Goal: Transaction & Acquisition: Purchase product/service

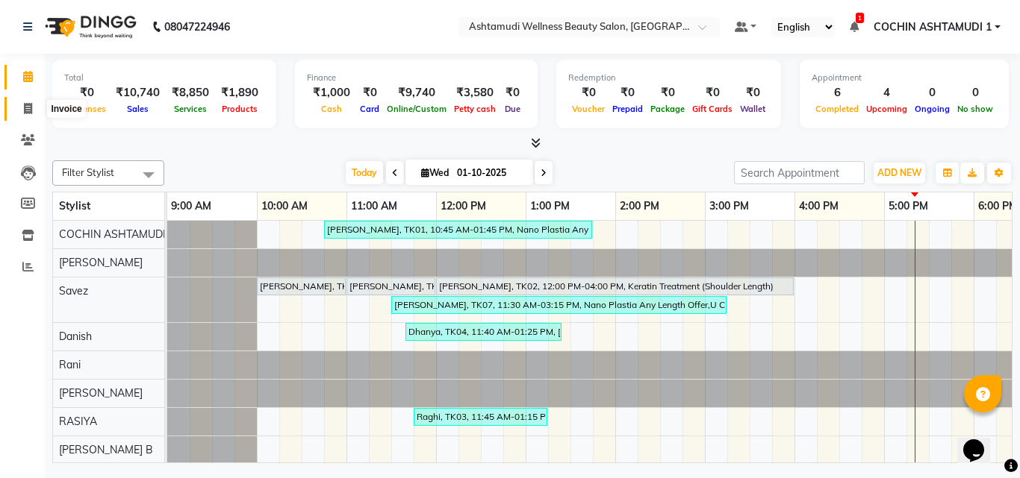
click at [25, 103] on icon at bounding box center [28, 108] width 8 height 11
select select "service"
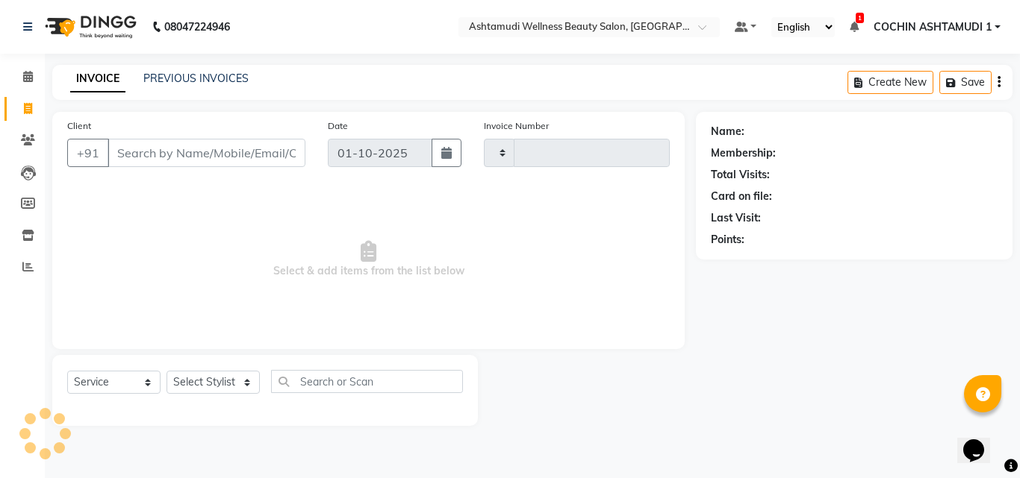
type input "5535"
select select "4632"
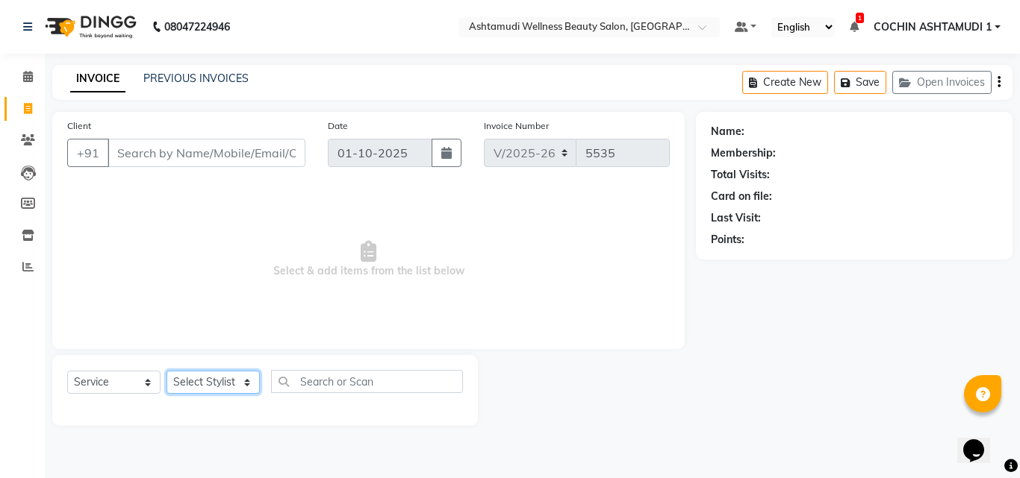
click at [213, 386] on select "Select Stylist Aiswarya B Ankith(URAJ) BINU MANGAR COCHIN ASHTAMUDI Danish Fous…" at bounding box center [212, 382] width 93 height 23
select select "88466"
click at [166, 371] on select "Select Stylist Aiswarya B Ankith(URAJ) BINU MANGAR COCHIN ASHTAMUDI Danish Fous…" at bounding box center [212, 382] width 93 height 23
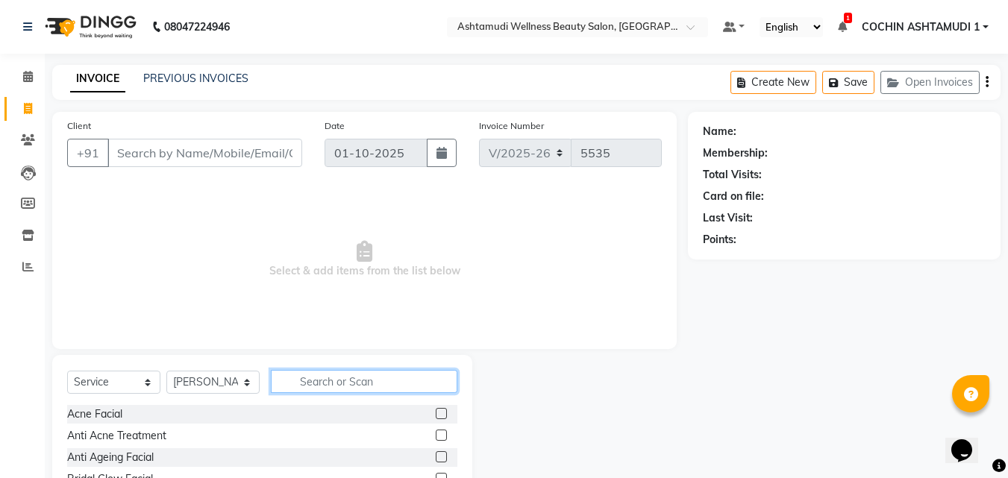
click at [322, 377] on input "text" at bounding box center [364, 381] width 187 height 23
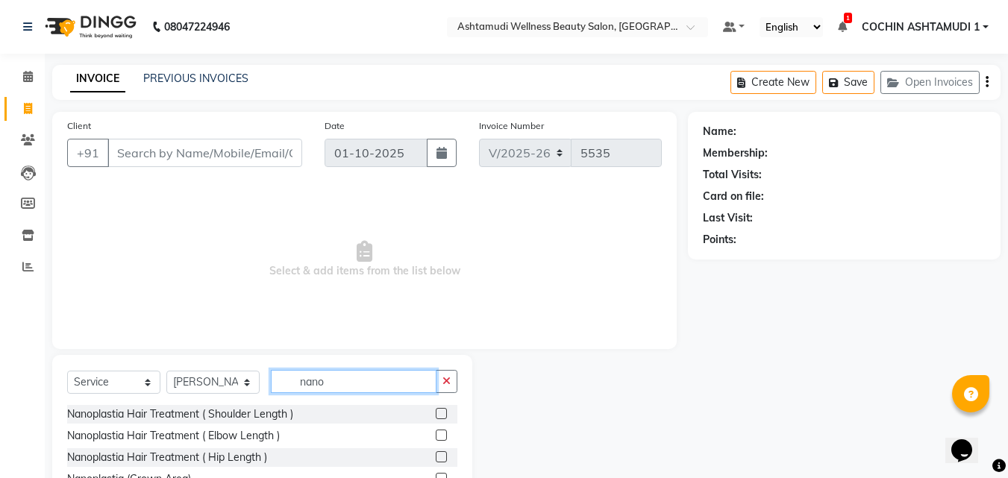
scroll to position [119, 0]
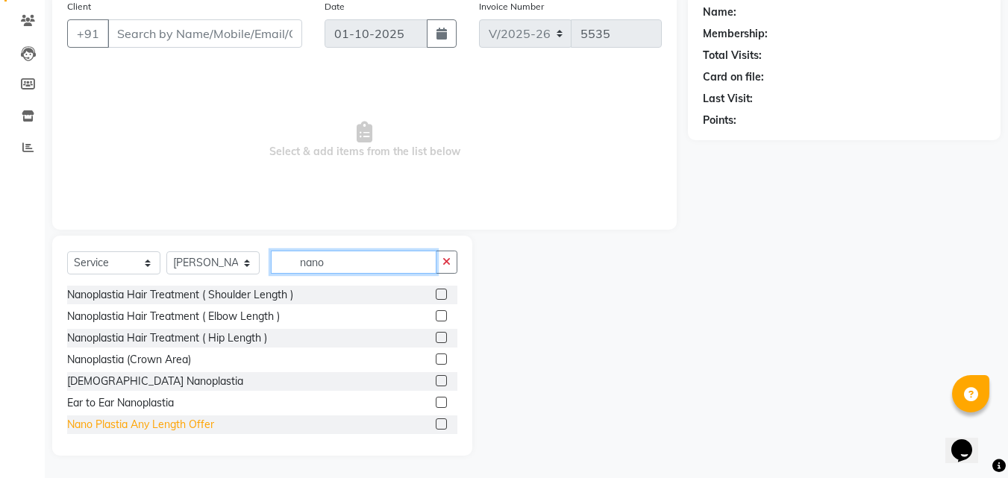
type input "nano"
click at [132, 431] on div "Nano Plastia Any Length Offer" at bounding box center [140, 425] width 147 height 16
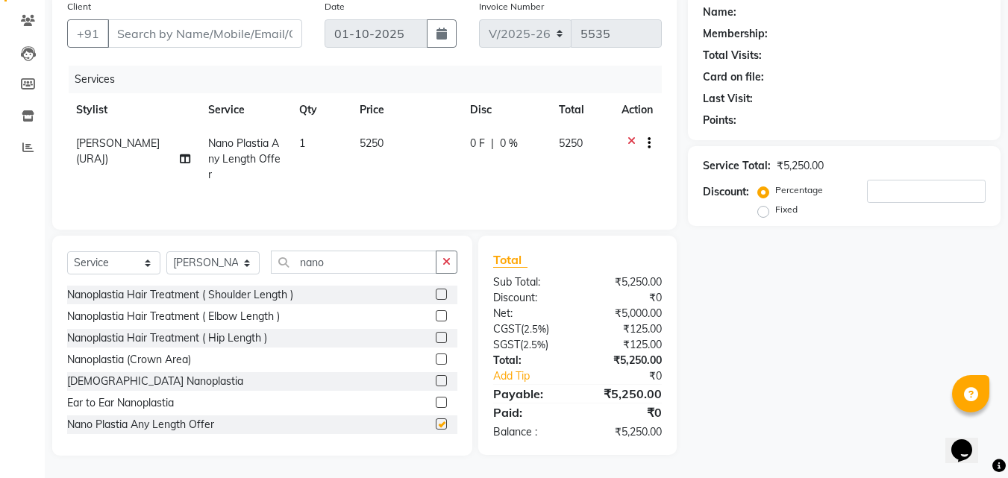
checkbox input "false"
click at [376, 258] on input "nano" at bounding box center [354, 262] width 166 height 23
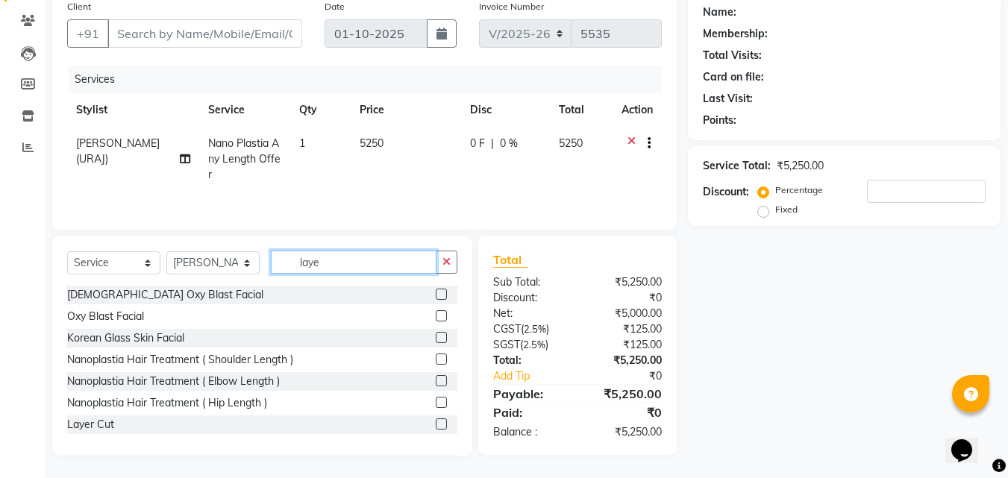
scroll to position [119, 0]
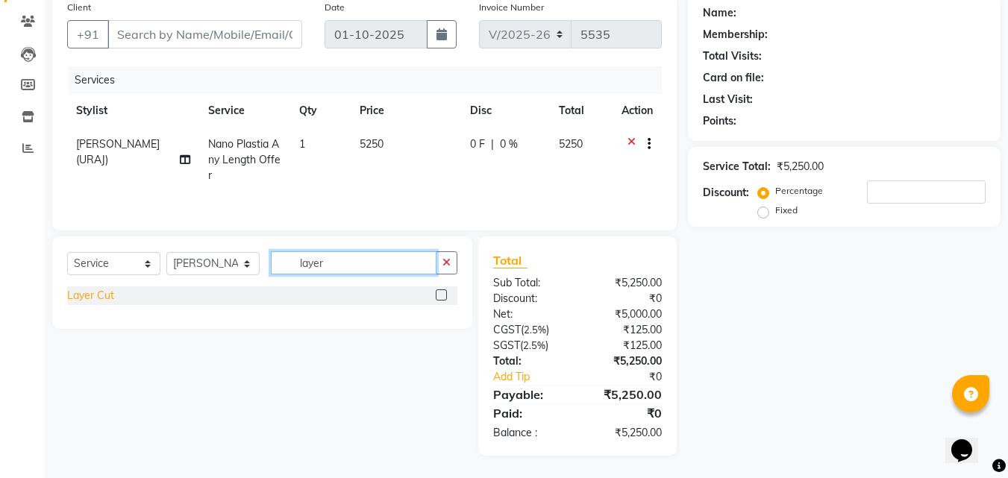
type input "layer"
click at [73, 292] on div "Layer Cut" at bounding box center [90, 296] width 47 height 16
checkbox input "false"
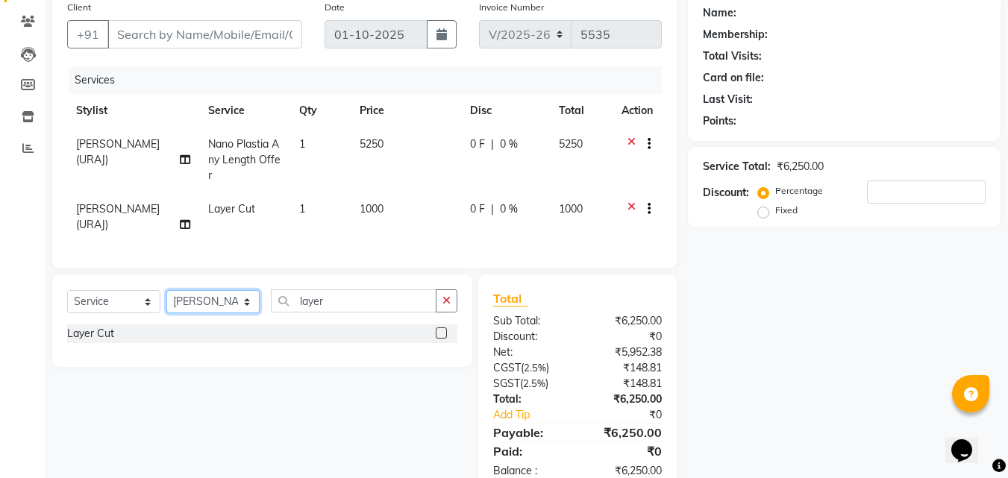
click at [184, 298] on select "Select Stylist [PERSON_NAME](URAJ) [PERSON_NAME] COCHIN ASHTAMUDI Danish Fousiy…" at bounding box center [212, 301] width 93 height 23
select select "91339"
click at [166, 290] on select "Select Stylist [PERSON_NAME](URAJ) [PERSON_NAME] COCHIN ASHTAMUDI Danish Fousiy…" at bounding box center [212, 301] width 93 height 23
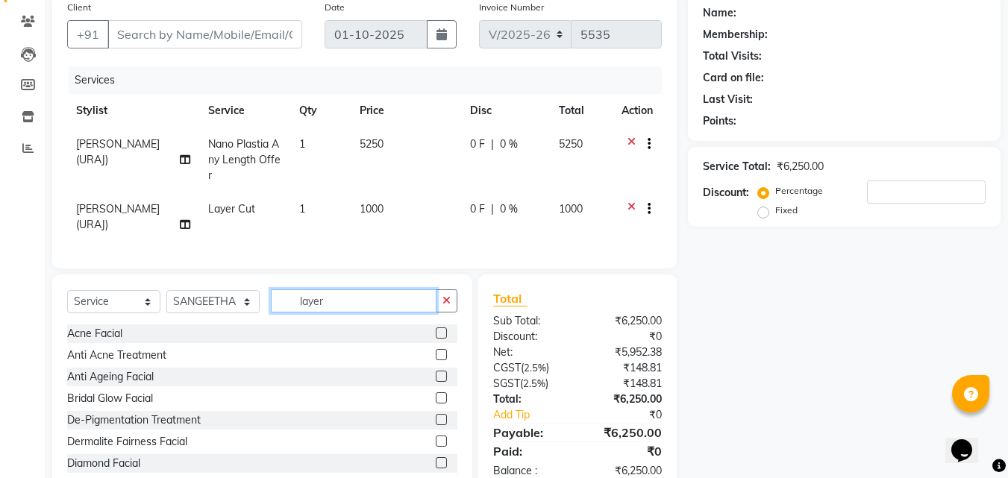
click at [342, 301] on input "layer" at bounding box center [354, 301] width 166 height 23
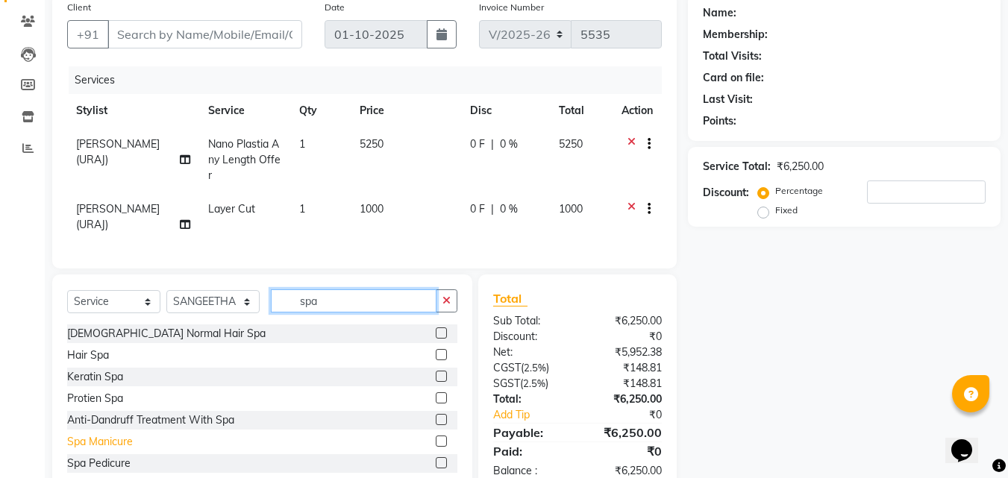
type input "spa"
click at [116, 438] on div "Spa Manicure" at bounding box center [100, 442] width 66 height 16
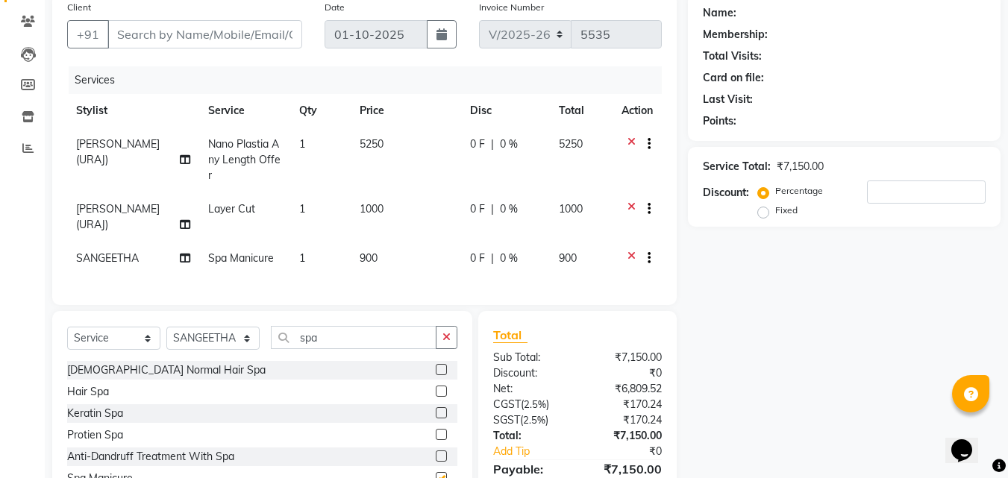
checkbox input "false"
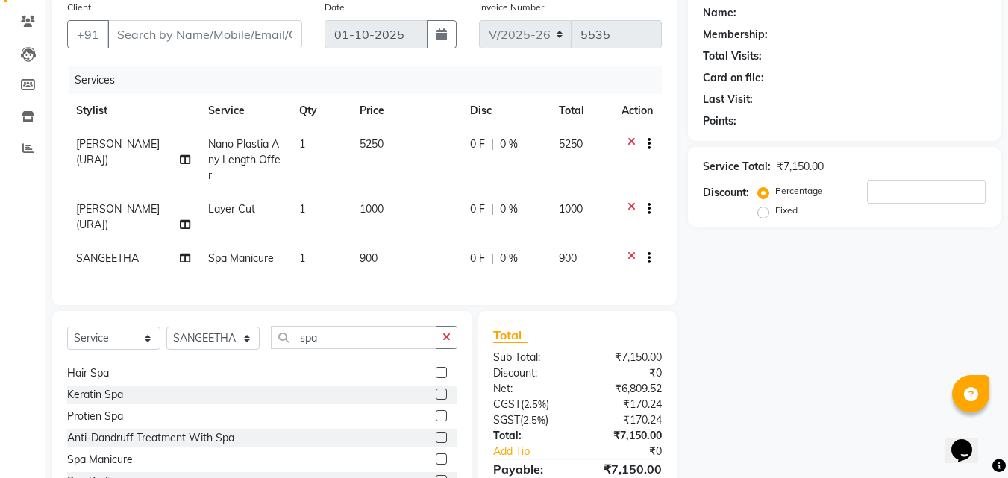
scroll to position [24, 0]
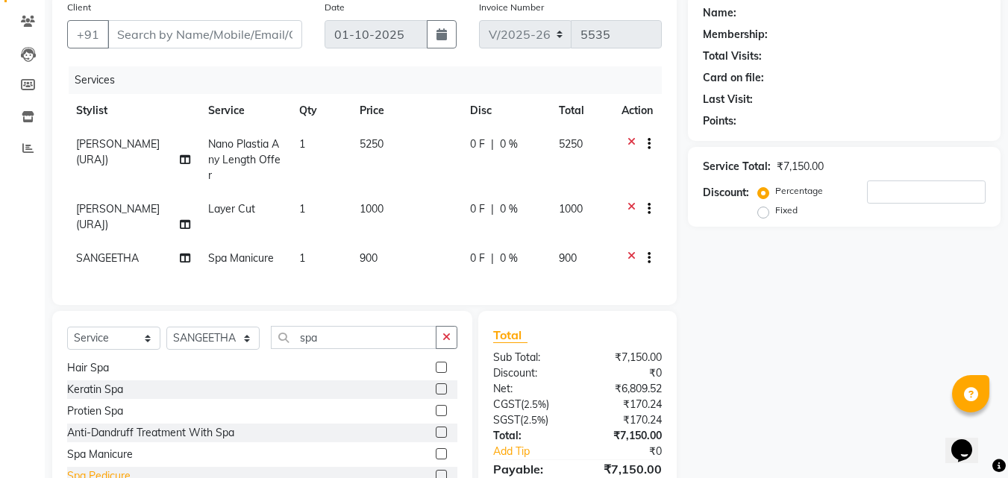
click at [115, 475] on div "Spa Pedicure" at bounding box center [98, 477] width 63 height 16
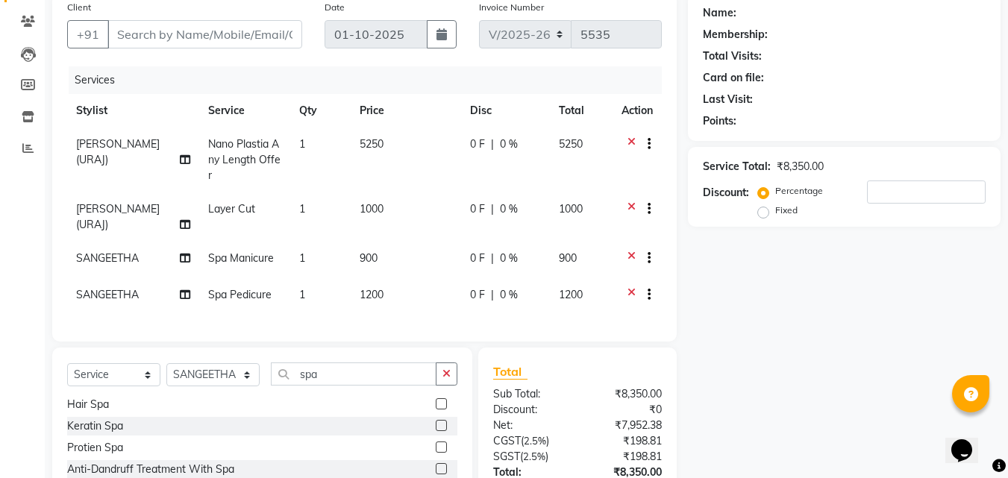
checkbox input "false"
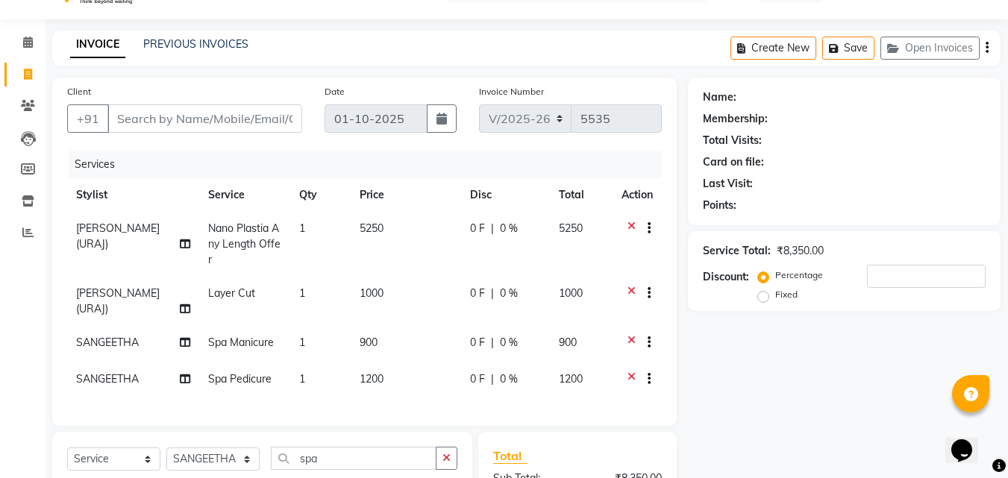
scroll to position [0, 0]
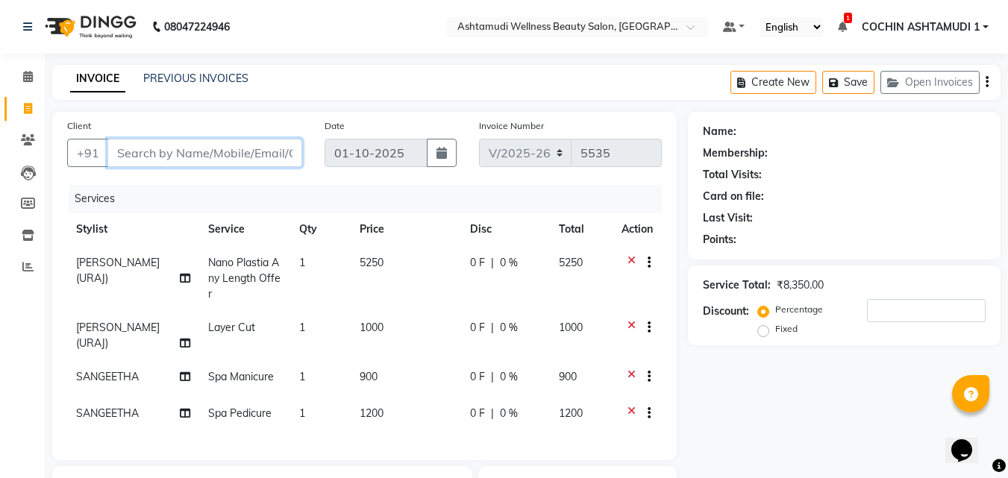
click at [149, 156] on input "Client" at bounding box center [204, 153] width 195 height 28
click at [205, 168] on div "Client +91" at bounding box center [185, 148] width 258 height 61
click at [201, 158] on input "Client" at bounding box center [204, 153] width 195 height 28
type input "9"
type input "0"
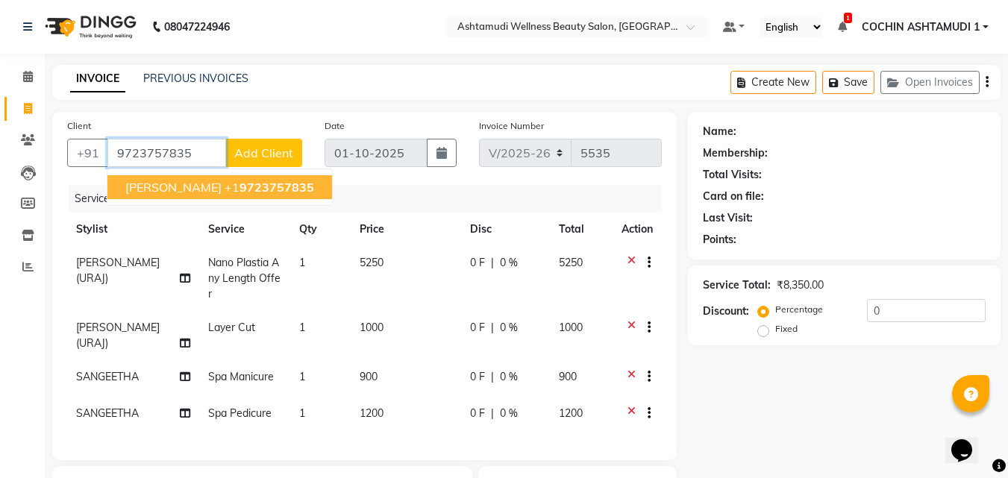
click at [281, 185] on span "9723757835" at bounding box center [277, 187] width 75 height 15
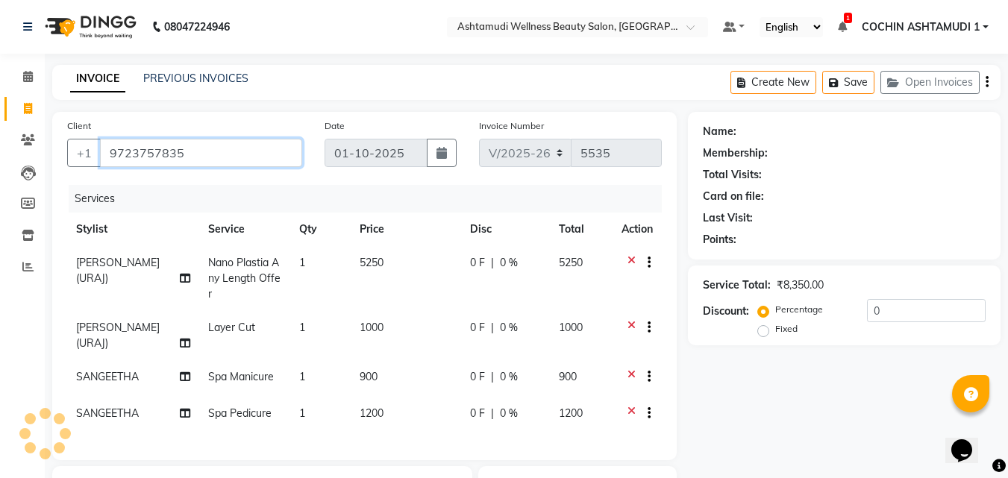
type input "9723757835"
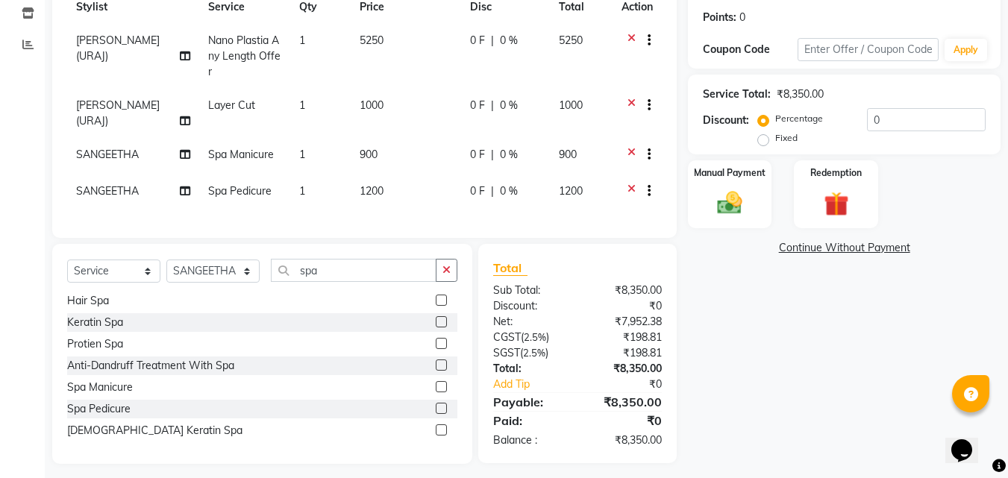
scroll to position [229, 0]
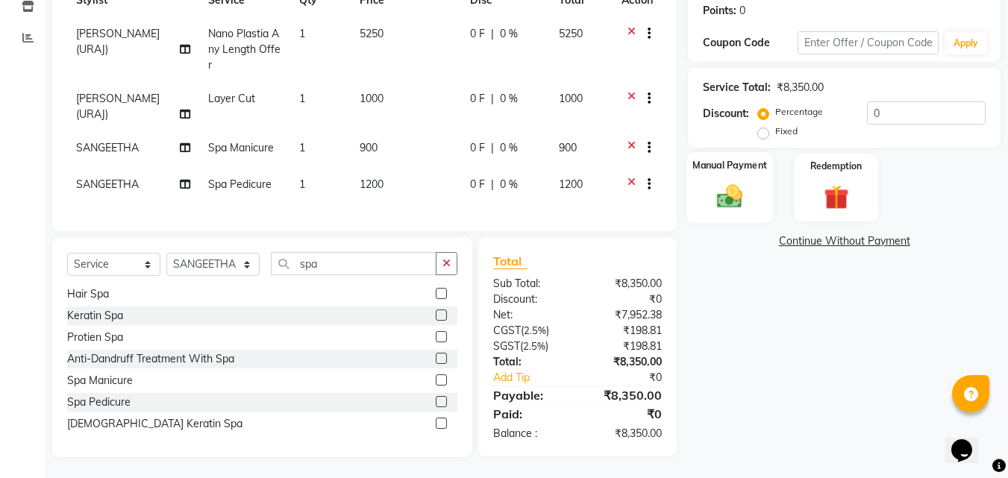
click at [726, 183] on img at bounding box center [730, 196] width 42 height 30
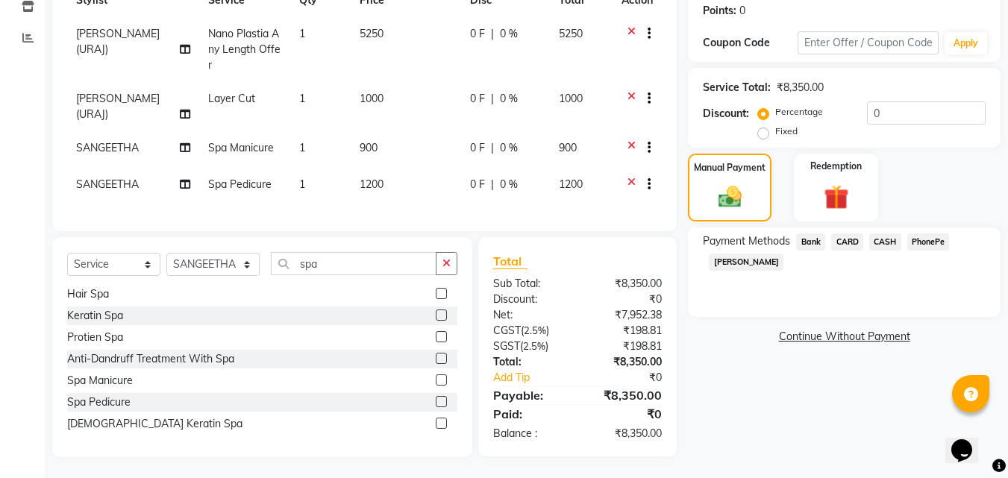
click at [938, 242] on span "PhonePe" at bounding box center [929, 242] width 43 height 17
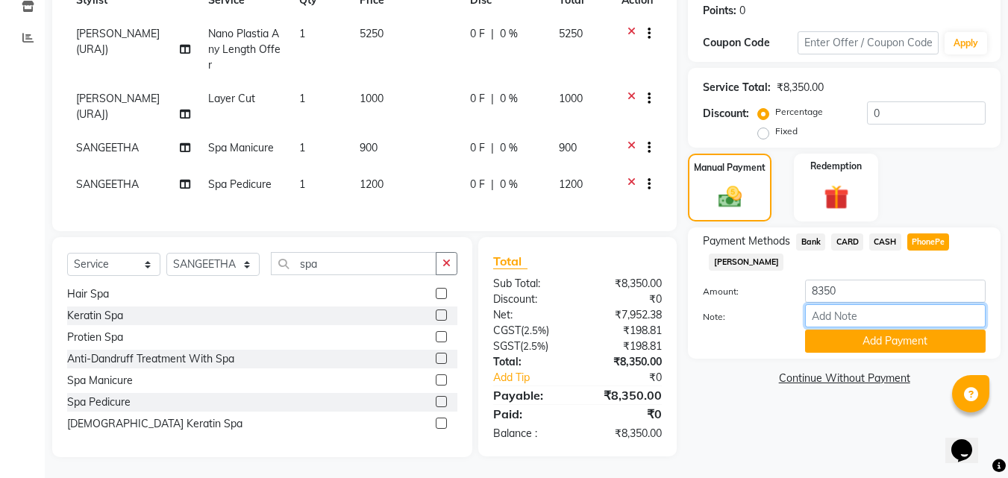
click at [835, 314] on input "Note:" at bounding box center [895, 316] width 181 height 23
click at [852, 237] on span "CARD" at bounding box center [848, 242] width 32 height 17
click at [841, 319] on input "Note:" at bounding box center [895, 316] width 181 height 23
type input "Aiswarya"
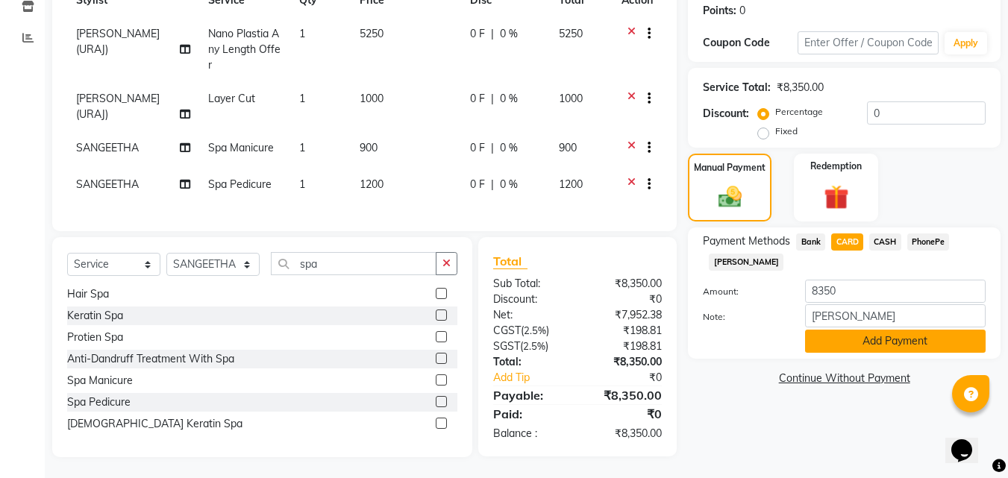
click at [886, 346] on button "Add Payment" at bounding box center [895, 341] width 181 height 23
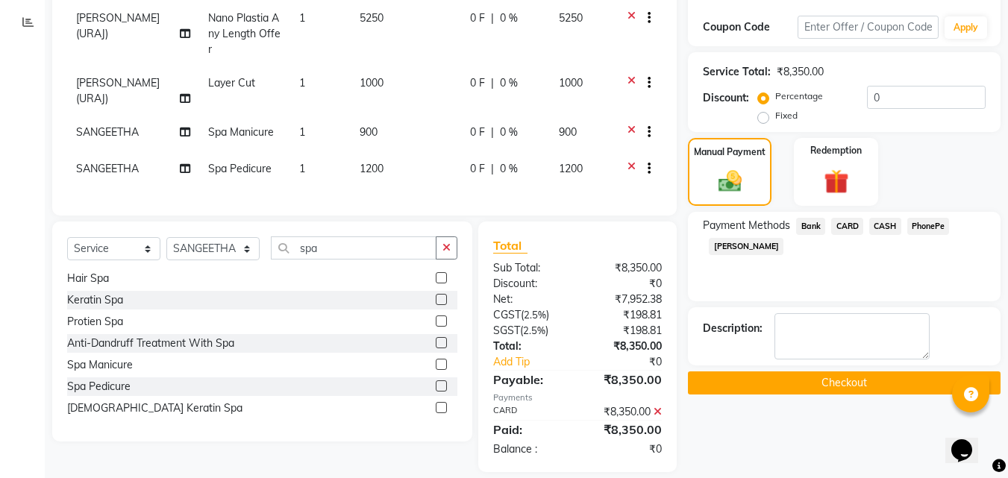
scroll to position [260, 0]
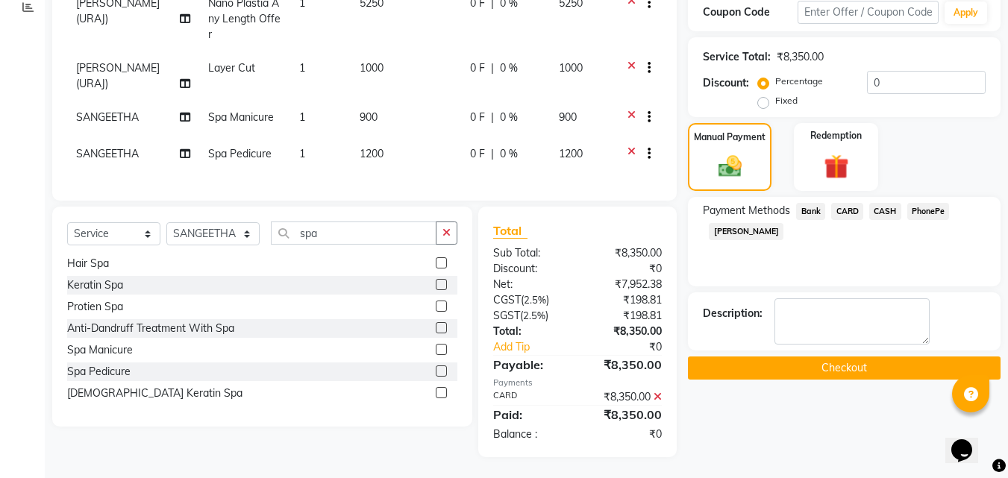
click at [835, 360] on button "Checkout" at bounding box center [844, 368] width 313 height 23
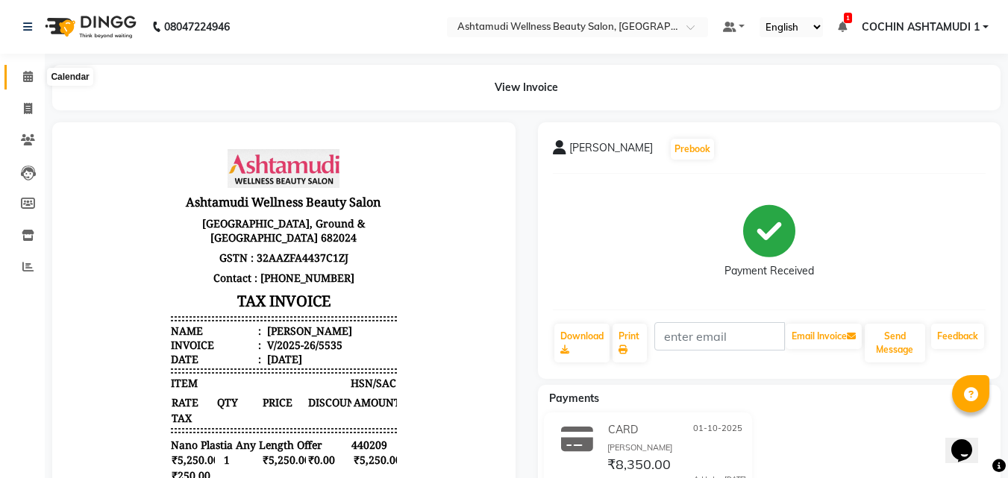
click at [18, 73] on span at bounding box center [28, 77] width 26 height 17
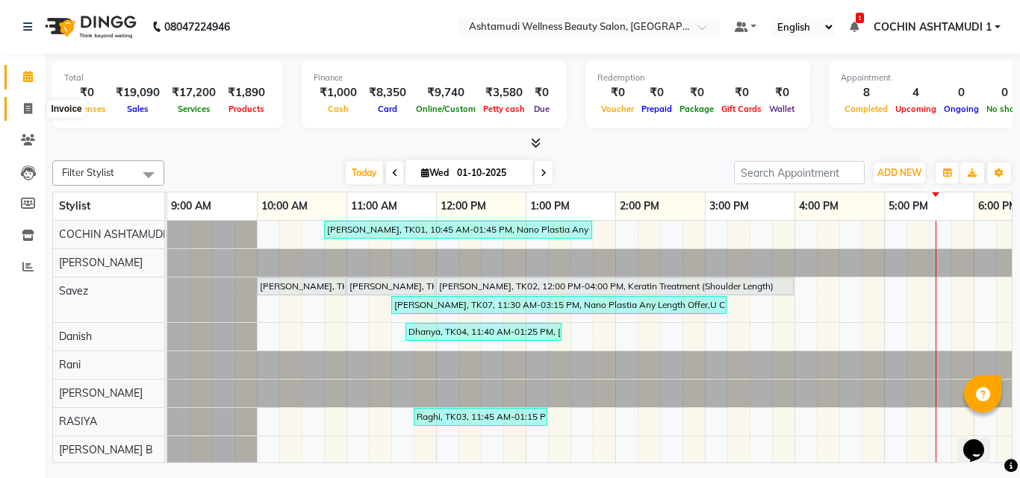
click at [24, 105] on icon at bounding box center [28, 108] width 8 height 11
select select "service"
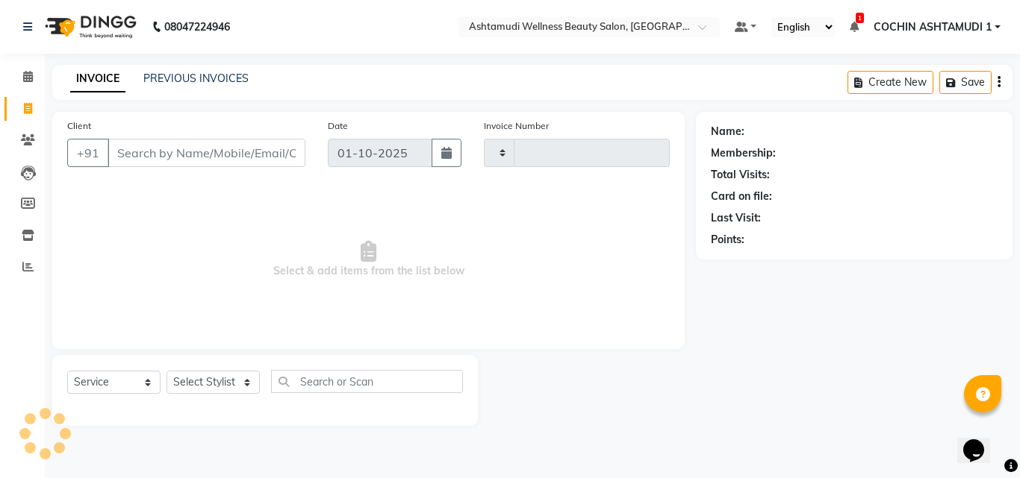
type input "5536"
select select "4632"
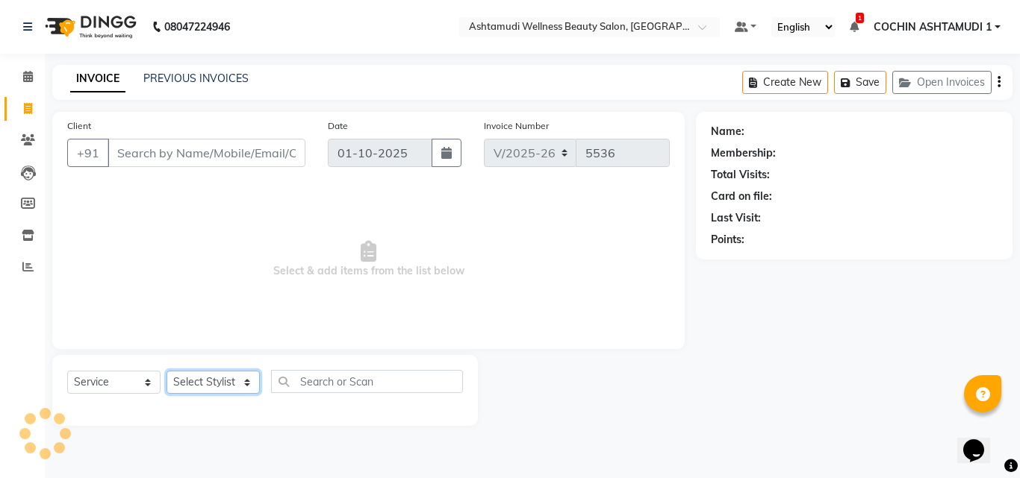
click at [193, 378] on select "Select Stylist" at bounding box center [212, 382] width 93 height 23
select select "88283"
click at [166, 371] on select "Select Stylist Aiswarya B Ankith(URAJ) BINU MANGAR COCHIN ASHTAMUDI Danish Fous…" at bounding box center [212, 382] width 93 height 23
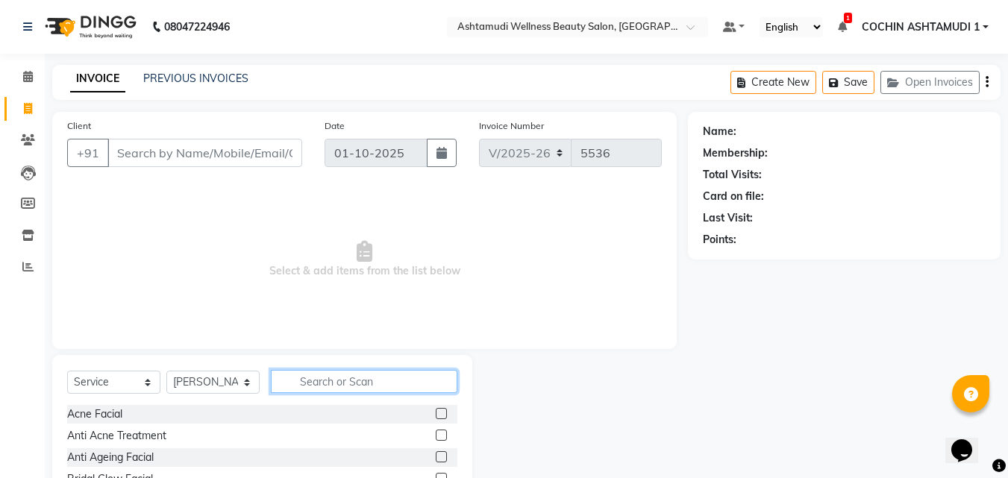
click at [349, 376] on input "text" at bounding box center [364, 381] width 187 height 23
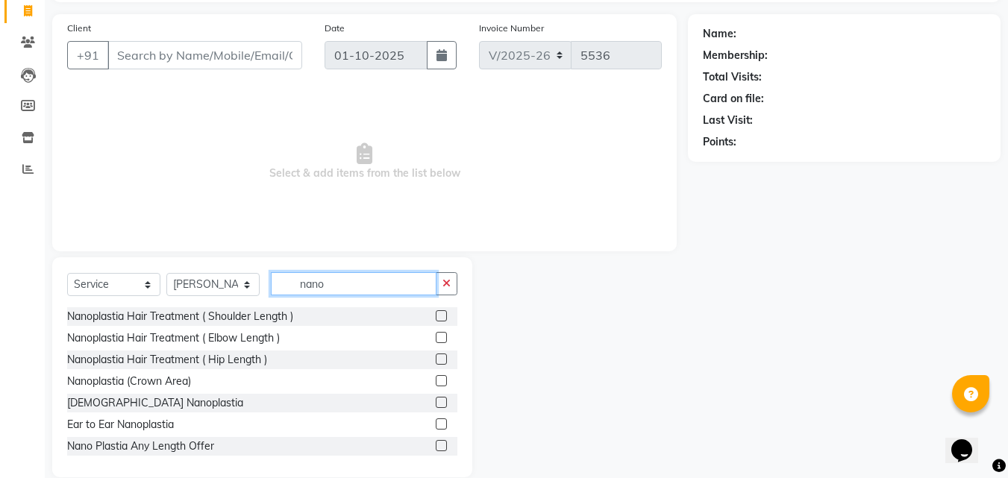
scroll to position [119, 0]
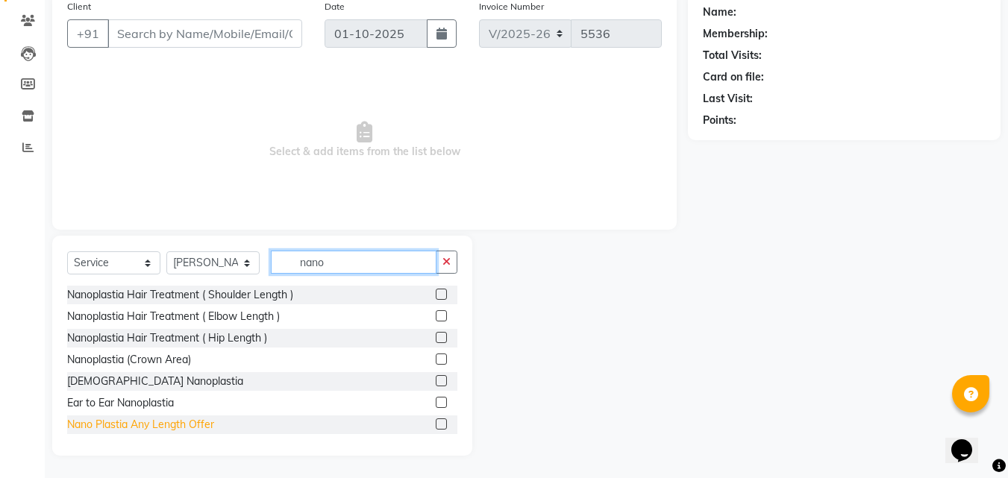
type input "nano"
click at [166, 425] on div "Nano Plastia Any Length Offer" at bounding box center [140, 425] width 147 height 16
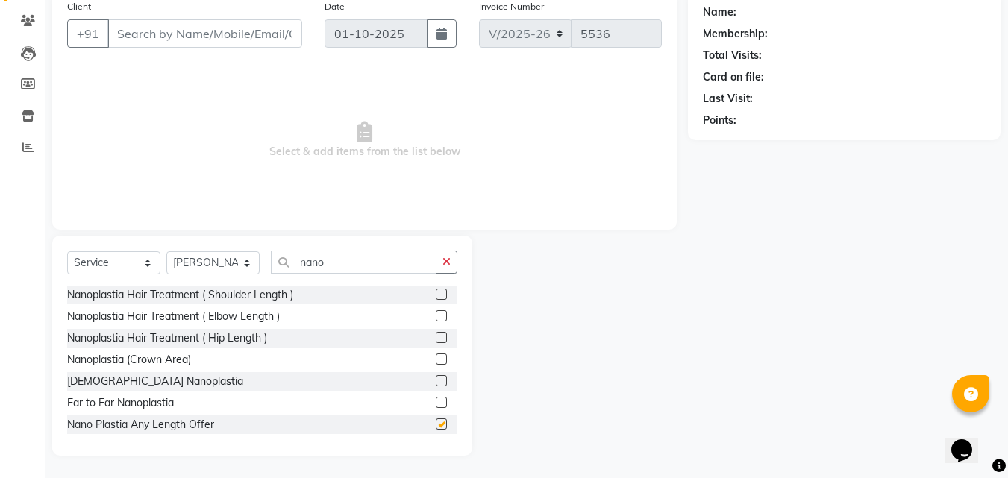
checkbox input "false"
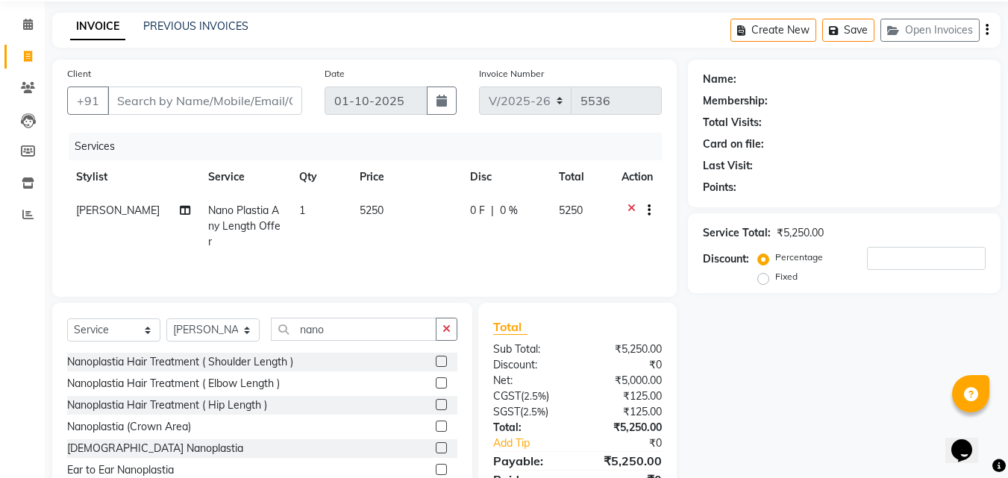
scroll to position [0, 0]
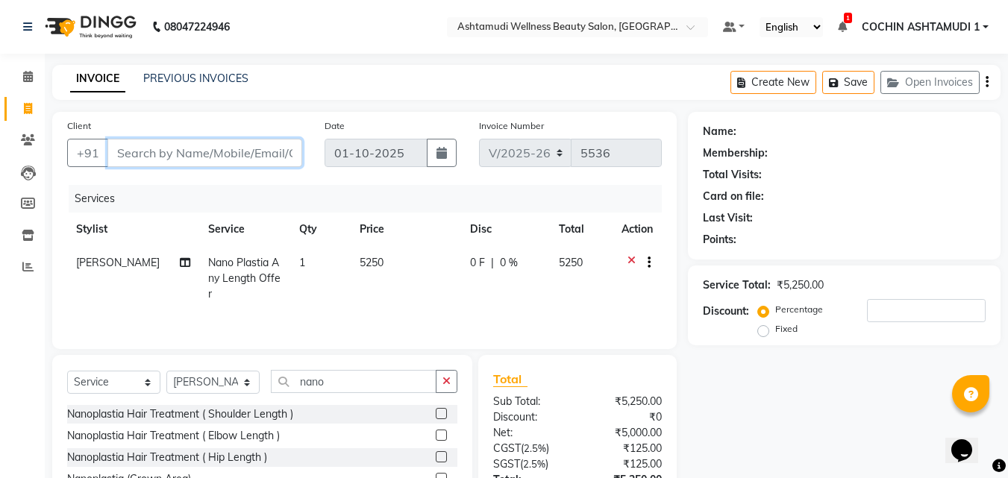
click at [175, 164] on input "Client" at bounding box center [204, 153] width 195 height 28
type input "7"
type input "0"
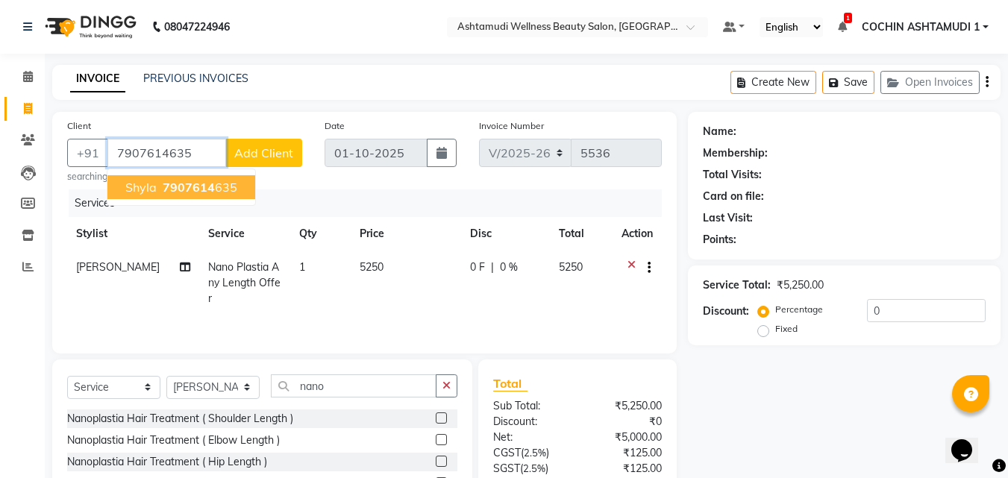
type input "7907614635"
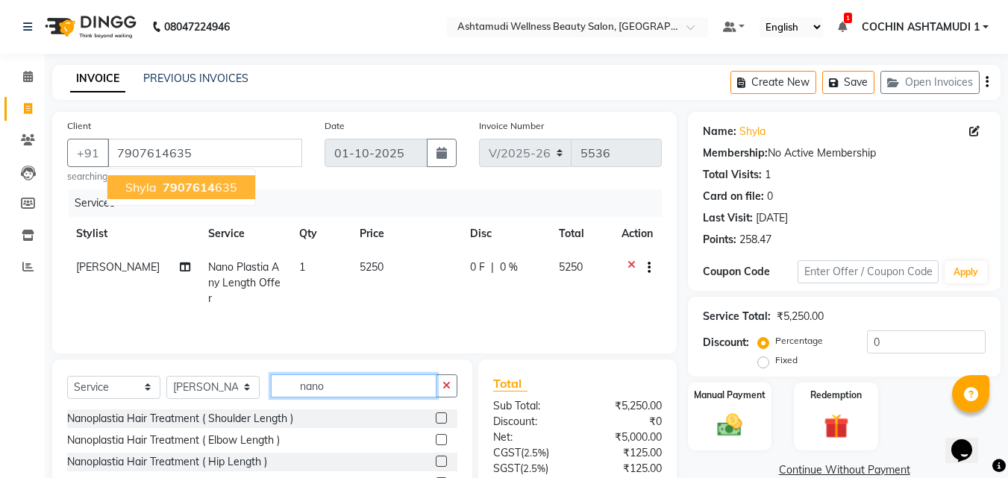
click at [359, 388] on input "nano" at bounding box center [354, 386] width 166 height 23
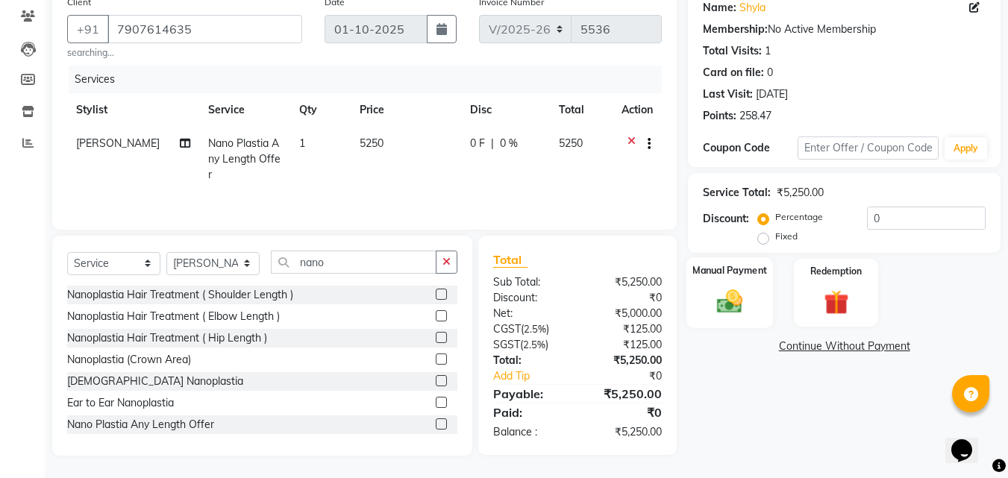
click at [726, 303] on img at bounding box center [730, 302] width 42 height 30
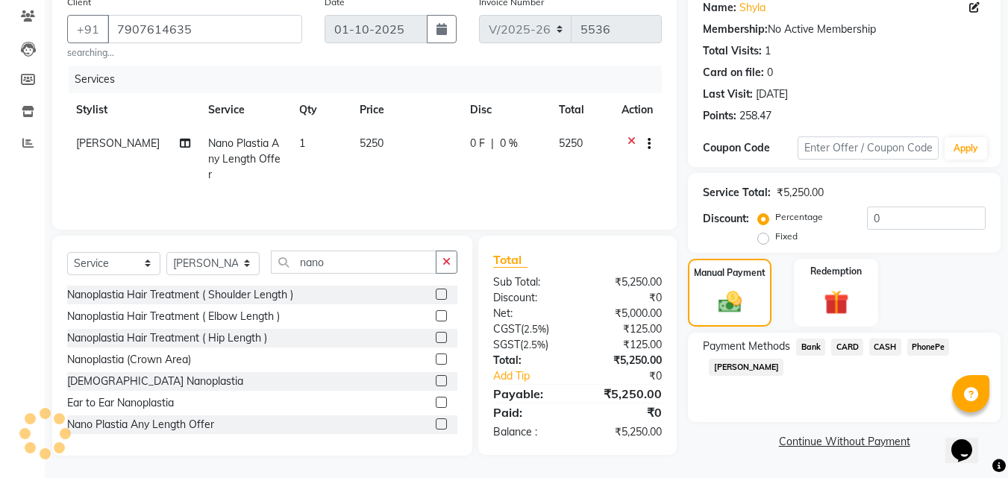
click at [849, 352] on span "CARD" at bounding box center [848, 347] width 32 height 17
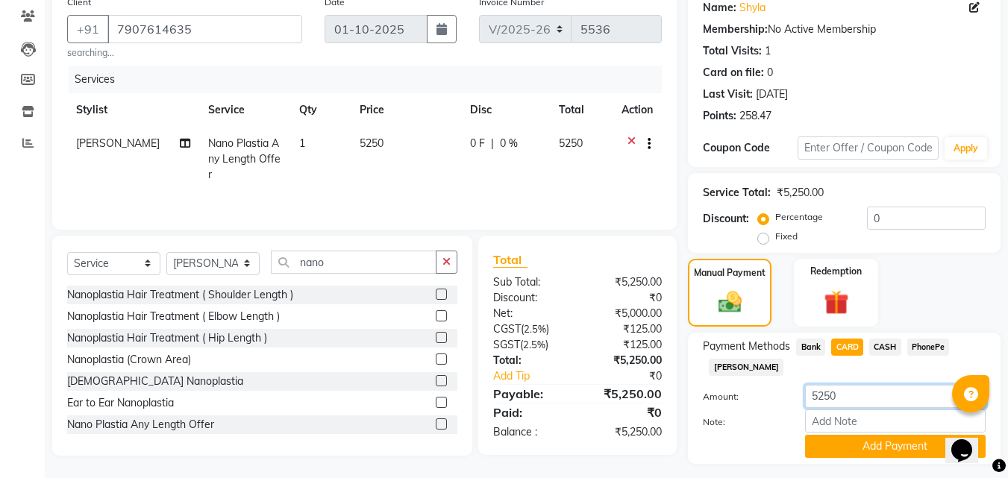
drag, startPoint x: 837, startPoint y: 392, endPoint x: 764, endPoint y: 392, distance: 73.2
click at [764, 392] on div "Amount: 5250" at bounding box center [844, 397] width 305 height 25
type input "5000"
click at [835, 420] on input "Note:" at bounding box center [895, 421] width 181 height 23
type input "Aiswarya"
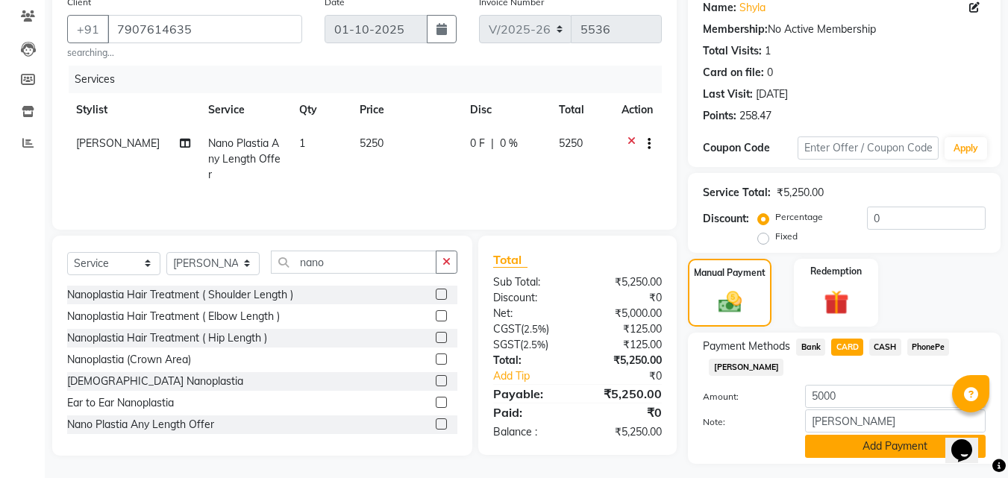
click at [874, 446] on button "Add Payment" at bounding box center [895, 446] width 181 height 23
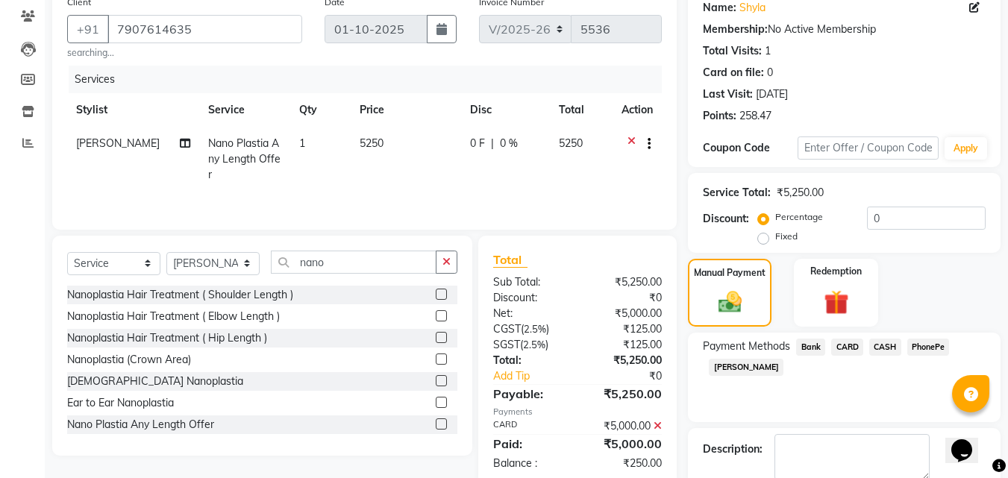
click at [885, 346] on span "CASH" at bounding box center [886, 347] width 32 height 17
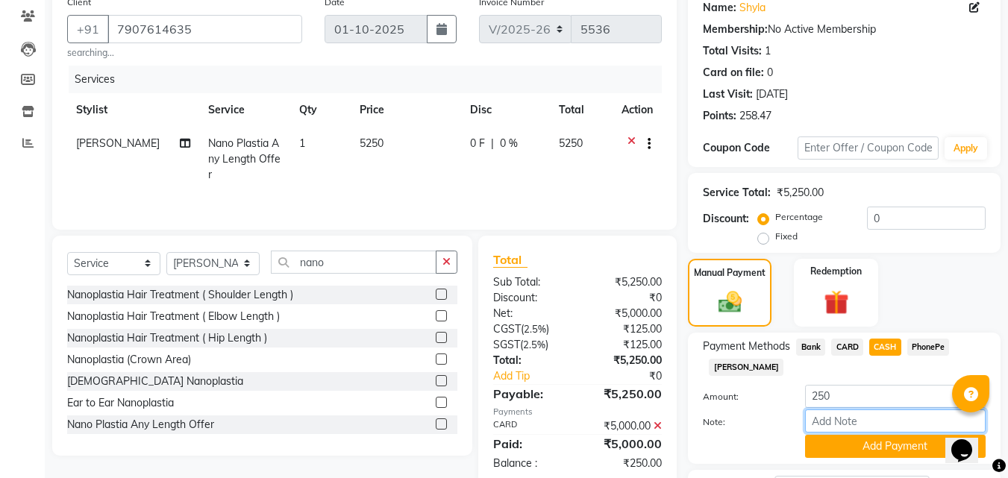
click at [846, 421] on input "Note:" at bounding box center [895, 421] width 181 height 23
type input "Aiswarya"
click at [882, 446] on button "Add Payment" at bounding box center [895, 446] width 181 height 23
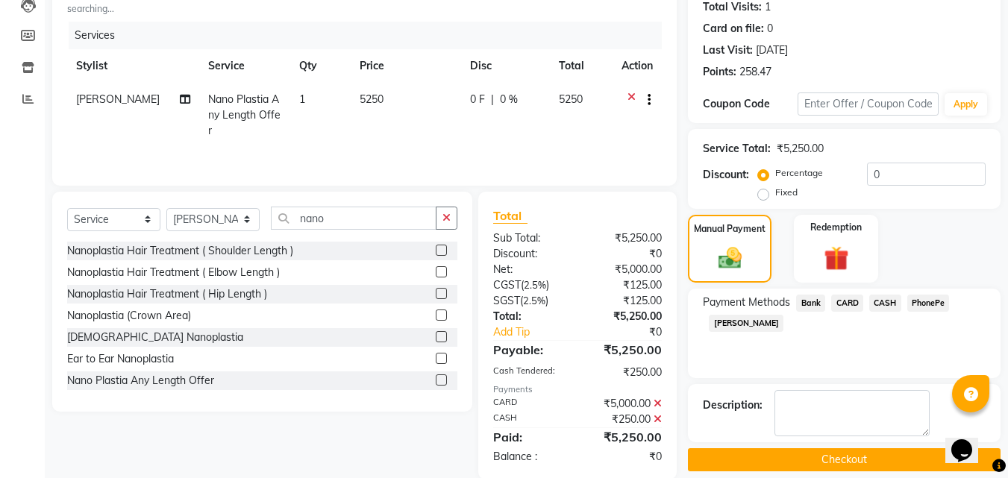
scroll to position [192, 0]
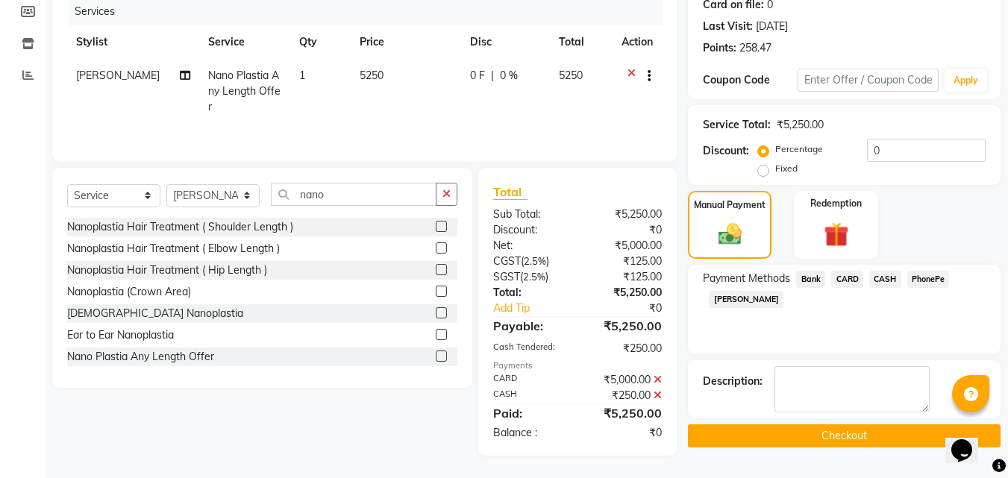
click at [855, 444] on button "Checkout" at bounding box center [844, 436] width 313 height 23
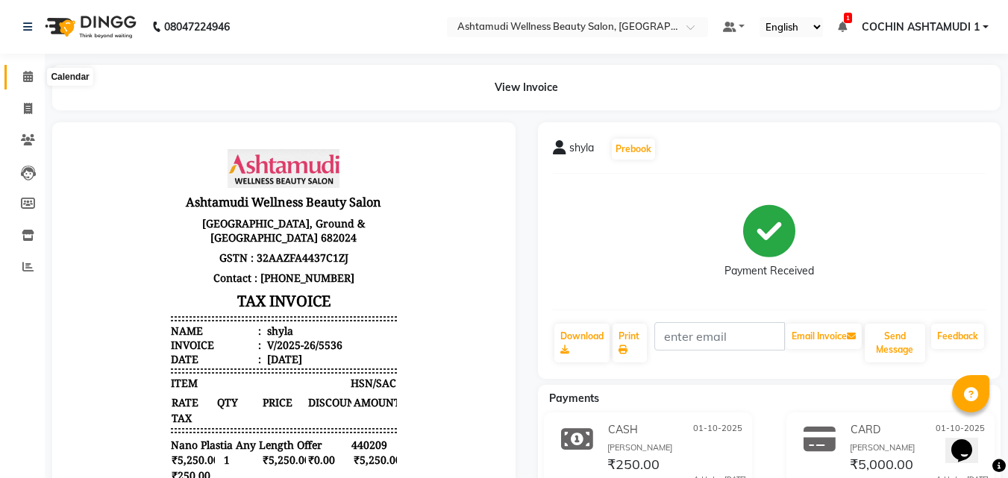
click at [28, 72] on icon at bounding box center [28, 76] width 10 height 11
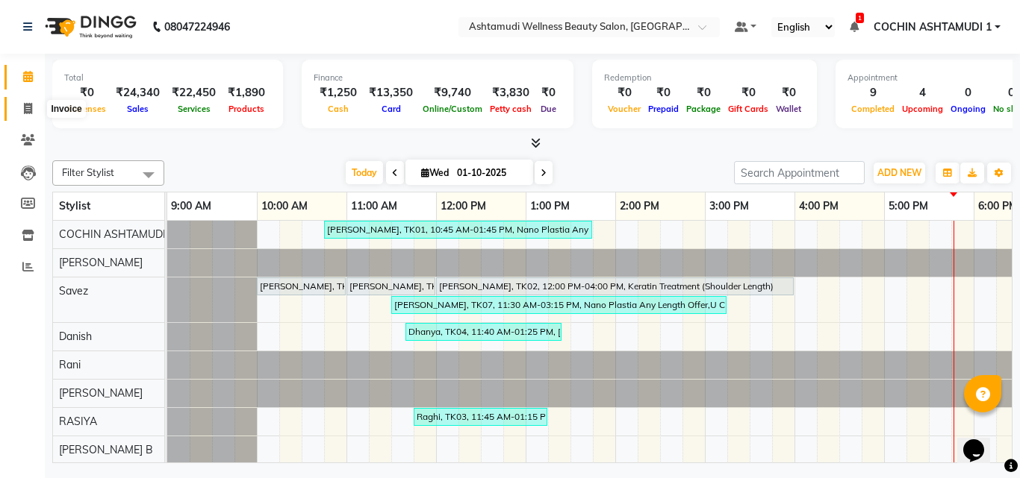
click at [22, 108] on span at bounding box center [28, 109] width 26 height 17
select select "4632"
select select "service"
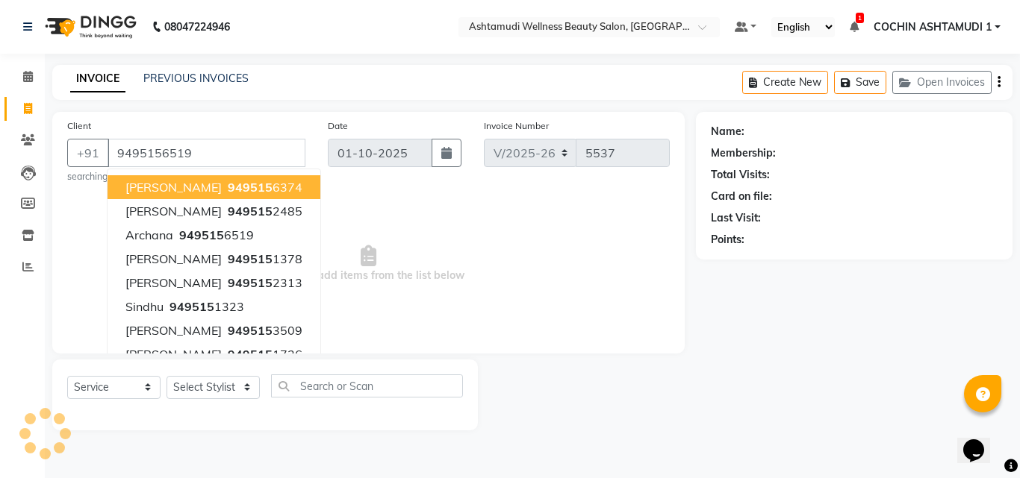
type input "9495156519"
select select "2: Object"
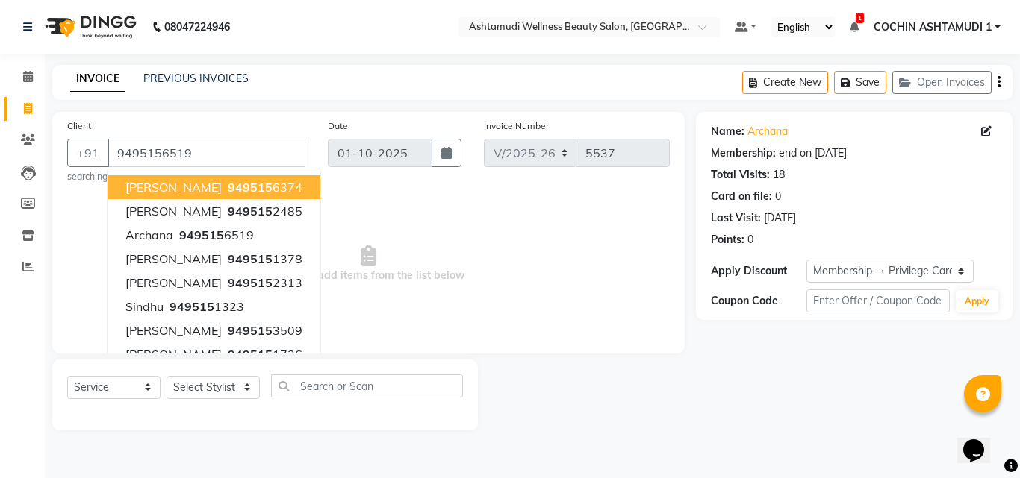
click at [437, 272] on span "Select & add items from the list below" at bounding box center [368, 264] width 602 height 149
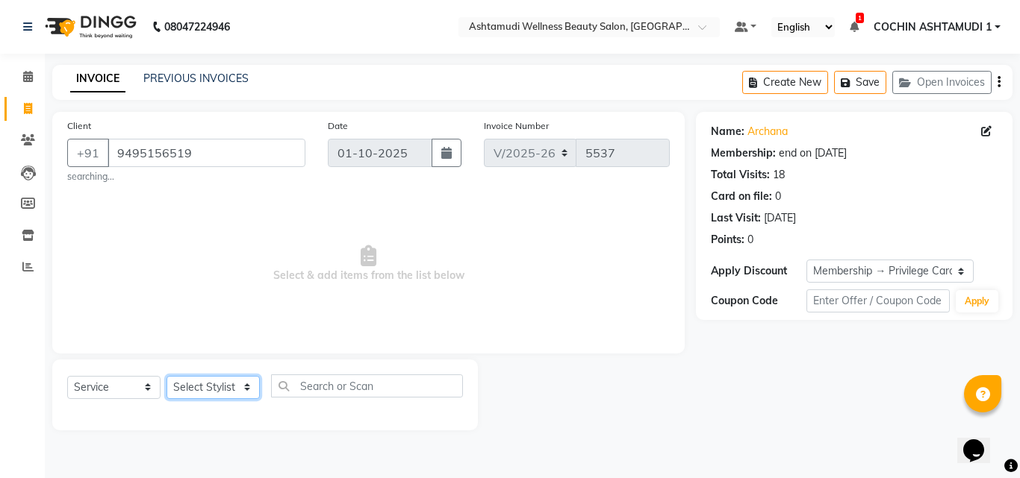
click at [207, 378] on select "Select Stylist [PERSON_NAME](URAJ) [PERSON_NAME] COCHIN ASHTAMUDI Danish Fousiy…" at bounding box center [212, 387] width 93 height 23
select select "45926"
click at [166, 376] on select "Select Stylist [PERSON_NAME](URAJ) [PERSON_NAME] COCHIN ASHTAMUDI Danish Fousiy…" at bounding box center [212, 387] width 93 height 23
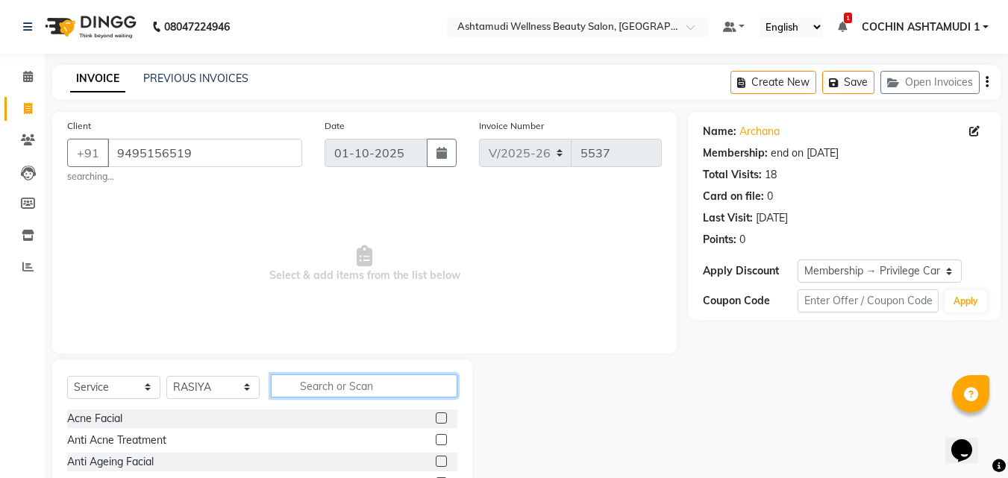
click at [330, 396] on input "text" at bounding box center [364, 386] width 187 height 23
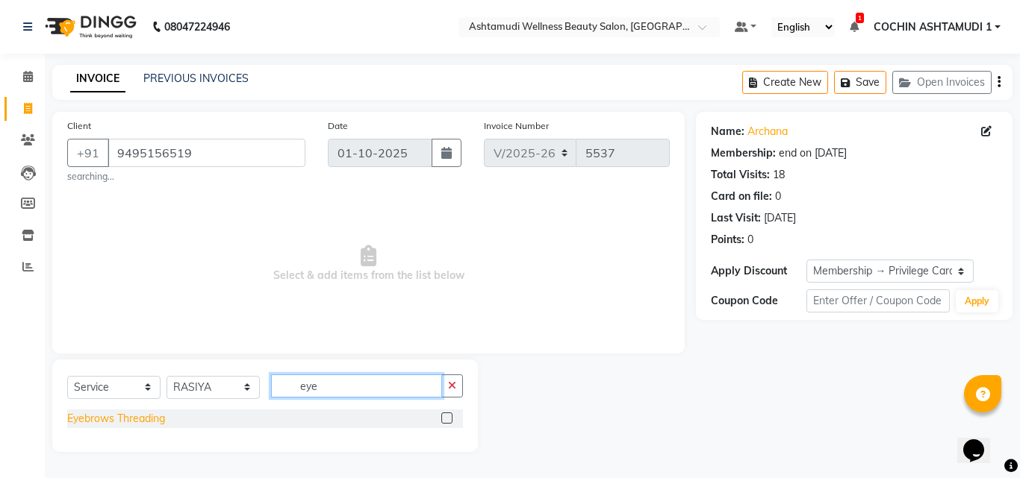
type input "eye"
click at [125, 412] on div "Eyebrows Threading" at bounding box center [116, 419] width 98 height 16
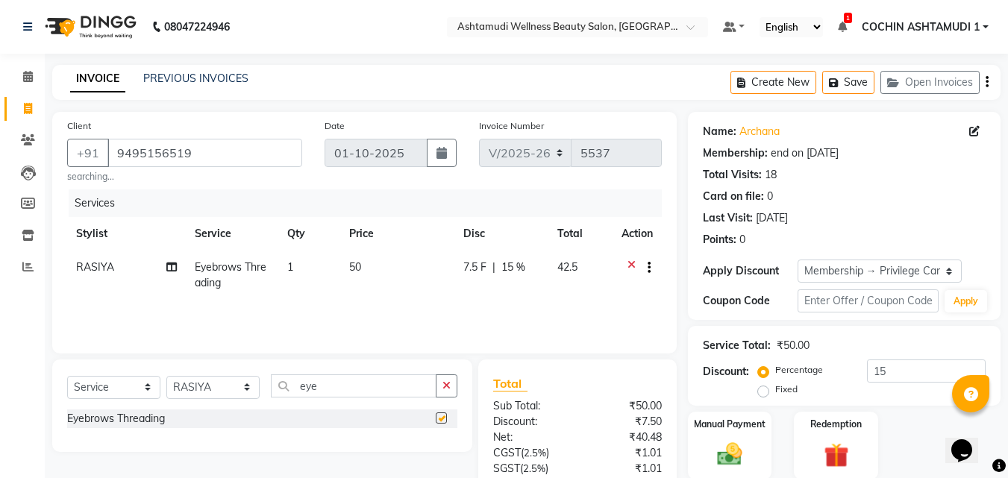
checkbox input "false"
click at [380, 387] on input "eye" at bounding box center [354, 386] width 166 height 23
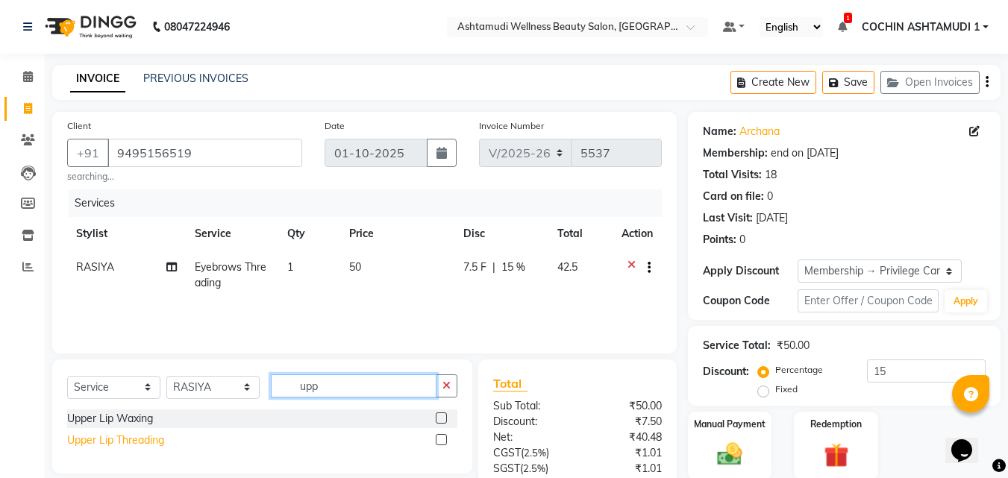
type input "upp"
click at [134, 439] on div "Upper Lip Threading" at bounding box center [115, 441] width 97 height 16
checkbox input "false"
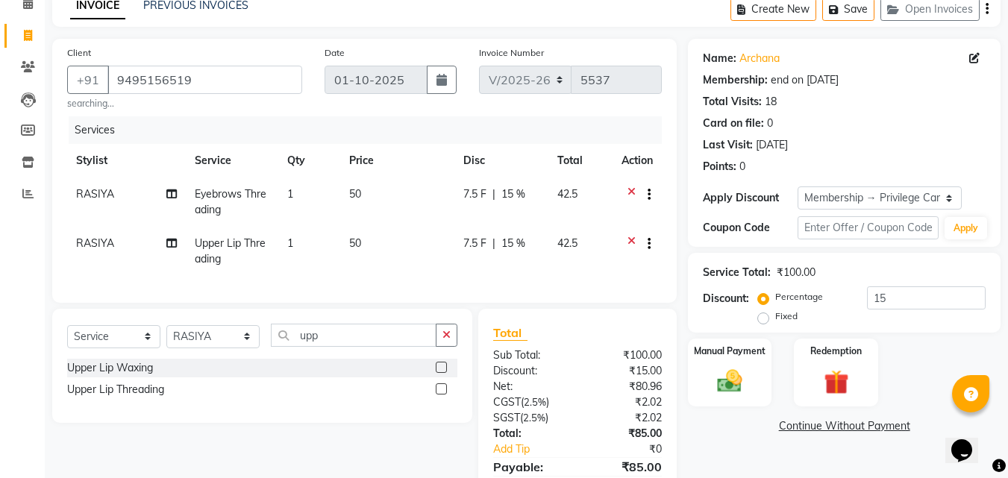
scroll to position [157, 0]
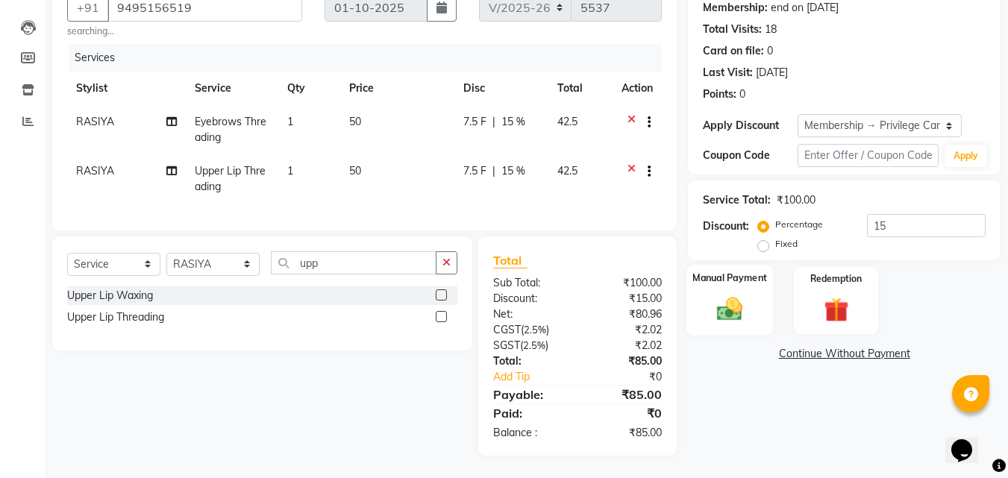
click at [738, 294] on img at bounding box center [730, 309] width 42 height 30
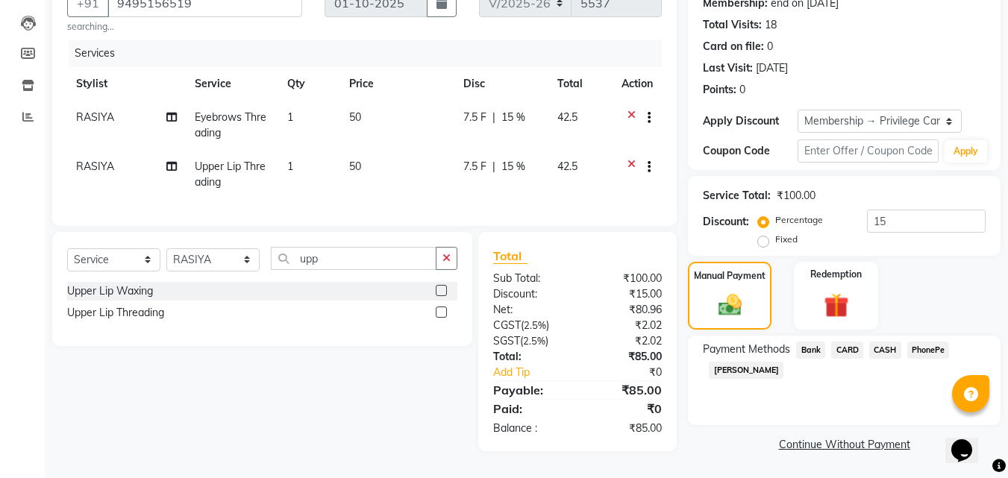
click at [917, 345] on span "PhonePe" at bounding box center [929, 350] width 43 height 17
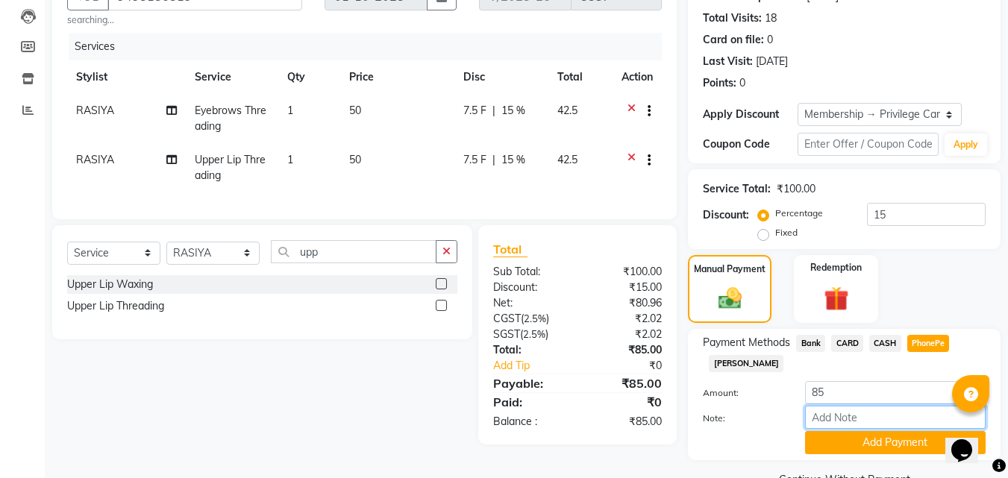
click at [838, 415] on input "Note:" at bounding box center [895, 417] width 181 height 23
type input "[PERSON_NAME]"
click at [876, 443] on button "Add Payment" at bounding box center [895, 442] width 181 height 23
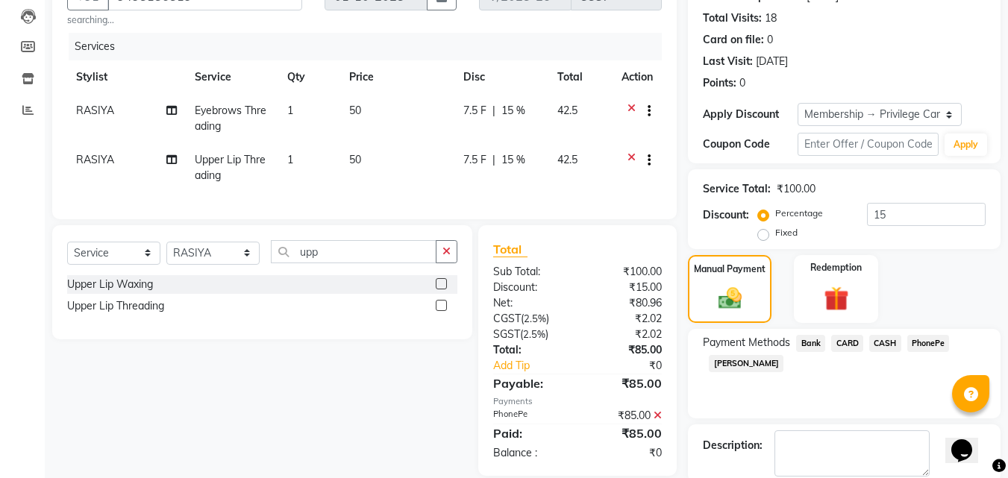
scroll to position [240, 0]
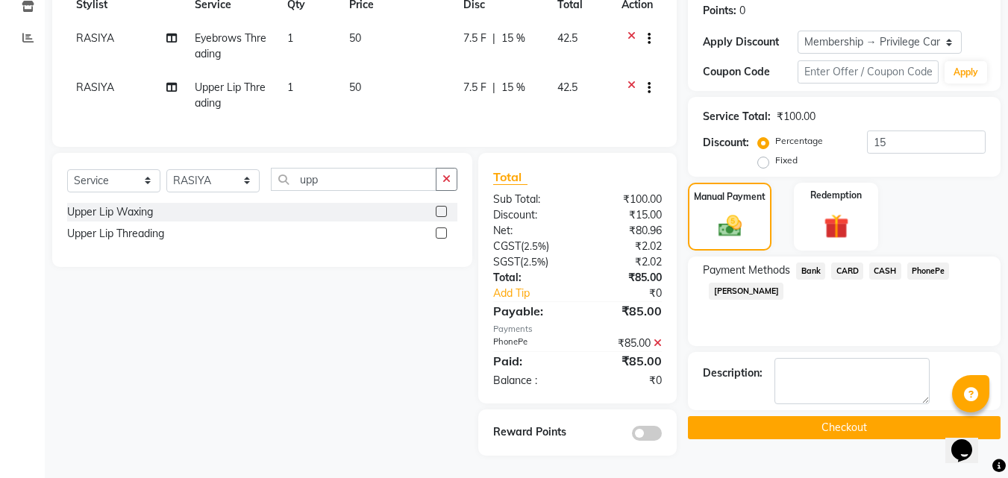
click at [861, 417] on button "Checkout" at bounding box center [844, 428] width 313 height 23
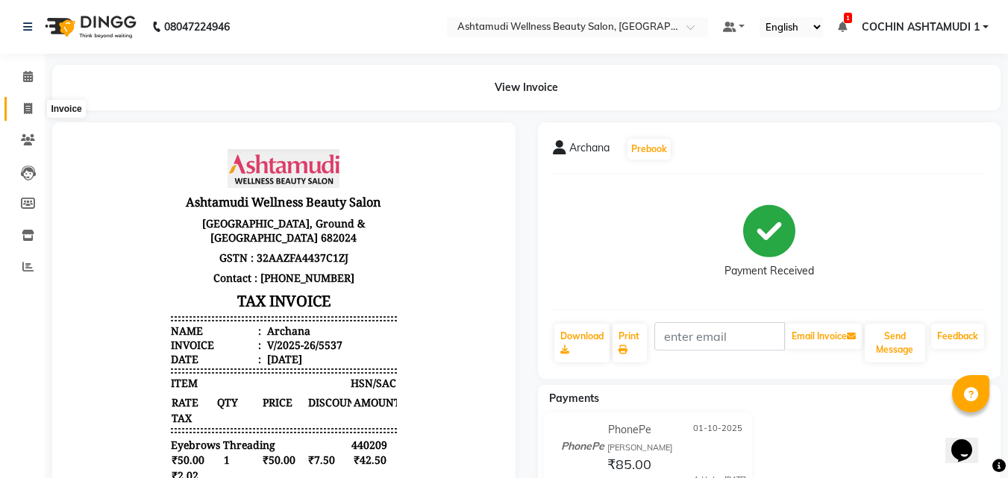
click at [23, 101] on span at bounding box center [28, 109] width 26 height 17
select select "service"
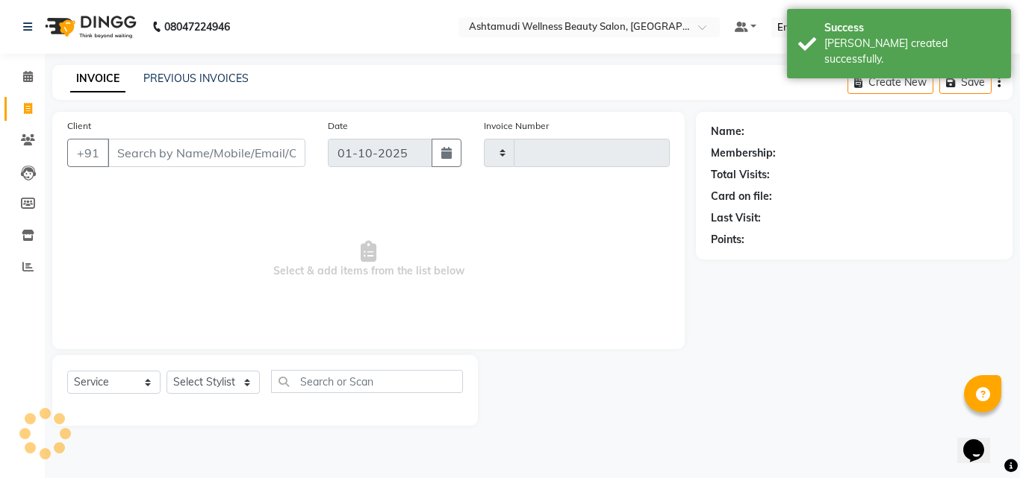
type input "5538"
select select "4632"
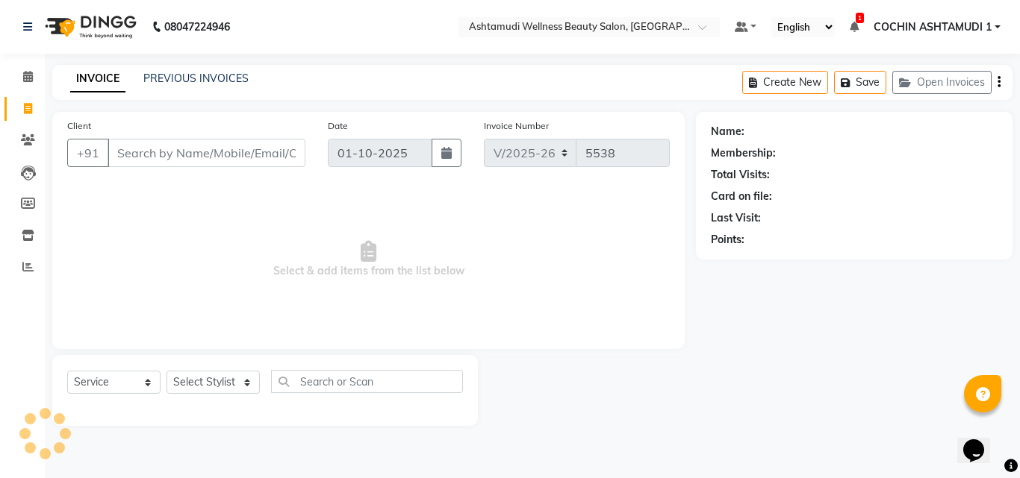
click at [193, 396] on div "Select Service Product Membership Package Voucher Prepaid Gift Card Select Styl…" at bounding box center [265, 387] width 396 height 35
click at [193, 382] on select "Select Stylist [PERSON_NAME](URAJ) [PERSON_NAME] COCHIN ASHTAMUDI Danish Fousiy…" at bounding box center [212, 382] width 93 height 23
select select "45926"
click at [166, 371] on select "Select Stylist [PERSON_NAME](URAJ) [PERSON_NAME] COCHIN ASHTAMUDI Danish Fousiy…" at bounding box center [212, 382] width 93 height 23
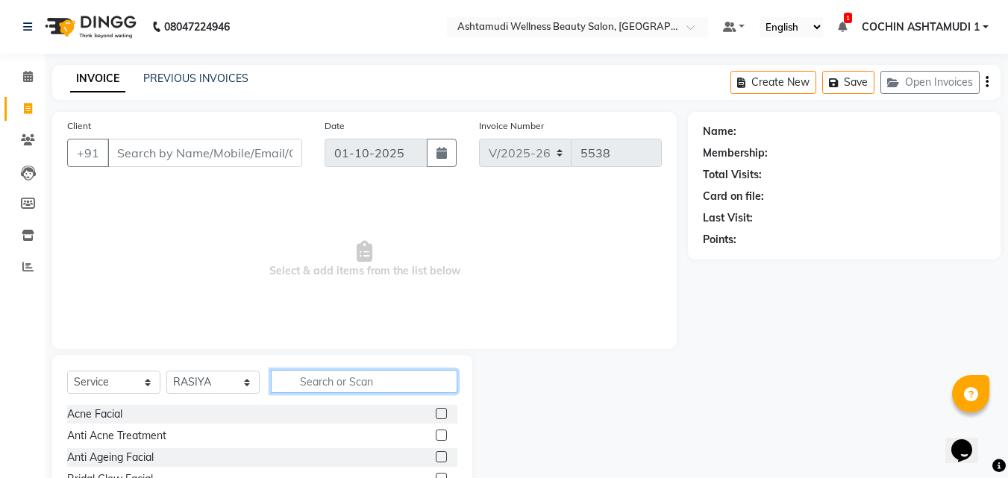
click at [318, 387] on input "text" at bounding box center [364, 381] width 187 height 23
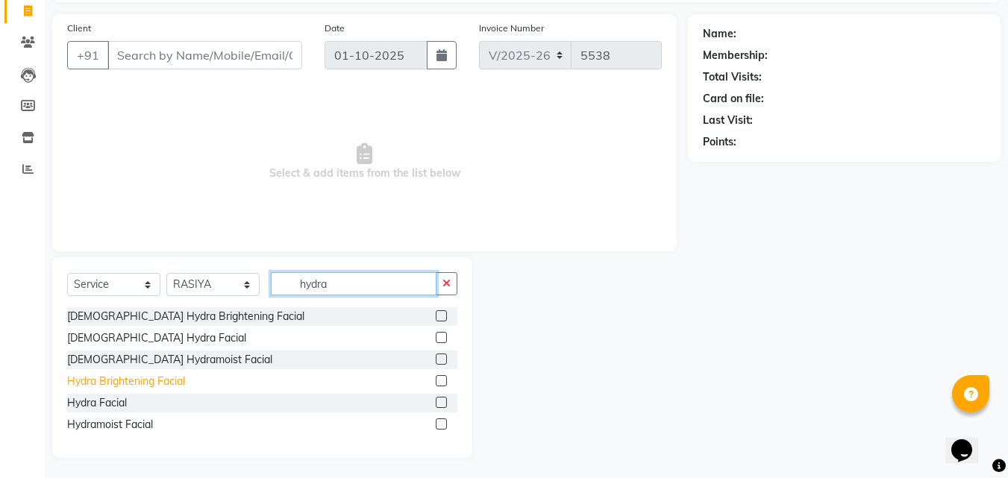
scroll to position [100, 0]
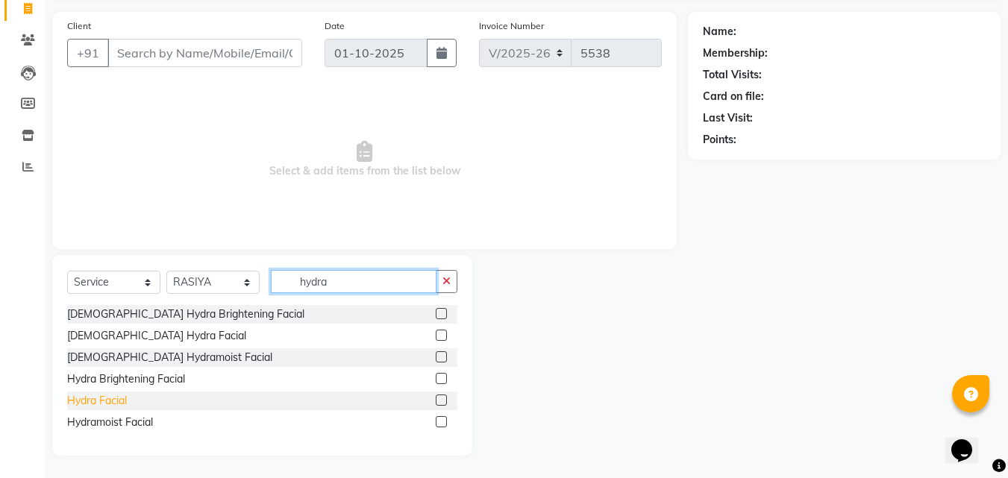
type input "hydra"
click at [102, 401] on div "Hydra Facial" at bounding box center [97, 401] width 60 height 16
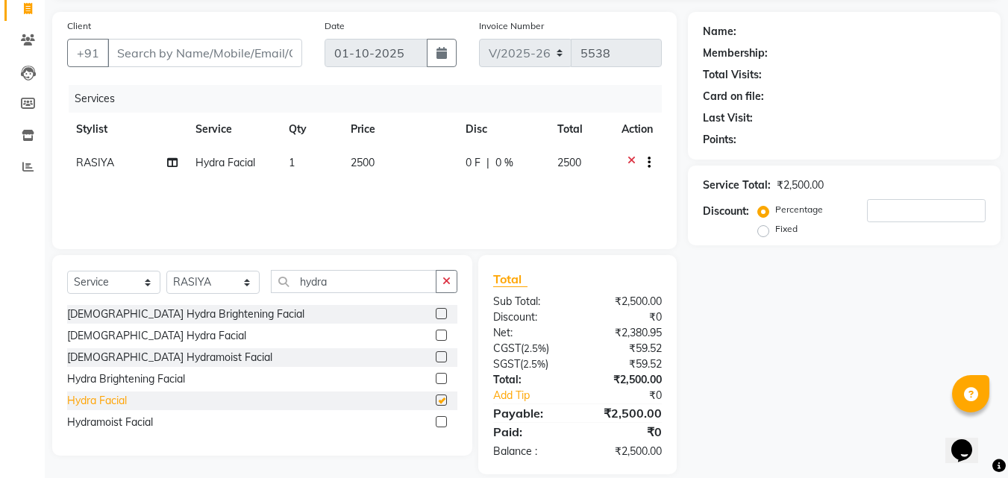
checkbox input "false"
click at [213, 288] on select "Select Stylist [PERSON_NAME](URAJ) [PERSON_NAME] COCHIN ASHTAMUDI Danish Fousiy…" at bounding box center [212, 282] width 93 height 23
select select "91339"
click at [166, 271] on select "Select Stylist [PERSON_NAME](URAJ) [PERSON_NAME] COCHIN ASHTAMUDI Danish Fousiy…" at bounding box center [212, 282] width 93 height 23
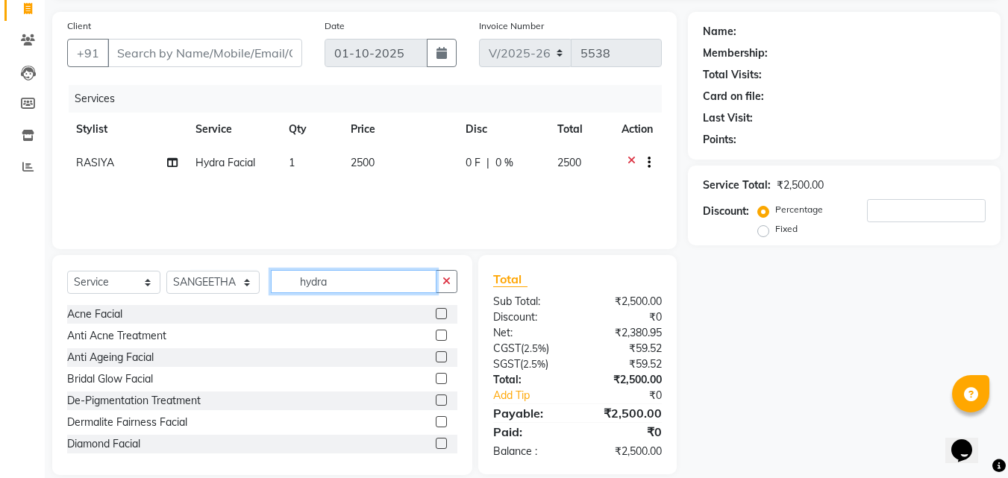
click at [333, 281] on input "hydra" at bounding box center [354, 281] width 166 height 23
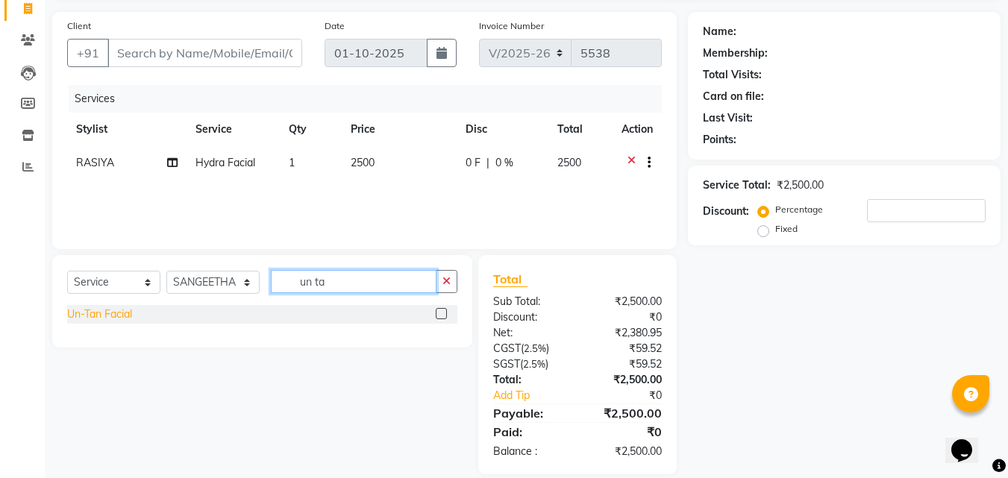
type input "un ta"
click at [99, 309] on div "Un-Tan Facial" at bounding box center [99, 315] width 65 height 16
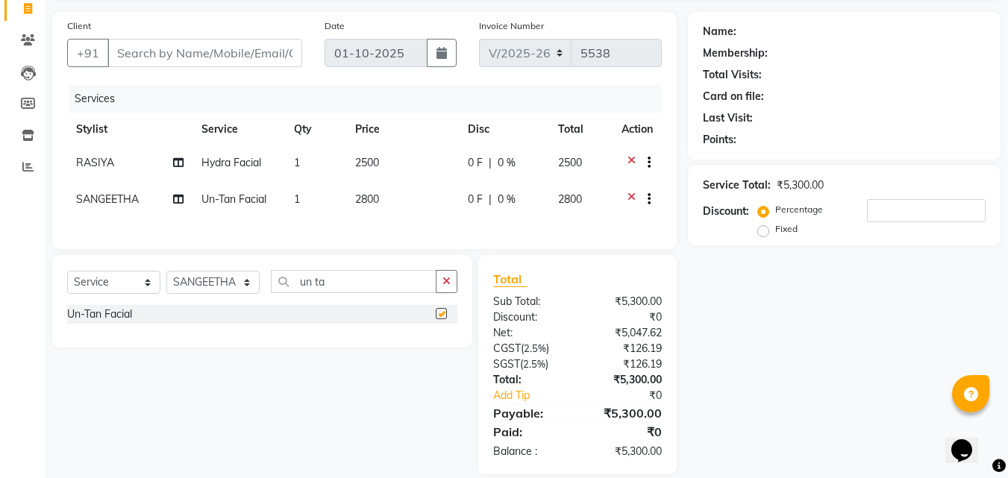
checkbox input "false"
drag, startPoint x: 354, startPoint y: 295, endPoint x: 197, endPoint y: 290, distance: 156.8
click at [197, 290] on div "Select Service Product Membership Package Voucher Prepaid Gift Card Select Styl…" at bounding box center [262, 287] width 390 height 35
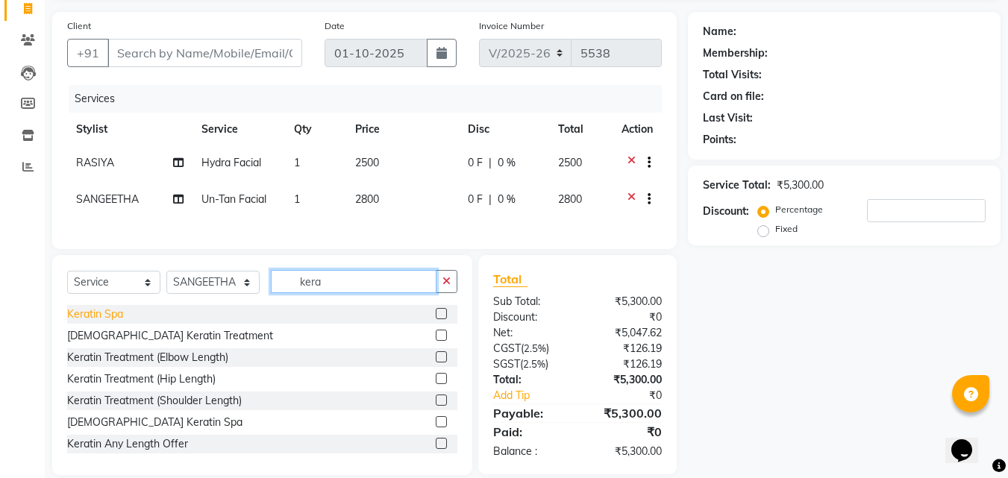
type input "kera"
click at [99, 319] on div "Keratin Spa" at bounding box center [95, 315] width 56 height 16
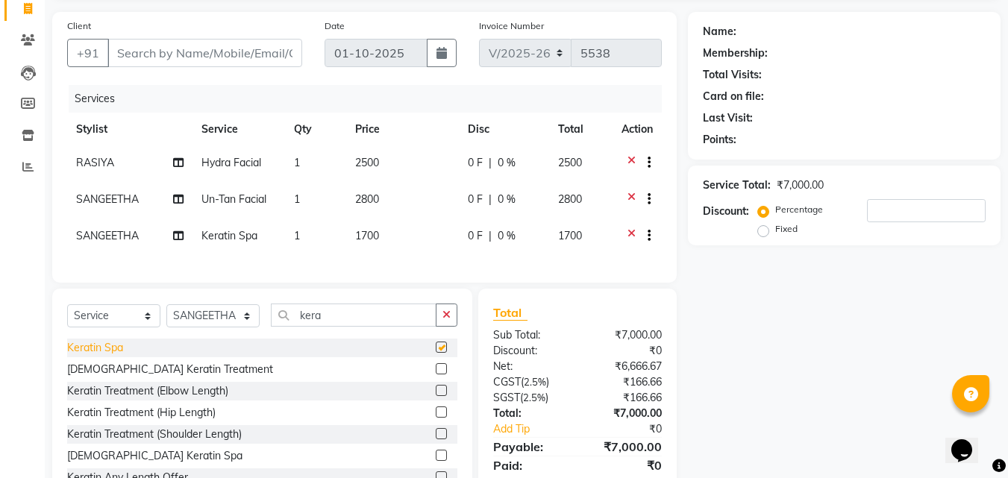
checkbox input "false"
click at [343, 325] on input "kera" at bounding box center [354, 315] width 166 height 23
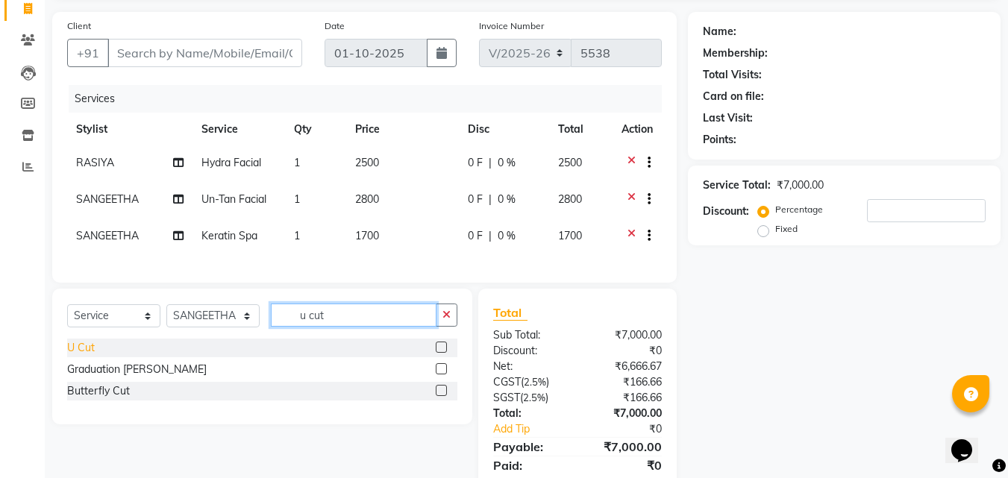
type input "u cut"
click at [84, 356] on div "U Cut" at bounding box center [81, 348] width 28 height 16
checkbox input "false"
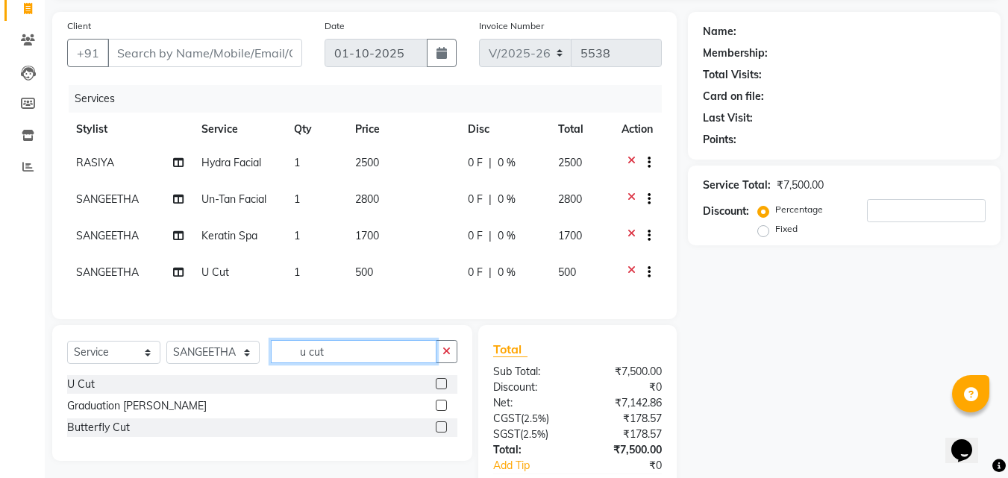
drag, startPoint x: 350, startPoint y: 366, endPoint x: 240, endPoint y: 284, distance: 136.6
click at [296, 364] on input "u cut" at bounding box center [354, 351] width 166 height 23
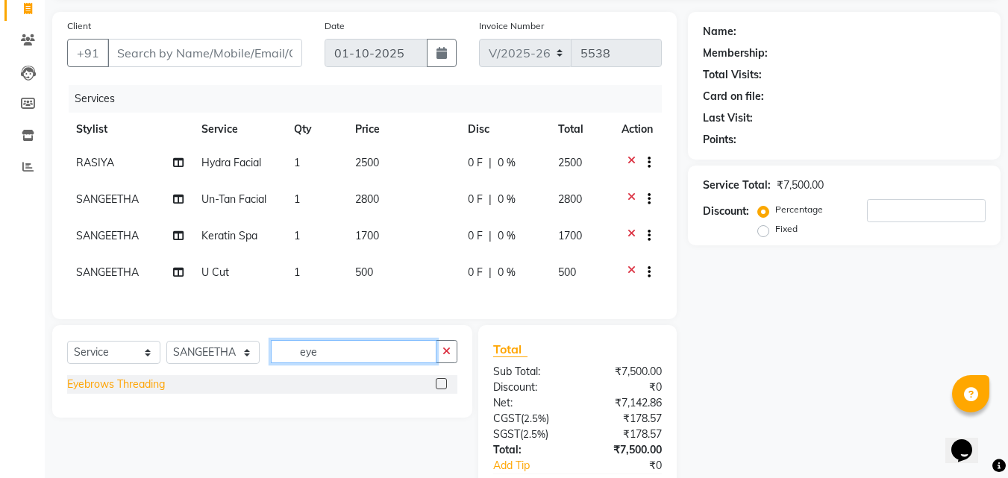
type input "eye"
click at [105, 393] on div "Eyebrows Threading" at bounding box center [116, 385] width 98 height 16
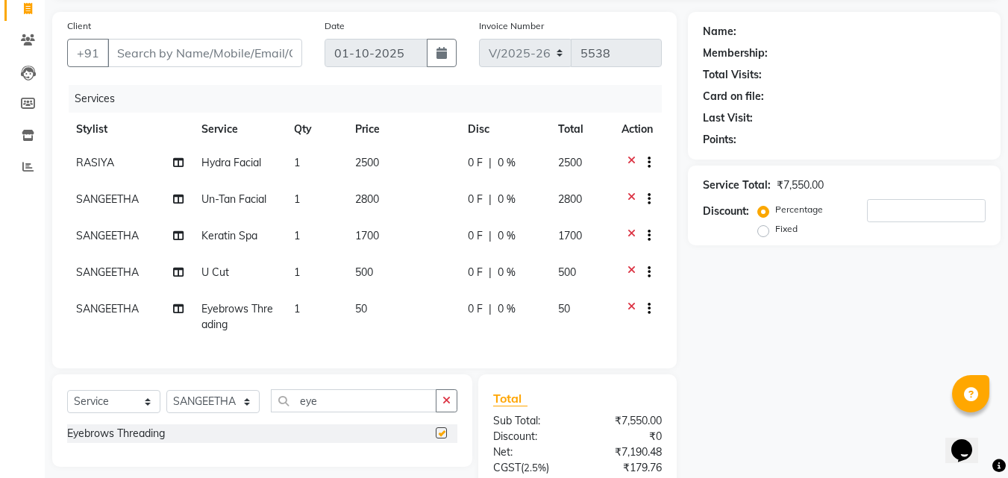
checkbox input "false"
click at [344, 413] on input "eye" at bounding box center [354, 401] width 166 height 23
type input "upper"
click at [148, 464] on div "Upper Lip Threading" at bounding box center [115, 456] width 97 height 16
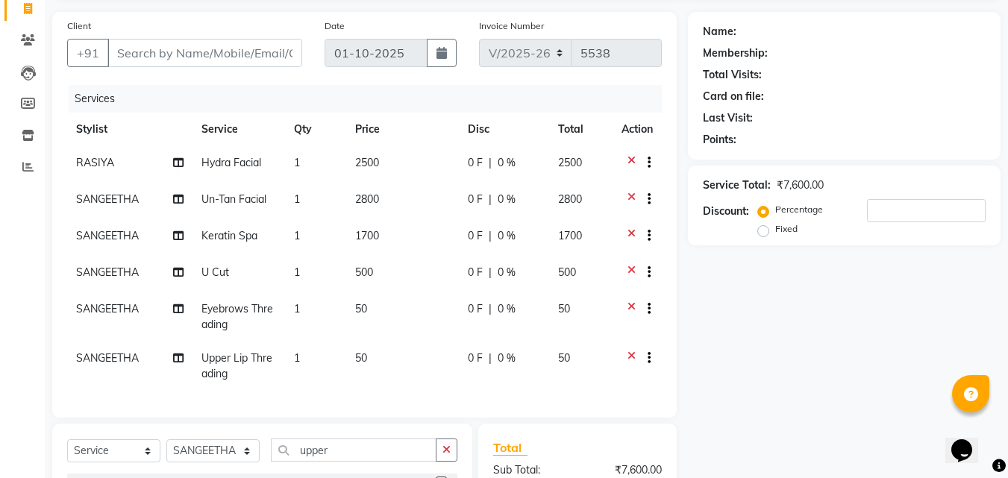
checkbox input "false"
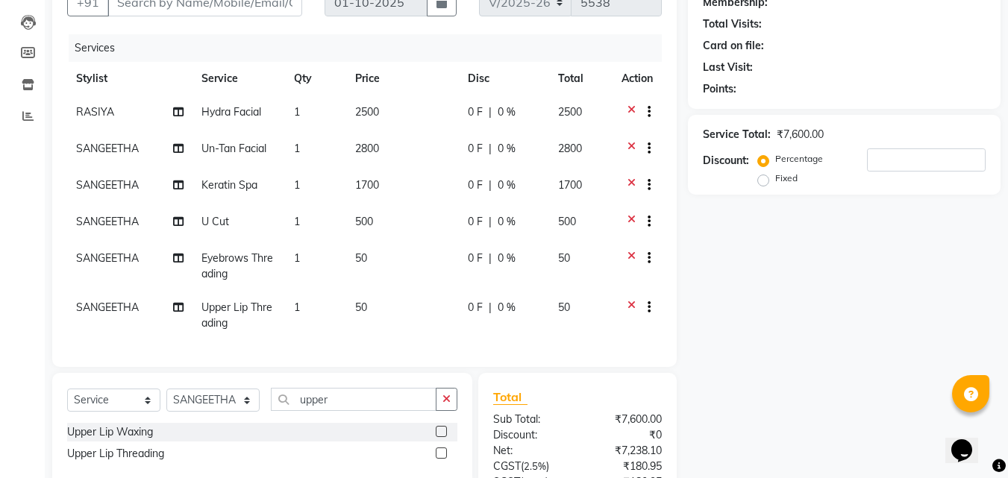
scroll to position [0, 0]
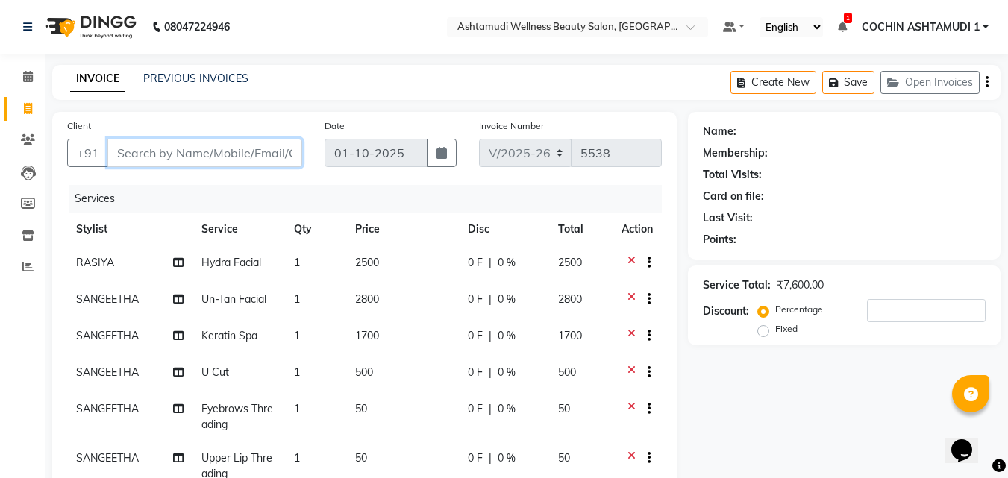
drag, startPoint x: 176, startPoint y: 153, endPoint x: 186, endPoint y: 141, distance: 15.4
click at [179, 151] on input "Client" at bounding box center [204, 153] width 195 height 28
type input "9"
type input "0"
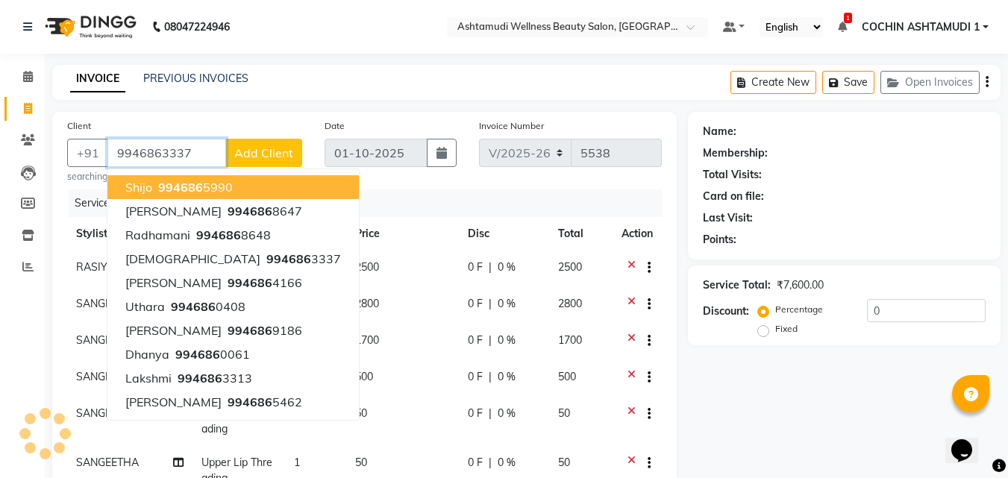
type input "9946863337"
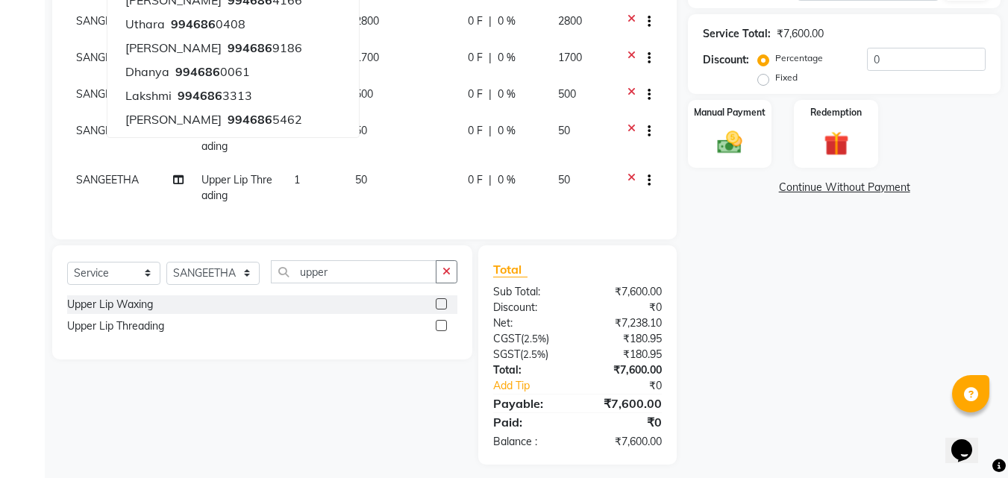
scroll to position [303, 0]
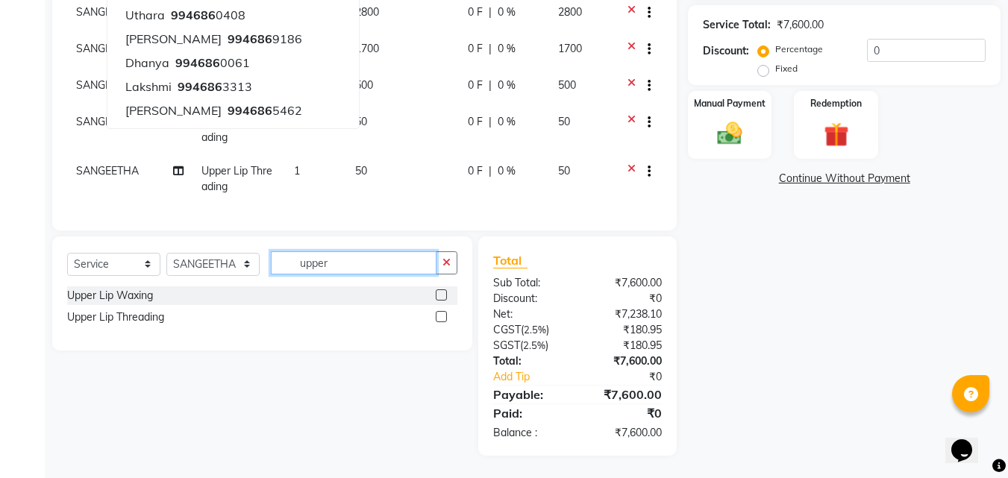
click at [374, 256] on input "upper" at bounding box center [354, 263] width 166 height 23
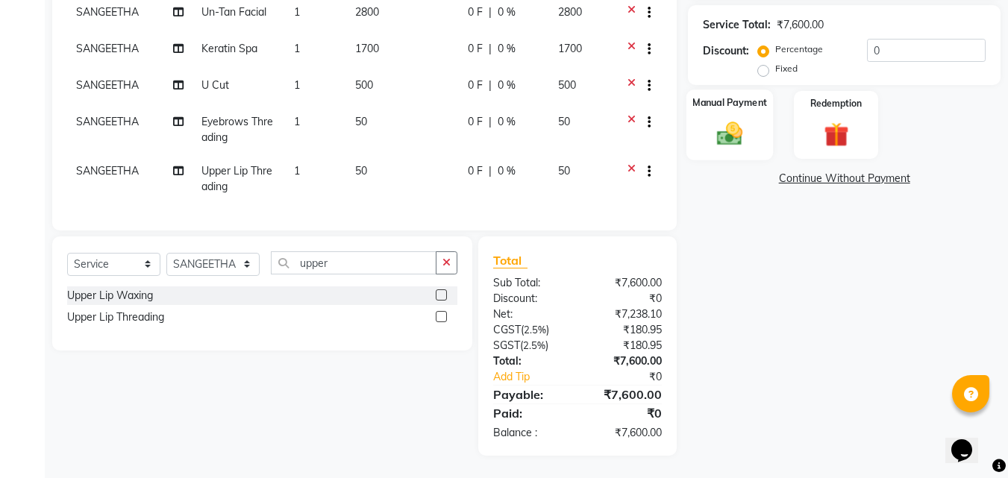
click at [728, 119] on img at bounding box center [730, 134] width 42 height 30
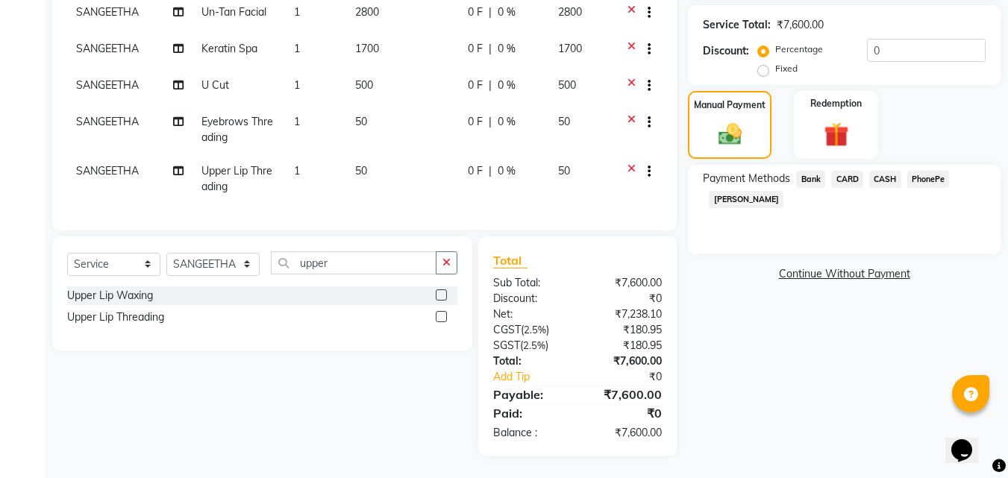
click at [936, 171] on span "PhonePe" at bounding box center [929, 179] width 43 height 17
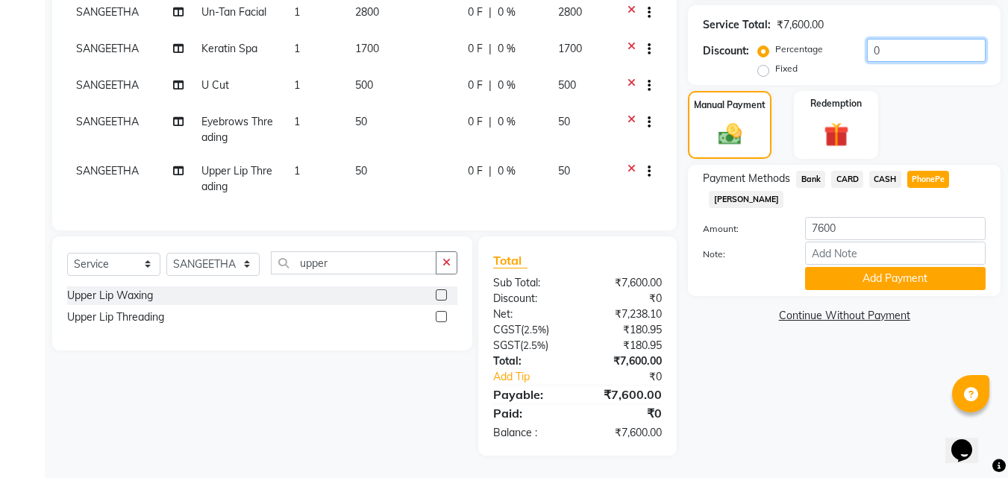
click at [898, 39] on input "0" at bounding box center [926, 50] width 119 height 23
type input "1"
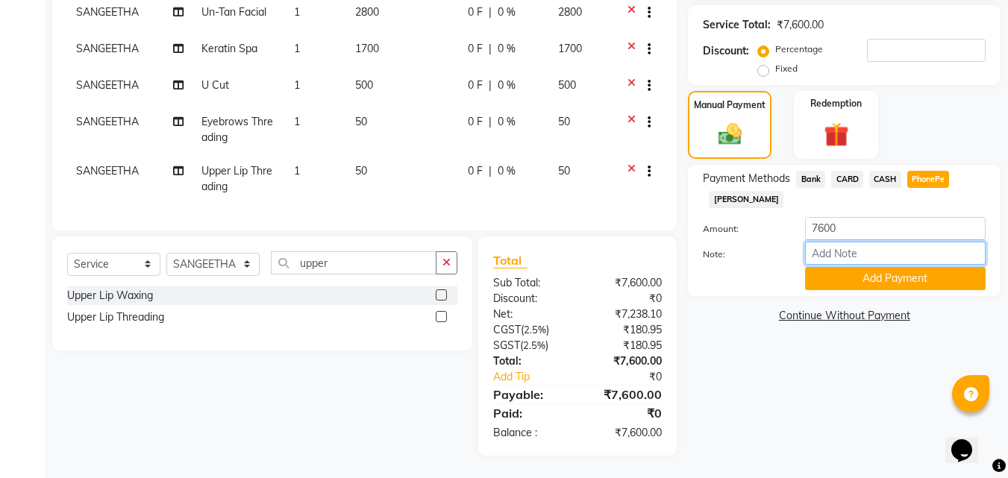
click at [840, 242] on input "Note:" at bounding box center [895, 253] width 181 height 23
type input "[PERSON_NAME]"
click at [885, 269] on button "Add Payment" at bounding box center [895, 278] width 181 height 23
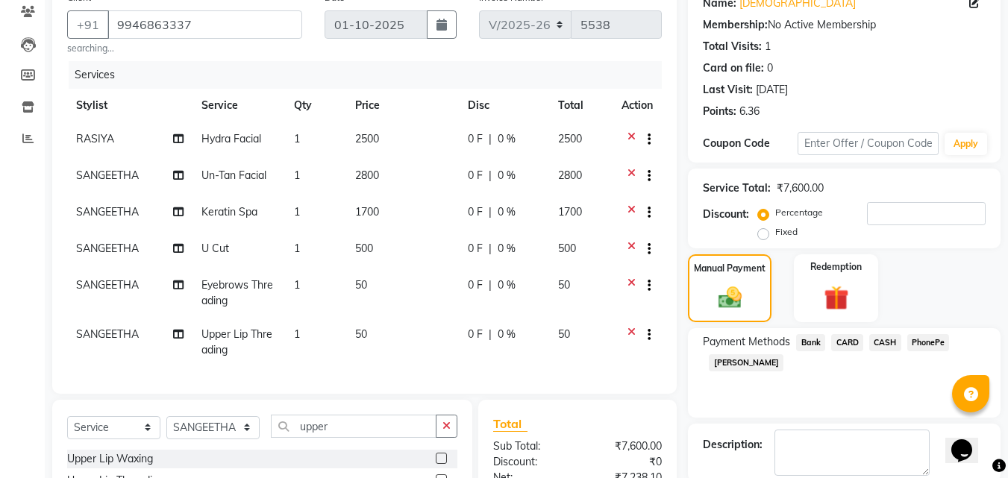
scroll to position [0, 0]
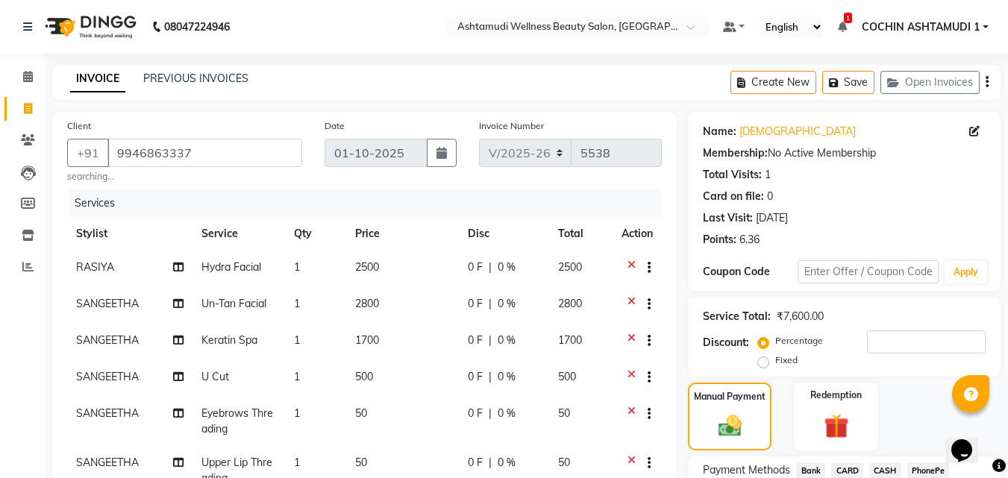
click at [883, 360] on div "Percentage Fixed" at bounding box center [873, 351] width 225 height 40
click at [883, 352] on input "number" at bounding box center [926, 342] width 119 height 23
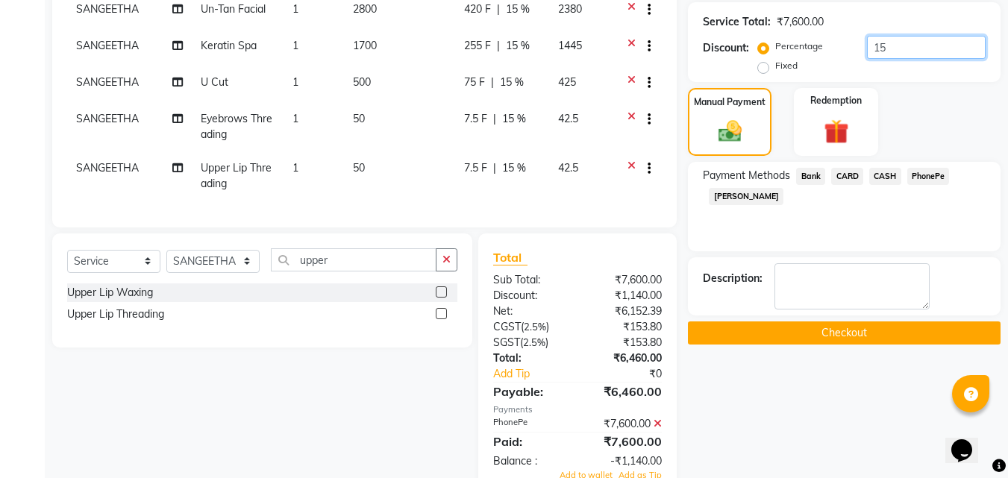
scroll to position [347, 0]
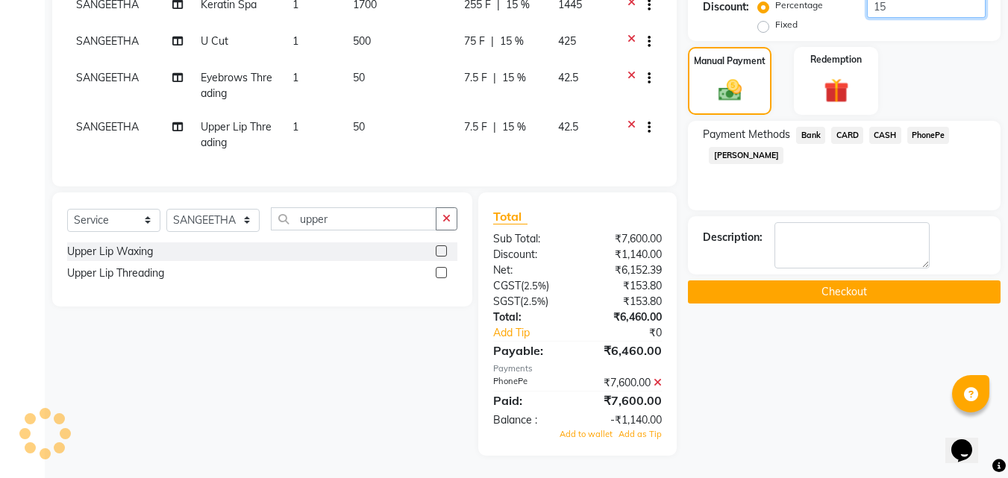
type input "15"
click at [661, 381] on icon at bounding box center [658, 383] width 8 height 10
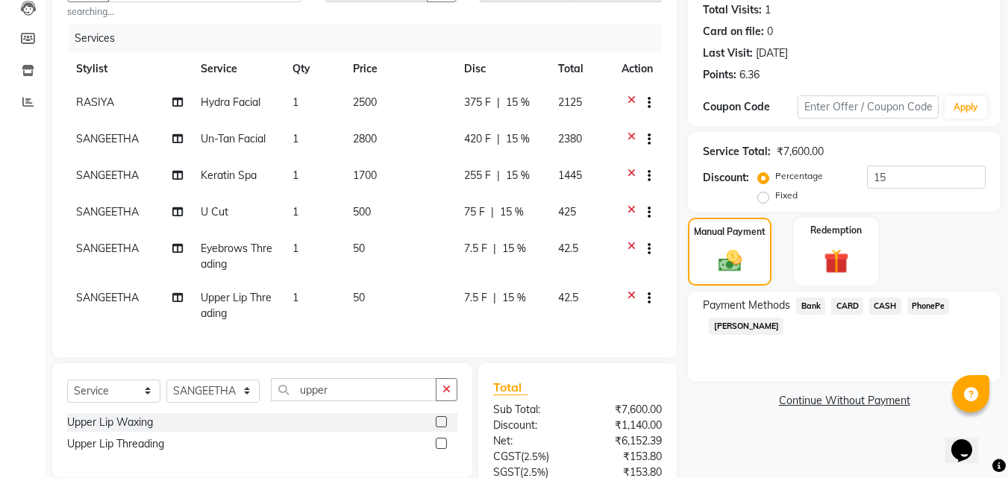
scroll to position [303, 0]
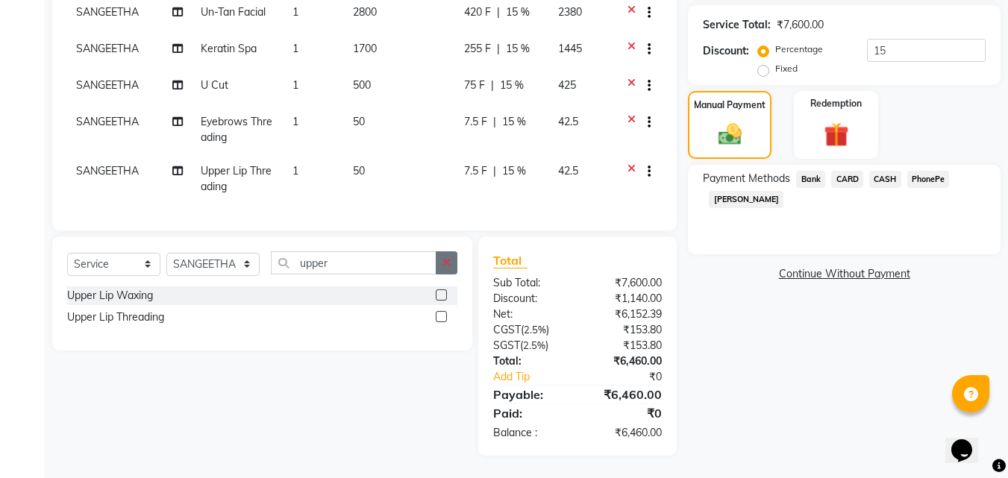
click at [446, 262] on icon "button" at bounding box center [447, 263] width 8 height 10
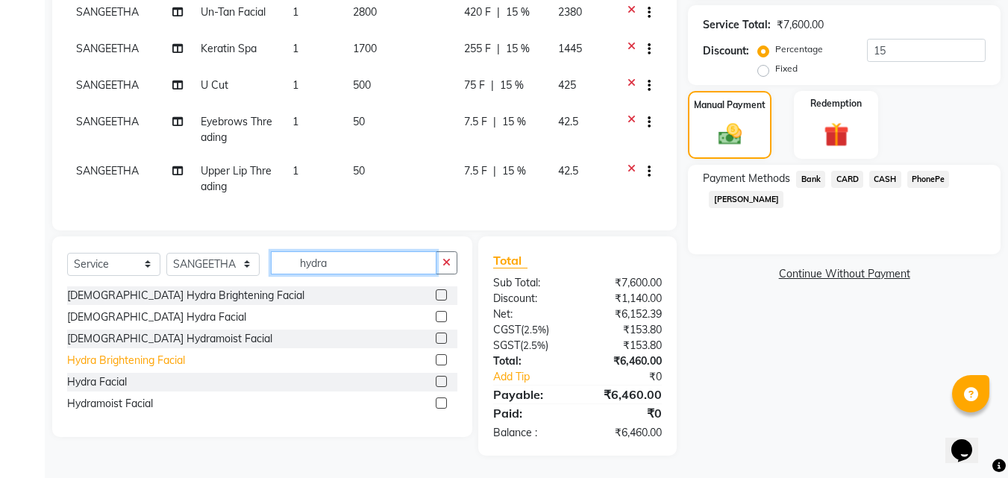
type input "hydra"
click at [137, 362] on div "Hydra Brightening Facial" at bounding box center [126, 361] width 118 height 16
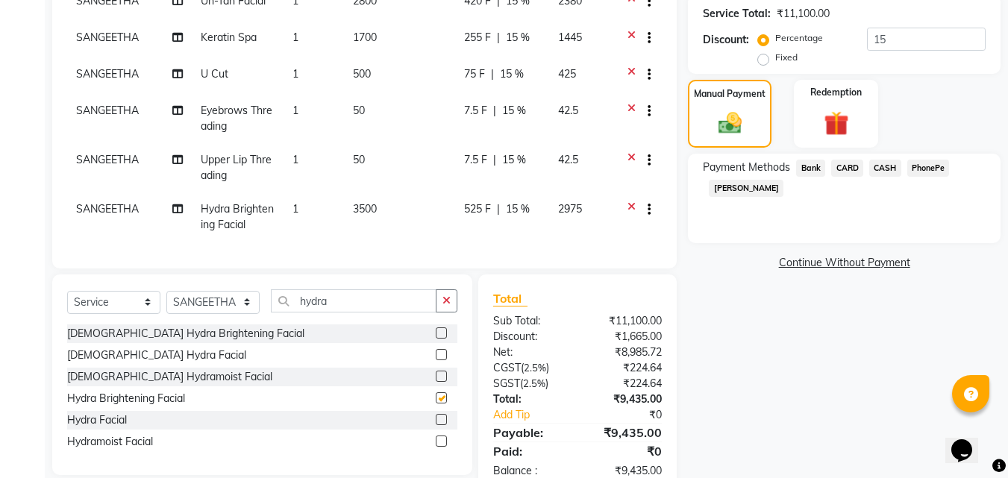
checkbox input "false"
click at [628, 202] on icon at bounding box center [632, 211] width 8 height 19
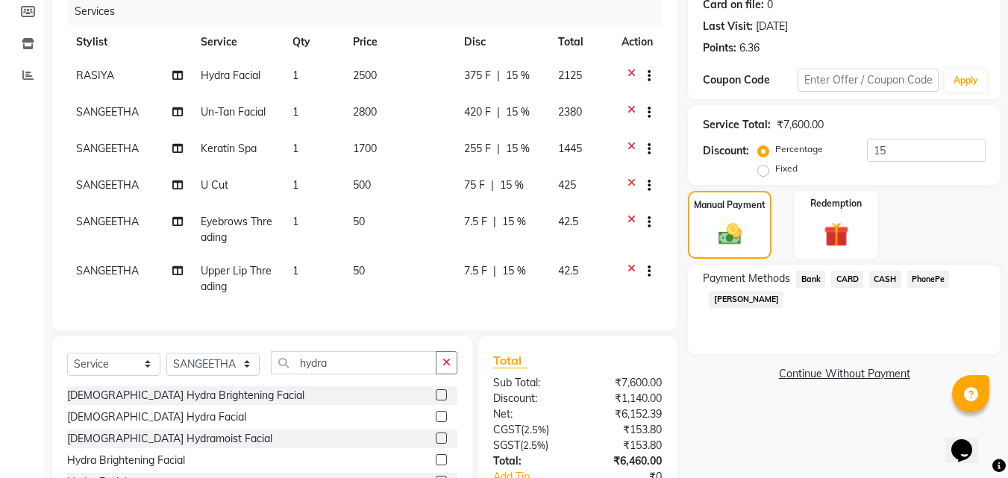
scroll to position [0, 0]
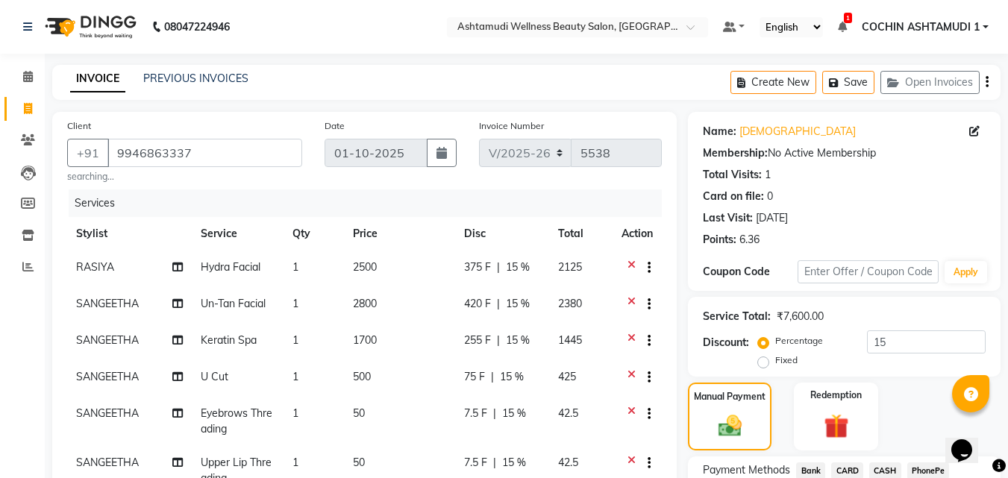
click at [629, 264] on icon at bounding box center [632, 269] width 8 height 19
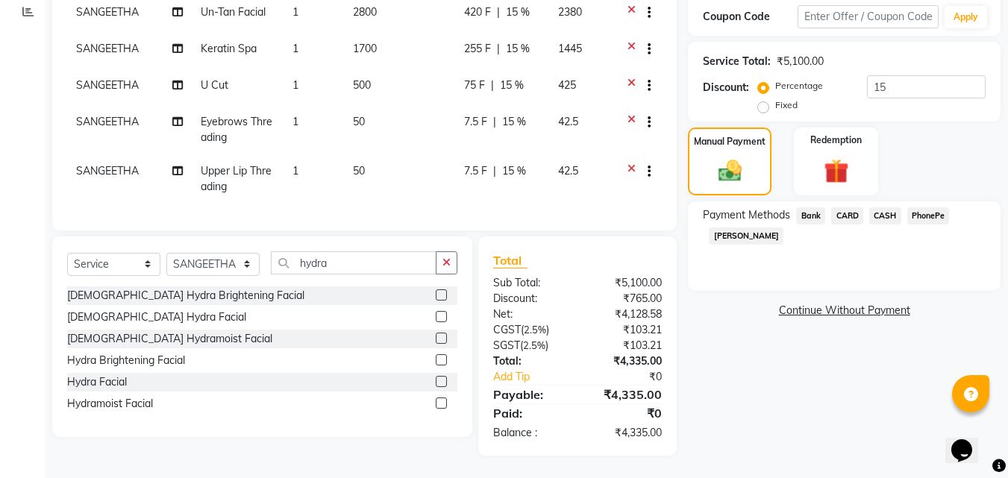
scroll to position [266, 0]
click at [231, 261] on select "Select Stylist [PERSON_NAME](URAJ) [PERSON_NAME] COCHIN ASHTAMUDI Danish Fousiy…" at bounding box center [212, 264] width 93 height 23
select select "45926"
click at [166, 253] on select "Select Stylist [PERSON_NAME](URAJ) [PERSON_NAME] COCHIN ASHTAMUDI Danish Fousiy…" at bounding box center [212, 264] width 93 height 23
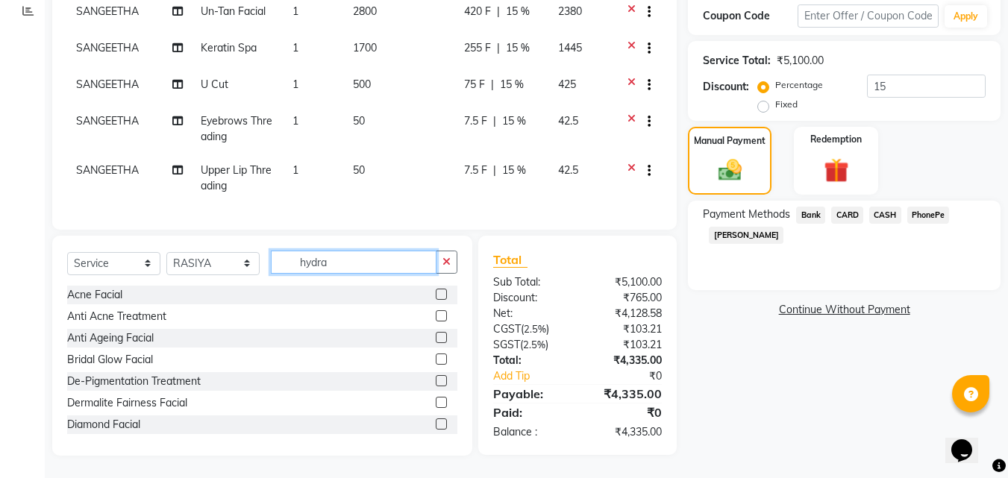
click at [364, 263] on input "hydra" at bounding box center [354, 262] width 166 height 23
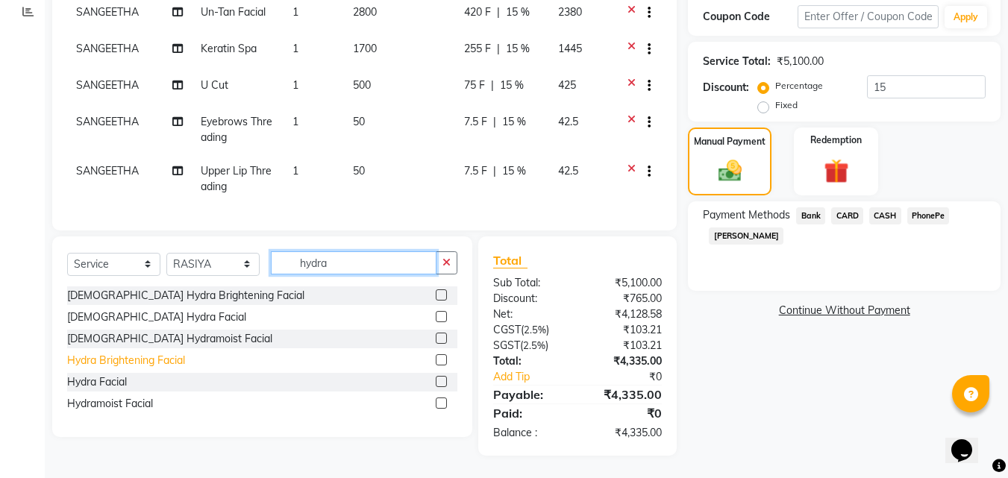
type input "hydra"
click at [146, 359] on div "Hydra Brightening Facial" at bounding box center [126, 361] width 118 height 16
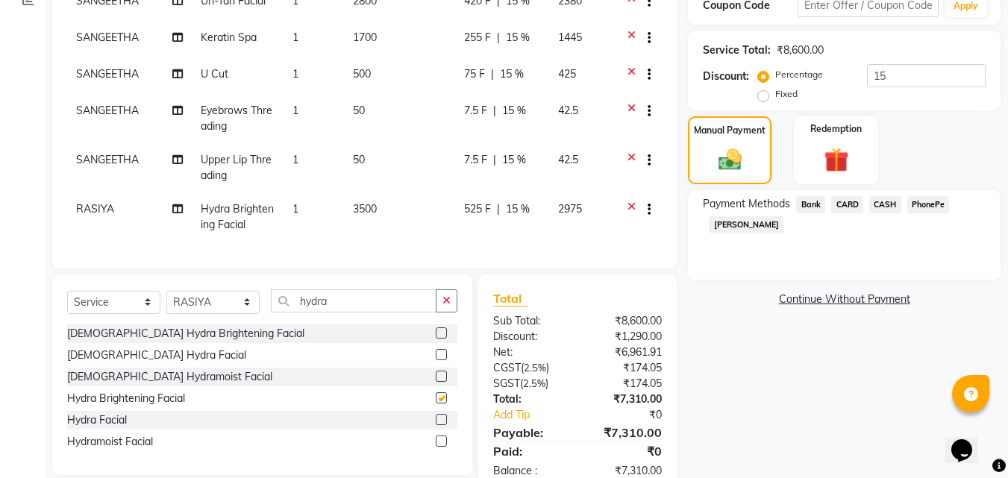
checkbox input "false"
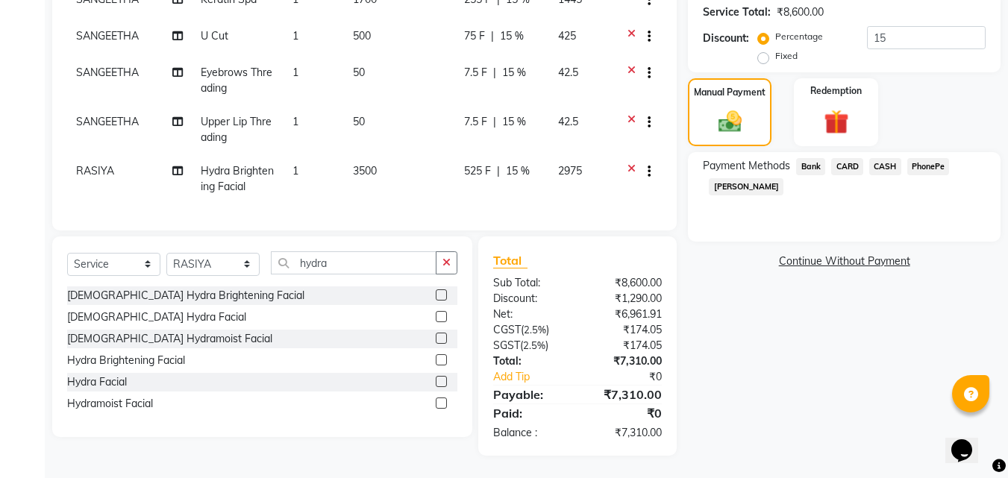
scroll to position [0, 0]
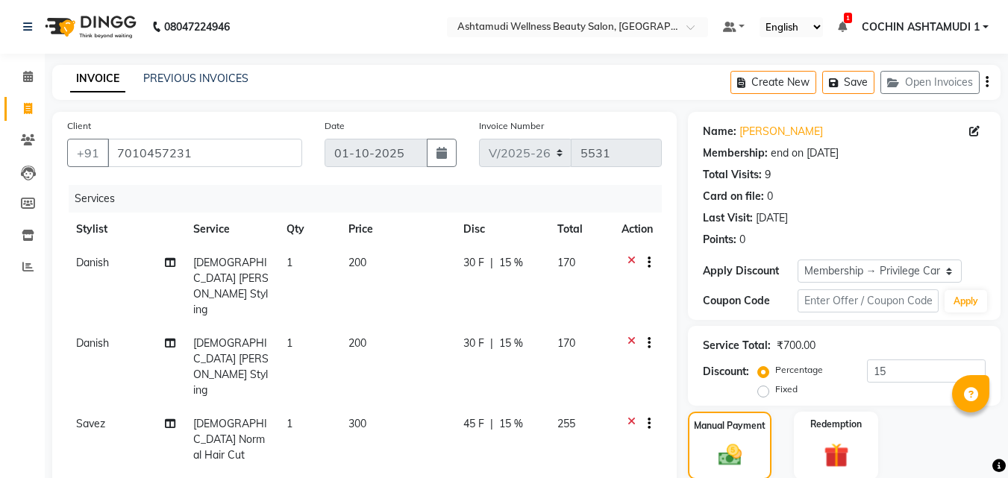
select select "4632"
select select "service"
select select "34115"
select select "2: Object"
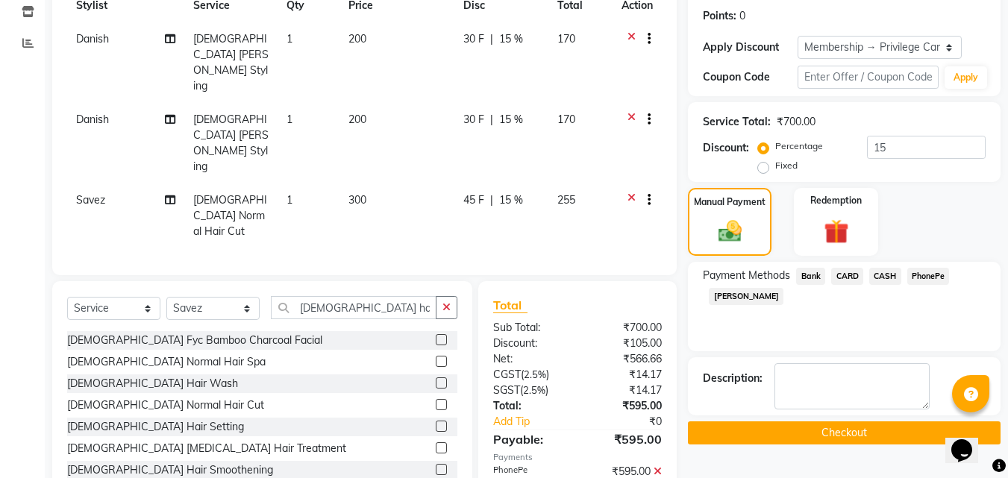
scroll to position [149, 0]
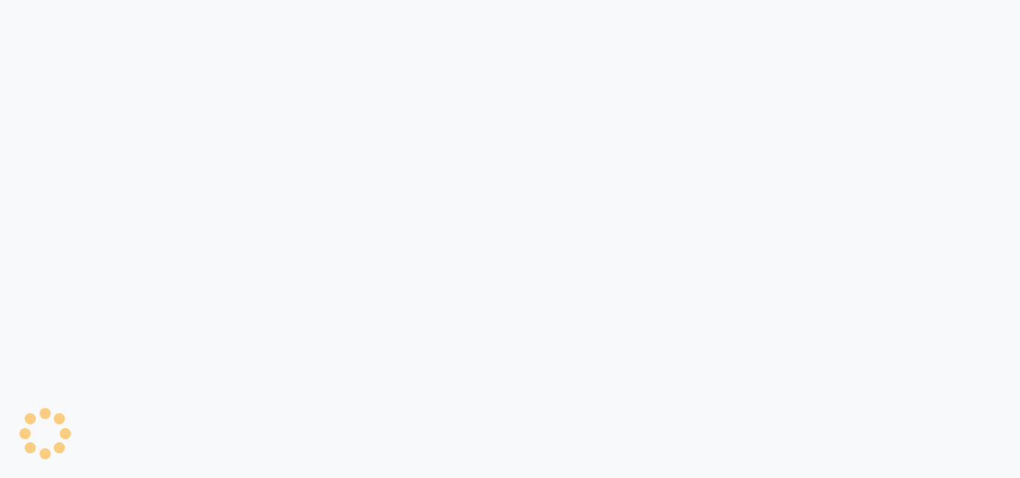
select select "4632"
select select "service"
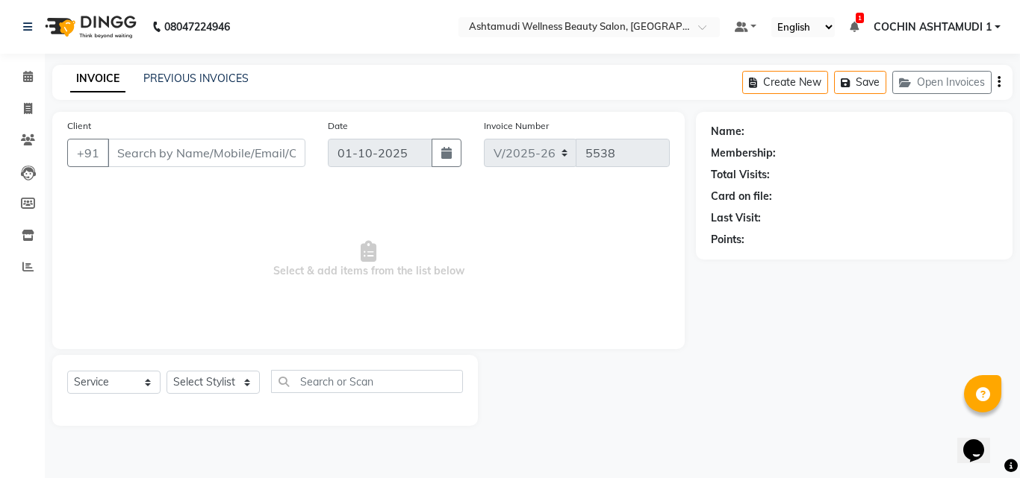
type input "8078736831"
type input "12-07-2025"
select select "34115"
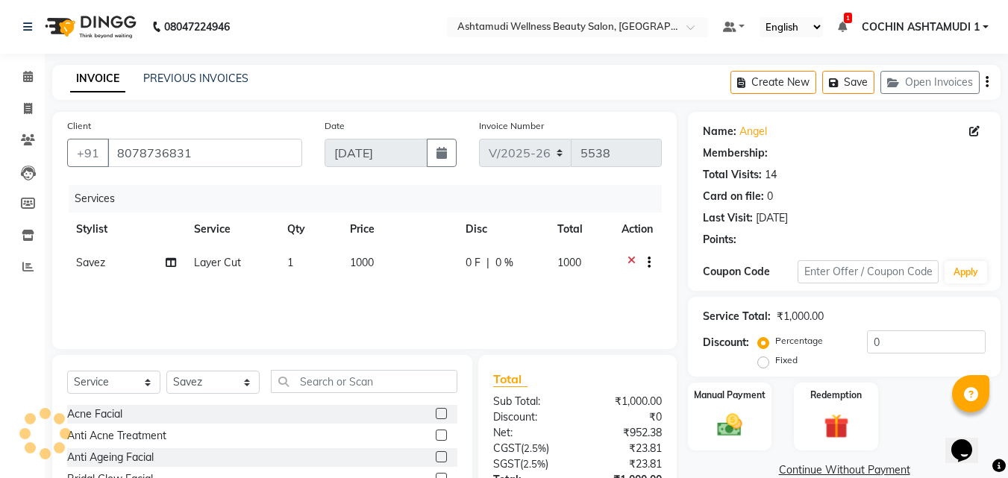
select select "2: Object"
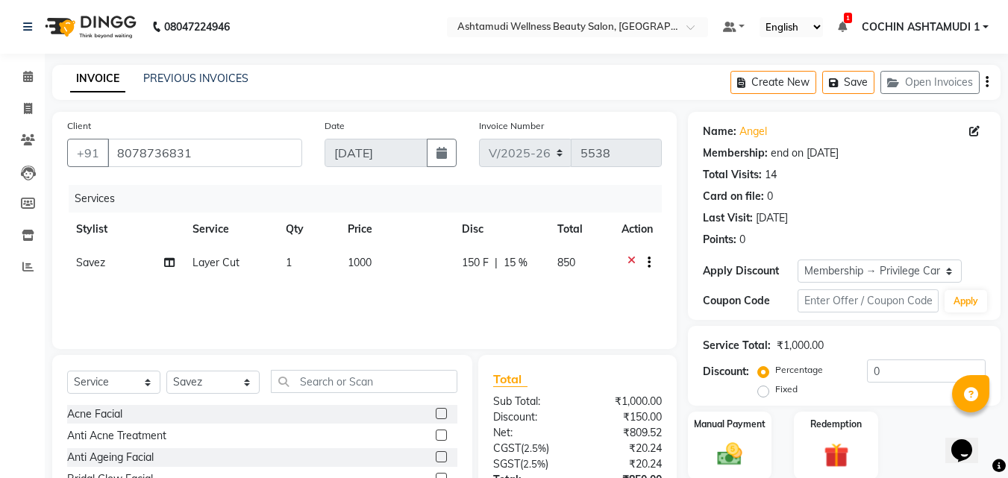
type input "15"
click at [30, 78] on icon at bounding box center [28, 76] width 10 height 11
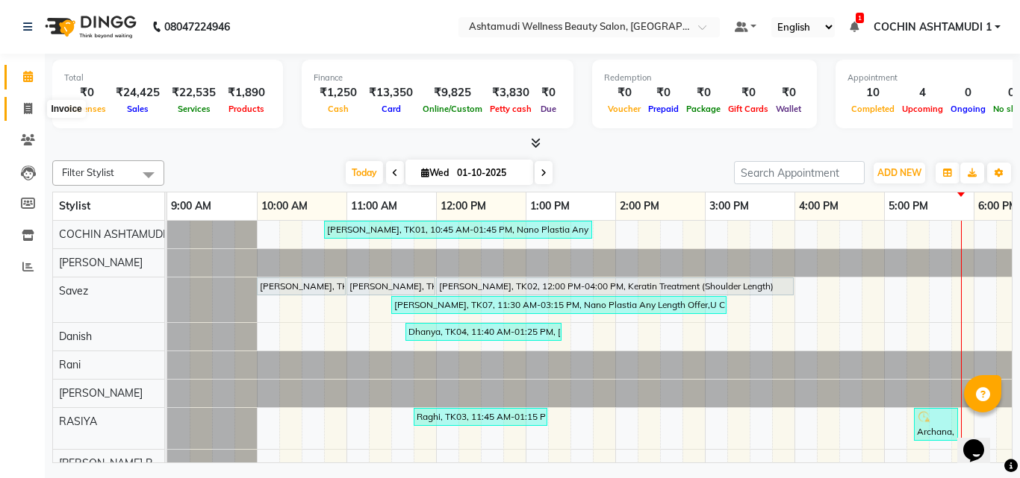
click at [22, 103] on span at bounding box center [28, 109] width 26 height 17
select select "service"
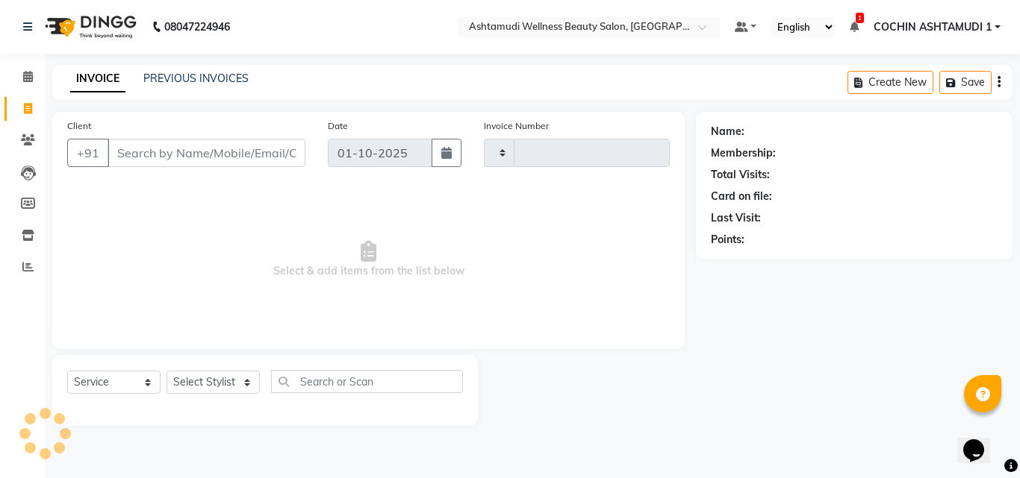
type input "5538"
select select "4632"
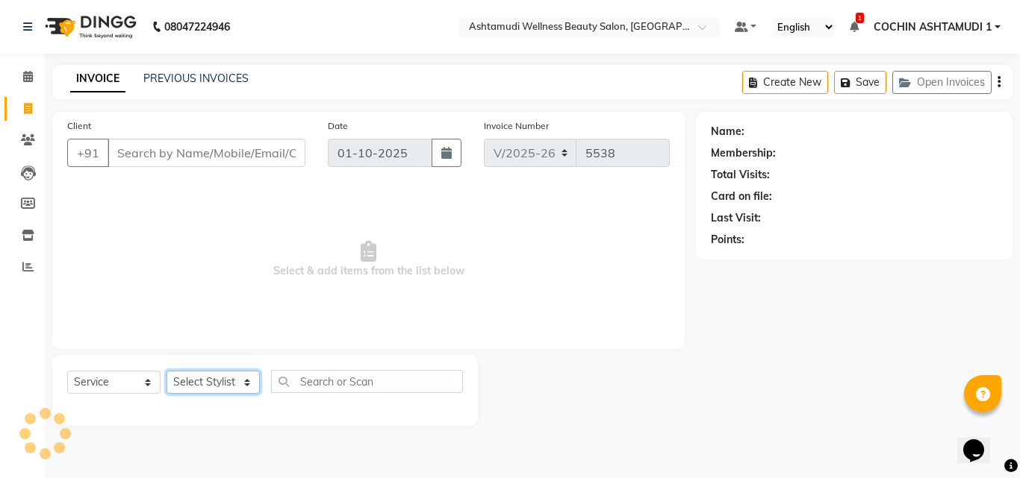
click at [184, 376] on select "Select Stylist [PERSON_NAME](URAJ) [PERSON_NAME] COCHIN ASHTAMUDI Danish Fousiy…" at bounding box center [212, 382] width 93 height 23
select select "88283"
click at [166, 371] on select "Select Stylist [PERSON_NAME](URAJ) [PERSON_NAME] COCHIN ASHTAMUDI Danish Fousiy…" at bounding box center [212, 382] width 93 height 23
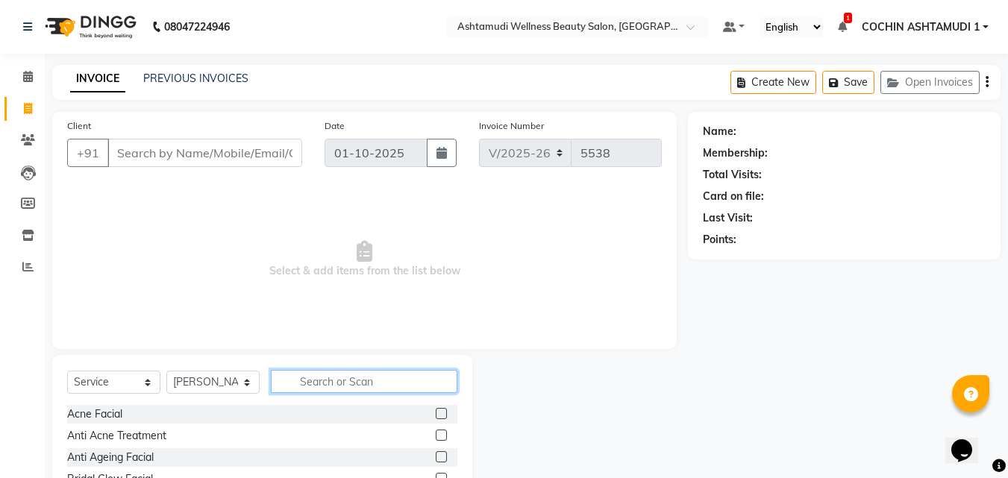
click at [331, 375] on input "text" at bounding box center [364, 381] width 187 height 23
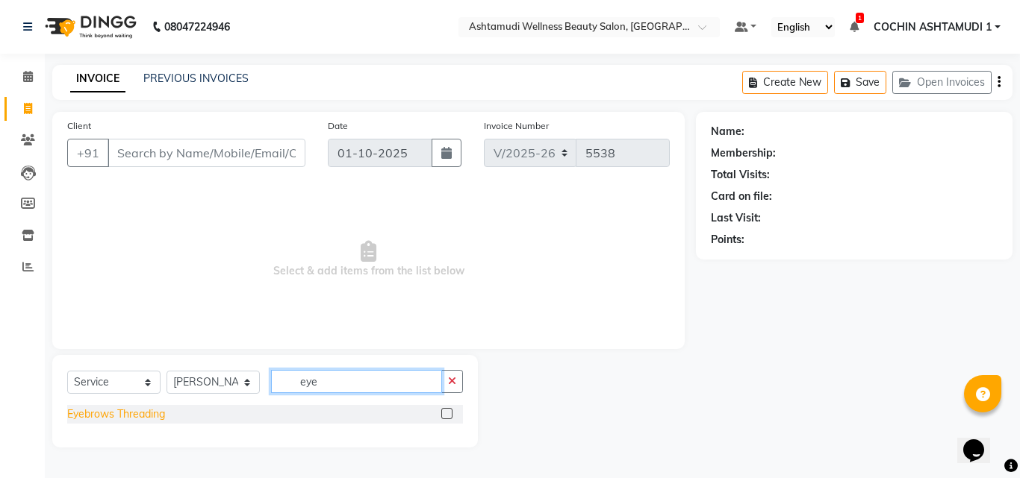
type input "eye"
click at [109, 414] on div "Eyebrows Threading" at bounding box center [116, 415] width 98 height 16
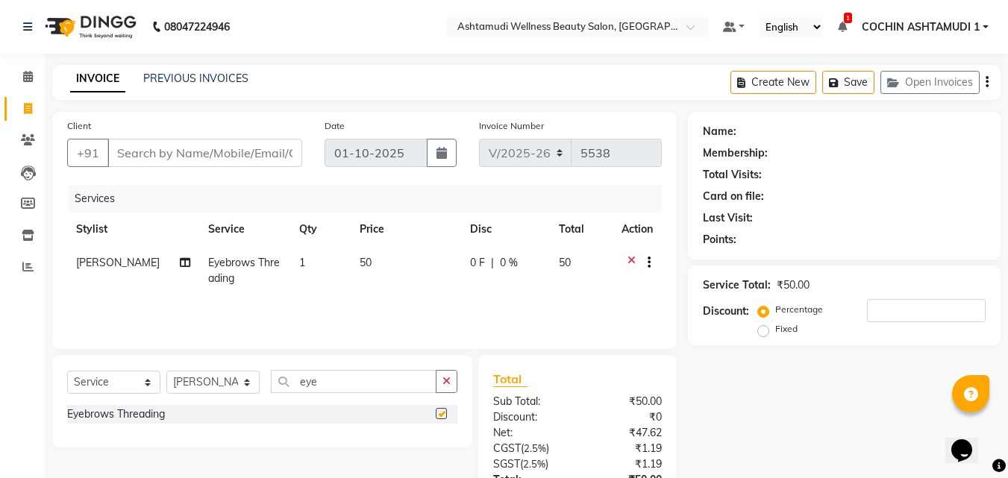
checkbox input "false"
click at [375, 381] on input "eye" at bounding box center [354, 381] width 166 height 23
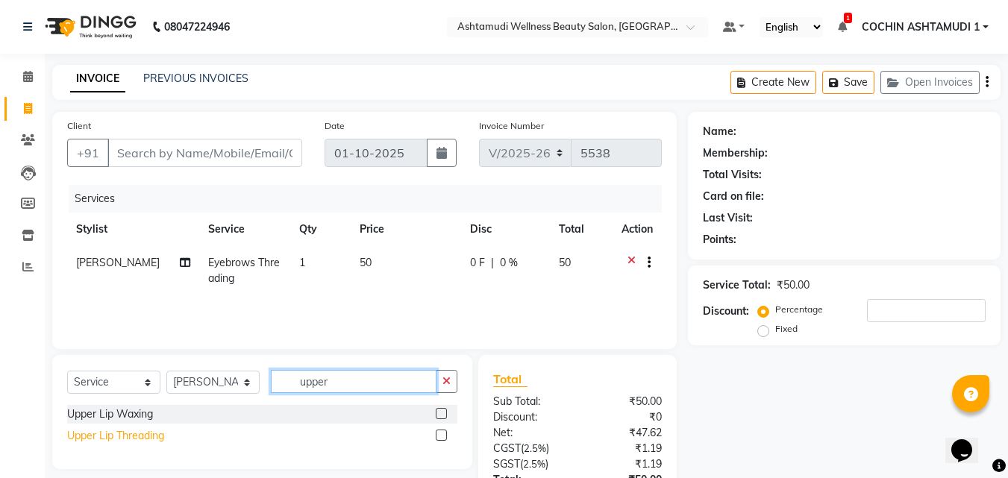
type input "upper"
click at [157, 434] on div "Upper Lip Threading" at bounding box center [115, 436] width 97 height 16
checkbox input "false"
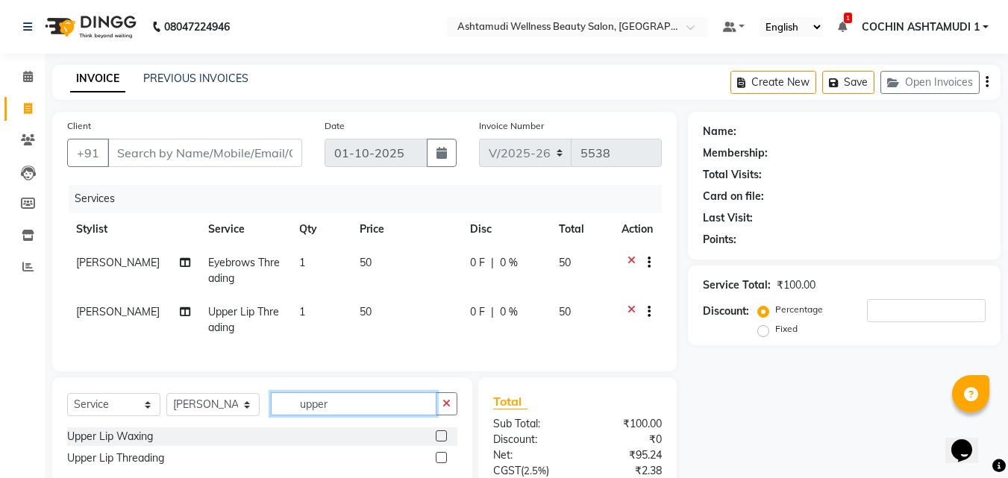
click at [355, 416] on input "upper" at bounding box center [354, 404] width 166 height 23
type input "chin"
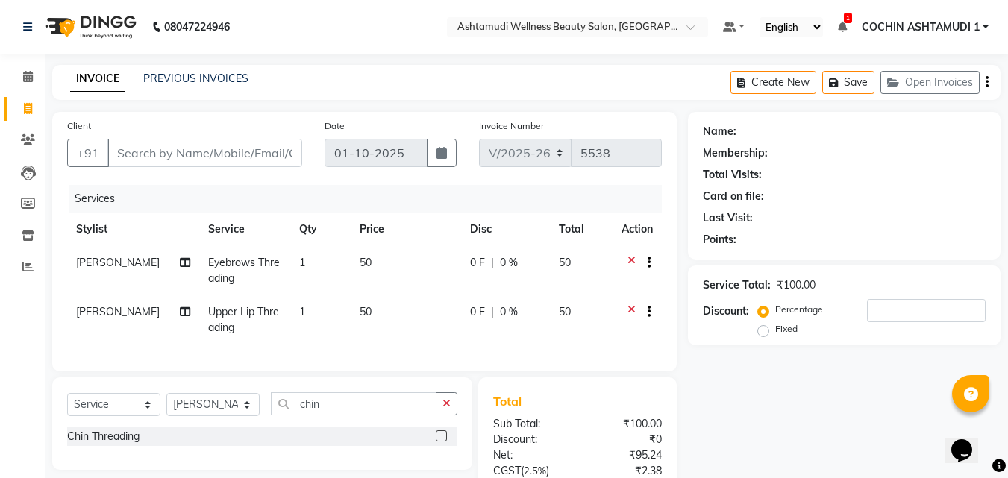
click at [106, 440] on div "Chin Threading" at bounding box center [262, 437] width 390 height 19
click at [109, 445] on div "Chin Threading" at bounding box center [103, 437] width 72 height 16
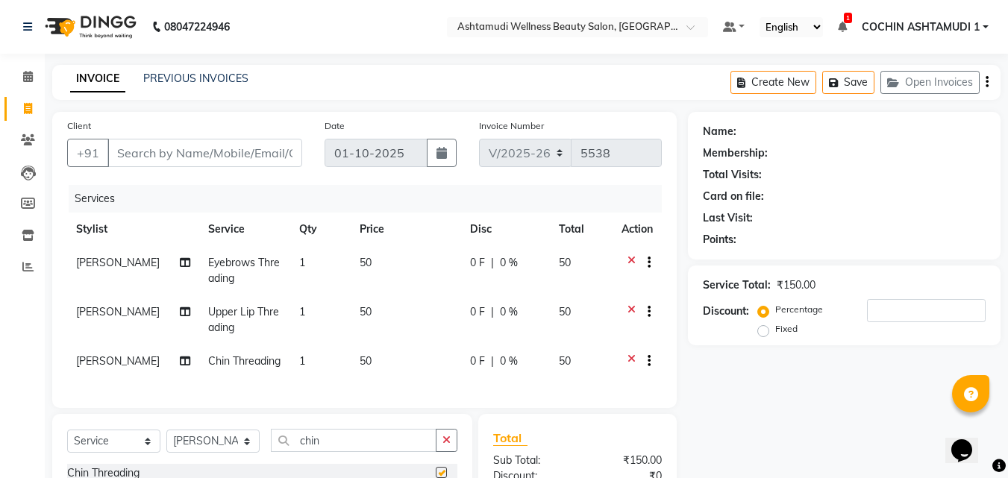
checkbox input "false"
click at [329, 452] on input "chin" at bounding box center [354, 440] width 166 height 23
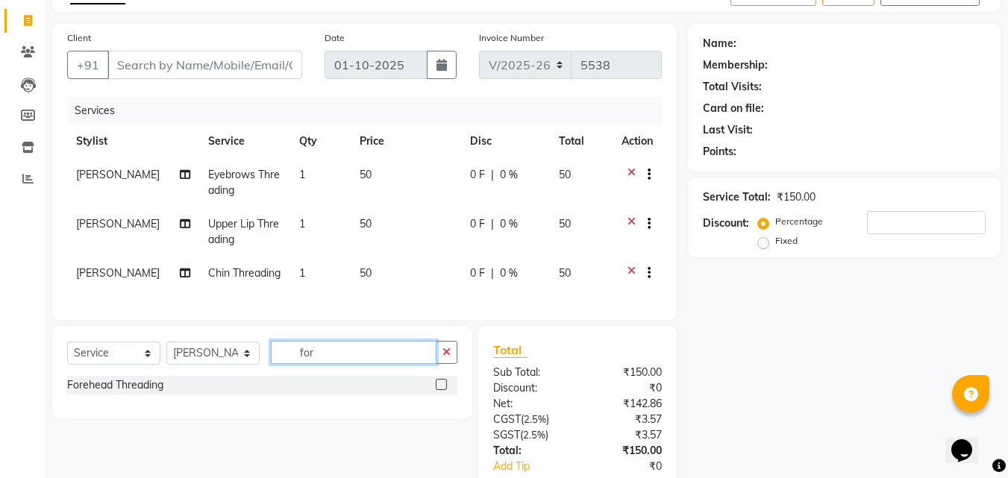
scroll to position [189, 0]
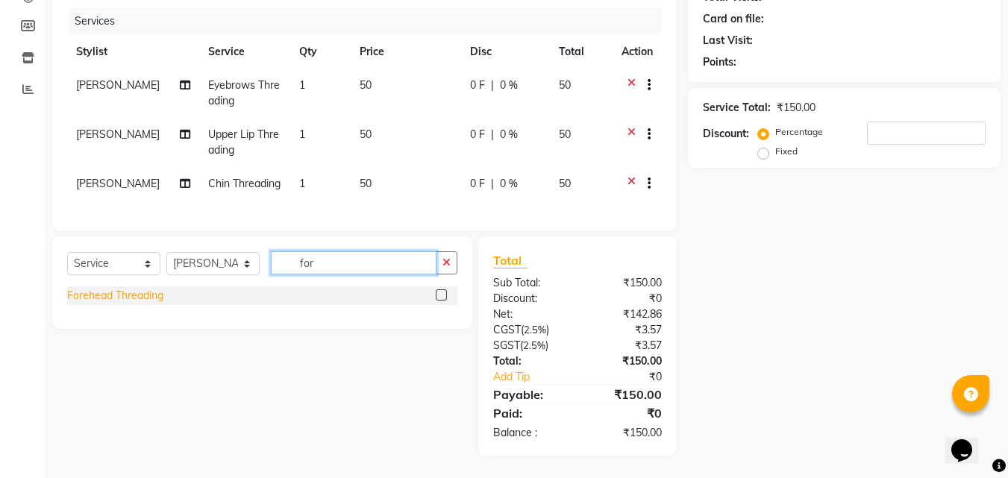
type input "for"
click at [107, 293] on div "Forehead Threading" at bounding box center [115, 296] width 96 height 16
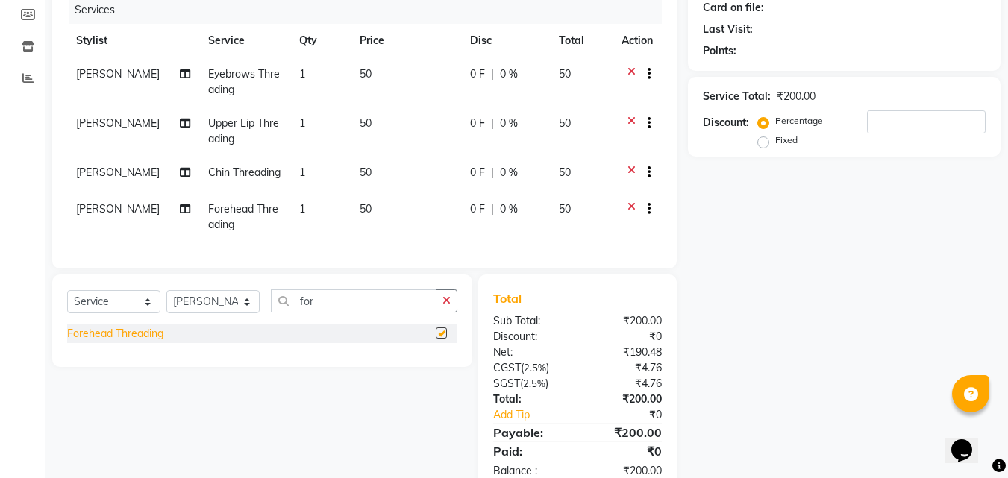
checkbox input "false"
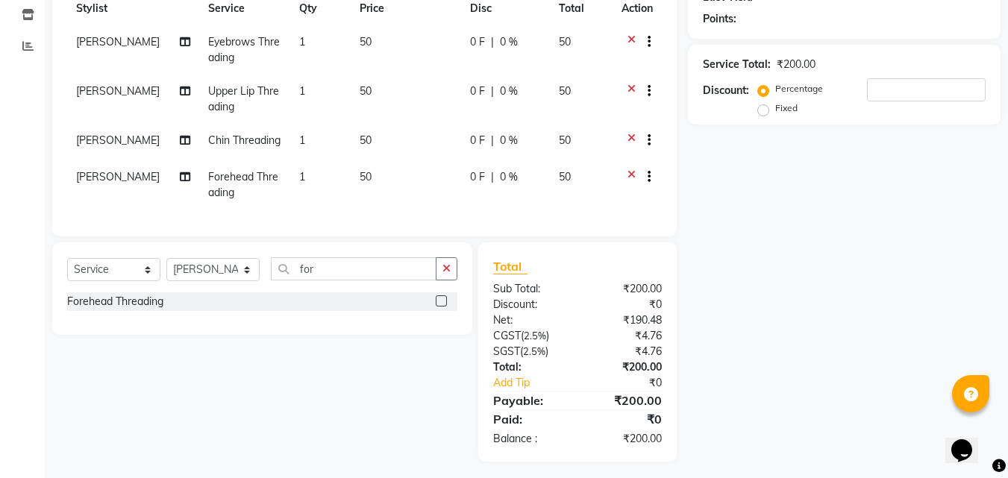
scroll to position [238, 0]
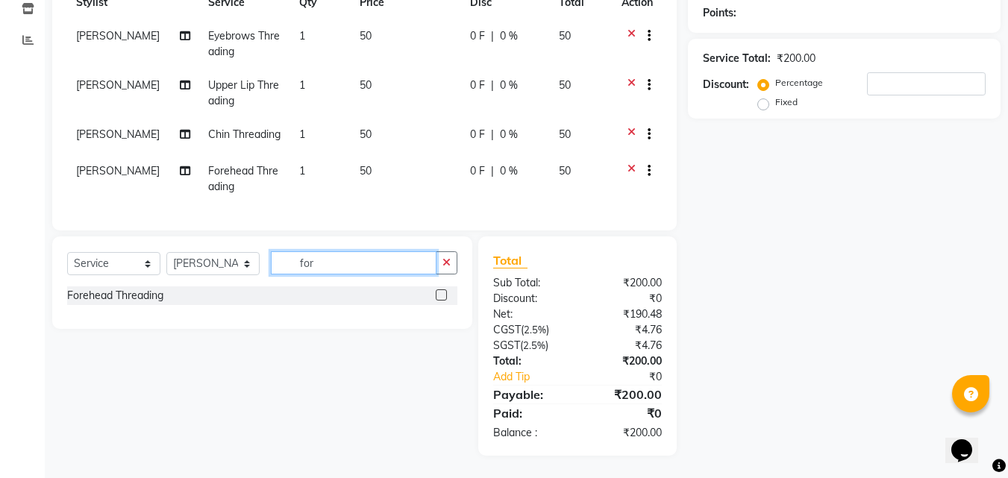
click at [331, 265] on input "for" at bounding box center [354, 263] width 166 height 23
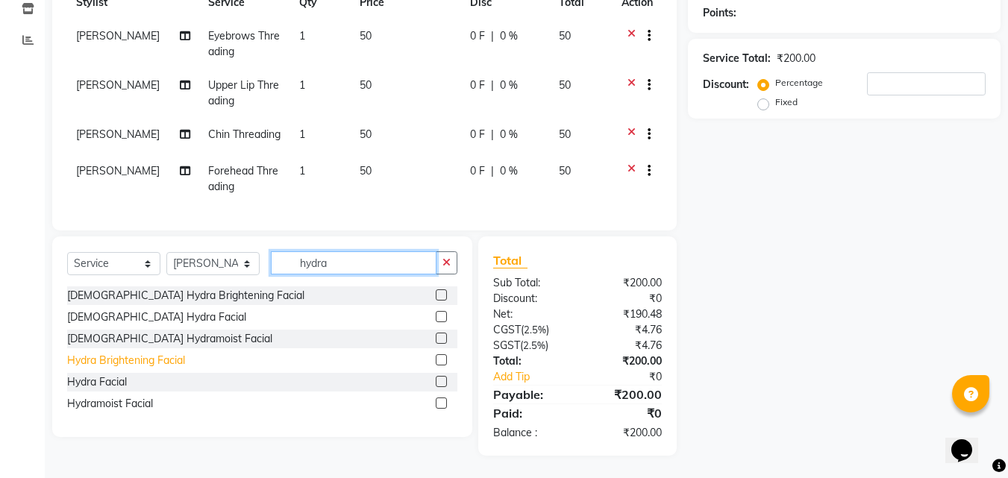
type input "hydra"
click at [152, 358] on div "Hydra Brightening Facial" at bounding box center [126, 361] width 118 height 16
checkbox input "false"
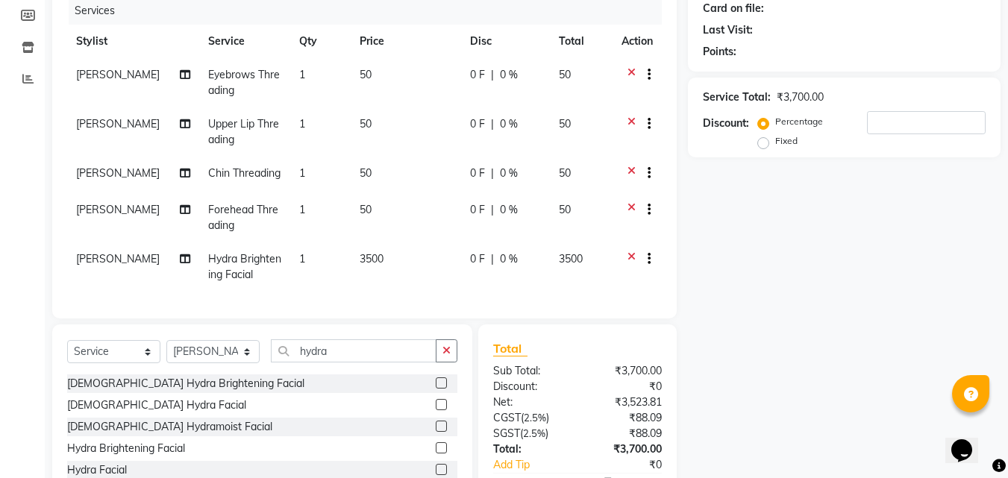
scroll to position [224, 0]
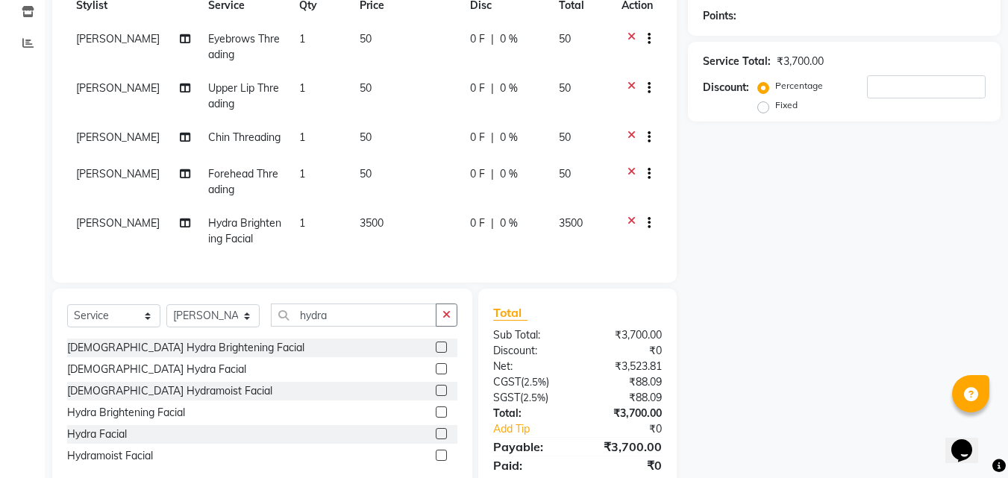
click at [629, 219] on icon at bounding box center [632, 225] width 8 height 19
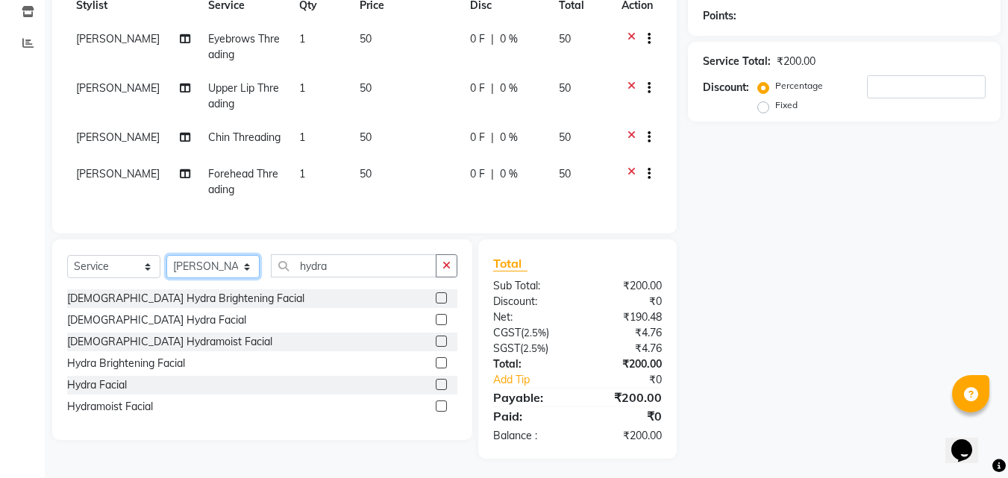
click at [219, 278] on select "Select Stylist [PERSON_NAME](URAJ) [PERSON_NAME] COCHIN ASHTAMUDI Danish Fousiy…" at bounding box center [212, 266] width 93 height 23
select select "27313"
click at [166, 266] on select "Select Stylist [PERSON_NAME](URAJ) [PERSON_NAME] COCHIN ASHTAMUDI Danish Fousiy…" at bounding box center [212, 266] width 93 height 23
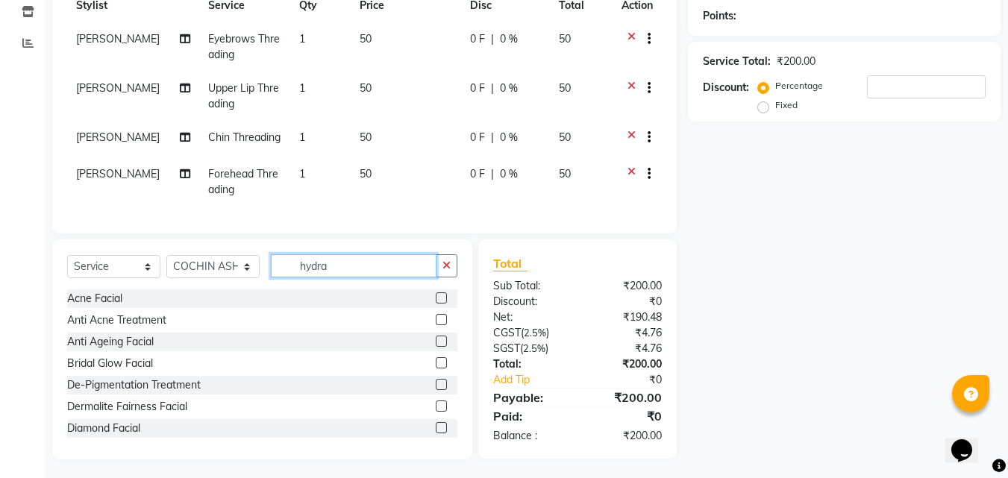
click at [364, 278] on input "hydra" at bounding box center [354, 266] width 166 height 23
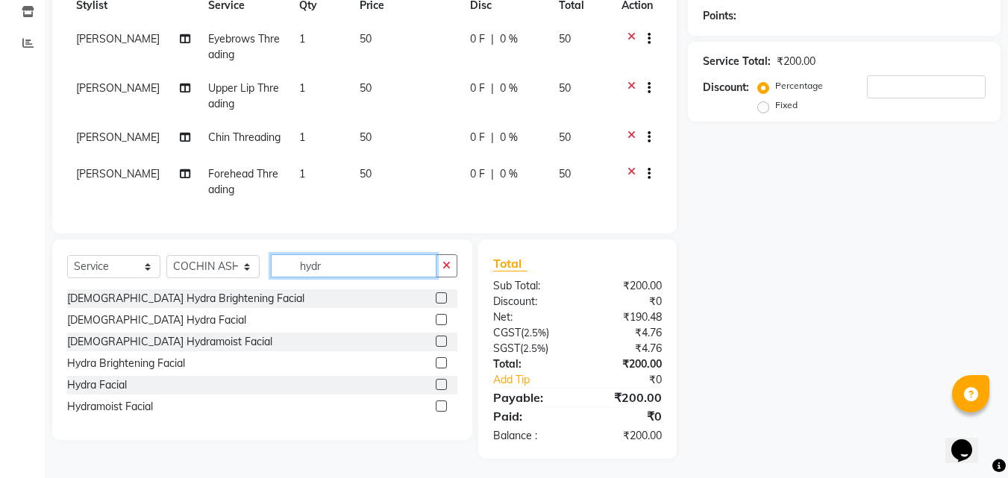
type input "hydra"
click at [128, 372] on div "Hydra Brightening Facial" at bounding box center [126, 364] width 118 height 16
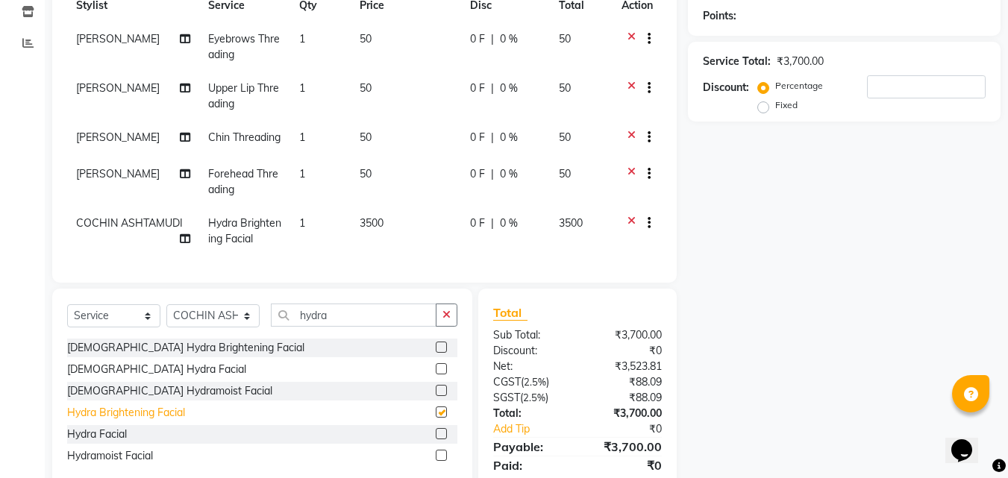
checkbox input "false"
click at [213, 328] on select "Select Stylist [PERSON_NAME](URAJ) [PERSON_NAME] COCHIN ASHTAMUDI Danish Fousiy…" at bounding box center [212, 316] width 93 height 23
click at [166, 316] on select "Select Stylist [PERSON_NAME](URAJ) [PERSON_NAME] COCHIN ASHTAMUDI Danish Fousiy…" at bounding box center [212, 316] width 93 height 23
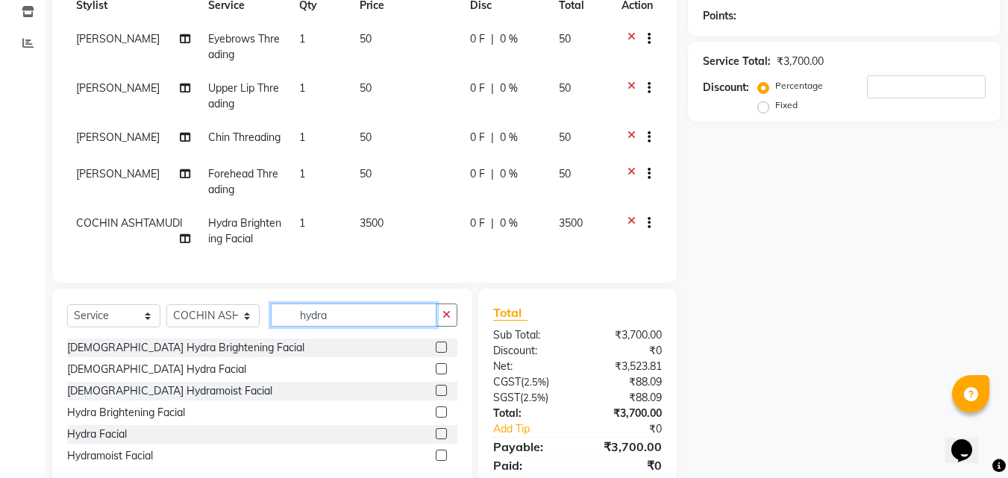
click at [346, 319] on input "hydra" at bounding box center [354, 315] width 166 height 23
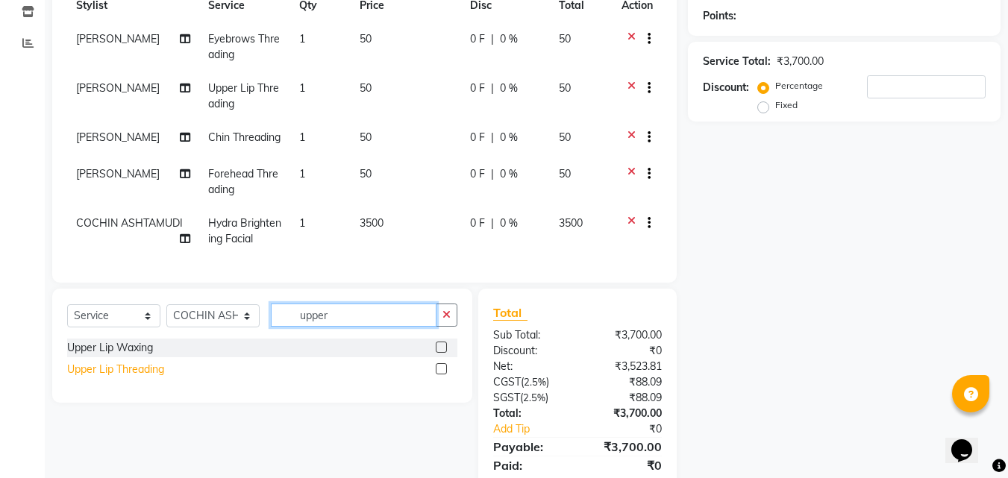
type input "upper"
click at [144, 378] on div "Upper Lip Threading" at bounding box center [115, 370] width 97 height 16
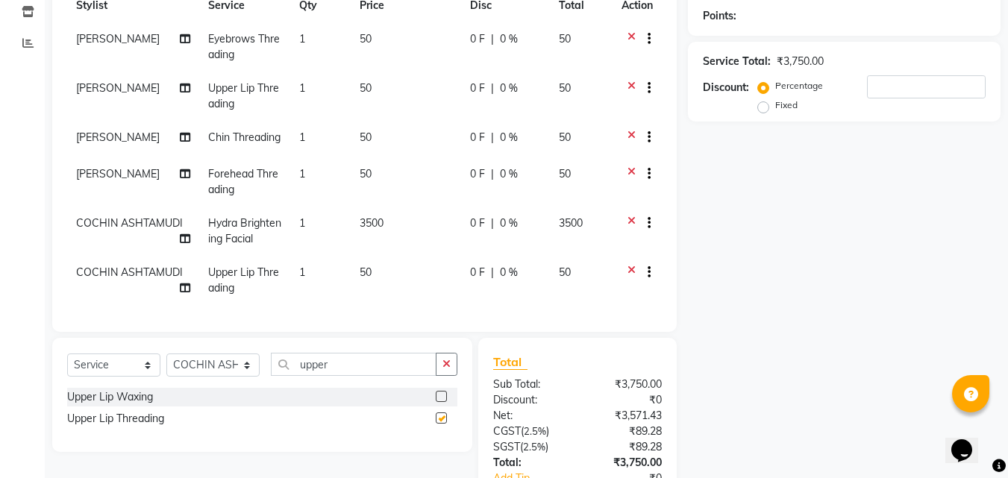
checkbox input "false"
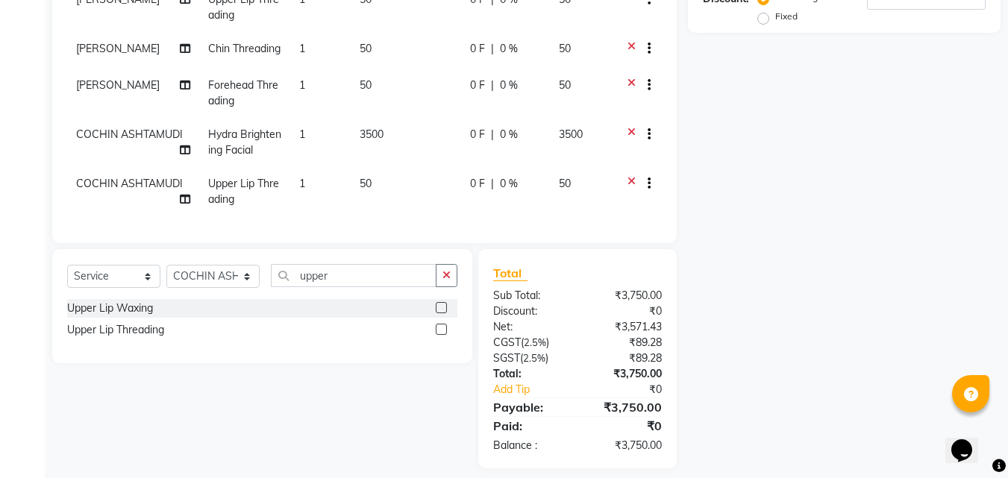
scroll to position [337, 0]
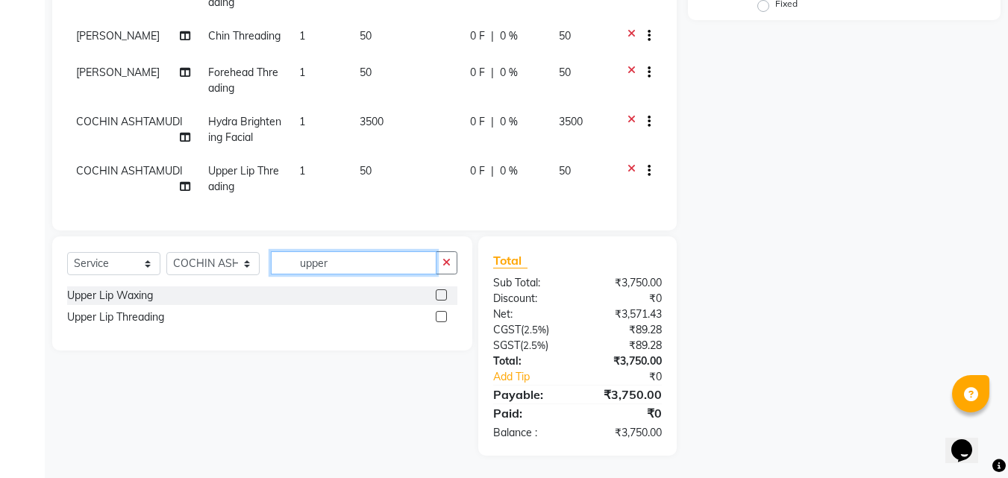
click at [364, 269] on input "upper" at bounding box center [354, 263] width 166 height 23
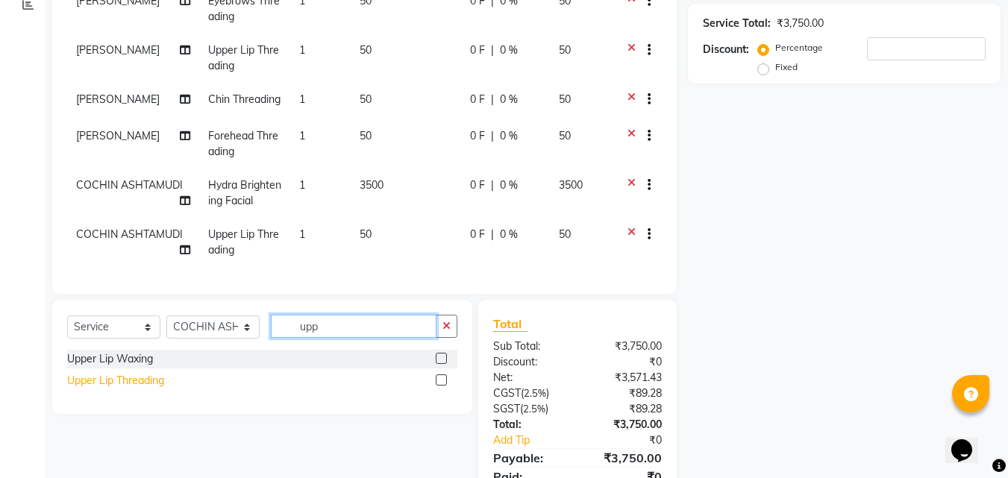
scroll to position [0, 0]
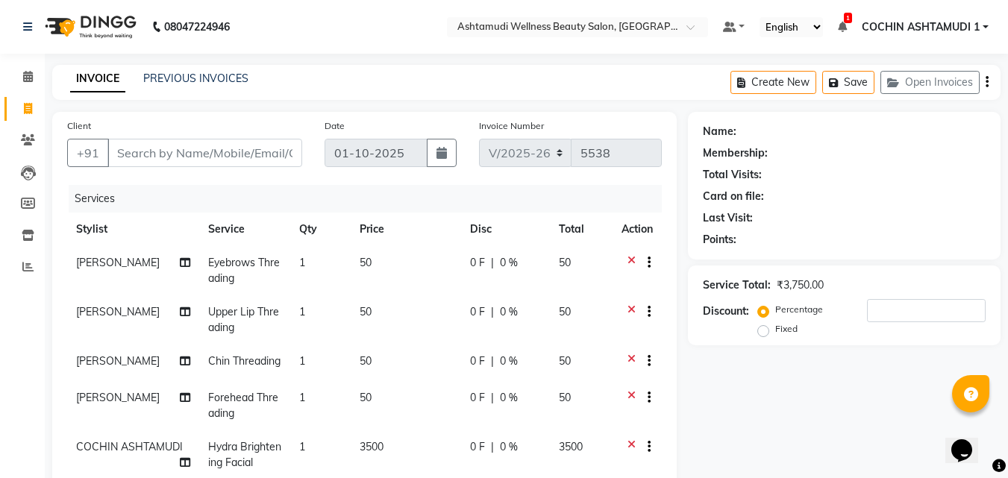
type input "upp"
click at [160, 146] on input "Client" at bounding box center [204, 153] width 195 height 28
type input "9"
type input "0"
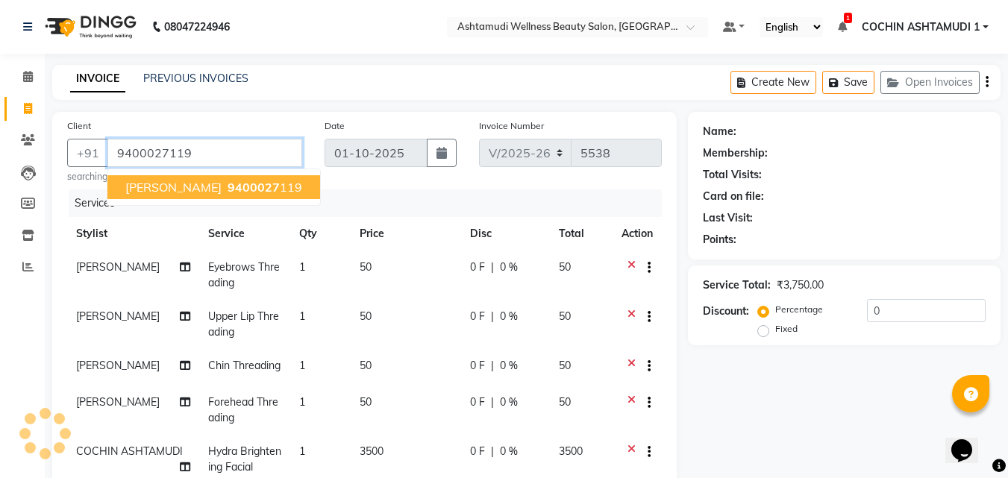
type input "9400027119"
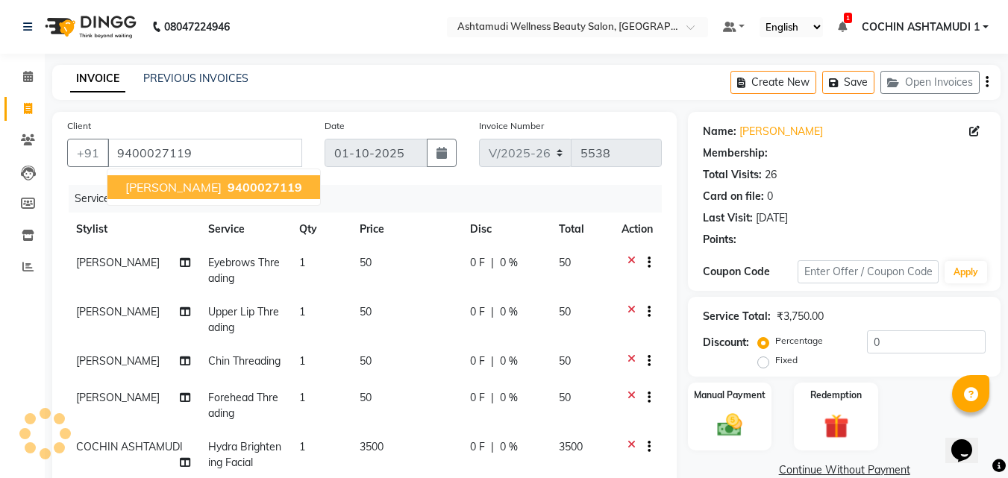
select select "1: Object"
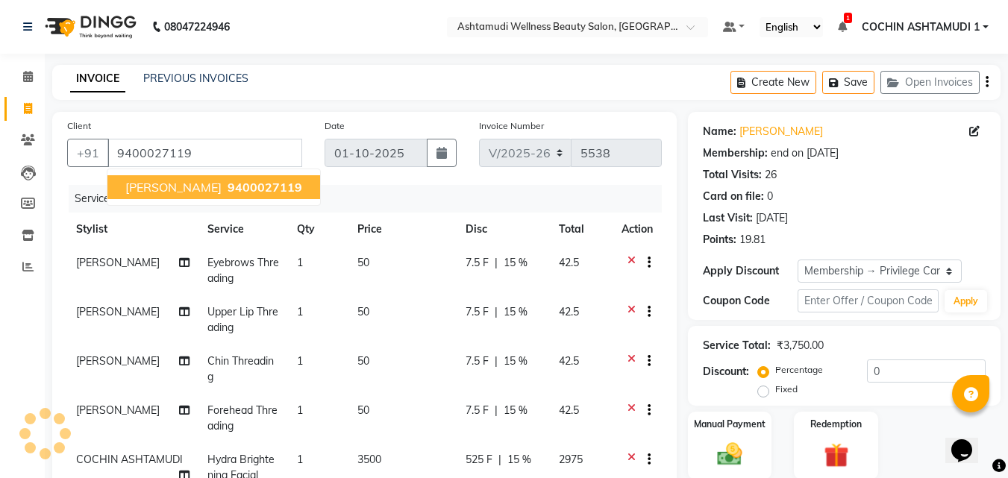
type input "15"
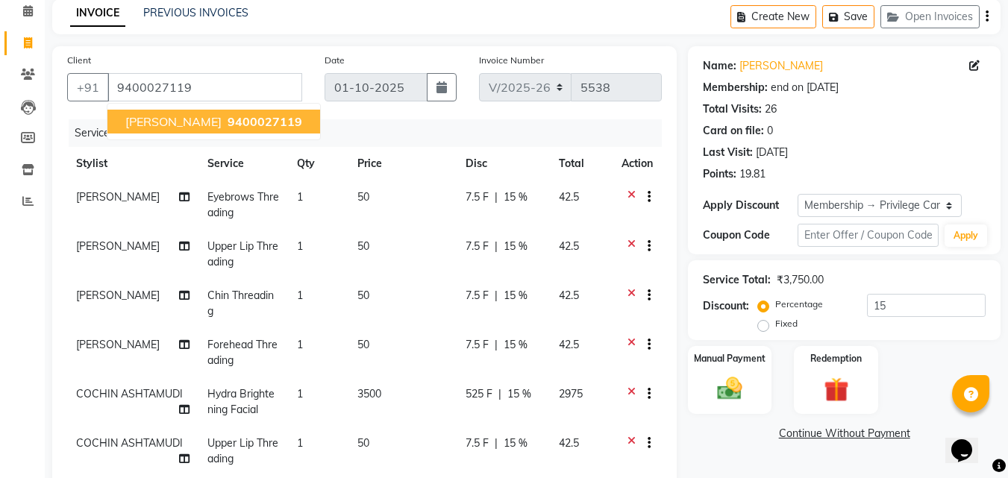
scroll to position [149, 0]
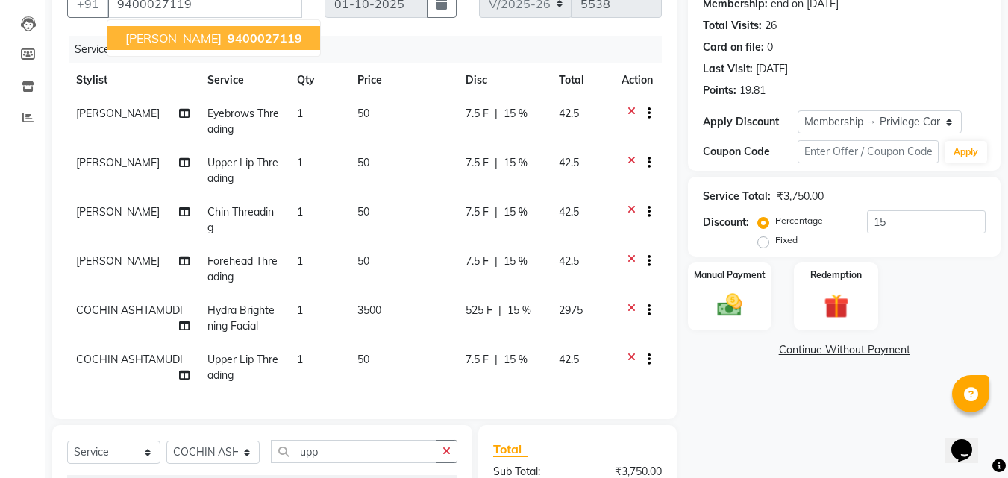
click at [399, 52] on div "Services" at bounding box center [371, 50] width 605 height 28
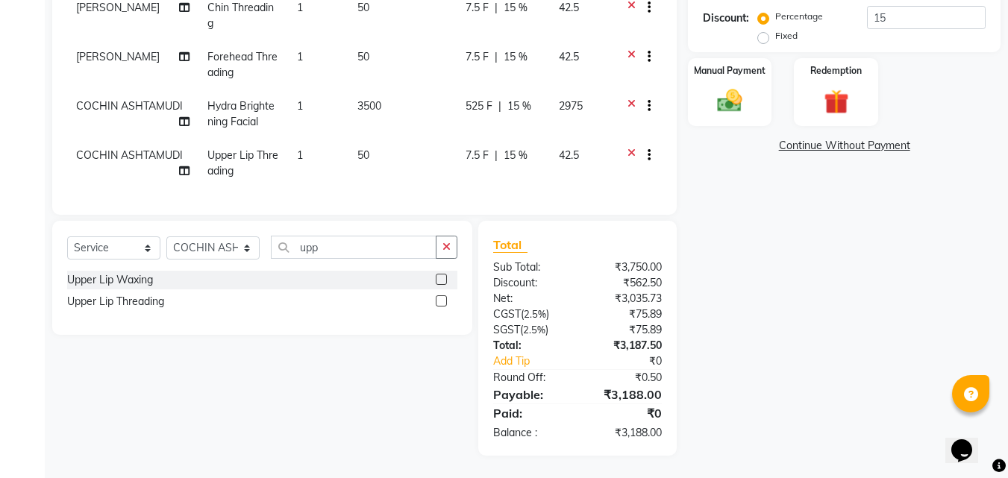
scroll to position [358, 0]
click at [327, 246] on input "upp" at bounding box center [354, 247] width 166 height 23
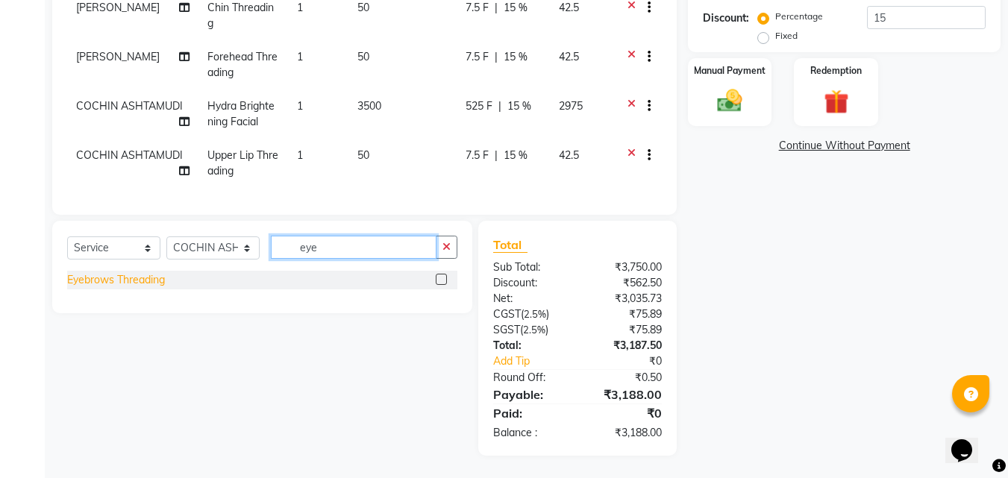
type input "eye"
click at [111, 275] on div "Eyebrows Threading" at bounding box center [116, 280] width 98 height 16
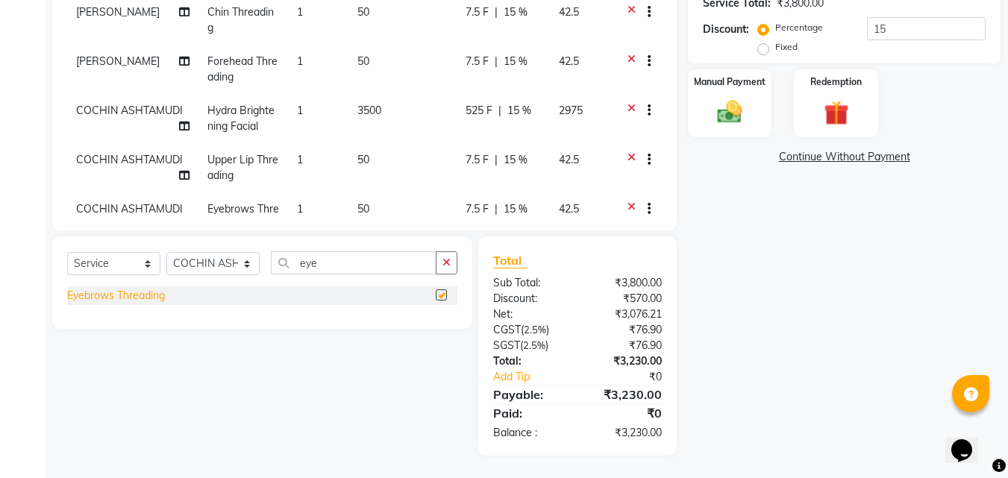
scroll to position [343, 0]
checkbox input "false"
click at [365, 264] on input "eye" at bounding box center [354, 263] width 166 height 23
type input "for"
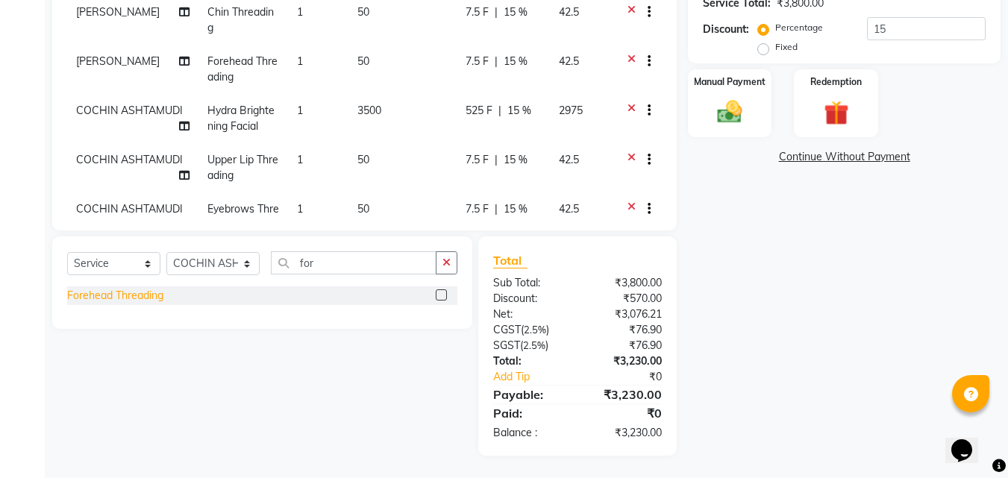
click at [140, 295] on div "Forehead Threading" at bounding box center [115, 296] width 96 height 16
checkbox input "false"
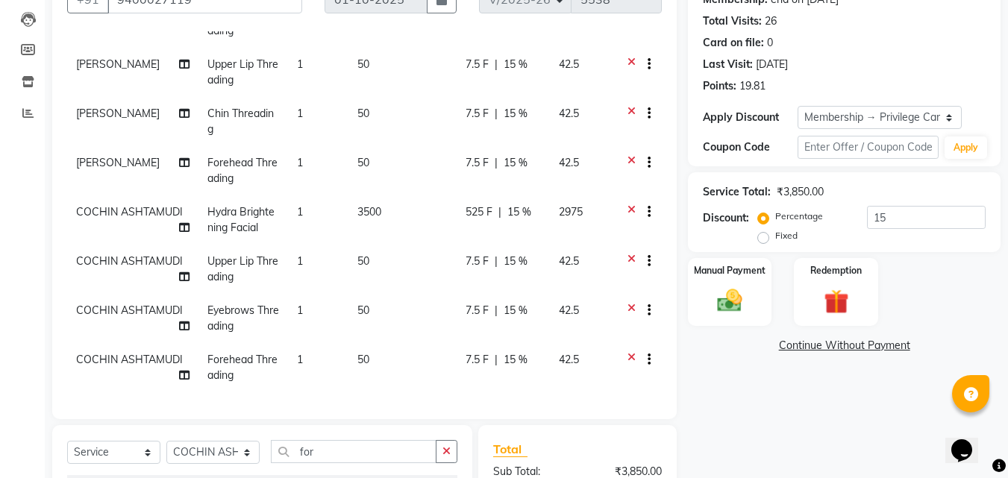
scroll to position [358, 0]
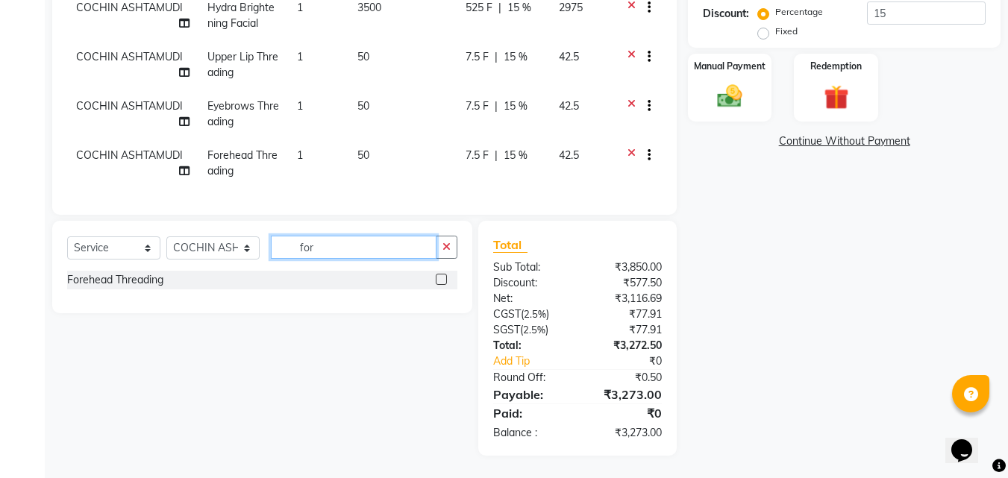
click at [319, 246] on input "for" at bounding box center [354, 247] width 166 height 23
type input "chin"
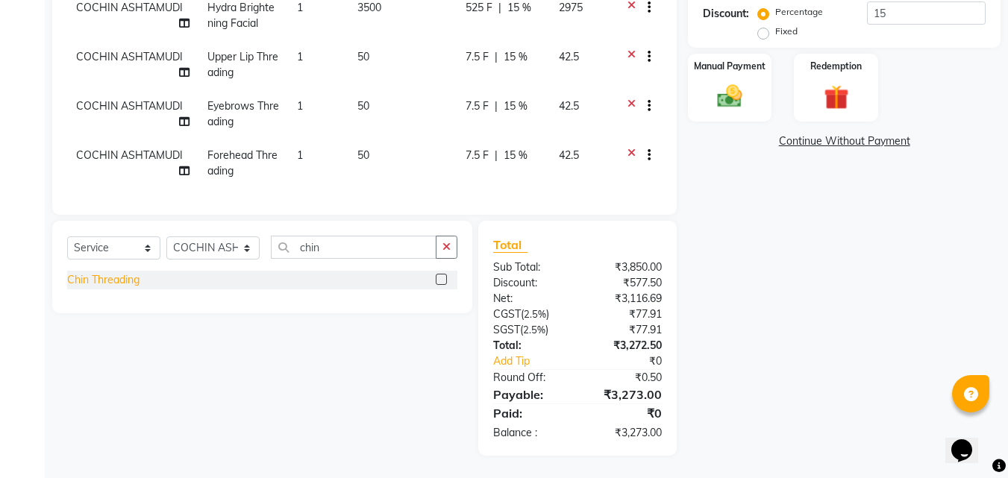
click at [99, 281] on div "Chin Threading" at bounding box center [103, 280] width 72 height 16
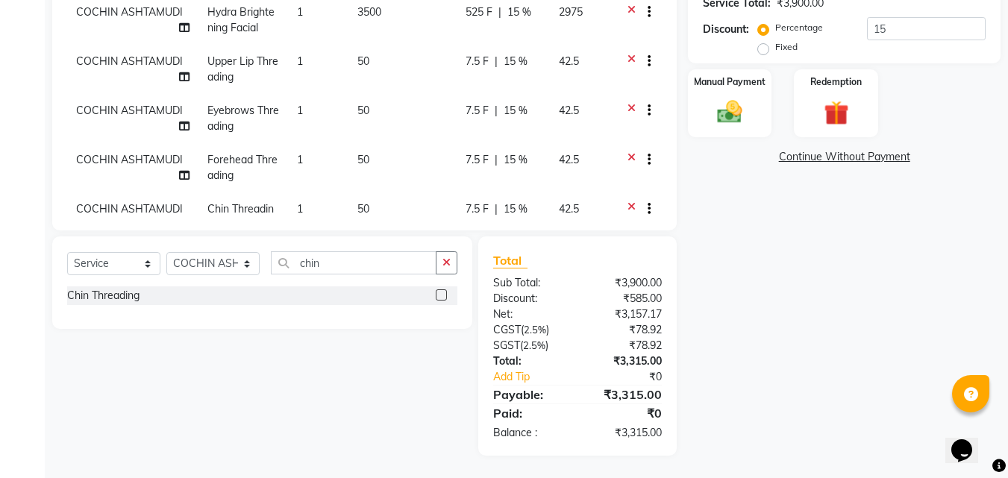
checkbox input "false"
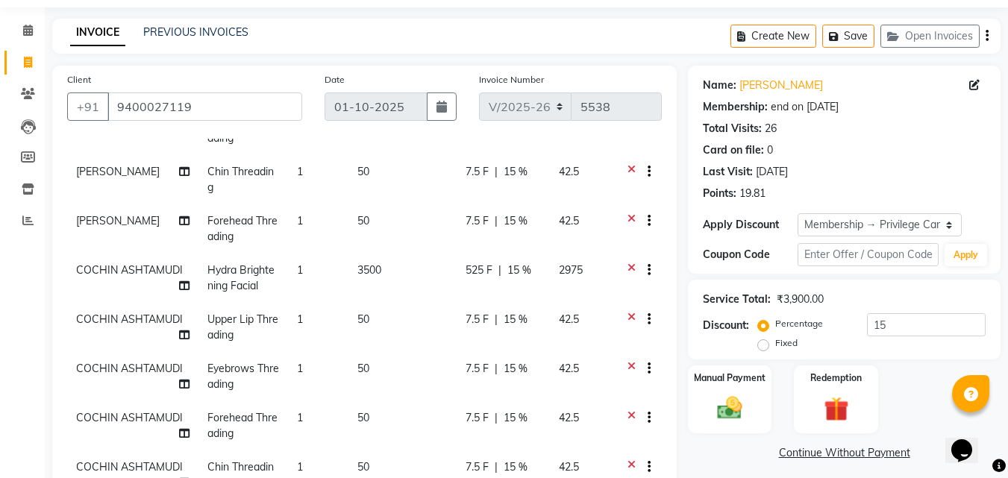
scroll to position [44, 0]
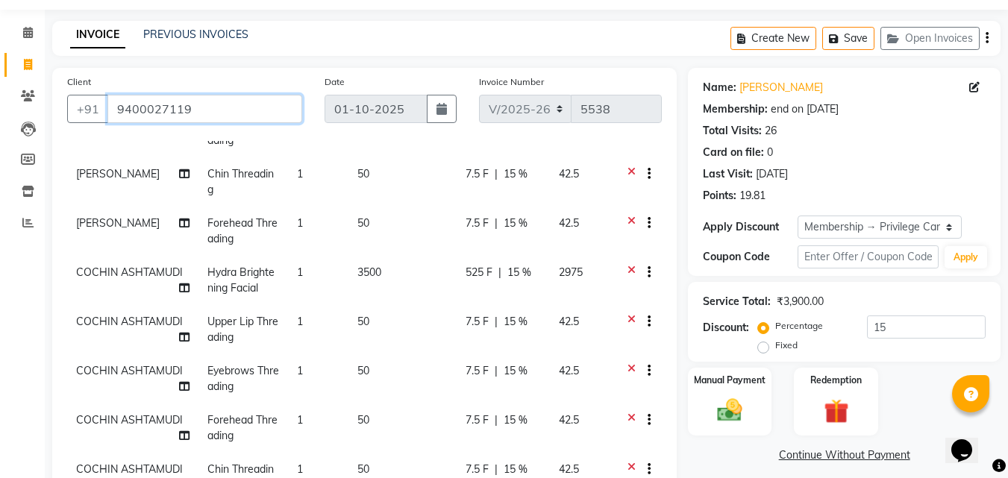
click at [211, 111] on input "9400027119" at bounding box center [204, 109] width 195 height 28
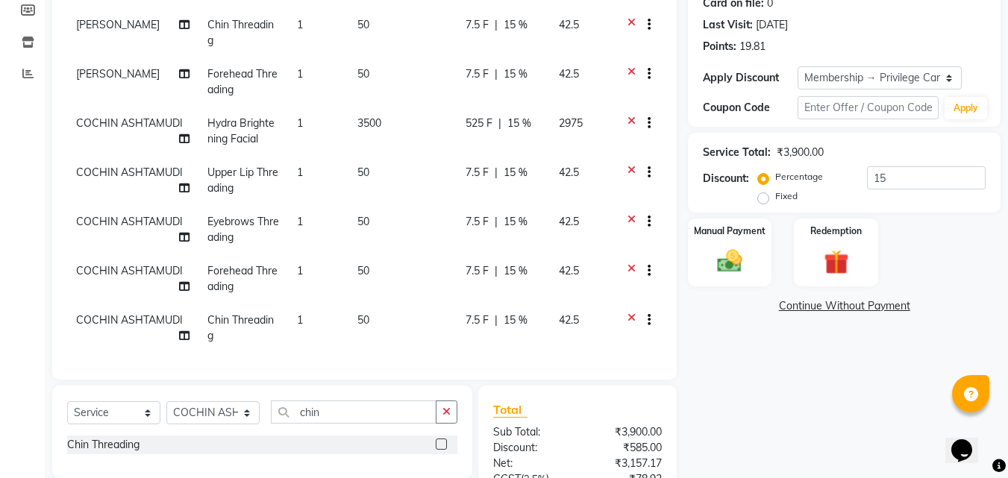
scroll to position [343, 0]
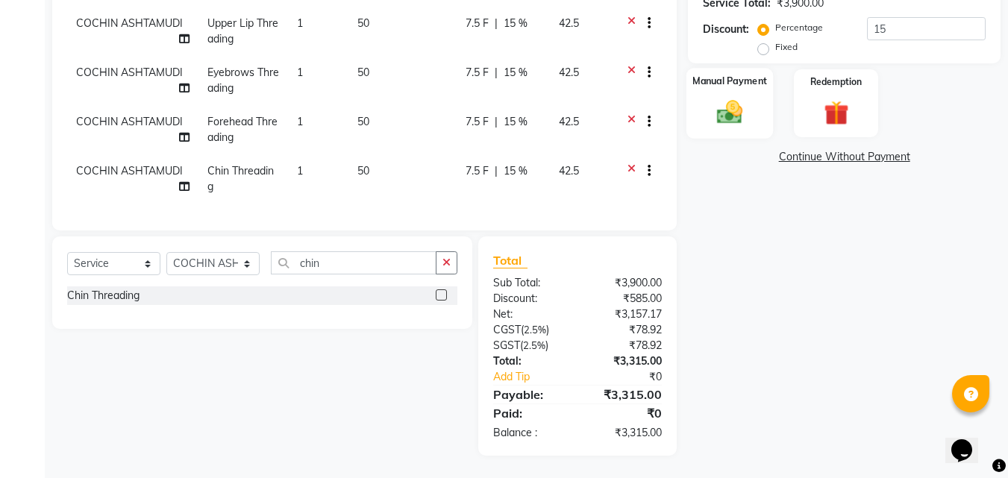
click at [734, 99] on img at bounding box center [730, 112] width 42 height 30
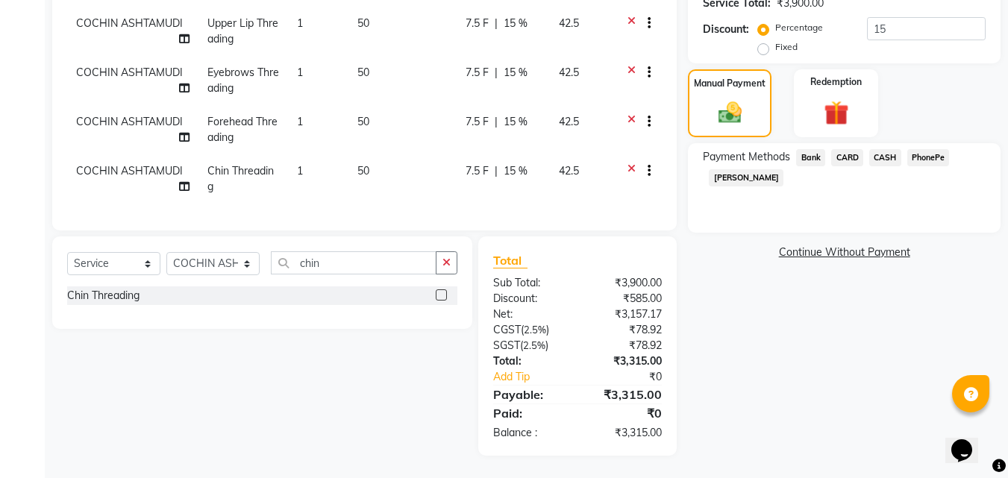
click at [842, 160] on span "CARD" at bounding box center [848, 157] width 32 height 17
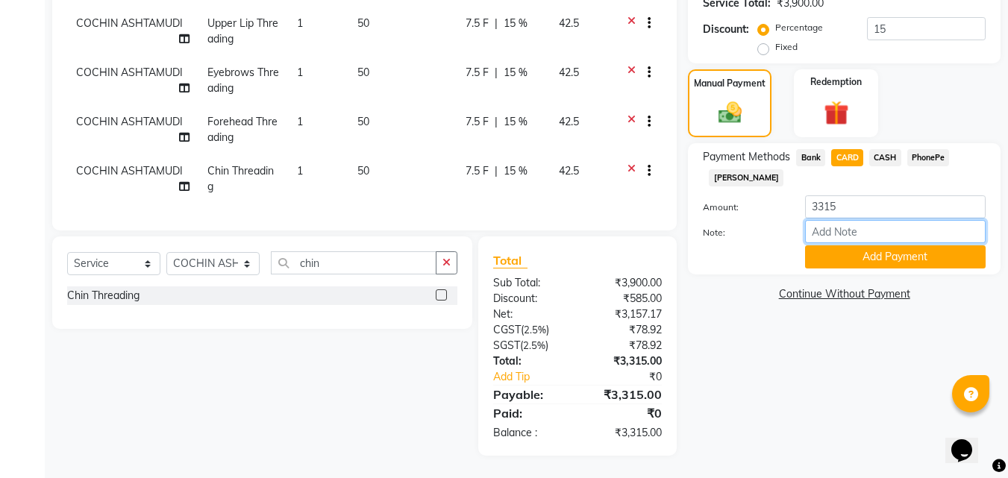
click at [829, 231] on input "Note:" at bounding box center [895, 231] width 181 height 23
type input "[PERSON_NAME]"
click at [864, 259] on button "Add Payment" at bounding box center [895, 257] width 181 height 23
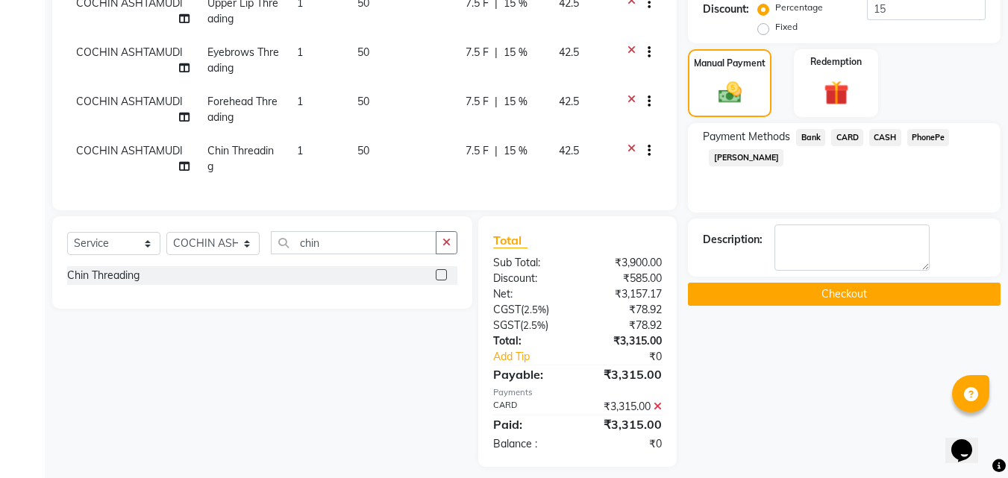
scroll to position [374, 0]
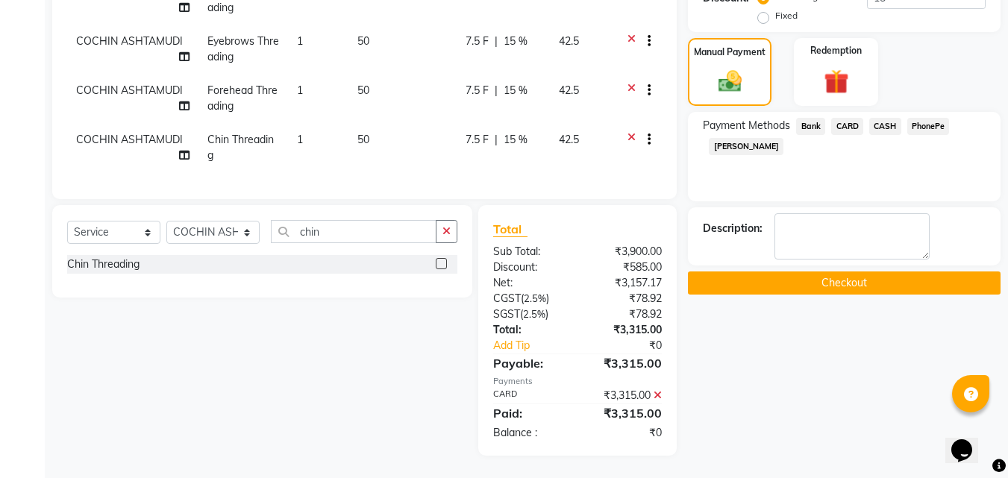
click at [854, 287] on button "Checkout" at bounding box center [844, 283] width 313 height 23
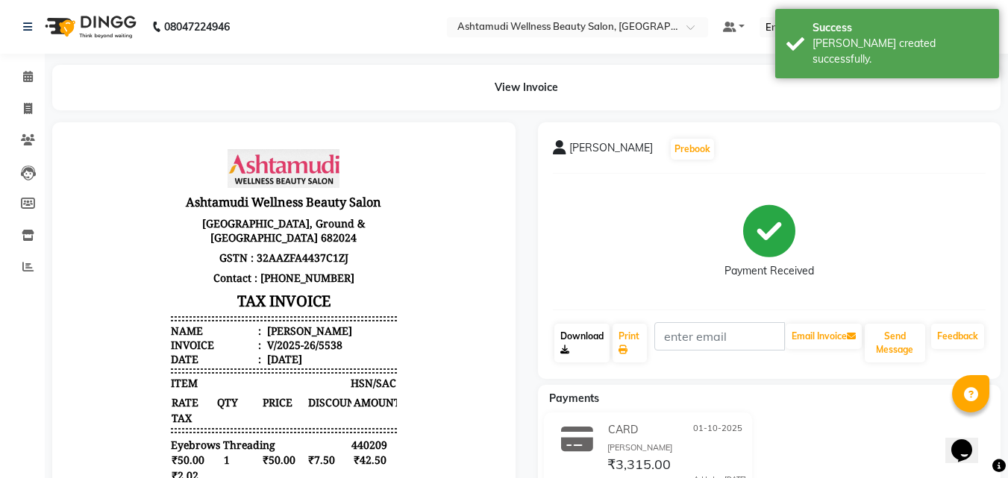
click at [576, 339] on link "Download" at bounding box center [582, 343] width 55 height 39
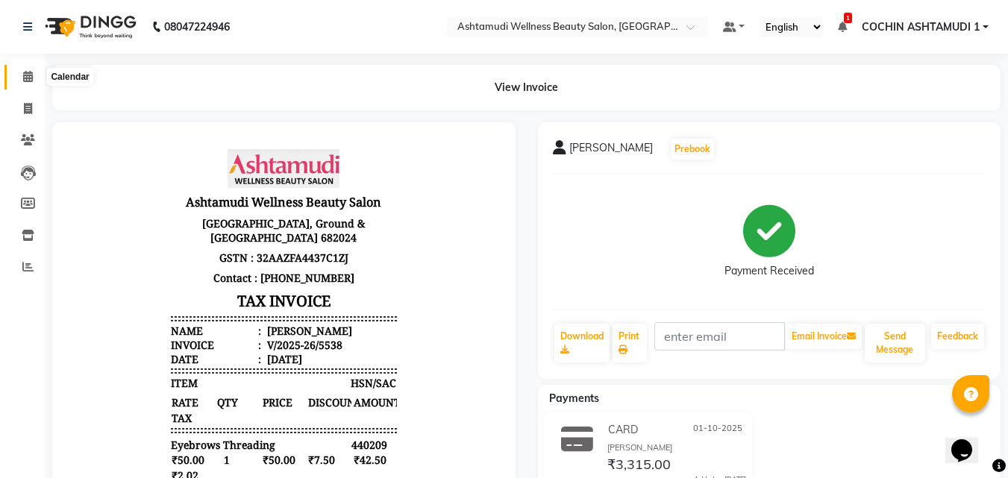
click at [29, 71] on icon at bounding box center [28, 76] width 10 height 11
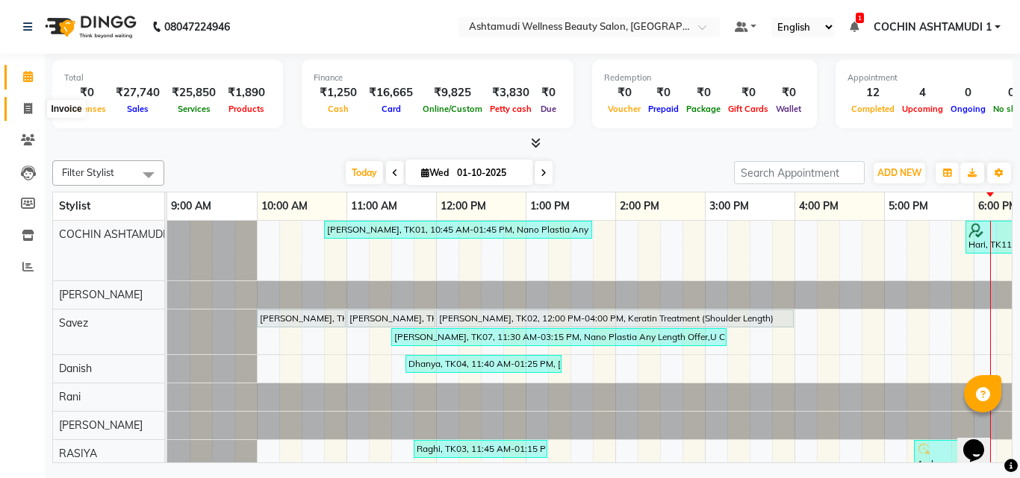
click at [21, 103] on span at bounding box center [28, 109] width 26 height 17
select select "service"
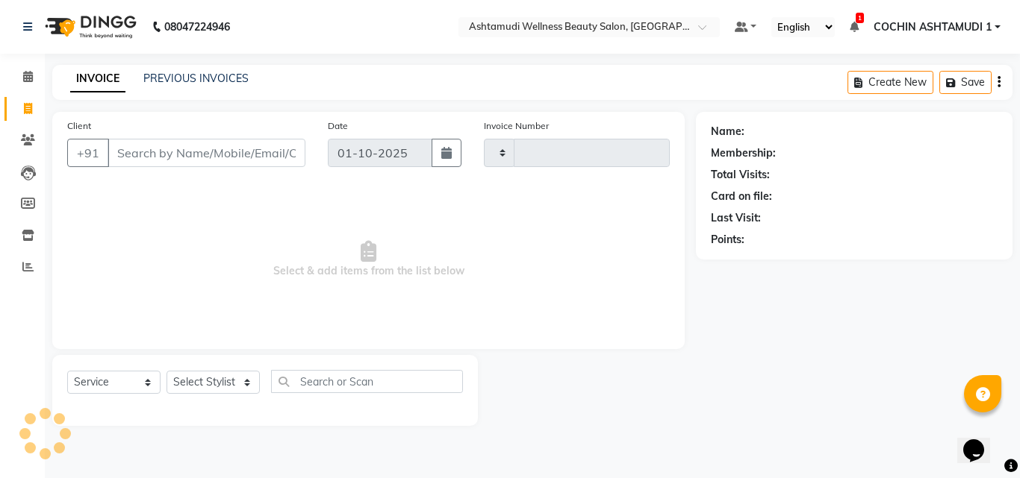
type input "5539"
select select "4632"
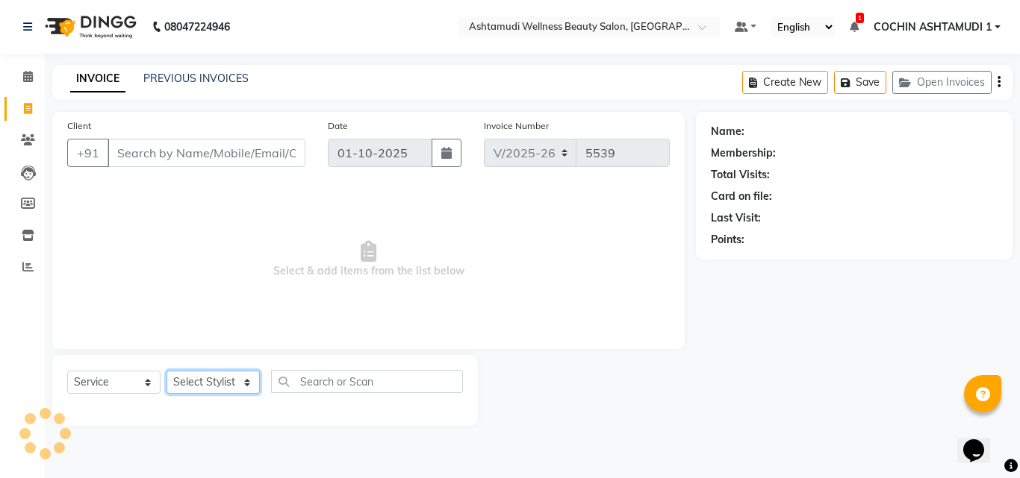
click at [187, 374] on select "Select Stylist" at bounding box center [212, 382] width 93 height 23
select select "91339"
click at [166, 371] on select "Select Stylist Aiswarya B Ankith(URAJ) BINU MANGAR COCHIN ASHTAMUDI Danish Fous…" at bounding box center [212, 382] width 93 height 23
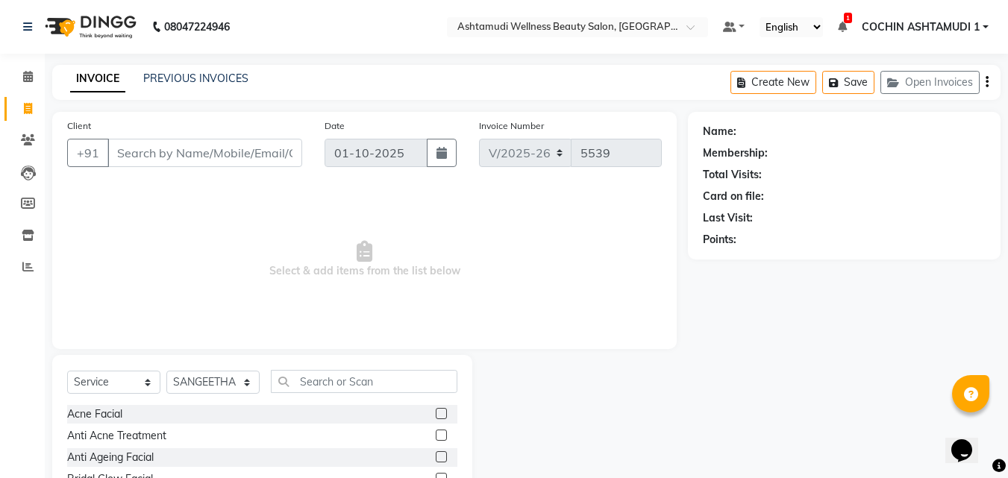
click at [337, 394] on div "Select Service Product Membership Package Voucher Prepaid Gift Card Select Styl…" at bounding box center [262, 387] width 390 height 35
click at [367, 387] on input "text" at bounding box center [364, 381] width 187 height 23
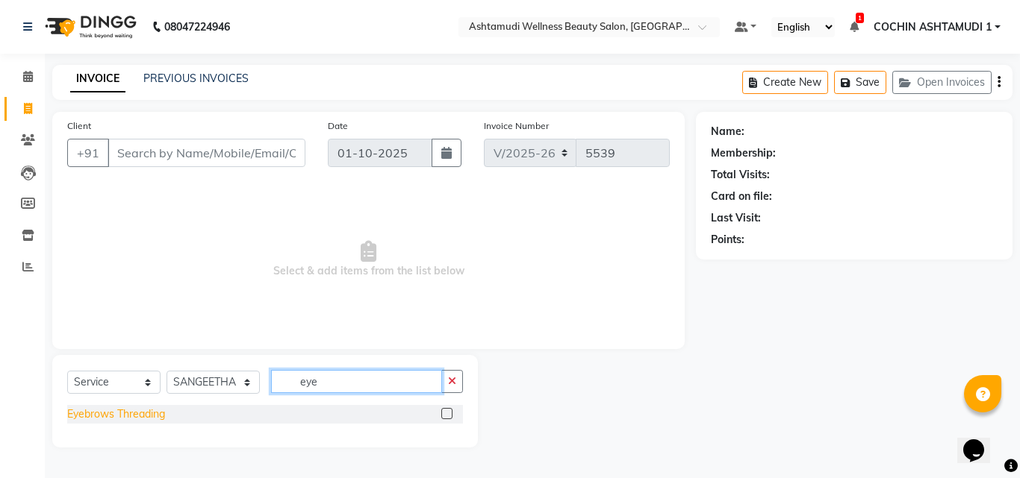
type input "eye"
click at [149, 411] on div "Eyebrows Threading" at bounding box center [116, 415] width 98 height 16
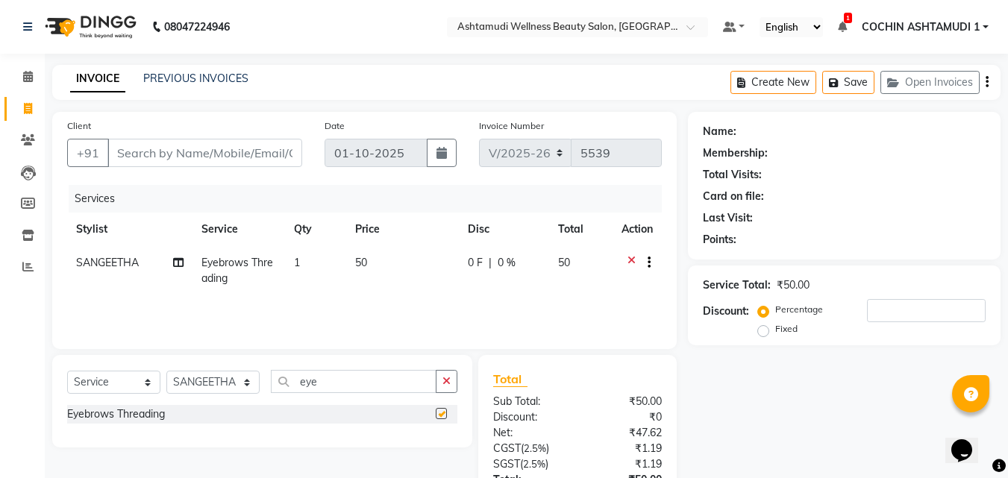
checkbox input "false"
click at [192, 140] on input "Client" at bounding box center [204, 153] width 195 height 28
type input "1"
type input "0"
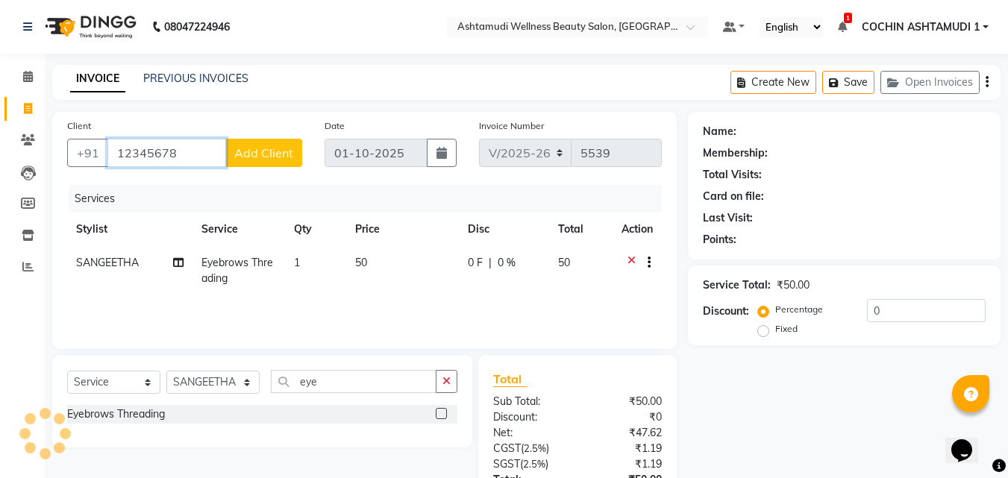
type input "12345678"
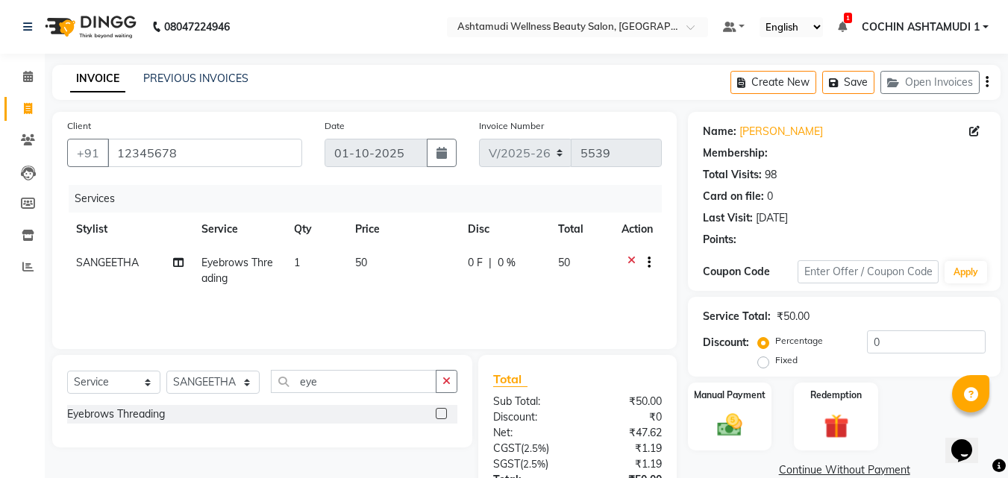
select select "1: Object"
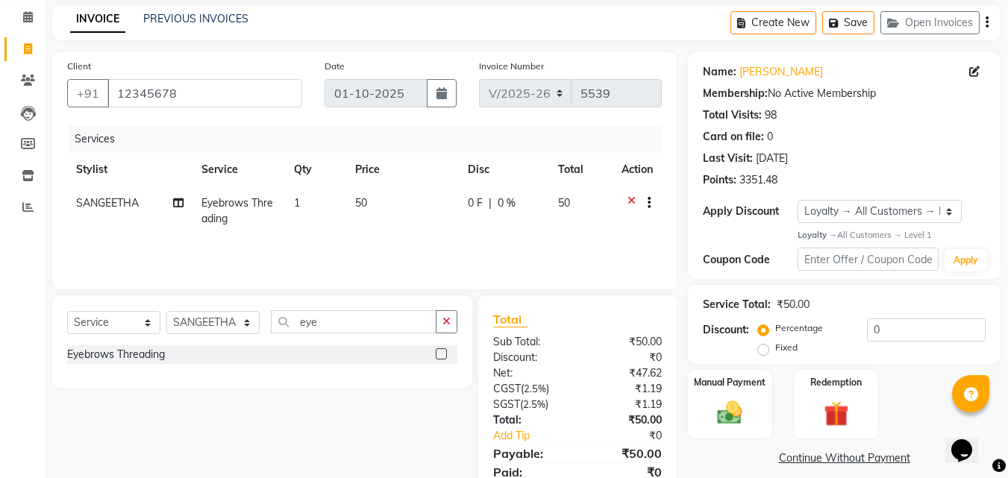
scroll to position [119, 0]
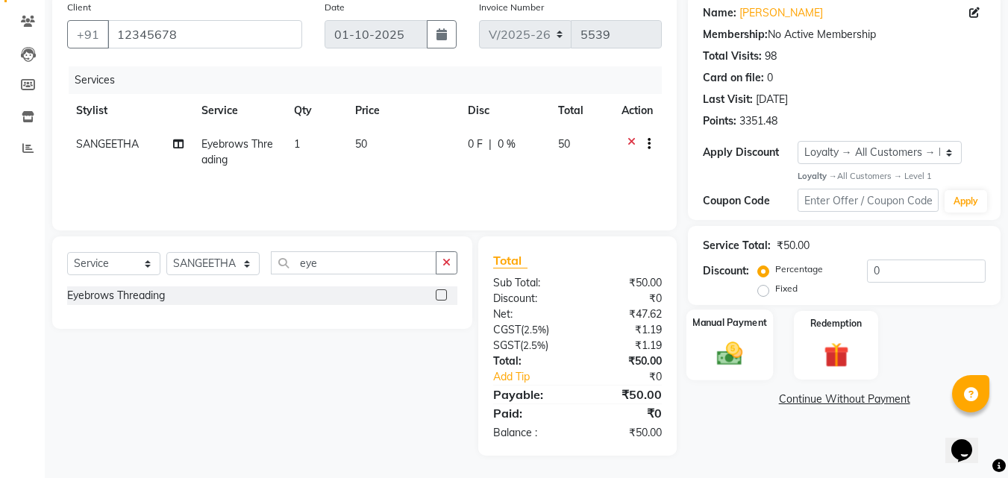
click at [761, 348] on div "Manual Payment" at bounding box center [730, 345] width 87 height 71
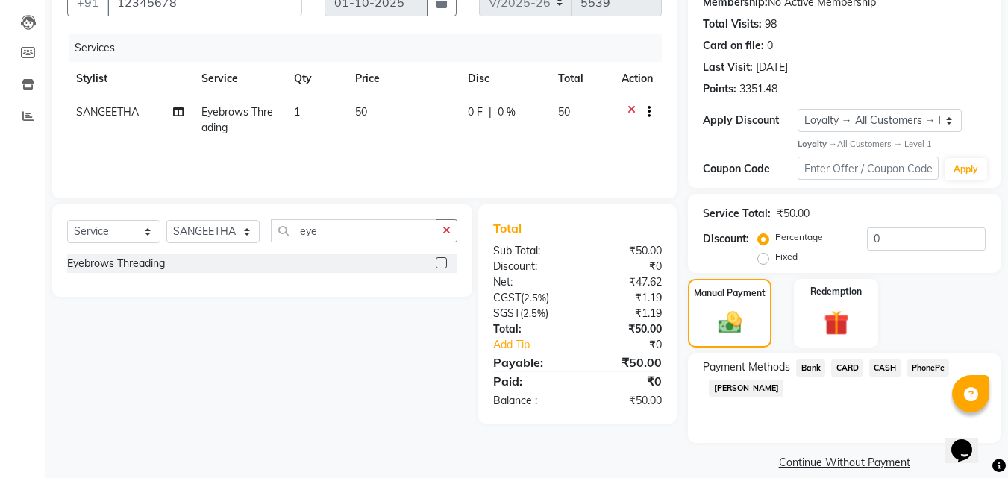
scroll to position [169, 0]
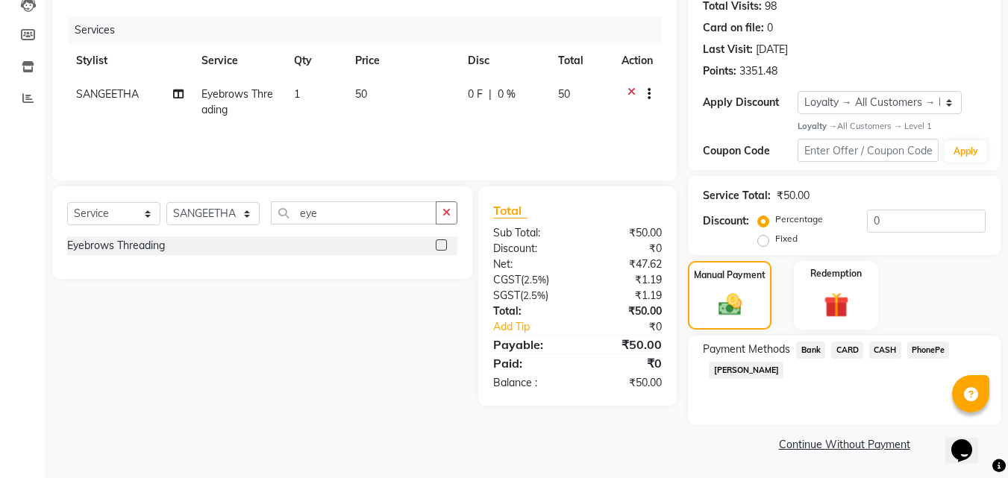
click at [929, 352] on span "PhonePe" at bounding box center [929, 350] width 43 height 17
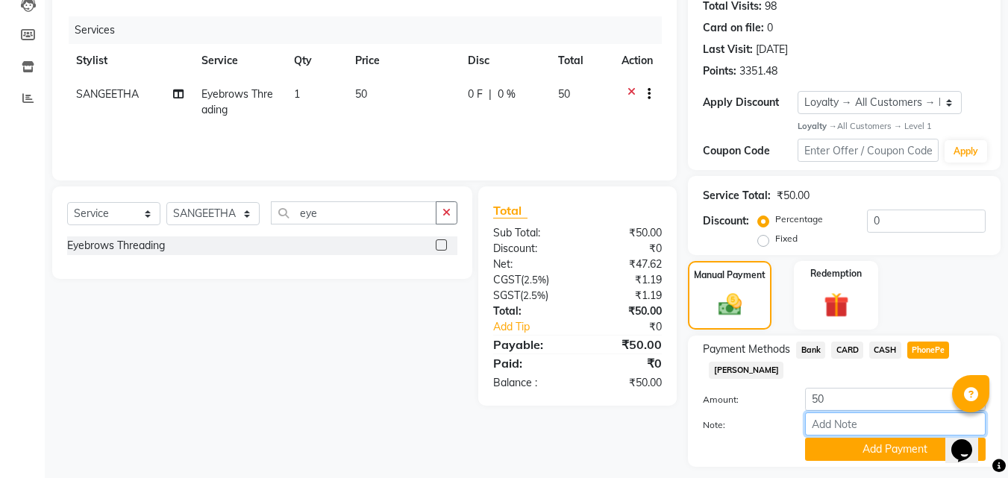
drag, startPoint x: 843, startPoint y: 434, endPoint x: 868, endPoint y: 404, distance: 39.8
click at [843, 434] on input "Note:" at bounding box center [895, 424] width 181 height 23
type input "RAGHI"
click at [887, 446] on button "Add Payment" at bounding box center [895, 449] width 181 height 23
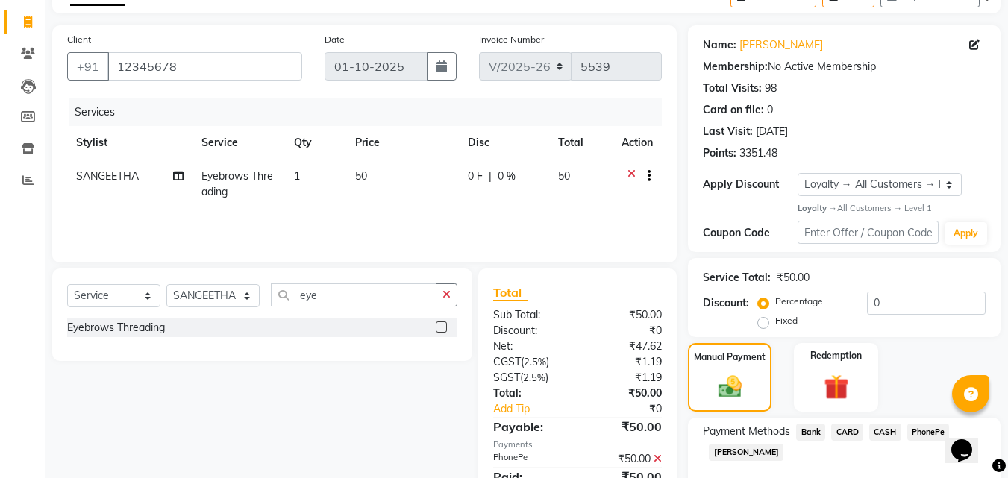
scroll to position [231, 0]
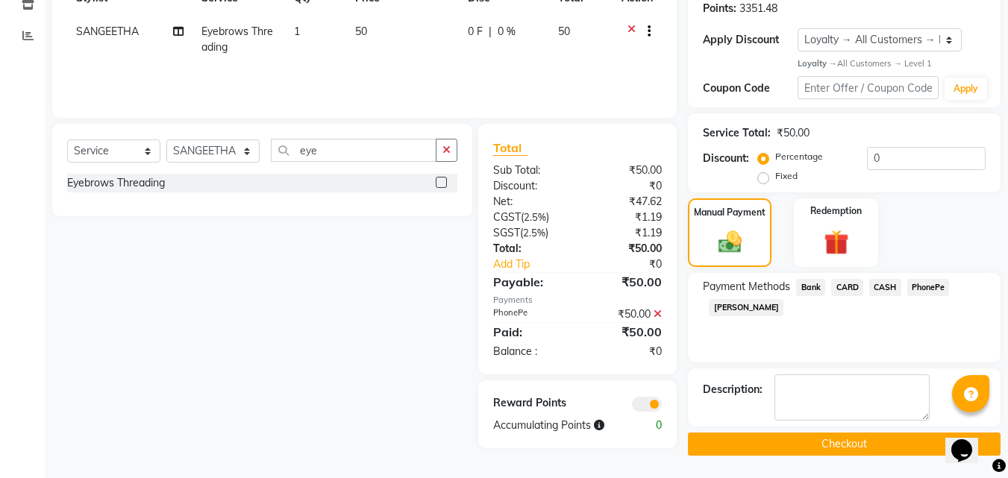
click at [741, 438] on button "Checkout" at bounding box center [844, 444] width 313 height 23
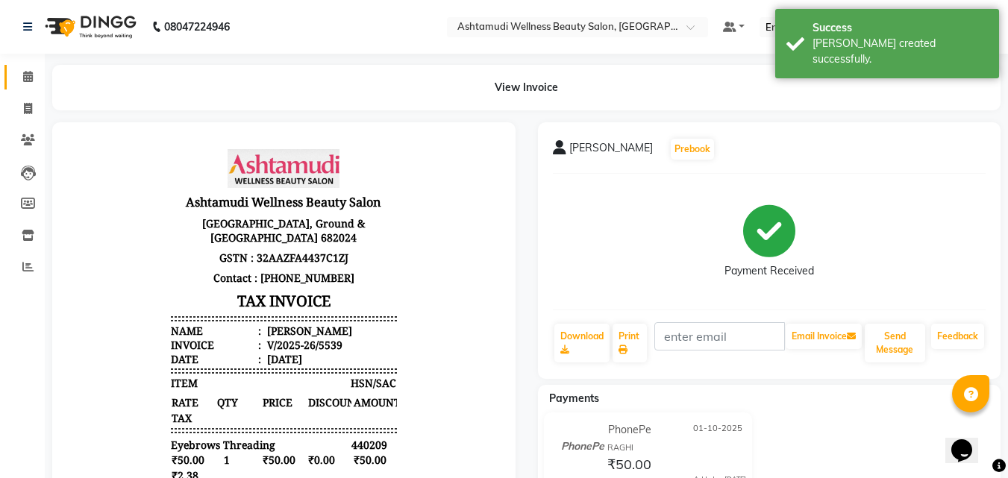
click at [25, 75] on icon at bounding box center [28, 76] width 10 height 11
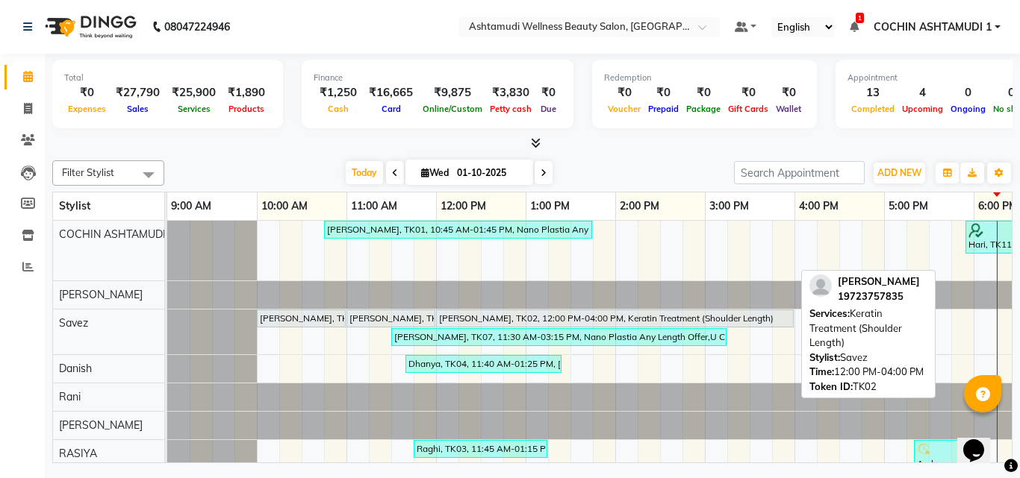
click at [550, 316] on div "[PERSON_NAME], TK02, 12:00 PM-04:00 PM, Keratin Treatment (Shoulder Length)" at bounding box center [614, 318] width 355 height 13
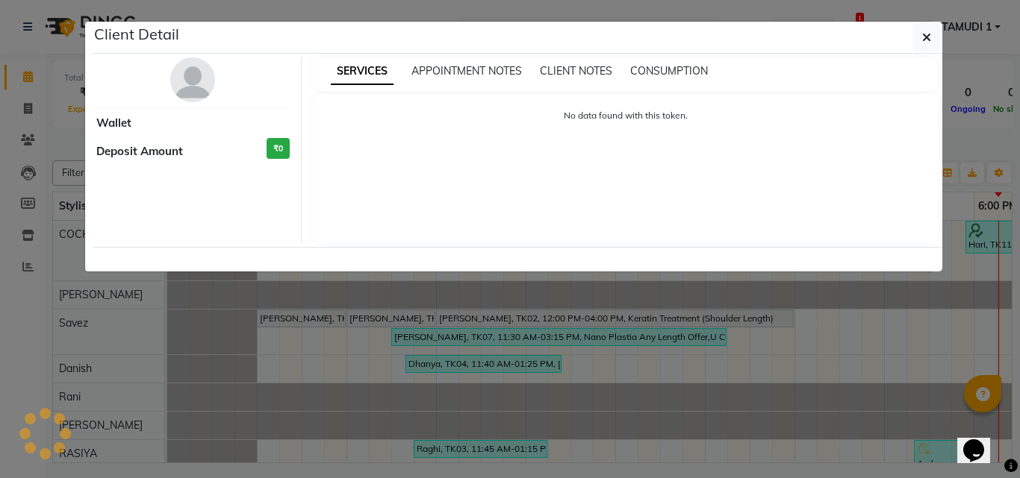
select select "7"
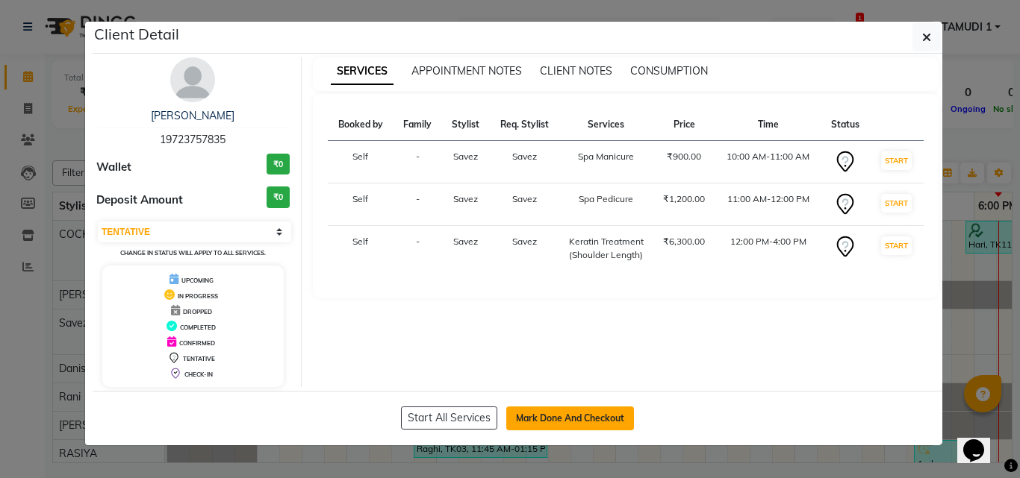
click at [572, 421] on button "Mark Done And Checkout" at bounding box center [570, 419] width 128 height 24
select select "service"
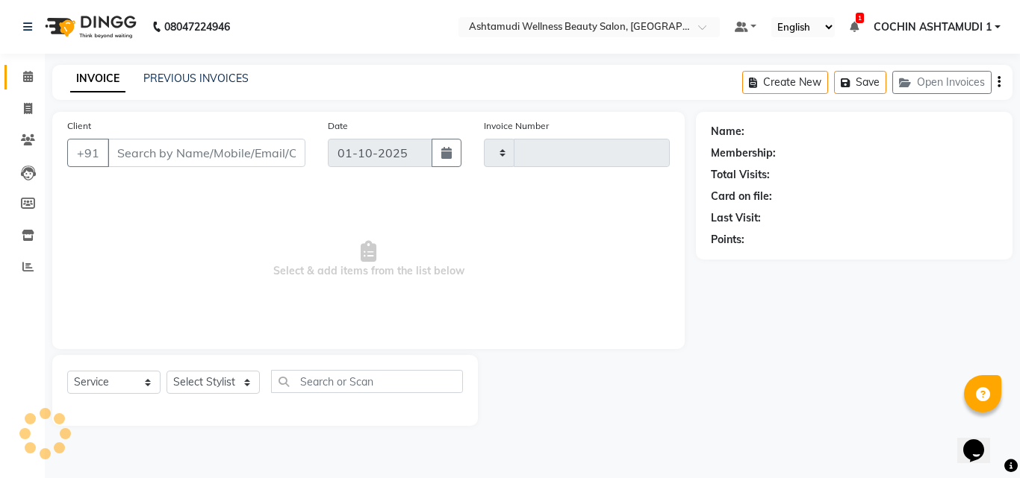
type input "5540"
select select "4632"
click at [28, 74] on icon at bounding box center [28, 76] width 10 height 11
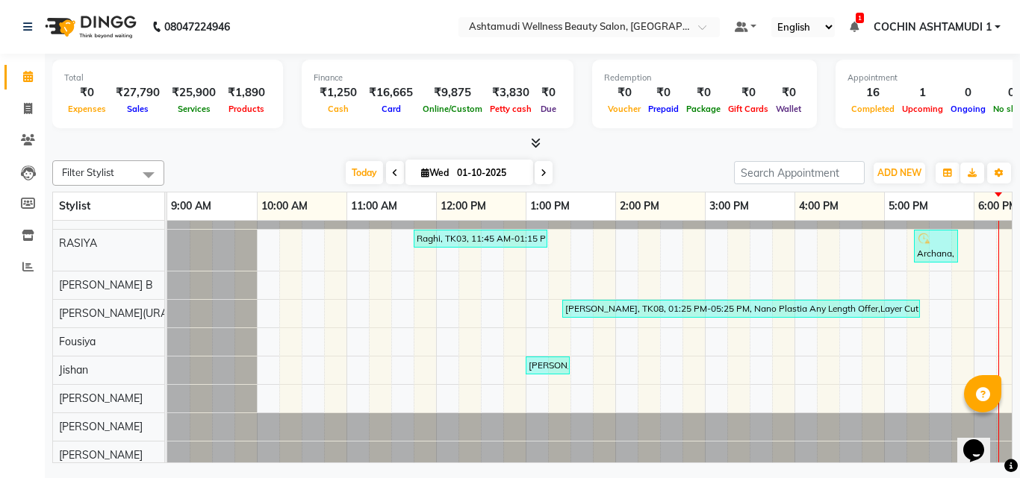
scroll to position [353, 0]
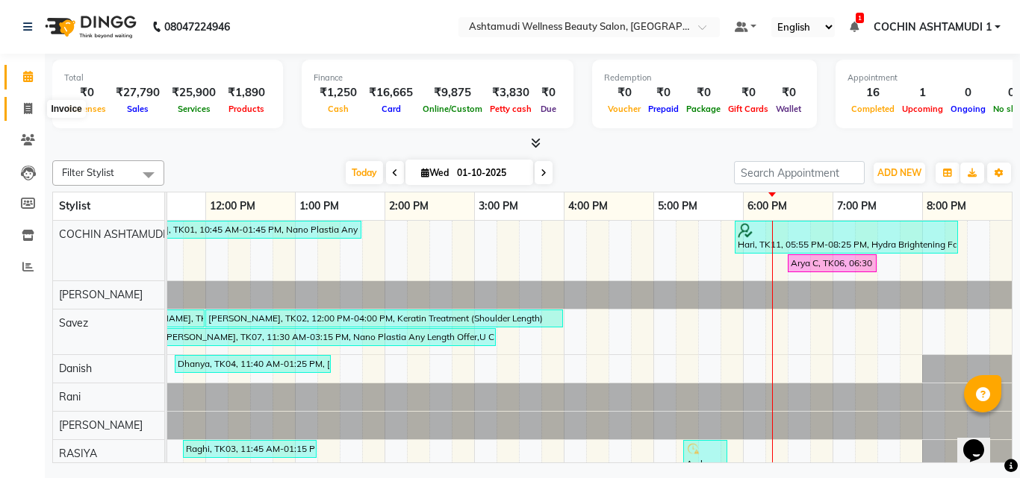
click at [25, 106] on icon at bounding box center [28, 108] width 8 height 11
select select "service"
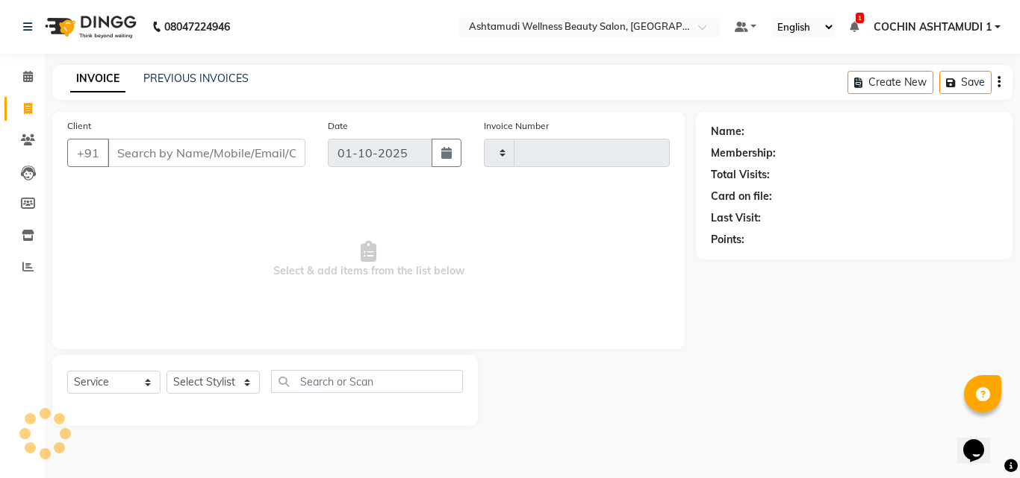
type input "5540"
select select "4632"
click at [163, 155] on input "Client" at bounding box center [206, 153] width 198 height 28
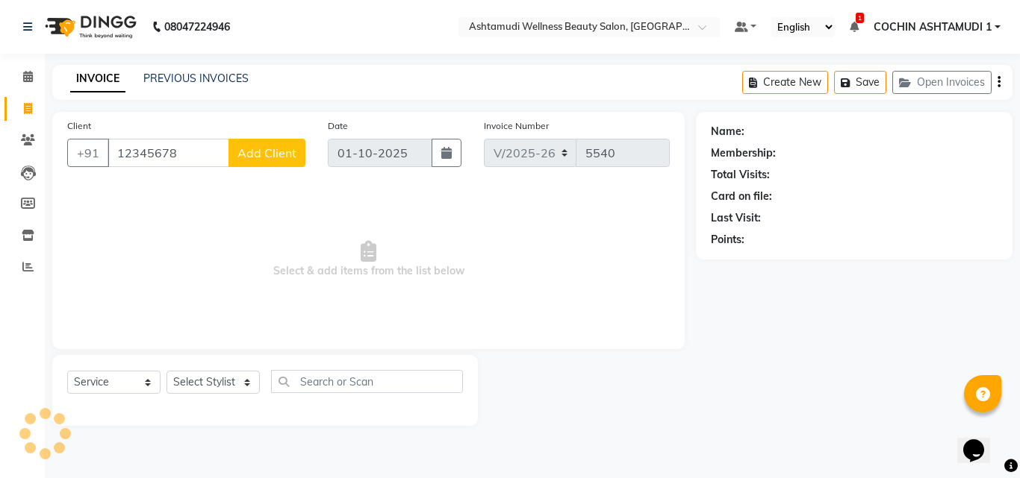
type input "12345678"
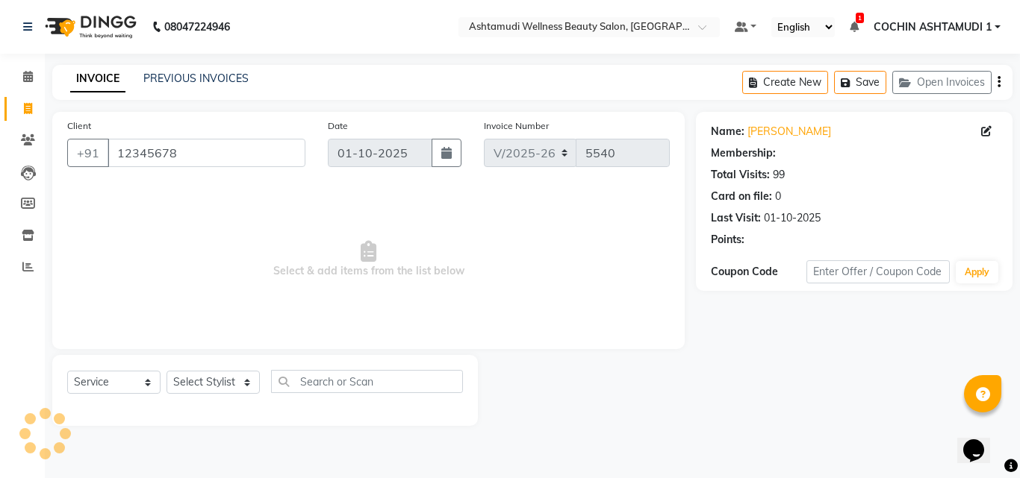
select select "1: Object"
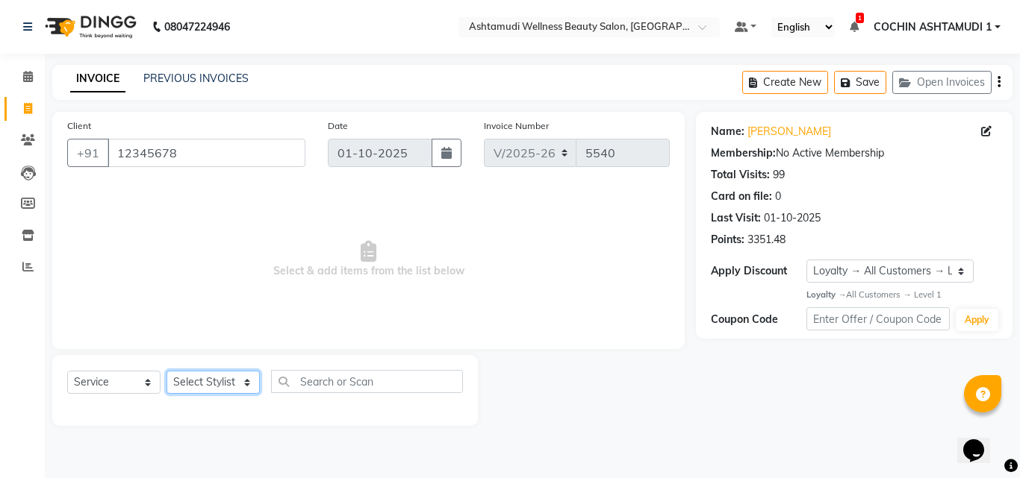
click at [228, 387] on select "Select Stylist [PERSON_NAME](URAJ) [PERSON_NAME] COCHIN ASHTAMUDI Danish Fousiy…" at bounding box center [212, 382] width 93 height 23
select select "91339"
click at [166, 371] on select "Select Stylist [PERSON_NAME](URAJ) [PERSON_NAME] COCHIN ASHTAMUDI Danish Fousiy…" at bounding box center [212, 382] width 93 height 23
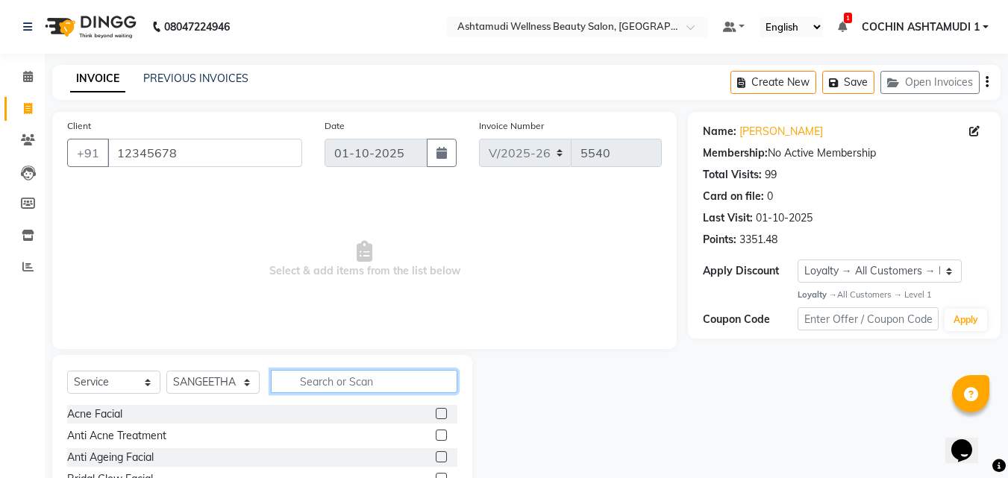
click at [327, 392] on input "text" at bounding box center [364, 381] width 187 height 23
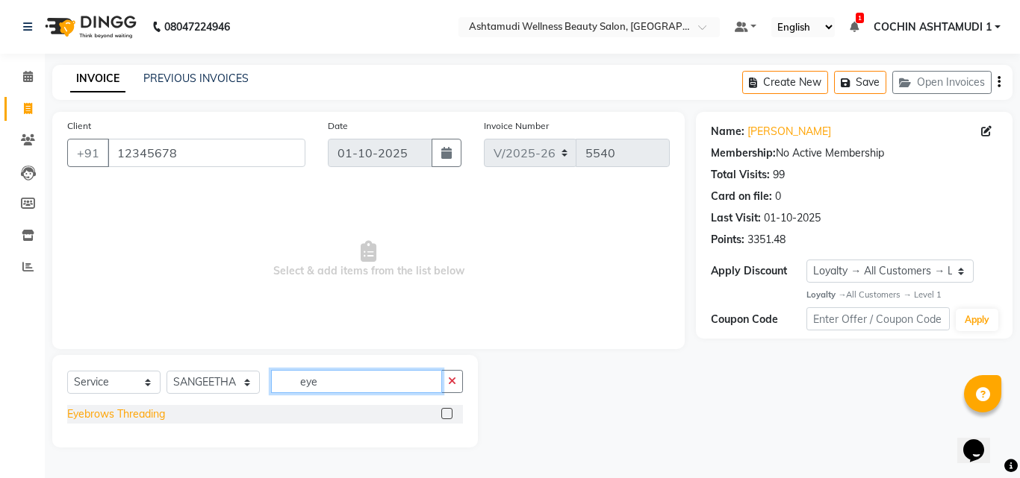
type input "eye"
click at [123, 413] on div "Eyebrows Threading" at bounding box center [116, 415] width 98 height 16
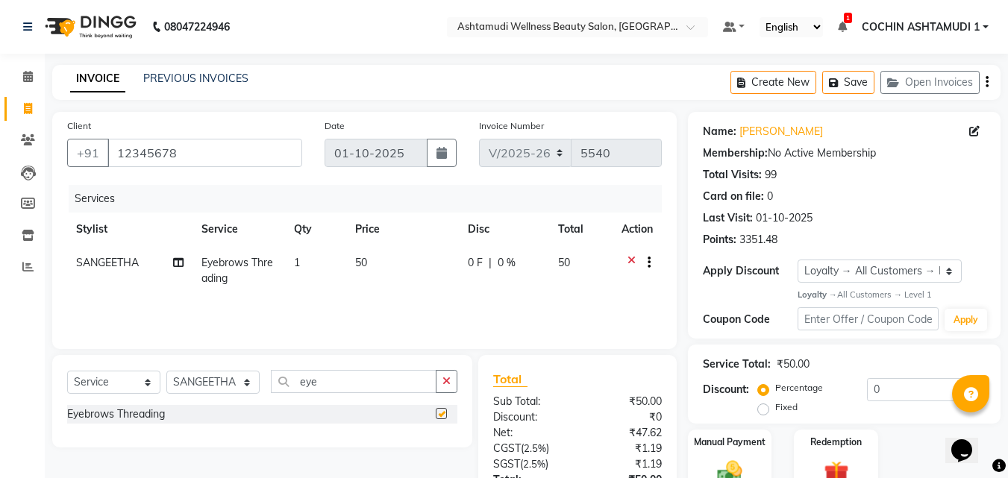
checkbox input "false"
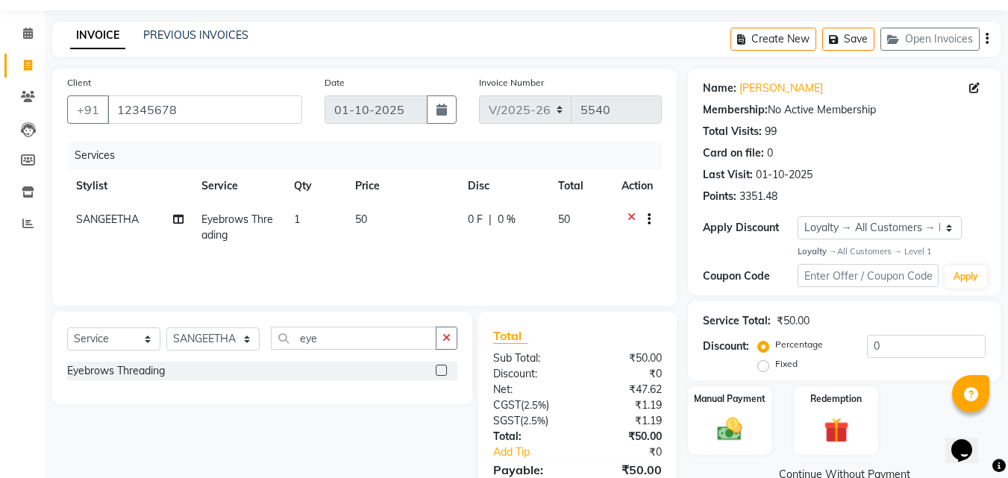
scroll to position [119, 0]
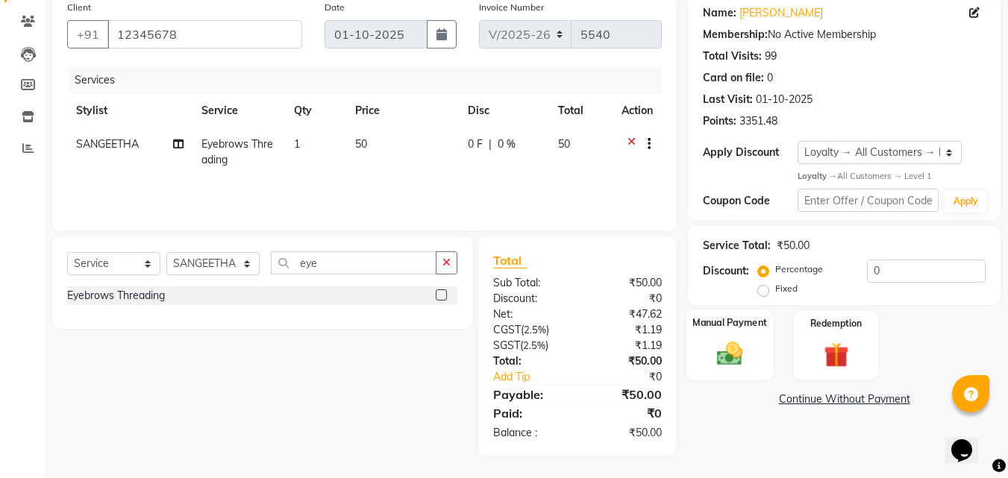
drag, startPoint x: 745, startPoint y: 360, endPoint x: 774, endPoint y: 361, distance: 29.1
click at [745, 361] on img at bounding box center [730, 355] width 42 height 30
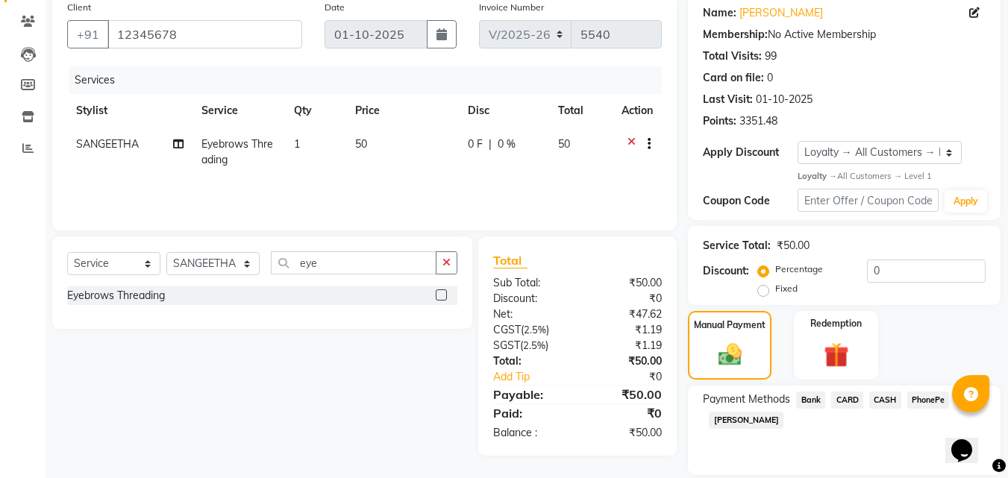
click at [935, 403] on span "PhonePe" at bounding box center [929, 400] width 43 height 17
click at [864, 470] on input "Note:" at bounding box center [895, 474] width 181 height 23
type input "Aiswarya"
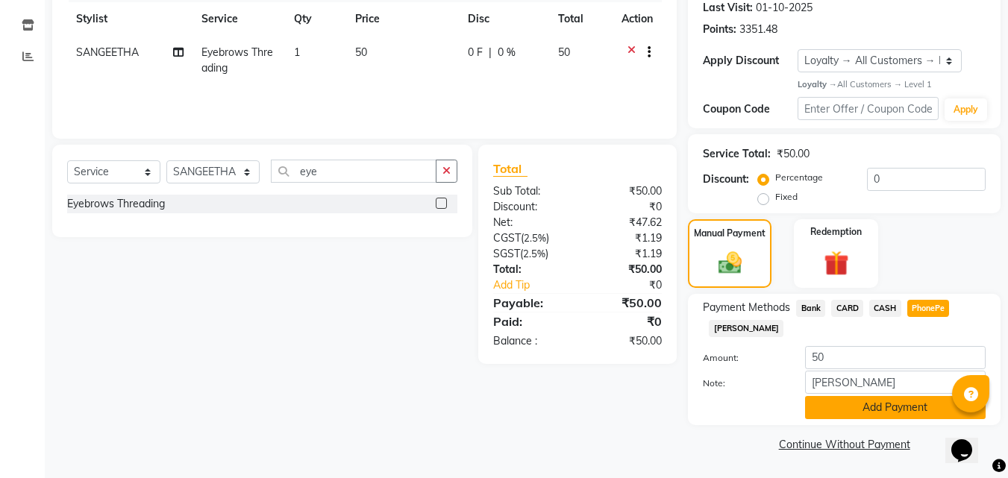
click at [897, 414] on button "Add Payment" at bounding box center [895, 407] width 181 height 23
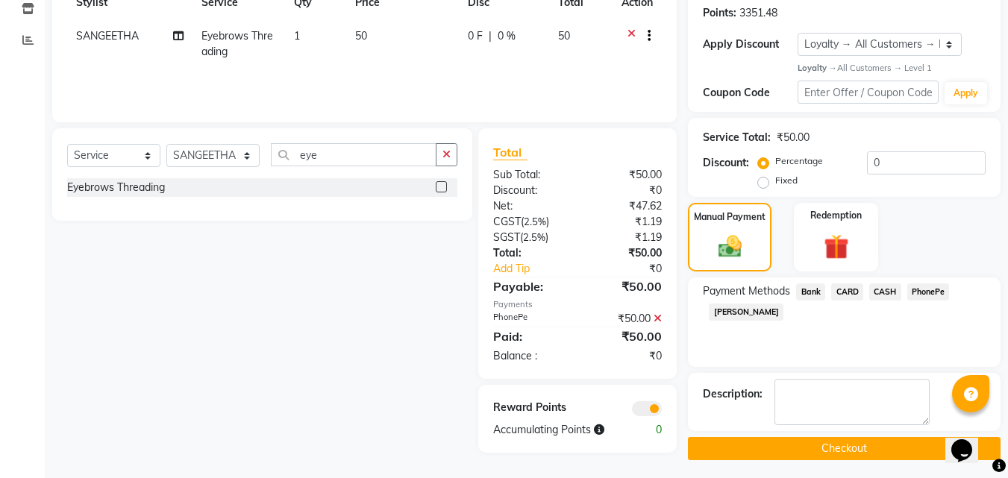
scroll to position [231, 0]
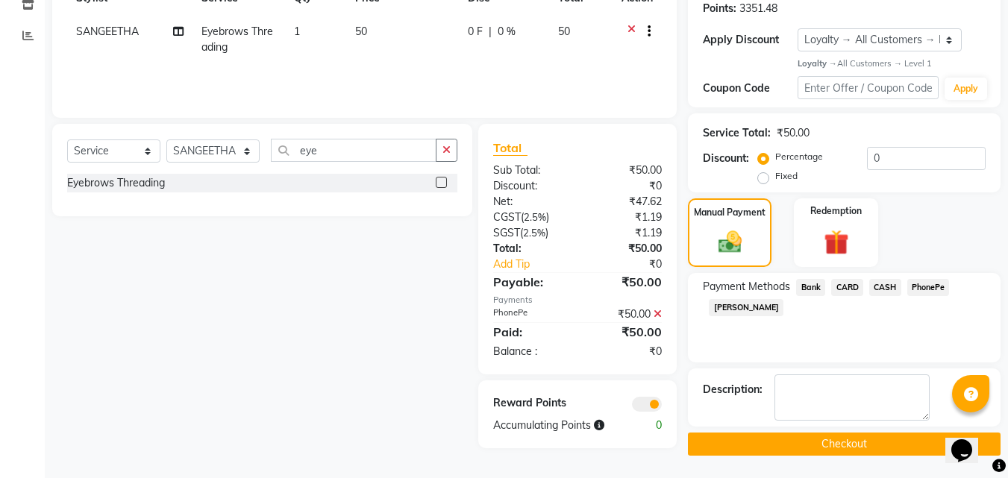
click at [860, 444] on button "Checkout" at bounding box center [844, 444] width 313 height 23
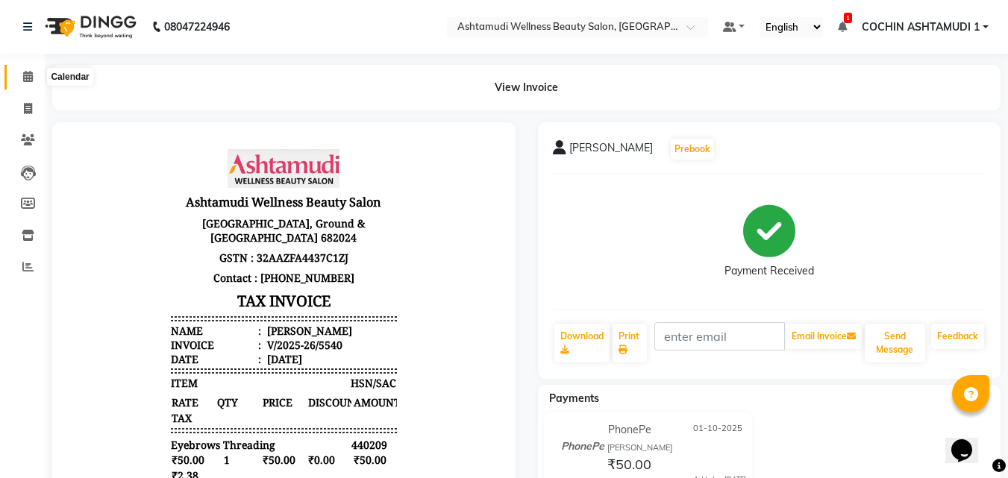
click at [27, 72] on icon at bounding box center [28, 76] width 10 height 11
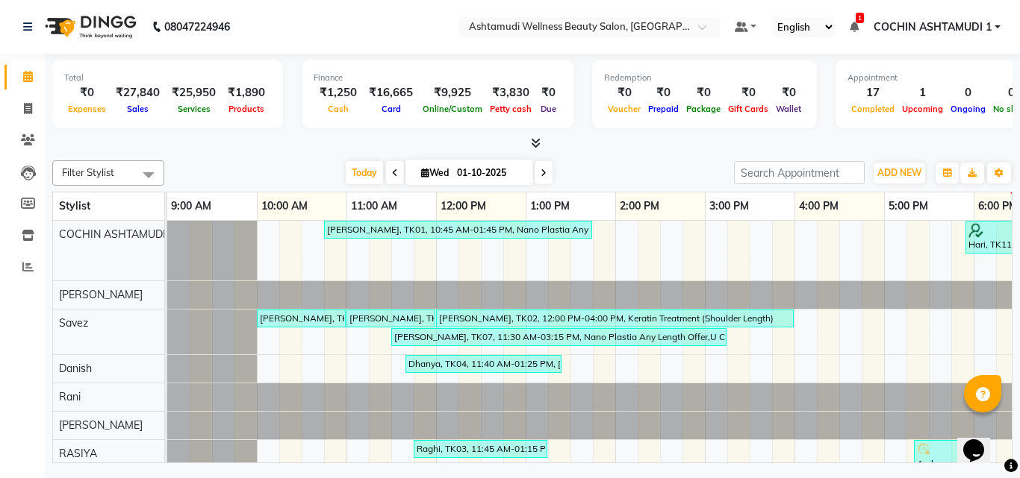
click at [538, 174] on span at bounding box center [543, 172] width 18 height 23
type input "02-10-2025"
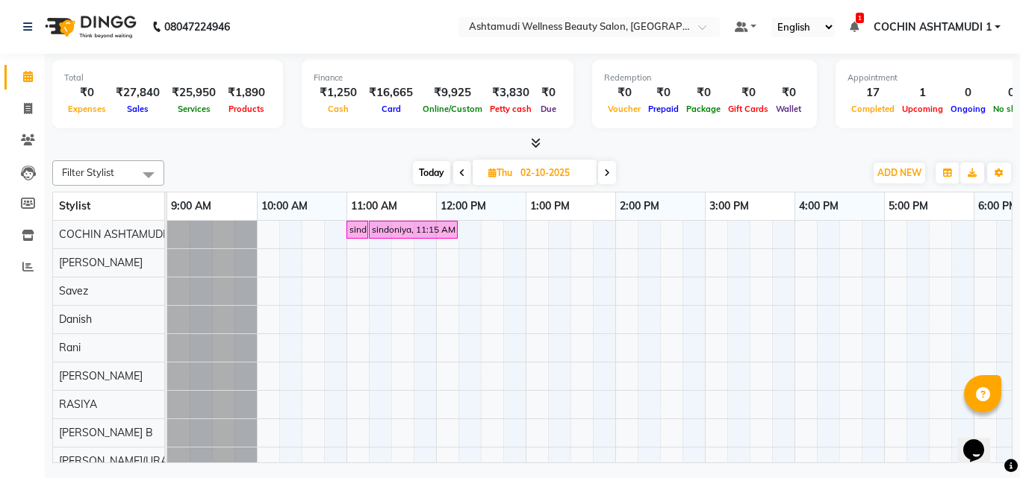
click at [345, 244] on div "sindoniya, 11:00 AM-11:15 AM, Eyebrows Threading sindoniya, 11:15 AM-12:15 PM, …" at bounding box center [704, 447] width 1075 height 453
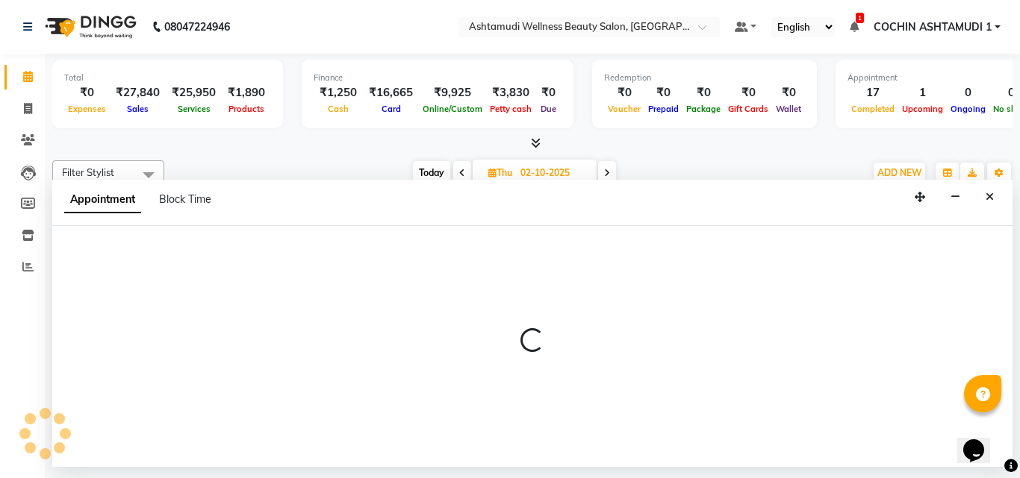
select select "27313"
select select "tentative"
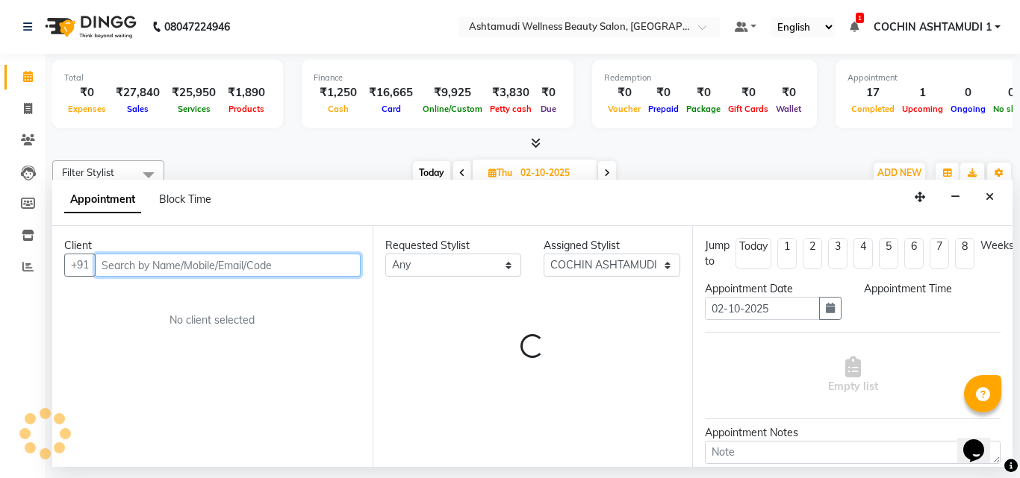
select select "645"
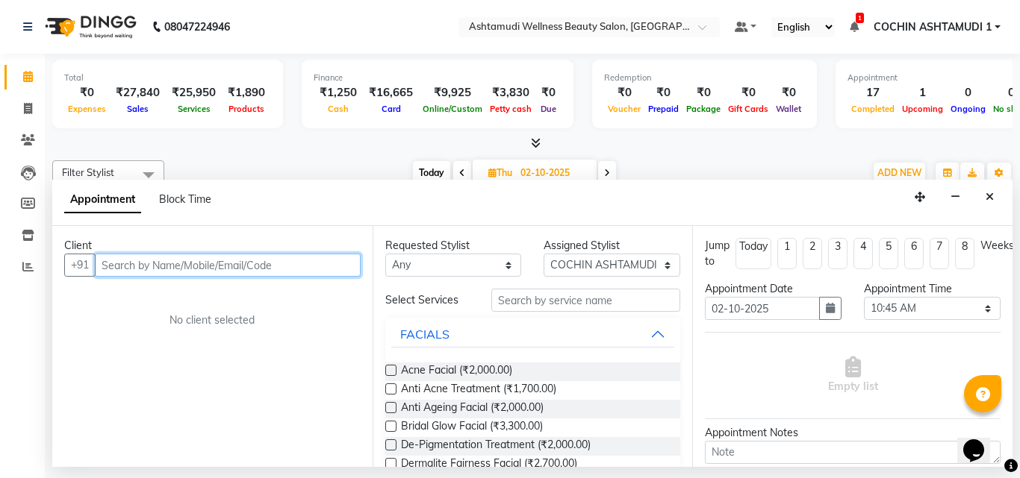
click at [212, 272] on input "text" at bounding box center [228, 265] width 266 height 23
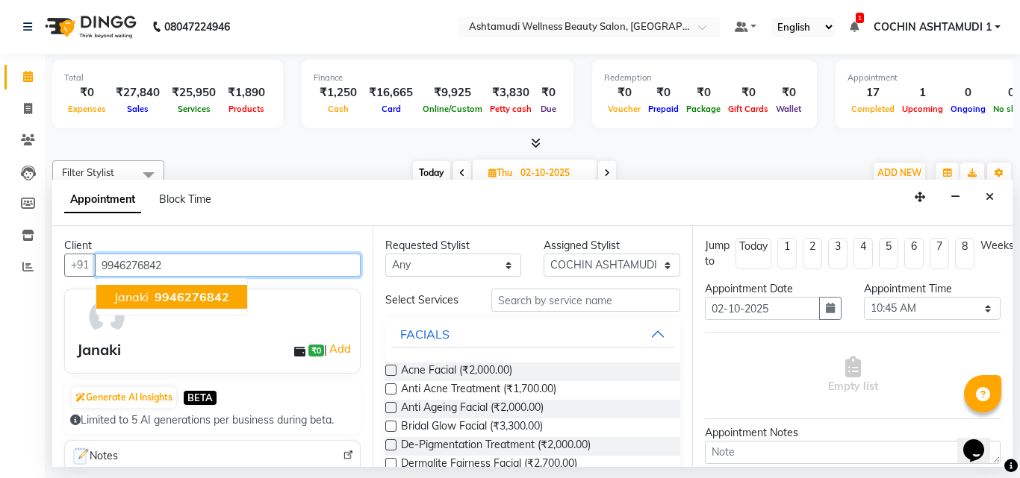
click at [174, 291] on span "9946276842" at bounding box center [192, 297] width 75 height 15
type input "9946276842"
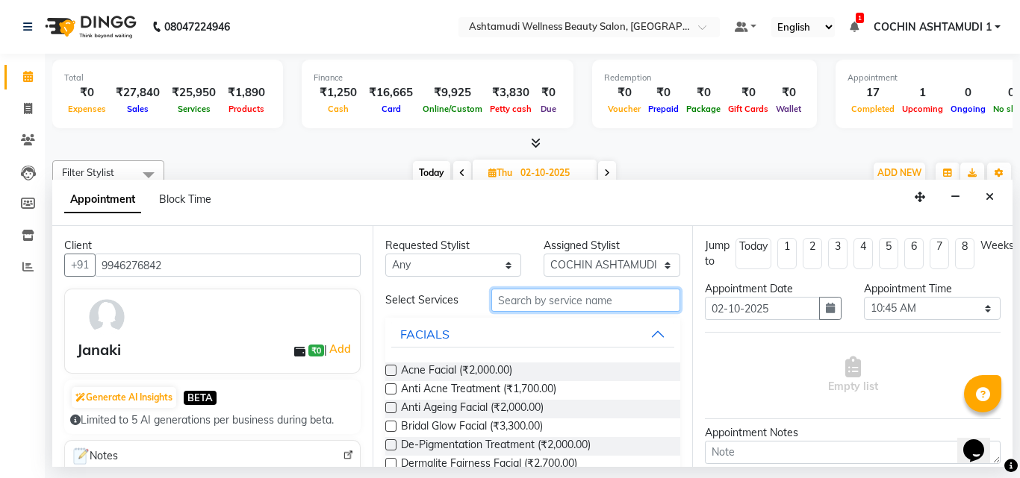
click at [538, 300] on input "text" at bounding box center [586, 300] width 190 height 23
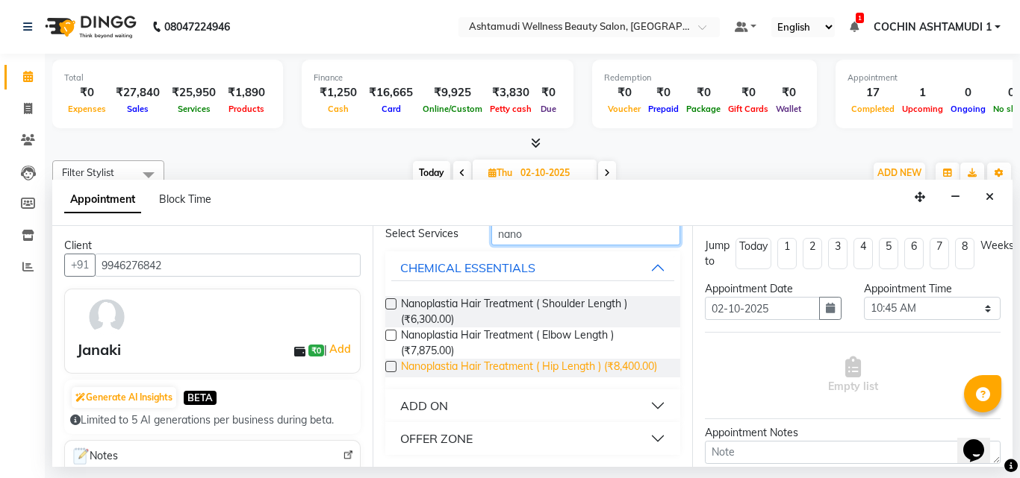
scroll to position [79, 0]
type input "nano"
click at [427, 443] on div "OFFER ZONE" at bounding box center [436, 439] width 72 height 18
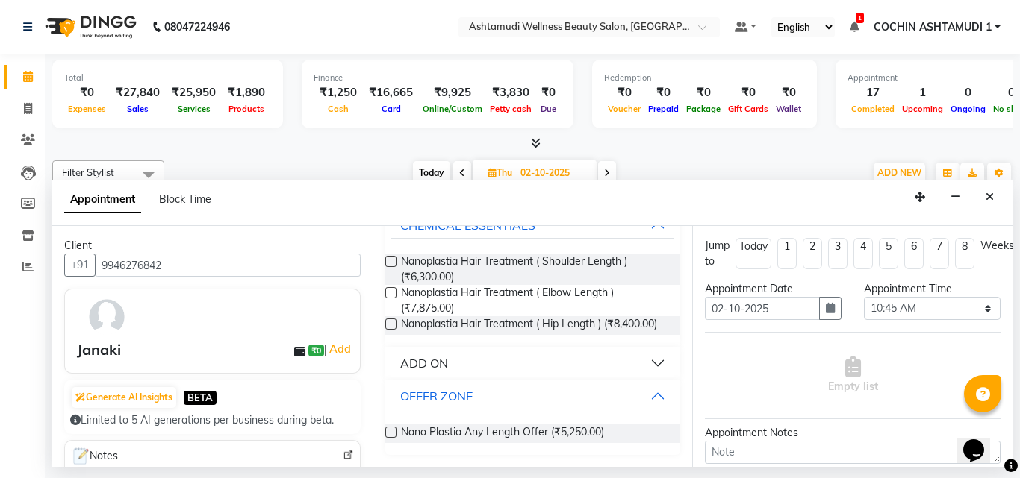
scroll to position [122, 0]
click at [394, 430] on label at bounding box center [390, 432] width 11 height 11
click at [394, 430] on input "checkbox" at bounding box center [390, 434] width 10 height 10
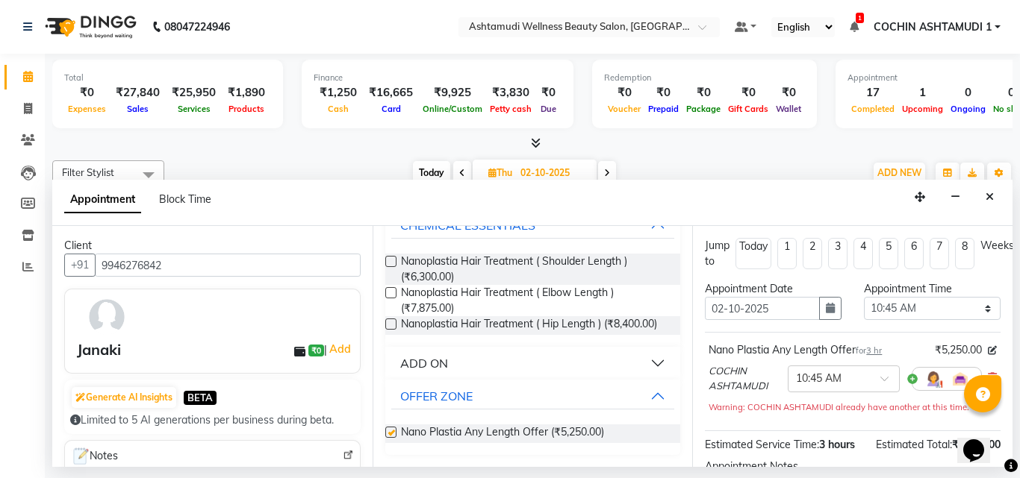
checkbox input "false"
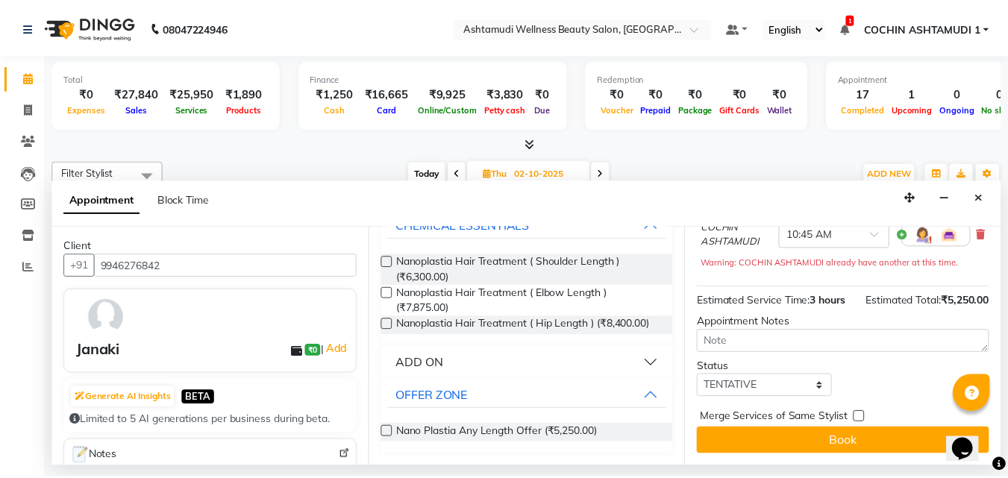
scroll to position [172, 0]
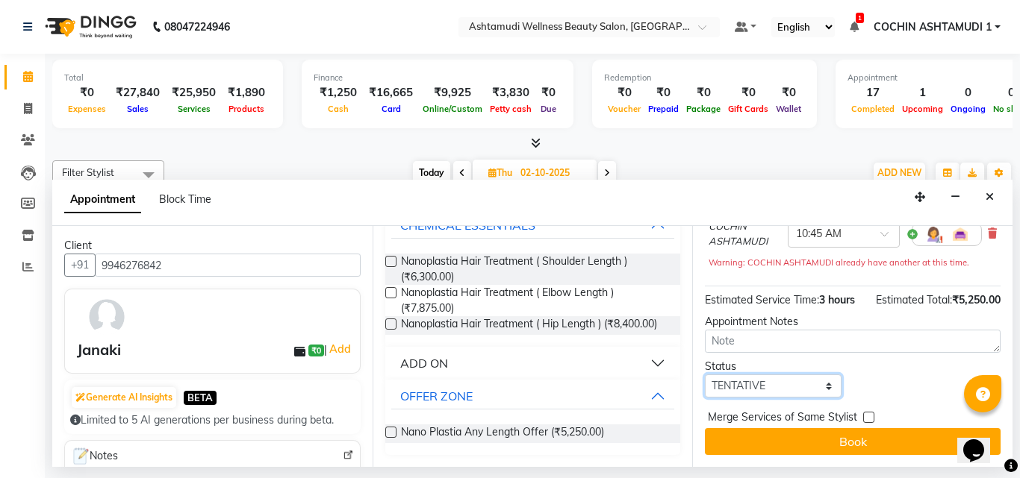
click at [787, 375] on select "Select TENTATIVE CONFIRM UPCOMING" at bounding box center [773, 386] width 137 height 23
select select "confirm booking"
click at [705, 375] on select "Select TENTATIVE CONFIRM UPCOMING" at bounding box center [773, 386] width 137 height 23
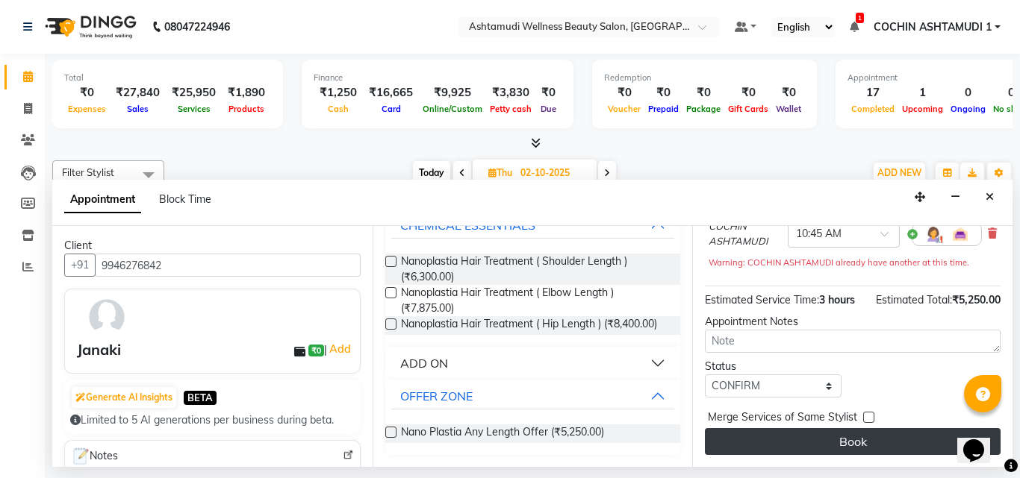
click at [852, 431] on button "Book" at bounding box center [853, 441] width 296 height 27
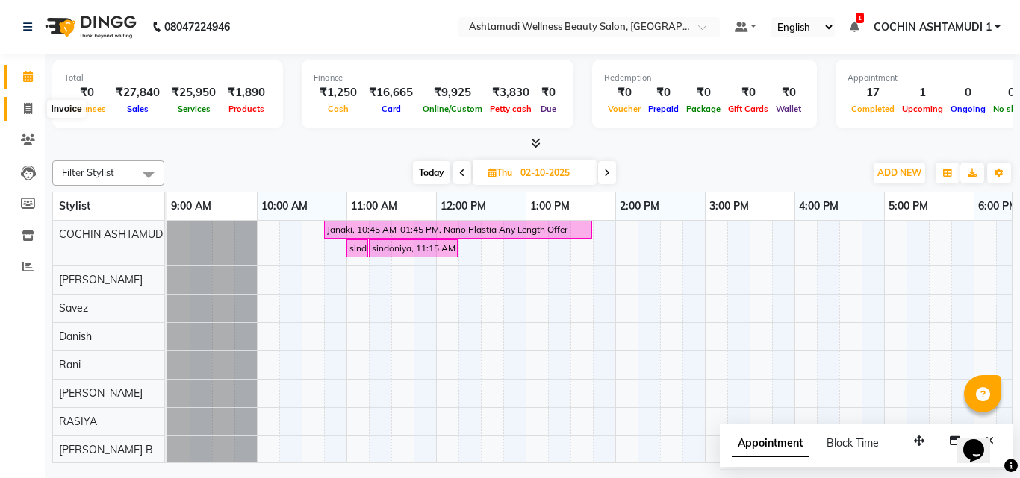
click at [25, 108] on icon at bounding box center [28, 108] width 8 height 11
select select "service"
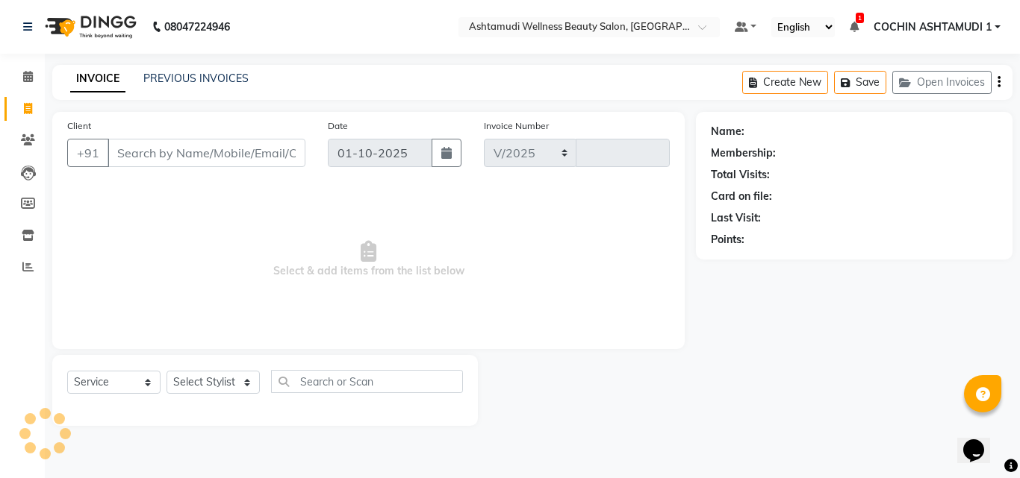
select select "4632"
type input "5541"
click at [145, 152] on input "Client" at bounding box center [206, 153] width 198 height 28
type input "12345678"
select select "1: Object"
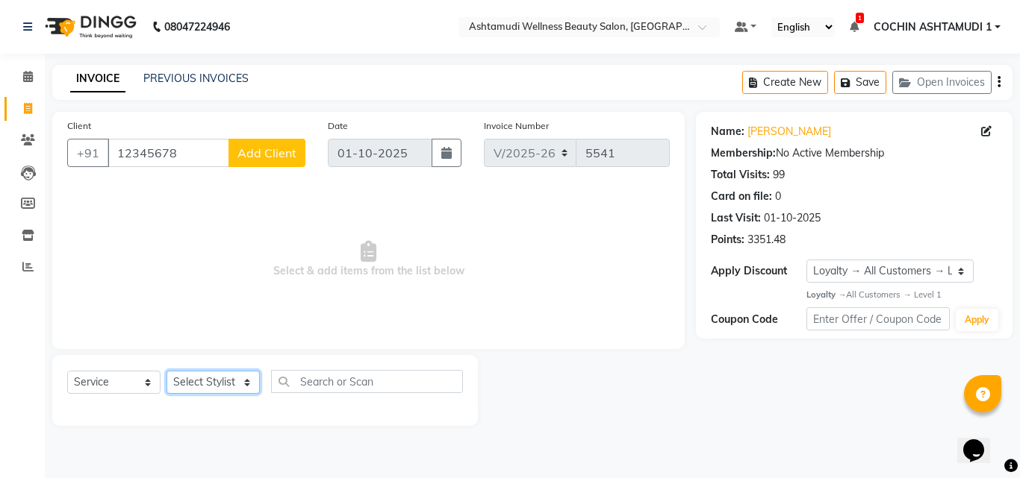
click at [195, 381] on select "Select Stylist [PERSON_NAME](URAJ) [PERSON_NAME] COCHIN ASHTAMUDI Danish Fousiy…" at bounding box center [212, 382] width 93 height 23
select select "45926"
click at [166, 371] on select "Select Stylist [PERSON_NAME](URAJ) [PERSON_NAME] COCHIN ASHTAMUDI Danish Fousiy…" at bounding box center [212, 382] width 93 height 23
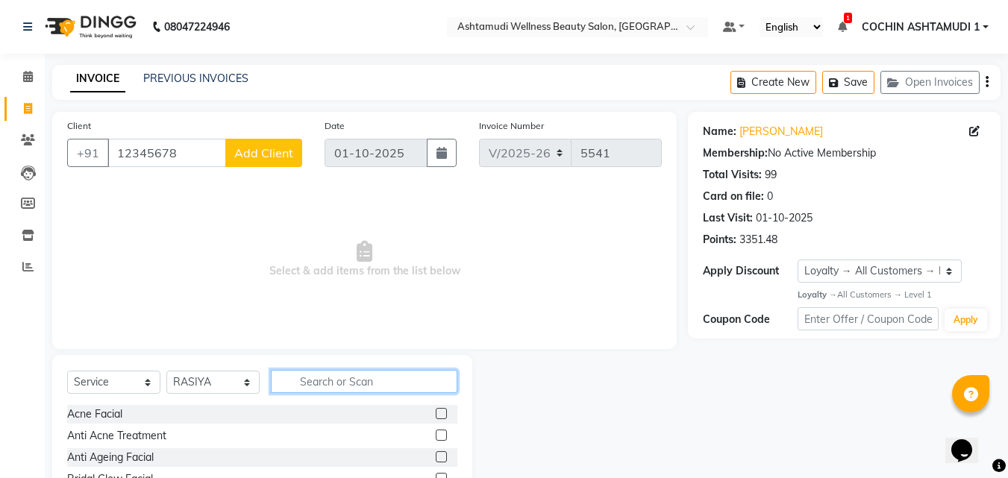
click at [316, 377] on input "text" at bounding box center [364, 381] width 187 height 23
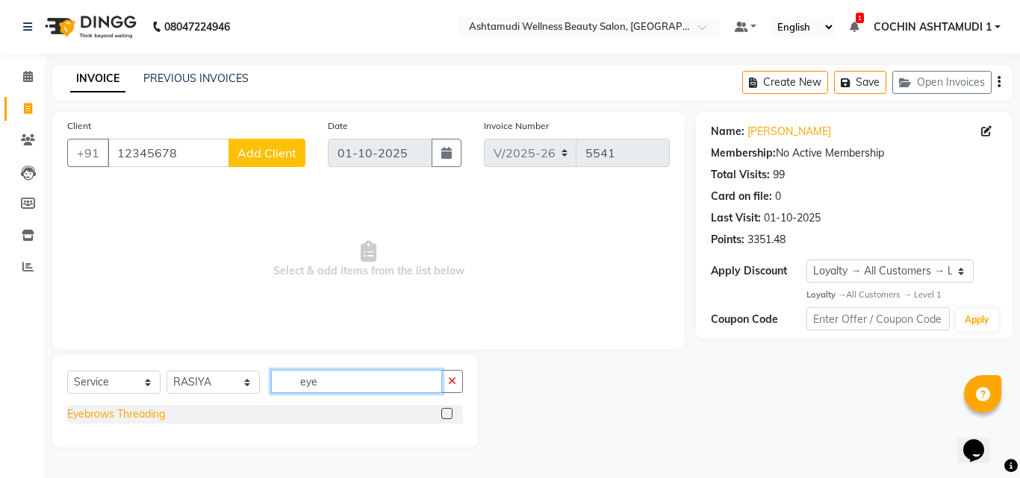
type input "eye"
click at [143, 408] on div "Eyebrows Threading" at bounding box center [116, 415] width 98 height 16
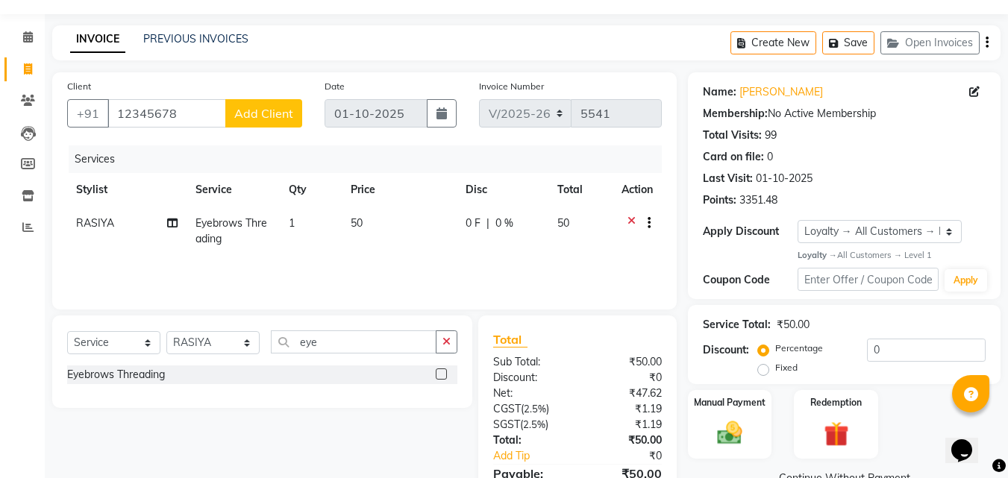
scroll to position [119, 0]
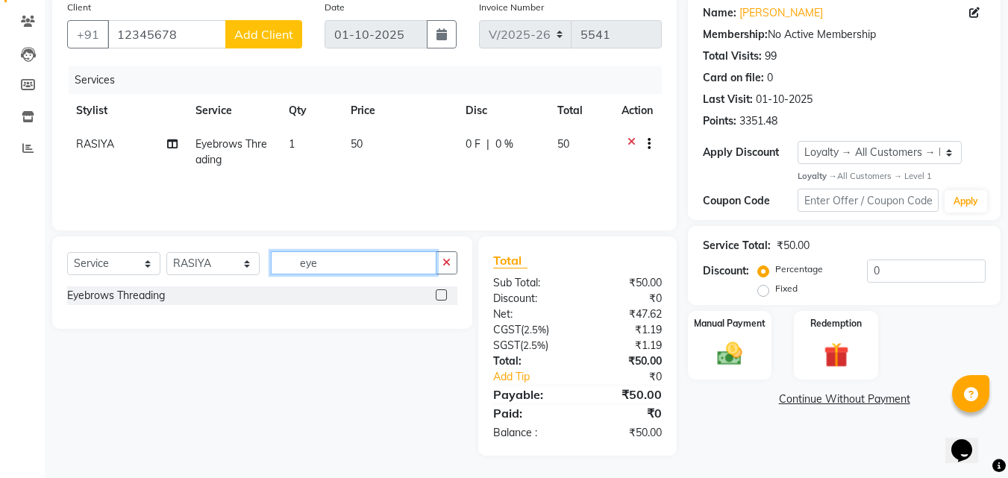
click at [346, 272] on input "eye" at bounding box center [354, 263] width 166 height 23
click at [113, 299] on div "Eyebrows Threading" at bounding box center [116, 296] width 98 height 16
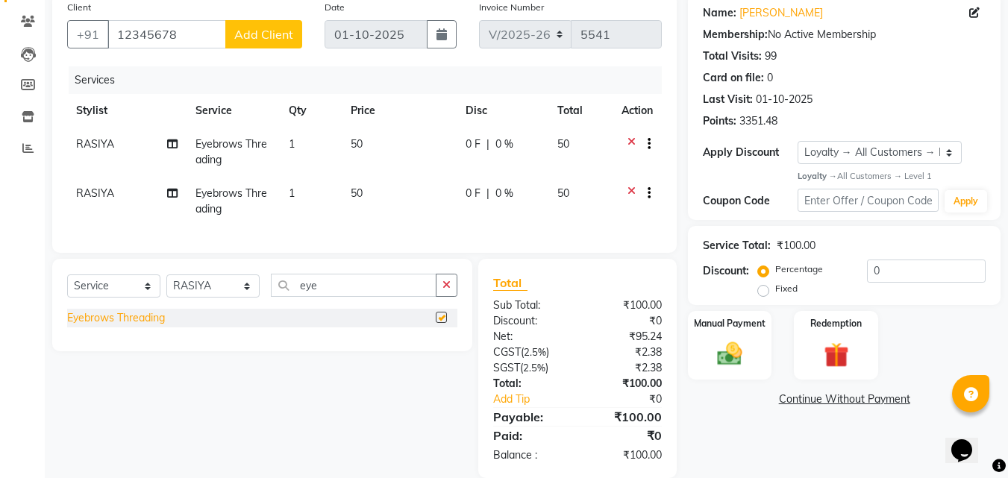
checkbox input "false"
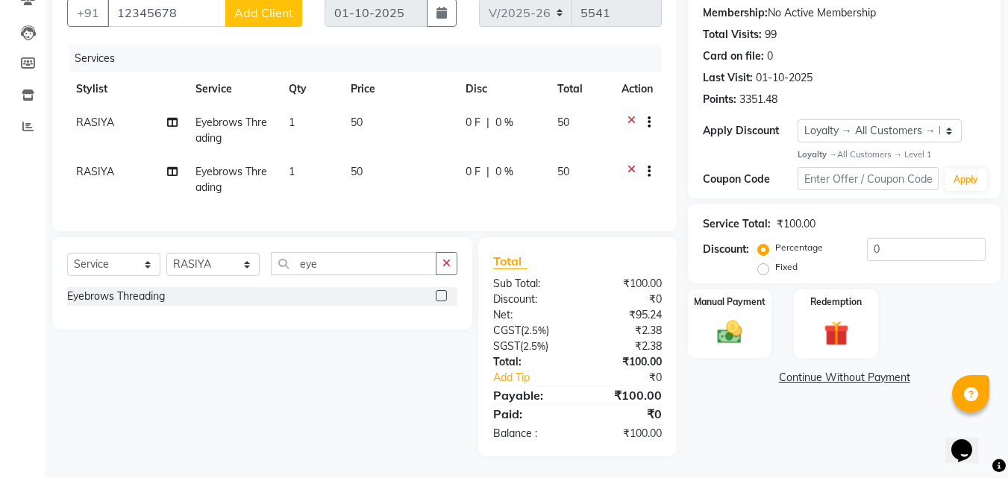
scroll to position [152, 0]
click at [731, 320] on img at bounding box center [730, 332] width 42 height 30
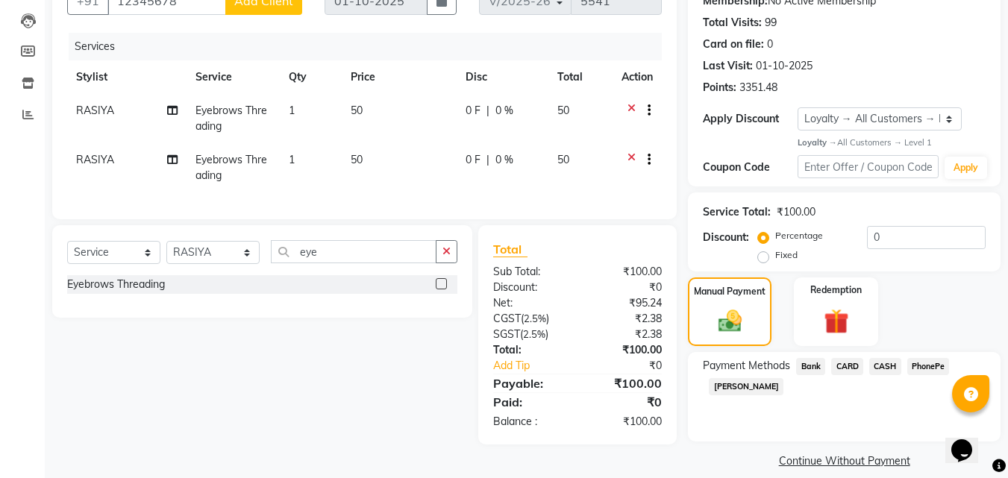
click at [917, 370] on span "PhonePe" at bounding box center [929, 366] width 43 height 17
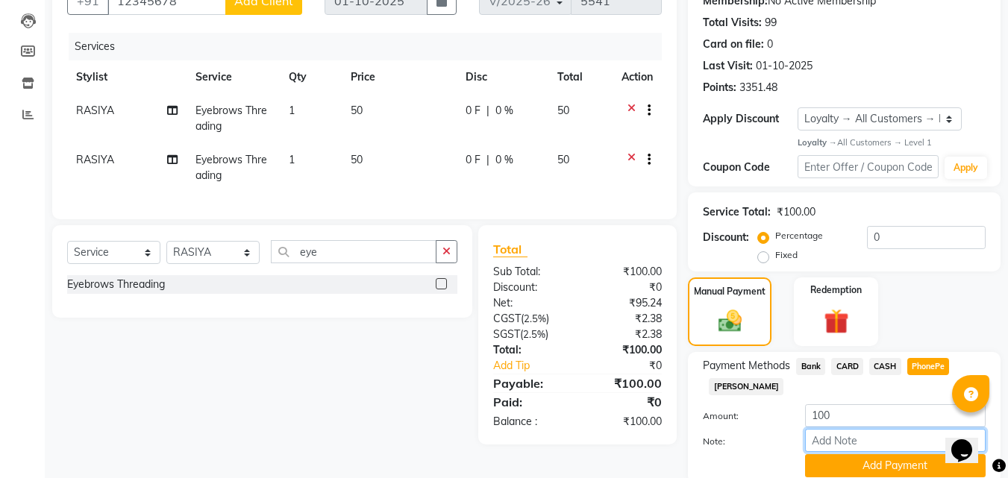
click at [838, 437] on input "Note:" at bounding box center [895, 440] width 181 height 23
type input "[PERSON_NAME]"
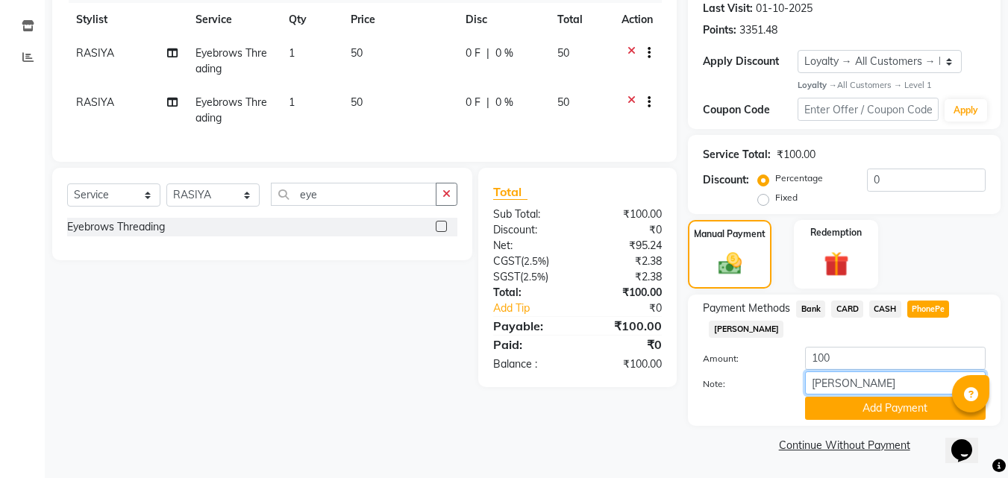
scroll to position [211, 0]
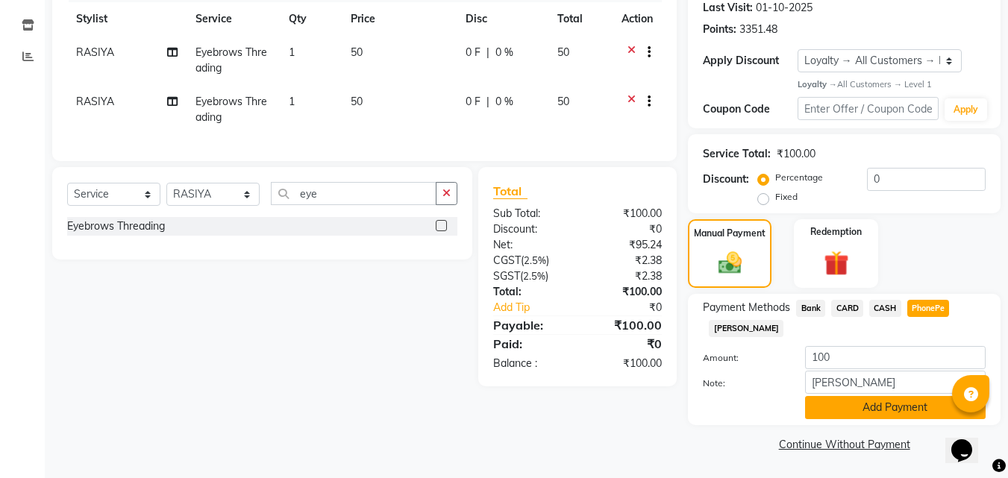
click at [882, 405] on button "Add Payment" at bounding box center [895, 407] width 181 height 23
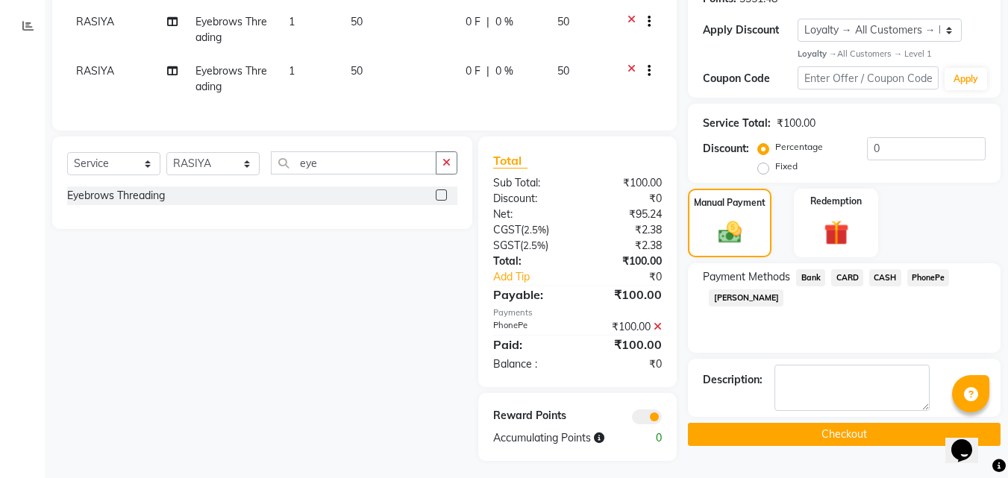
scroll to position [258, 0]
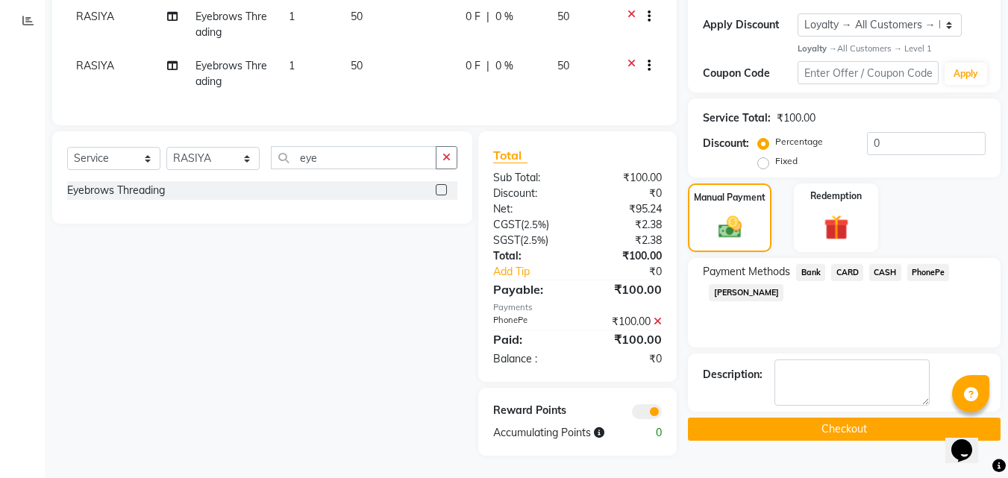
click at [874, 420] on button "Checkout" at bounding box center [844, 429] width 313 height 23
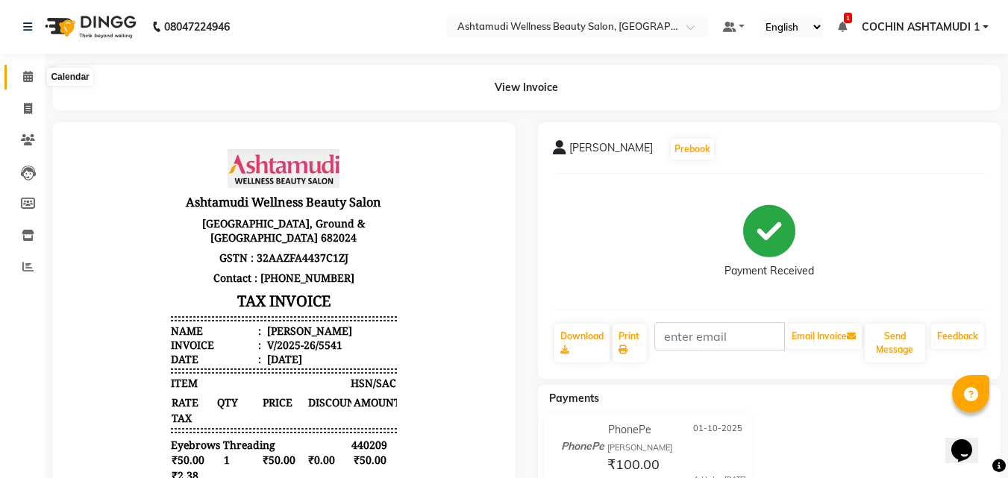
click at [27, 77] on icon at bounding box center [28, 76] width 10 height 11
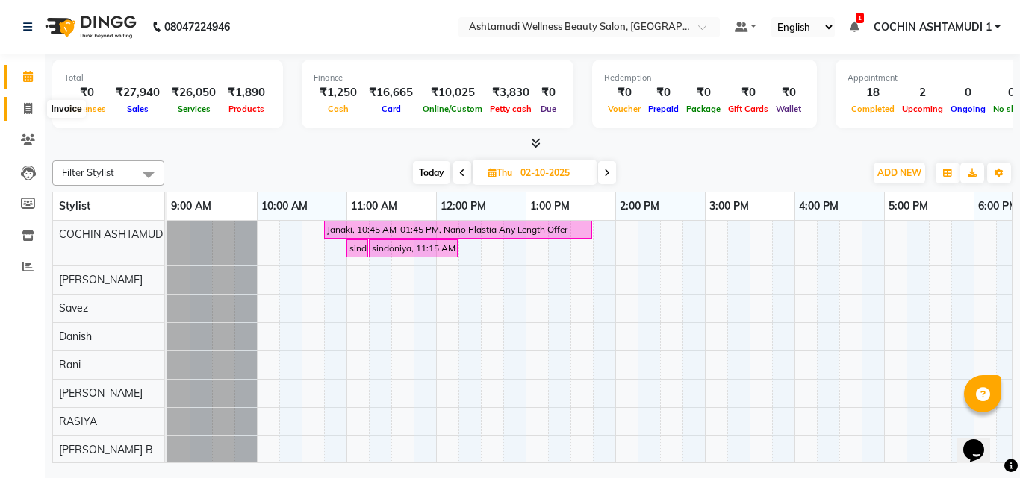
click at [27, 107] on icon at bounding box center [28, 108] width 8 height 11
select select "service"
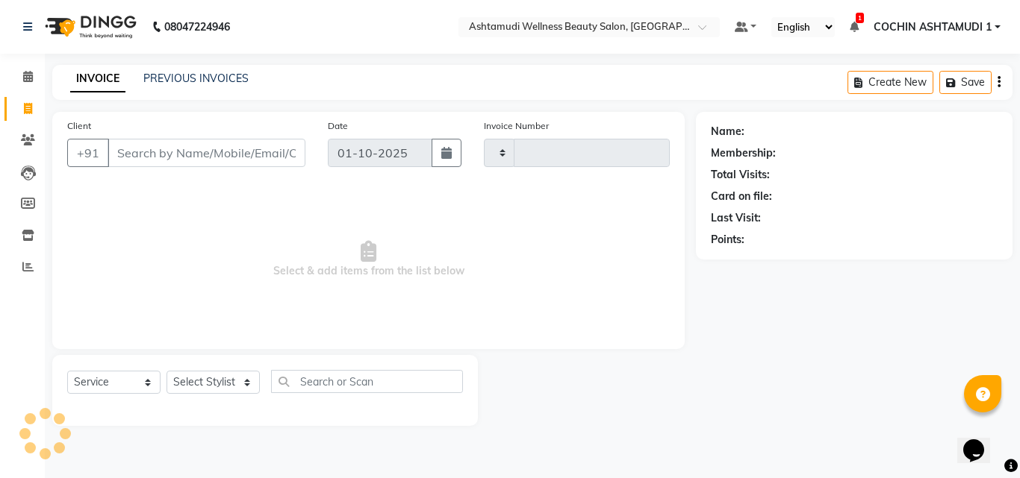
type input "5542"
select select "4632"
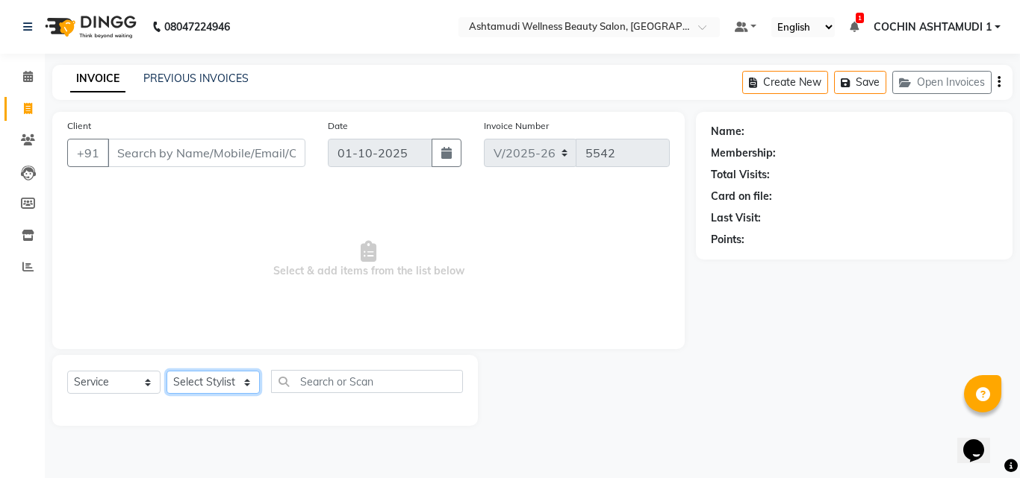
click at [193, 383] on select "Select Stylist [PERSON_NAME](URAJ) [PERSON_NAME] COCHIN ASHTAMUDI Danish Fousiy…" at bounding box center [212, 382] width 93 height 23
select select "88283"
click at [166, 371] on select "Select Stylist [PERSON_NAME](URAJ) [PERSON_NAME] COCHIN ASHTAMUDI Danish Fousiy…" at bounding box center [212, 382] width 93 height 23
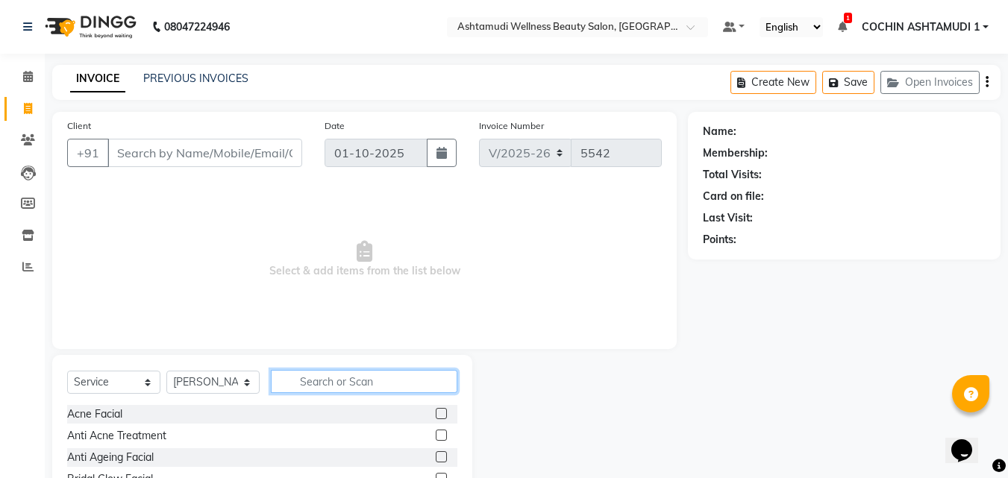
click at [334, 377] on input "text" at bounding box center [364, 381] width 187 height 23
type input "u cut"
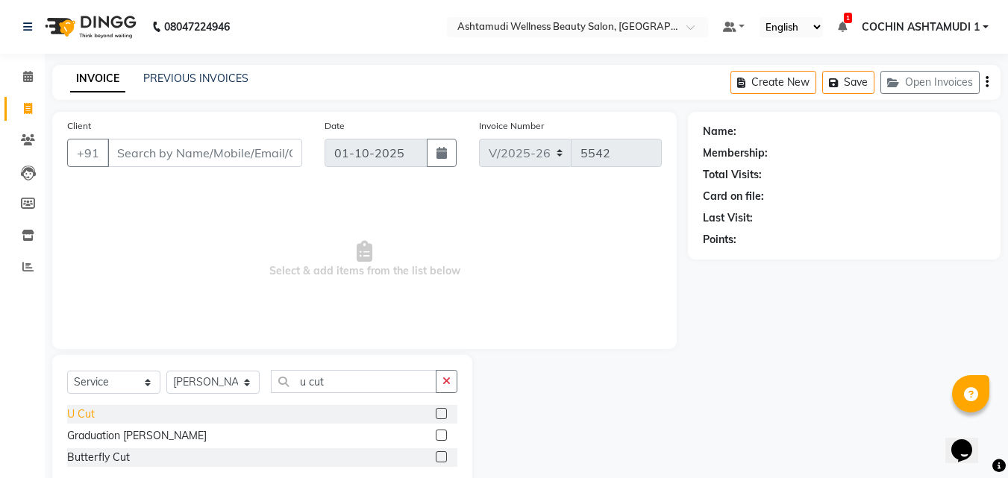
click at [73, 419] on div "U Cut" at bounding box center [81, 415] width 28 height 16
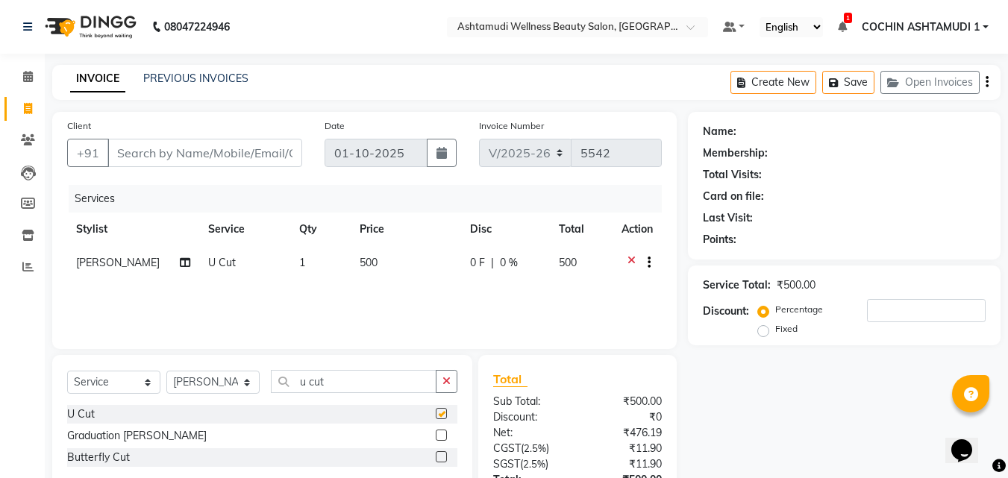
checkbox input "false"
click at [365, 383] on input "u cut" at bounding box center [354, 381] width 166 height 23
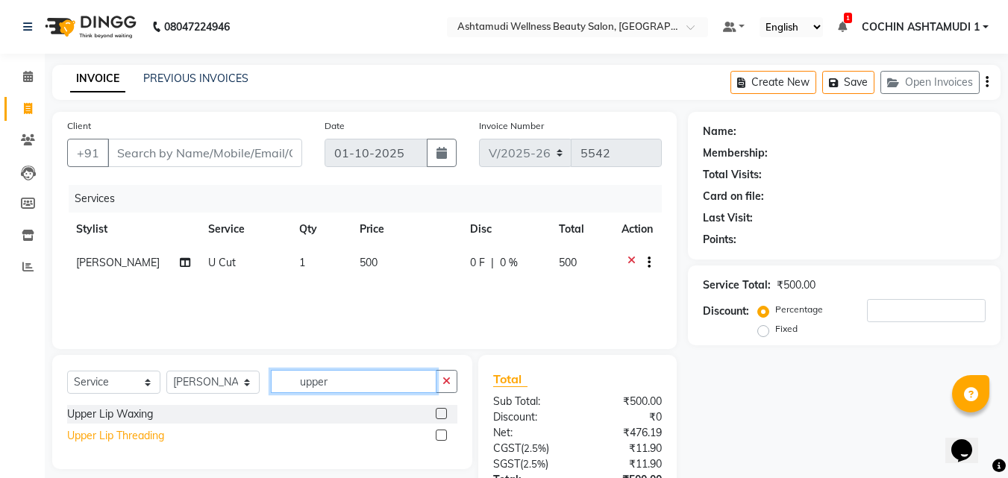
type input "upper"
click at [146, 440] on div "Upper Lip Threading" at bounding box center [115, 436] width 97 height 16
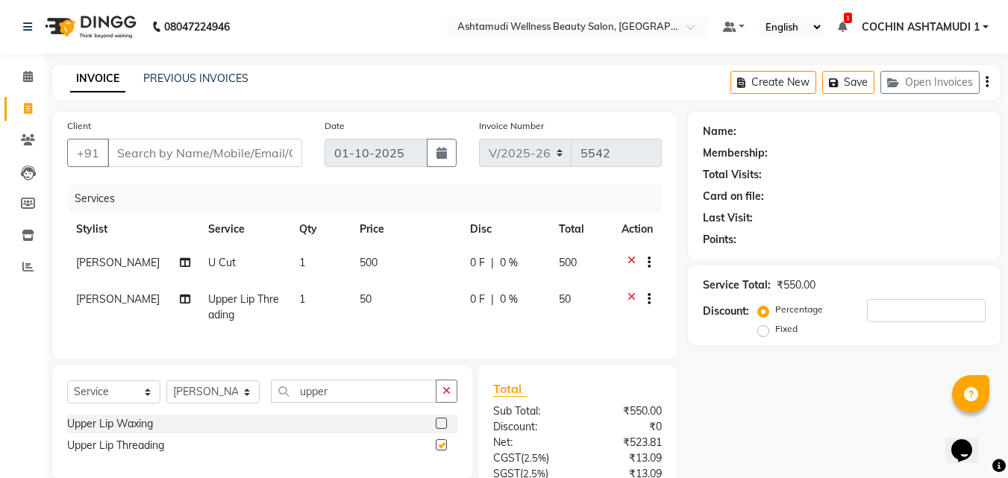
checkbox input "false"
click at [172, 152] on input "Client" at bounding box center [204, 153] width 195 height 28
type input "7"
type input "0"
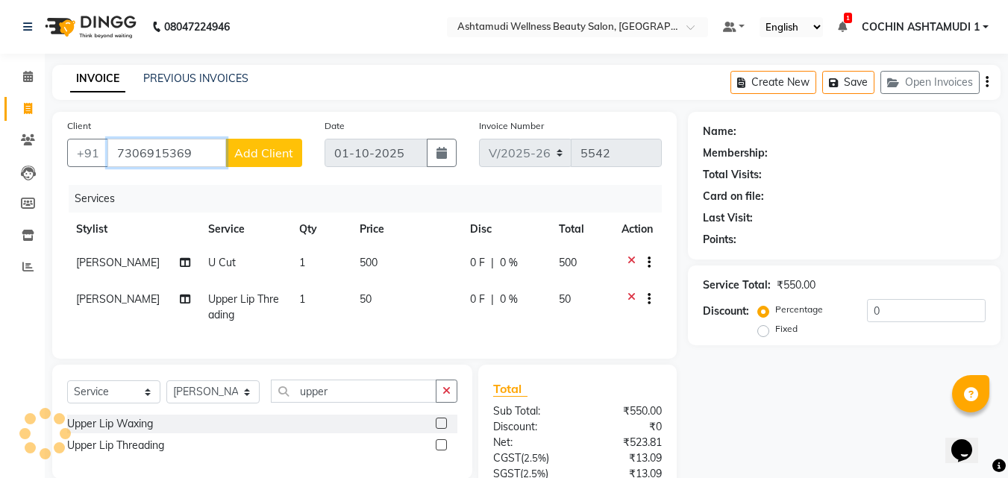
type input "7306915369"
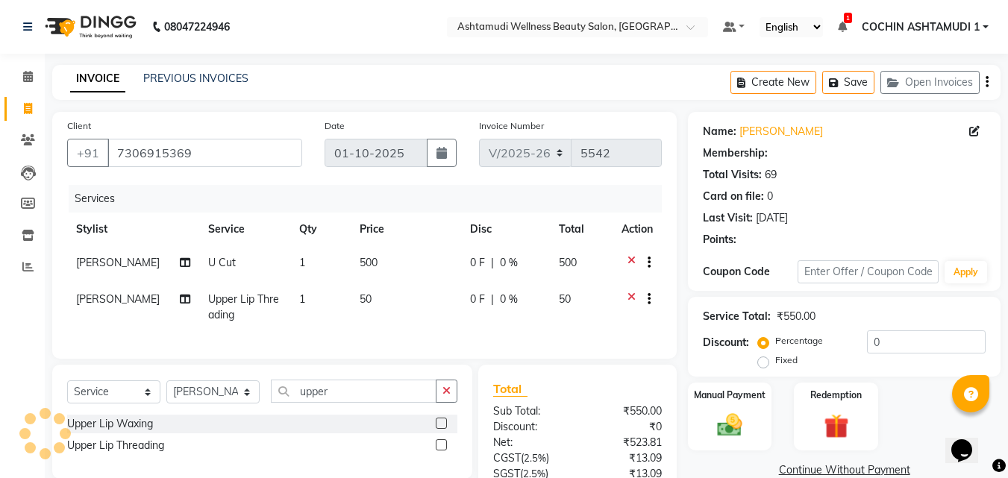
select select "1: Object"
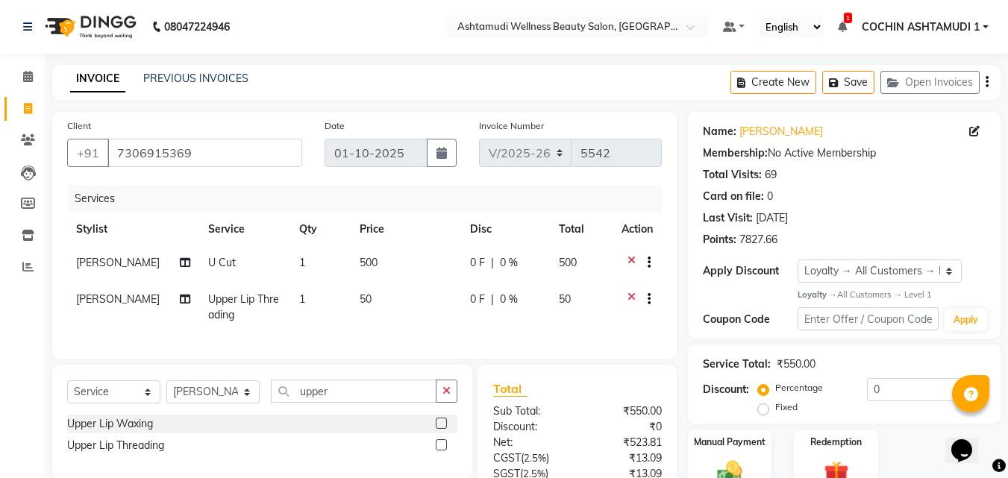
scroll to position [140, 0]
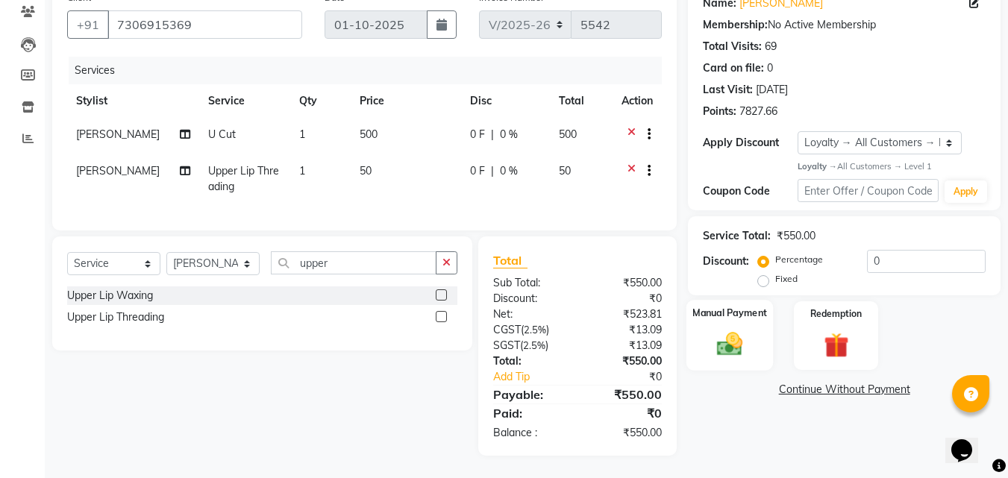
click at [744, 330] on img at bounding box center [730, 345] width 42 height 30
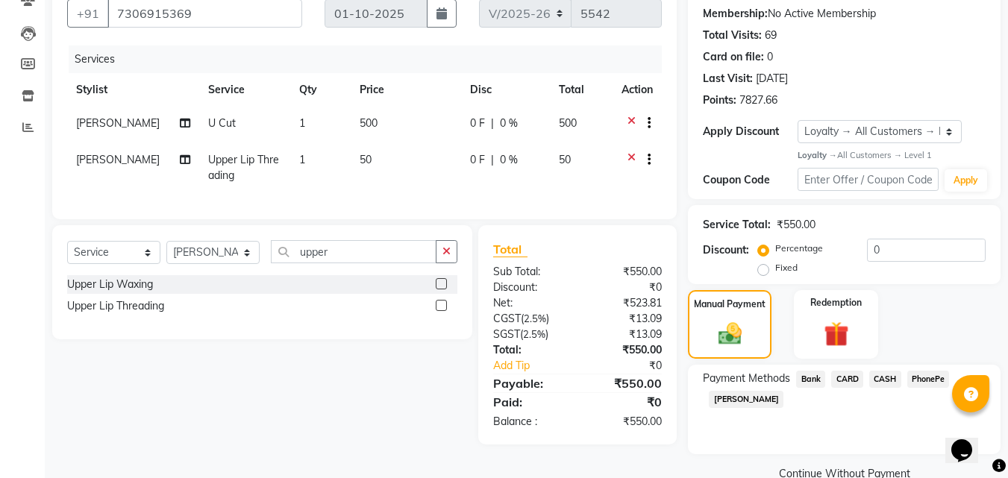
click at [927, 373] on span "PhonePe" at bounding box center [929, 379] width 43 height 17
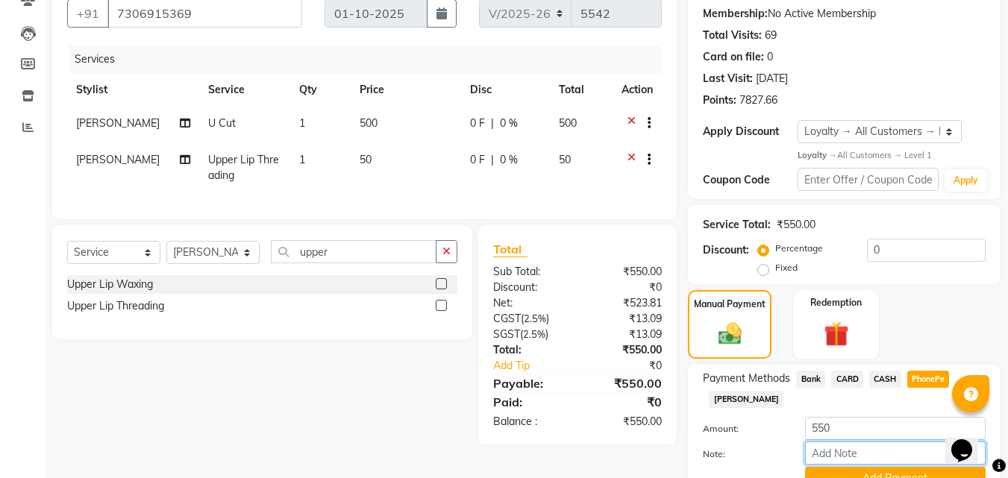
click at [825, 458] on input "Note:" at bounding box center [895, 453] width 181 height 23
type input "Aiswarya"
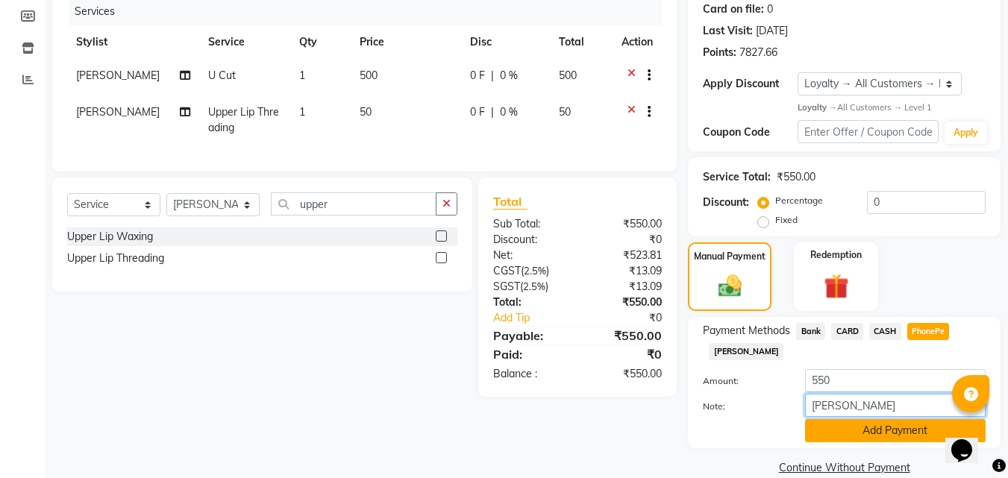
scroll to position [211, 0]
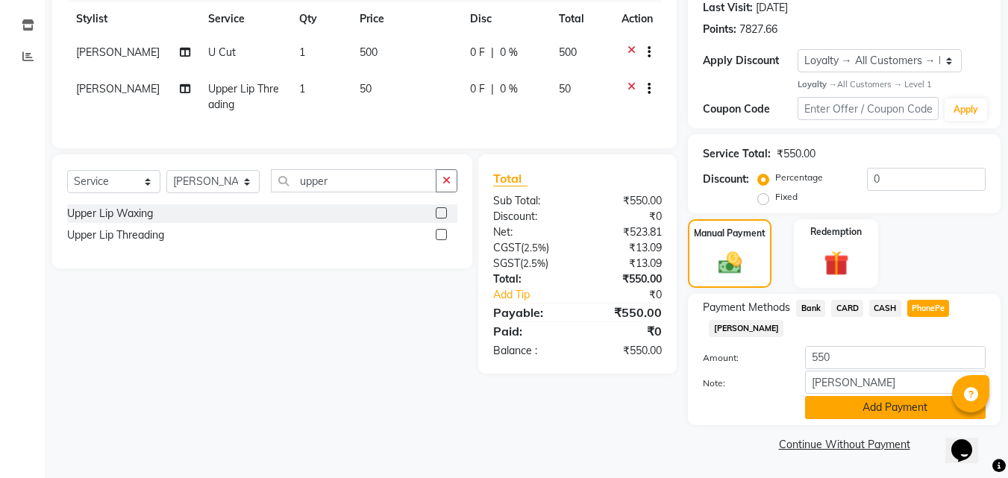
click at [858, 408] on button "Add Payment" at bounding box center [895, 407] width 181 height 23
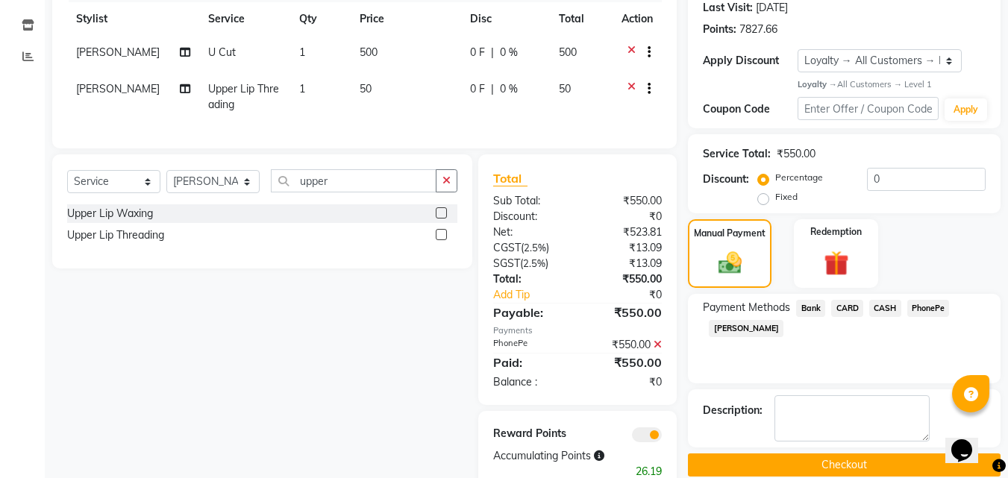
click at [849, 305] on span "CARD" at bounding box center [848, 308] width 32 height 17
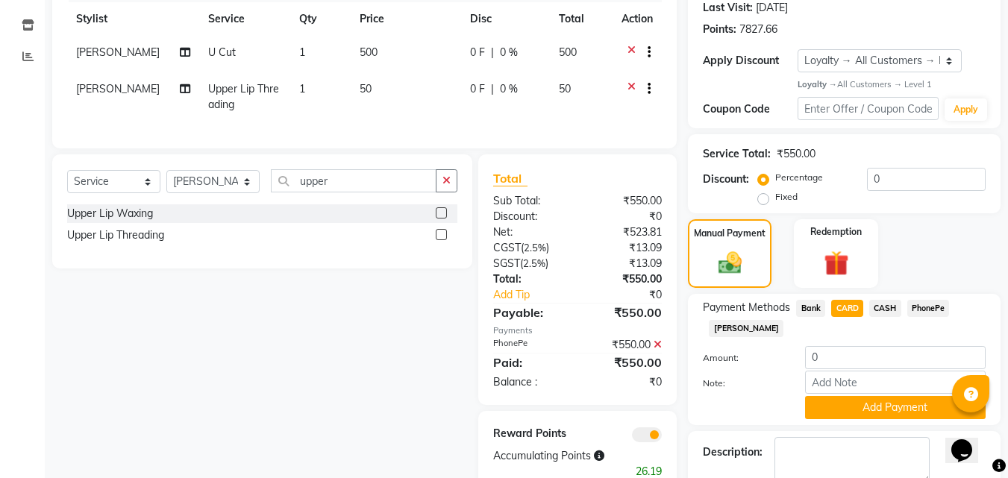
click at [661, 350] on icon at bounding box center [658, 345] width 8 height 10
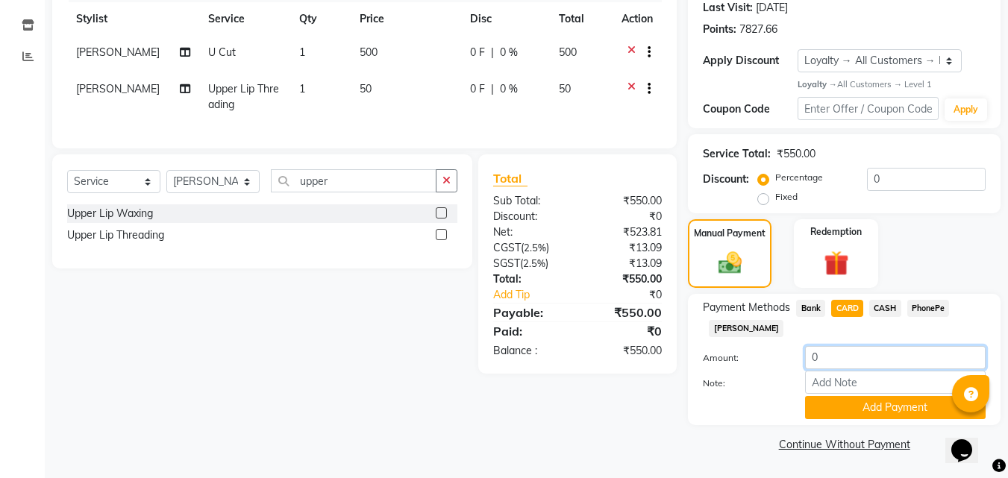
click at [840, 349] on input "0" at bounding box center [895, 357] width 181 height 23
click at [835, 354] on input "number" at bounding box center [895, 357] width 181 height 23
type input "550"
click at [851, 385] on input "Note:" at bounding box center [895, 382] width 181 height 23
type input "Aiswarya"
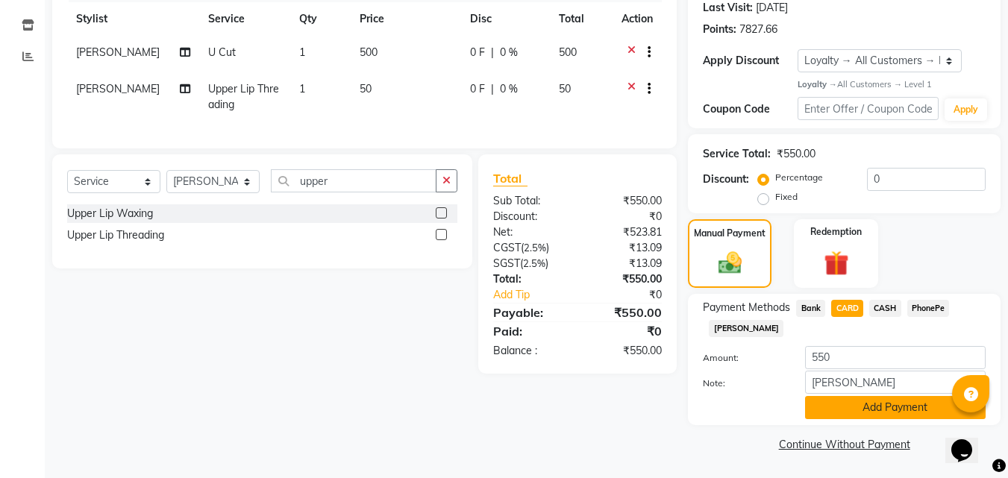
click at [888, 408] on button "Add Payment" at bounding box center [895, 407] width 181 height 23
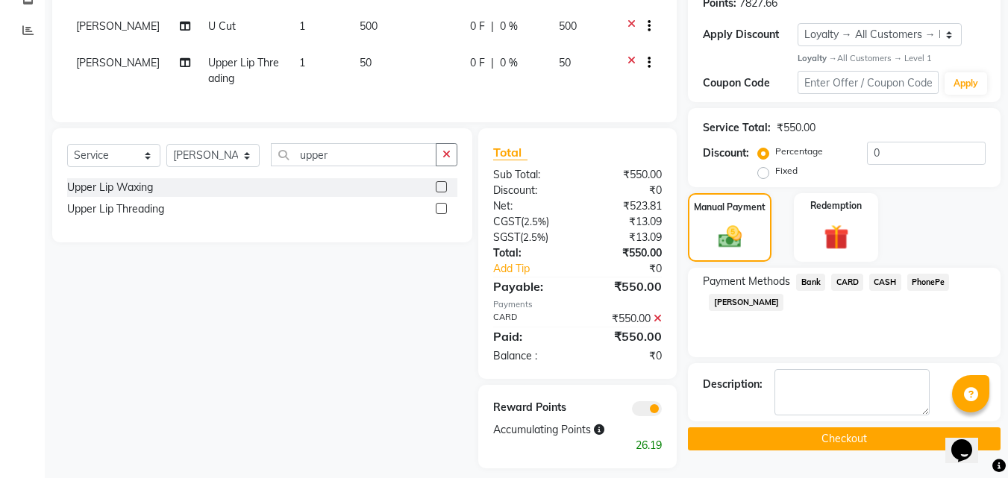
scroll to position [261, 0]
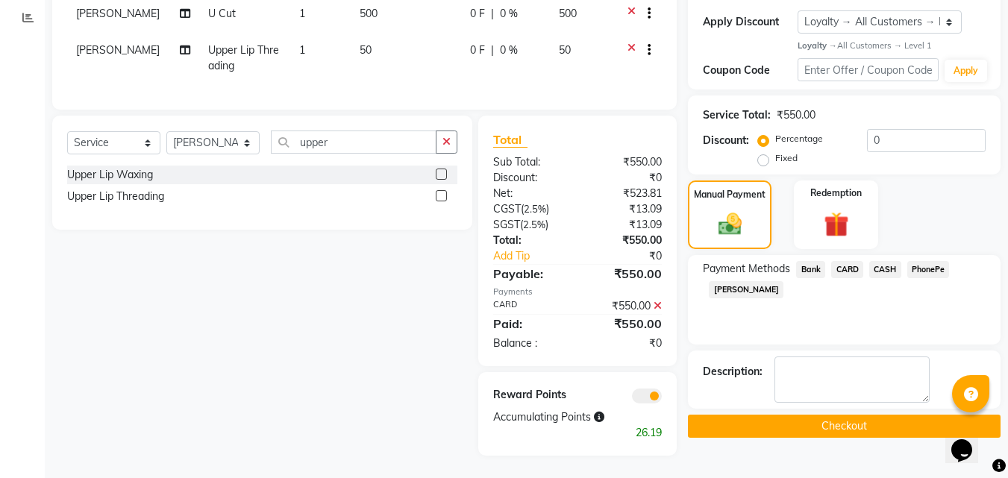
click at [815, 415] on button "Checkout" at bounding box center [844, 426] width 313 height 23
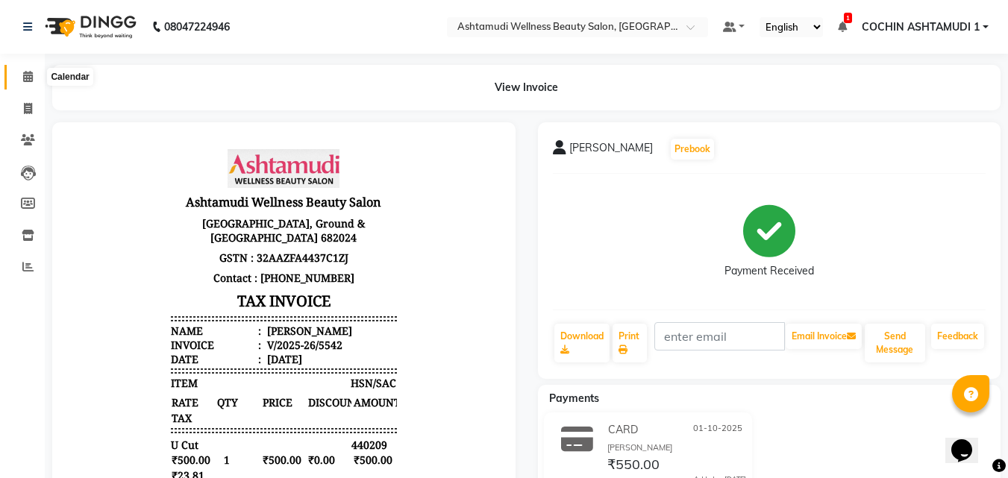
click at [31, 75] on icon at bounding box center [28, 76] width 10 height 11
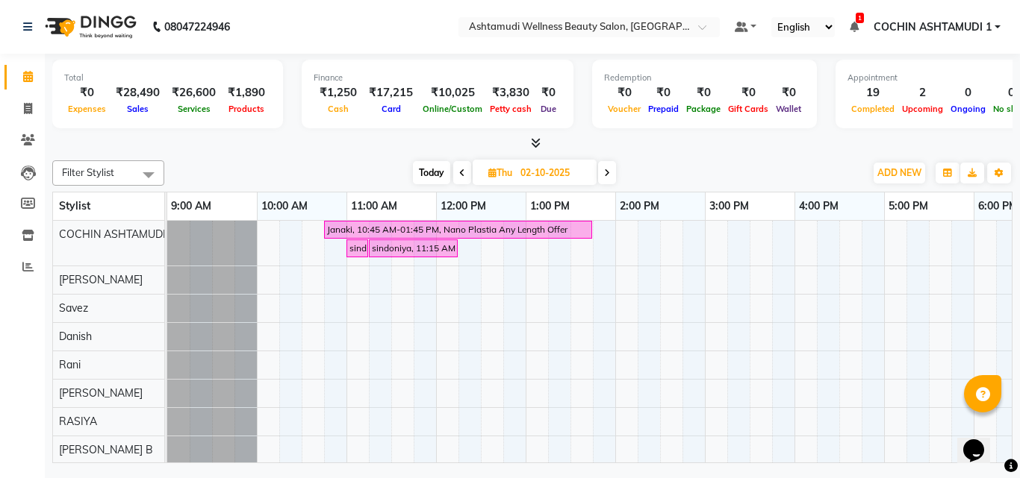
click at [440, 161] on span "Today" at bounding box center [431, 172] width 37 height 23
type input "01-10-2025"
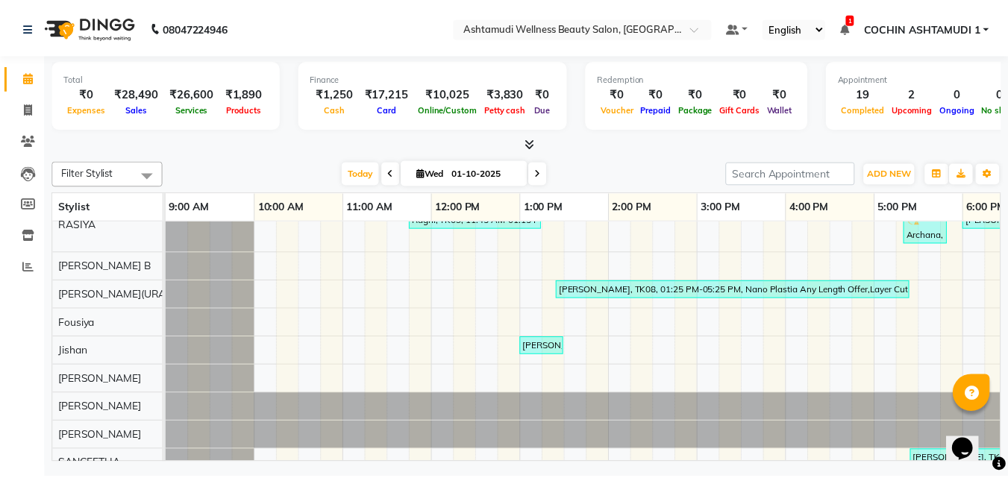
scroll to position [299, 0]
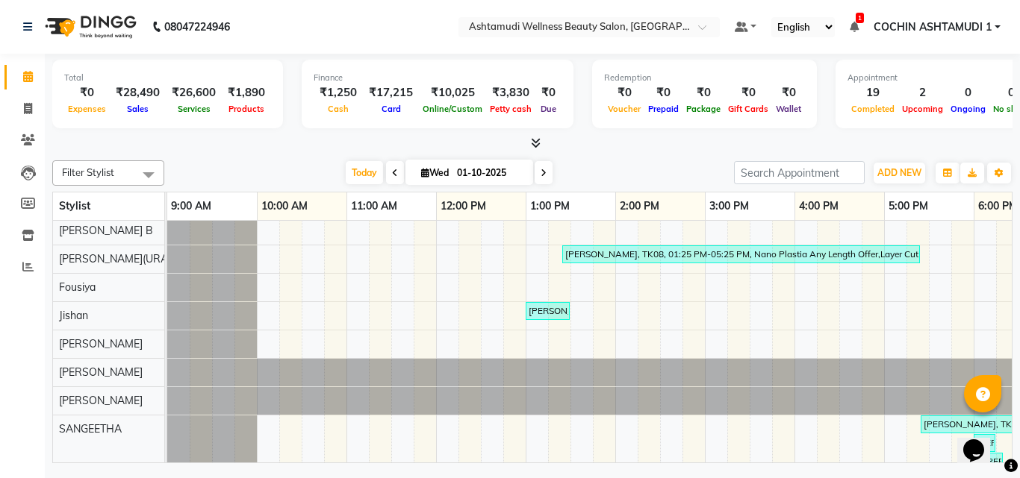
click at [531, 145] on icon at bounding box center [536, 142] width 10 height 11
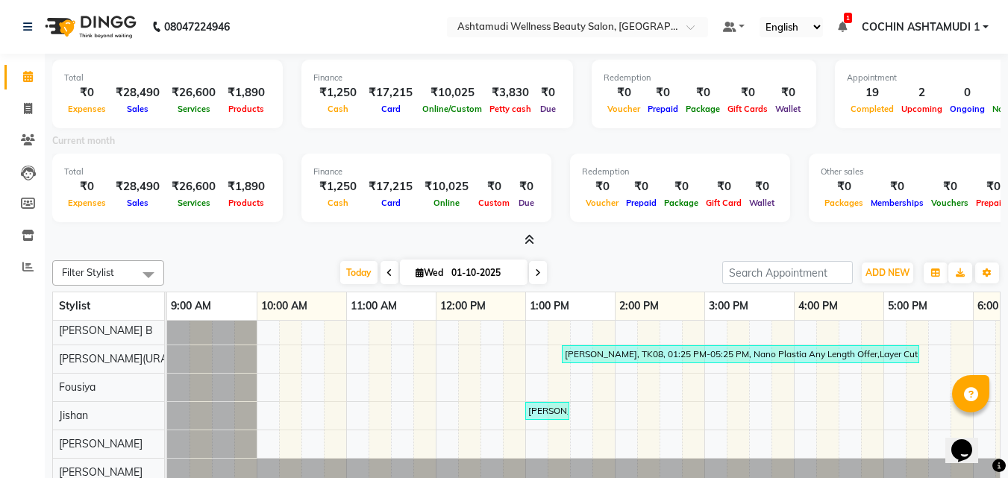
click at [530, 240] on icon at bounding box center [530, 239] width 10 height 11
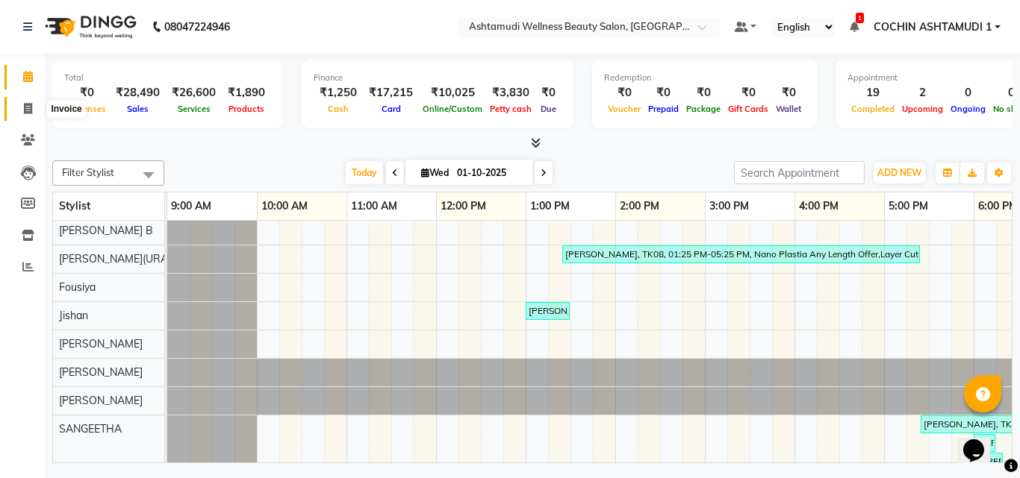
click at [35, 105] on span at bounding box center [28, 109] width 26 height 17
select select "service"
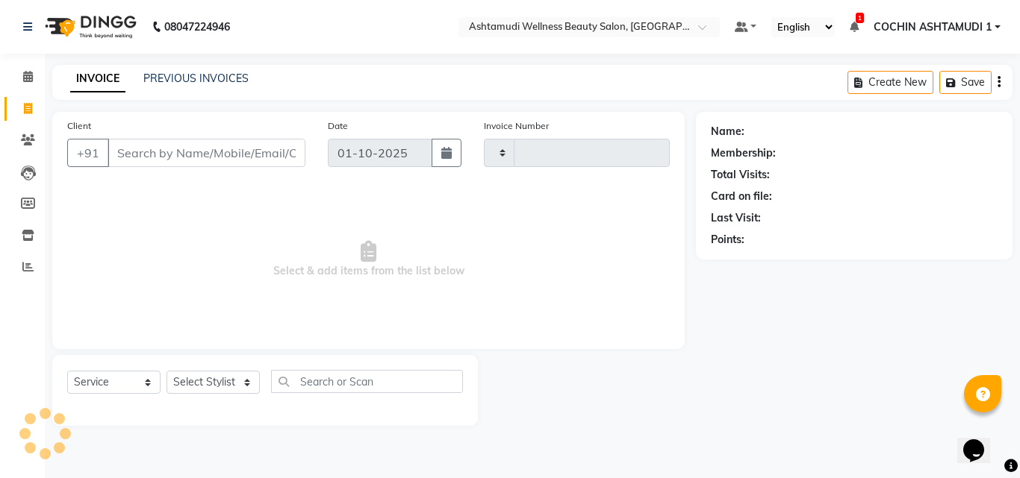
type input "5543"
select select "4632"
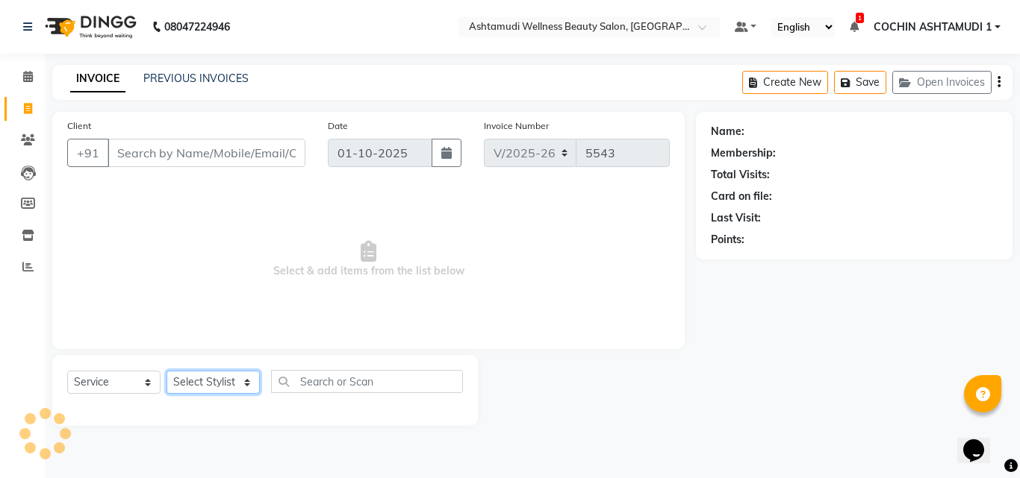
click at [190, 389] on select "Select Stylist Aiswarya B Ankith(URAJ) BINU MANGAR COCHIN ASHTAMUDI Danish Fous…" at bounding box center [212, 382] width 93 height 23
click at [166, 371] on select "Select Stylist Aiswarya B Ankith(URAJ) BINU MANGAR COCHIN ASHTAMUDI Danish Fous…" at bounding box center [212, 382] width 93 height 23
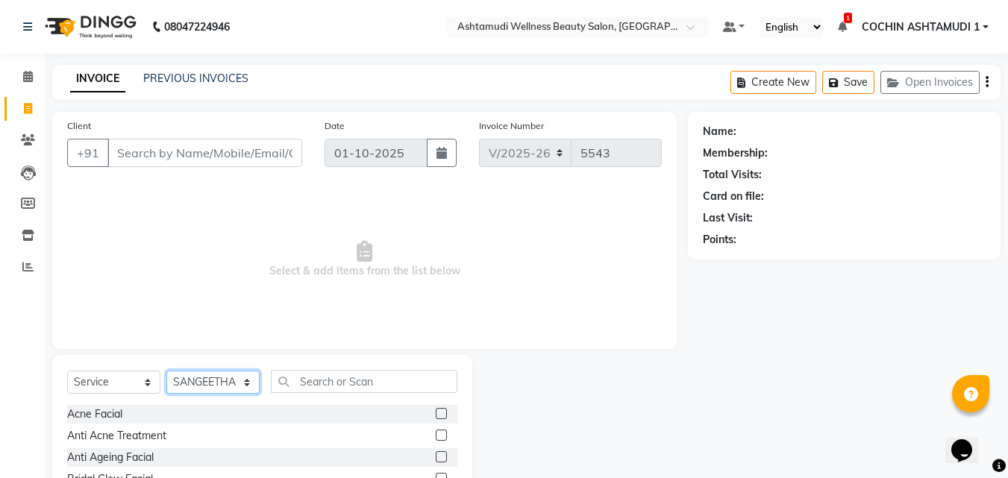
click at [211, 380] on select "Select Stylist Aiswarya B Ankith(URAJ) BINU MANGAR COCHIN ASHTAMUDI Danish Fous…" at bounding box center [212, 382] width 93 height 23
select select "88283"
click at [166, 371] on select "Select Stylist Aiswarya B Ankith(URAJ) BINU MANGAR COCHIN ASHTAMUDI Danish Fous…" at bounding box center [212, 382] width 93 height 23
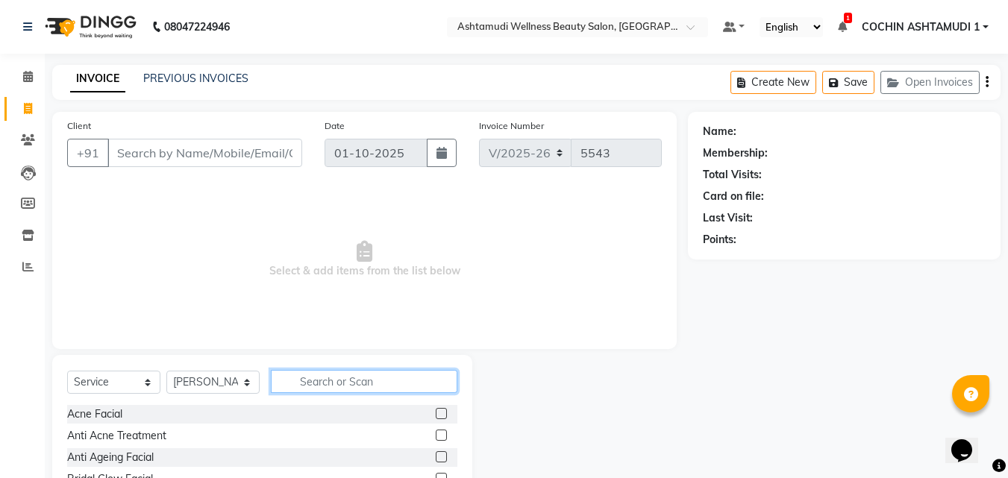
click at [324, 384] on input "text" at bounding box center [364, 381] width 187 height 23
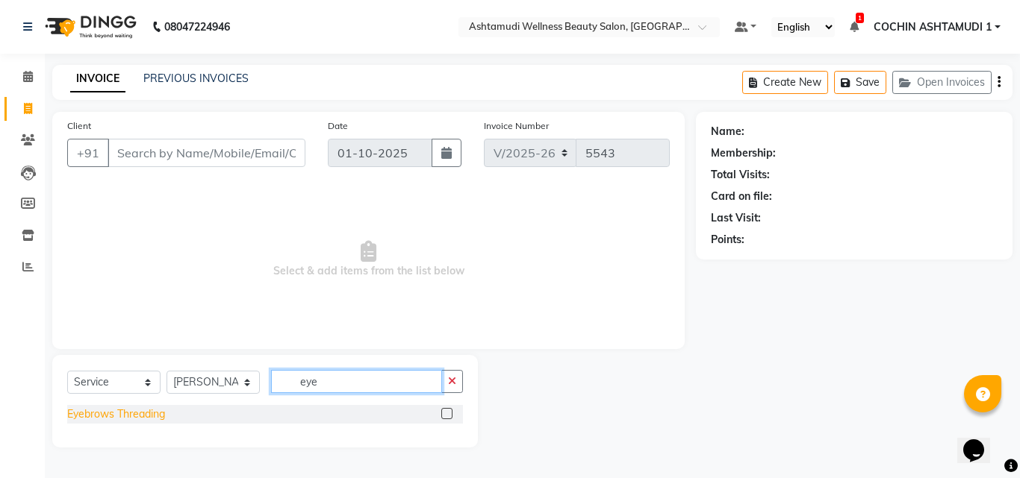
type input "eye"
click at [143, 414] on div "Eyebrows Threading" at bounding box center [116, 415] width 98 height 16
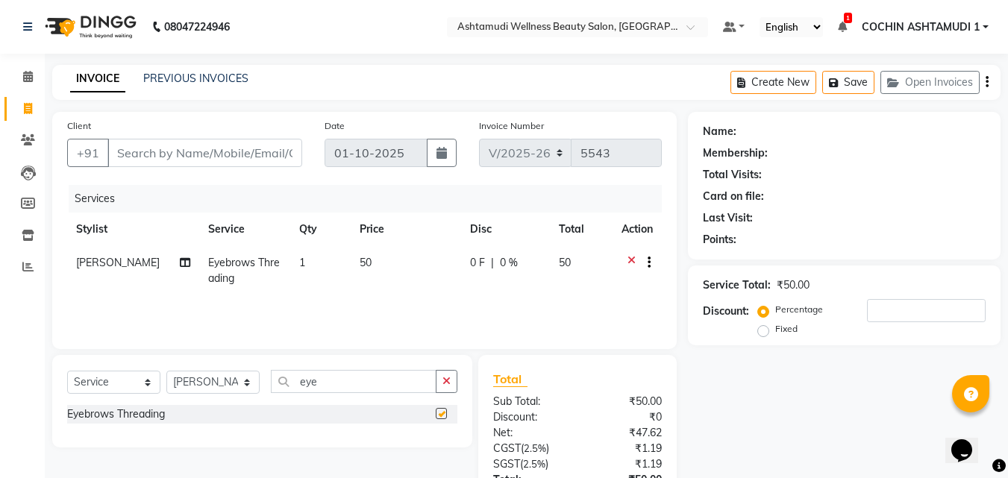
checkbox input "false"
click at [184, 155] on input "Client" at bounding box center [204, 153] width 195 height 28
type input "1"
type input "0"
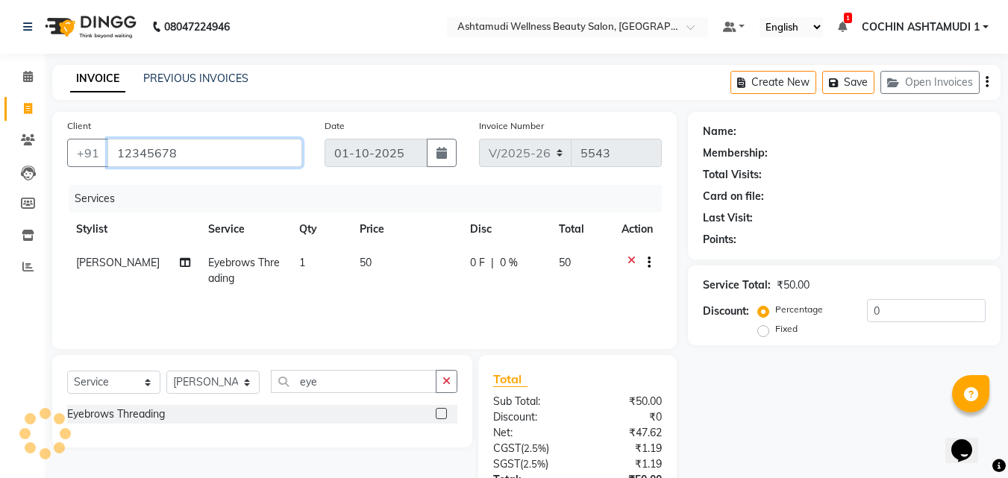
type input "12345678"
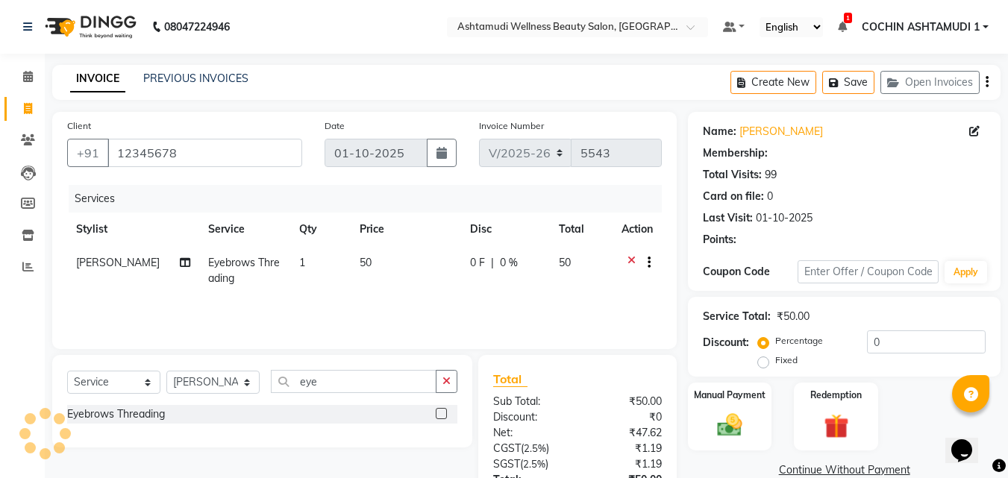
select select "1: Object"
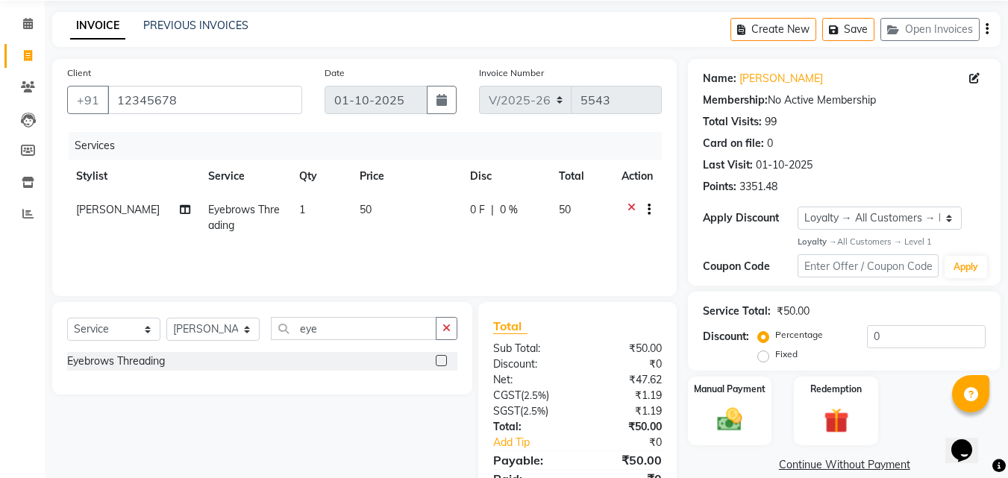
scroll to position [119, 0]
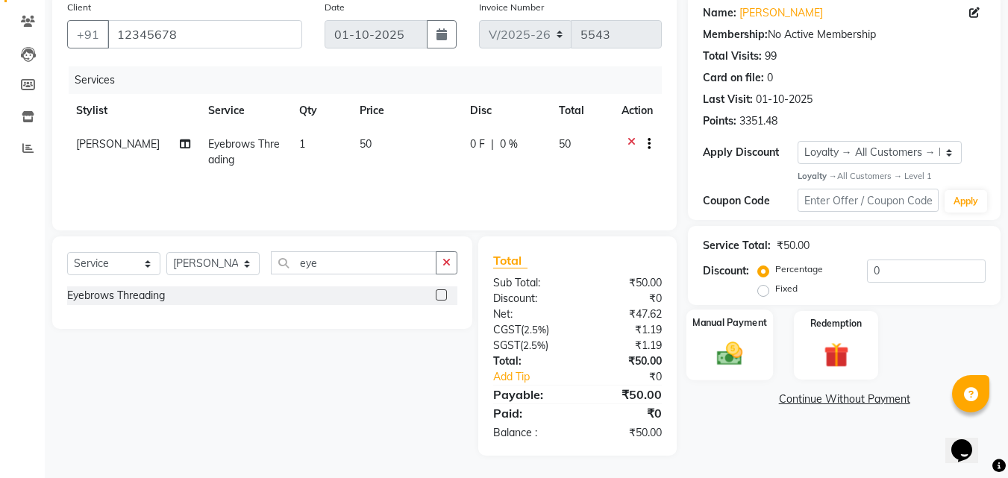
click at [735, 355] on img at bounding box center [730, 355] width 42 height 30
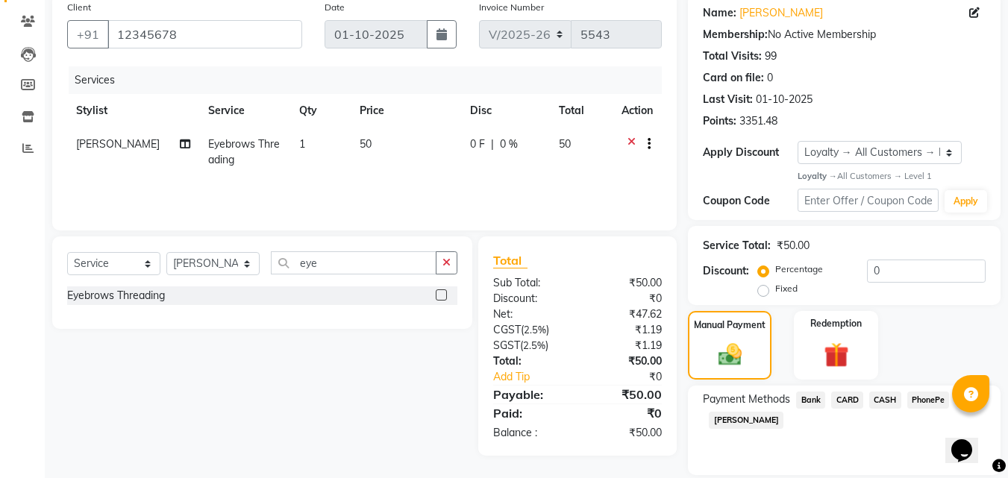
drag, startPoint x: 923, startPoint y: 399, endPoint x: 889, endPoint y: 434, distance: 49.1
click at [923, 399] on span "PhonePe" at bounding box center [929, 400] width 43 height 17
drag, startPoint x: 867, startPoint y: 466, endPoint x: 869, endPoint y: 452, distance: 14.3
click at [867, 466] on input "Note:" at bounding box center [895, 474] width 181 height 23
type input "Aiswarya"
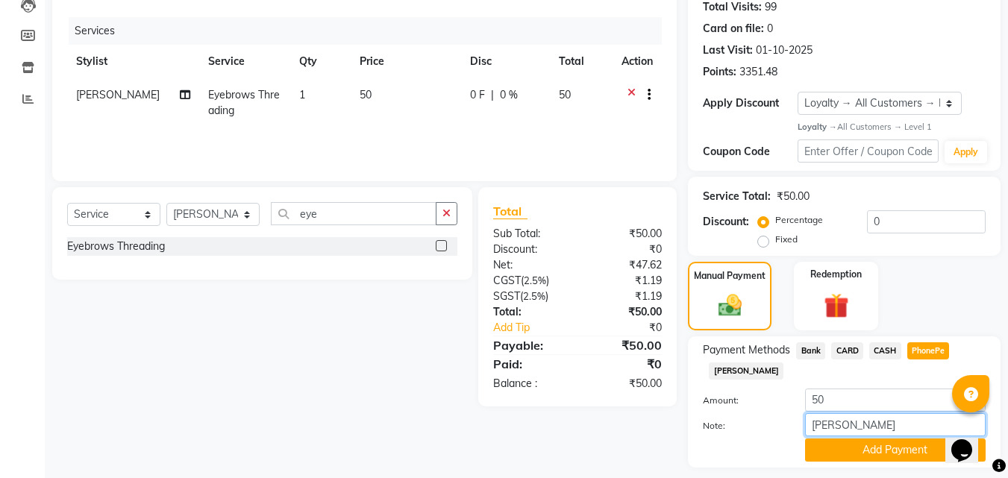
scroll to position [211, 0]
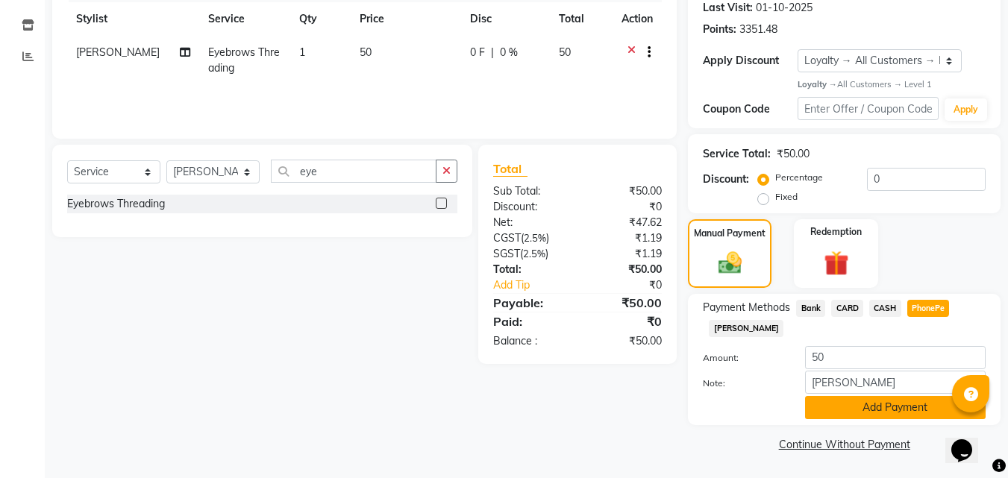
click at [882, 410] on button "Add Payment" at bounding box center [895, 407] width 181 height 23
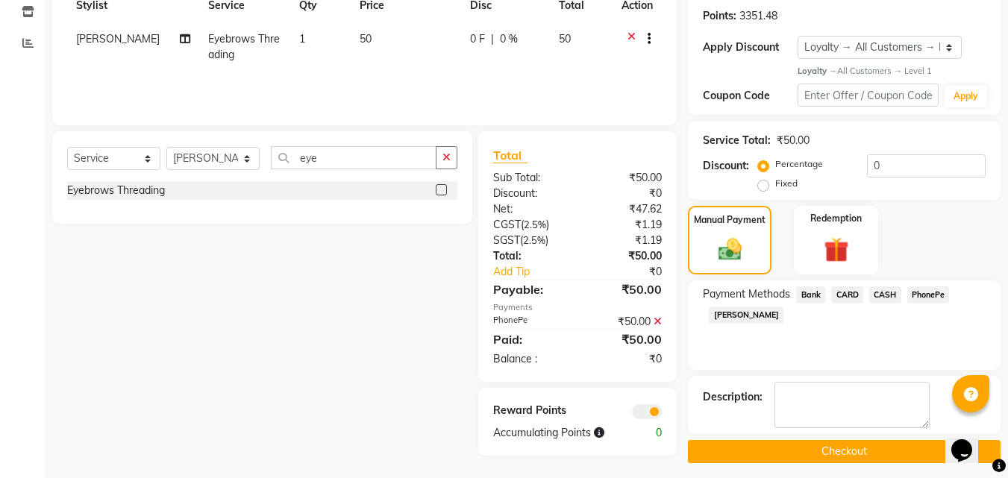
scroll to position [231, 0]
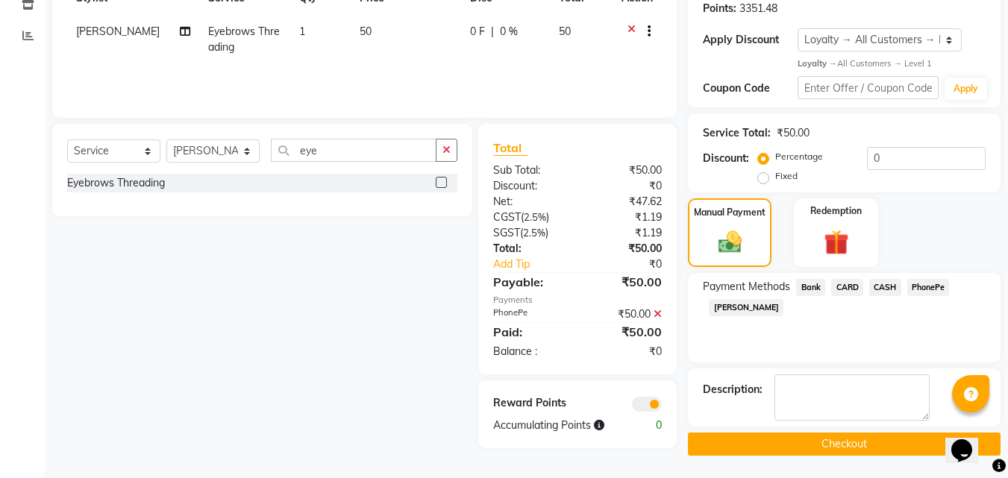
drag, startPoint x: 834, startPoint y: 443, endPoint x: 855, endPoint y: 430, distance: 25.1
click at [838, 443] on button "Checkout" at bounding box center [844, 444] width 313 height 23
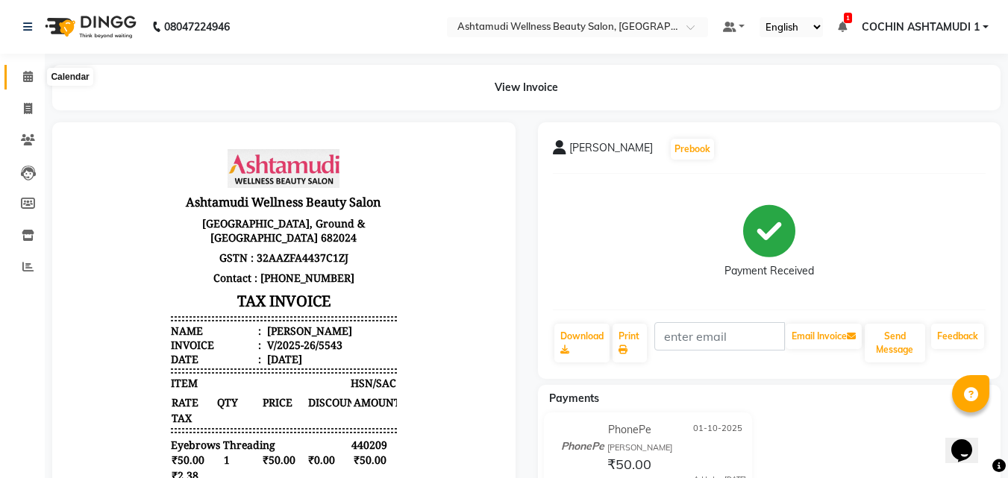
click at [30, 76] on icon at bounding box center [28, 76] width 10 height 11
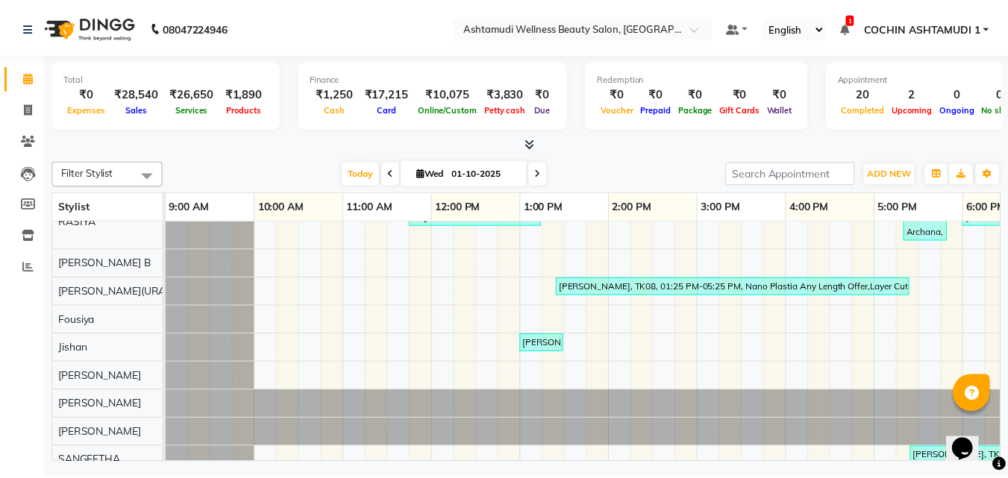
scroll to position [405, 0]
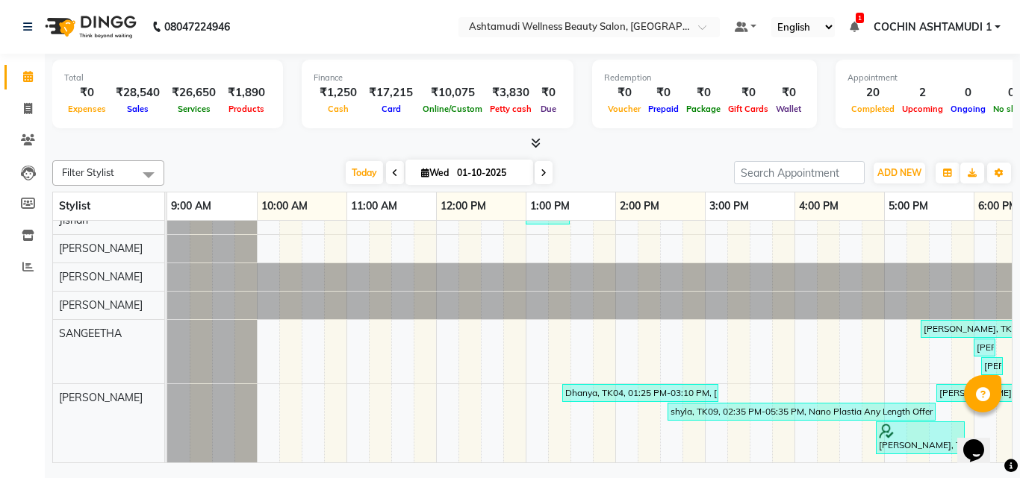
click at [535, 138] on icon at bounding box center [536, 142] width 10 height 11
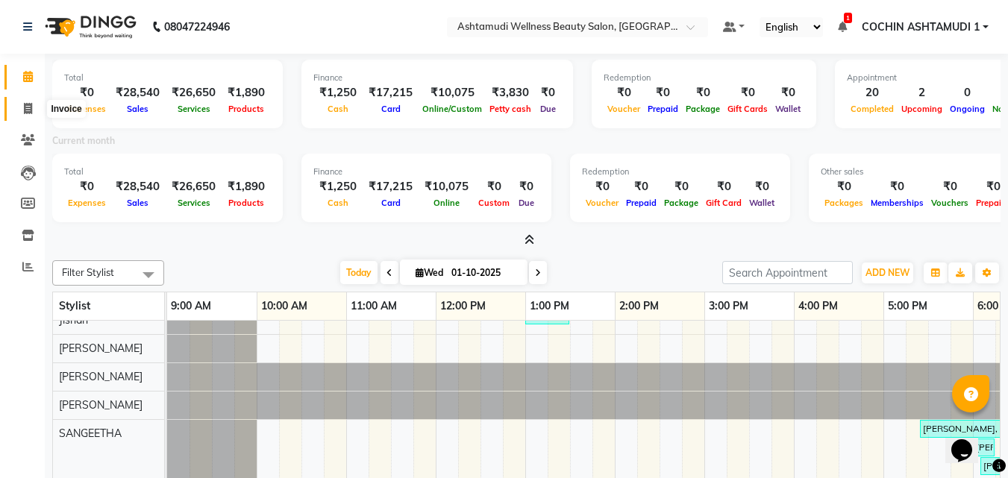
click at [18, 106] on span at bounding box center [28, 109] width 26 height 17
select select "service"
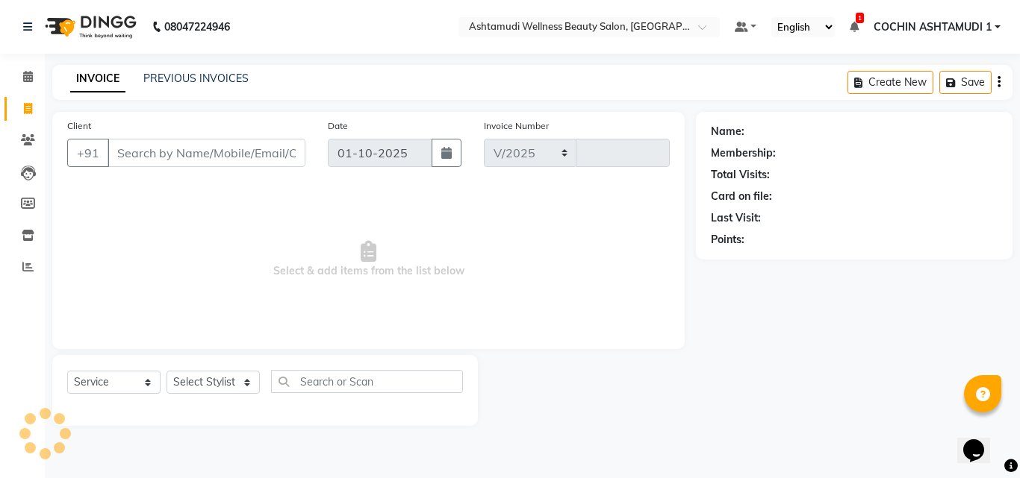
select select "4632"
type input "5544"
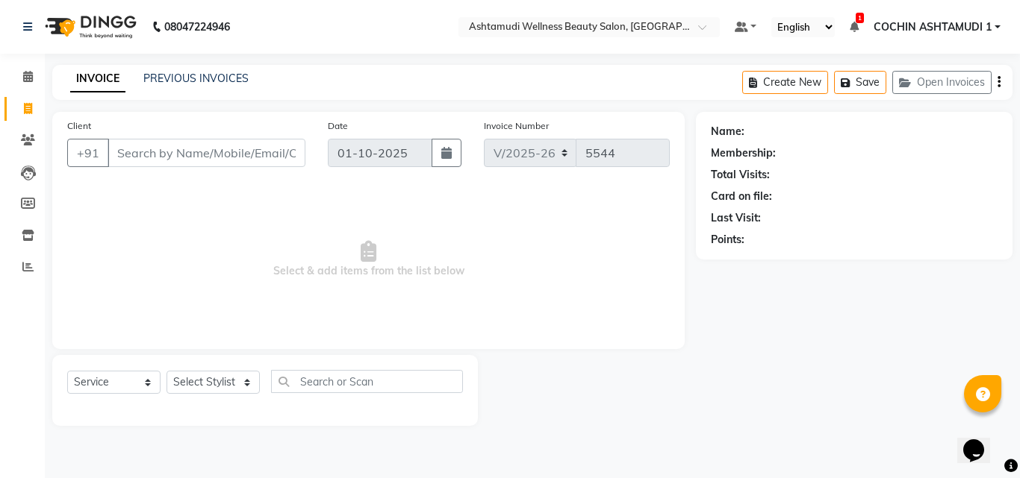
click at [142, 154] on input "Client" at bounding box center [206, 153] width 198 height 28
click at [154, 155] on input "Client" at bounding box center [206, 153] width 198 height 28
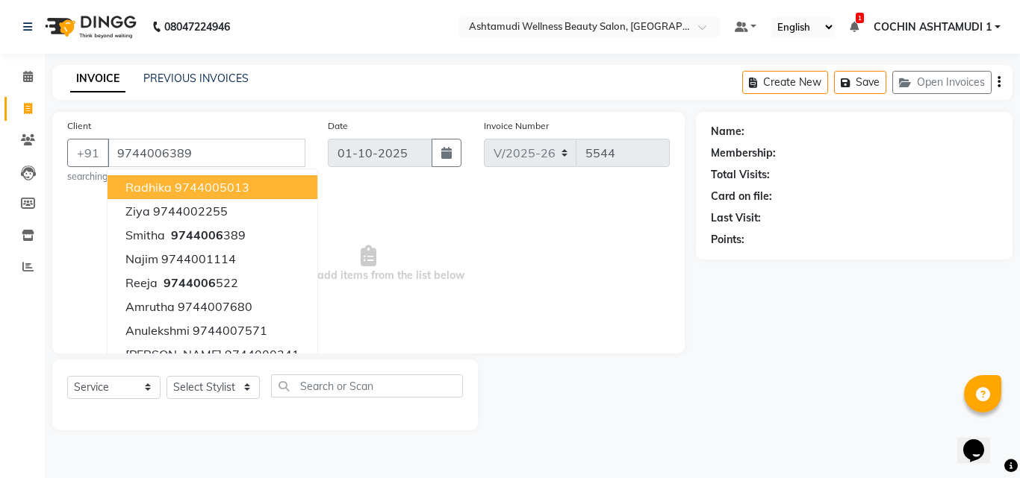
type input "9744006389"
click at [426, 280] on span "Select & add items from the list below" at bounding box center [368, 264] width 602 height 149
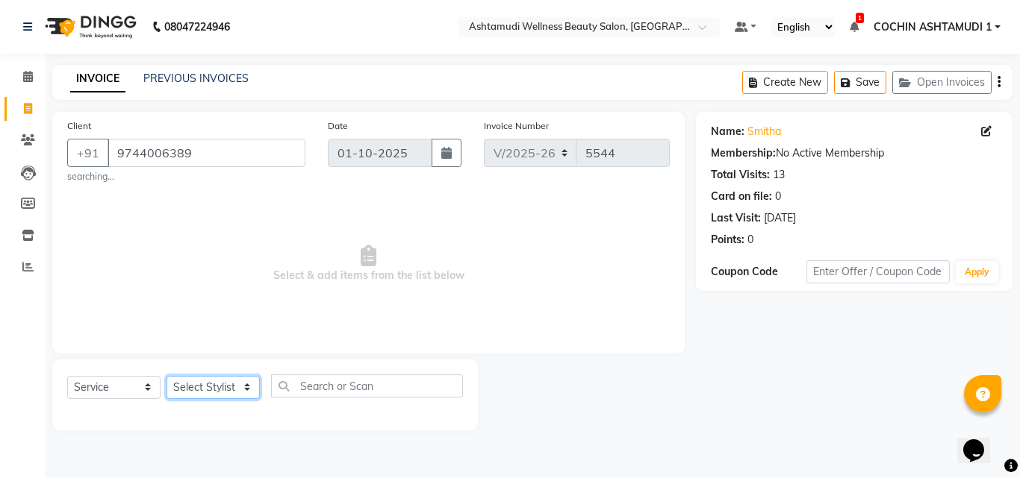
click at [208, 384] on select "Select Stylist [PERSON_NAME](URAJ) [PERSON_NAME] COCHIN ASHTAMUDI Danish Fousiy…" at bounding box center [212, 387] width 93 height 23
select select "61969"
click at [166, 376] on select "Select Stylist [PERSON_NAME](URAJ) [PERSON_NAME] COCHIN ASHTAMUDI Danish Fousiy…" at bounding box center [212, 387] width 93 height 23
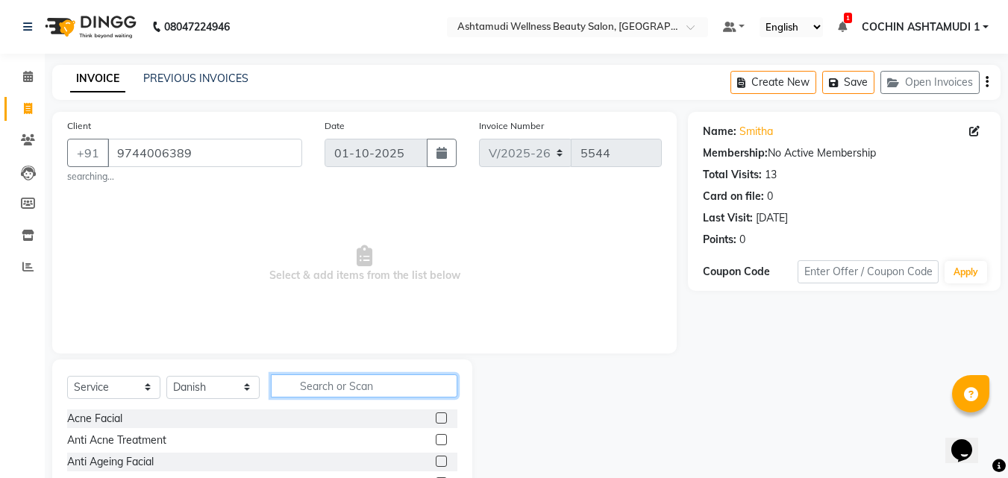
click at [333, 392] on input "text" at bounding box center [364, 386] width 187 height 23
type input "root"
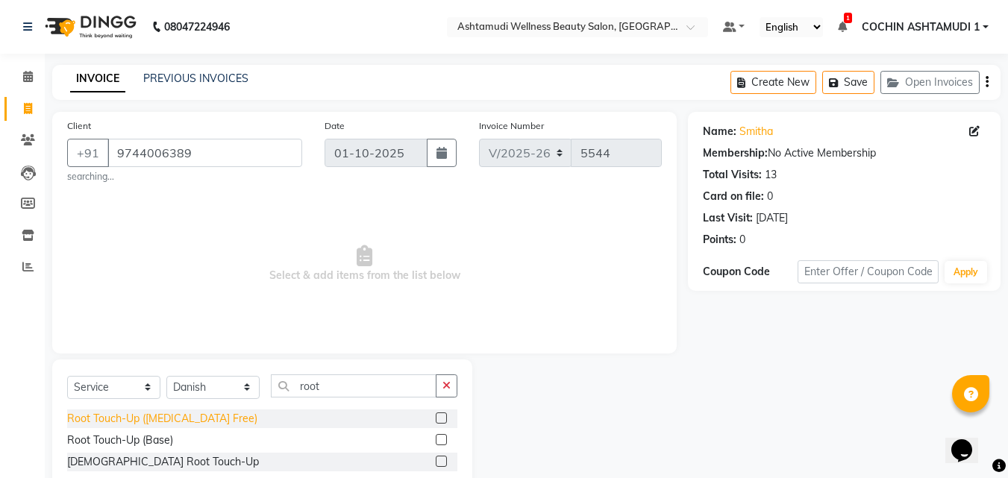
click at [129, 420] on div "Root Touch-Up ([MEDICAL_DATA] Free)" at bounding box center [162, 419] width 190 height 16
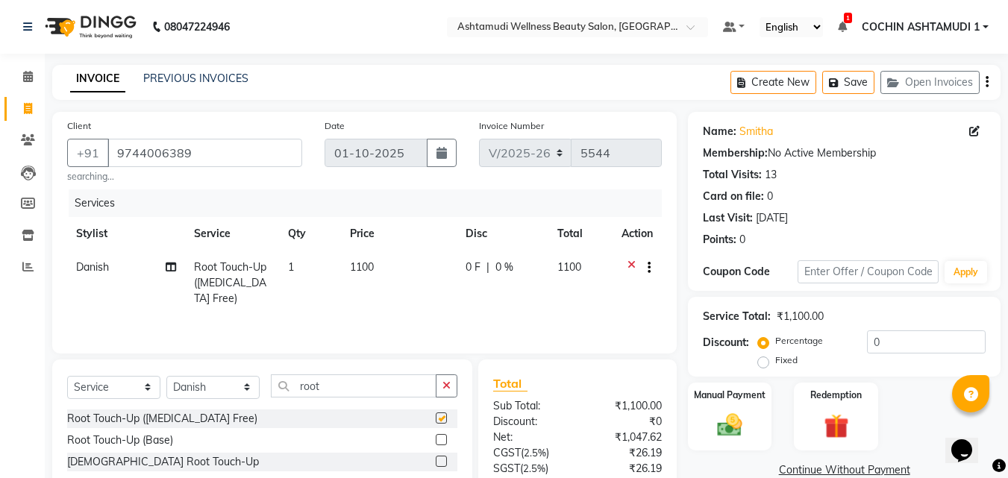
checkbox input "false"
drag, startPoint x: 126, startPoint y: 393, endPoint x: 121, endPoint y: 382, distance: 11.7
click at [126, 393] on select "Select Service Product Membership Package Voucher Prepaid Gift Card" at bounding box center [113, 387] width 93 height 23
select select "product"
click at [67, 376] on select "Select Service Product Membership Package Voucher Prepaid Gift Card" at bounding box center [113, 387] width 93 height 23
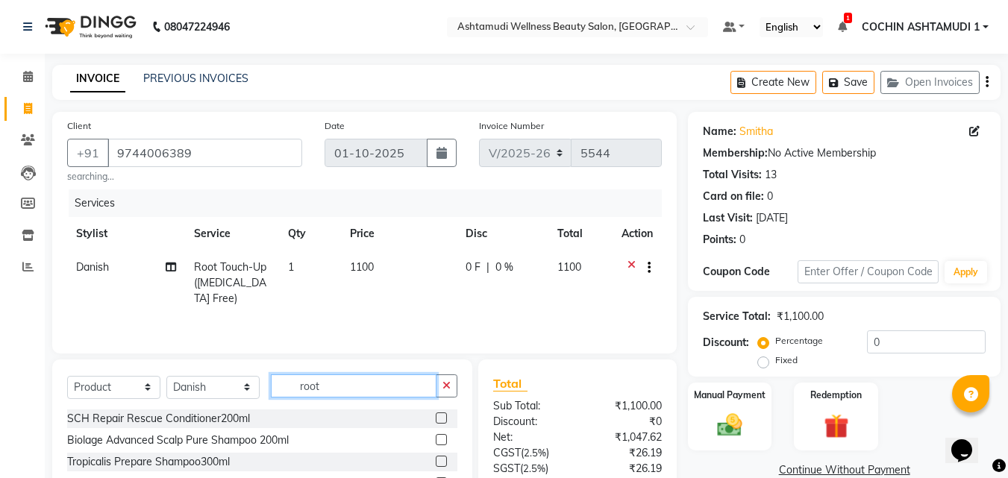
click at [331, 381] on input "root" at bounding box center [354, 386] width 166 height 23
click at [329, 381] on input "root" at bounding box center [354, 386] width 166 height 23
type input "r"
type input "8902979004954"
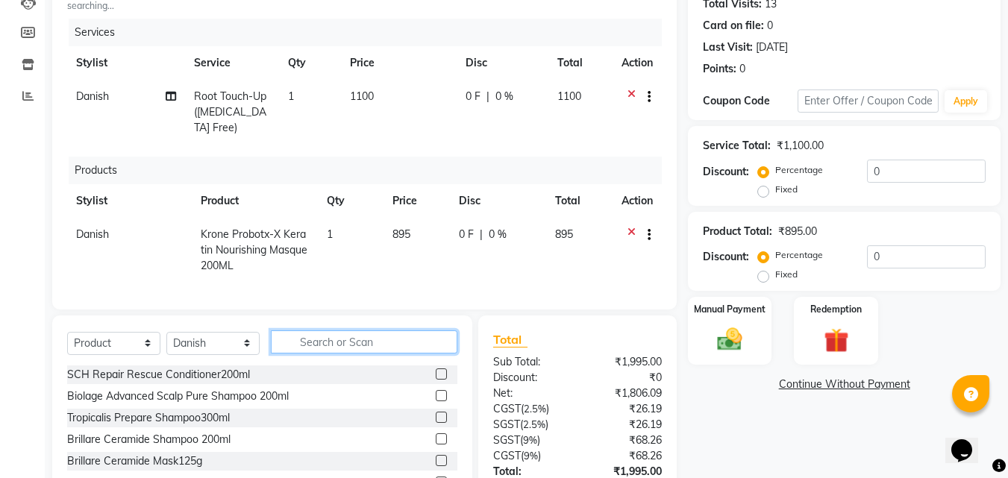
scroll to position [293, 0]
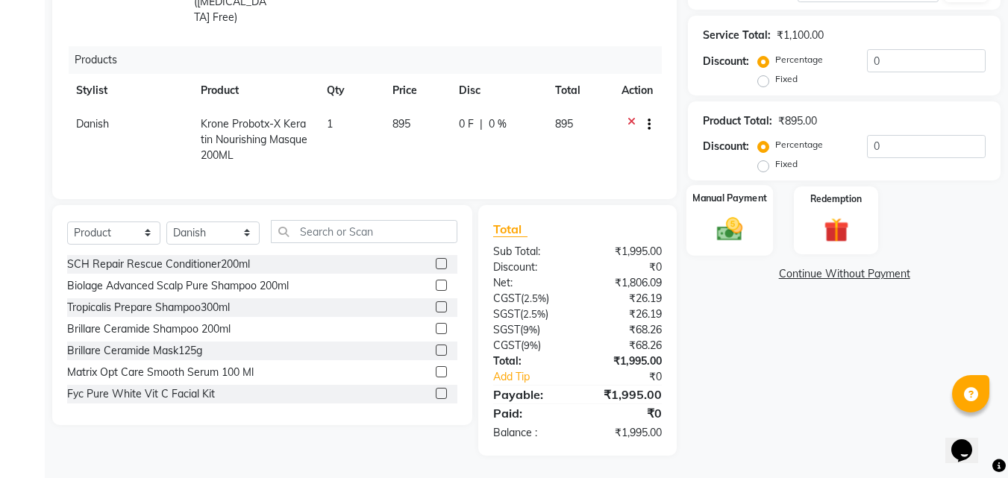
click at [736, 216] on img at bounding box center [730, 230] width 42 height 30
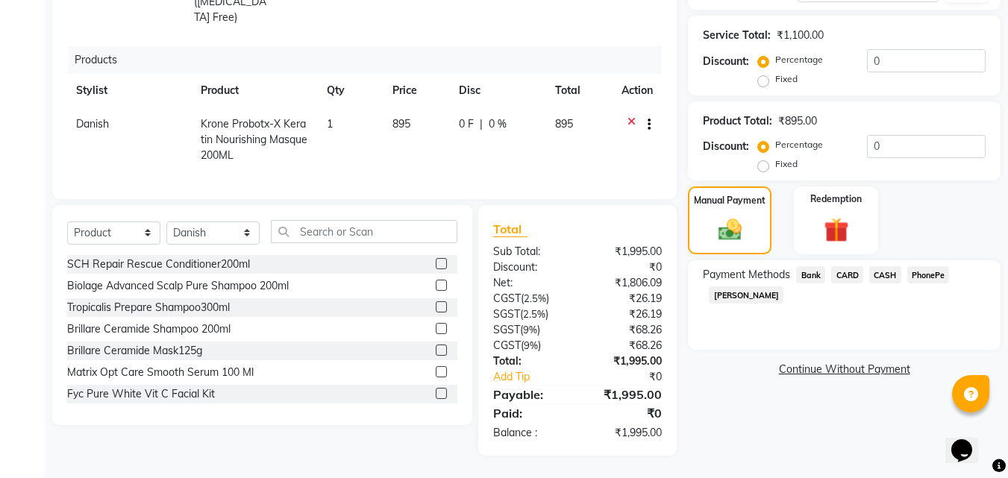
click at [918, 266] on span "PhonePe" at bounding box center [929, 274] width 43 height 17
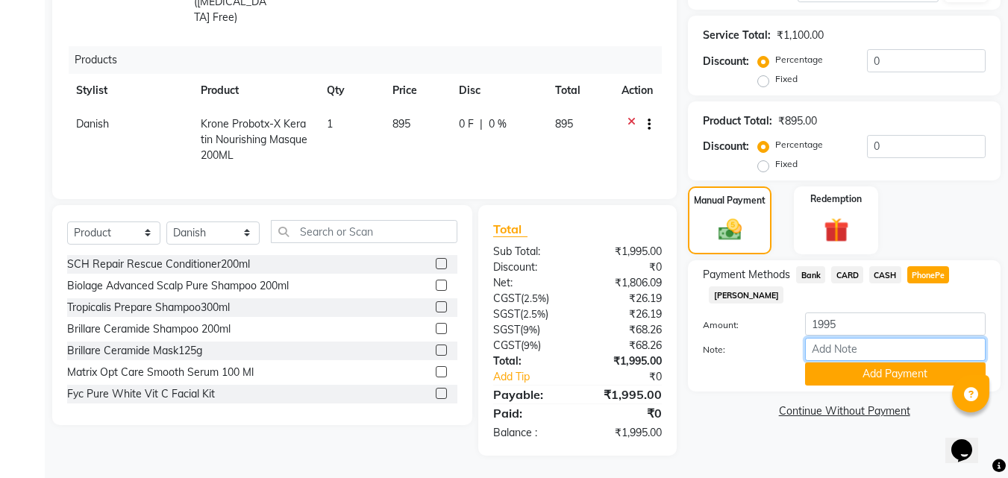
click at [862, 338] on input "Note:" at bounding box center [895, 349] width 181 height 23
click at [818, 338] on input "Note:" at bounding box center [895, 349] width 181 height 23
type input "[PERSON_NAME]"
click at [902, 367] on button "Add Payment" at bounding box center [895, 374] width 181 height 23
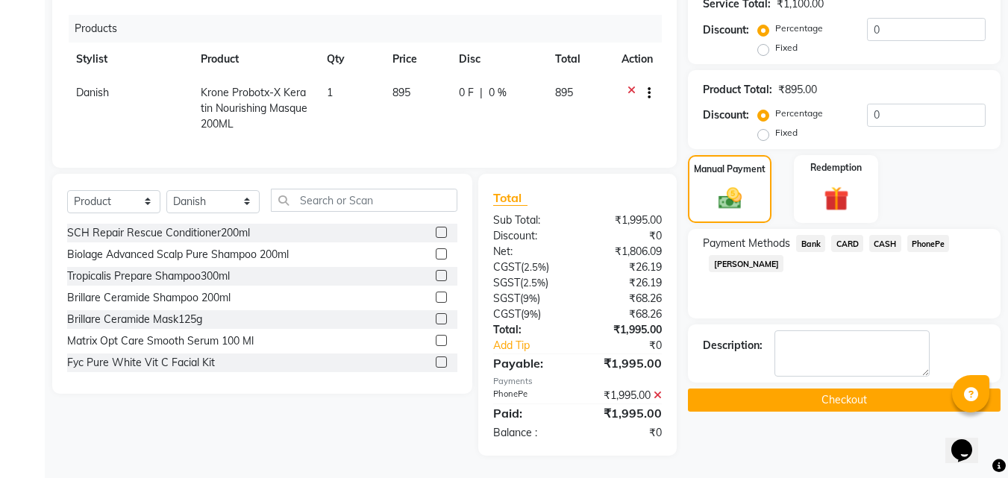
scroll to position [324, 0]
click at [810, 389] on button "Checkout" at bounding box center [844, 400] width 313 height 23
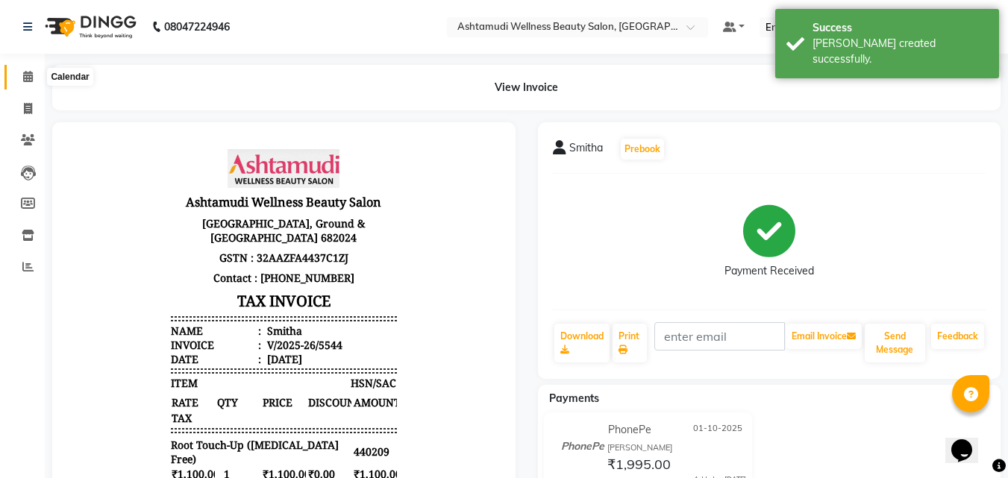
click at [30, 76] on icon at bounding box center [28, 76] width 10 height 11
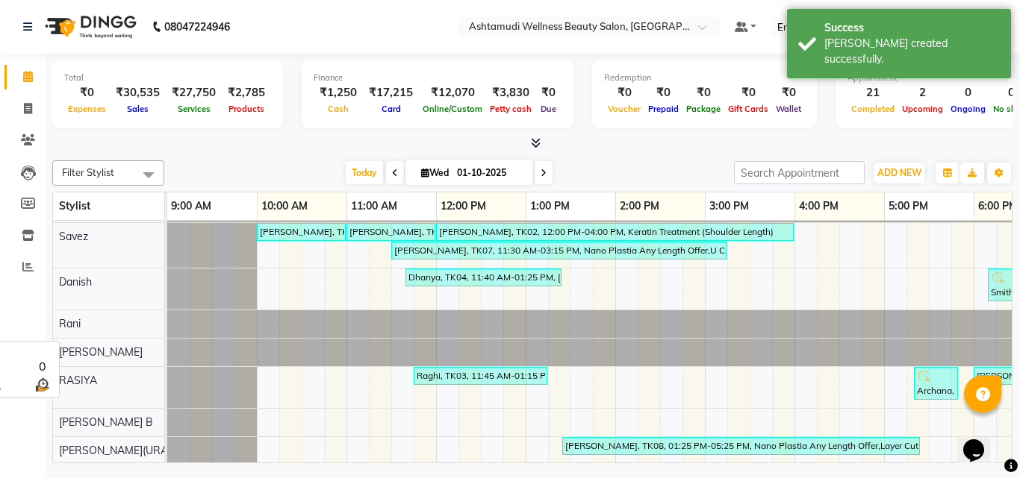
scroll to position [46, 0]
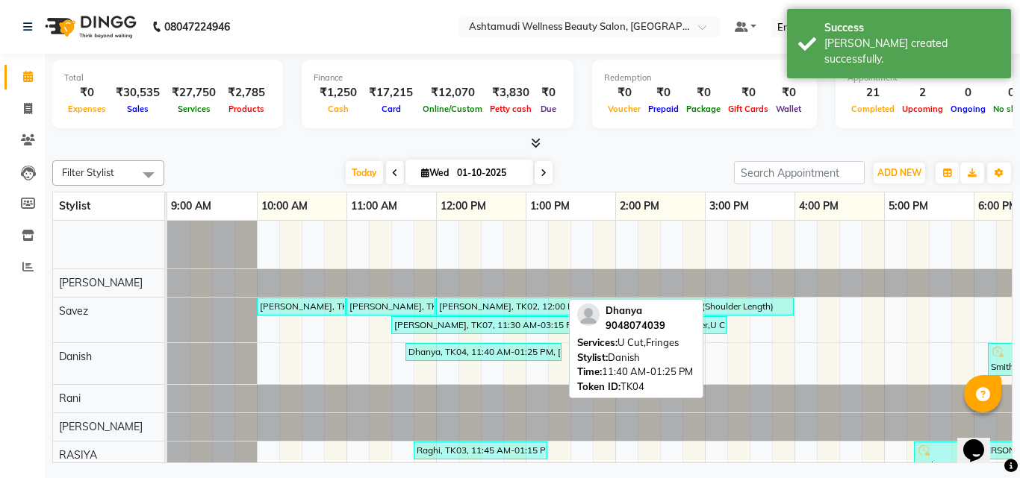
click at [418, 350] on div "Dhanya, TK04, 11:40 AM-01:25 PM, [GEOGRAPHIC_DATA],Fringes" at bounding box center [483, 352] width 153 height 13
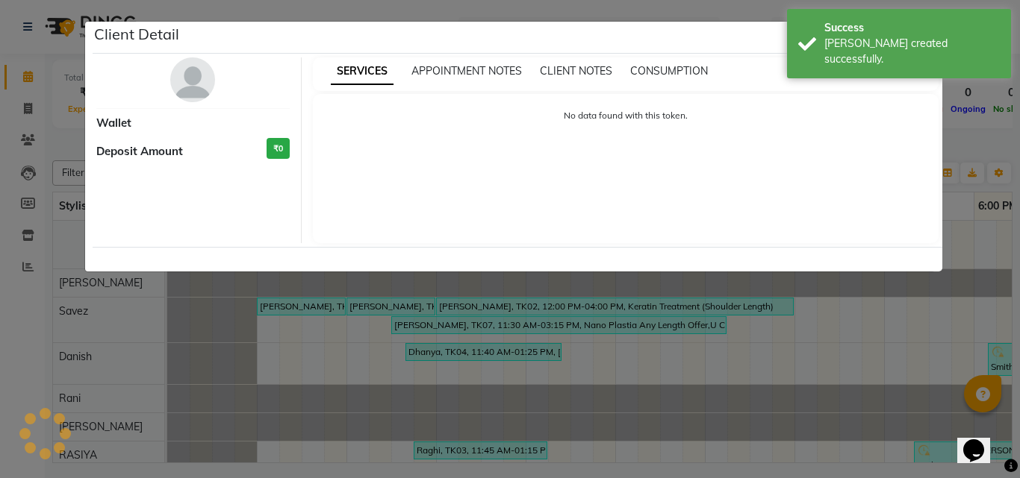
select select "3"
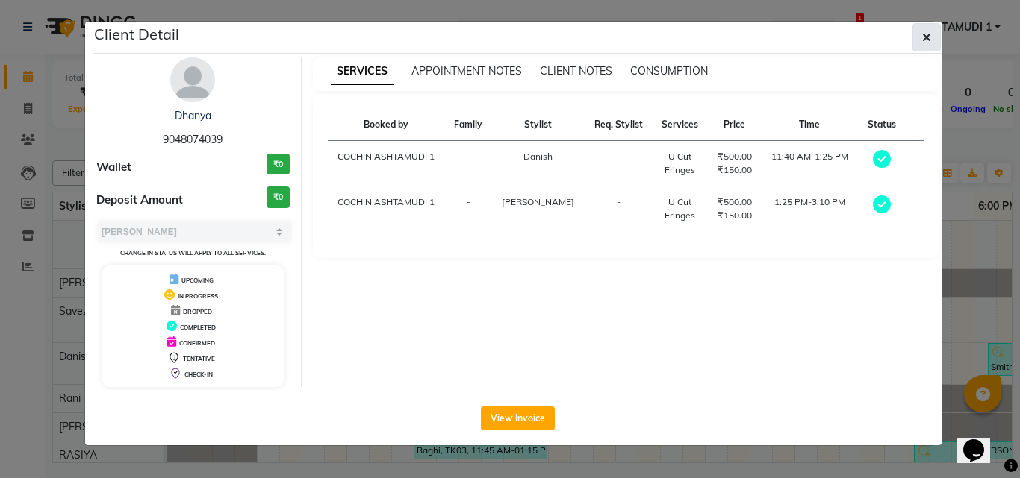
click at [929, 36] on icon "button" at bounding box center [926, 37] width 9 height 12
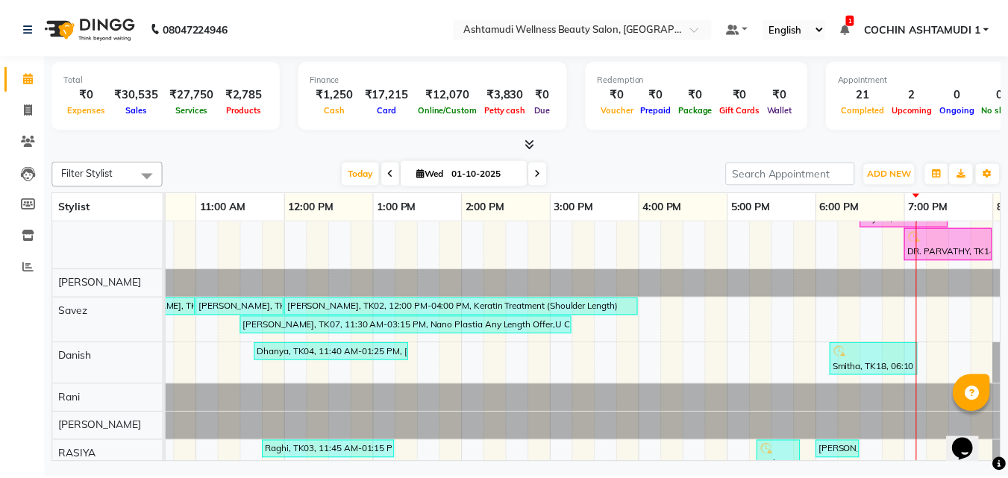
scroll to position [0, 219]
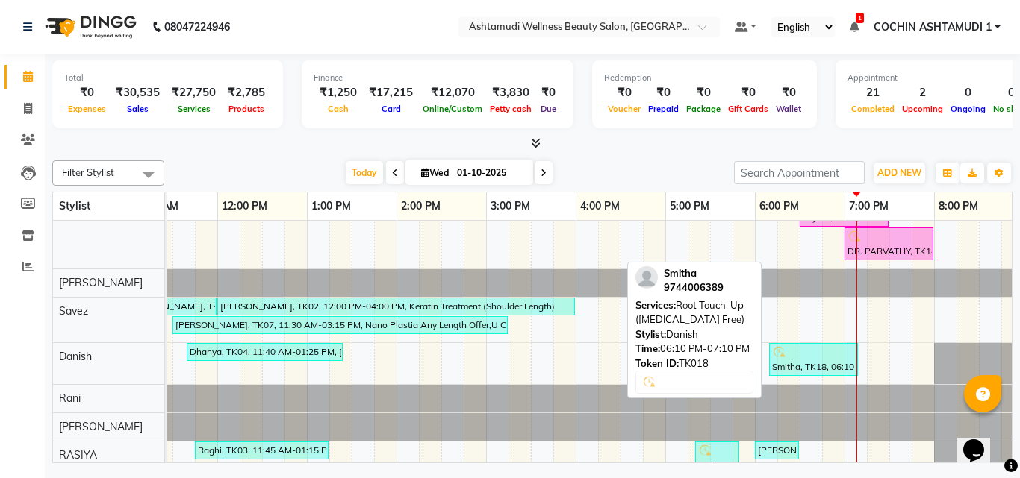
click at [791, 358] on div at bounding box center [813, 353] width 83 height 15
select select "3"
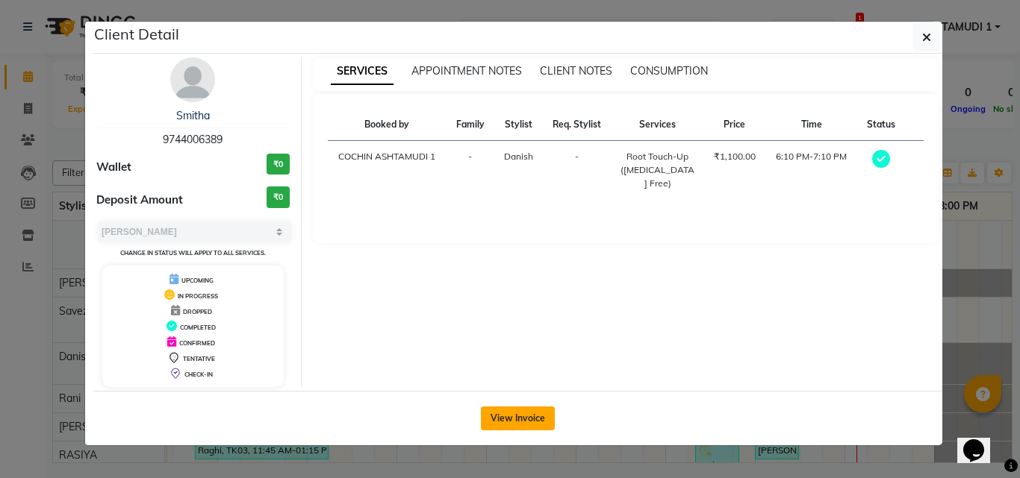
click at [520, 419] on button "View Invoice" at bounding box center [518, 419] width 74 height 24
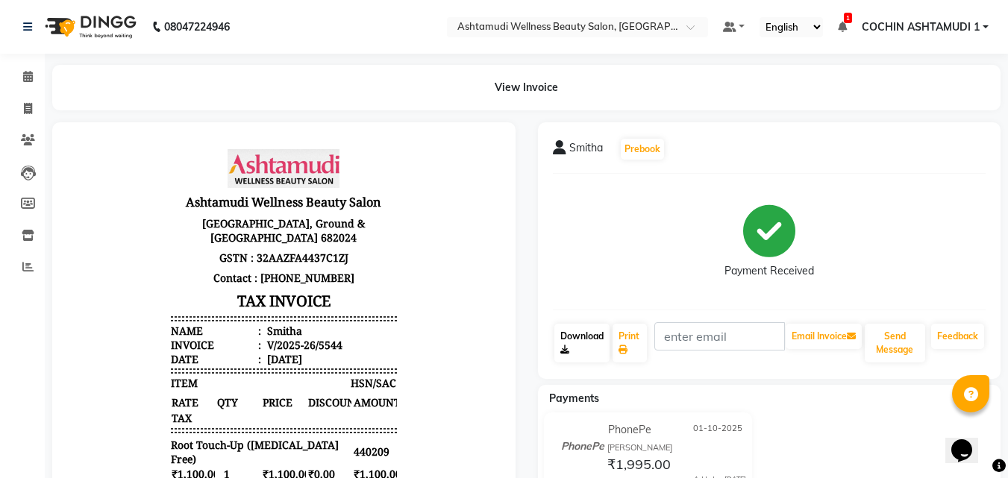
click at [567, 342] on link "Download" at bounding box center [582, 343] width 55 height 39
click at [31, 137] on icon at bounding box center [28, 139] width 14 height 11
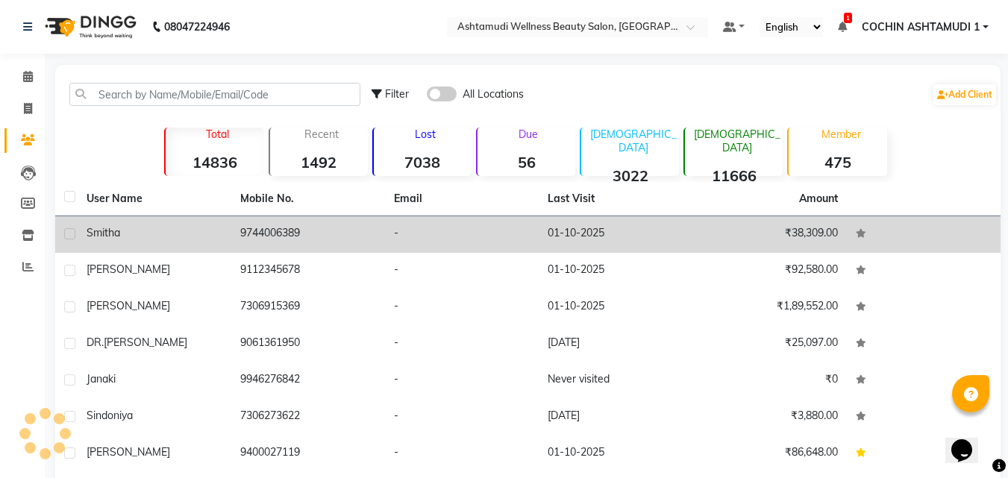
copy td "9744006389"
drag, startPoint x: 241, startPoint y: 228, endPoint x: 308, endPoint y: 234, distance: 66.8
click at [308, 234] on td "9744006389" at bounding box center [308, 234] width 154 height 37
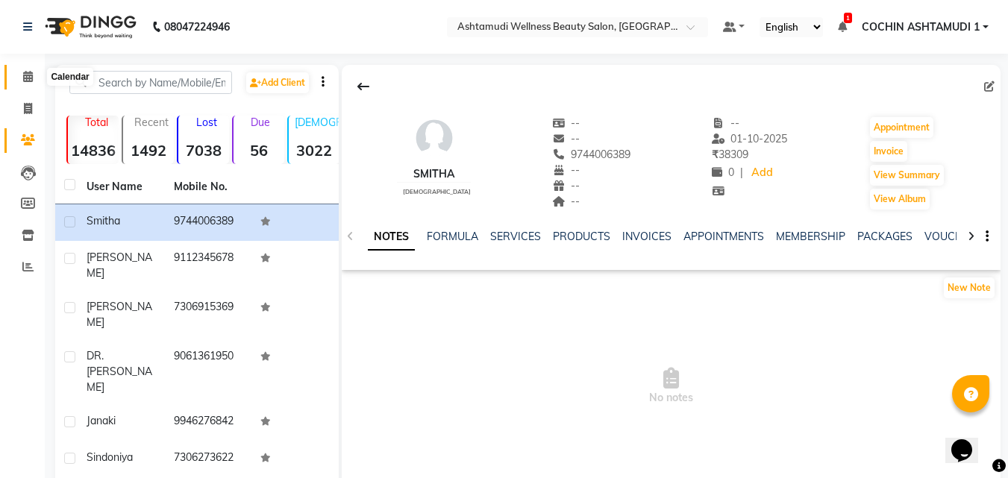
click at [26, 78] on icon at bounding box center [28, 76] width 10 height 11
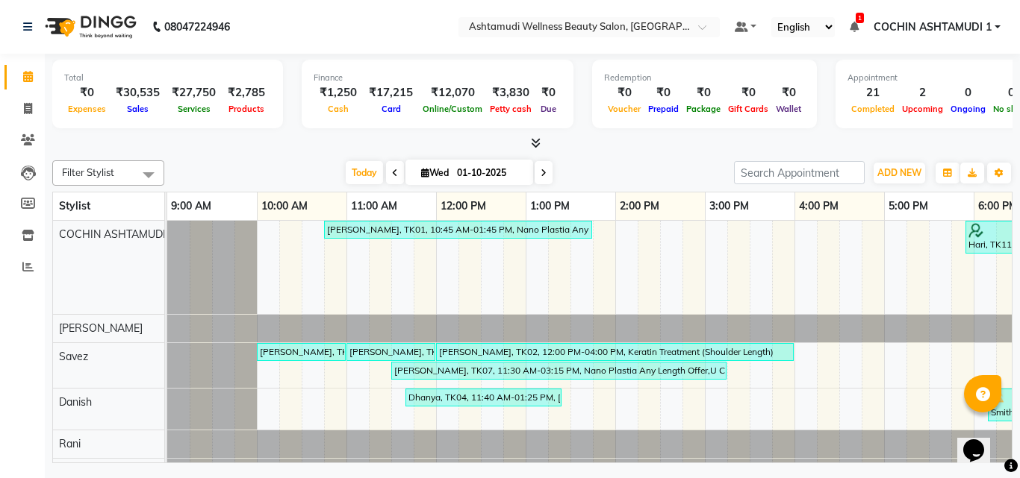
click at [535, 143] on icon at bounding box center [536, 142] width 10 height 11
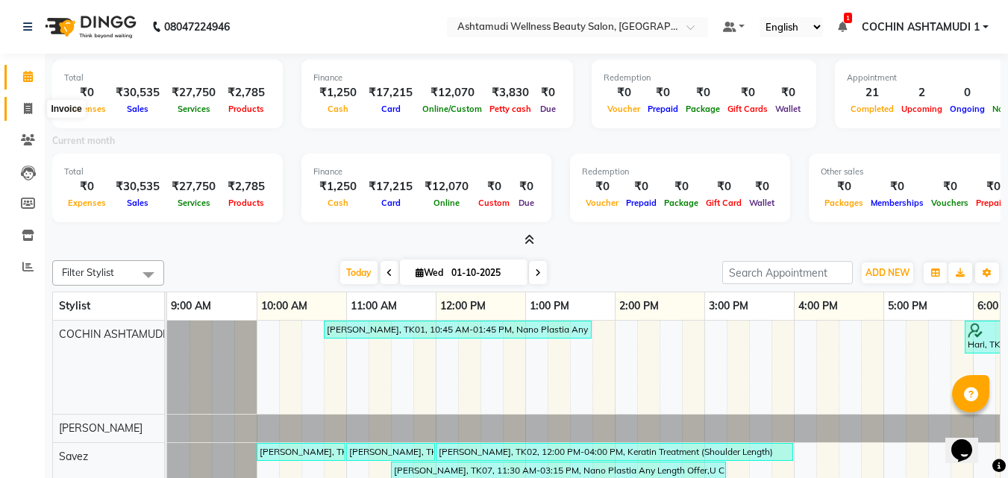
click at [25, 110] on icon at bounding box center [28, 108] width 8 height 11
select select "service"
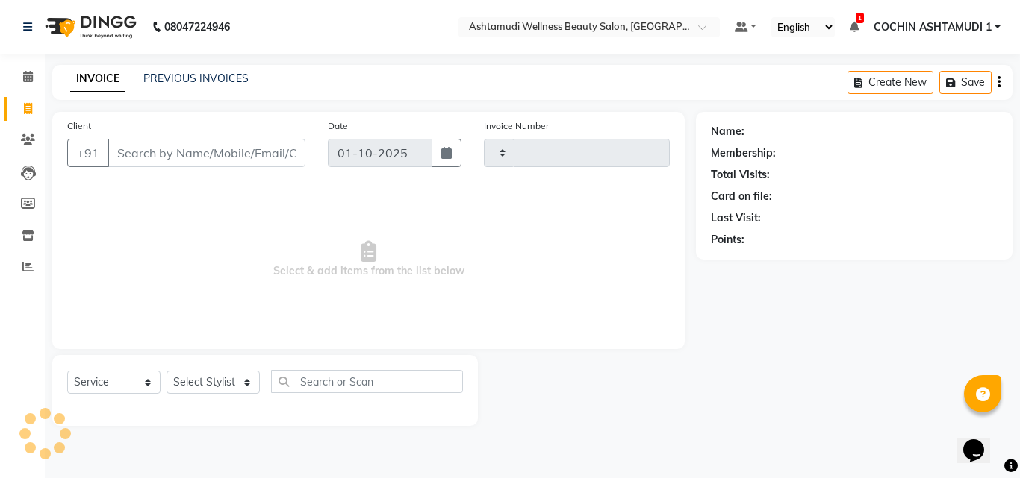
type input "5545"
select select "4632"
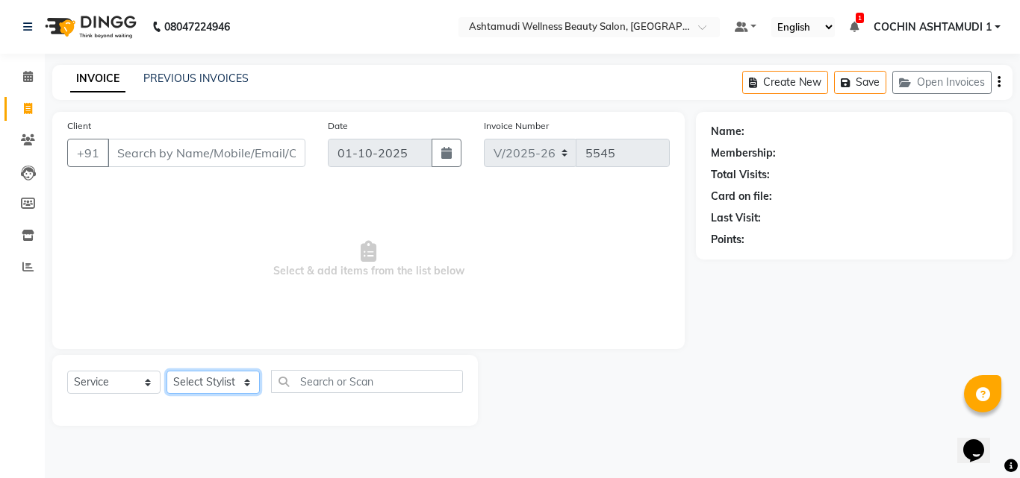
click at [223, 388] on select "Select Stylist" at bounding box center [212, 382] width 93 height 23
select select "91339"
click at [166, 371] on select "Select Stylist [PERSON_NAME](URAJ) [PERSON_NAME] COCHIN ASHTAMUDI Danish Fousiy…" at bounding box center [212, 382] width 93 height 23
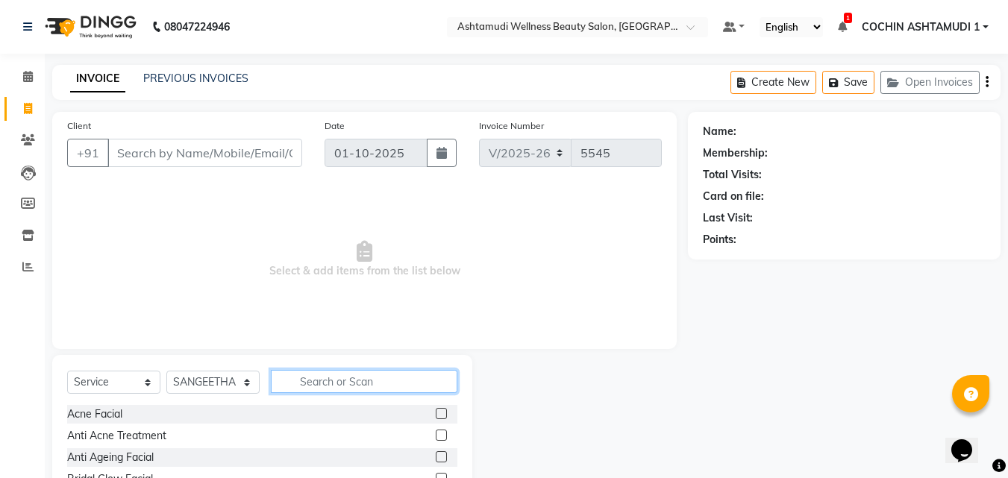
click at [297, 390] on input "text" at bounding box center [364, 381] width 187 height 23
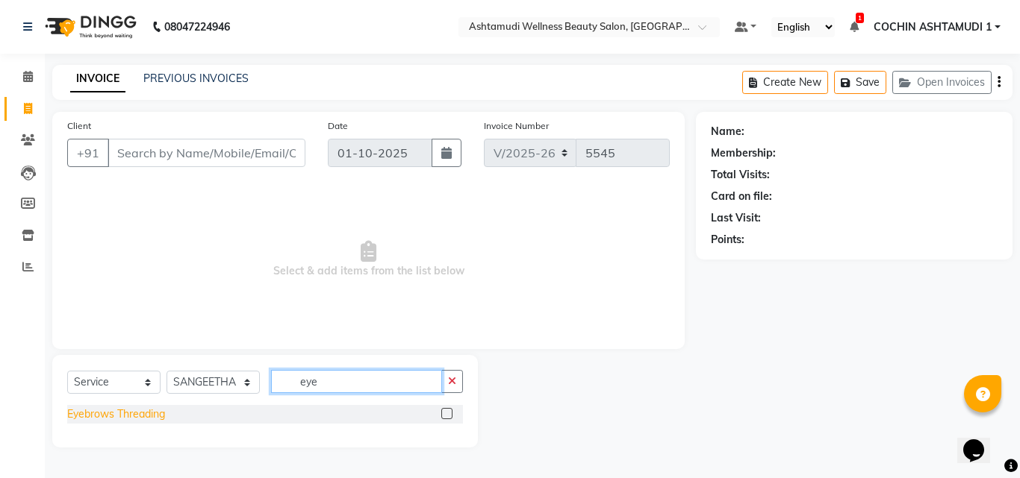
type input "eye"
click at [149, 417] on div "Eyebrows Threading" at bounding box center [116, 415] width 98 height 16
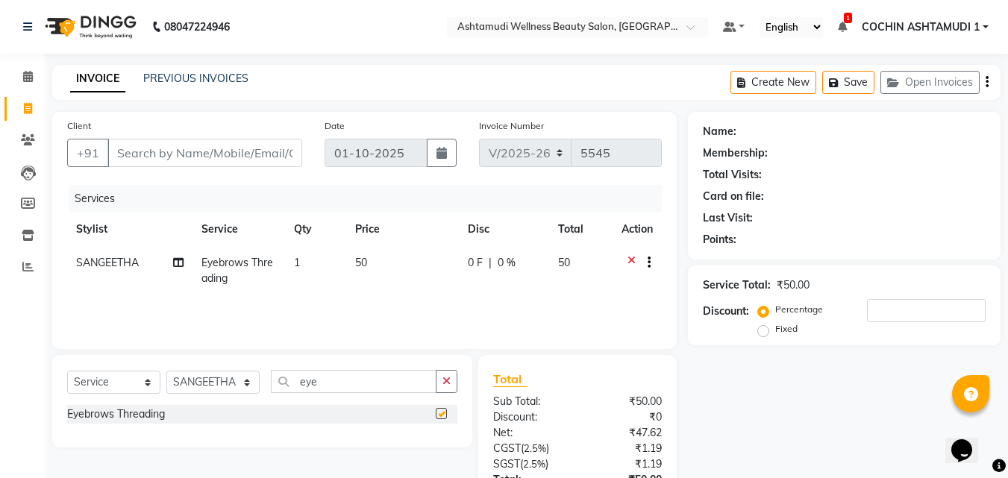
checkbox input "false"
click at [153, 155] on input "Client" at bounding box center [204, 153] width 195 height 28
type input "8"
type input "0"
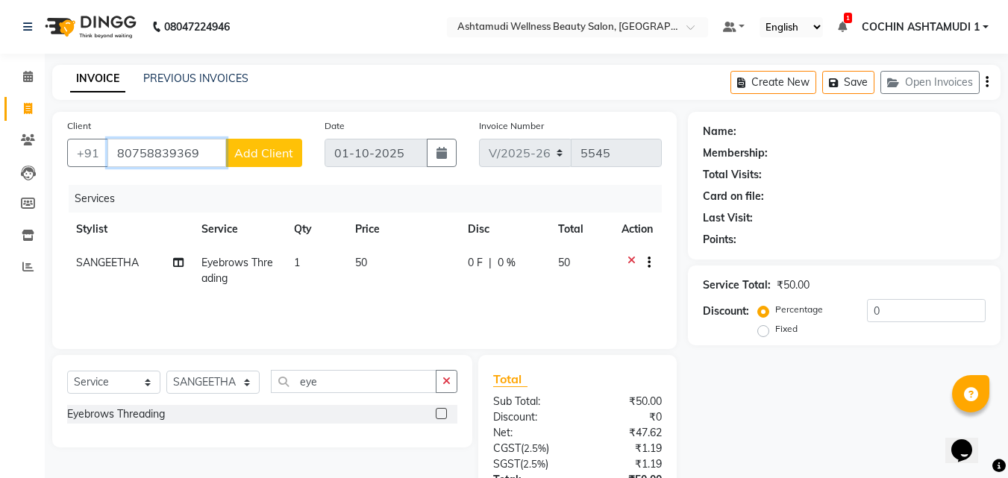
type input "80758839369"
click at [265, 158] on span "Add Client" at bounding box center [263, 153] width 59 height 15
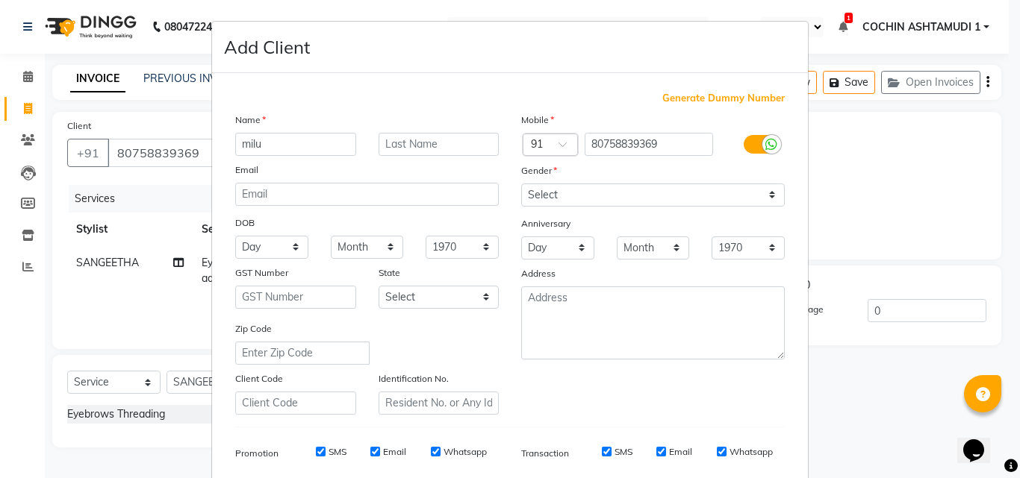
type input "milu"
drag, startPoint x: 538, startPoint y: 197, endPoint x: 531, endPoint y: 206, distance: 11.2
click at [538, 197] on select "Select Male Female Other Prefer Not To Say" at bounding box center [652, 195] width 263 height 23
select select "female"
click at [521, 184] on select "Select Male Female Other Prefer Not To Say" at bounding box center [652, 195] width 263 height 23
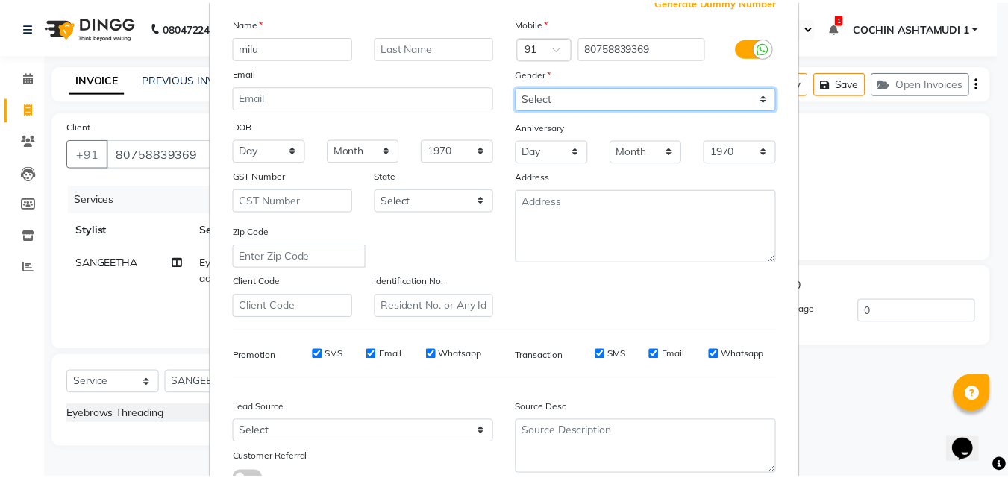
scroll to position [211, 0]
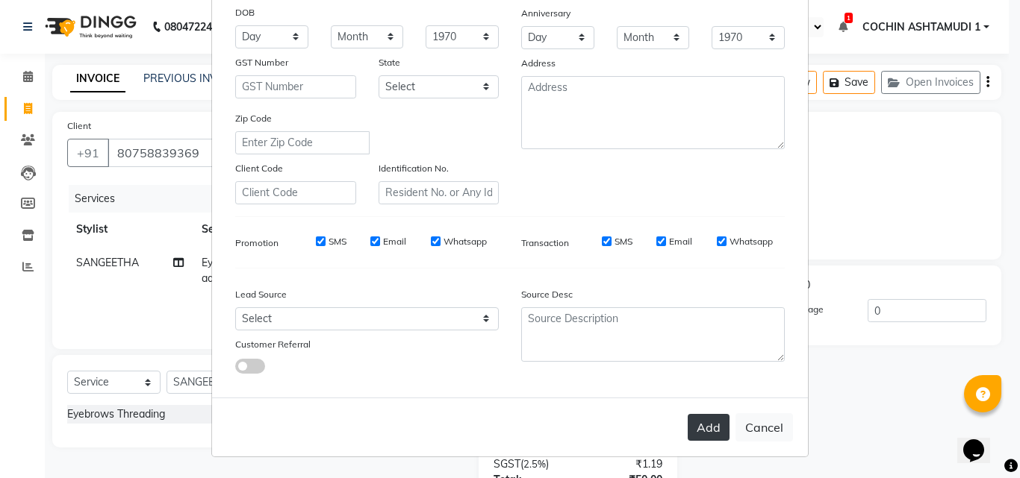
click at [697, 428] on button "Add" at bounding box center [708, 427] width 42 height 27
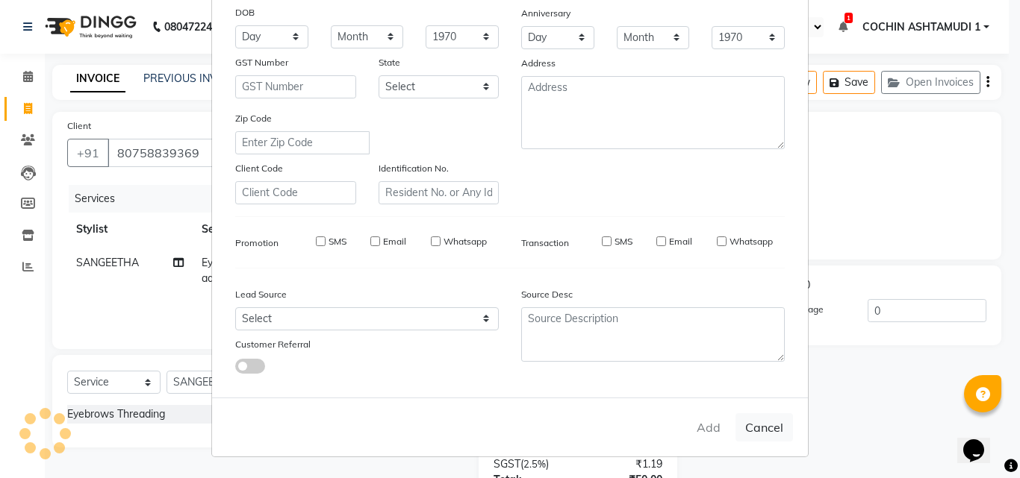
select select
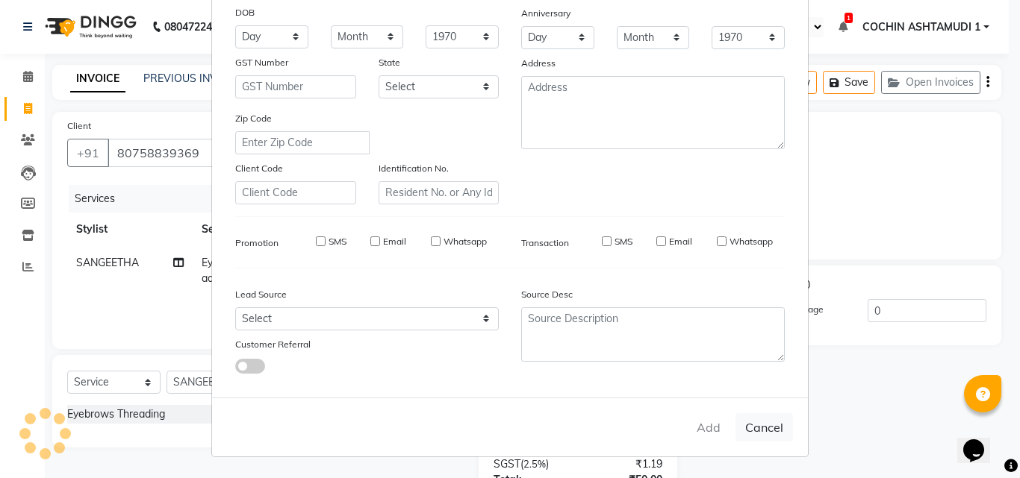
select select
checkbox input "false"
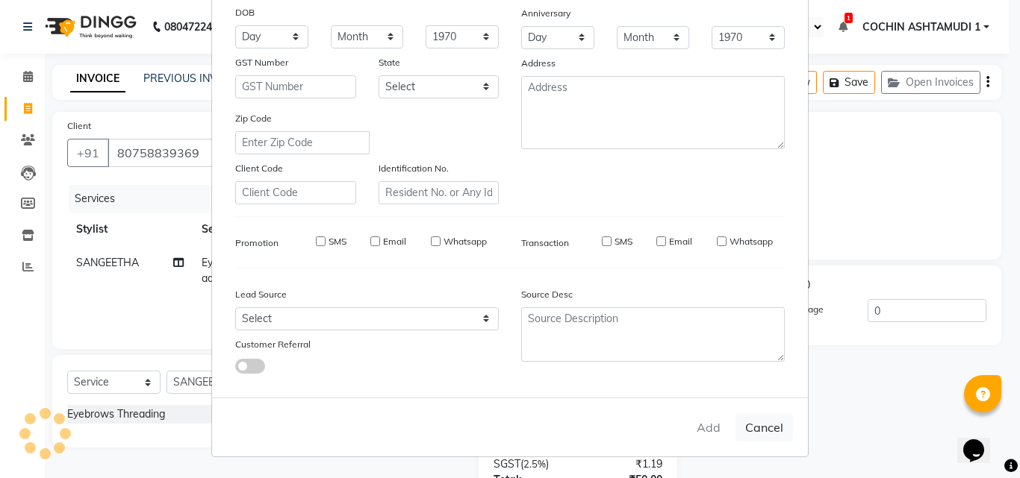
checkbox input "false"
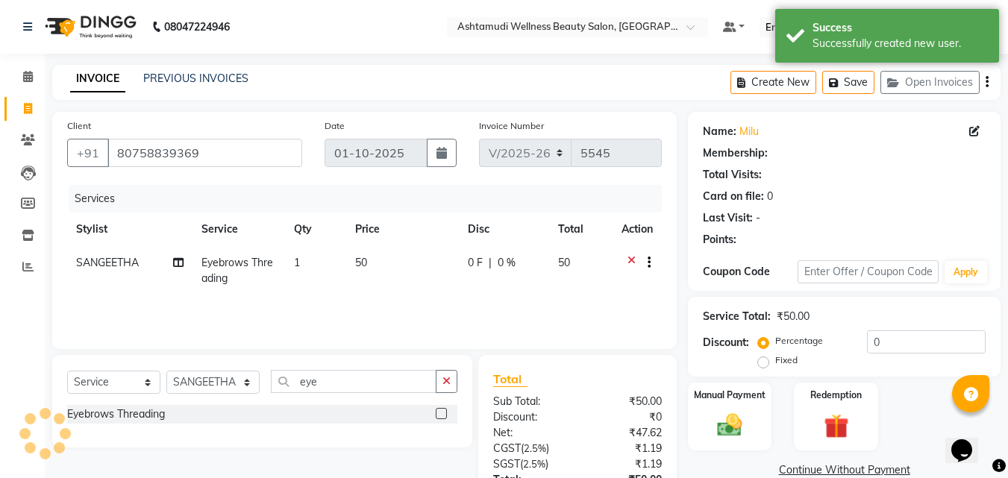
select select "1: Object"
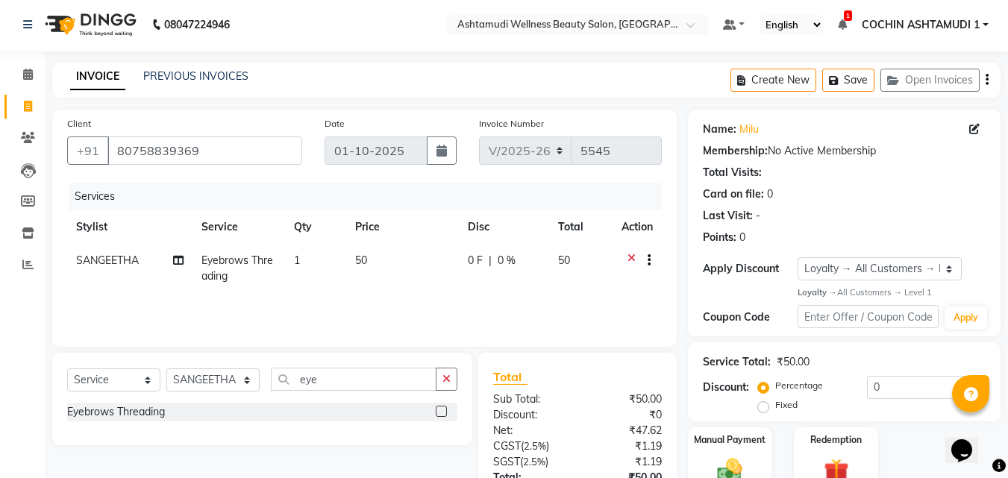
scroll to position [0, 0]
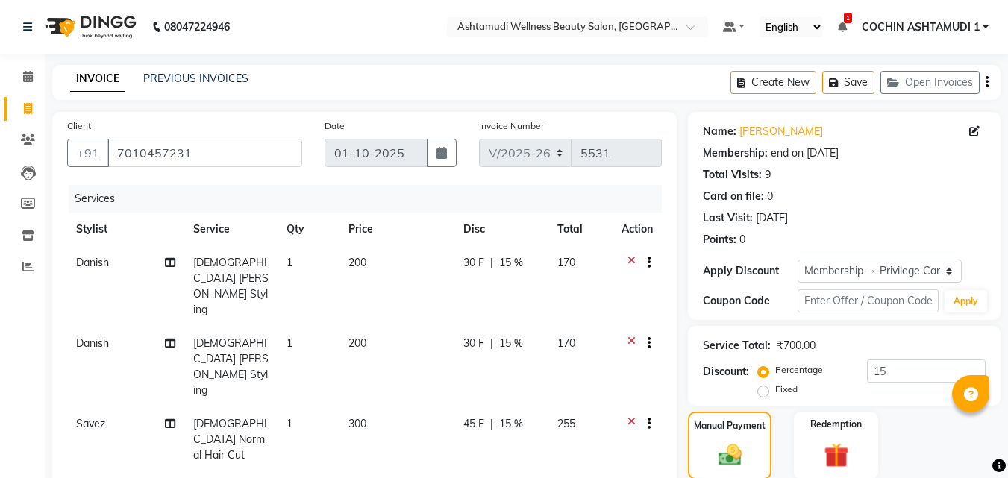
select select "4632"
select select "service"
select select "34115"
select select "2: Object"
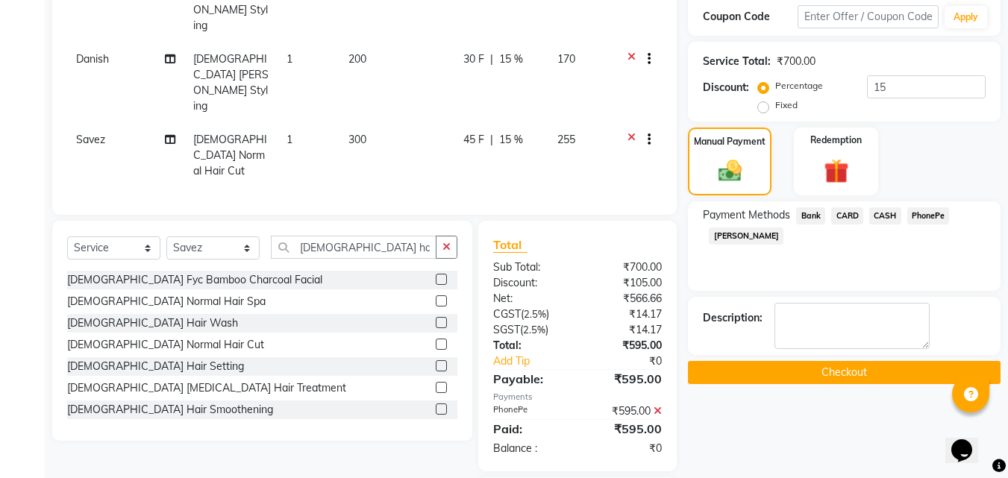
scroll to position [285, 0]
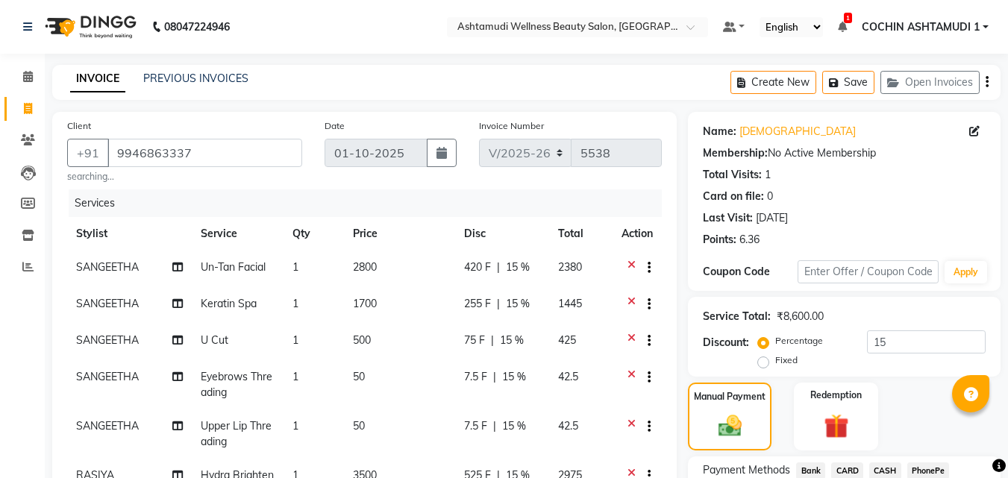
select select "4632"
select select "service"
select select "45926"
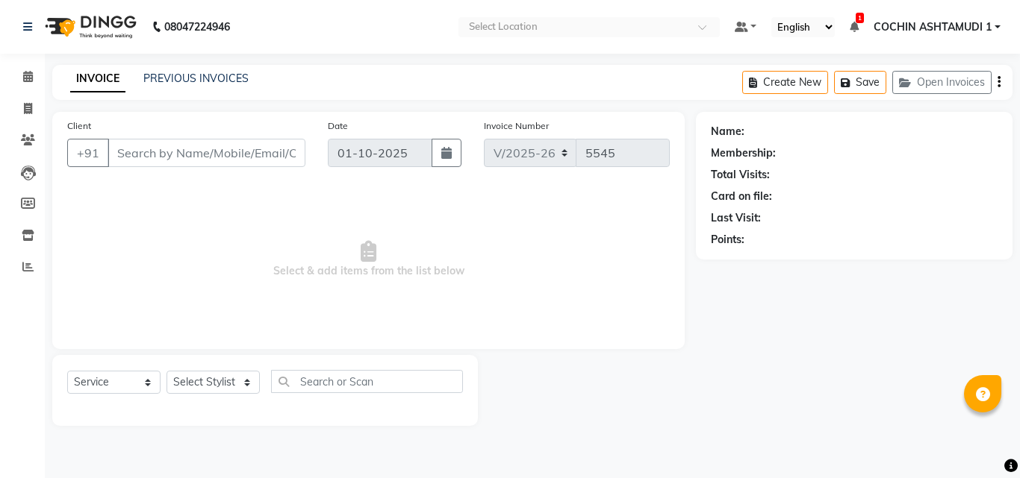
select select "4632"
select select "service"
click at [24, 69] on span at bounding box center [28, 77] width 26 height 17
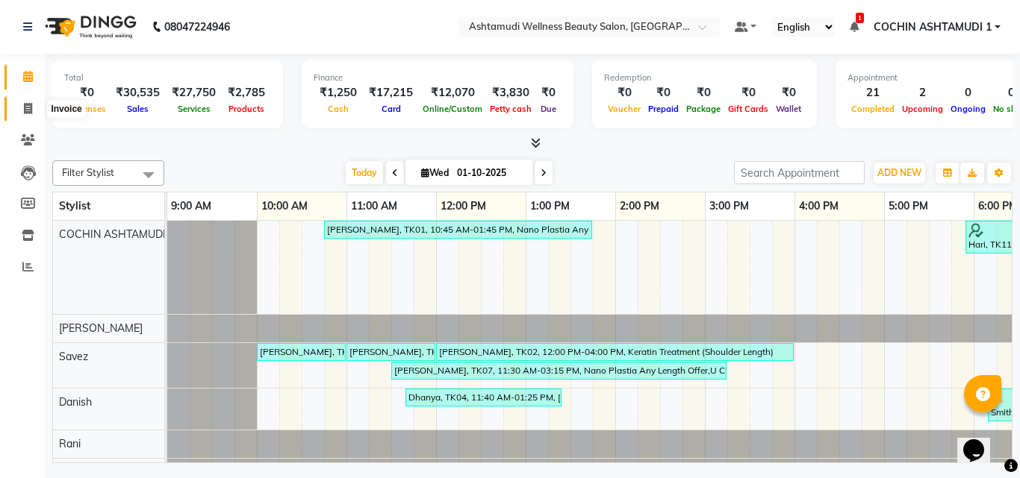
click at [28, 110] on icon at bounding box center [28, 108] width 8 height 11
select select "service"
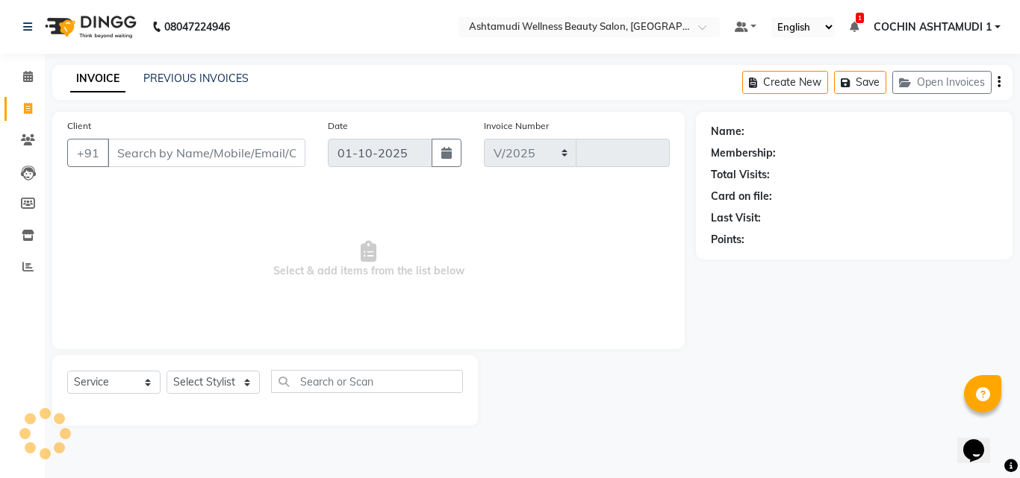
select select "4632"
type input "5545"
click at [200, 380] on select "Select Stylist" at bounding box center [212, 382] width 93 height 23
select select "45926"
click at [166, 371] on select "Select Stylist [PERSON_NAME](URAJ) [PERSON_NAME] COCHIN ASHTAMUDI Danish Fousiy…" at bounding box center [212, 382] width 93 height 23
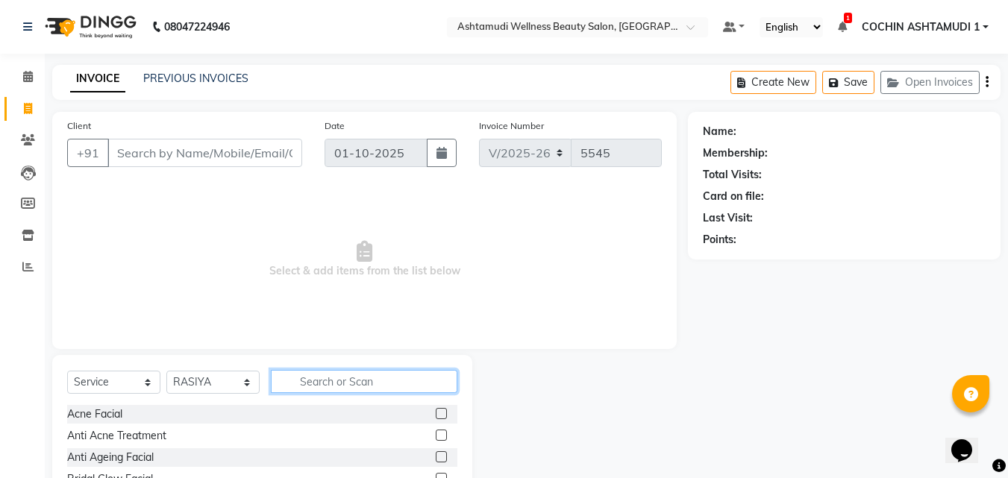
click at [324, 387] on input "text" at bounding box center [364, 381] width 187 height 23
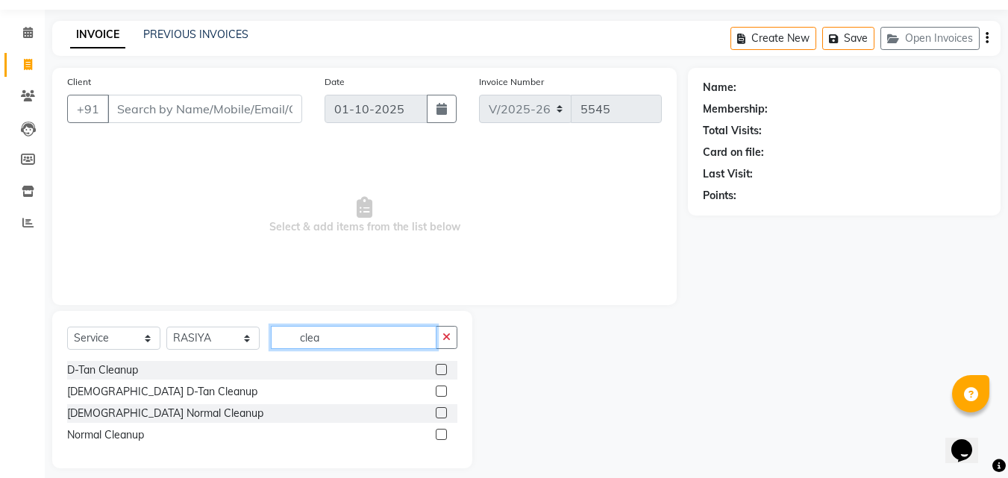
scroll to position [57, 0]
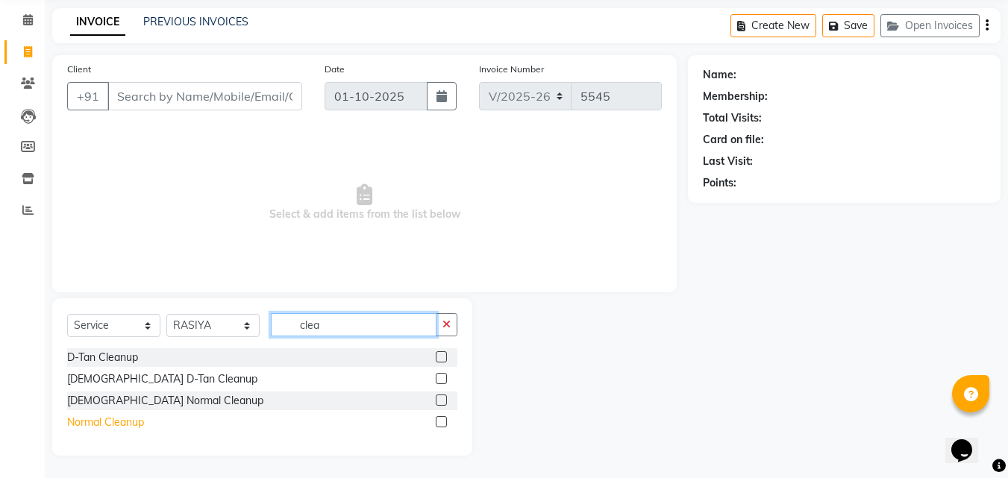
type input "clea"
click at [122, 424] on div "Normal Cleanup" at bounding box center [105, 423] width 77 height 16
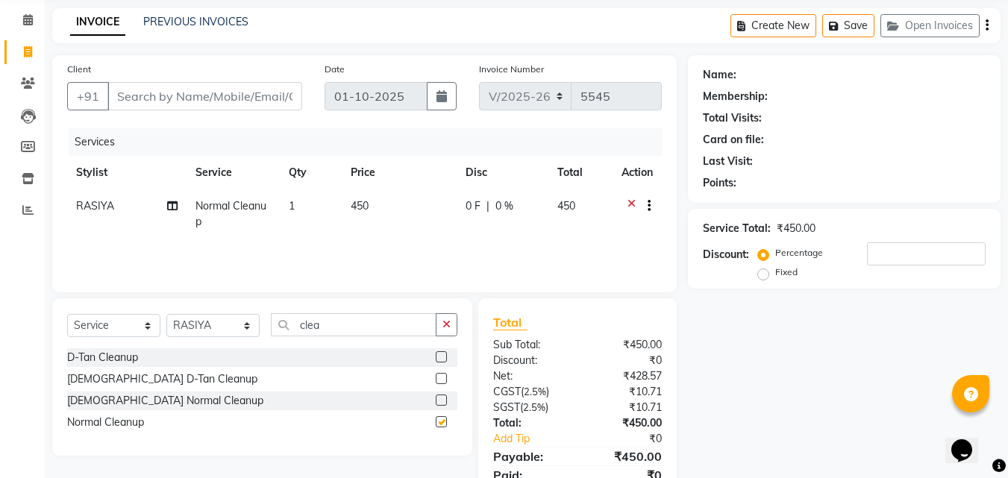
checkbox input "false"
click at [225, 326] on select "Select Stylist [PERSON_NAME](URAJ) [PERSON_NAME] COCHIN ASHTAMUDI Danish Fousiy…" at bounding box center [212, 325] width 93 height 23
select select "88283"
click at [166, 314] on select "Select Stylist [PERSON_NAME](URAJ) [PERSON_NAME] COCHIN ASHTAMUDI Danish Fousiy…" at bounding box center [212, 325] width 93 height 23
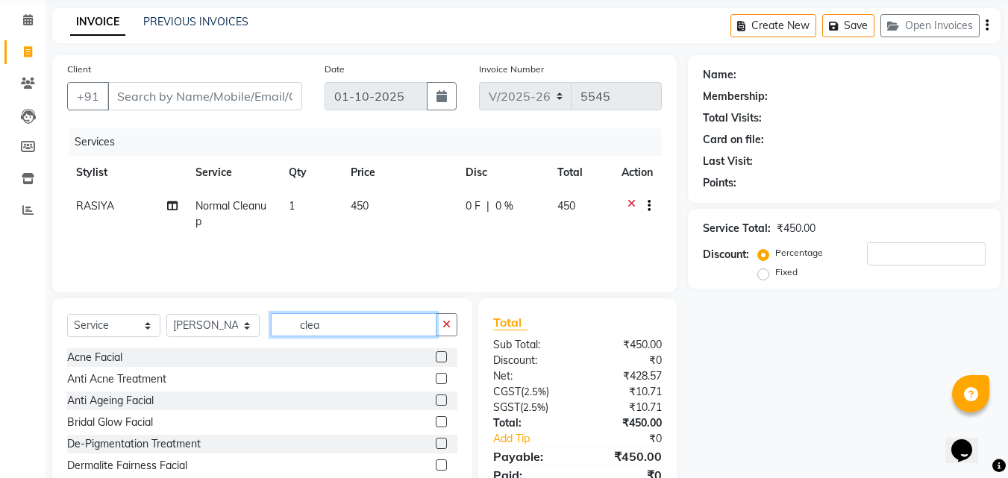
click at [344, 328] on input "clea" at bounding box center [354, 325] width 166 height 23
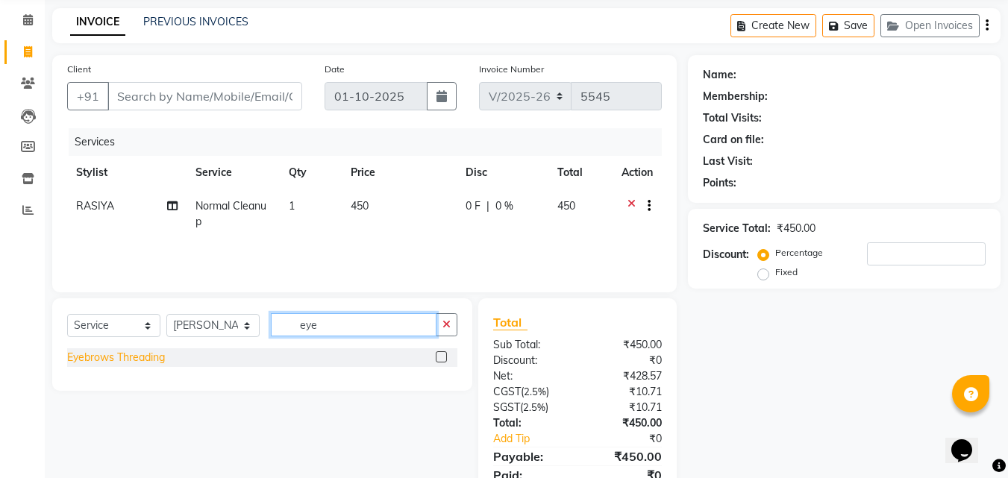
type input "eye"
click at [92, 358] on div "Eyebrows Threading" at bounding box center [116, 358] width 98 height 16
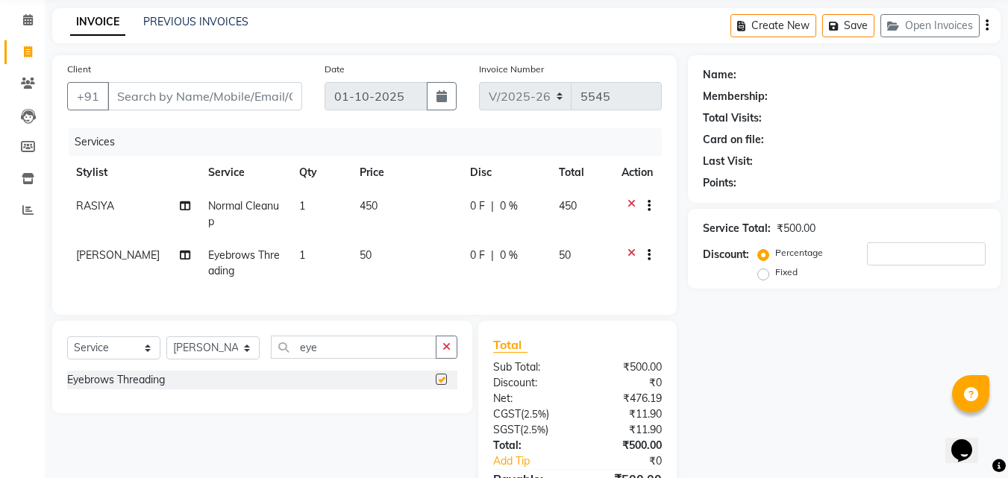
checkbox input "false"
click at [161, 114] on div "Client +91" at bounding box center [185, 91] width 258 height 61
click at [169, 99] on input "Client" at bounding box center [204, 96] width 195 height 28
type input "9"
type input "0"
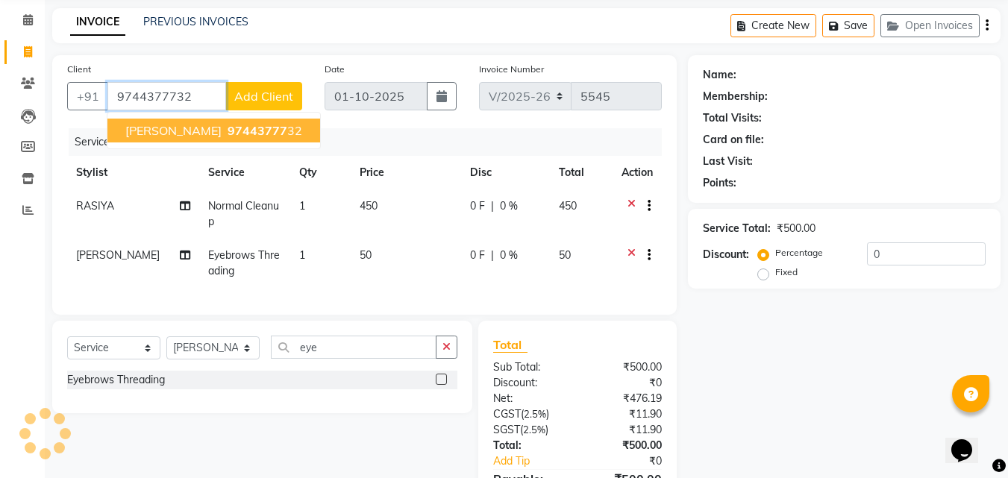
type input "9744377732"
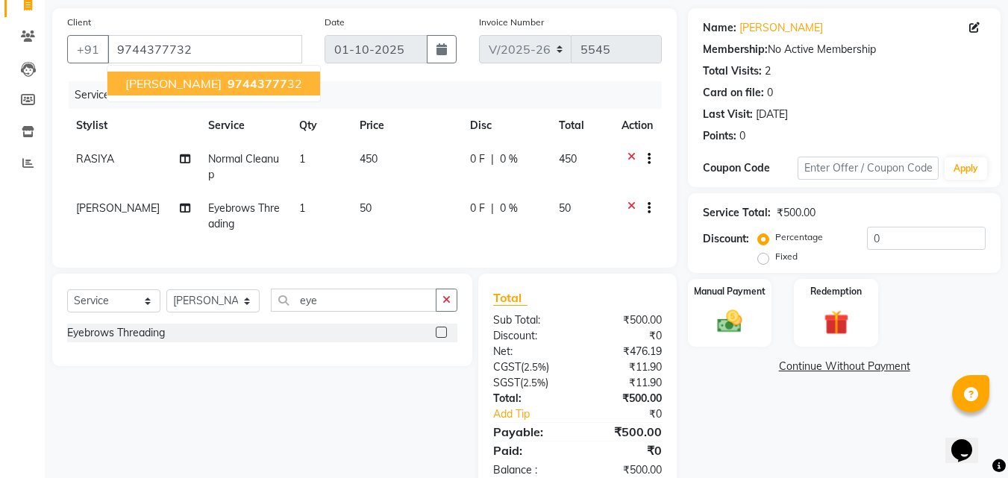
scroll to position [152, 0]
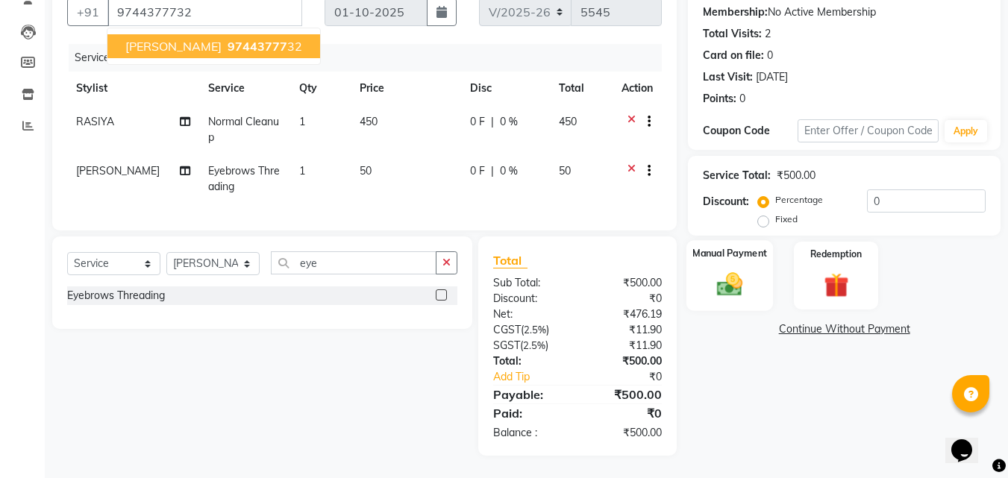
click at [725, 284] on img at bounding box center [730, 284] width 42 height 30
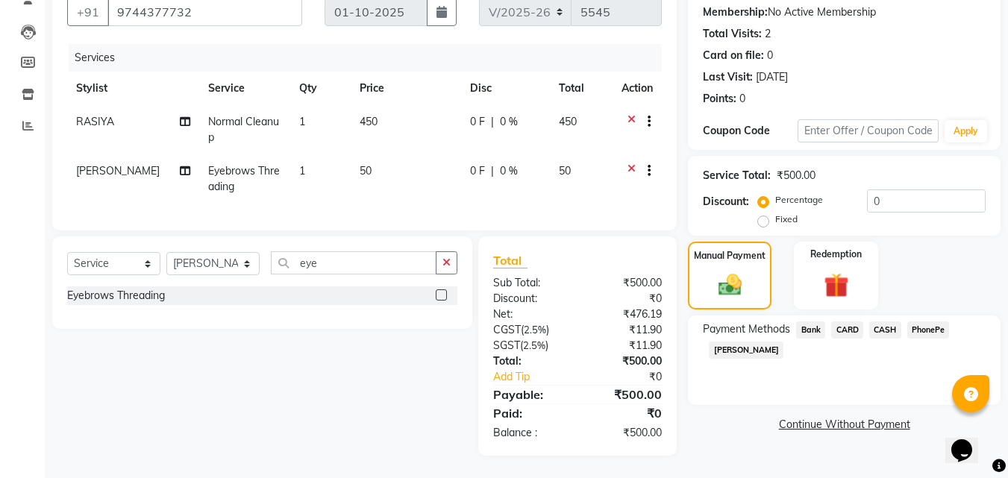
click at [917, 322] on span "PhonePe" at bounding box center [929, 330] width 43 height 17
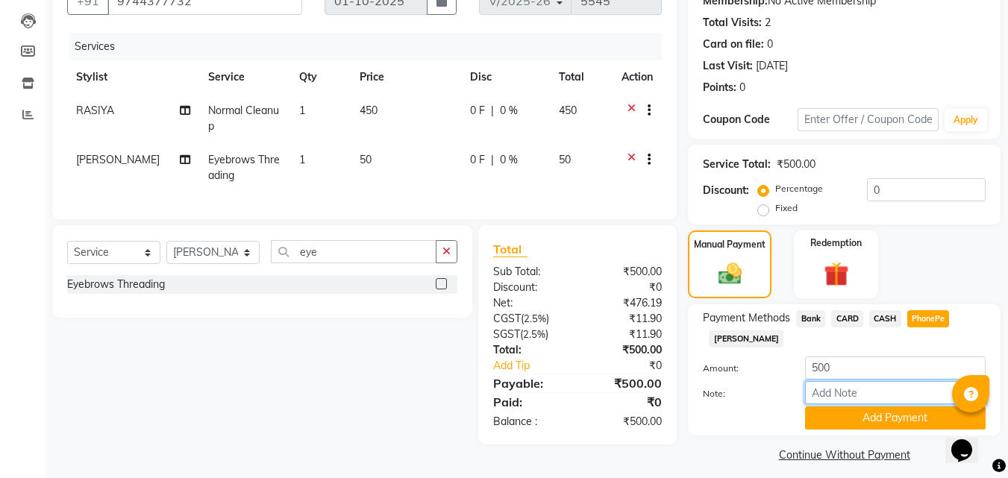
click at [872, 399] on input "Note:" at bounding box center [895, 392] width 181 height 23
type input "[PERSON_NAME]"
click at [894, 420] on button "Add Payment" at bounding box center [895, 418] width 181 height 23
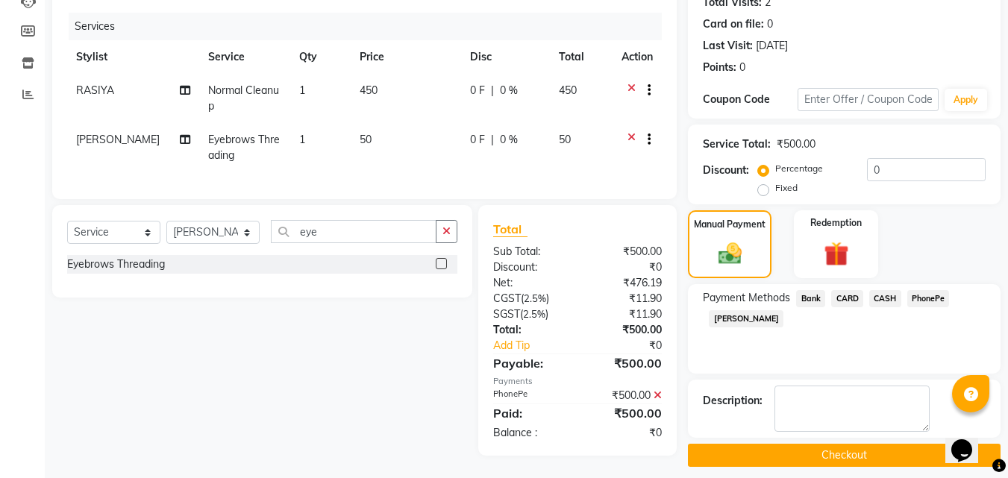
scroll to position [184, 0]
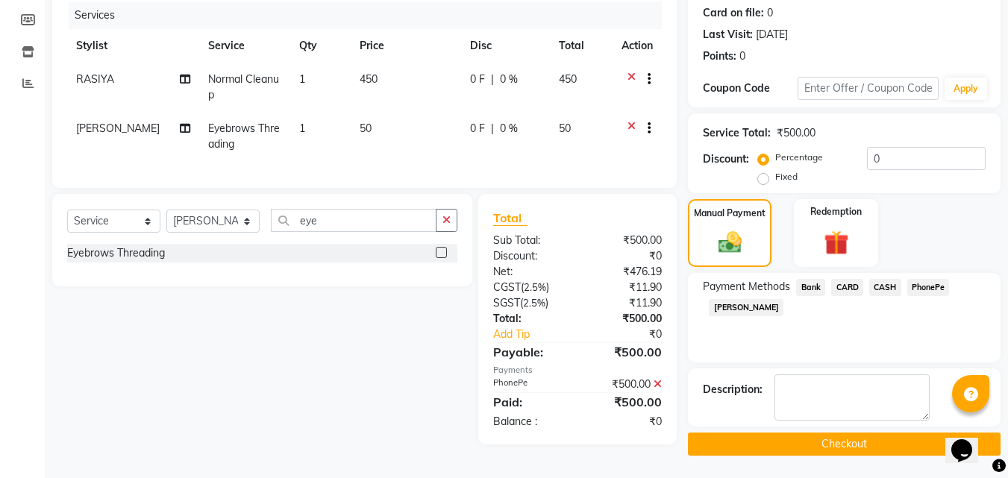
click at [790, 441] on button "Checkout" at bounding box center [844, 444] width 313 height 23
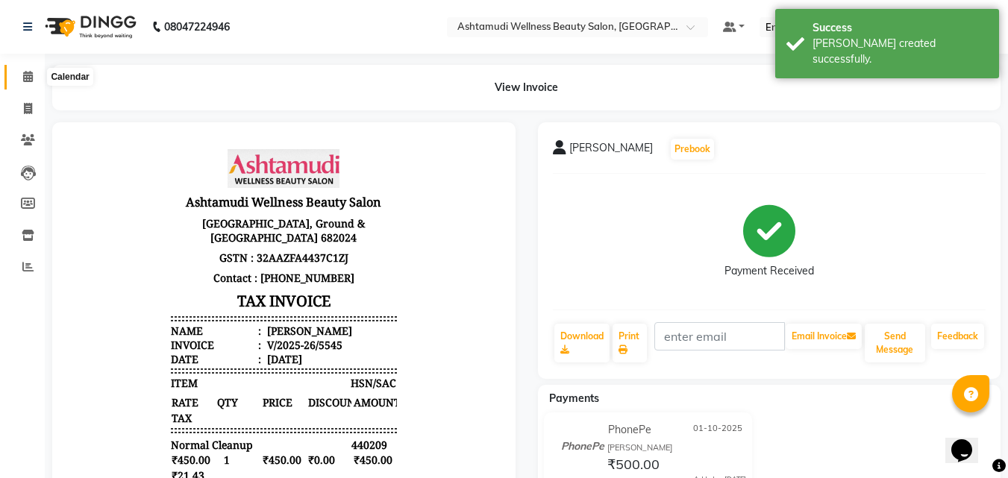
click at [22, 77] on span at bounding box center [28, 77] width 26 height 17
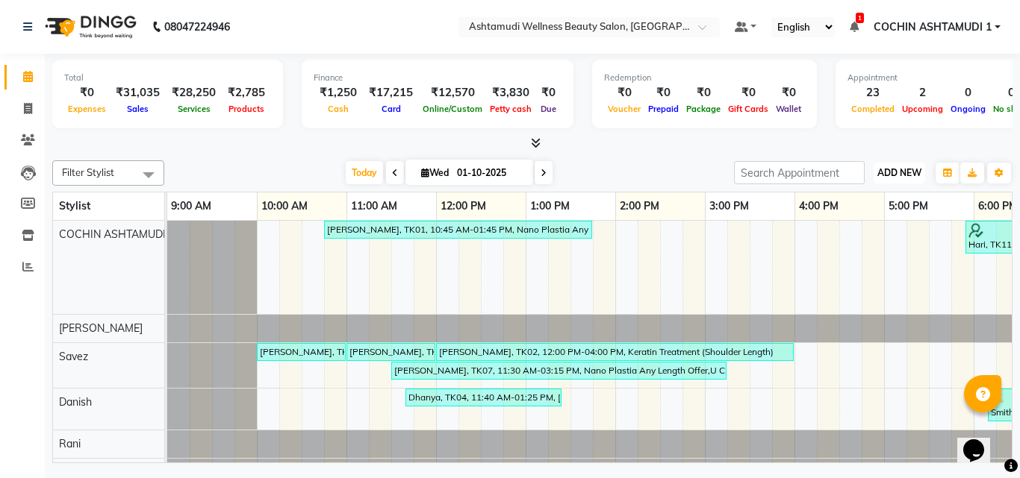
click at [898, 181] on button "ADD NEW Toggle Dropdown" at bounding box center [899, 173] width 52 height 21
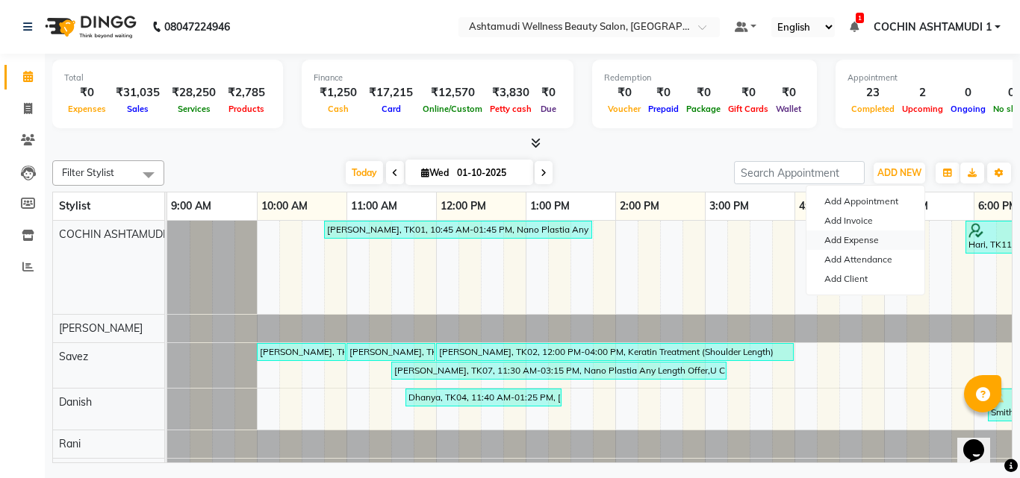
click at [854, 243] on link "Add Expense" at bounding box center [865, 240] width 118 height 19
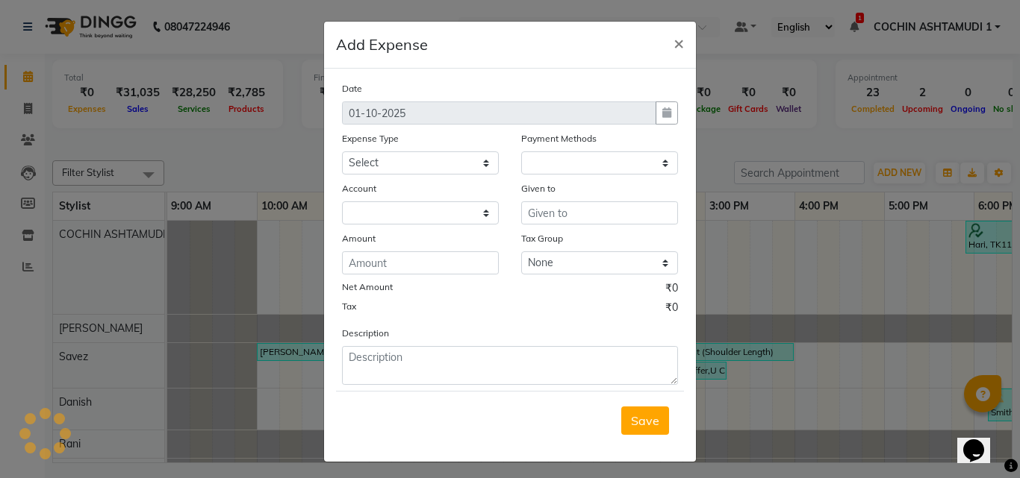
select select "1"
select select "3463"
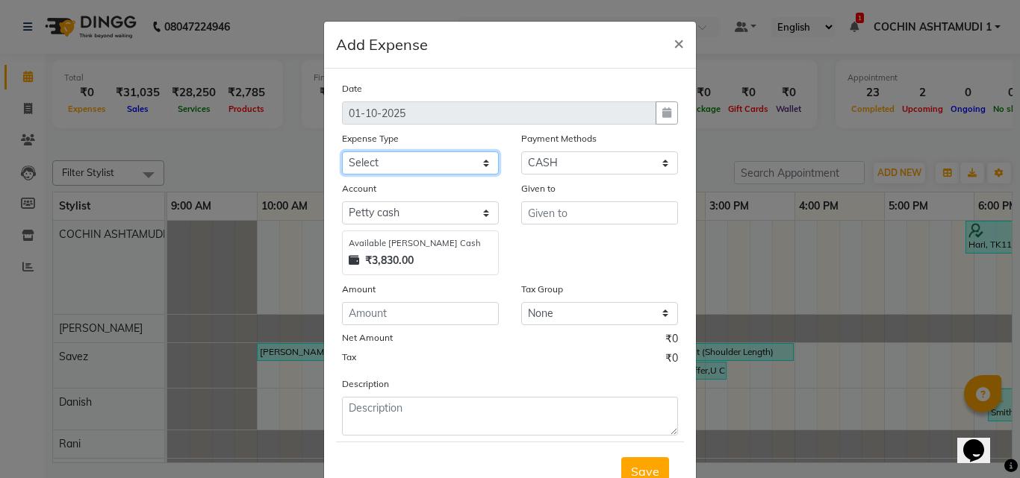
click at [395, 165] on select "Select ACCOMODATION EXPENSES ADVERTISEMENT SALES PROMOTIONAL EXPENSES Bonus BRI…" at bounding box center [420, 163] width 157 height 23
select select "6175"
click at [342, 152] on select "Select ACCOMODATION EXPENSES ADVERTISEMENT SALES PROMOTIONAL EXPENSES Bonus BRI…" at bounding box center [420, 163] width 157 height 23
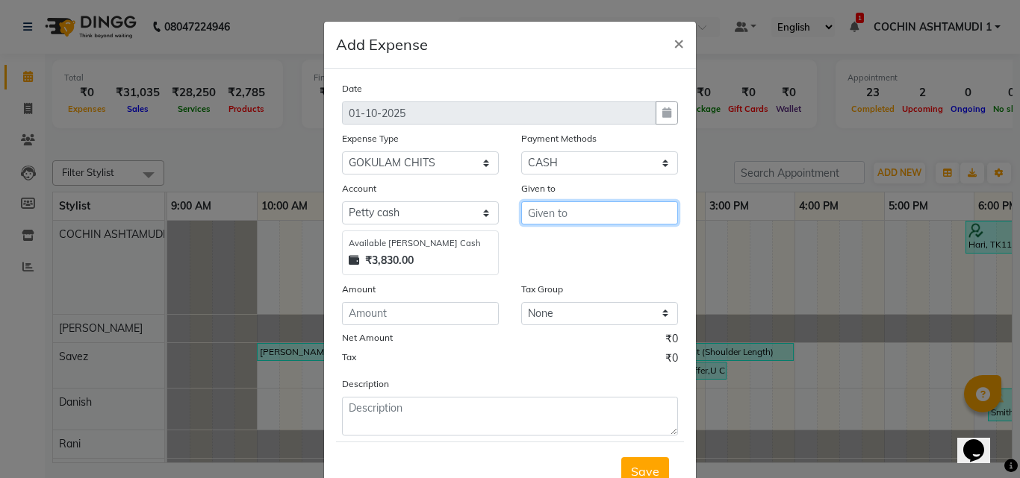
click at [529, 216] on input "text" at bounding box center [599, 213] width 157 height 23
type input "gokulam"
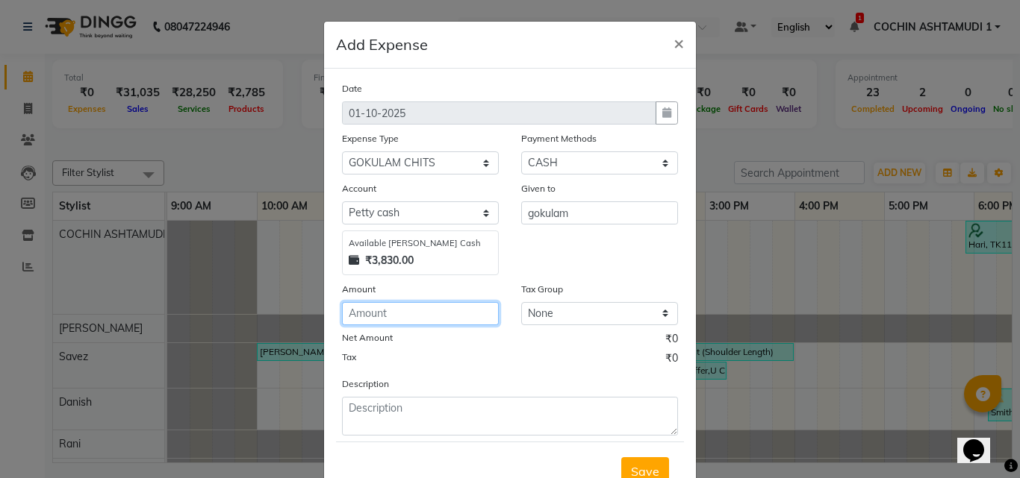
click at [395, 310] on input "number" at bounding box center [420, 313] width 157 height 23
type input "1000"
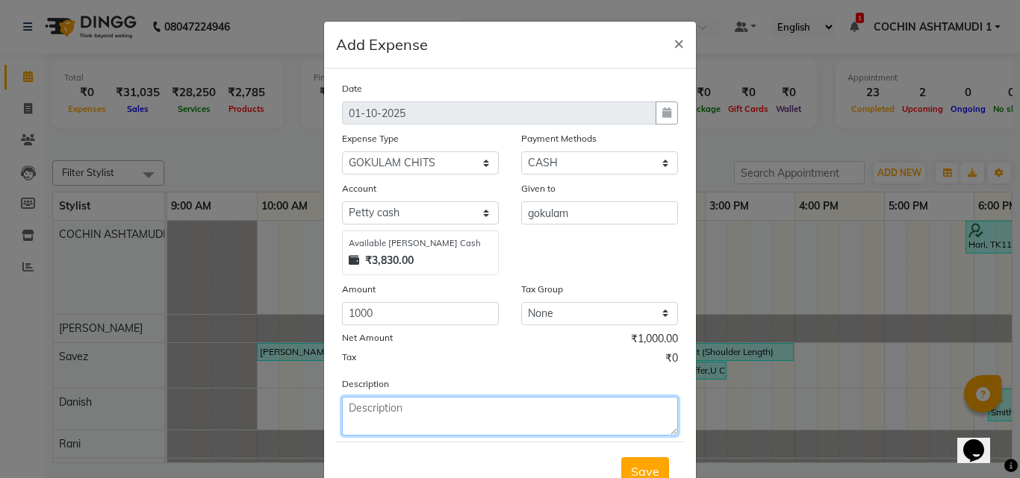
click at [381, 417] on textarea at bounding box center [510, 416] width 336 height 39
type textarea "gokulam"
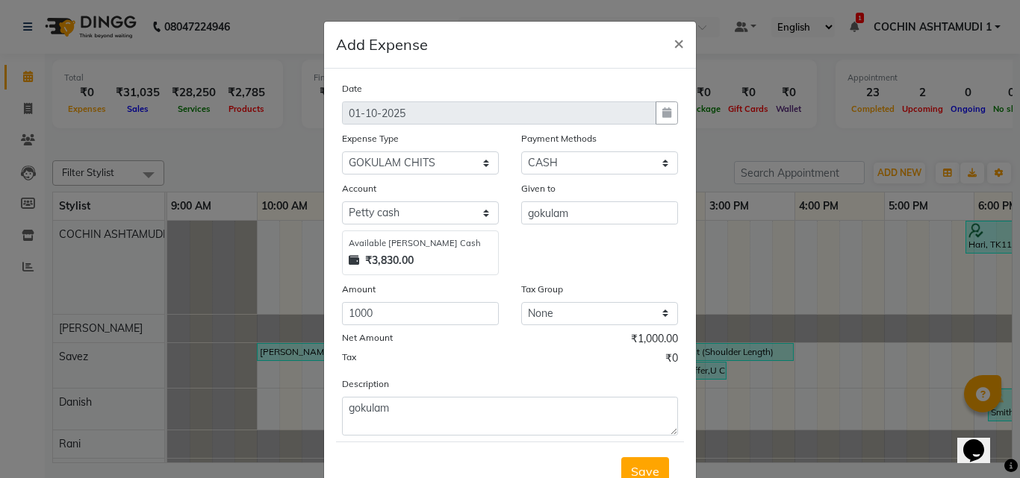
click at [631, 467] on span "Save" at bounding box center [645, 471] width 28 height 15
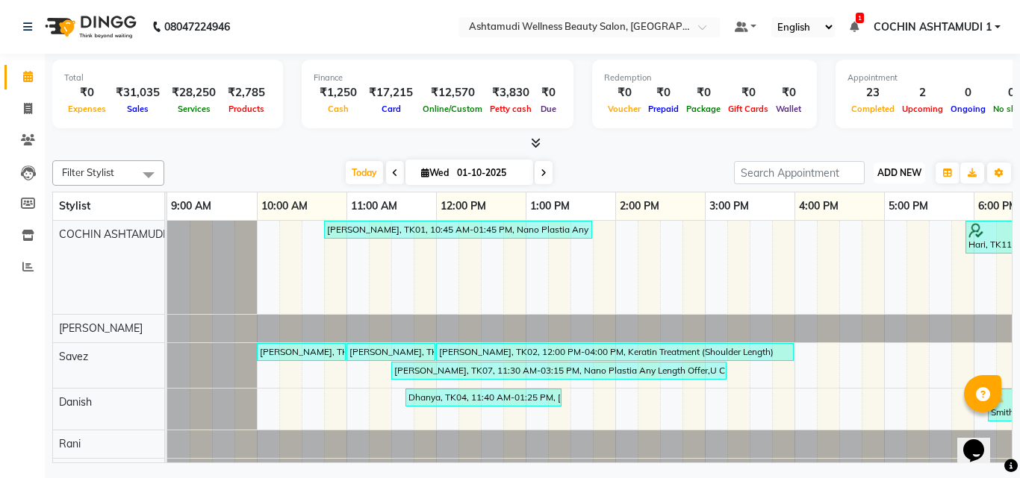
drag, startPoint x: 917, startPoint y: 167, endPoint x: 923, endPoint y: 174, distance: 9.0
click at [920, 172] on span "ADD NEW" at bounding box center [899, 172] width 44 height 11
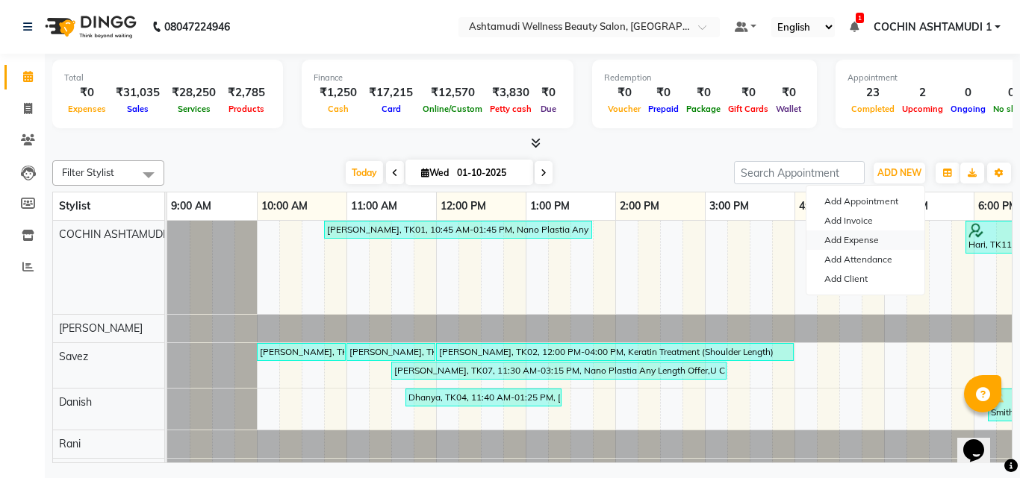
click at [859, 237] on link "Add Expense" at bounding box center [865, 240] width 118 height 19
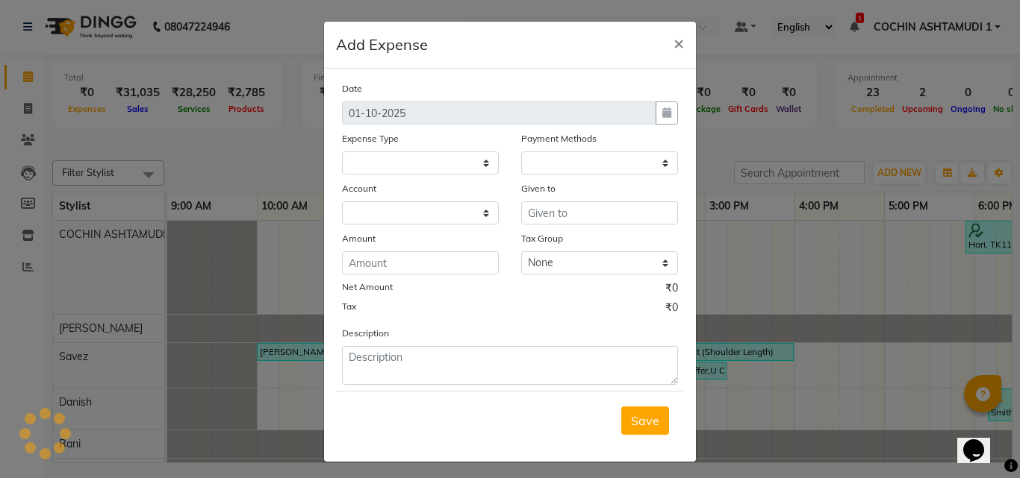
select select "1"
select select "3463"
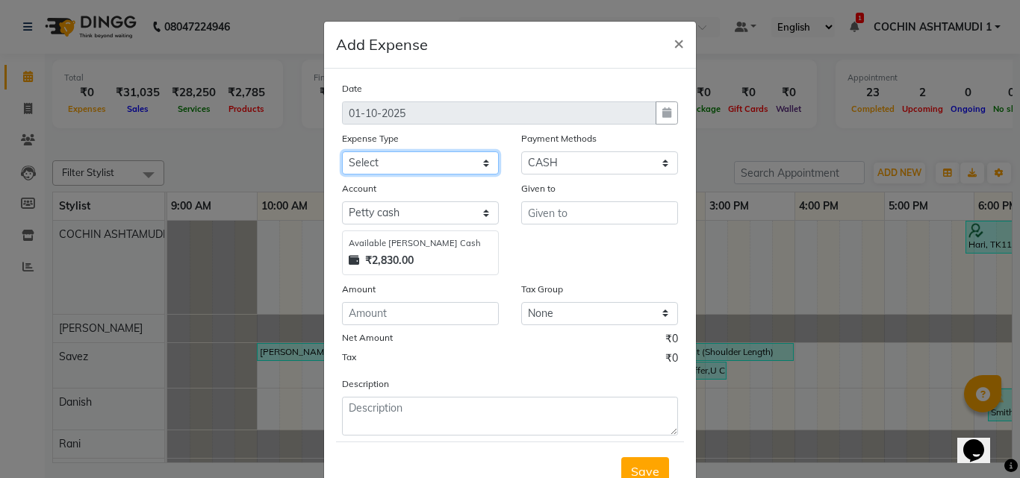
click at [429, 162] on select "Select ACCOMODATION EXPENSES ADVERTISEMENT SALES PROMOTIONAL EXPENSES Bonus BRI…" at bounding box center [420, 163] width 157 height 23
select select "6180"
click at [342, 152] on select "Select ACCOMODATION EXPENSES ADVERTISEMENT SALES PROMOTIONAL EXPENSES Bonus BRI…" at bounding box center [420, 163] width 157 height 23
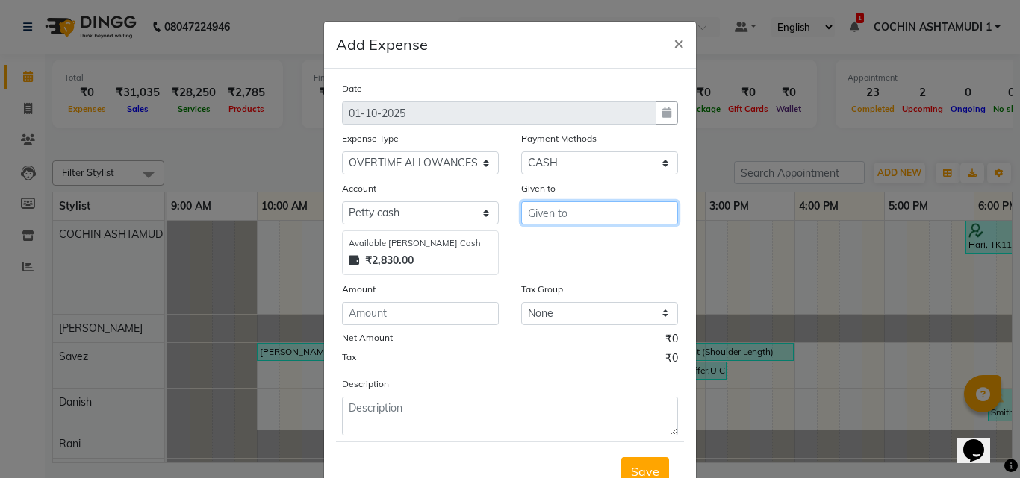
click at [570, 216] on input "text" at bounding box center [599, 213] width 157 height 23
type input "Savez"
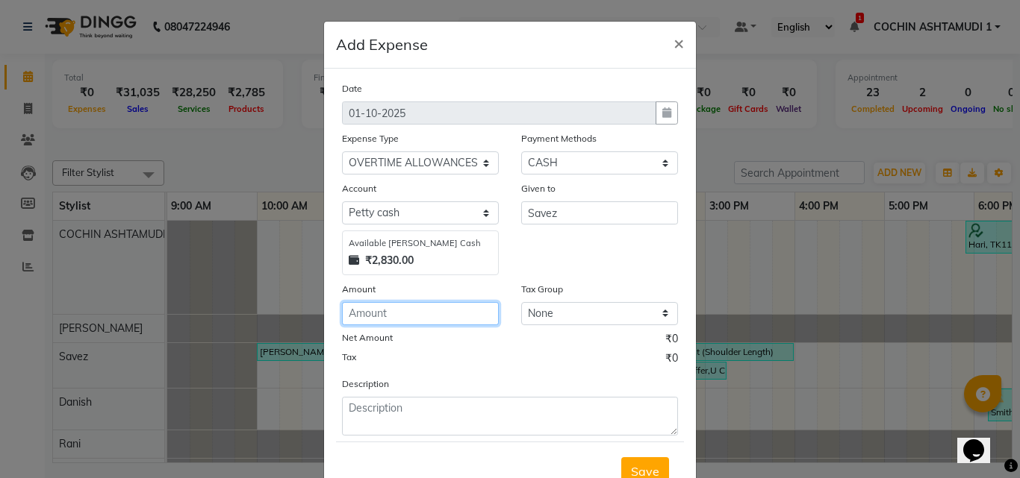
click at [376, 316] on input "number" at bounding box center [420, 313] width 157 height 23
type input "150"
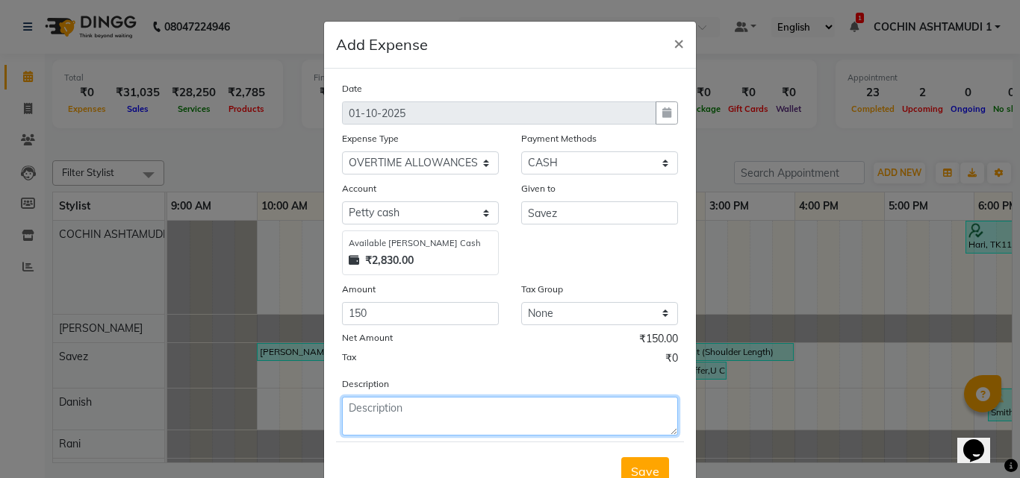
click at [429, 414] on textarea at bounding box center [510, 416] width 336 height 39
type textarea "ot"
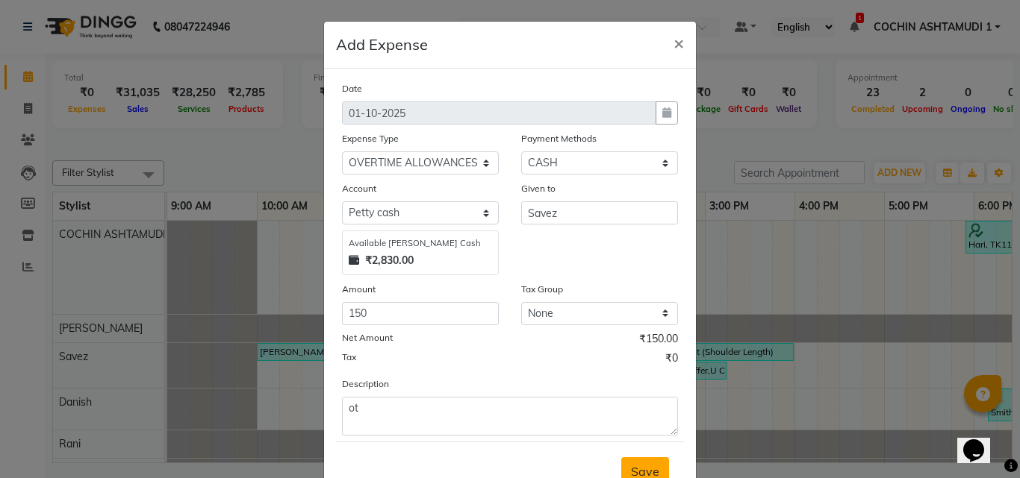
click at [652, 464] on span "Save" at bounding box center [645, 471] width 28 height 15
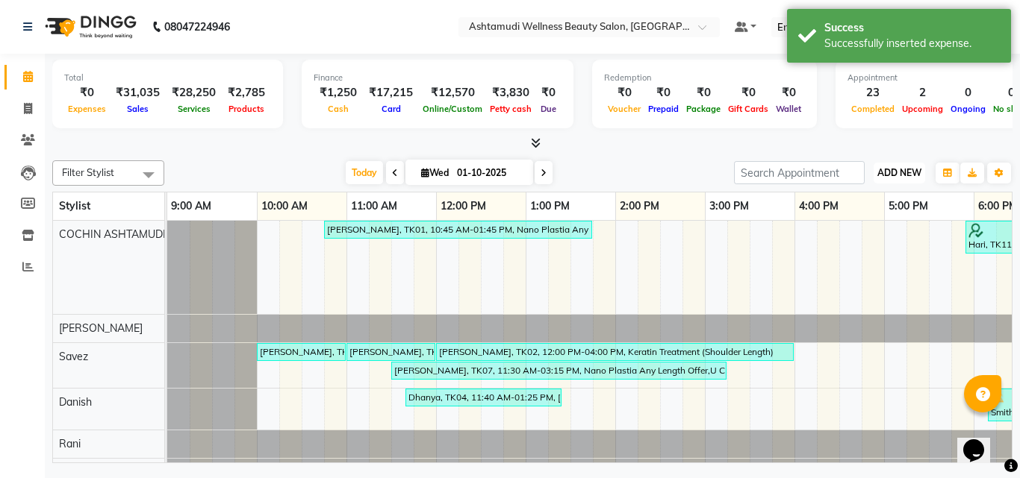
click at [891, 175] on span "ADD NEW" at bounding box center [899, 172] width 44 height 11
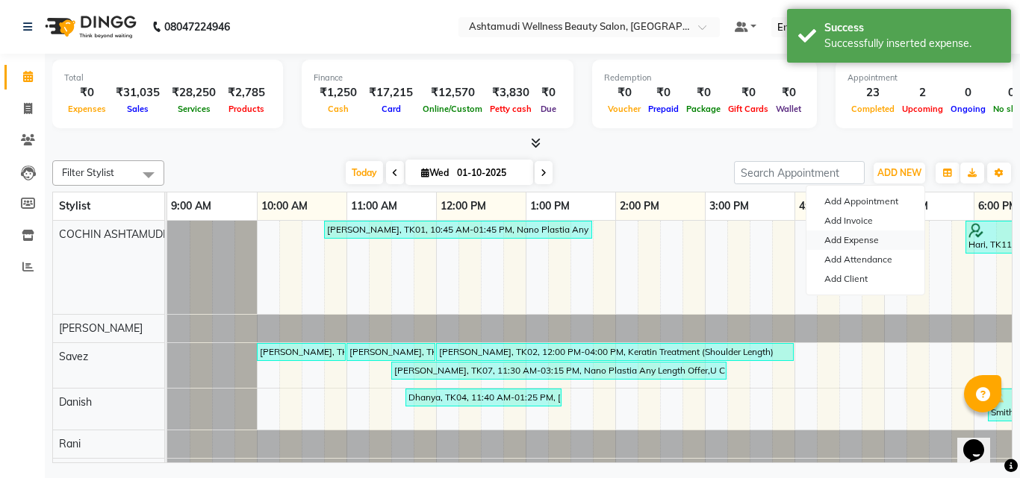
click at [863, 235] on link "Add Expense" at bounding box center [865, 240] width 118 height 19
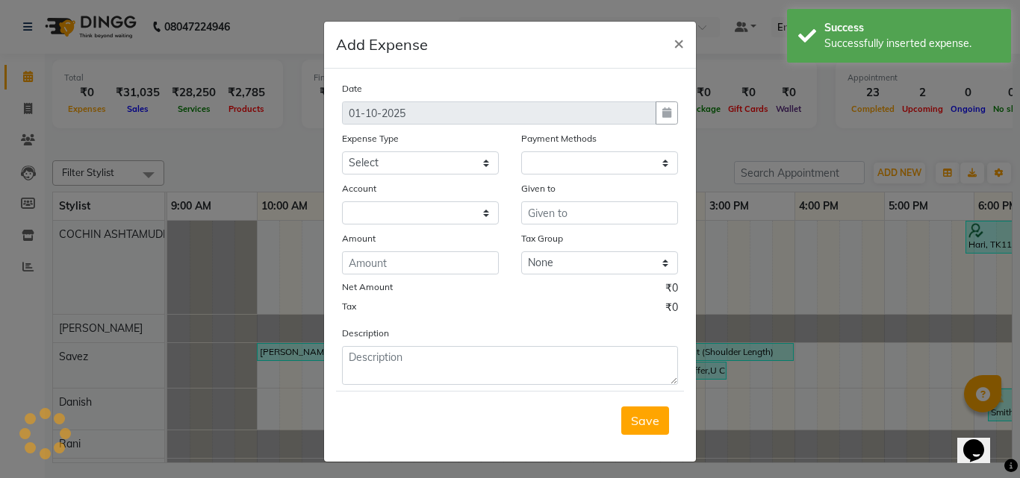
select select "1"
select select "3463"
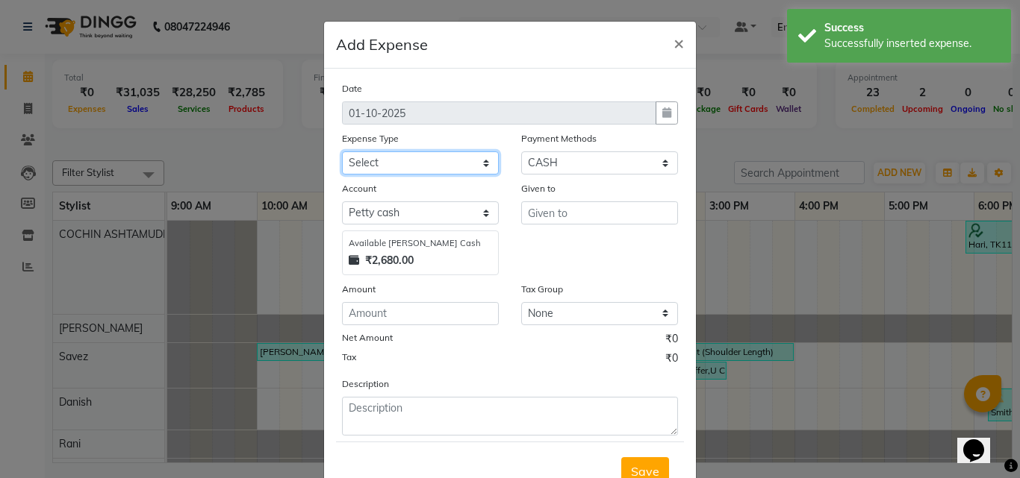
click at [397, 163] on select "Select ACCOMODATION EXPENSES ADVERTISEMENT SALES PROMOTIONAL EXPENSES Bonus BRI…" at bounding box center [420, 163] width 157 height 23
select select "6180"
click at [342, 152] on select "Select ACCOMODATION EXPENSES ADVERTISEMENT SALES PROMOTIONAL EXPENSES Bonus BRI…" at bounding box center [420, 163] width 157 height 23
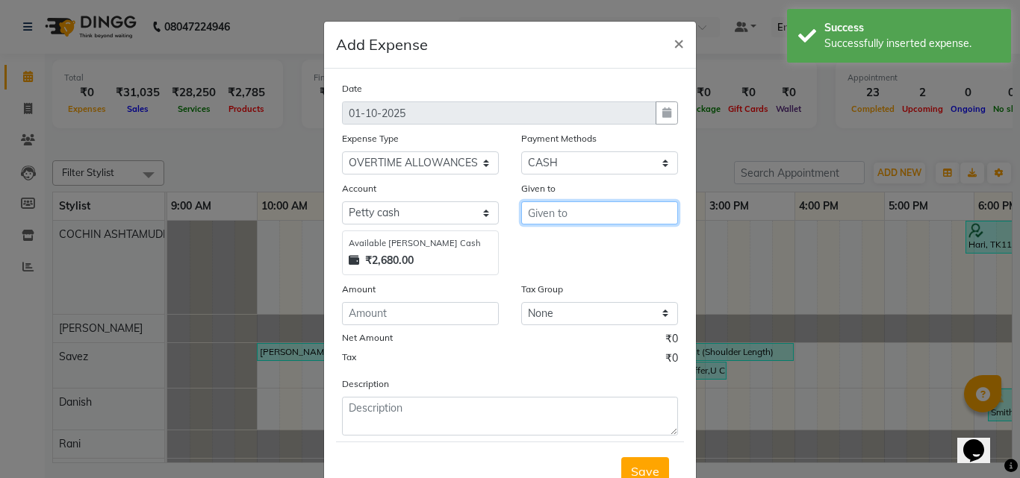
click at [547, 221] on input "text" at bounding box center [599, 213] width 157 height 23
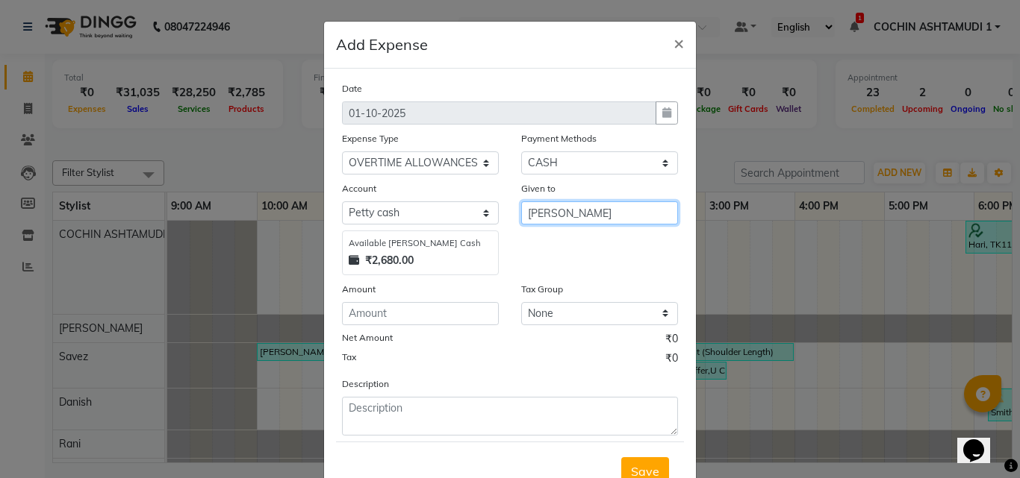
type input "[PERSON_NAME]"
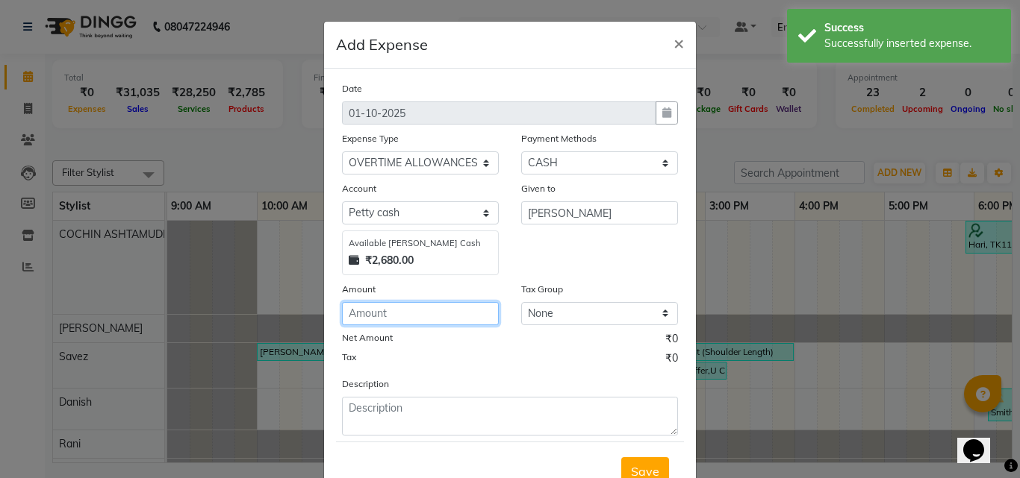
click at [383, 312] on input "number" at bounding box center [420, 313] width 157 height 23
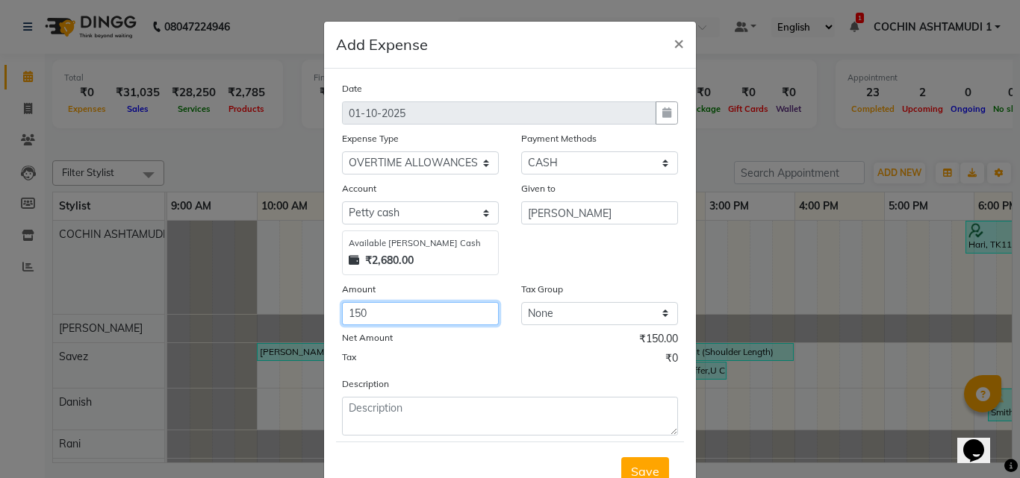
type input "150"
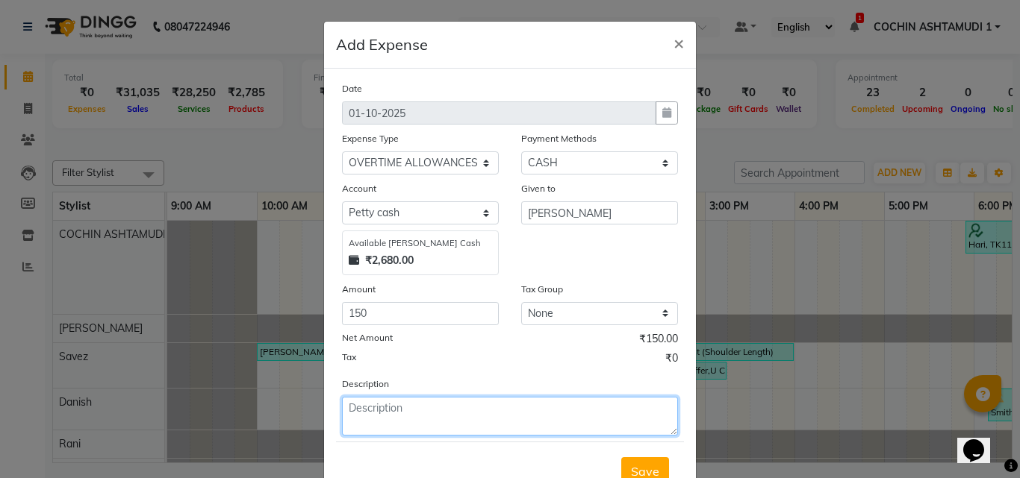
click at [440, 422] on textarea at bounding box center [510, 416] width 336 height 39
type textarea "ot"
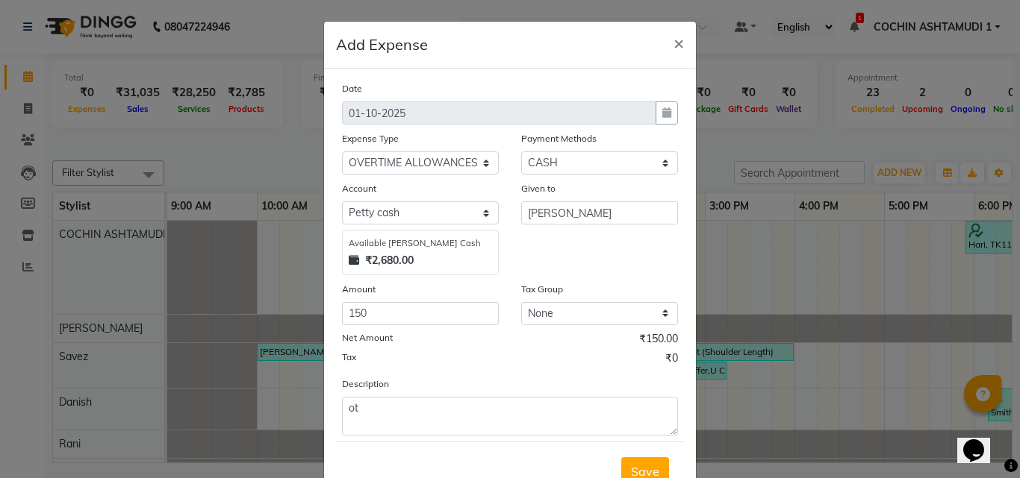
click at [636, 467] on span "Save" at bounding box center [645, 471] width 28 height 15
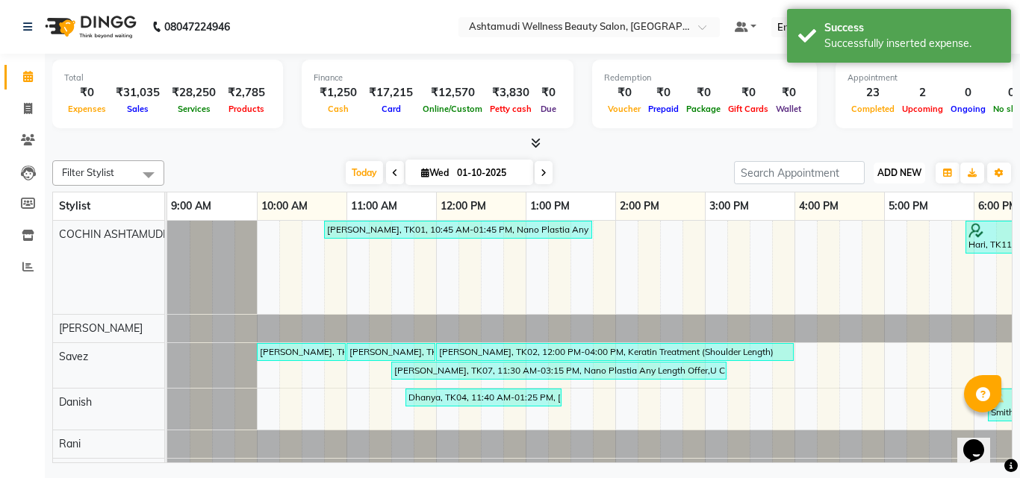
click at [897, 176] on span "ADD NEW" at bounding box center [899, 172] width 44 height 11
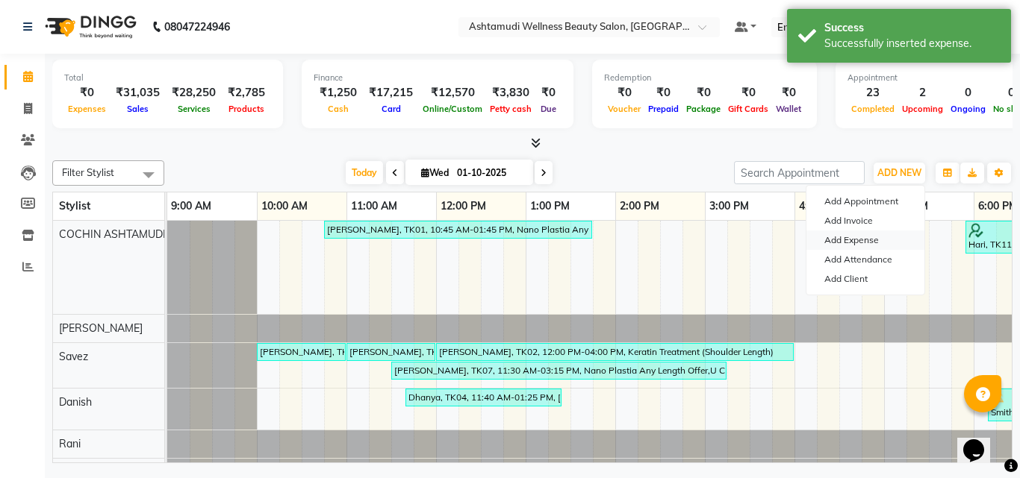
click at [855, 240] on link "Add Expense" at bounding box center [865, 240] width 118 height 19
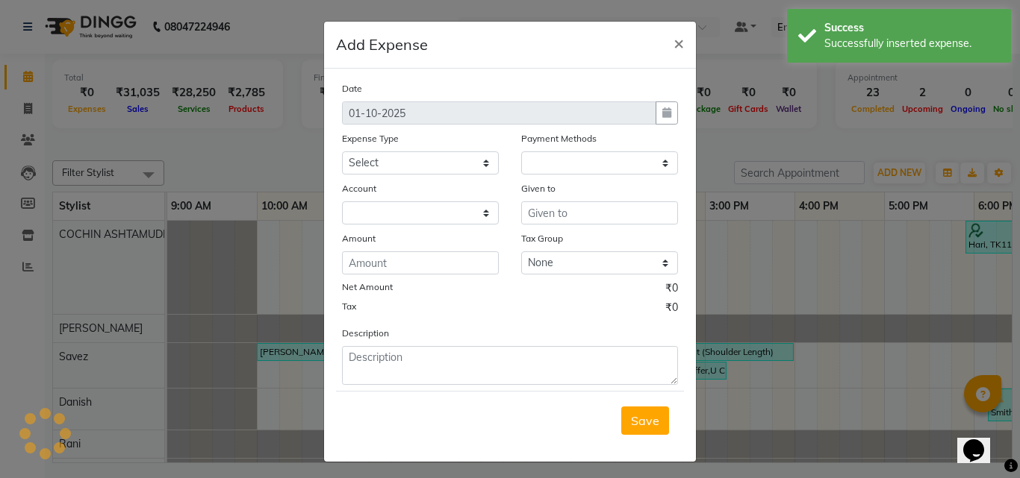
select select "1"
select select "3463"
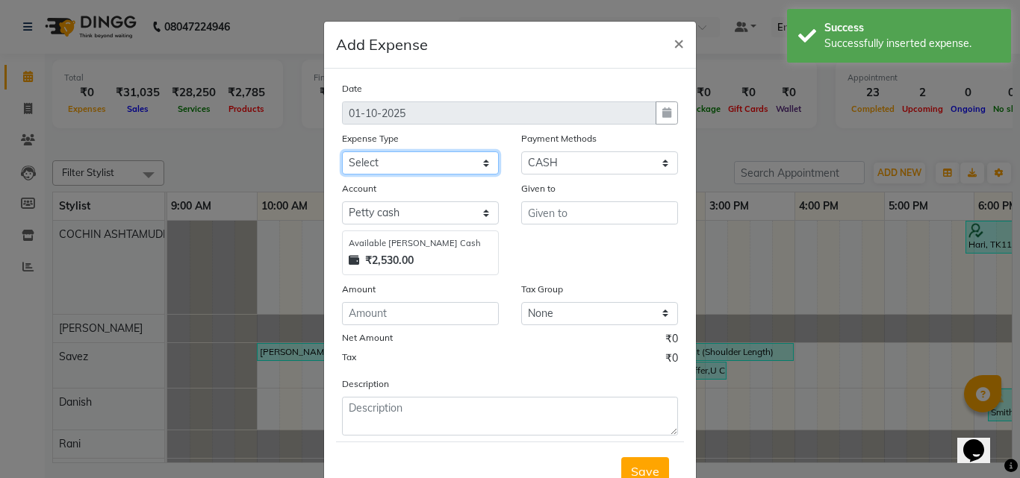
click at [431, 152] on select "Select ACCOMODATION EXPENSES ADVERTISEMENT SALES PROMOTIONAL EXPENSES Bonus BRI…" at bounding box center [420, 163] width 157 height 23
select select "6180"
click at [342, 152] on select "Select ACCOMODATION EXPENSES ADVERTISEMENT SALES PROMOTIONAL EXPENSES Bonus BRI…" at bounding box center [420, 163] width 157 height 23
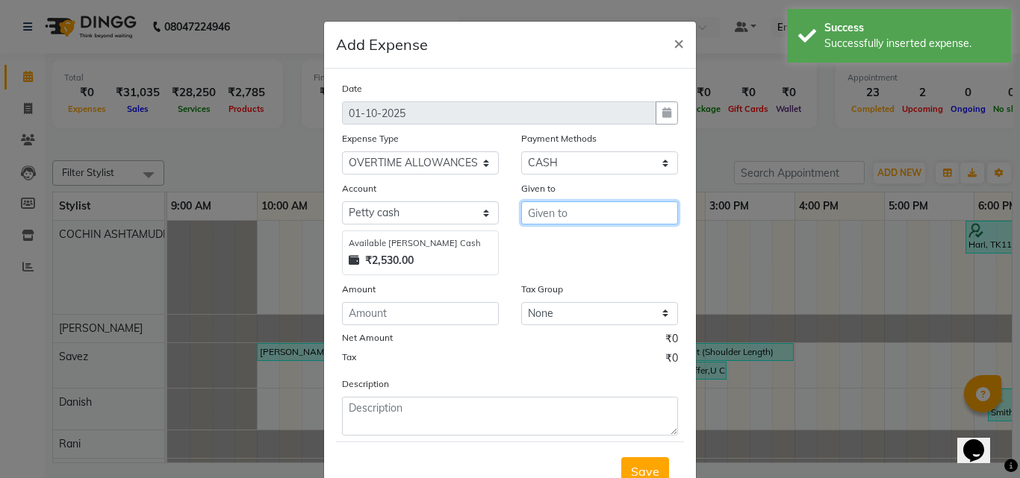
click at [555, 208] on input "text" at bounding box center [599, 213] width 157 height 23
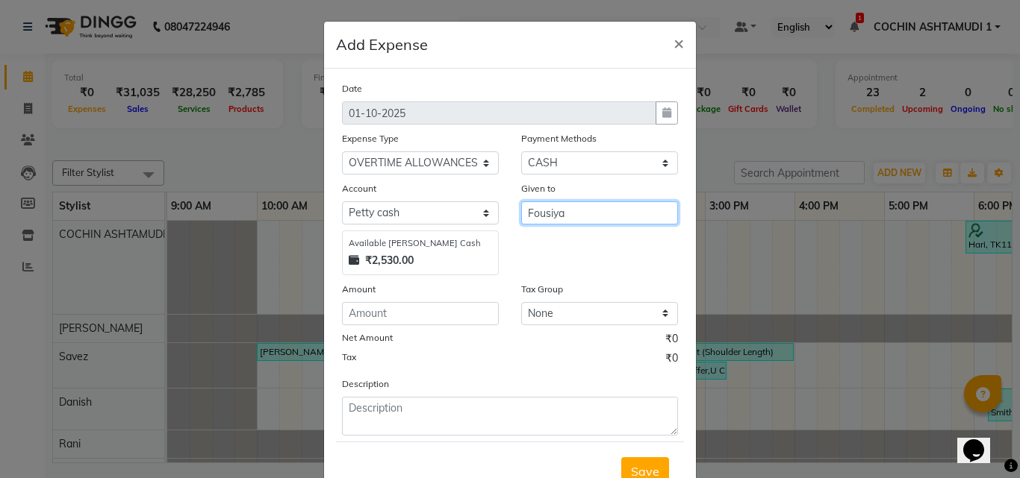
type input "Fousiya"
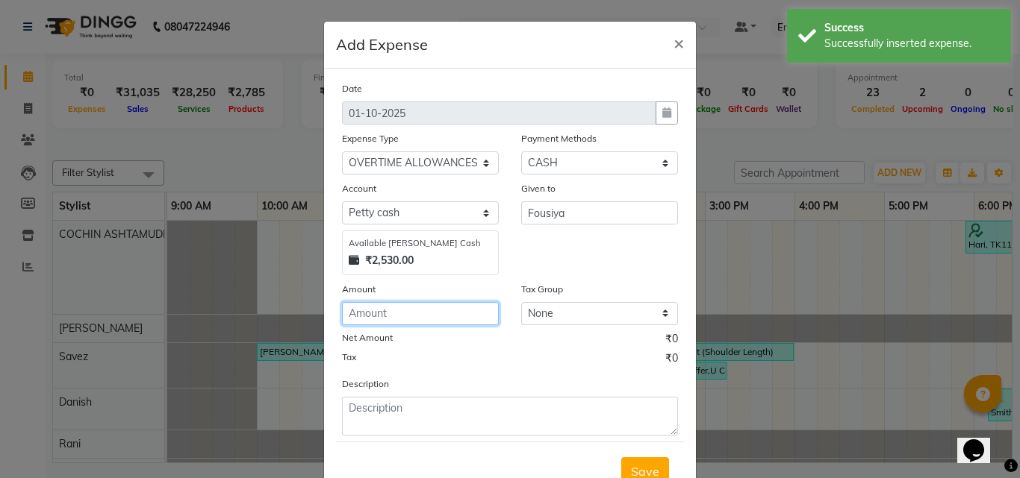
click at [398, 306] on input "number" at bounding box center [420, 313] width 157 height 23
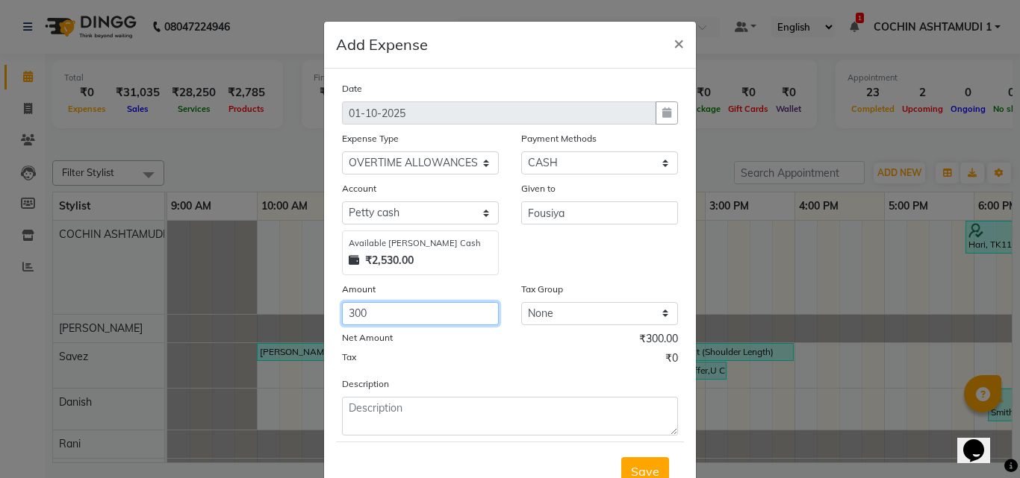
type input "300"
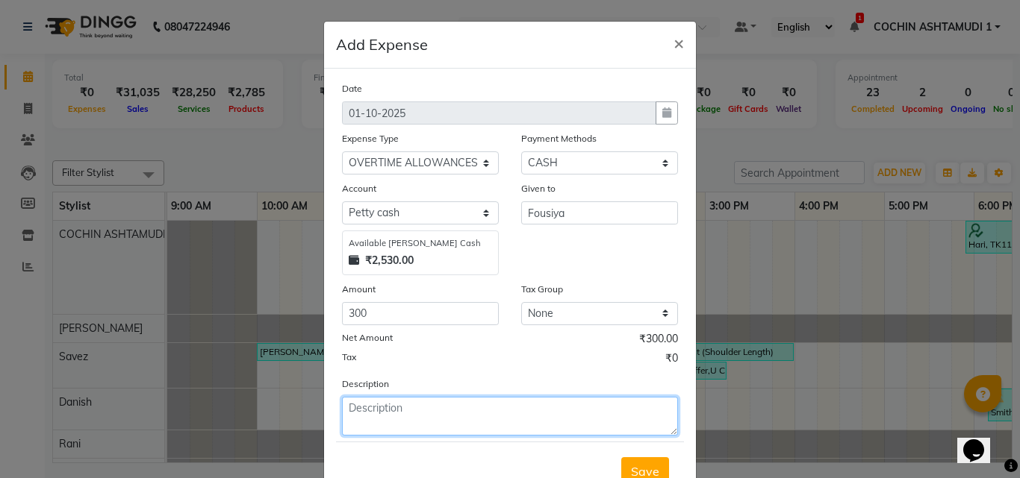
click at [381, 420] on textarea at bounding box center [510, 416] width 336 height 39
type textarea "ot"
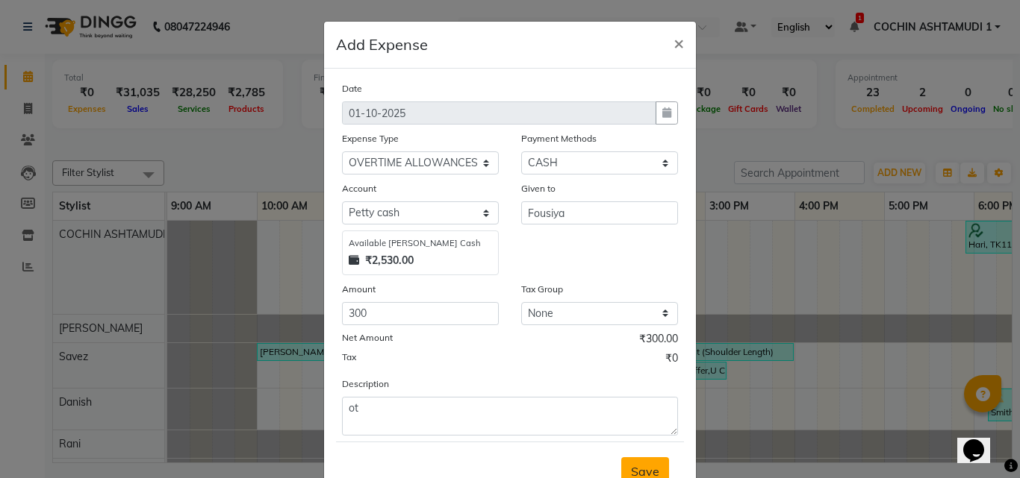
click at [647, 464] on span "Save" at bounding box center [645, 471] width 28 height 15
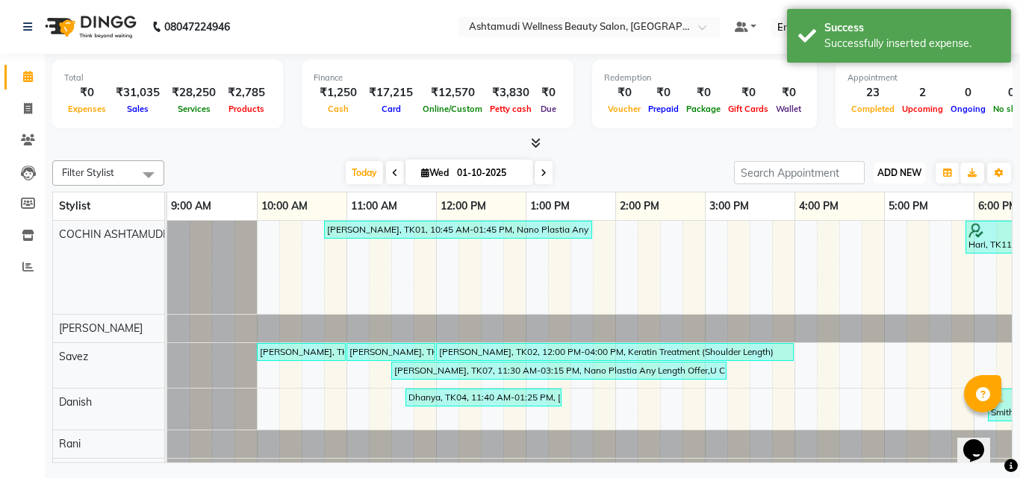
click at [894, 172] on span "ADD NEW" at bounding box center [899, 172] width 44 height 11
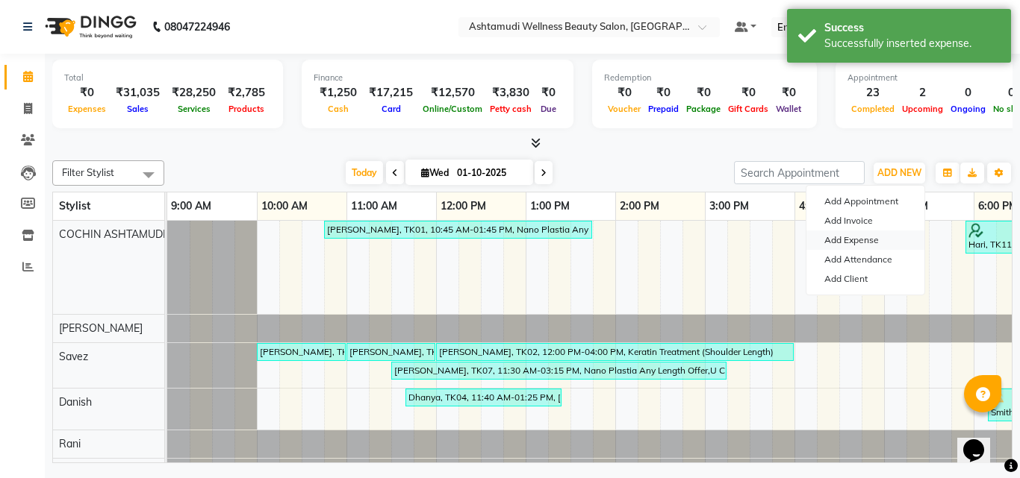
click at [866, 243] on link "Add Expense" at bounding box center [865, 240] width 118 height 19
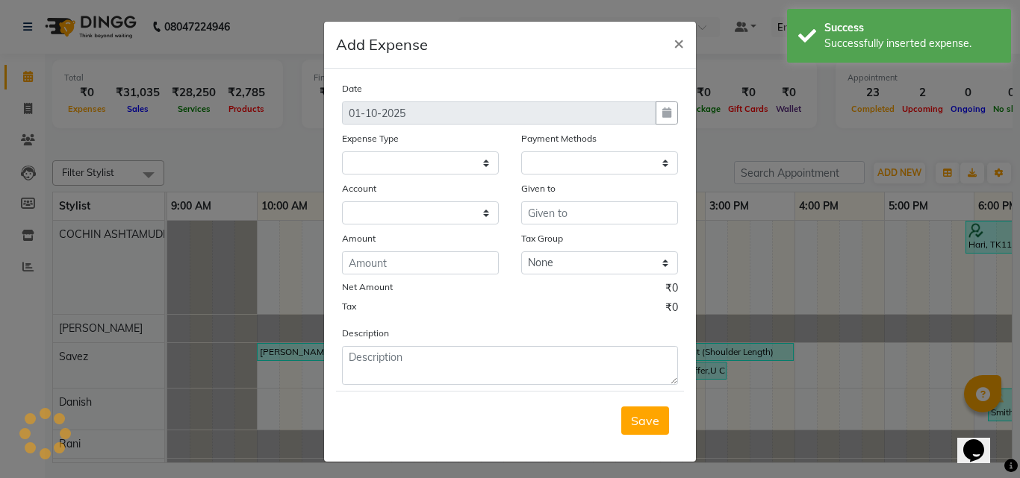
select select
click at [421, 160] on select at bounding box center [420, 163] width 157 height 23
select select "1"
select select "3463"
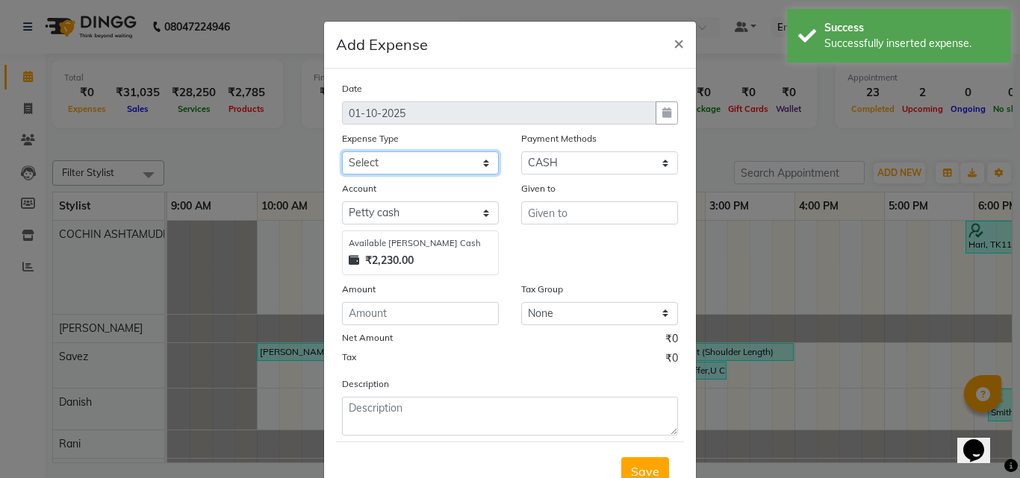
select select "15000"
click at [342, 152] on select "Select ACCOMODATION EXPENSES ADVERTISEMENT SALES PROMOTIONAL EXPENSES Bonus BRI…" at bounding box center [420, 163] width 157 height 23
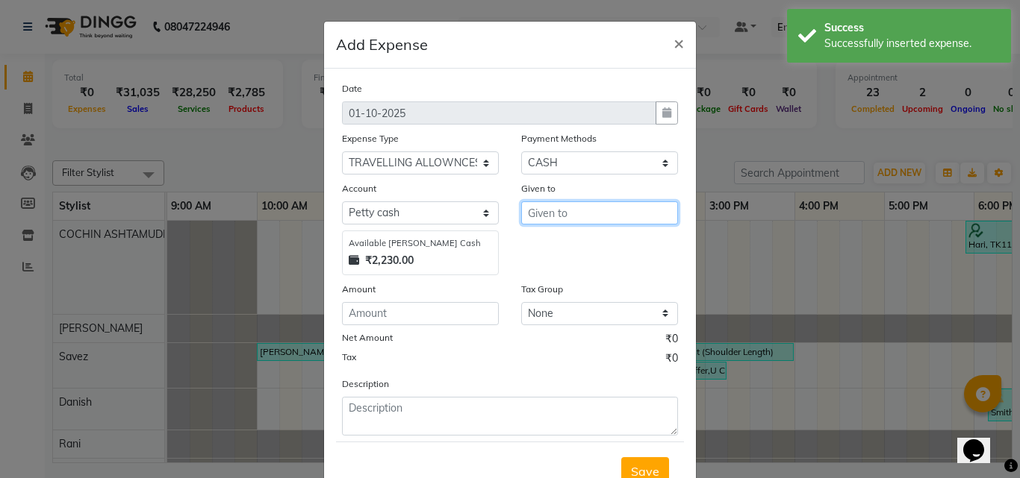
click at [573, 222] on input "text" at bounding box center [599, 213] width 157 height 23
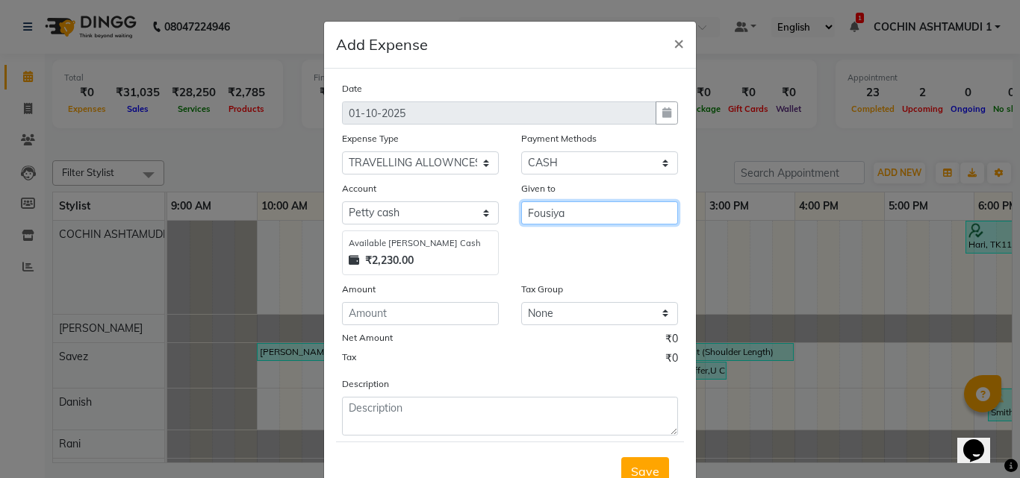
type input "Fousiya"
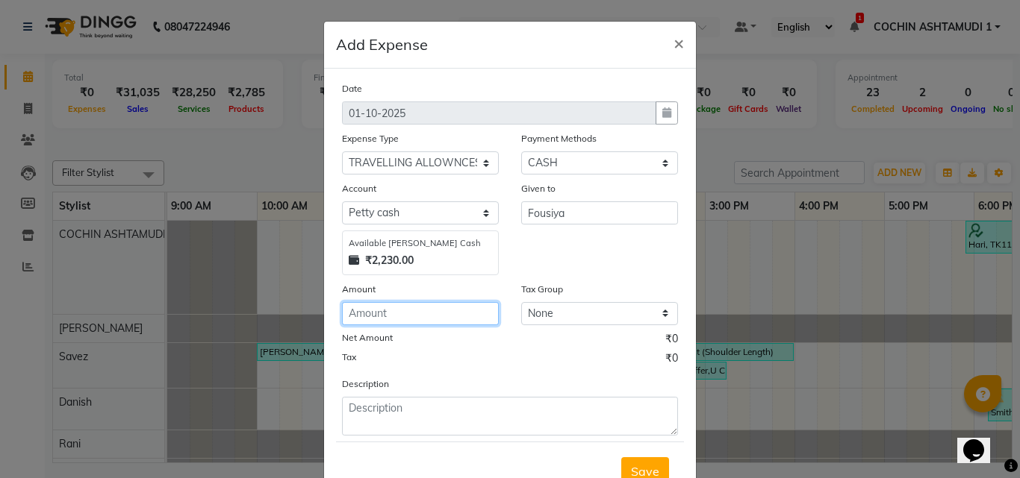
click at [418, 312] on input "number" at bounding box center [420, 313] width 157 height 23
type input "80"
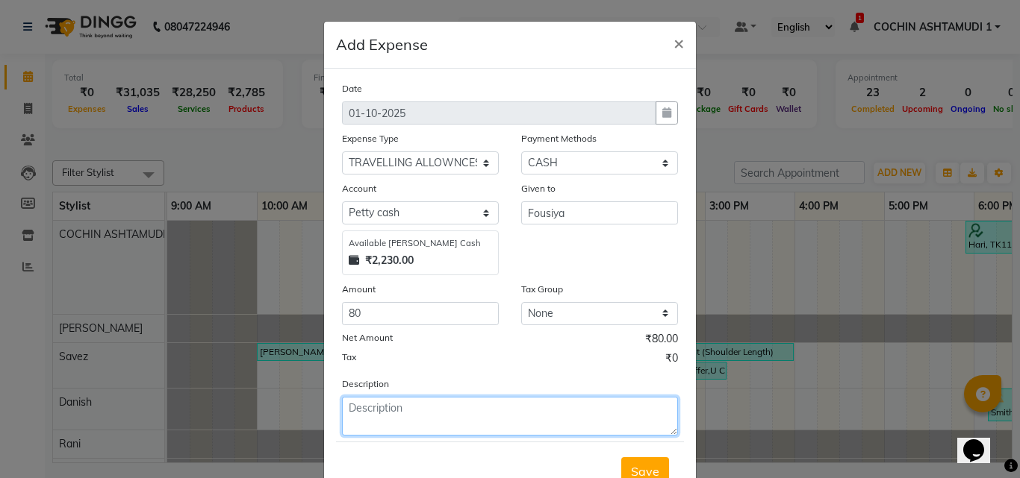
click at [396, 416] on textarea at bounding box center [510, 416] width 336 height 39
type textarea "ta"
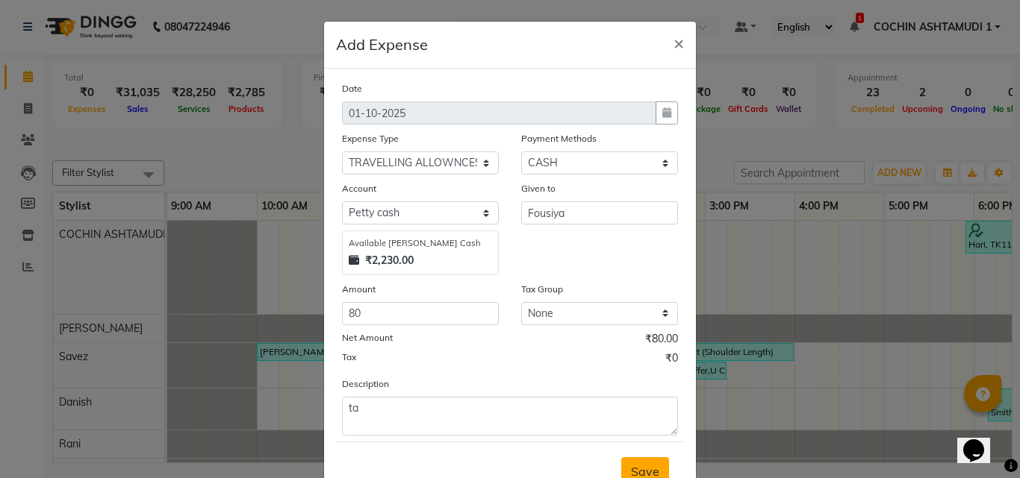
click at [646, 461] on button "Save" at bounding box center [645, 472] width 48 height 28
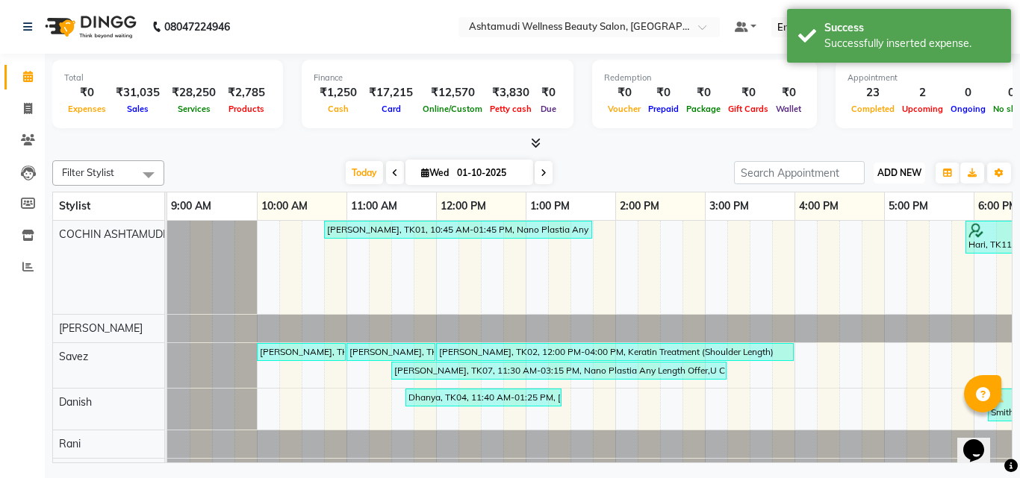
click at [904, 172] on span "ADD NEW" at bounding box center [899, 172] width 44 height 11
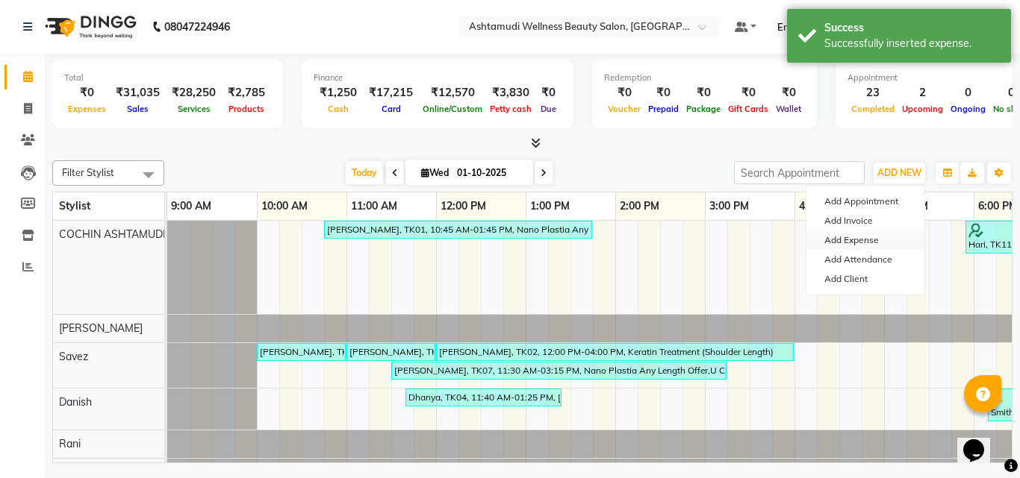
click at [878, 235] on link "Add Expense" at bounding box center [865, 240] width 118 height 19
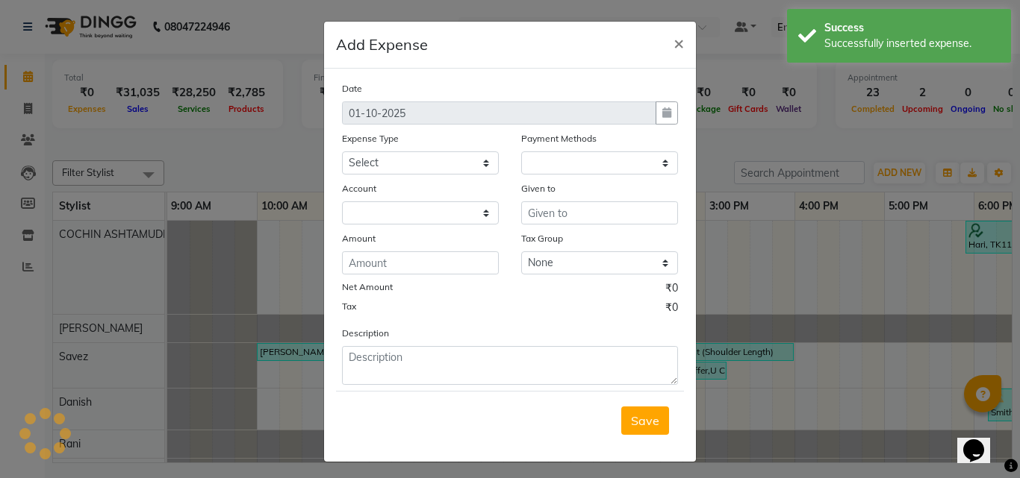
select select "1"
select select "3463"
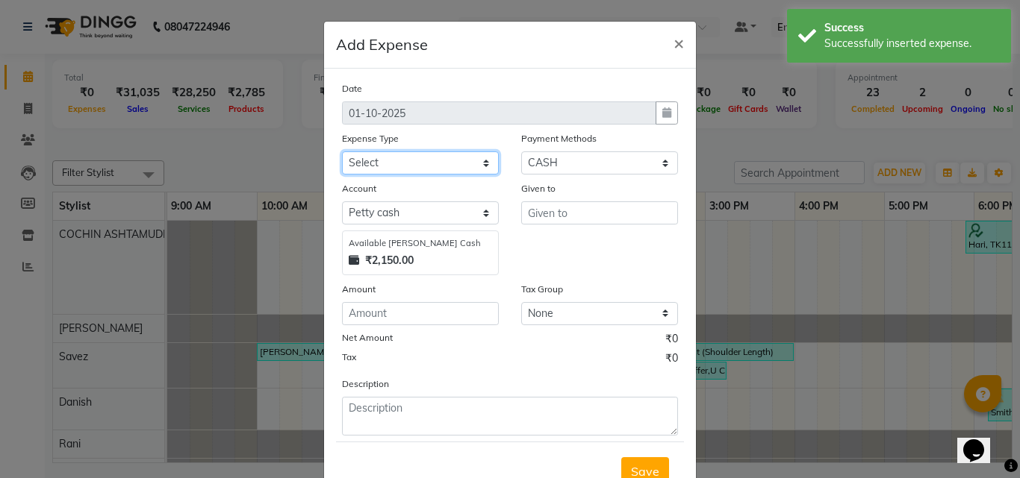
click at [434, 161] on select "Select ACCOMODATION EXPENSES ADVERTISEMENT SALES PROMOTIONAL EXPENSES Bonus BRI…" at bounding box center [420, 163] width 157 height 23
select select "6180"
click at [342, 152] on select "Select ACCOMODATION EXPENSES ADVERTISEMENT SALES PROMOTIONAL EXPENSES Bonus BRI…" at bounding box center [420, 163] width 157 height 23
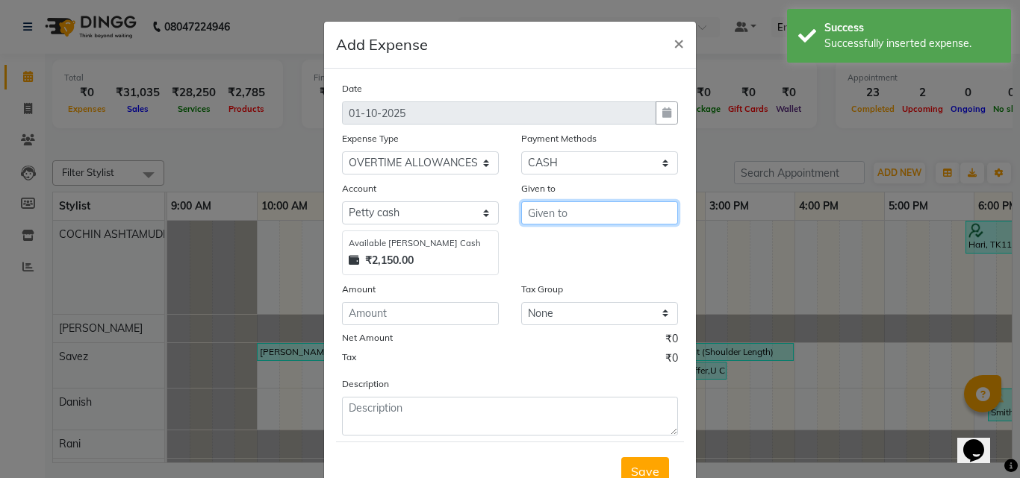
click at [529, 205] on input "text" at bounding box center [599, 213] width 157 height 23
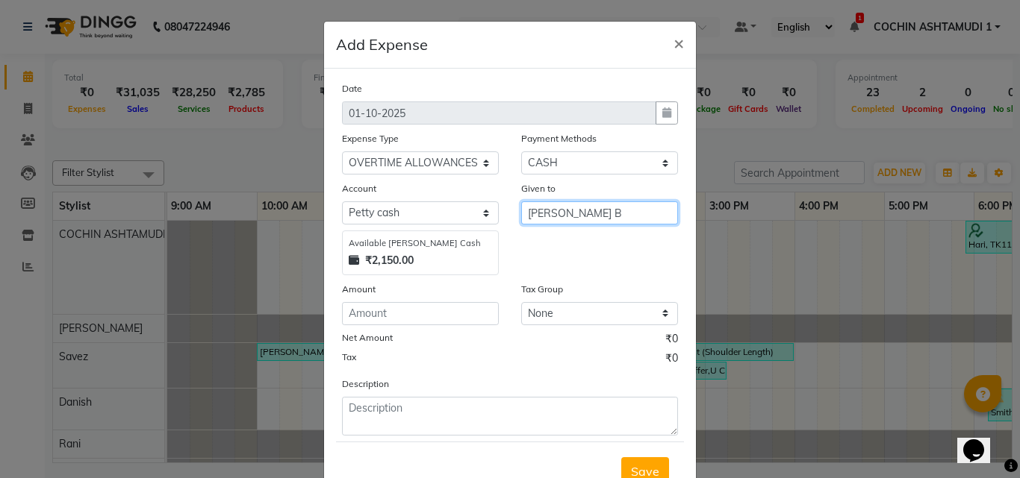
type input "[PERSON_NAME] B"
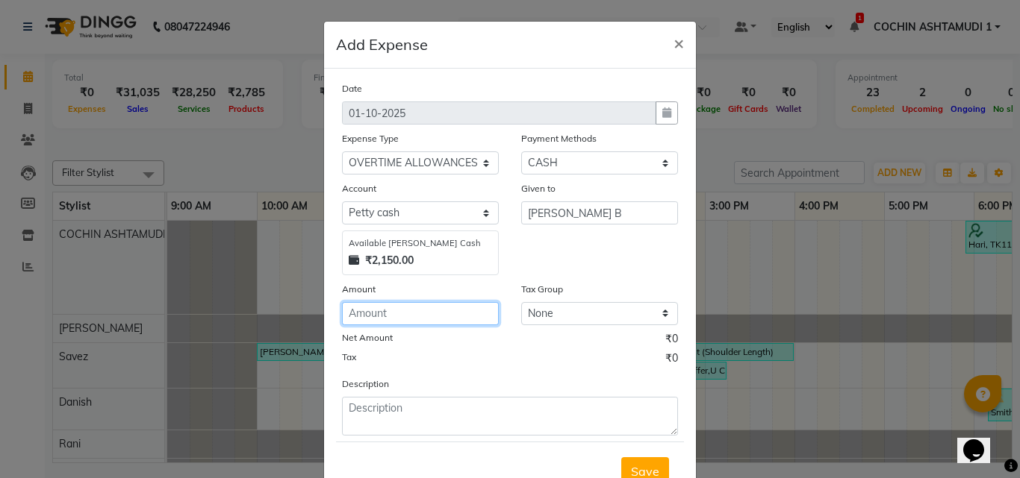
click at [422, 311] on input "number" at bounding box center [420, 313] width 157 height 23
type input "150"
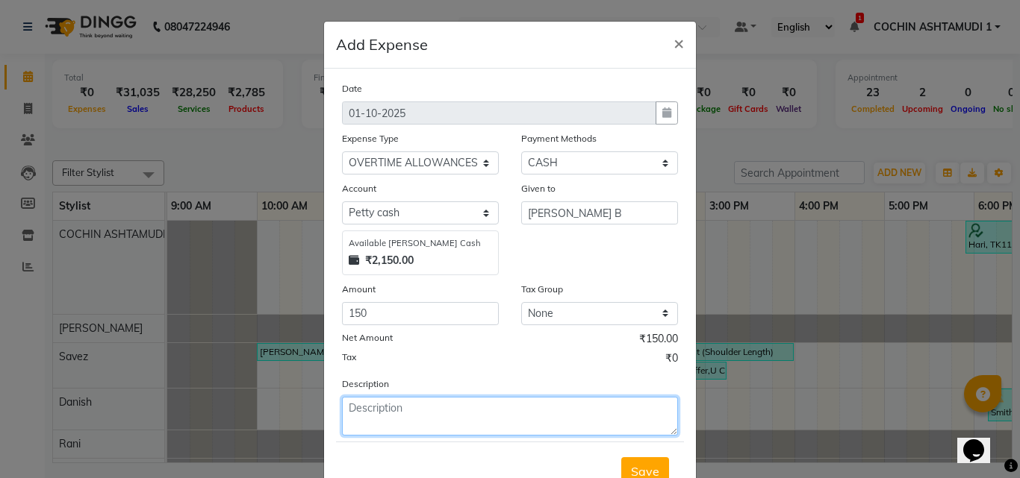
click at [379, 412] on textarea at bounding box center [510, 416] width 336 height 39
type textarea "ot"
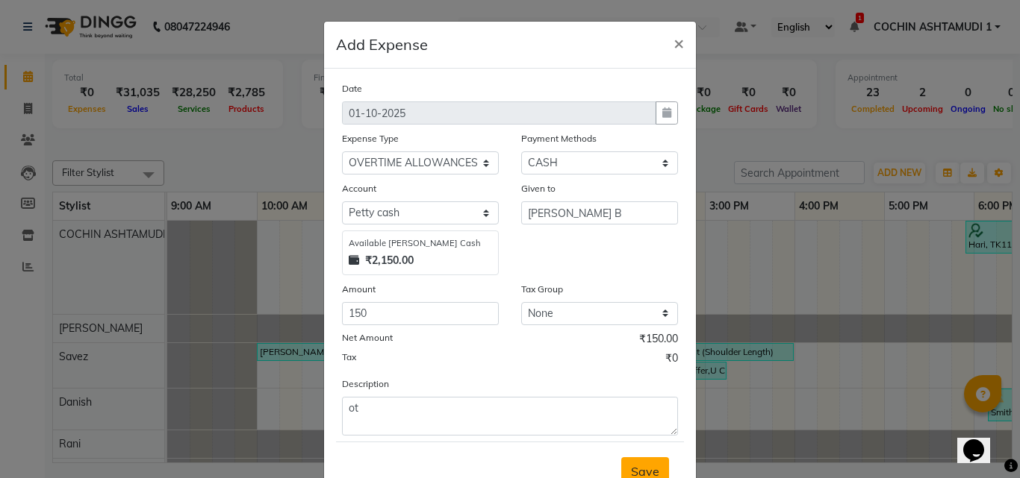
click at [648, 464] on span "Save" at bounding box center [645, 471] width 28 height 15
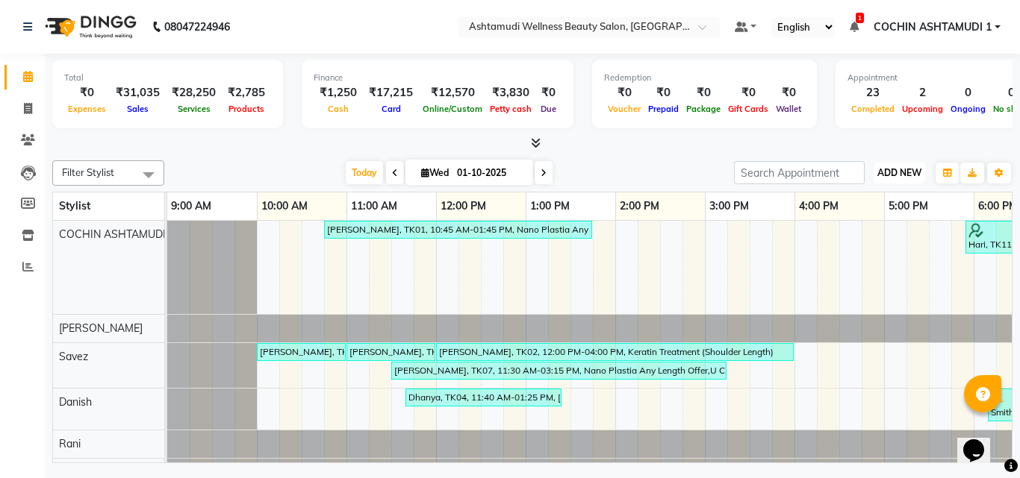
click at [895, 179] on button "ADD NEW Toggle Dropdown" at bounding box center [899, 173] width 52 height 21
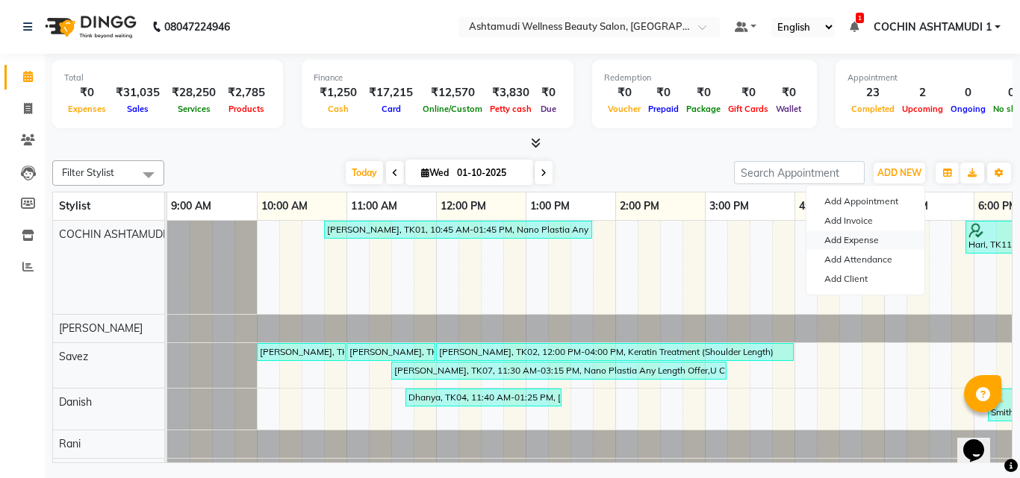
click at [846, 245] on link "Add Expense" at bounding box center [865, 240] width 118 height 19
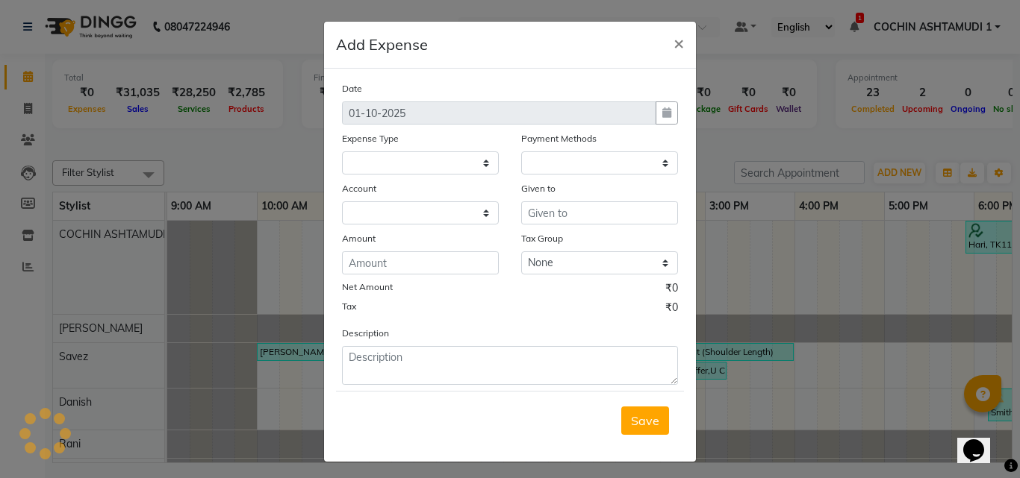
select select
select select "1"
select select "3463"
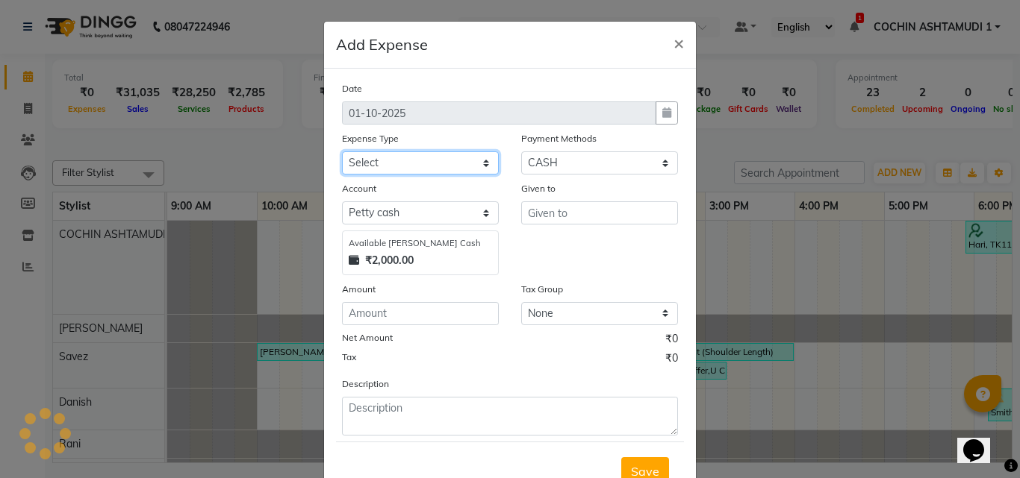
click at [420, 167] on select "Select ACCOMODATION EXPENSES ADVERTISEMENT SALES PROMOTIONAL EXPENSES Bonus BRI…" at bounding box center [420, 163] width 157 height 23
select select "15000"
click at [342, 152] on select "Select ACCOMODATION EXPENSES ADVERTISEMENT SALES PROMOTIONAL EXPENSES Bonus BRI…" at bounding box center [420, 163] width 157 height 23
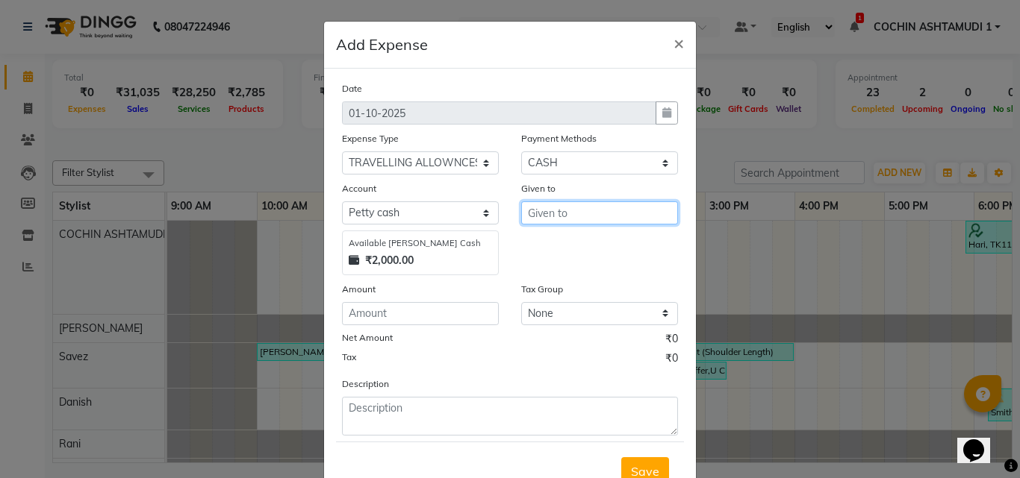
click at [603, 222] on input "text" at bounding box center [599, 213] width 157 height 23
type input "[PERSON_NAME] B"
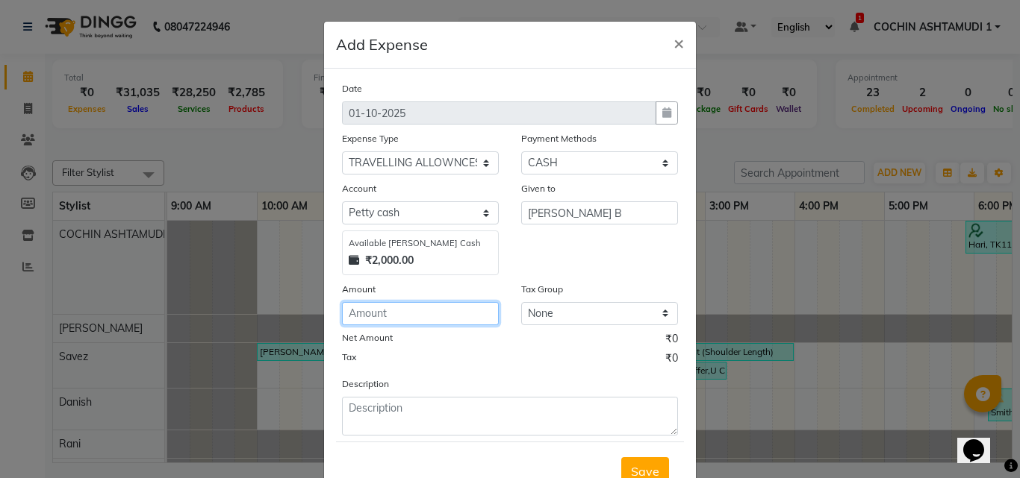
click at [361, 325] on input "number" at bounding box center [420, 313] width 157 height 23
type input "40"
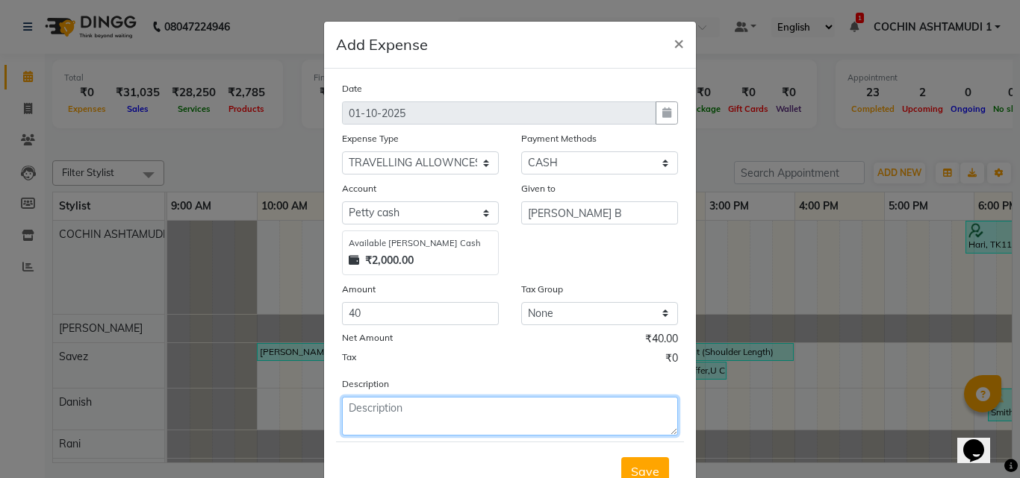
click at [360, 405] on textarea at bounding box center [510, 416] width 336 height 39
type textarea "ta"
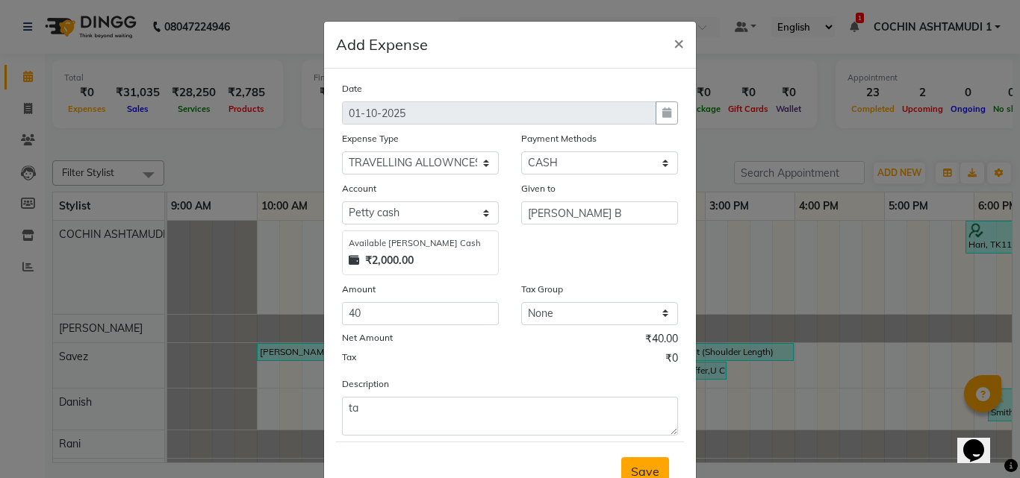
click at [634, 467] on span "Save" at bounding box center [645, 471] width 28 height 15
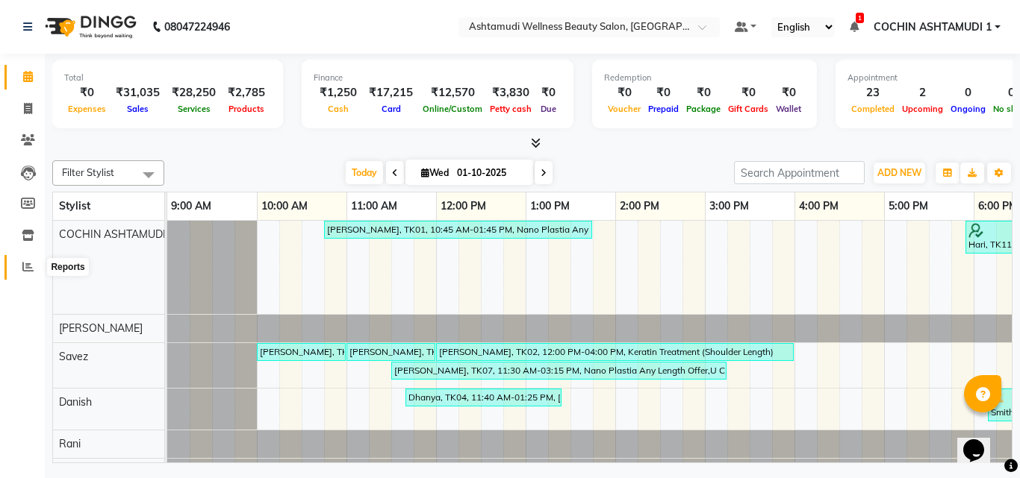
click at [34, 263] on span at bounding box center [28, 267] width 26 height 17
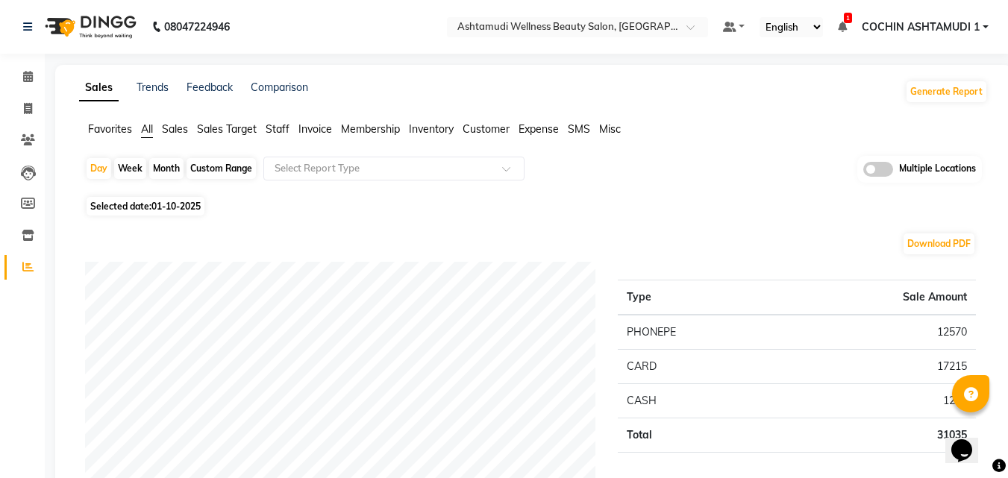
click at [319, 129] on span "Invoice" at bounding box center [316, 128] width 34 height 13
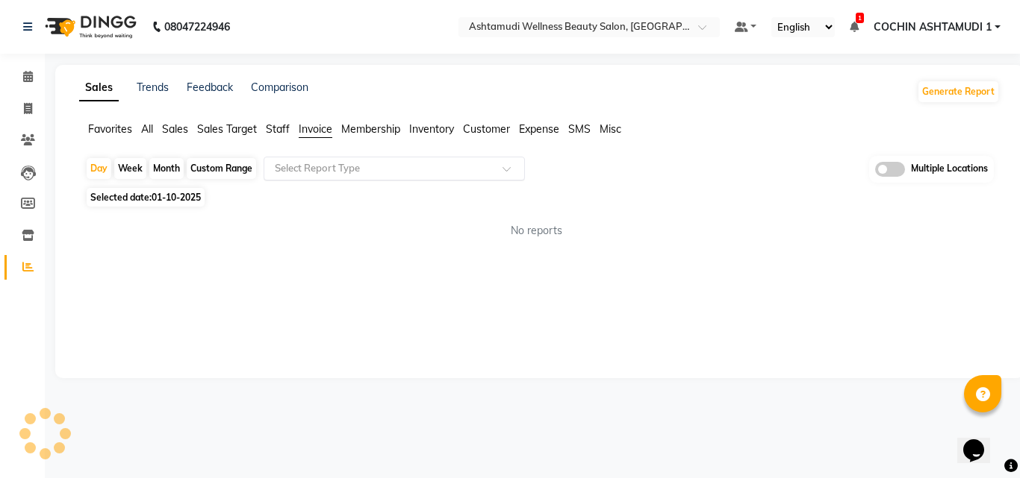
click at [319, 173] on input "text" at bounding box center [379, 168] width 215 height 15
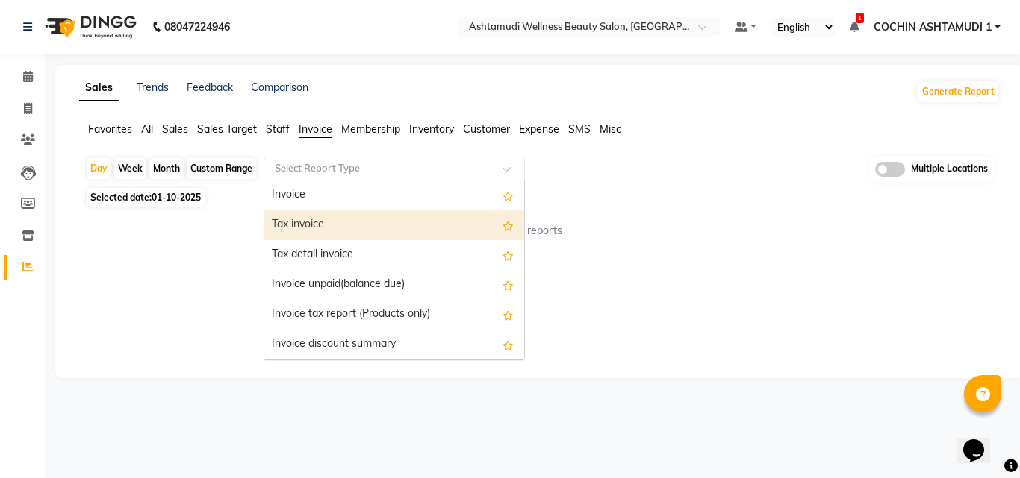
click at [316, 227] on div "Tax invoice" at bounding box center [394, 226] width 260 height 30
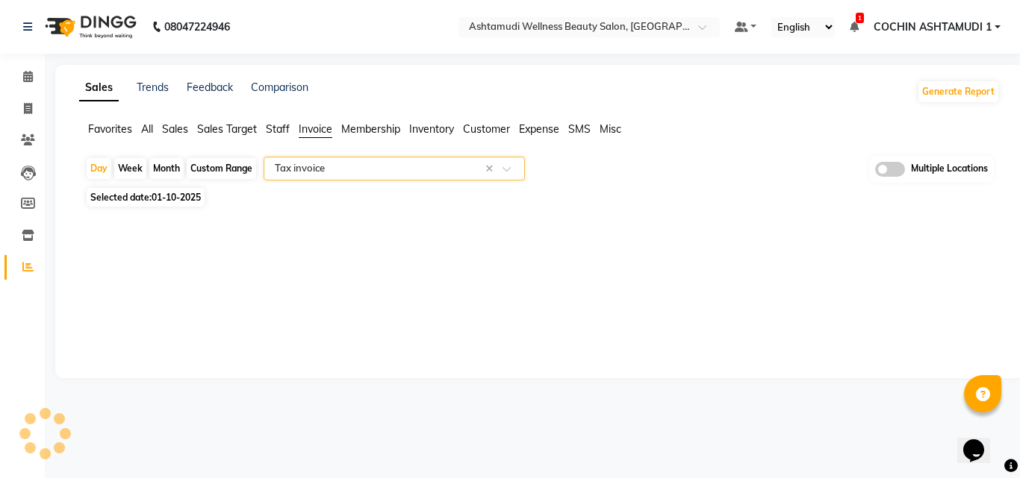
select select "full_report"
select select "csv"
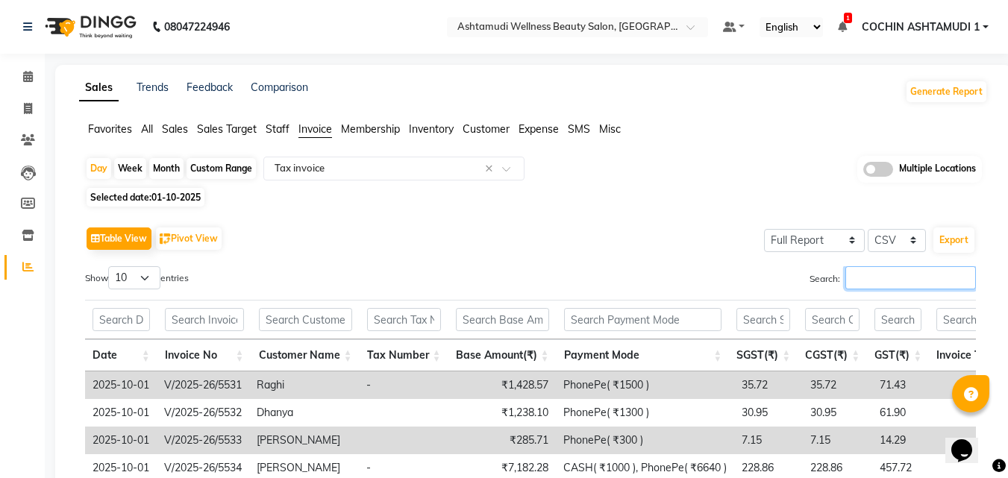
click at [864, 285] on input "Search:" at bounding box center [911, 277] width 131 height 23
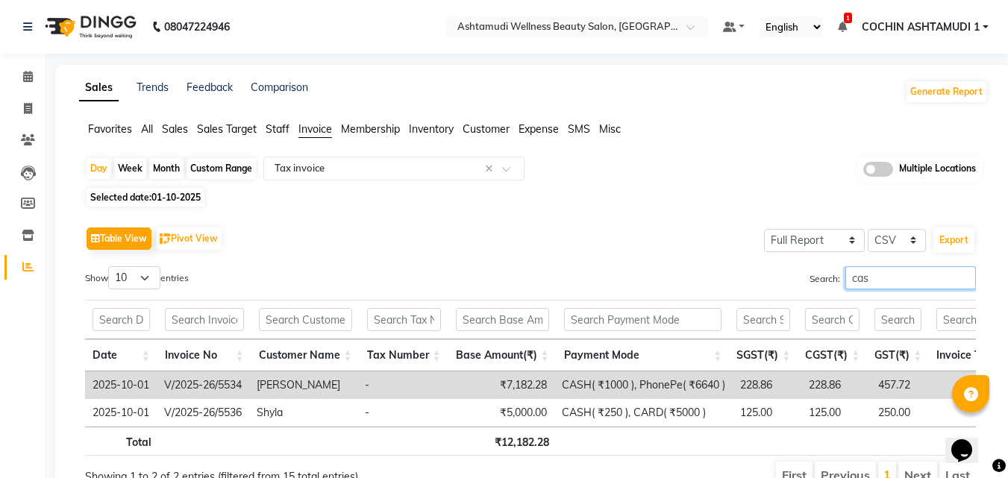
type input "cas"
click at [26, 75] on icon at bounding box center [28, 76] width 10 height 11
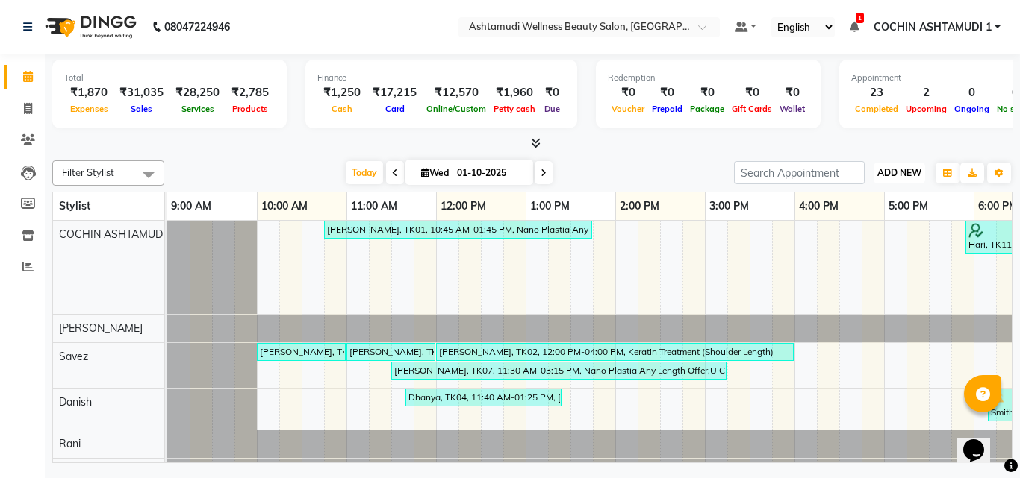
drag, startPoint x: 908, startPoint y: 163, endPoint x: 901, endPoint y: 170, distance: 10.6
click at [908, 163] on button "ADD NEW Toggle Dropdown" at bounding box center [899, 173] width 52 height 21
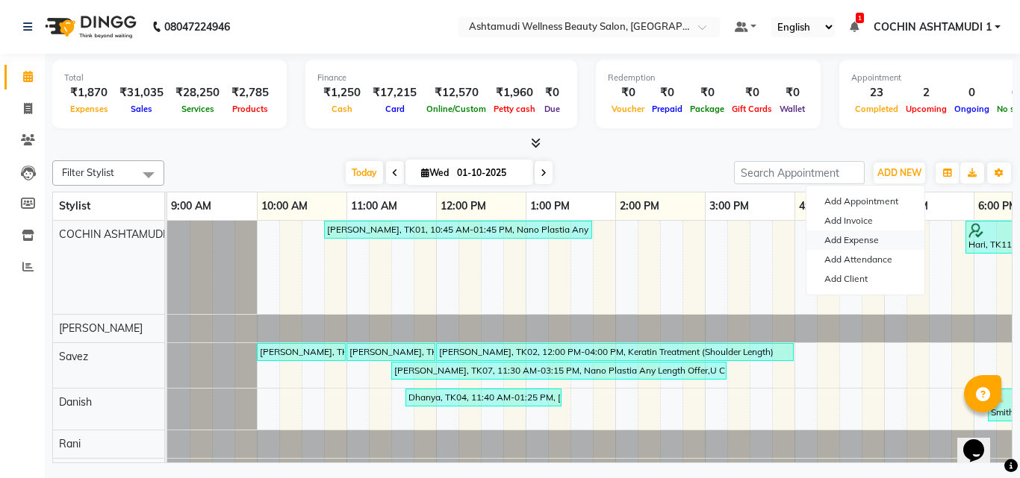
click at [837, 234] on link "Add Expense" at bounding box center [865, 240] width 118 height 19
select select "1"
select select "3463"
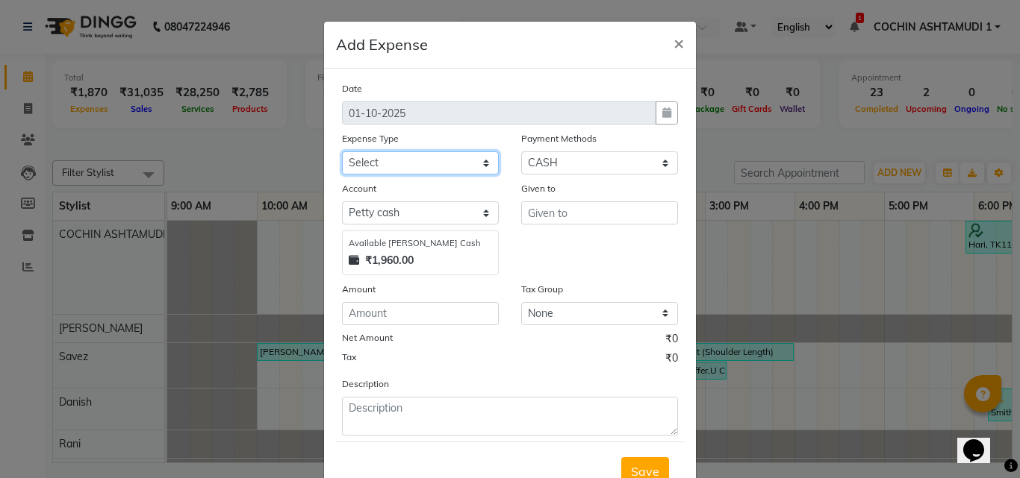
click at [371, 159] on select "Select ACCOMODATION EXPENSES ADVERTISEMENT SALES PROMOTIONAL EXPENSES Bonus BRI…" at bounding box center [420, 163] width 157 height 23
select select "6180"
click at [342, 152] on select "Select ACCOMODATION EXPENSES ADVERTISEMENT SALES PROMOTIONAL EXPENSES Bonus BRI…" at bounding box center [420, 163] width 157 height 23
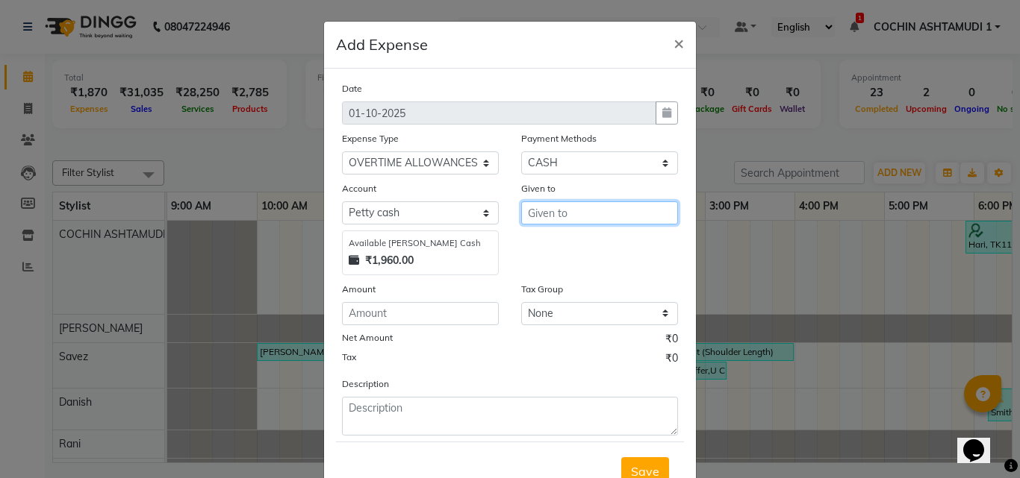
click at [576, 213] on input "text" at bounding box center [599, 213] width 157 height 23
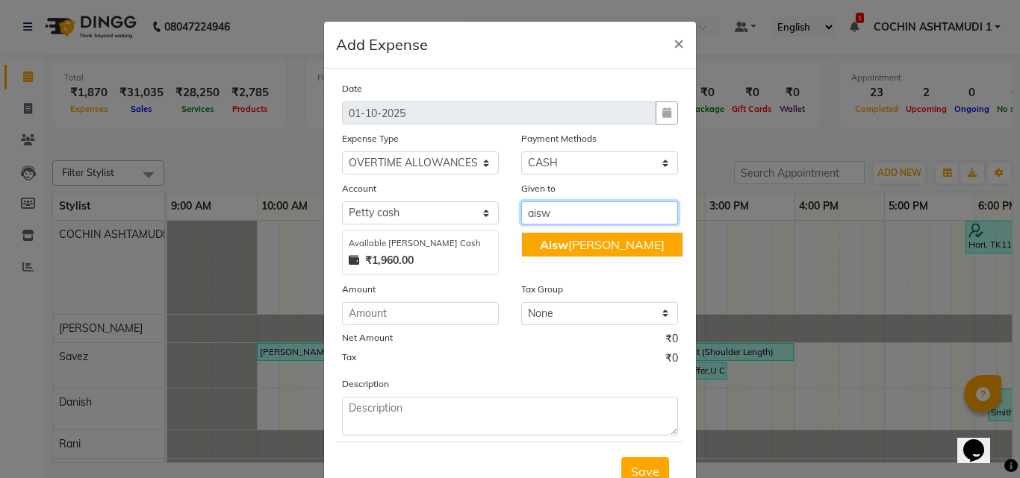
click at [557, 214] on input "aisw" at bounding box center [599, 213] width 157 height 23
click at [561, 244] on span "Jisha" at bounding box center [590, 244] width 101 height 15
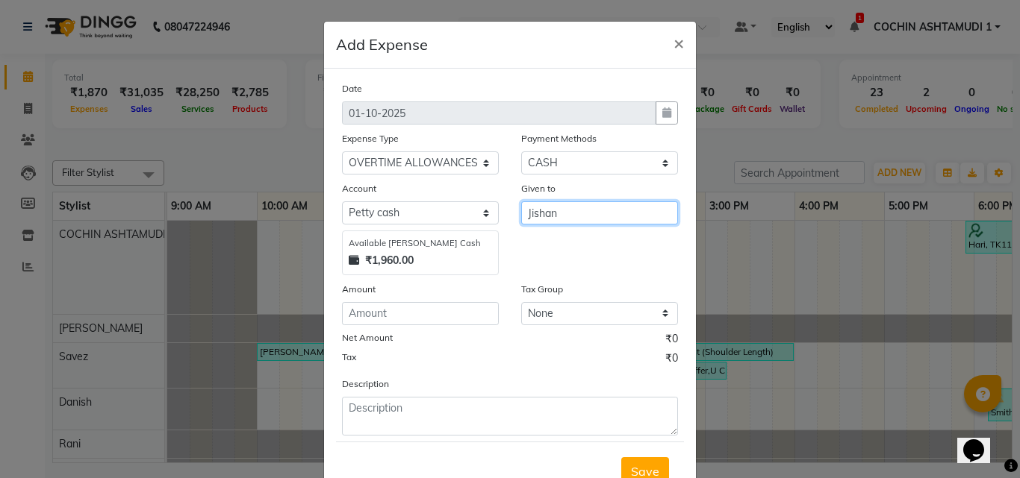
type input "Jishan"
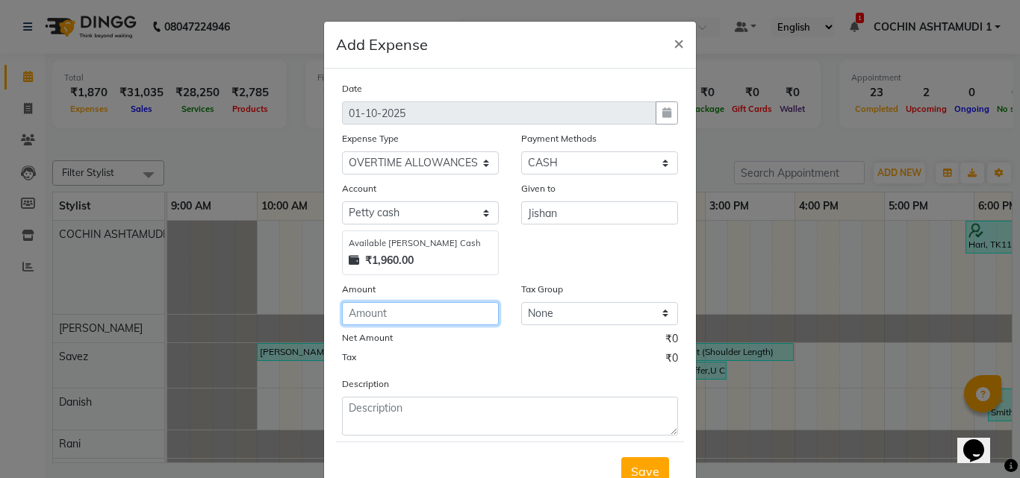
click at [390, 320] on input "number" at bounding box center [420, 313] width 157 height 23
type input "150"
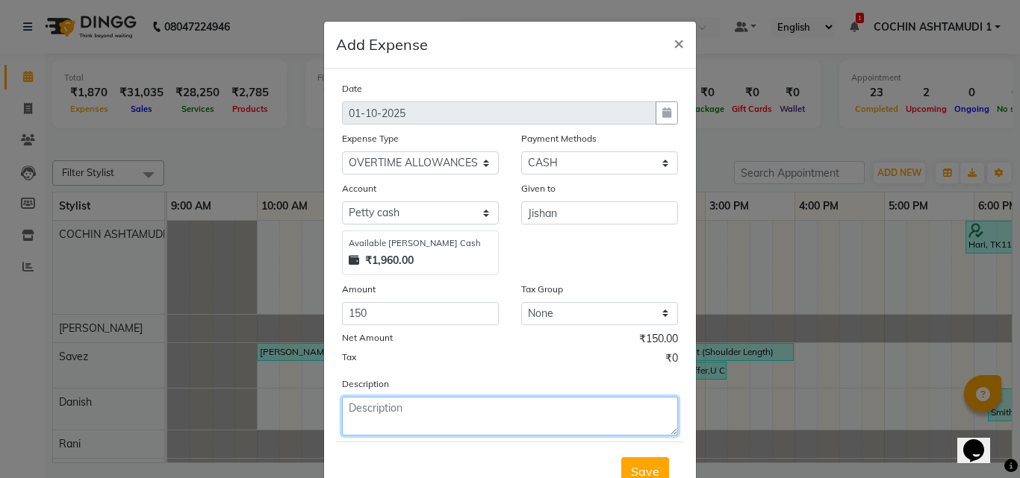
click at [393, 425] on textarea at bounding box center [510, 416] width 336 height 39
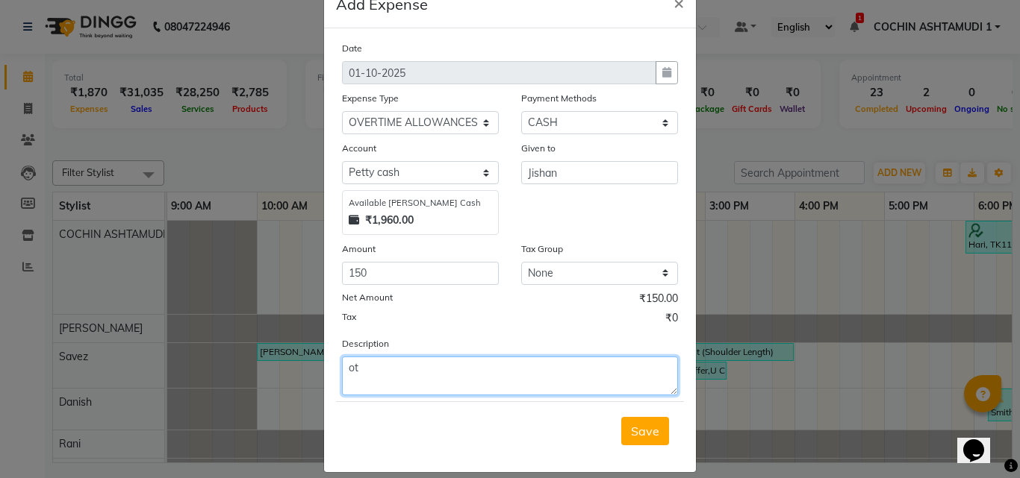
scroll to position [56, 0]
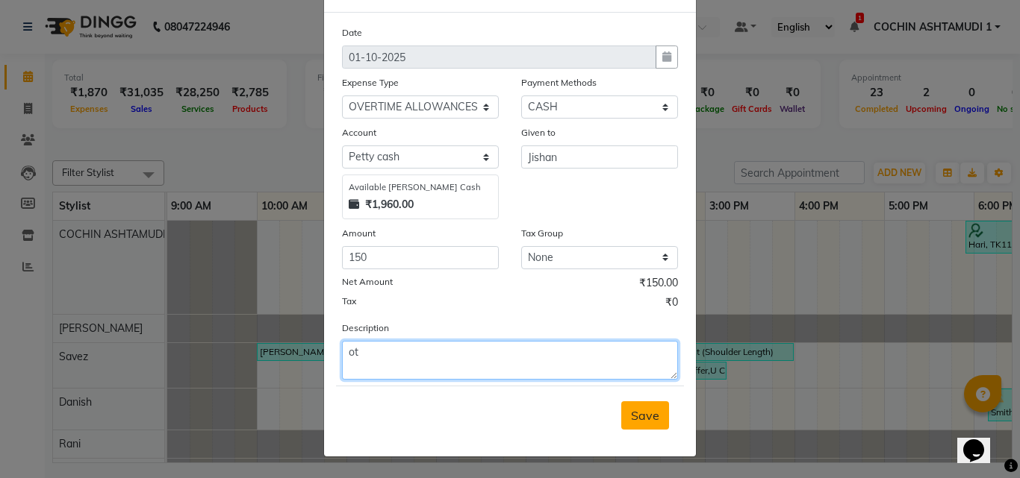
type textarea "ot"
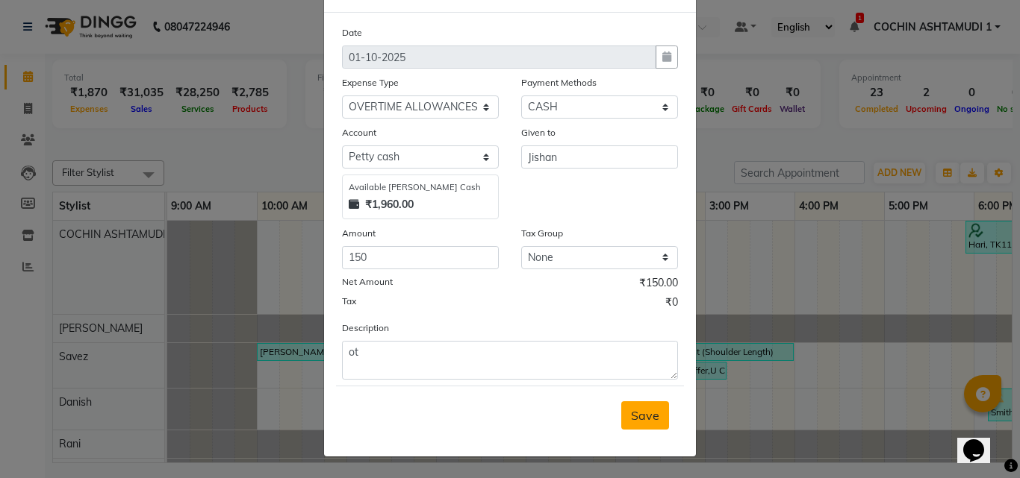
click at [621, 413] on button "Save" at bounding box center [645, 416] width 48 height 28
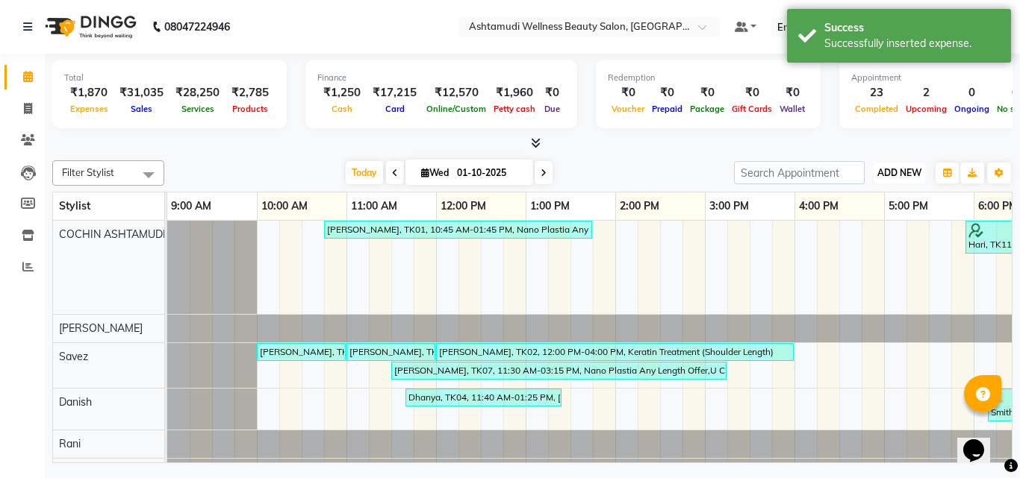
click at [878, 183] on button "ADD NEW Toggle Dropdown" at bounding box center [899, 173] width 52 height 21
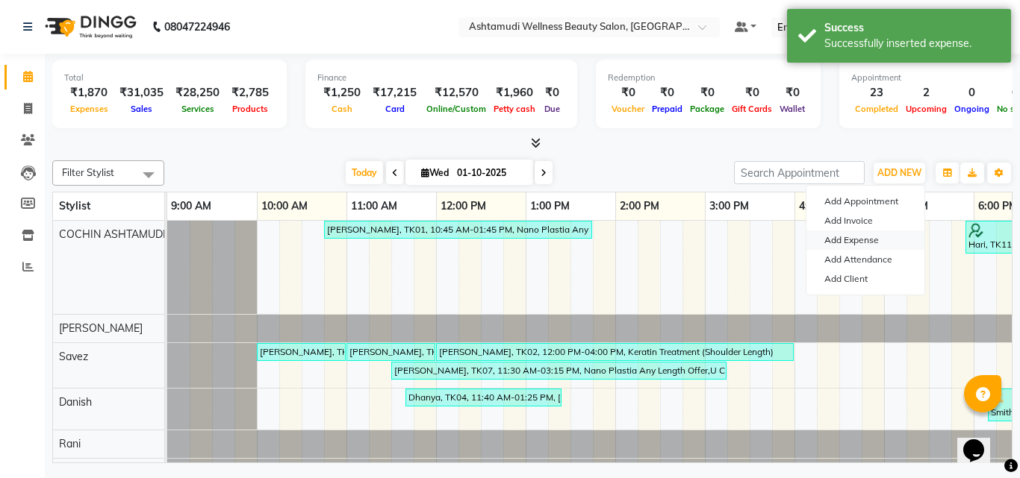
click at [847, 234] on link "Add Expense" at bounding box center [865, 240] width 118 height 19
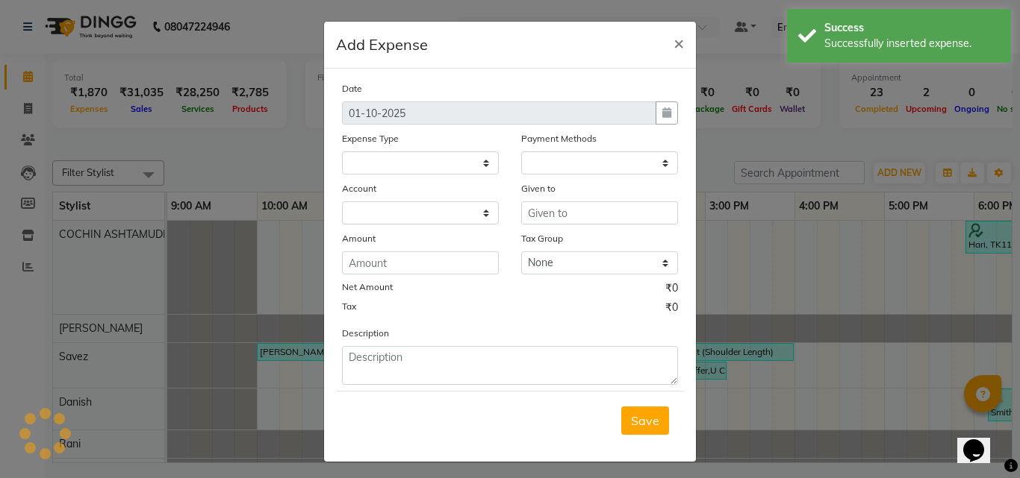
select select
click at [373, 169] on select "Select ACCOMODATION EXPENSES ADVERTISEMENT SALES PROMOTIONAL EXPENSES Bonus BRI…" at bounding box center [420, 163] width 157 height 23
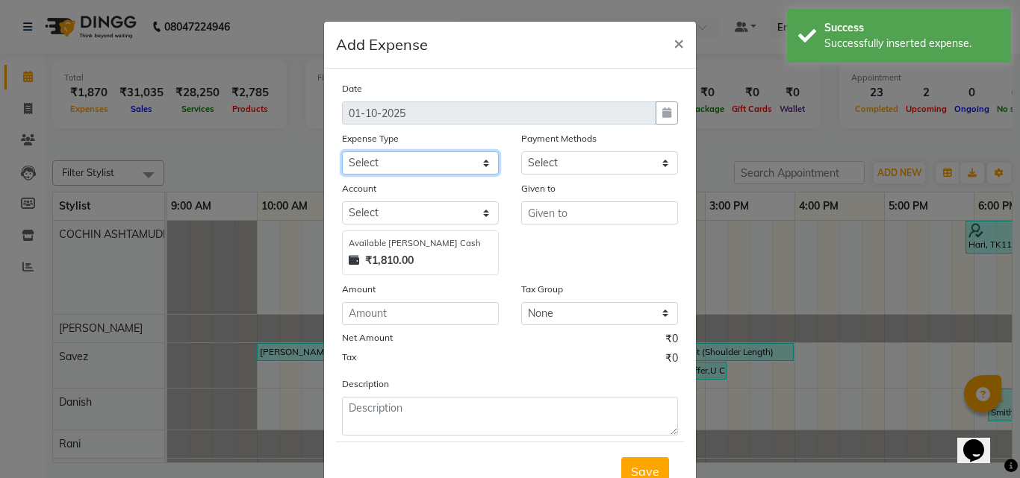
select select "1"
select select "3463"
select select "6180"
click at [342, 152] on select "Select ACCOMODATION EXPENSES ADVERTISEMENT SALES PROMOTIONAL EXPENSES Bonus BRI…" at bounding box center [420, 163] width 157 height 23
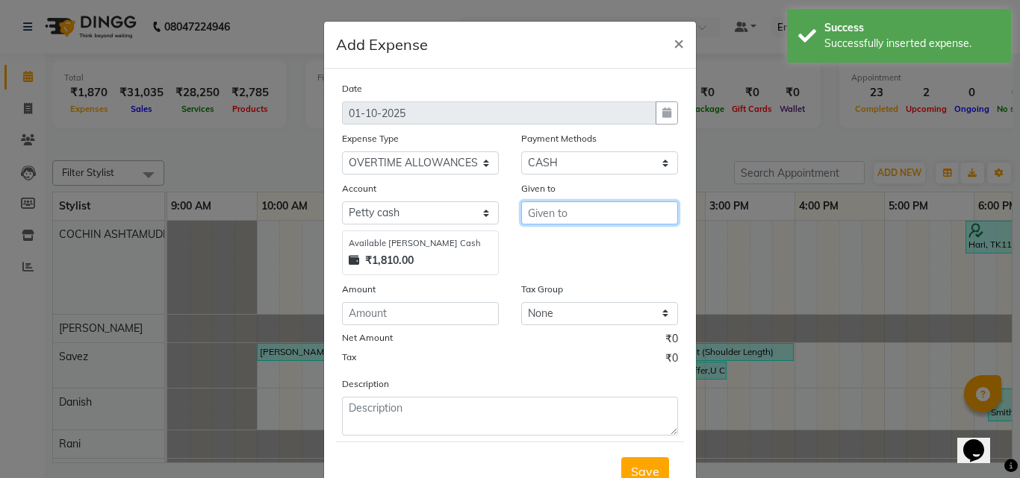
click at [531, 215] on input "text" at bounding box center [599, 213] width 157 height 23
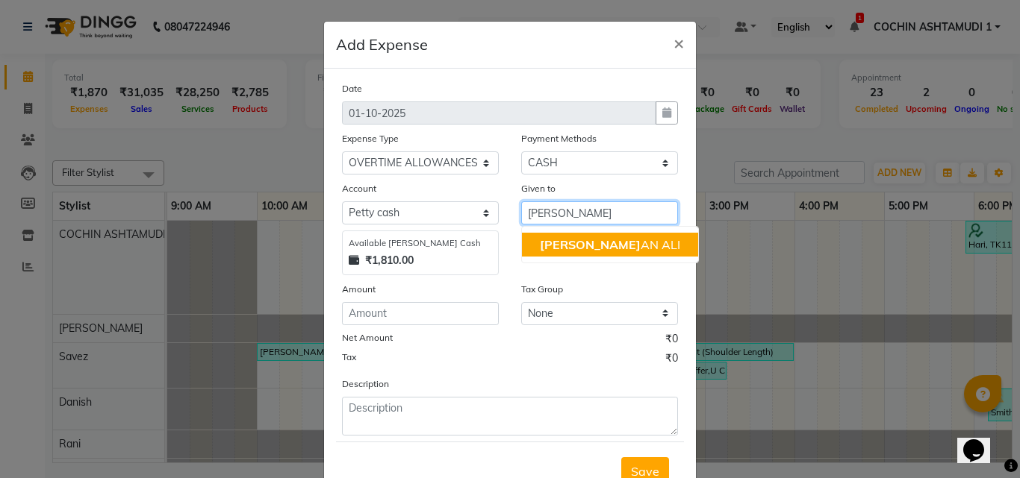
click at [563, 252] on button "SALM AN ALI" at bounding box center [610, 245] width 176 height 24
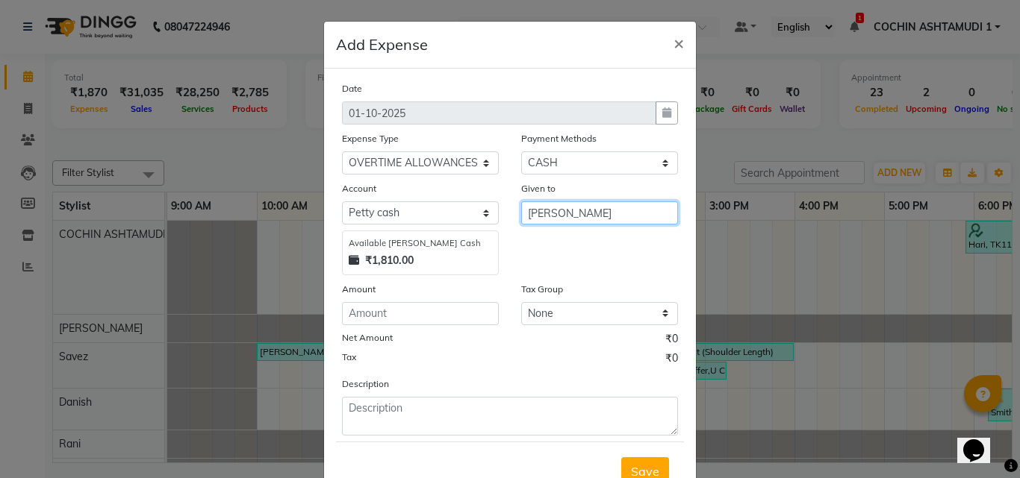
type input "[PERSON_NAME]"
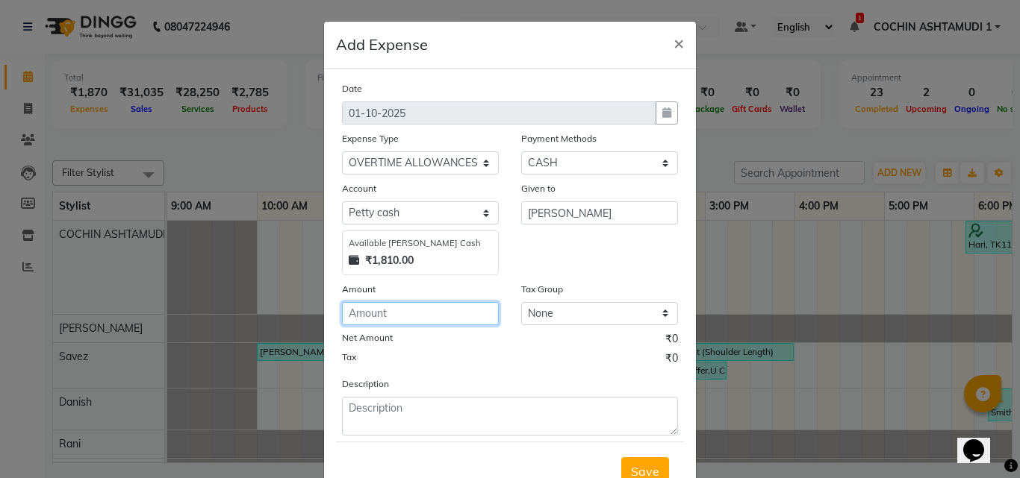
click at [398, 315] on input "number" at bounding box center [420, 313] width 157 height 23
type input "150"
click at [361, 385] on label "Description" at bounding box center [365, 384] width 47 height 13
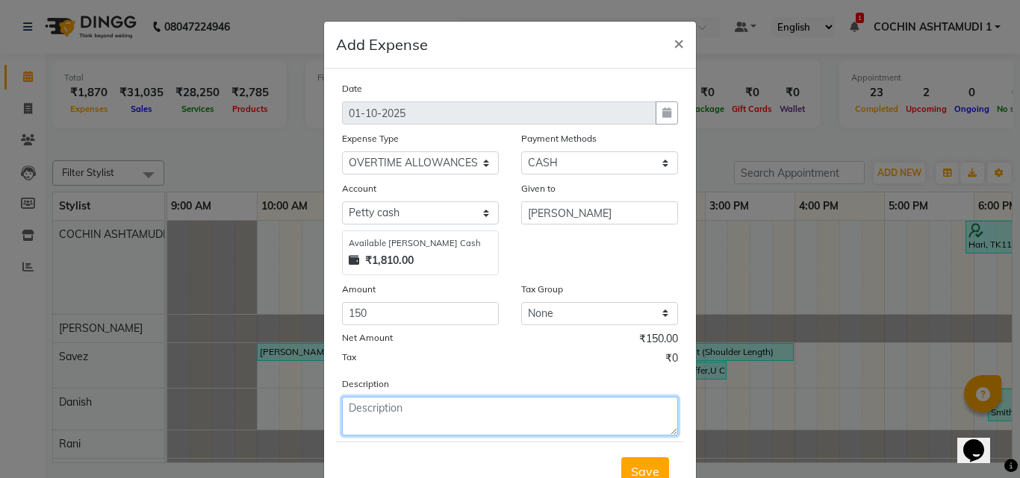
click at [352, 410] on textarea at bounding box center [510, 416] width 336 height 39
type textarea "ot"
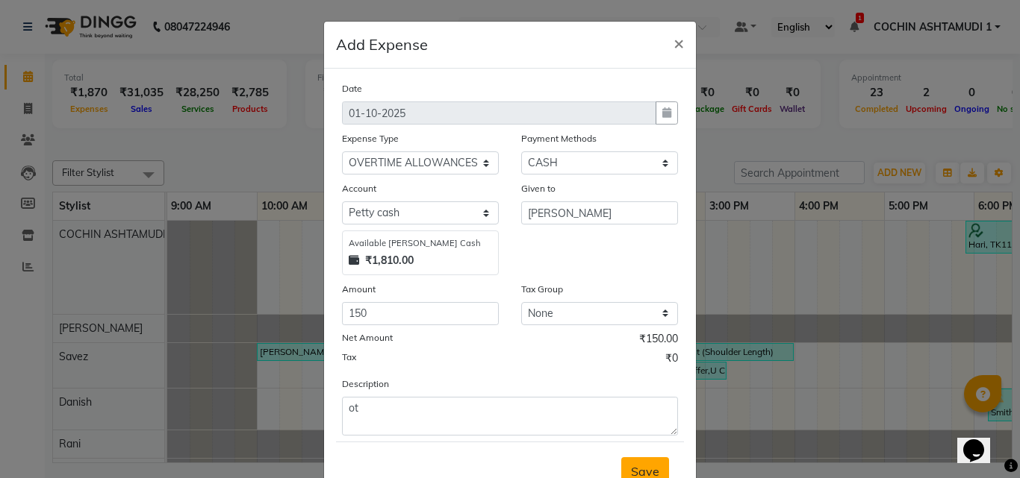
click at [632, 463] on button "Save" at bounding box center [645, 472] width 48 height 28
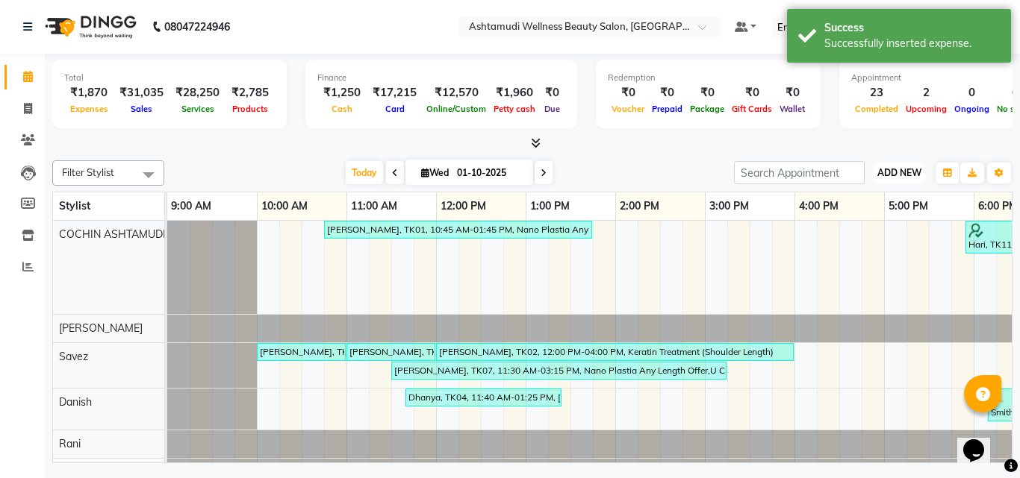
click at [895, 173] on span "ADD NEW" at bounding box center [899, 172] width 44 height 11
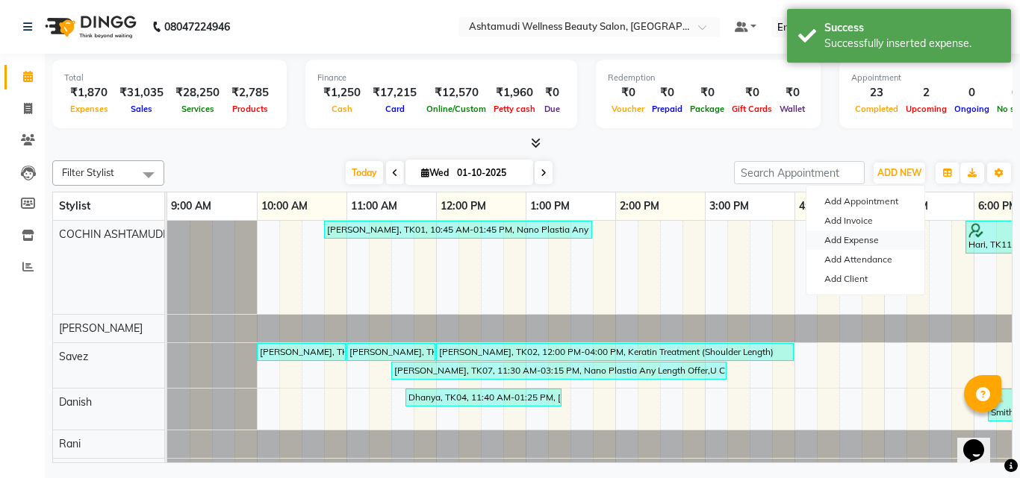
click at [846, 243] on link "Add Expense" at bounding box center [865, 240] width 118 height 19
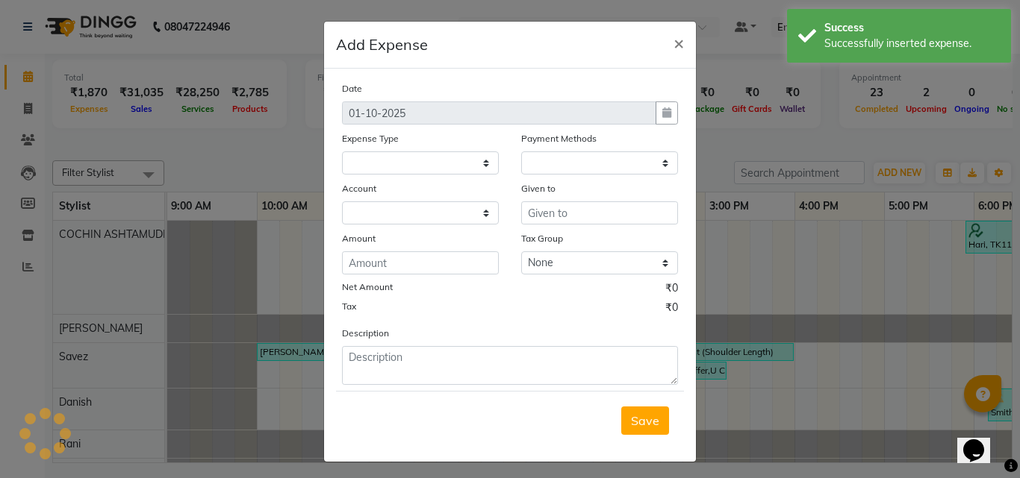
select select
select select "1"
select select "3463"
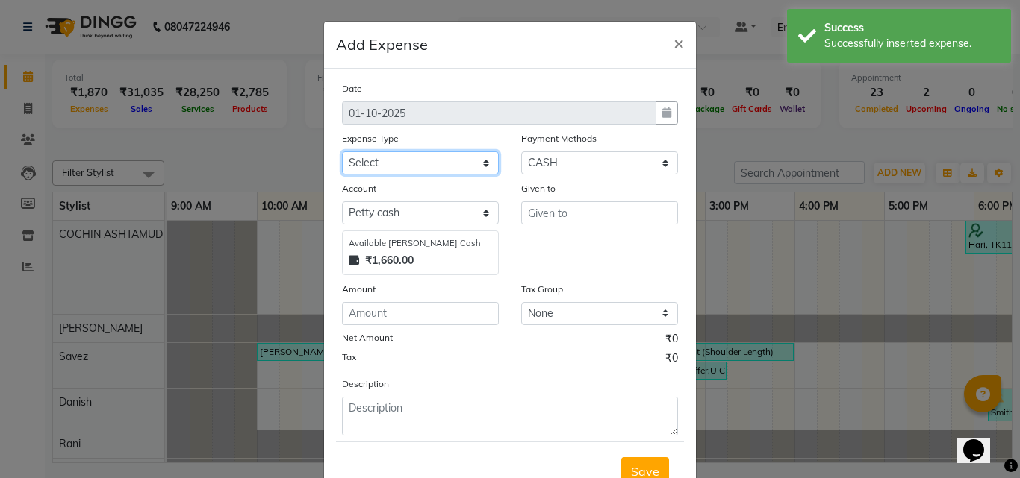
click at [396, 155] on select "Select ACCOMODATION EXPENSES ADVERTISEMENT SALES PROMOTIONAL EXPENSES Bonus BRI…" at bounding box center [420, 163] width 157 height 23
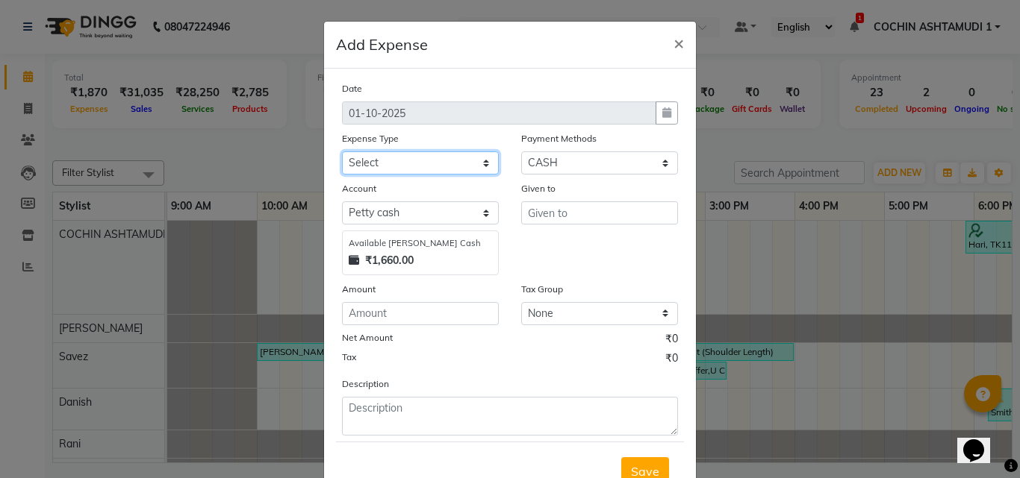
select select "6180"
click at [342, 152] on select "Select ACCOMODATION EXPENSES ADVERTISEMENT SALES PROMOTIONAL EXPENSES Bonus BRI…" at bounding box center [420, 163] width 157 height 23
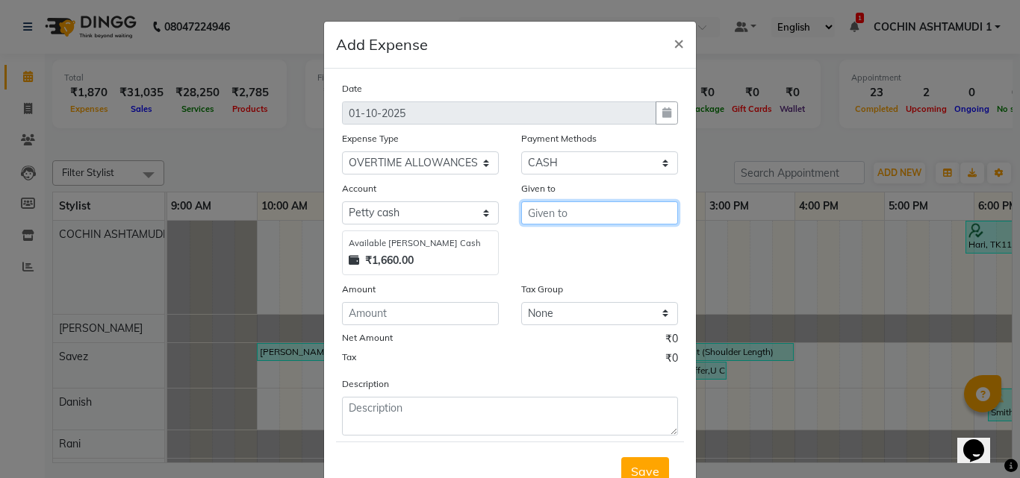
click at [570, 217] on input "text" at bounding box center [599, 213] width 157 height 23
type input "[PERSON_NAME]"
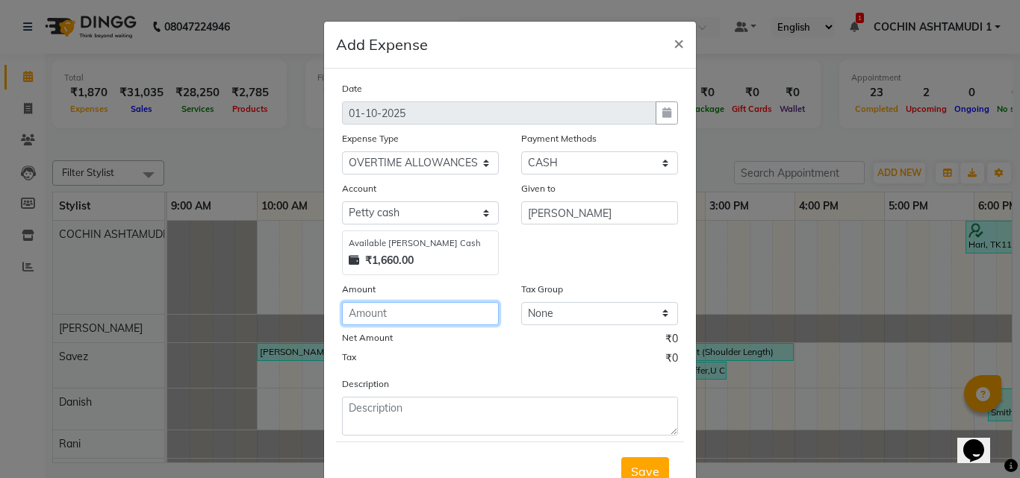
click at [371, 320] on input "number" at bounding box center [420, 313] width 157 height 23
type input "150"
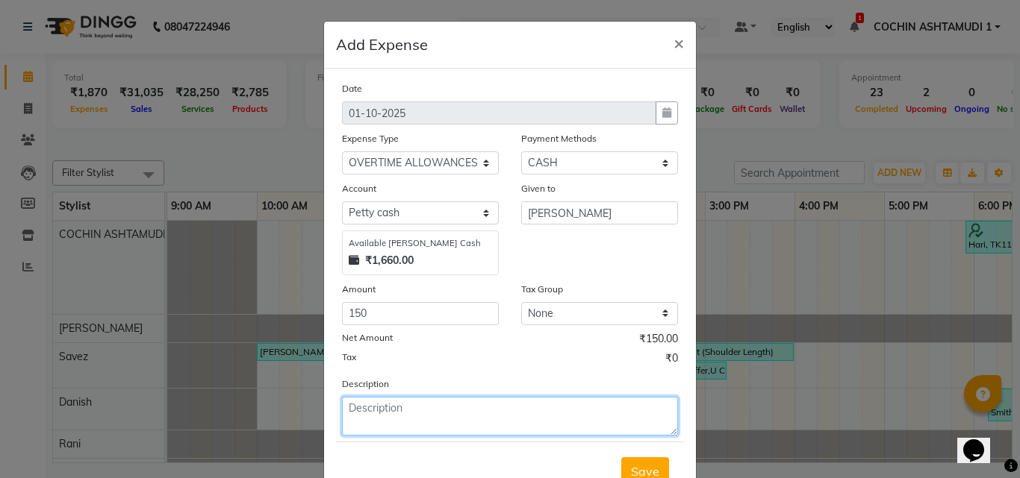
click at [363, 414] on textarea at bounding box center [510, 416] width 336 height 39
type textarea "ot"
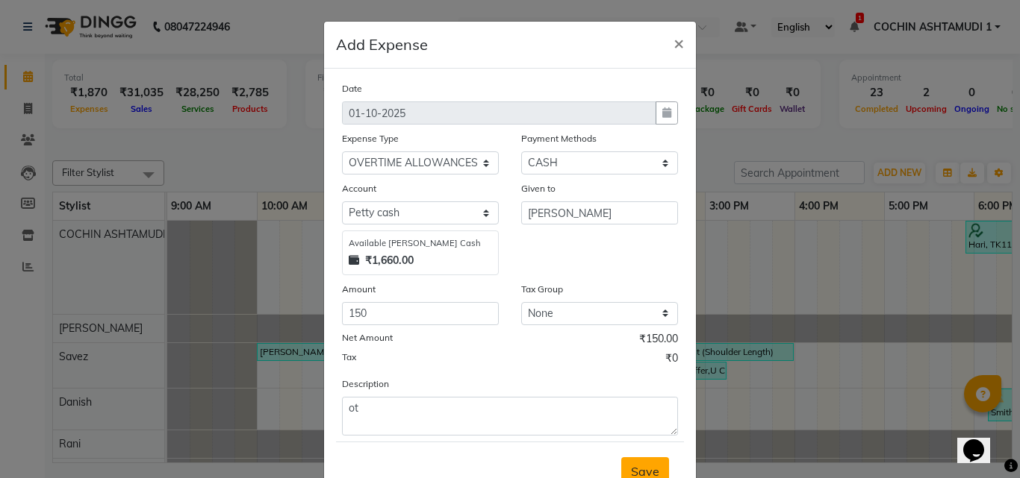
click at [638, 464] on span "Save" at bounding box center [645, 471] width 28 height 15
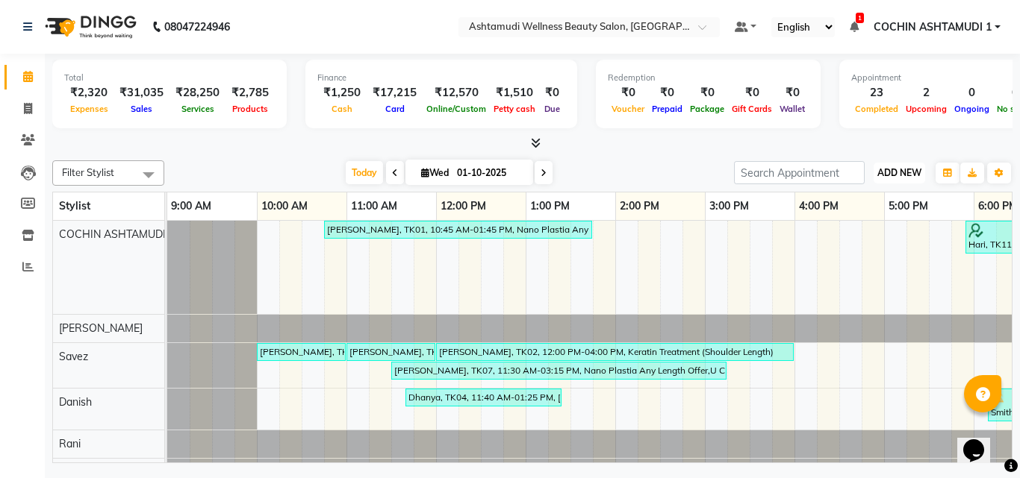
click at [918, 178] on button "ADD NEW Toggle Dropdown" at bounding box center [899, 173] width 52 height 21
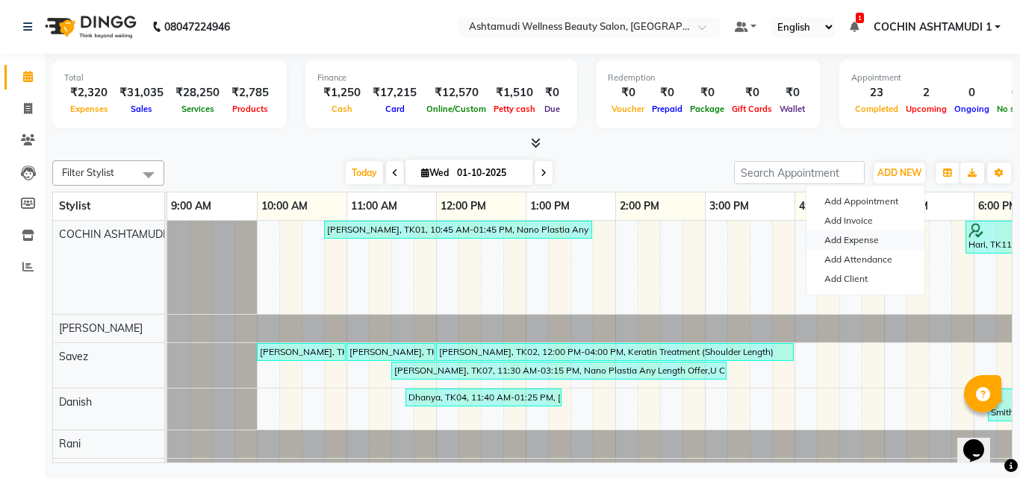
click at [851, 238] on link "Add Expense" at bounding box center [865, 240] width 118 height 19
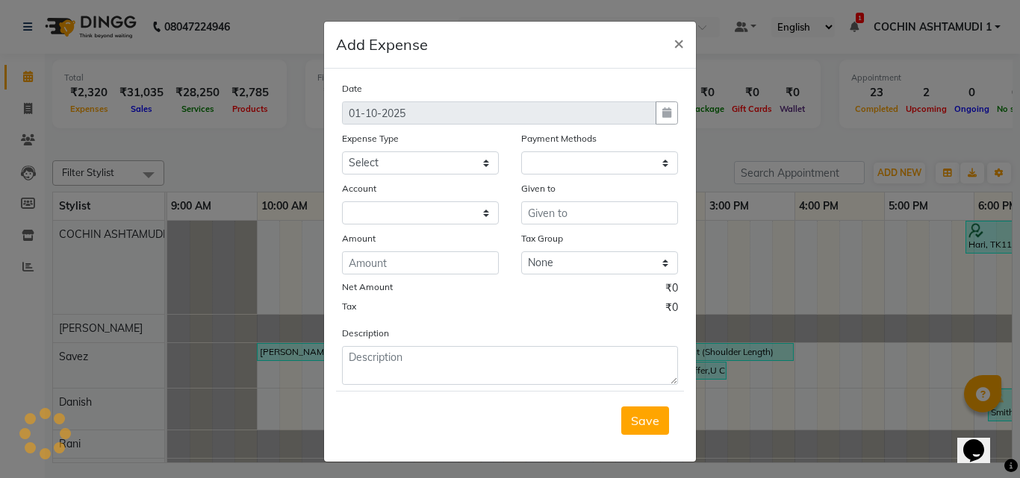
select select "1"
select select "3463"
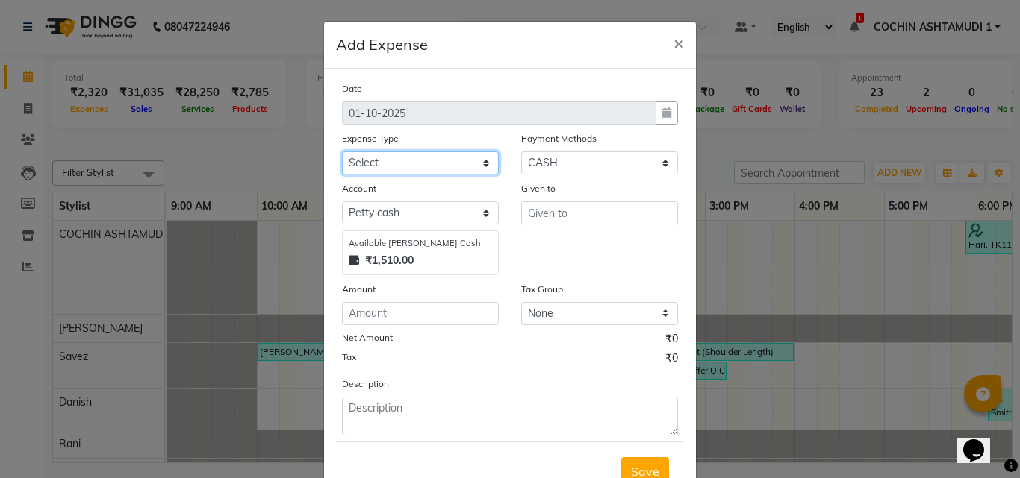
click at [362, 170] on select "Select ACCOMODATION EXPENSES ADVERTISEMENT SALES PROMOTIONAL EXPENSES Bonus BRI…" at bounding box center [420, 163] width 157 height 23
select select "6226"
click at [342, 152] on select "Select ACCOMODATION EXPENSES ADVERTISEMENT SALES PROMOTIONAL EXPENSES Bonus BRI…" at bounding box center [420, 163] width 157 height 23
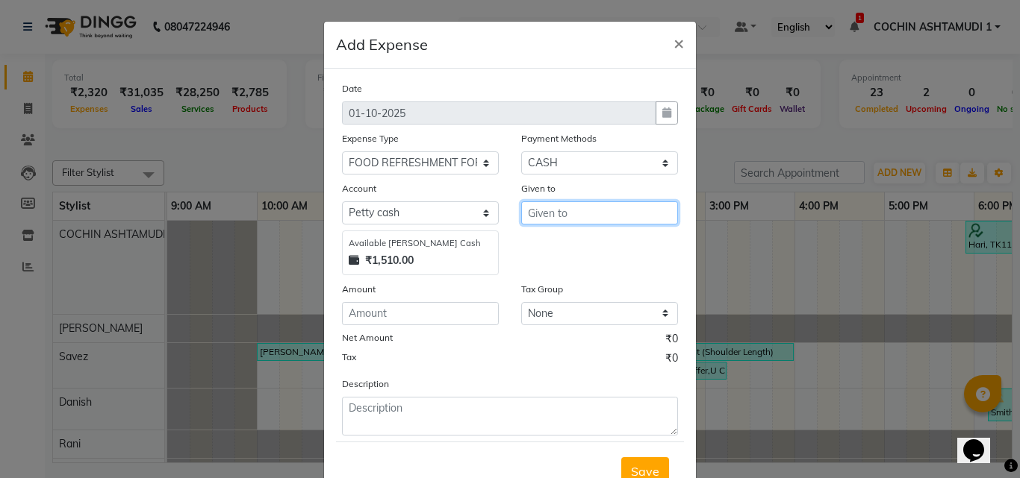
click at [564, 218] on input "text" at bounding box center [599, 213] width 157 height 23
type input "[PERSON_NAME]"
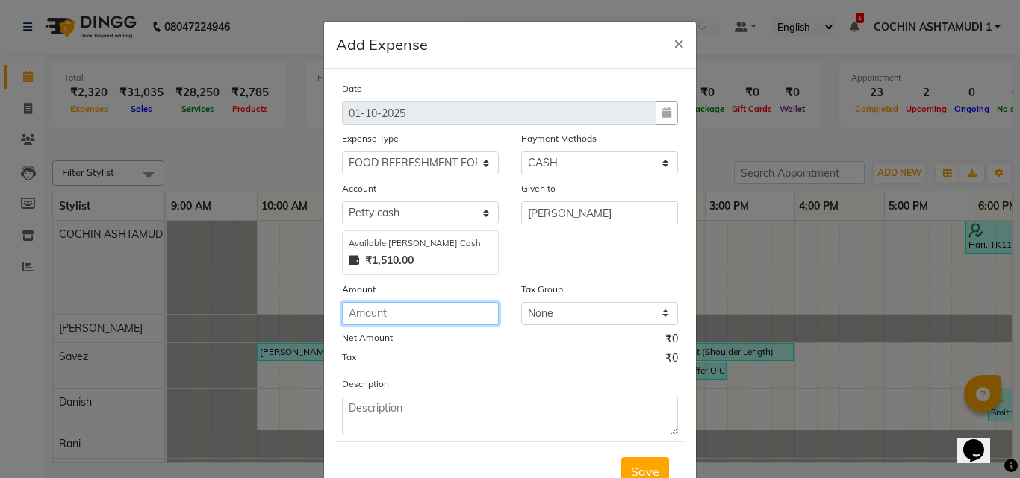
click at [405, 312] on input "number" at bounding box center [420, 313] width 157 height 23
type input "140"
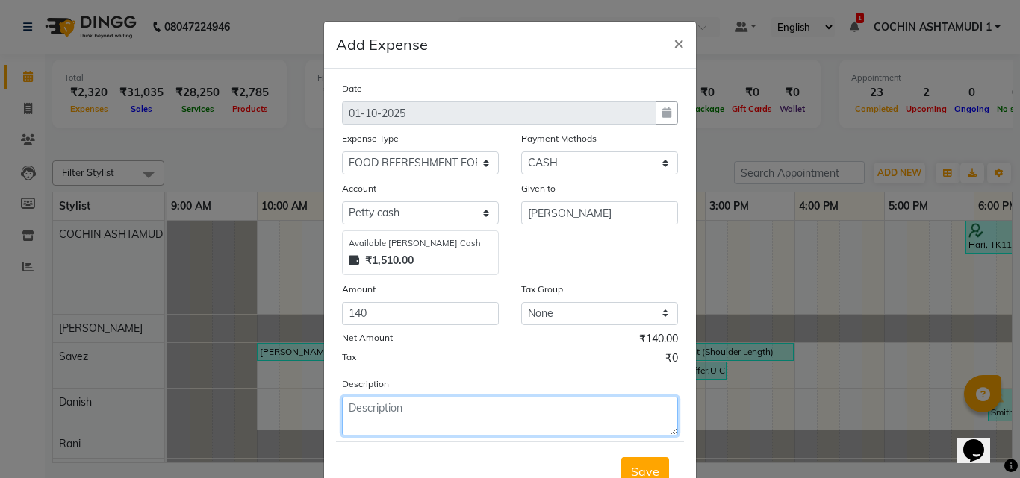
click at [381, 402] on textarea at bounding box center [510, 416] width 336 height 39
type textarea "milk"
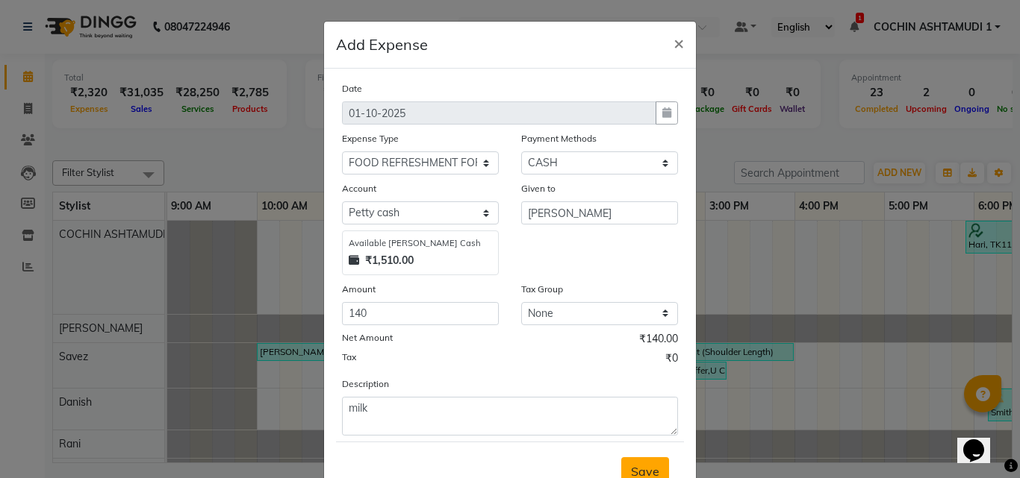
click at [640, 463] on button "Save" at bounding box center [645, 472] width 48 height 28
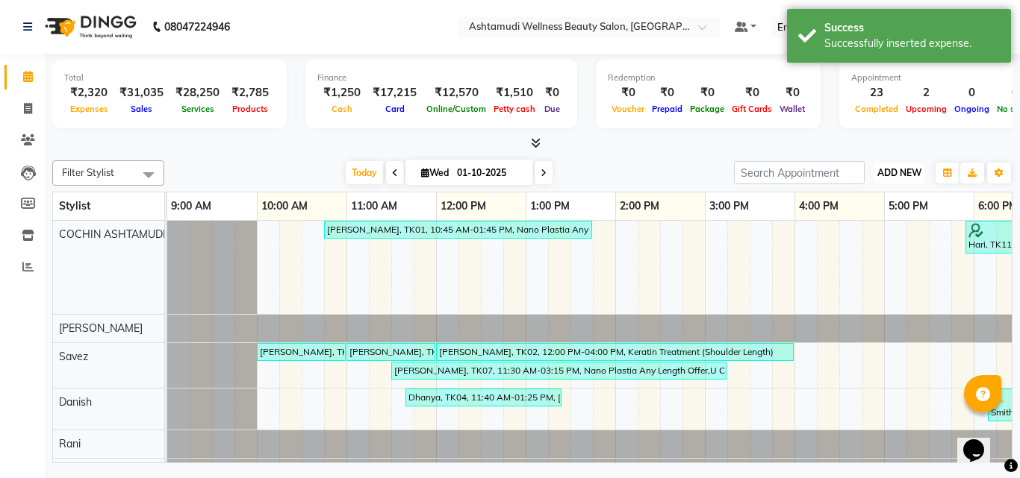
click at [901, 175] on span "ADD NEW" at bounding box center [899, 172] width 44 height 11
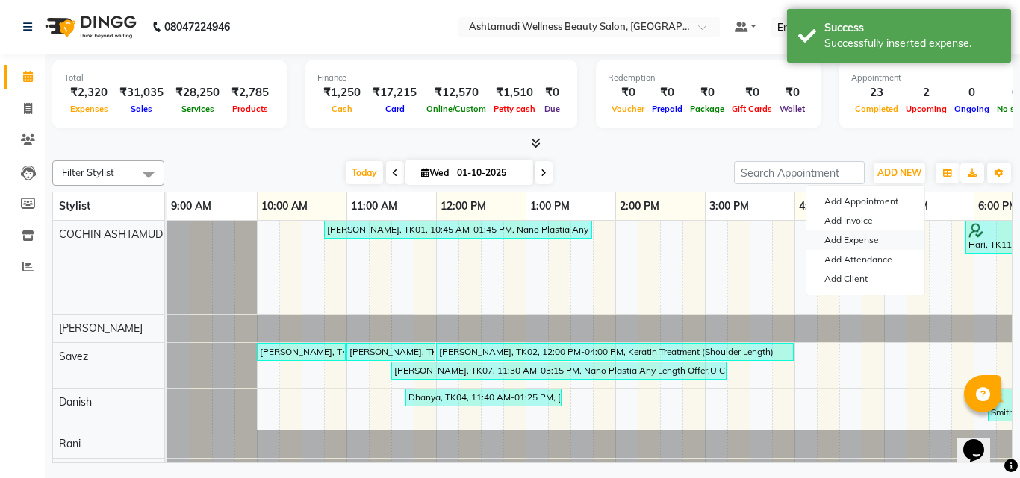
click at [851, 240] on link "Add Expense" at bounding box center [865, 240] width 118 height 19
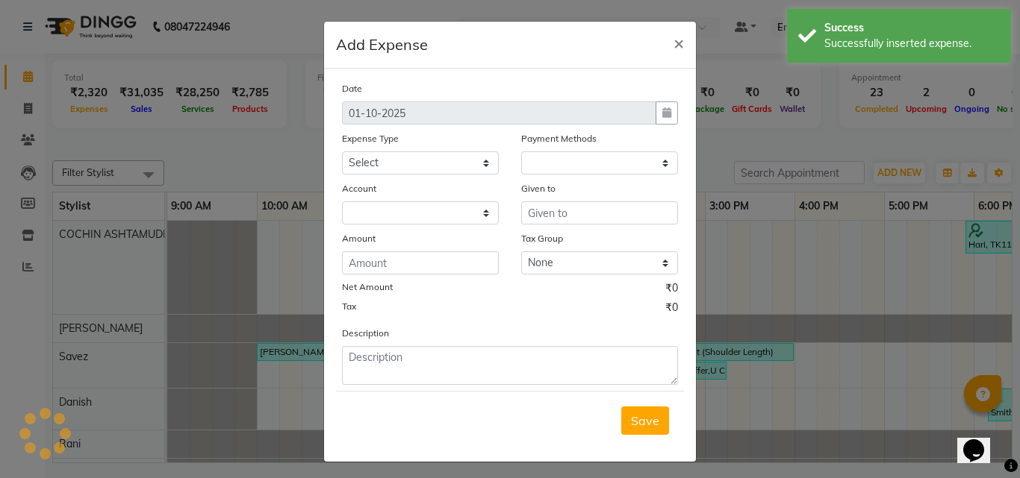
select select "1"
select select "3463"
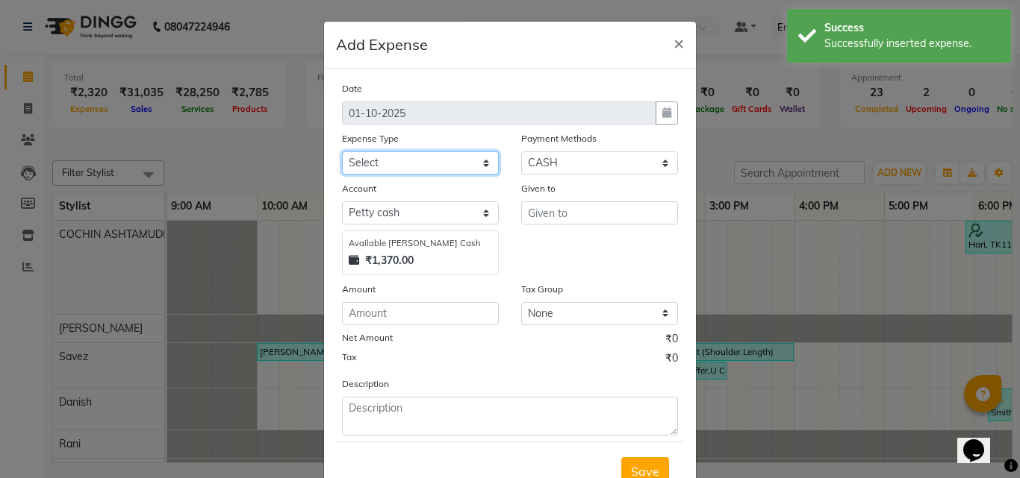
click at [431, 163] on select "Select ACCOMODATION EXPENSES ADVERTISEMENT SALES PROMOTIONAL EXPENSES Bonus BRI…" at bounding box center [420, 163] width 157 height 23
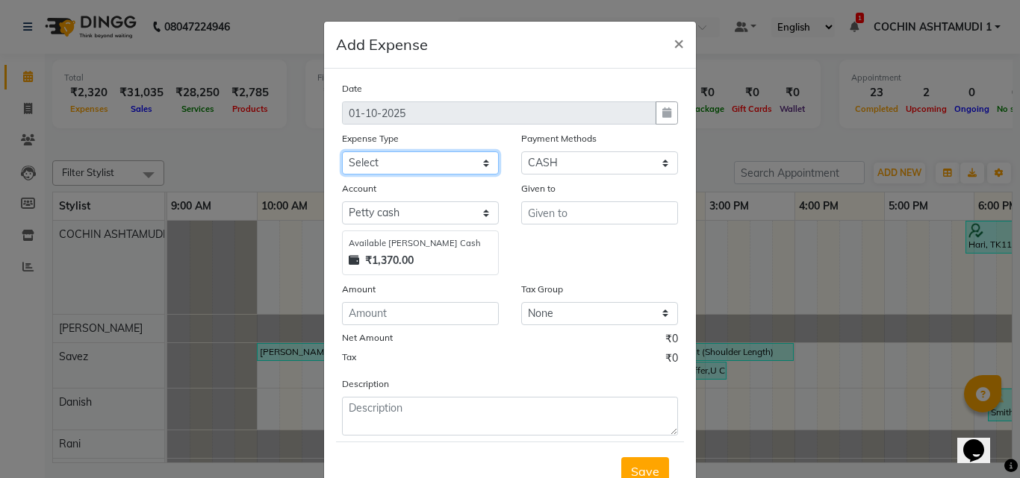
select select "6236"
click at [342, 152] on select "Select ACCOMODATION EXPENSES ADVERTISEMENT SALES PROMOTIONAL EXPENSES Bonus BRI…" at bounding box center [420, 163] width 157 height 23
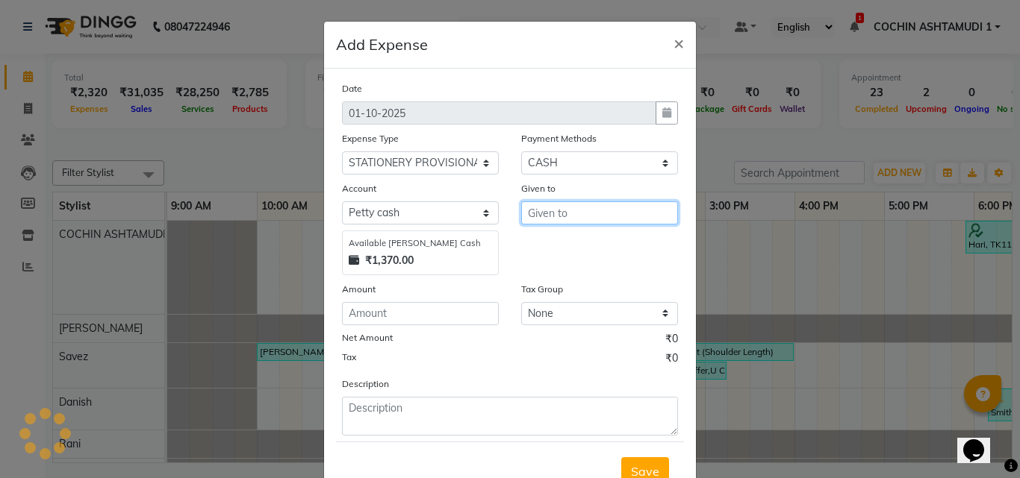
click at [535, 217] on input "text" at bounding box center [599, 213] width 157 height 23
type input "[PERSON_NAME]"
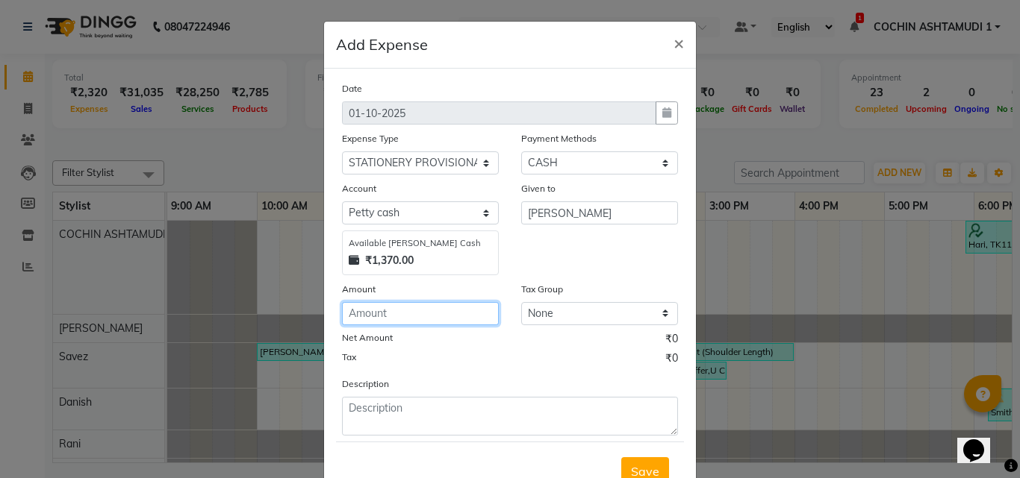
click at [399, 322] on input "number" at bounding box center [420, 313] width 157 height 23
type input "332"
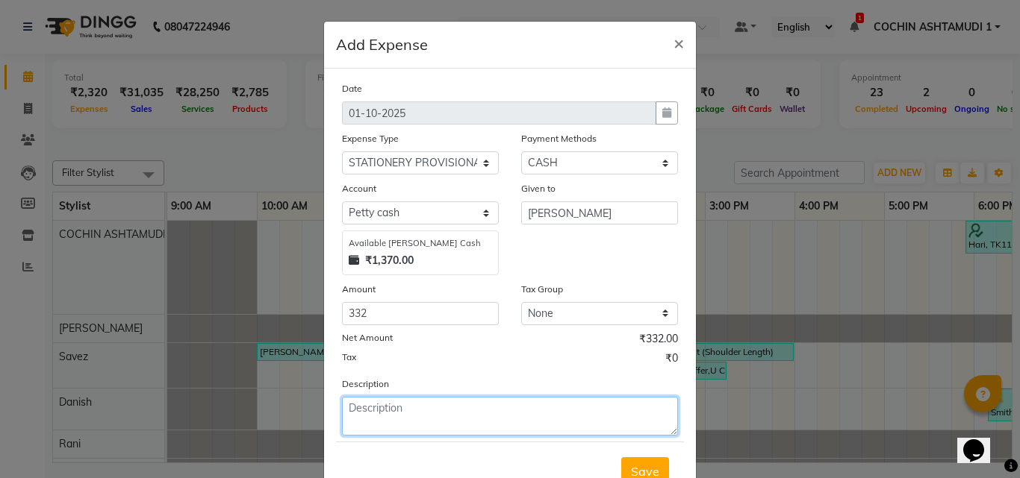
click at [390, 422] on textarea at bounding box center [510, 416] width 336 height 39
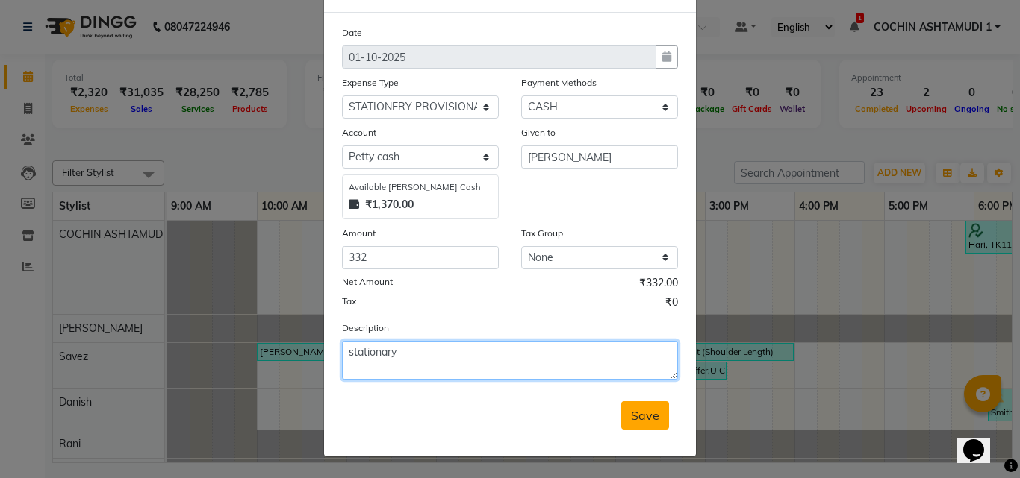
type textarea "stationary"
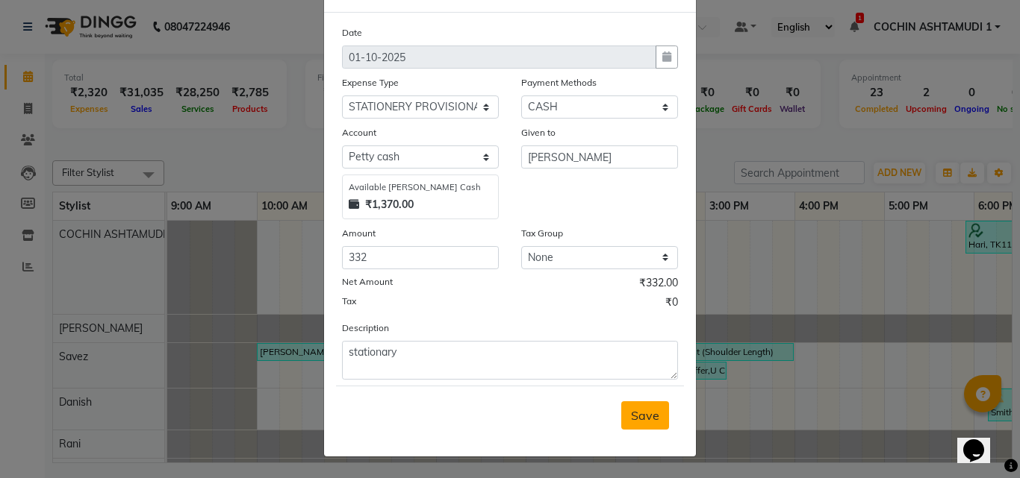
click at [631, 415] on span "Save" at bounding box center [645, 415] width 28 height 15
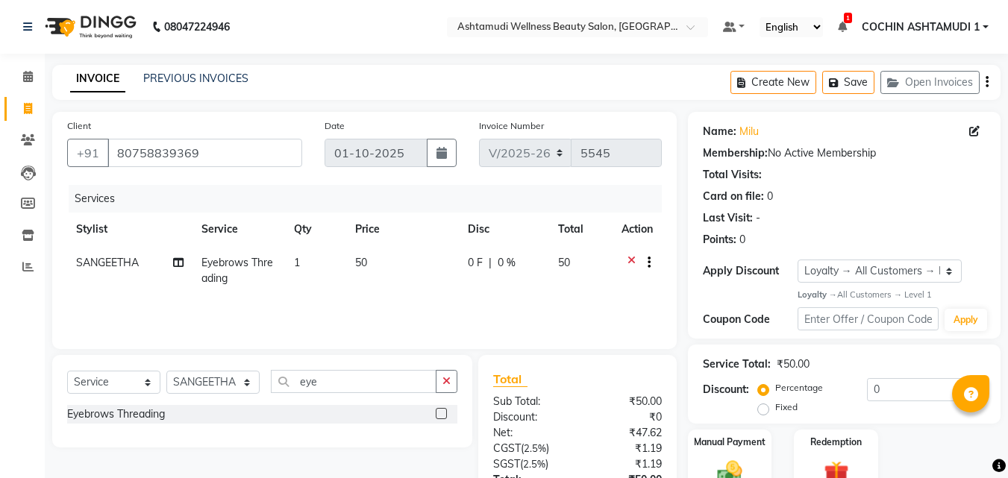
select select "4632"
select select "service"
select select "91339"
select select "1: Object"
click at [193, 385] on select "Select Stylist [PERSON_NAME](URAJ) [PERSON_NAME] COCHIN ASHTAMUDI Danish Fousiy…" at bounding box center [212, 382] width 93 height 23
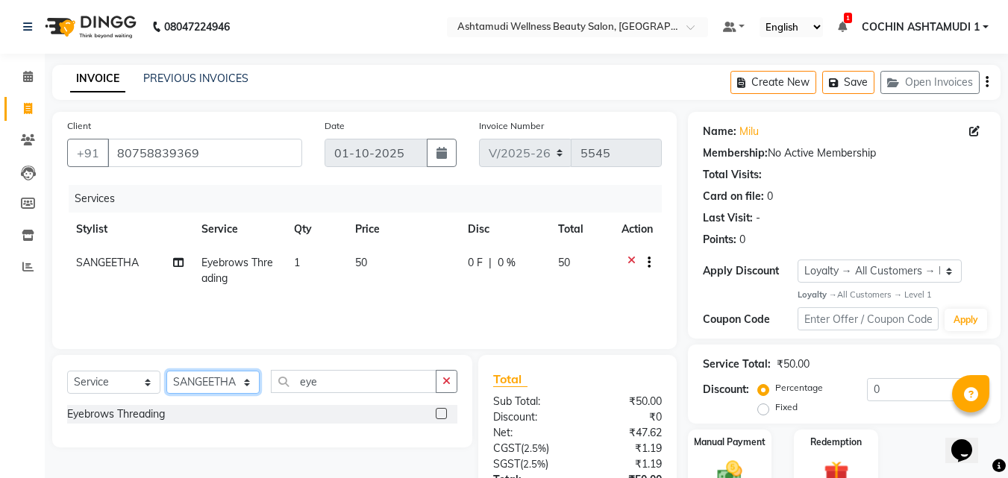
select select "88283"
click at [166, 371] on select "Select Stylist [PERSON_NAME](URAJ) [PERSON_NAME] COCHIN ASHTAMUDI Danish Fousiy…" at bounding box center [212, 382] width 93 height 23
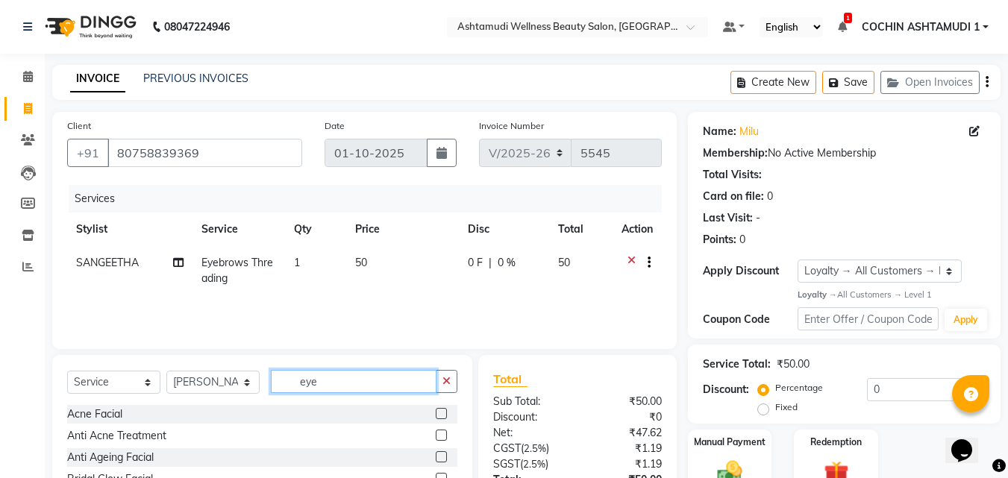
click at [380, 390] on input "eye" at bounding box center [354, 381] width 166 height 23
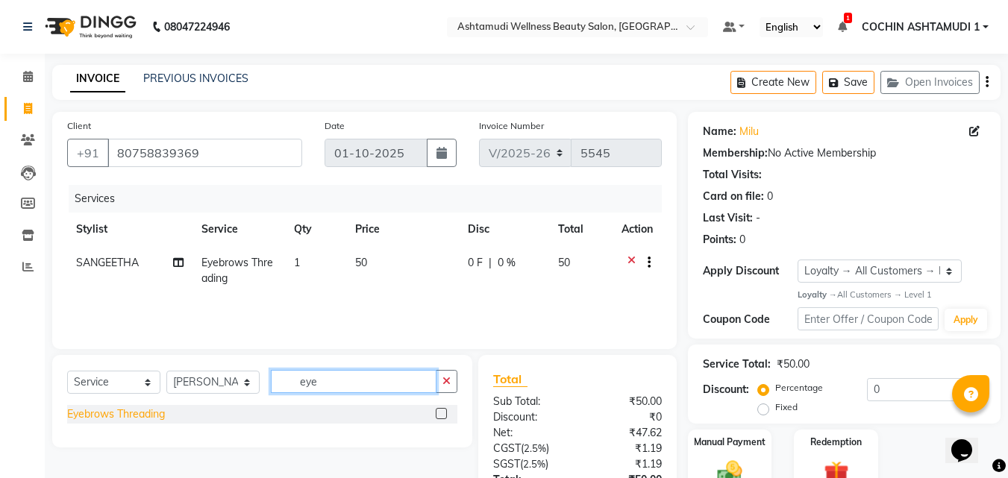
type input "eye"
click at [93, 415] on div "Eyebrows Threading" at bounding box center [116, 415] width 98 height 16
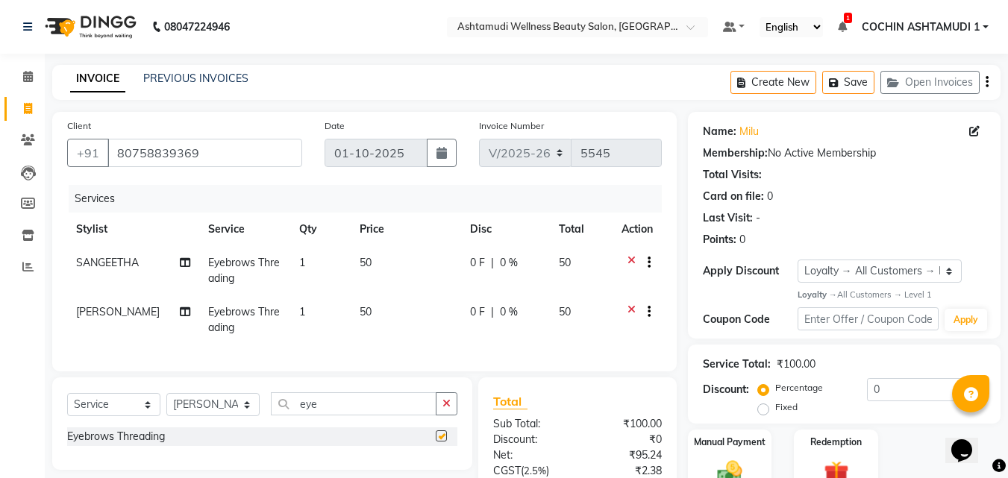
checkbox input "false"
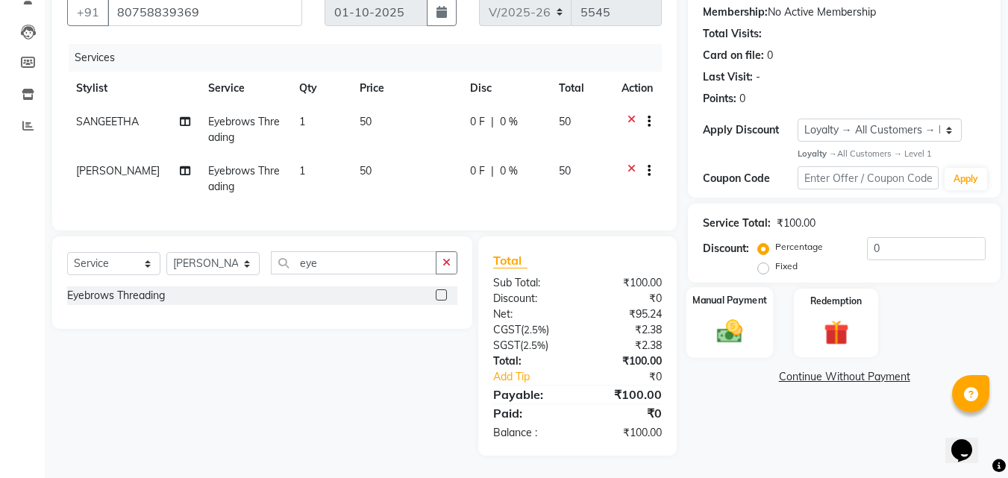
scroll to position [152, 0]
click at [723, 319] on img at bounding box center [730, 332] width 42 height 30
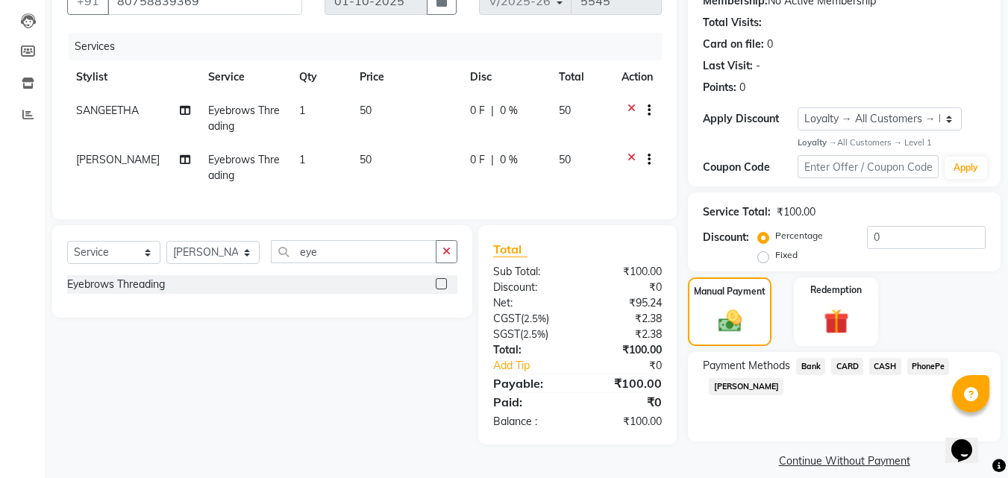
click at [934, 367] on span "PhonePe" at bounding box center [929, 366] width 43 height 17
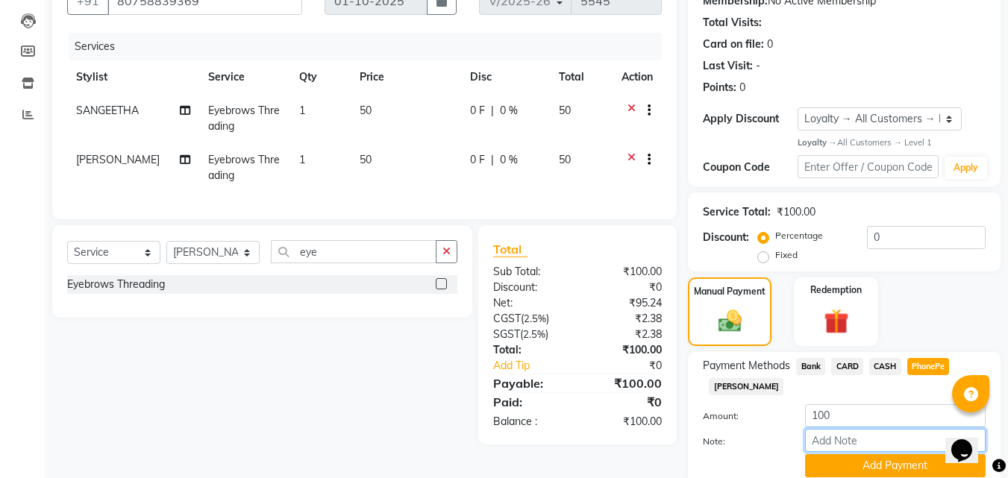
click at [845, 452] on input "Note:" at bounding box center [895, 440] width 181 height 23
type input "[PERSON_NAME]"
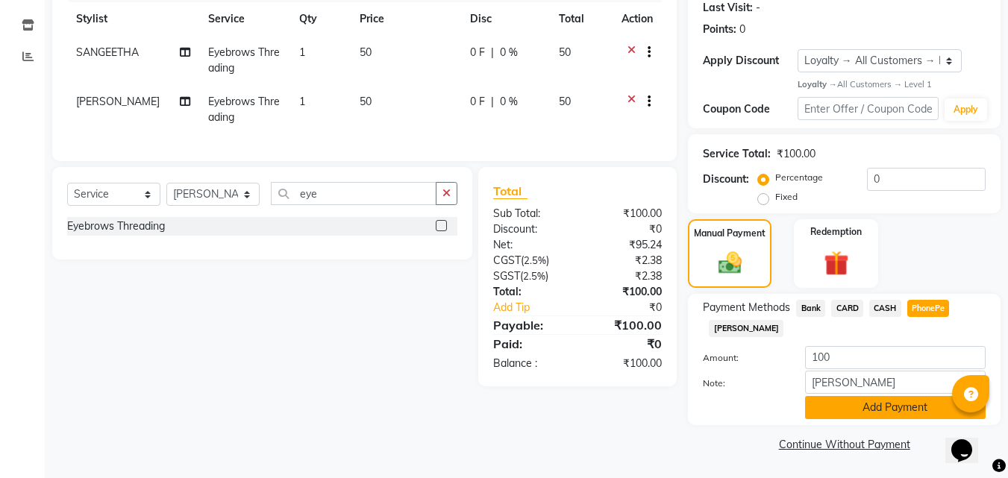
click at [878, 415] on button "Add Payment" at bounding box center [895, 407] width 181 height 23
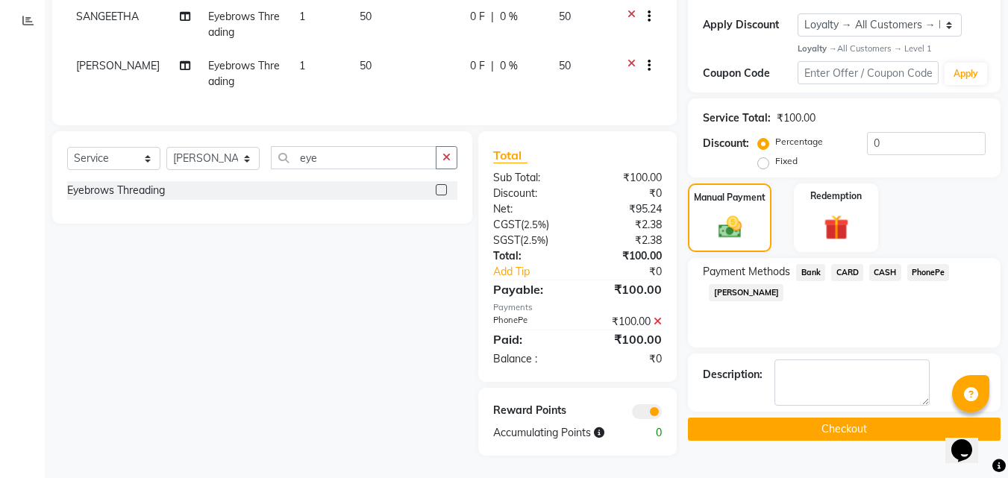
scroll to position [258, 0]
click at [864, 418] on button "Checkout" at bounding box center [844, 429] width 313 height 23
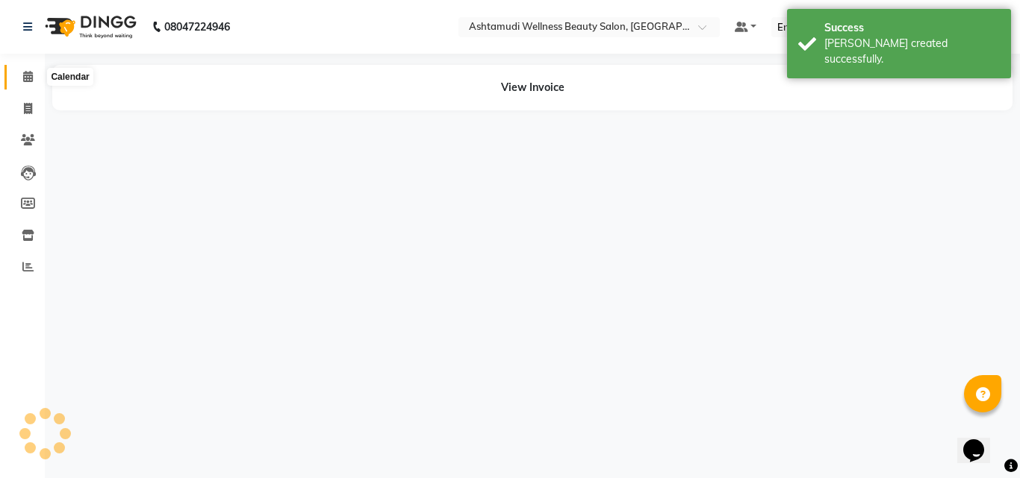
click at [24, 75] on icon at bounding box center [28, 76] width 10 height 11
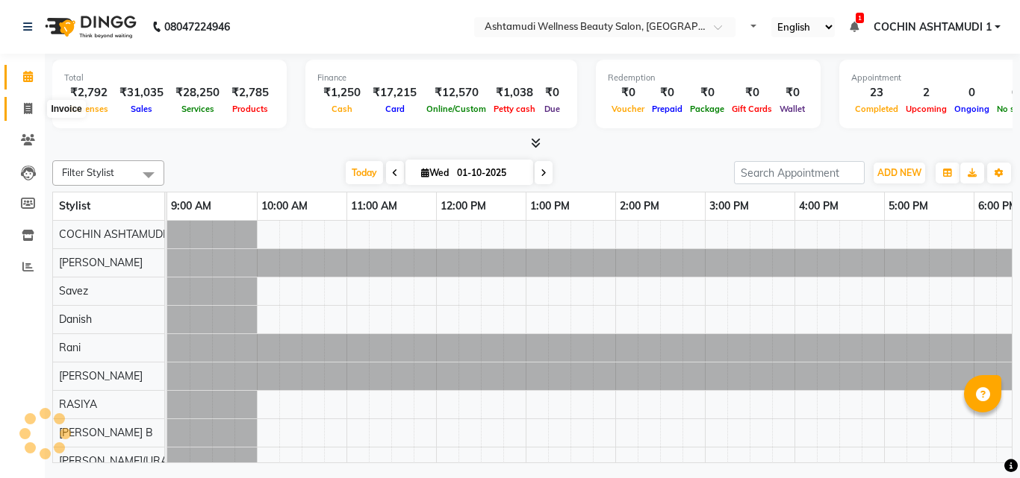
click at [36, 109] on span at bounding box center [28, 109] width 26 height 17
click at [28, 113] on icon at bounding box center [28, 108] width 8 height 11
select select "4632"
select select "service"
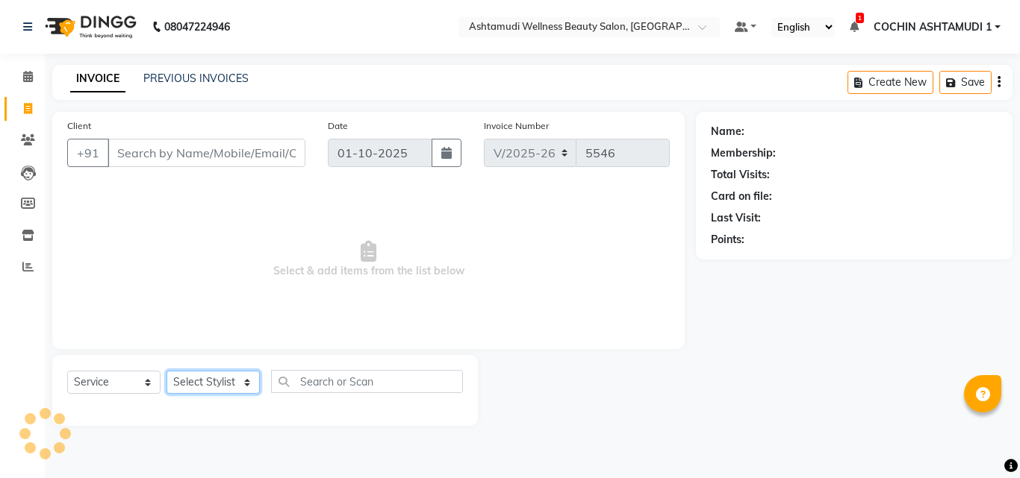
click at [192, 383] on select "Select Stylist" at bounding box center [212, 382] width 93 height 23
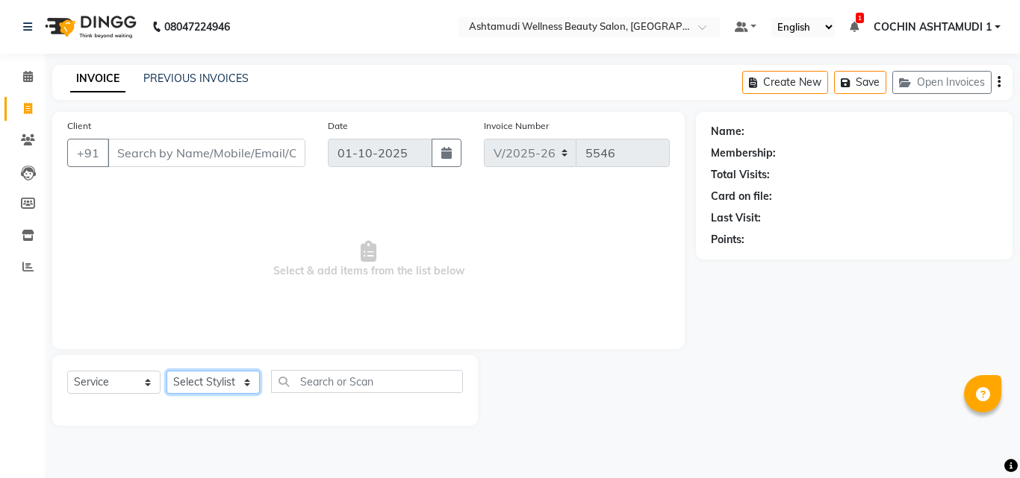
select select "80731"
click at [166, 371] on select "Select Stylist [PERSON_NAME](URAJ) [PERSON_NAME] COCHIN ASHTAMUDI Danish Fousiy…" at bounding box center [212, 382] width 93 height 23
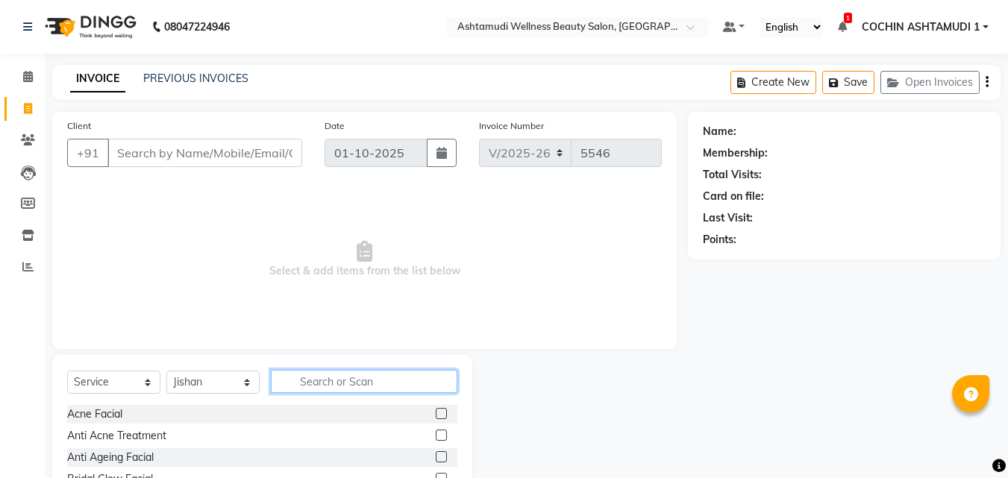
click at [334, 381] on input "text" at bounding box center [364, 381] width 187 height 23
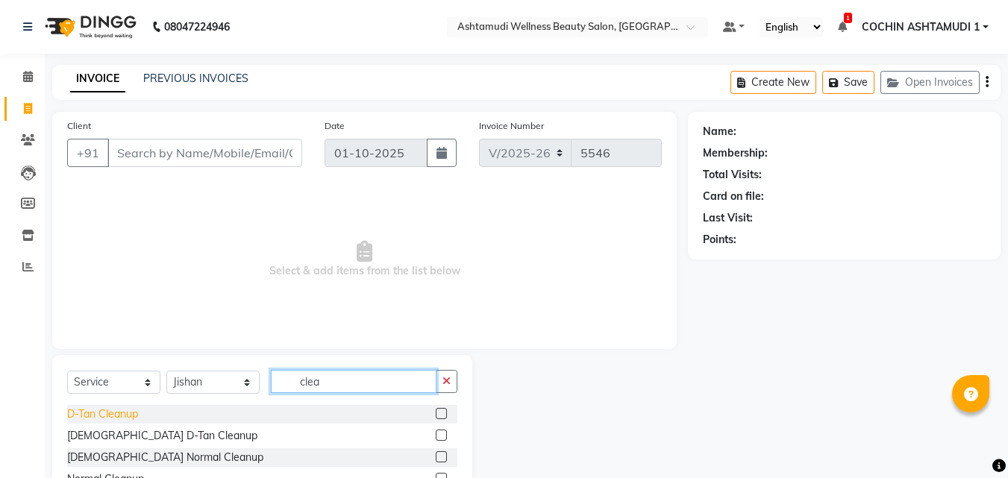
type input "clea"
click at [93, 408] on div "D-Tan Cleanup" at bounding box center [102, 415] width 71 height 16
checkbox input "false"
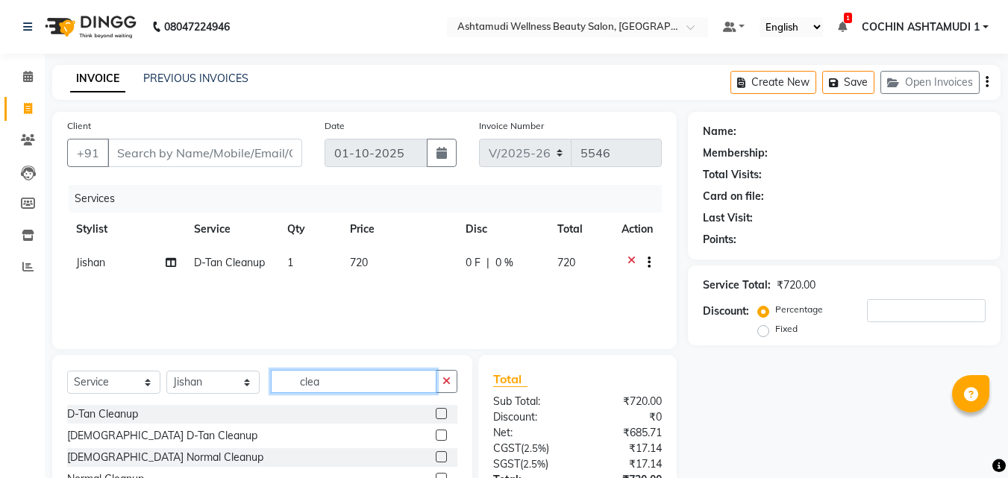
click at [353, 372] on input "clea" at bounding box center [354, 381] width 166 height 23
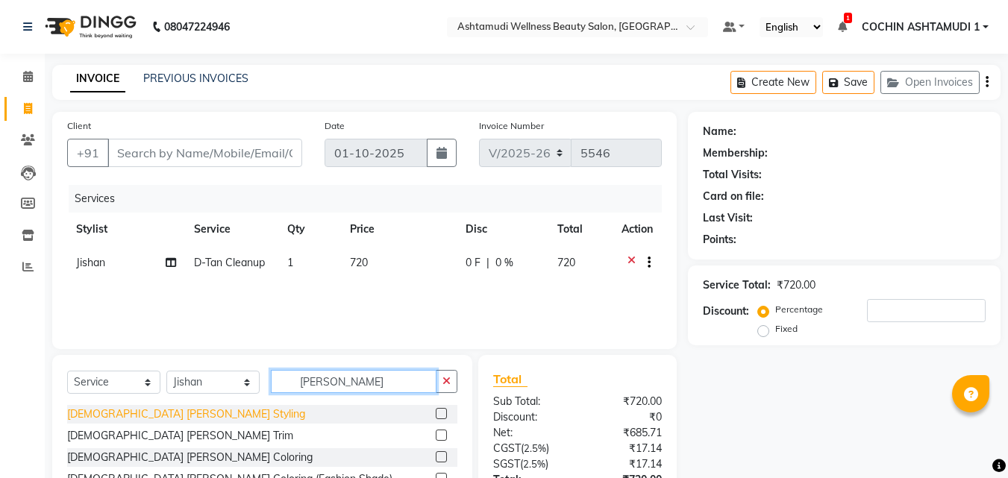
type input "[PERSON_NAME]"
click at [141, 413] on div "[DEMOGRAPHIC_DATA] [PERSON_NAME] Styling" at bounding box center [186, 415] width 238 height 16
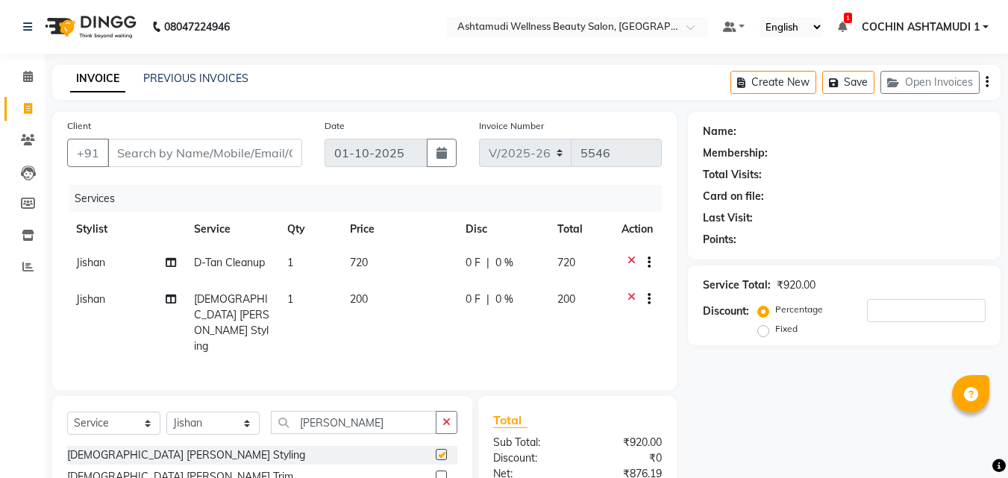
checkbox input "false"
click at [344, 411] on input "[PERSON_NAME]" at bounding box center [354, 422] width 166 height 23
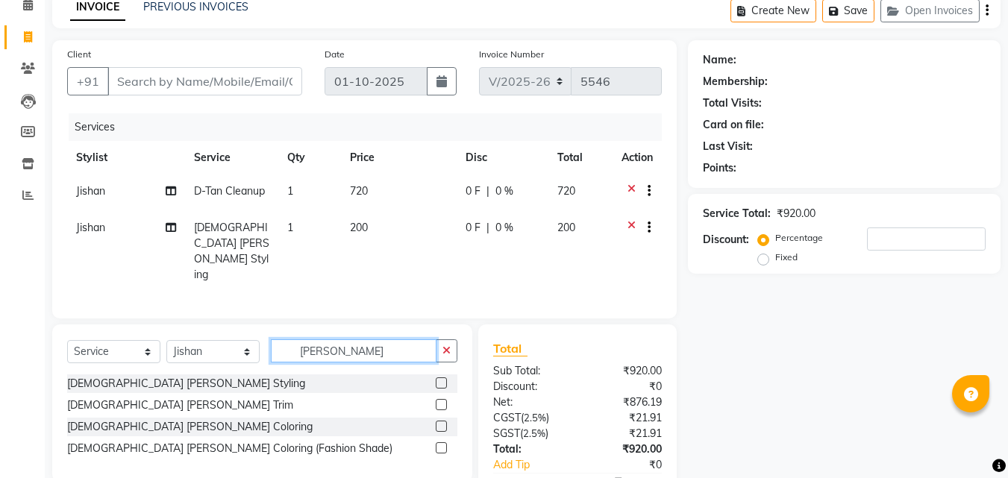
scroll to position [140, 0]
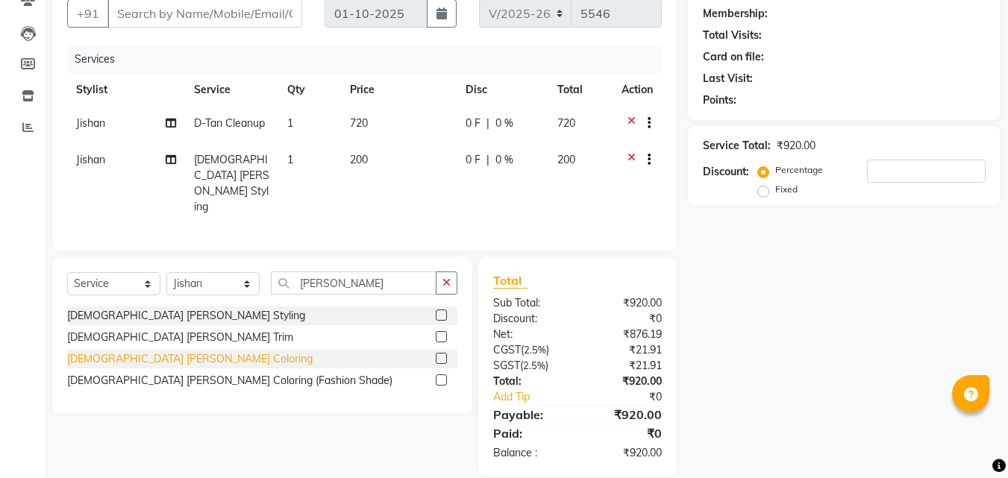
click at [102, 352] on div "[DEMOGRAPHIC_DATA] [PERSON_NAME] Coloring" at bounding box center [190, 360] width 246 height 16
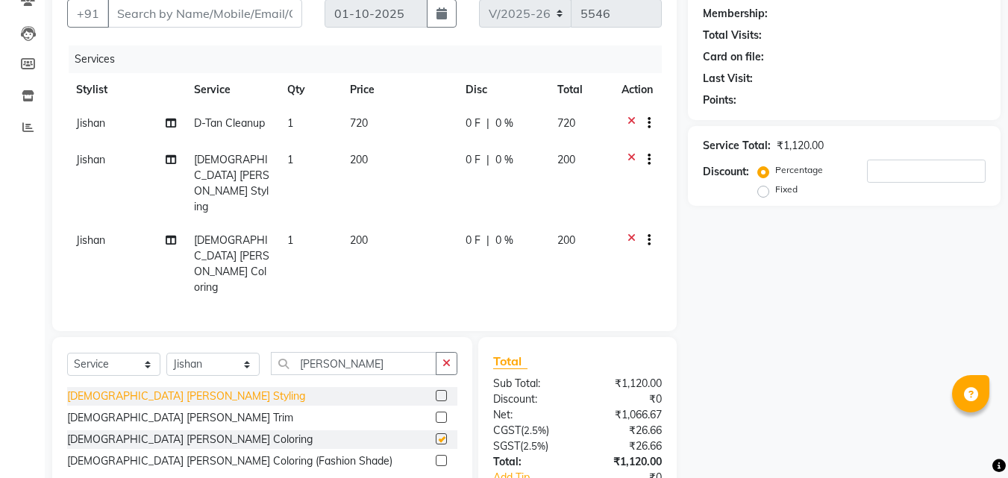
checkbox input "false"
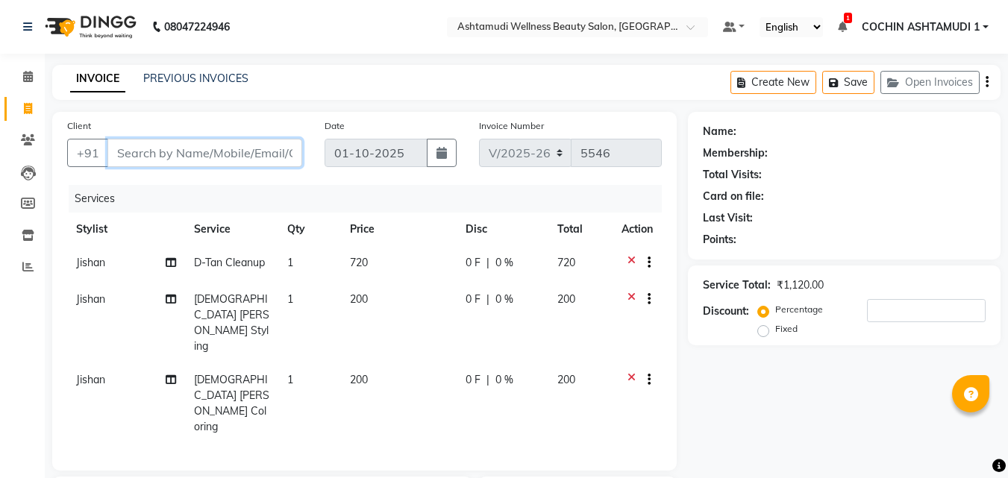
click at [158, 143] on input "Client" at bounding box center [204, 153] width 195 height 28
type input "8"
type input "0"
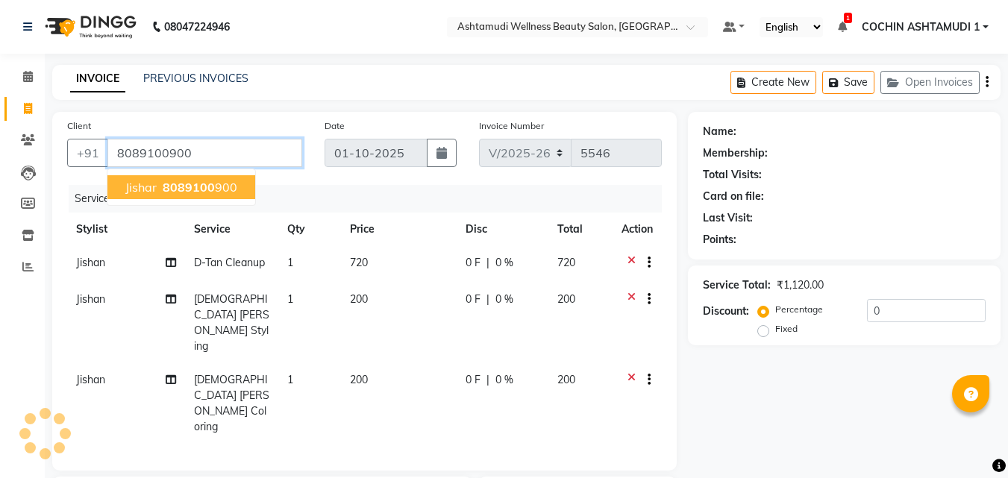
type input "8089100900"
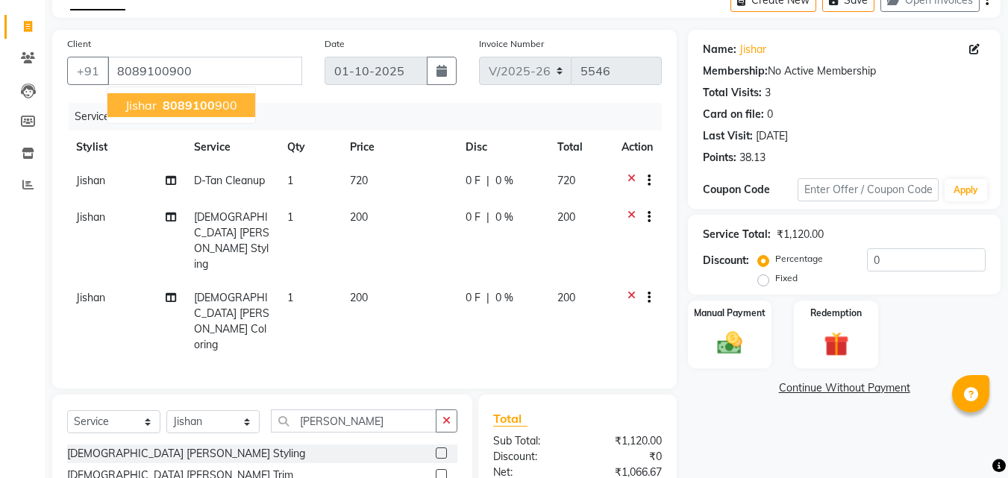
scroll to position [189, 0]
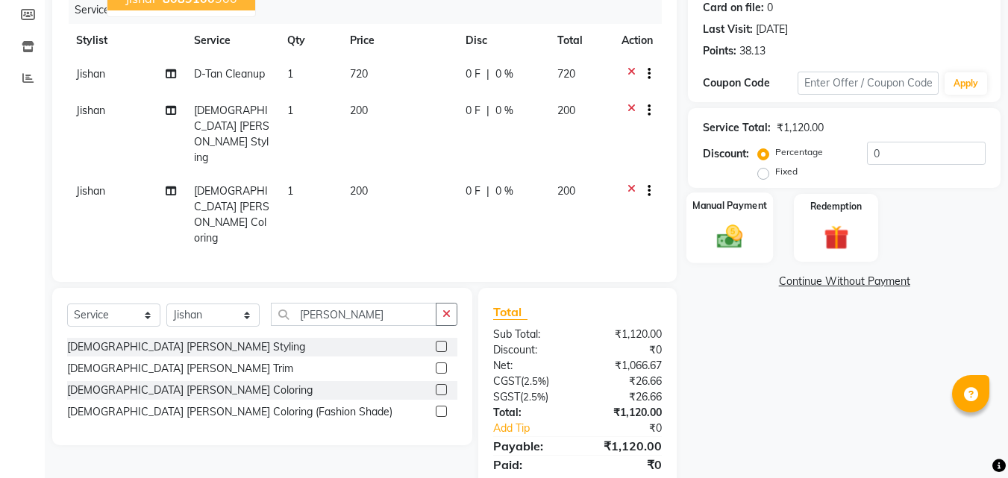
click at [723, 235] on img at bounding box center [730, 237] width 42 height 30
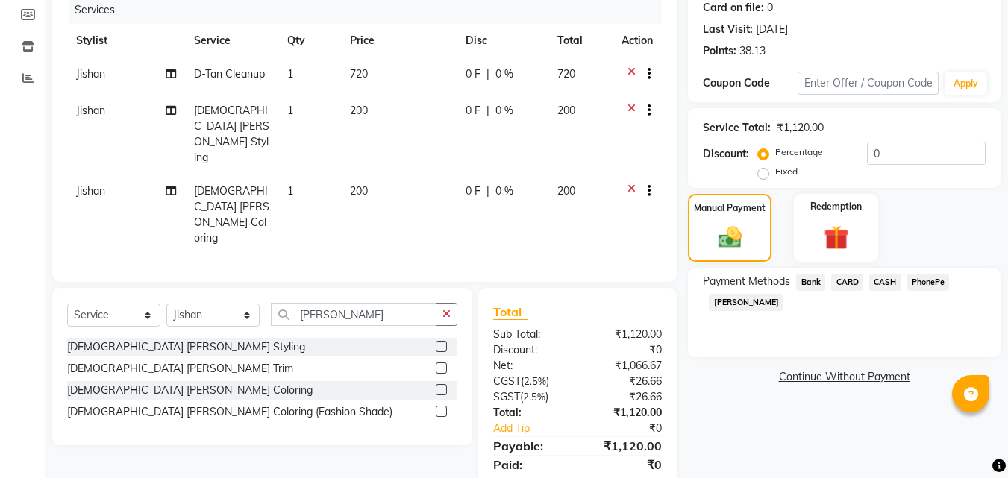
click at [935, 281] on span "PhonePe" at bounding box center [929, 282] width 43 height 17
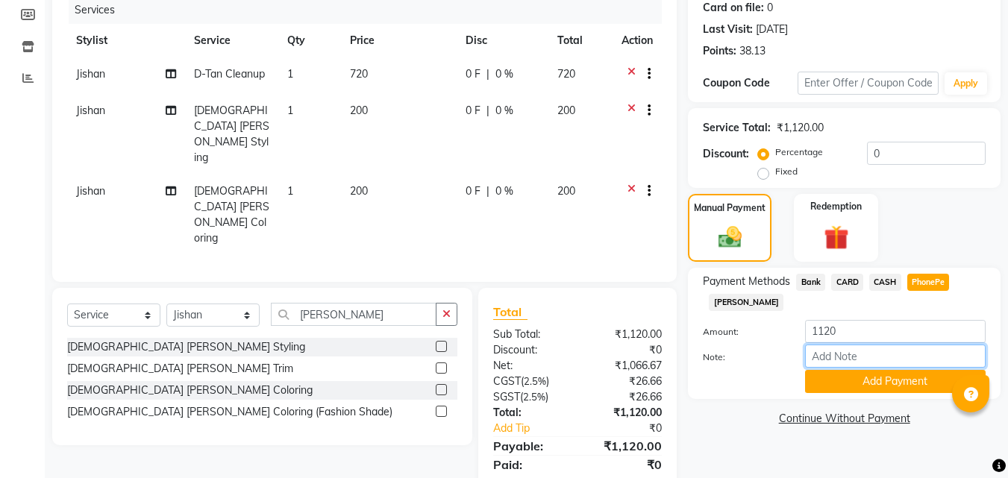
click at [835, 358] on input "Note:" at bounding box center [895, 356] width 181 height 23
type input "[PERSON_NAME]"
click at [882, 387] on button "Add Payment" at bounding box center [895, 381] width 181 height 23
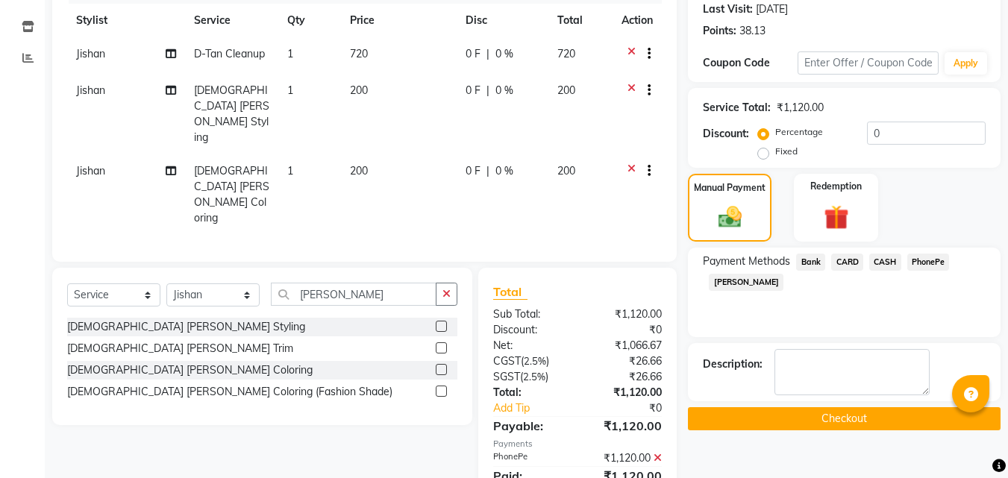
scroll to position [220, 0]
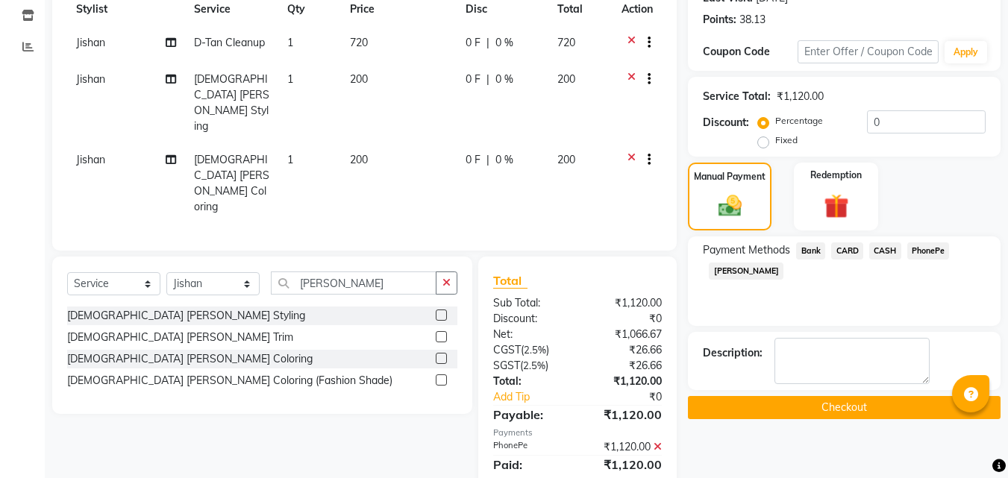
click at [801, 417] on button "Checkout" at bounding box center [844, 407] width 313 height 23
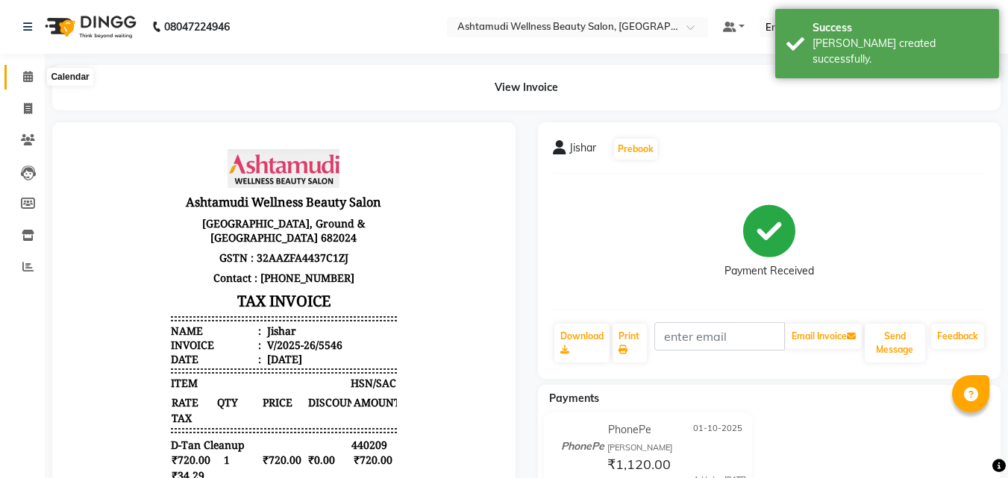
click at [33, 75] on icon at bounding box center [28, 76] width 10 height 11
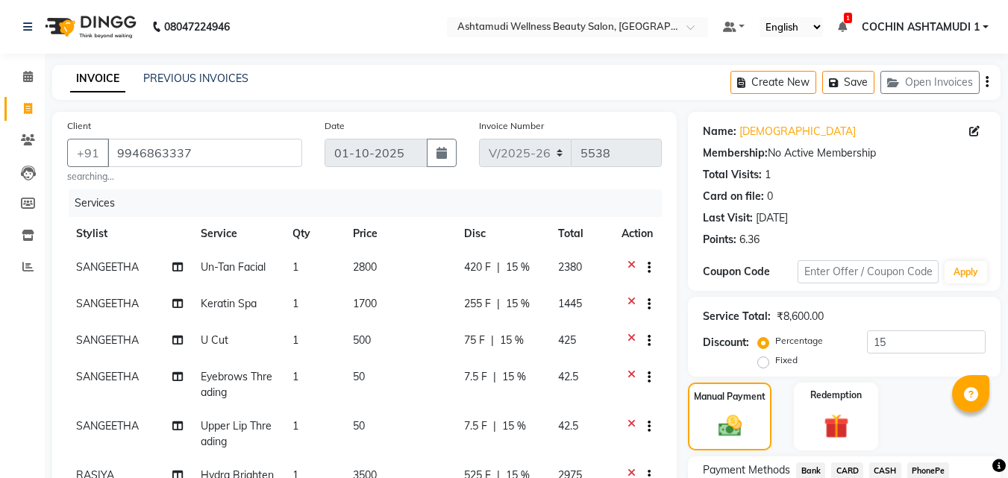
select select "4632"
select select "service"
select select "45926"
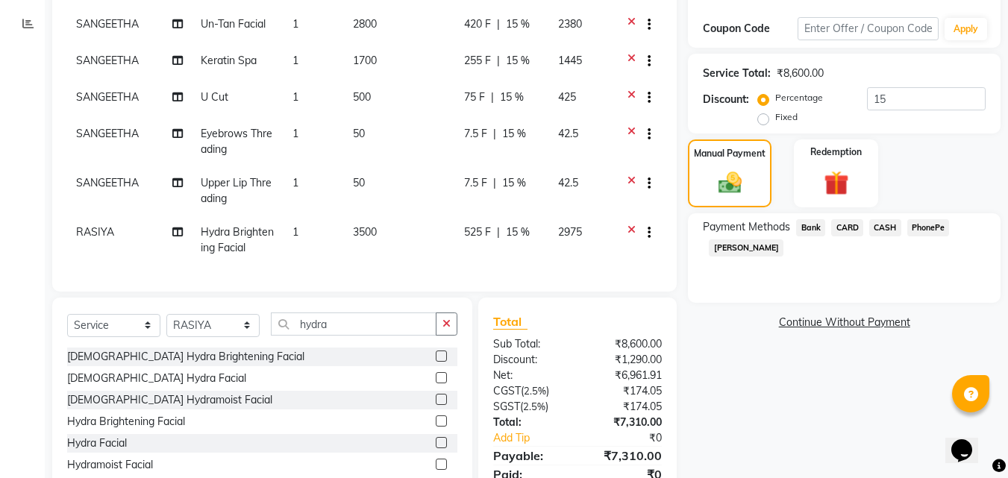
scroll to position [241, 0]
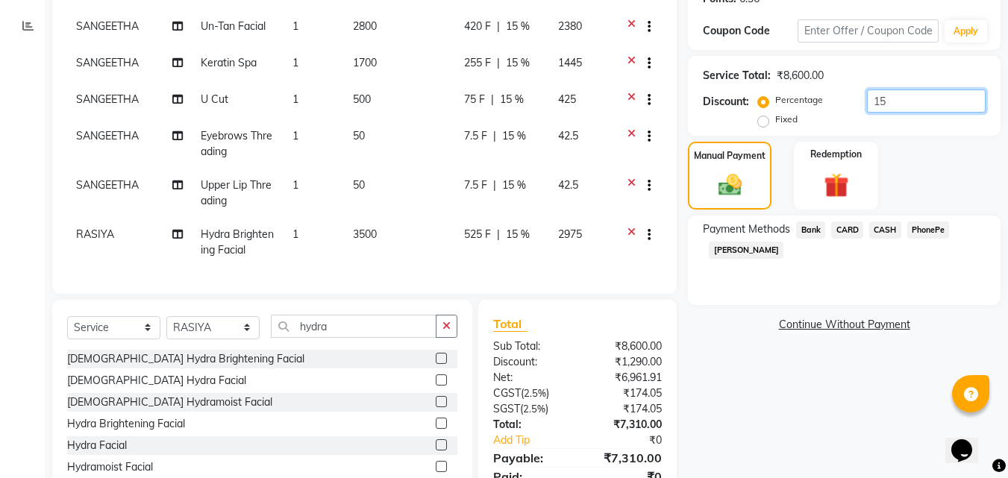
click at [896, 101] on input "15" at bounding box center [926, 101] width 119 height 23
type input "1"
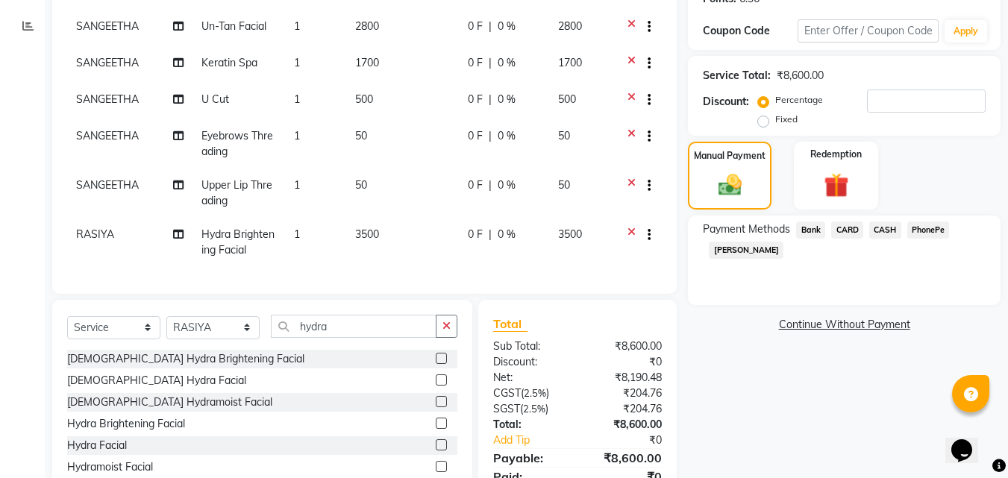
click at [923, 228] on span "PhonePe" at bounding box center [929, 230] width 43 height 17
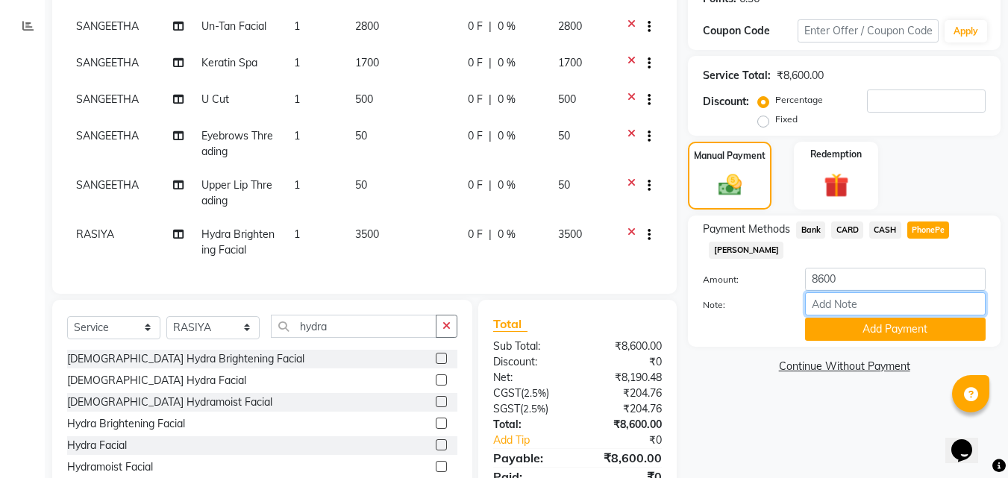
click at [846, 304] on input "Note:" at bounding box center [895, 304] width 181 height 23
type input "[PERSON_NAME]"
click at [894, 334] on button "Add Payment" at bounding box center [895, 329] width 181 height 23
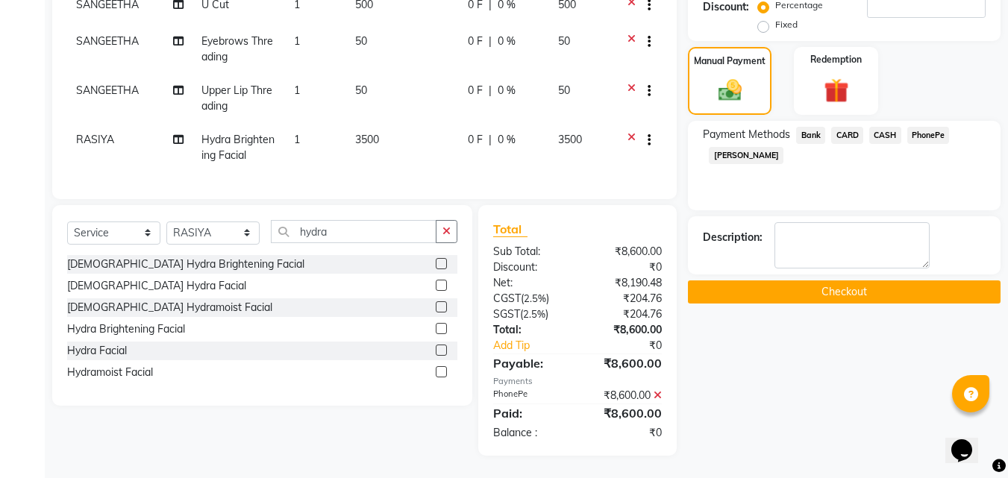
scroll to position [347, 0]
click at [818, 281] on button "Checkout" at bounding box center [844, 292] width 313 height 23
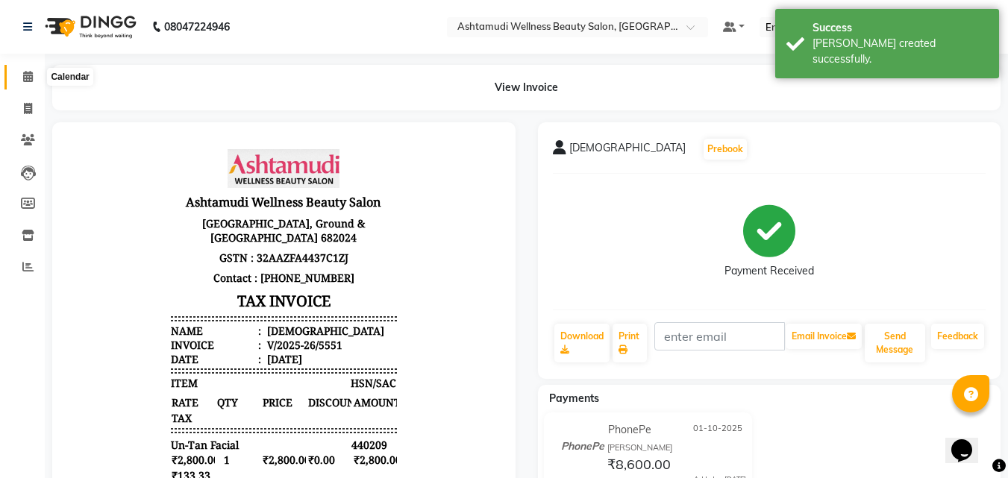
click at [25, 73] on icon at bounding box center [28, 76] width 10 height 11
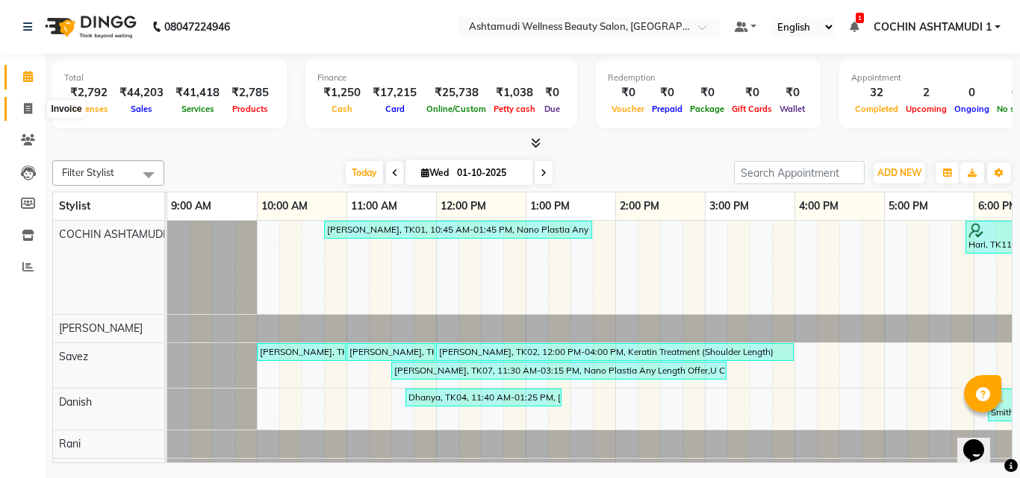
click at [25, 112] on icon at bounding box center [28, 108] width 8 height 11
select select "service"
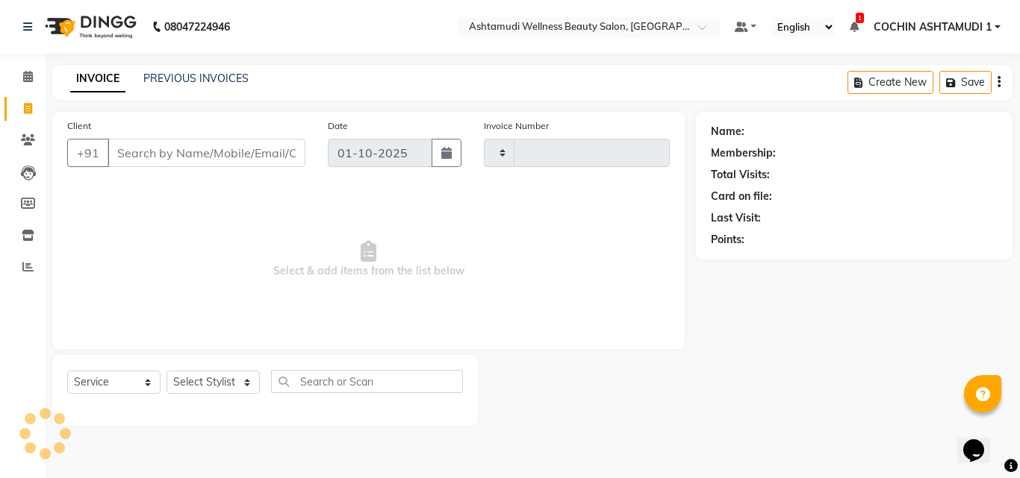
type input "5552"
select select "4632"
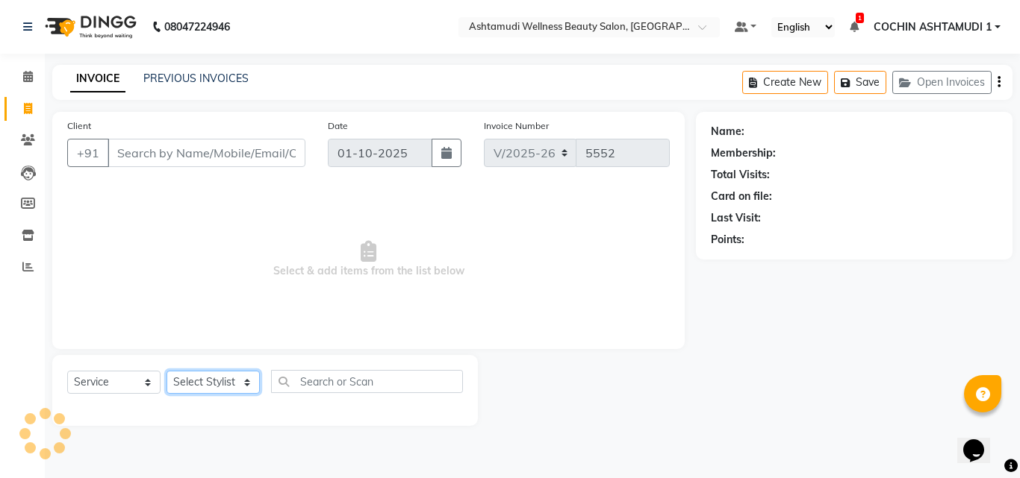
click at [205, 372] on select "Select Stylist" at bounding box center [212, 382] width 93 height 23
select select "88466"
click at [166, 371] on select "Select Stylist [PERSON_NAME](URAJ) [PERSON_NAME] COCHIN ASHTAMUDI Danish Fousiy…" at bounding box center [212, 382] width 93 height 23
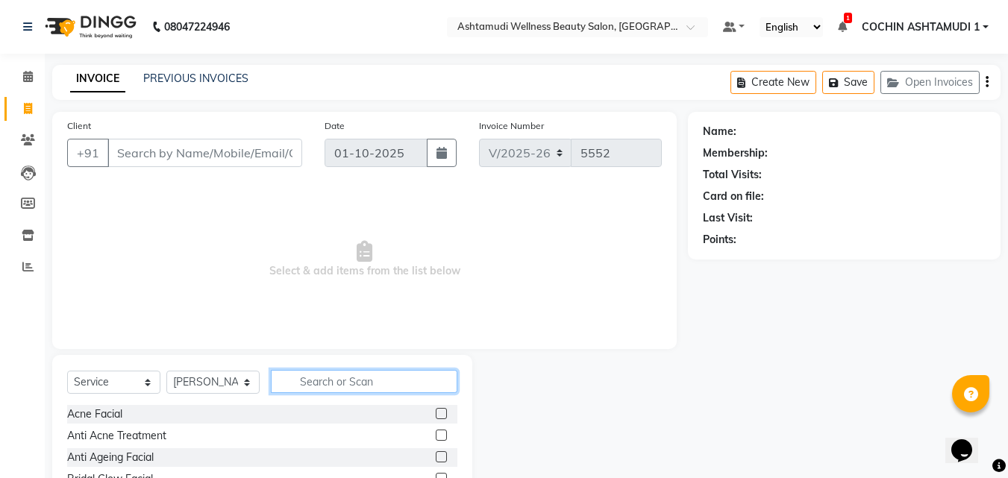
click at [313, 384] on input "text" at bounding box center [364, 381] width 187 height 23
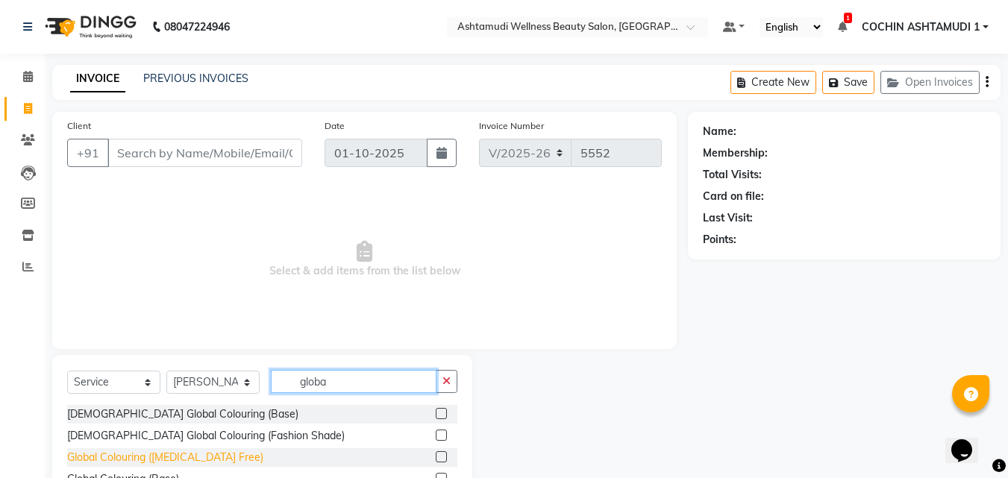
type input "globa"
click at [152, 462] on div "Global Colouring ([MEDICAL_DATA] Free)" at bounding box center [165, 458] width 196 height 16
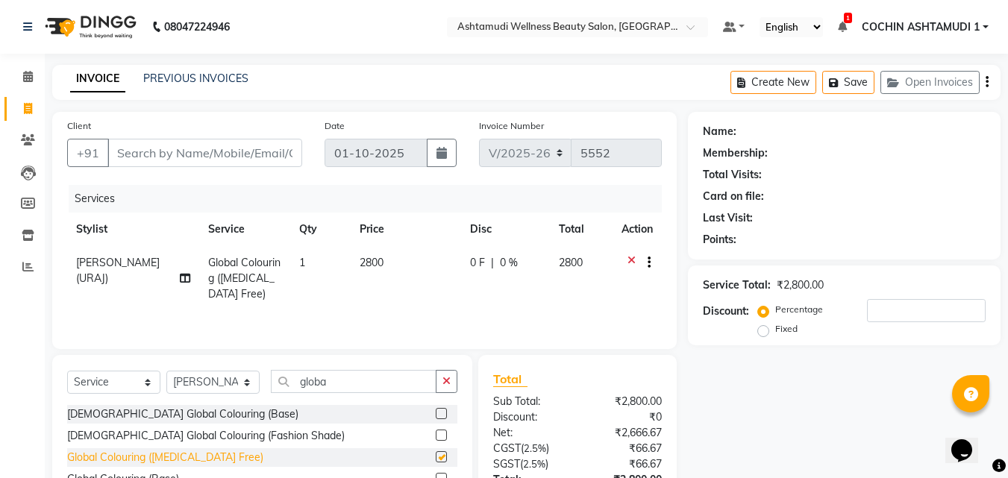
checkbox input "false"
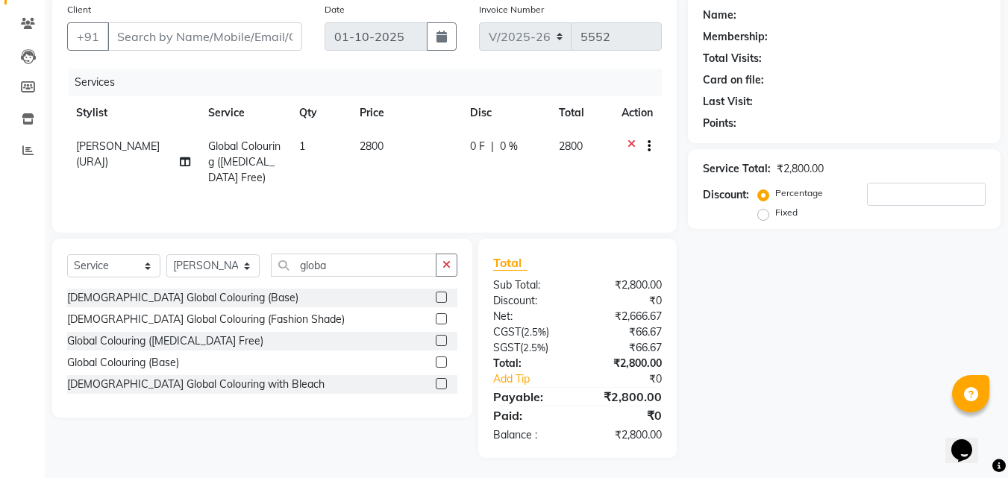
scroll to position [119, 0]
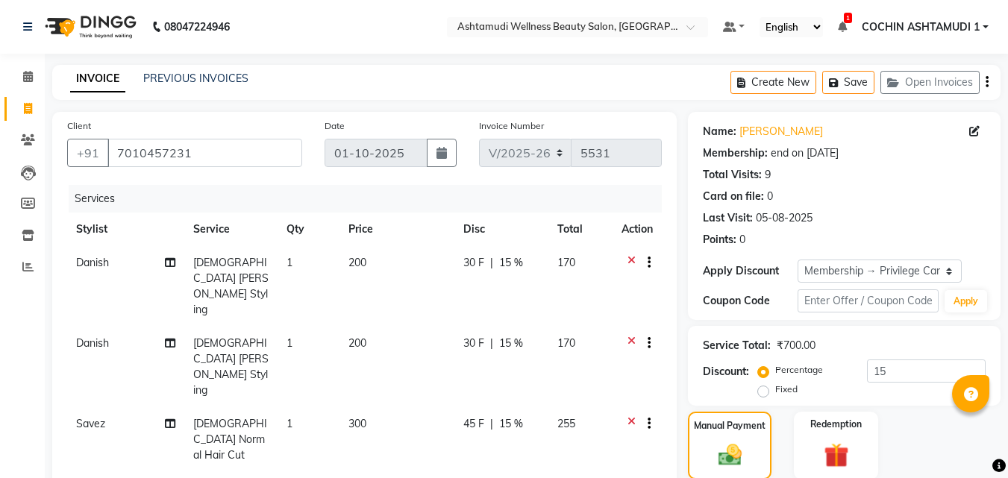
select select "4632"
select select "service"
select select "34115"
select select "2: Object"
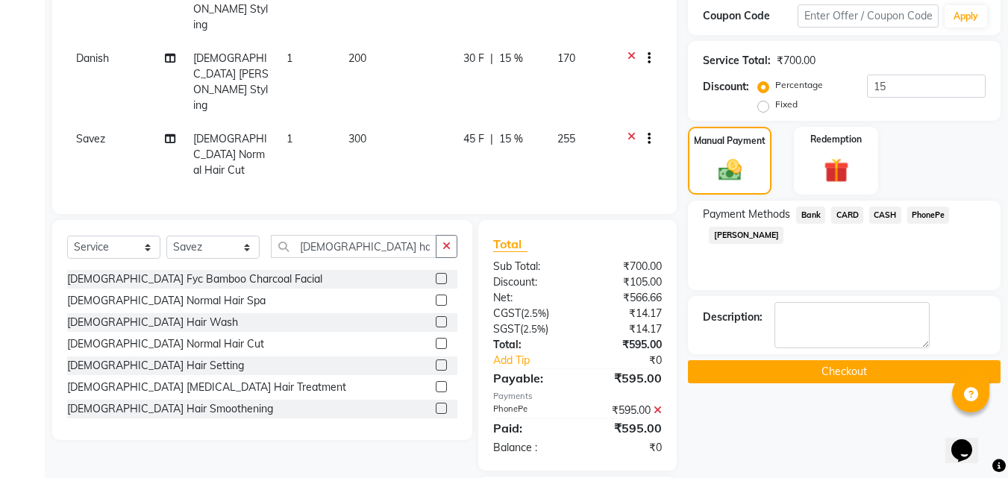
click at [659, 405] on icon at bounding box center [658, 410] width 8 height 10
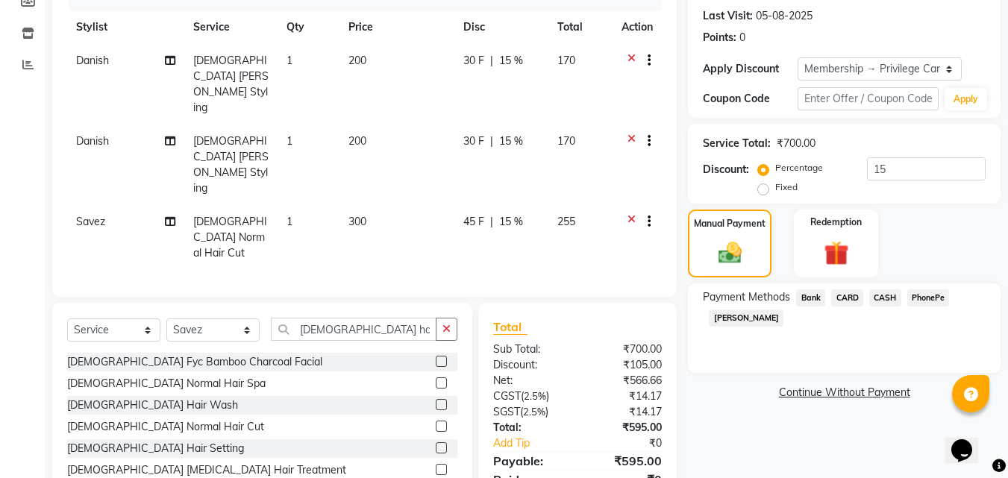
click at [937, 297] on span "PhonePe" at bounding box center [929, 298] width 43 height 17
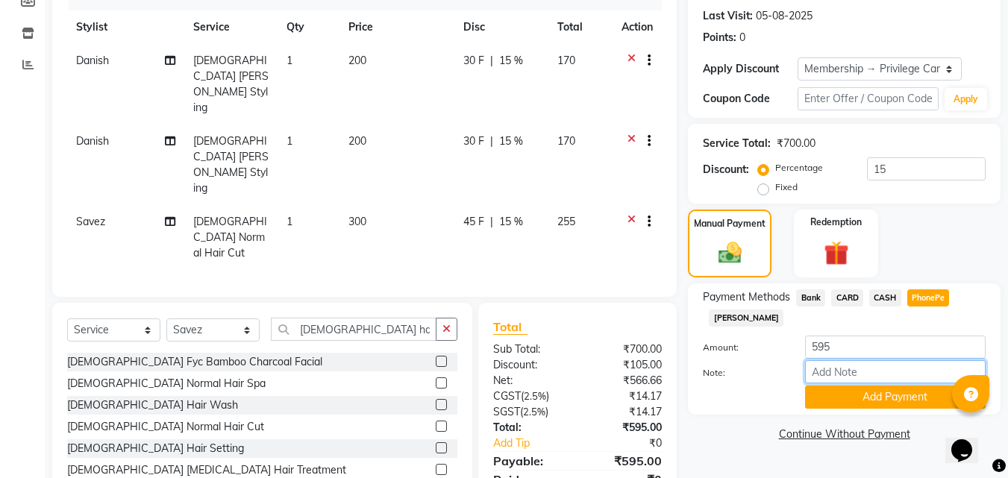
click at [861, 372] on input "Note:" at bounding box center [895, 372] width 181 height 23
type input "[PERSON_NAME]"
click at [896, 402] on button "Add Payment" at bounding box center [895, 397] width 181 height 23
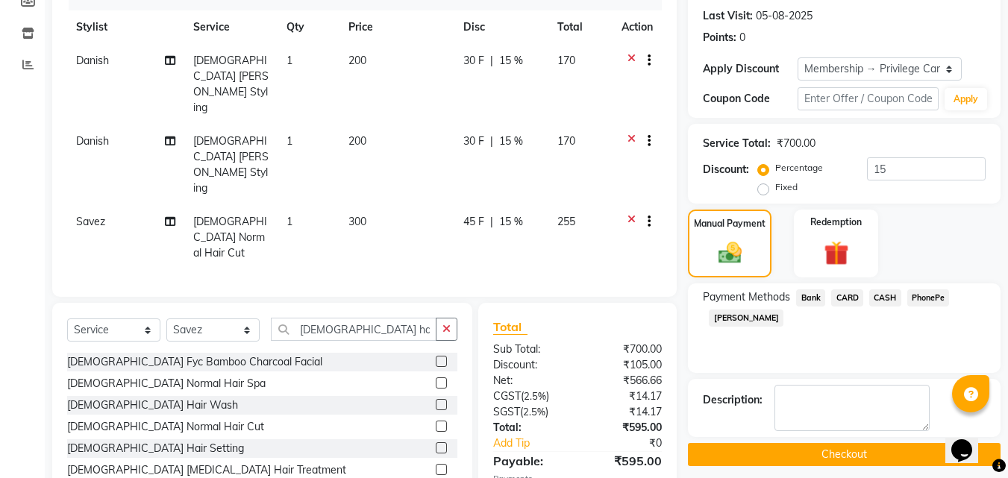
click at [849, 450] on button "Checkout" at bounding box center [844, 454] width 313 height 23
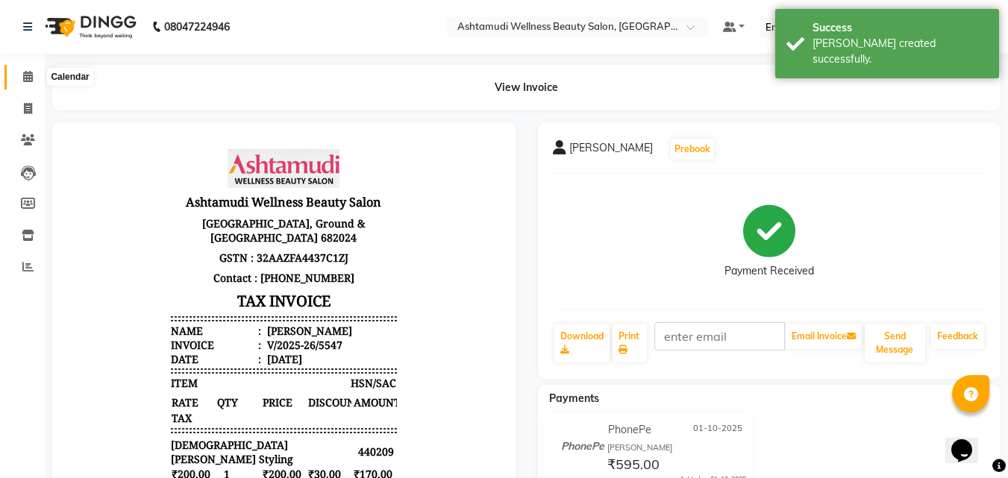
click at [25, 83] on span at bounding box center [28, 77] width 26 height 17
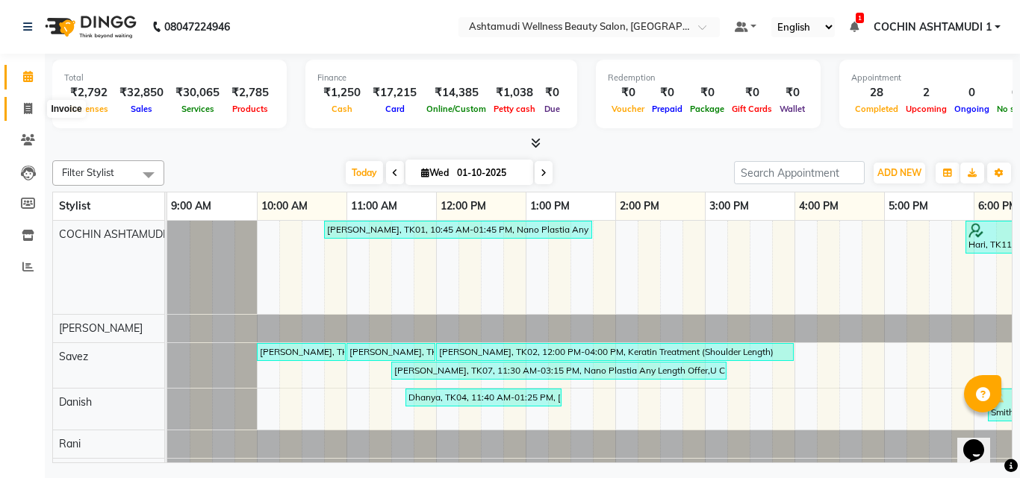
click at [31, 102] on span at bounding box center [28, 109] width 26 height 17
select select "service"
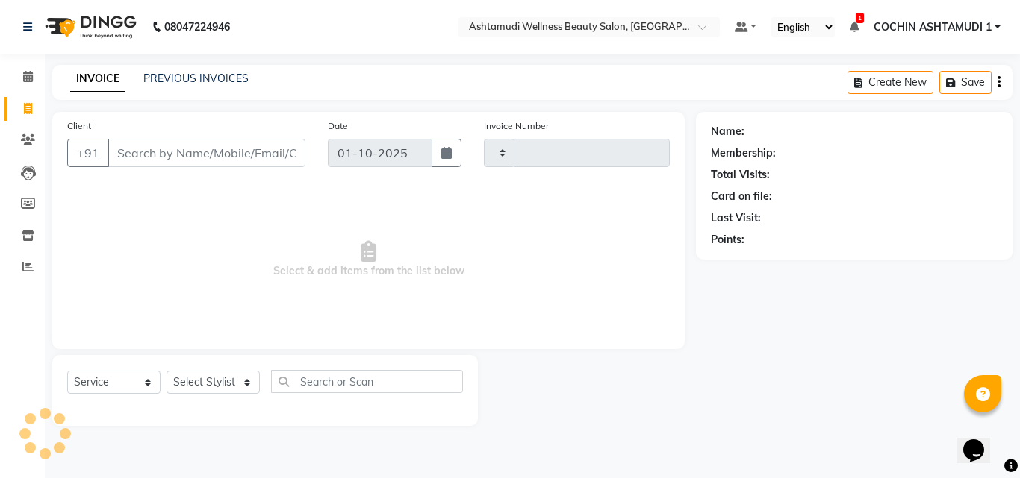
type input "5549"
select select "4632"
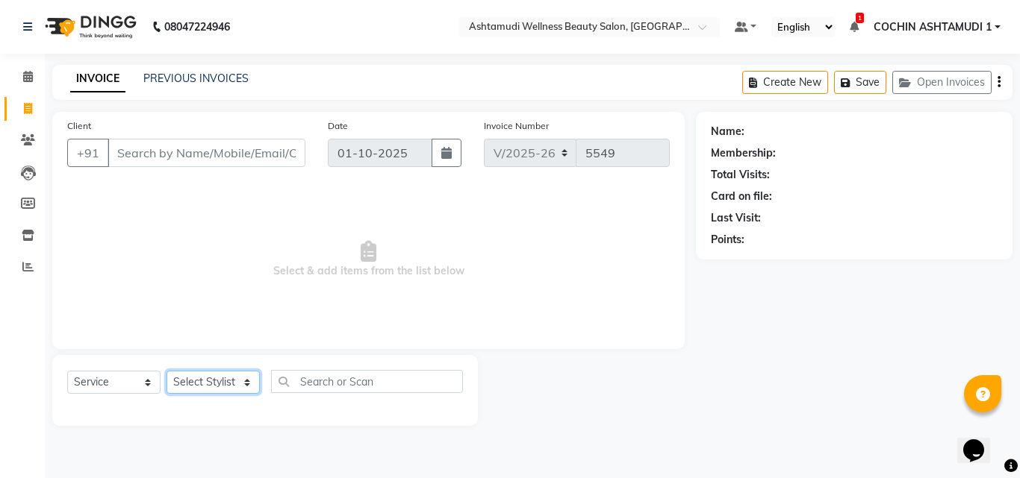
click at [206, 378] on select "Select Stylist [PERSON_NAME](URAJ) [PERSON_NAME] COCHIN ASHTAMUDI Danish Fousiy…" at bounding box center [212, 382] width 93 height 23
select select "88283"
click at [166, 371] on select "Select Stylist [PERSON_NAME](URAJ) [PERSON_NAME] COCHIN ASHTAMUDI Danish Fousiy…" at bounding box center [212, 382] width 93 height 23
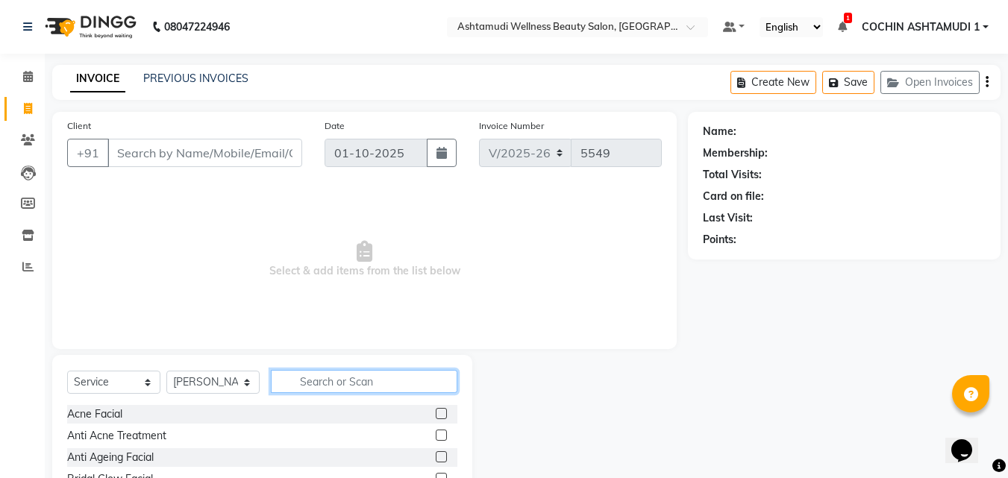
click at [336, 383] on input "text" at bounding box center [364, 381] width 187 height 23
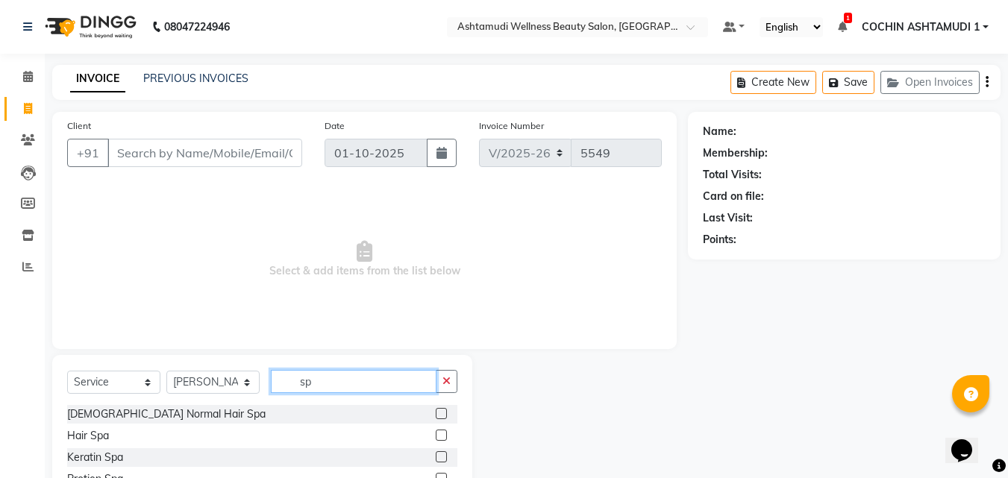
type input "sp"
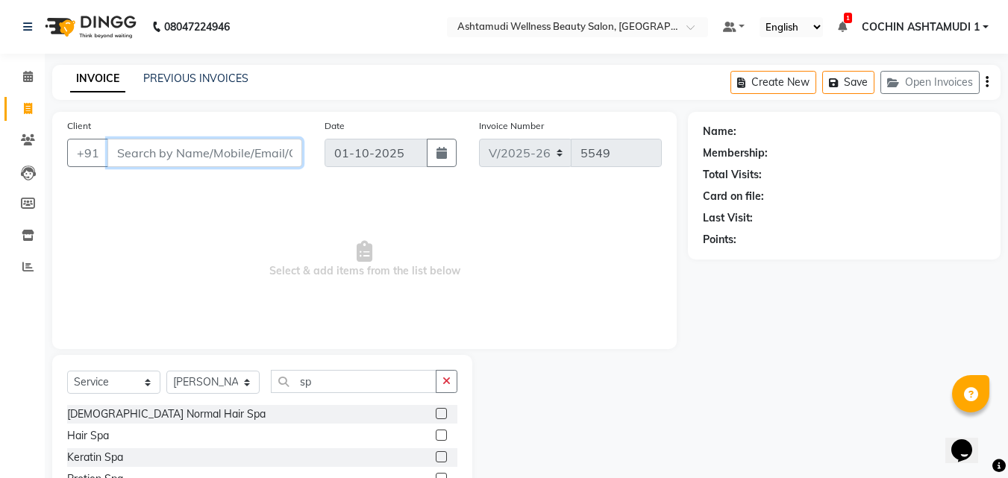
click at [163, 166] on input "Client" at bounding box center [204, 153] width 195 height 28
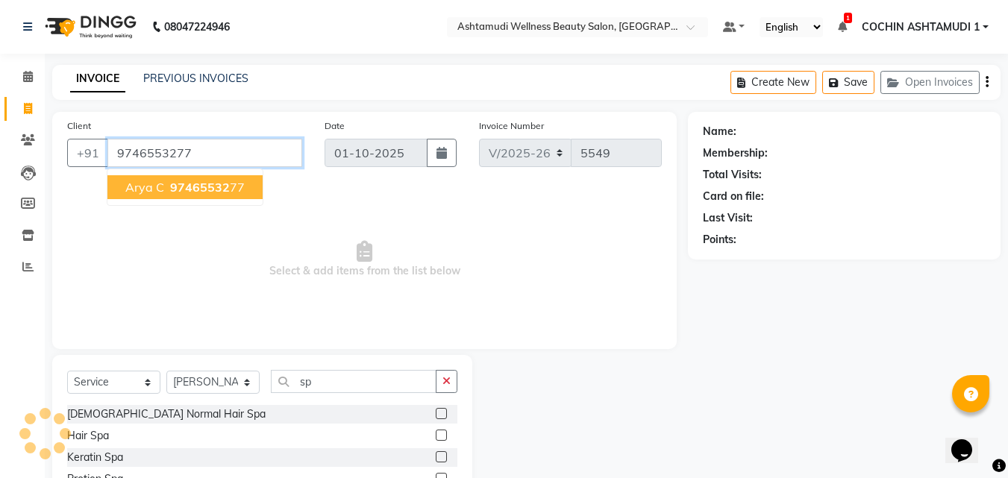
type input "9746553277"
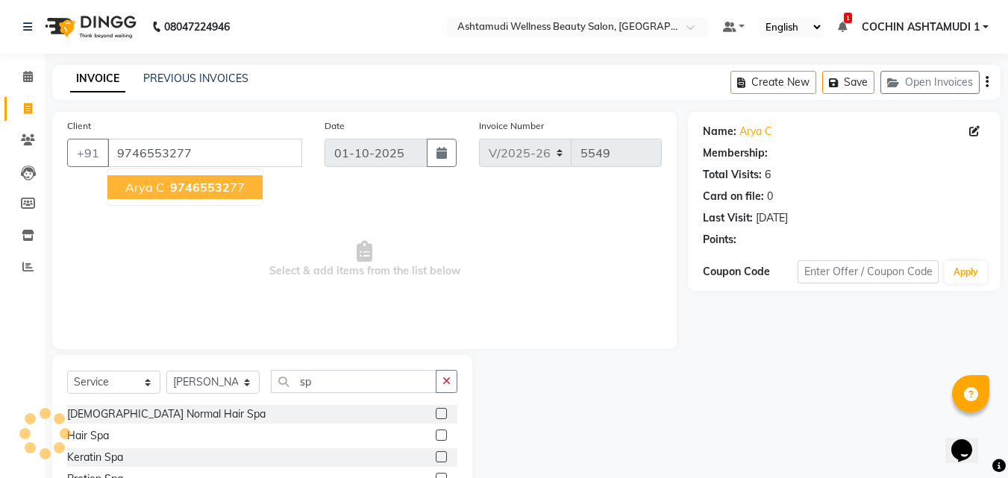
select select "1: Object"
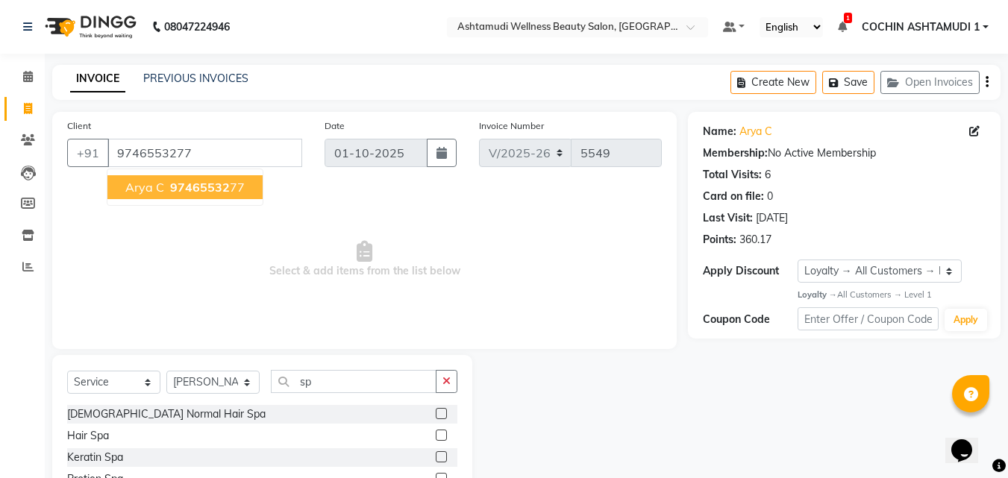
click at [349, 234] on span "Select & add items from the list below" at bounding box center [364, 259] width 595 height 149
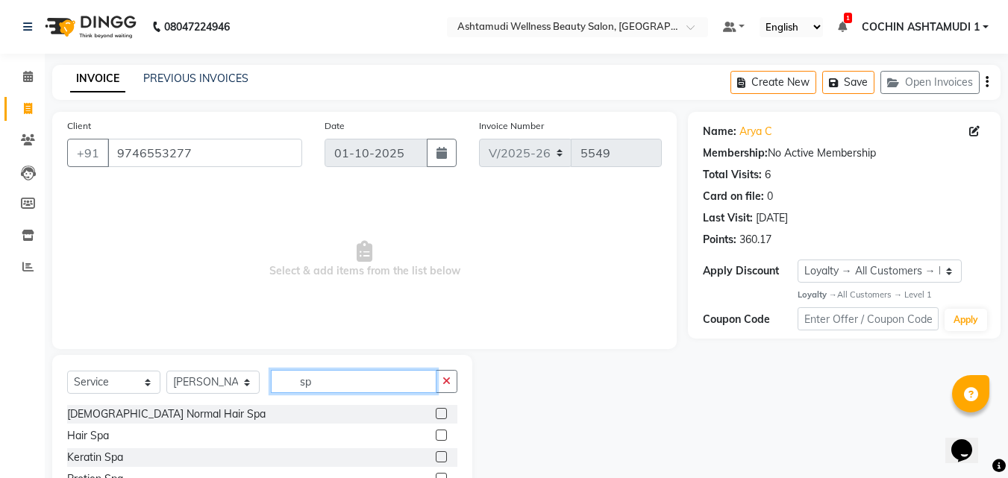
click at [336, 380] on input "sp" at bounding box center [354, 381] width 166 height 23
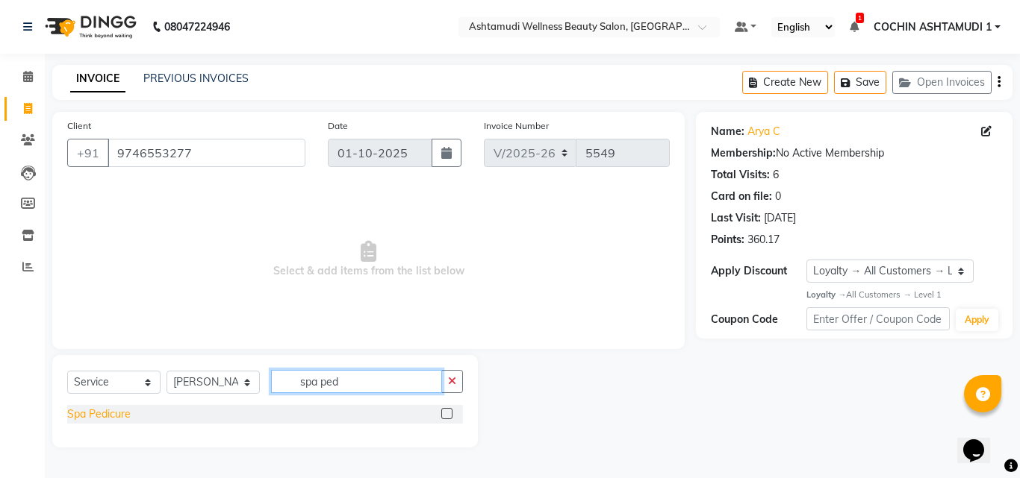
type input "spa ped"
click at [103, 418] on div "Spa Pedicure" at bounding box center [98, 415] width 63 height 16
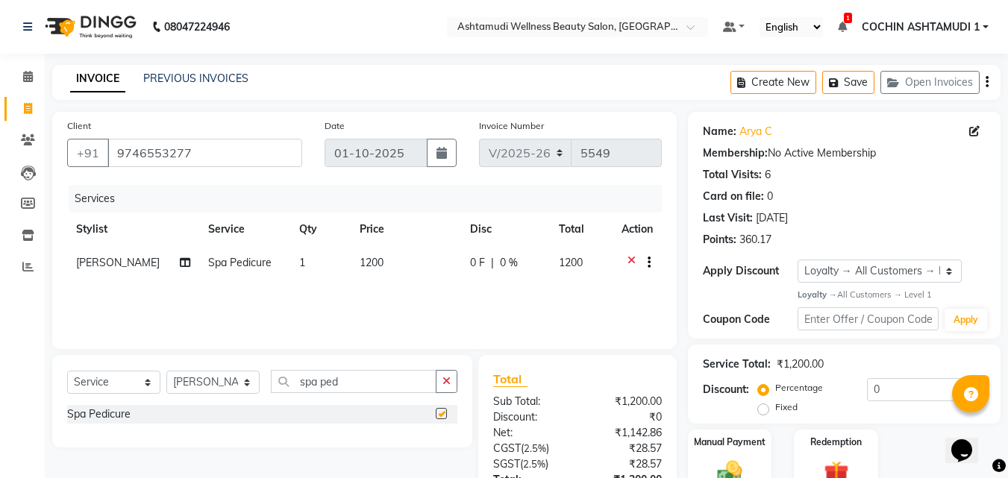
checkbox input "false"
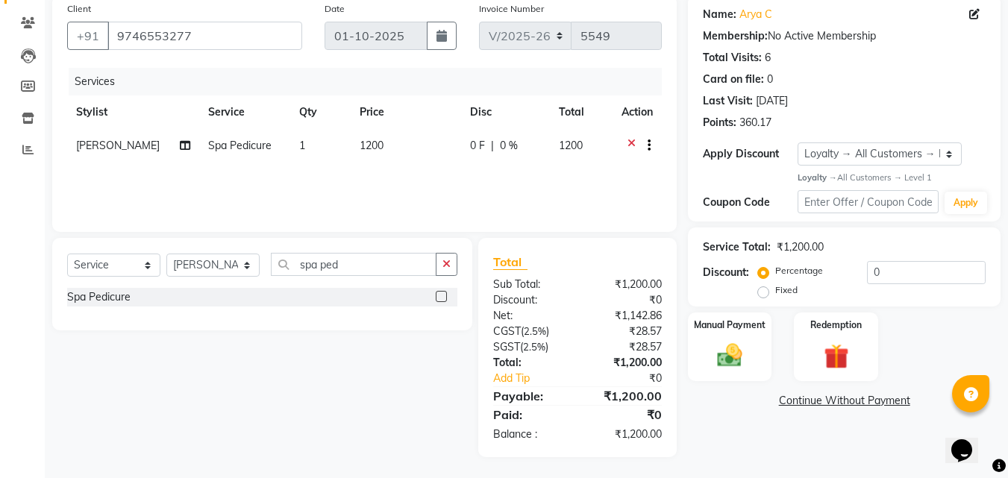
scroll to position [119, 0]
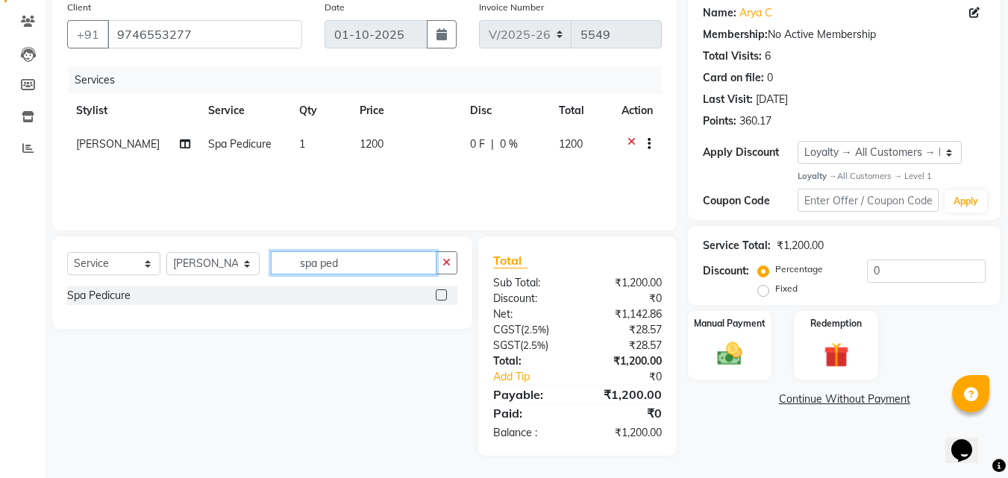
drag, startPoint x: 370, startPoint y: 267, endPoint x: 286, endPoint y: 269, distance: 84.4
click at [286, 269] on input "spa ped" at bounding box center [354, 263] width 166 height 23
type input "fringes"
click at [88, 297] on div "Fringes" at bounding box center [84, 296] width 35 height 16
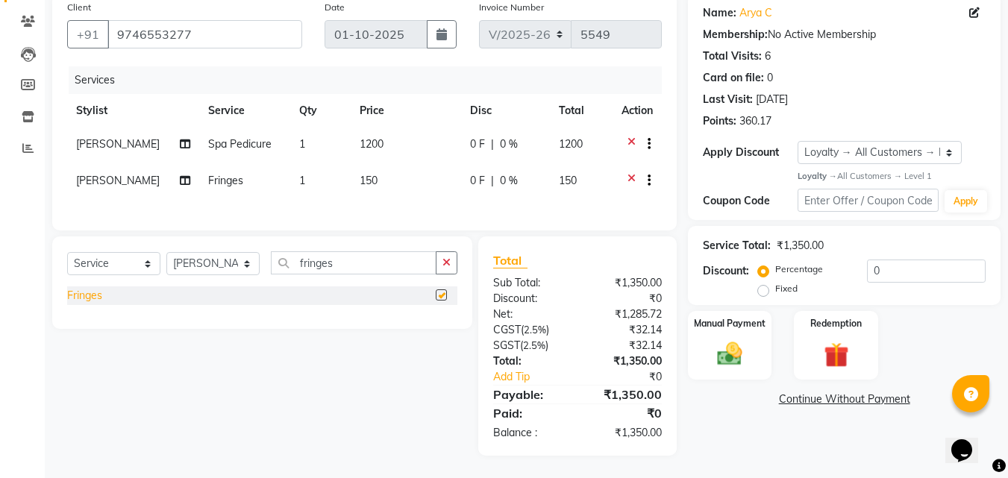
checkbox input "false"
click at [754, 347] on div "Manual Payment" at bounding box center [730, 345] width 87 height 71
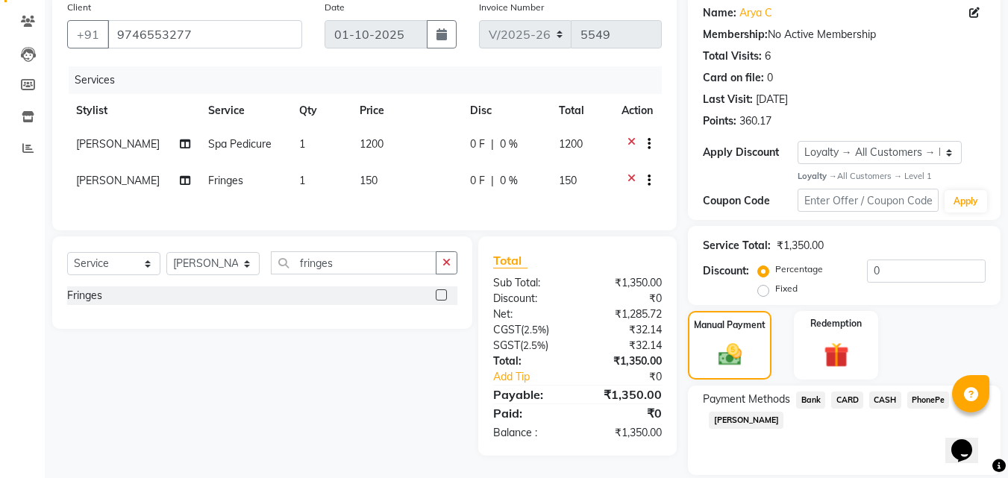
click at [929, 400] on span "PhonePe" at bounding box center [929, 400] width 43 height 17
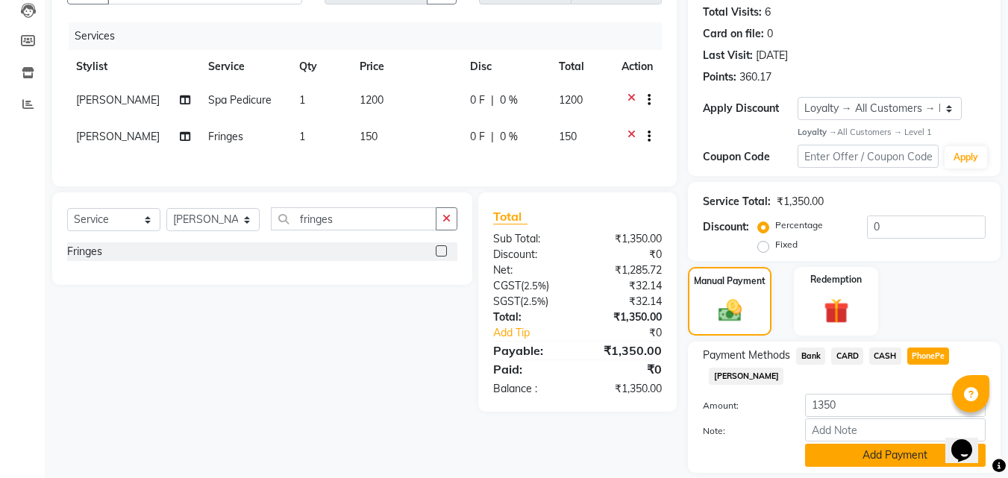
scroll to position [211, 0]
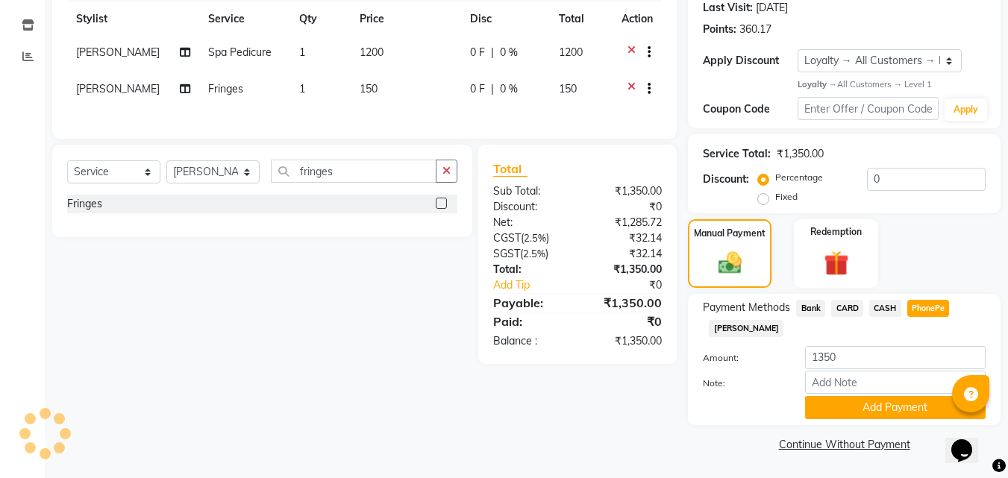
click at [802, 377] on div at bounding box center [895, 382] width 203 height 23
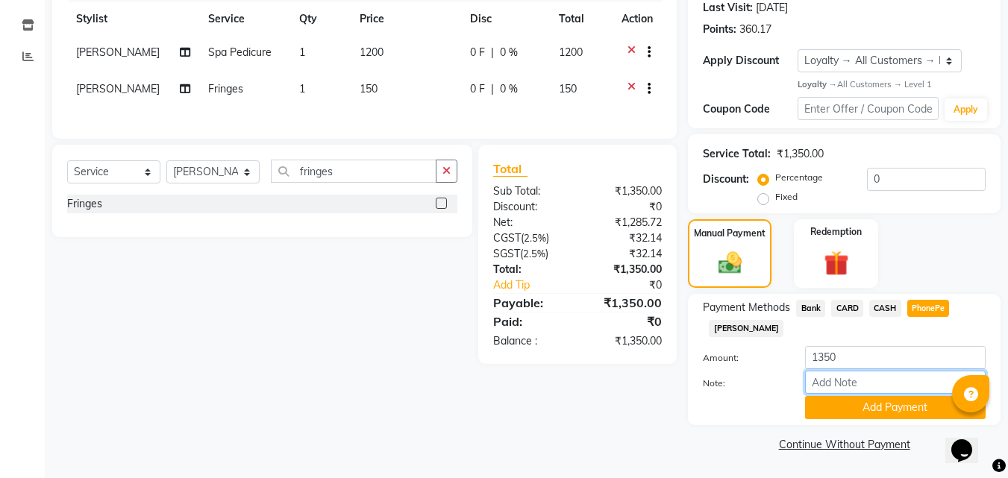
click at [829, 382] on input "Note:" at bounding box center [895, 382] width 181 height 23
type input "Aiswarya"
click at [853, 407] on button "Add Payment" at bounding box center [895, 407] width 181 height 23
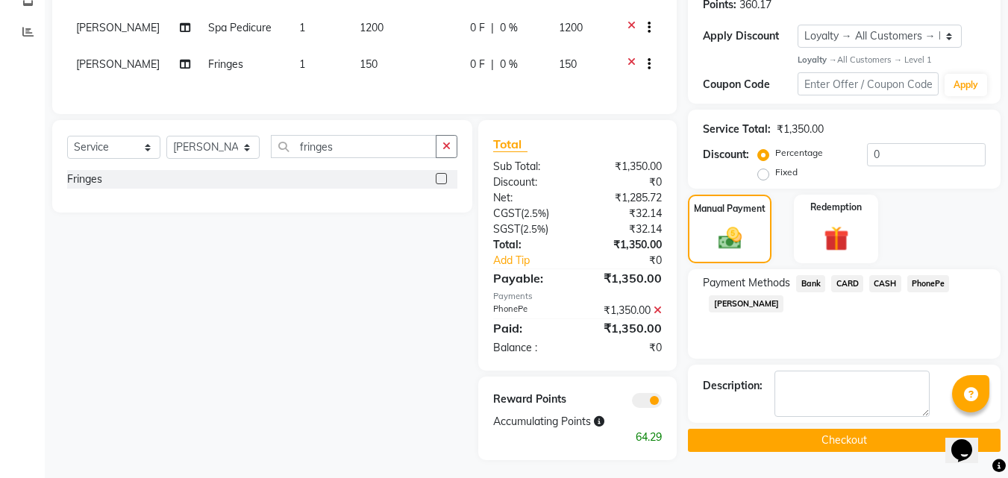
scroll to position [248, 0]
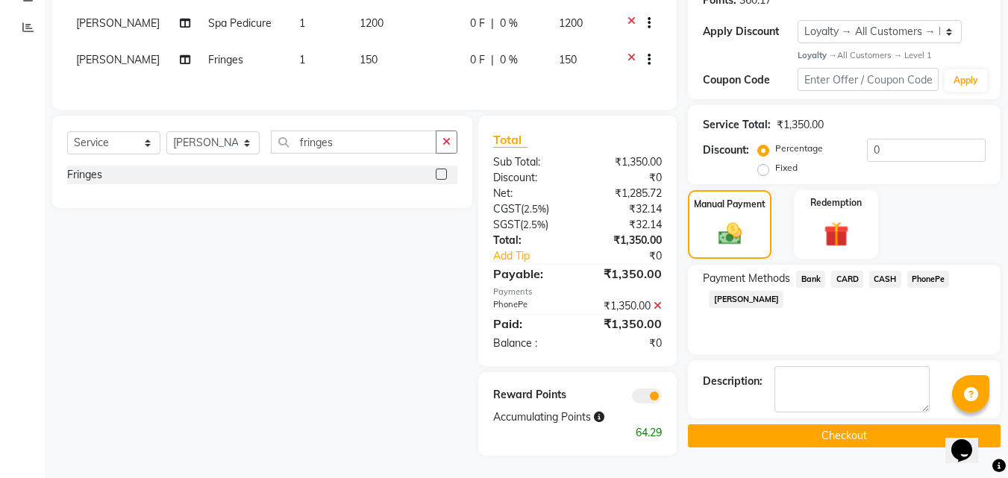
click at [832, 428] on button "Checkout" at bounding box center [844, 436] width 313 height 23
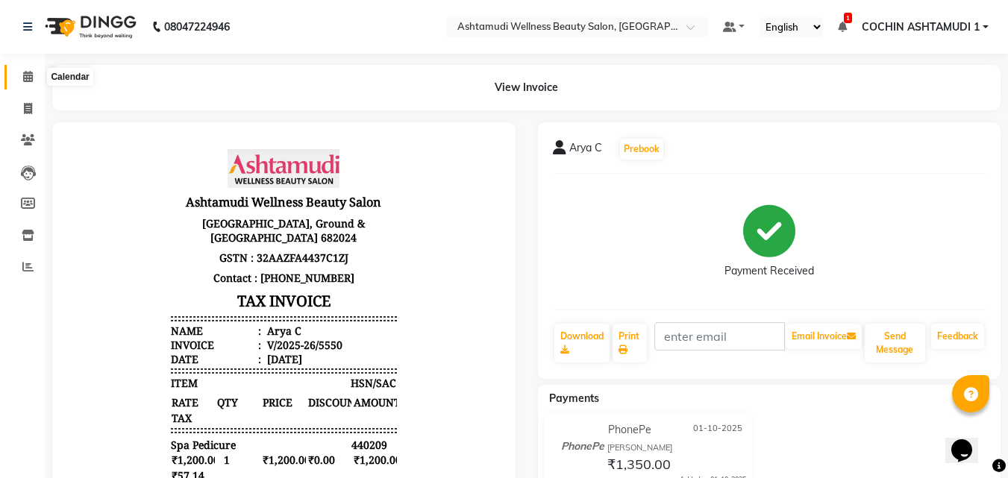
click at [28, 78] on icon at bounding box center [28, 76] width 10 height 11
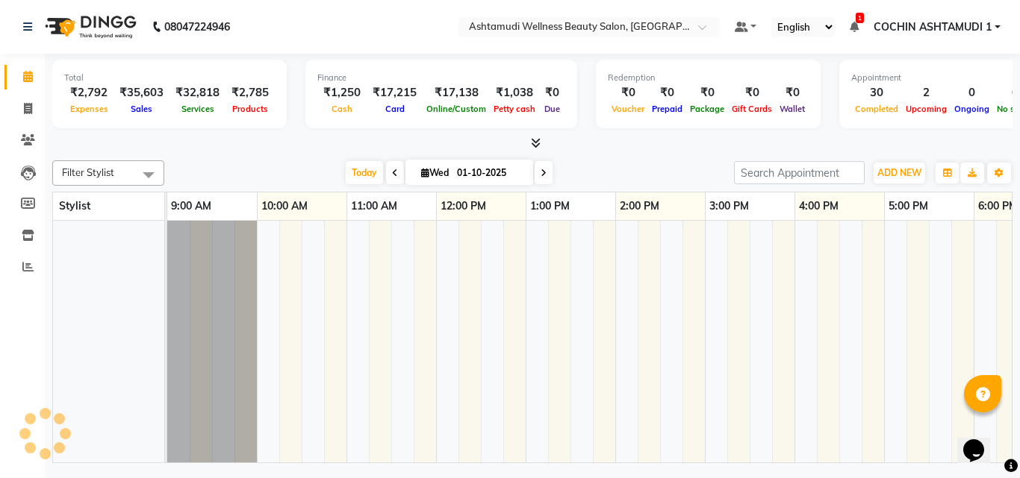
scroll to position [0, 231]
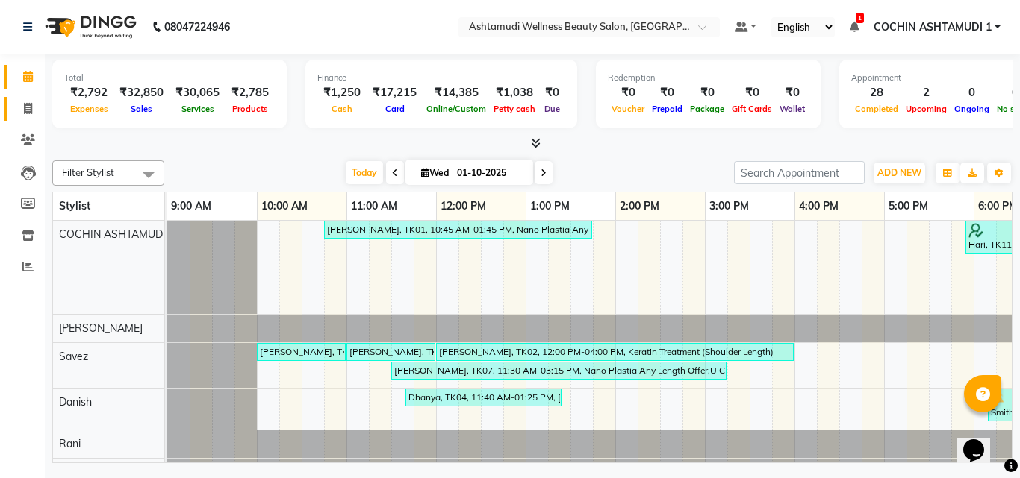
click at [20, 102] on span at bounding box center [28, 109] width 26 height 17
select select "service"
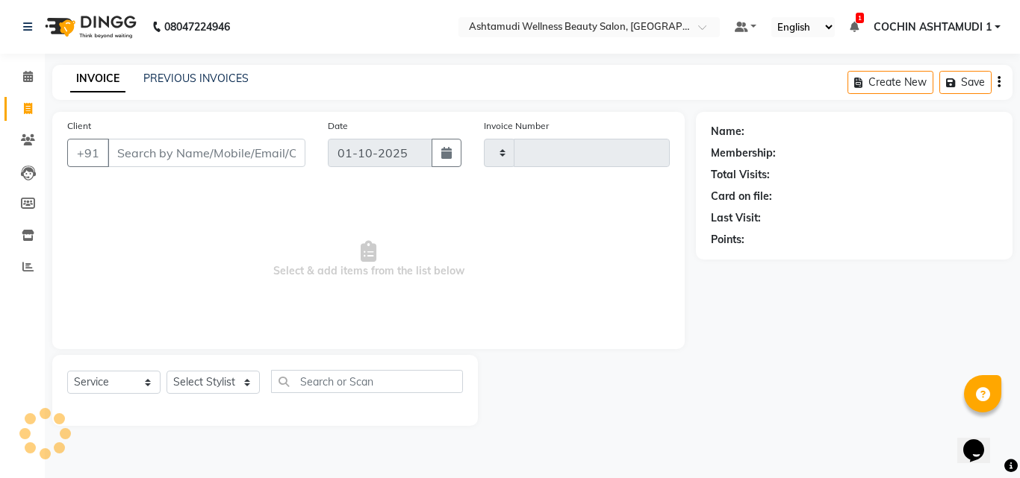
type input "5549"
select select "4632"
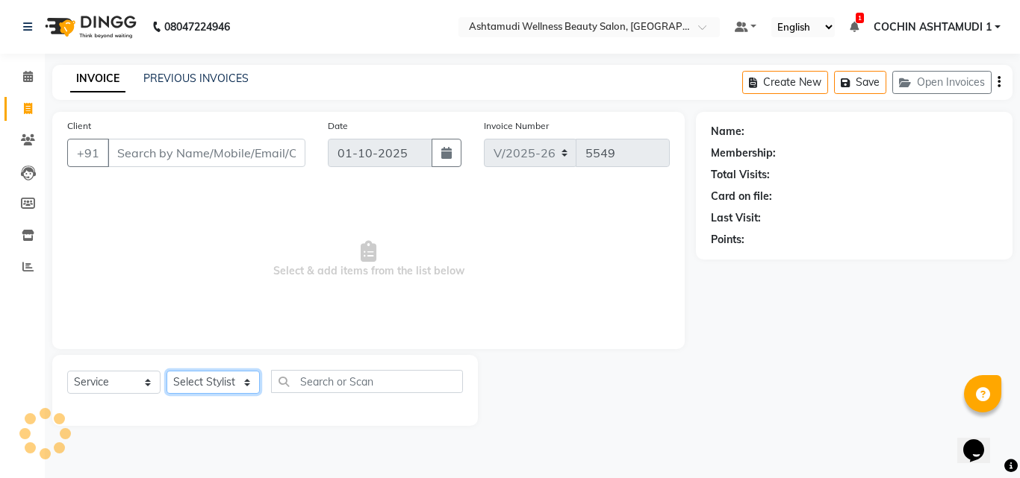
click at [219, 384] on select "Select Stylist" at bounding box center [212, 382] width 93 height 23
select select "91339"
click at [166, 371] on select "Select Stylist [PERSON_NAME](URAJ) [PERSON_NAME] COCHIN ASHTAMUDI Danish Fousiy…" at bounding box center [212, 382] width 93 height 23
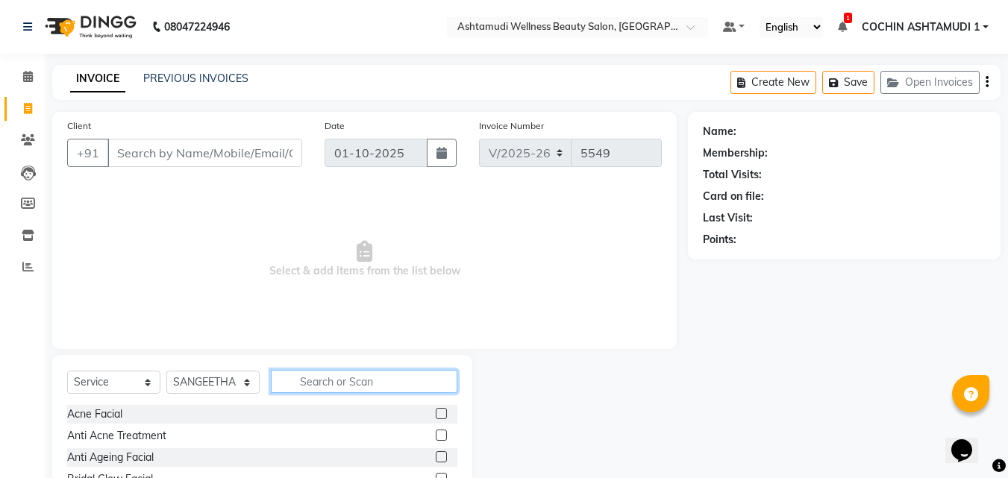
click at [329, 377] on input "text" at bounding box center [364, 381] width 187 height 23
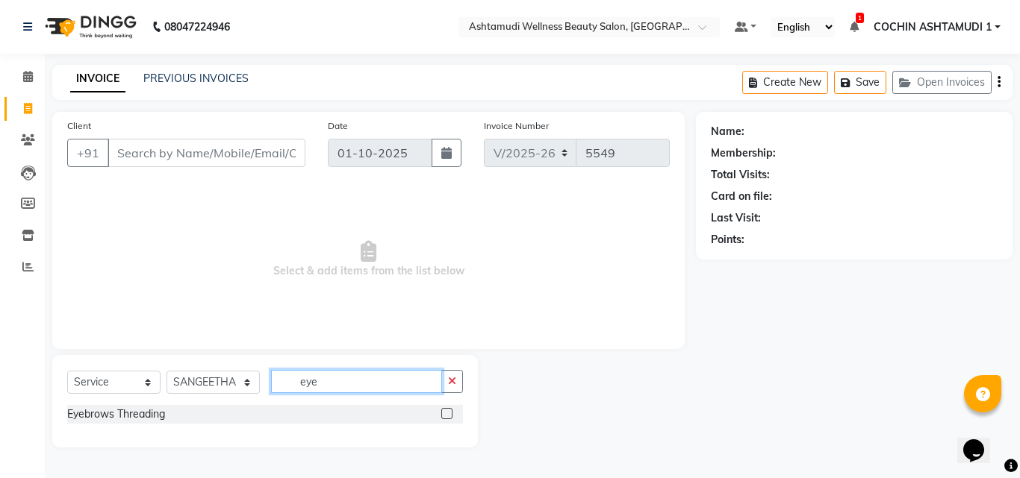
type input "eye"
click at [117, 430] on div "Eyebrows Threading" at bounding box center [265, 419] width 396 height 28
click at [143, 422] on div "Eyebrows Threading" at bounding box center [265, 414] width 396 height 19
click at [144, 410] on div "Eyebrows Threading" at bounding box center [116, 415] width 98 height 16
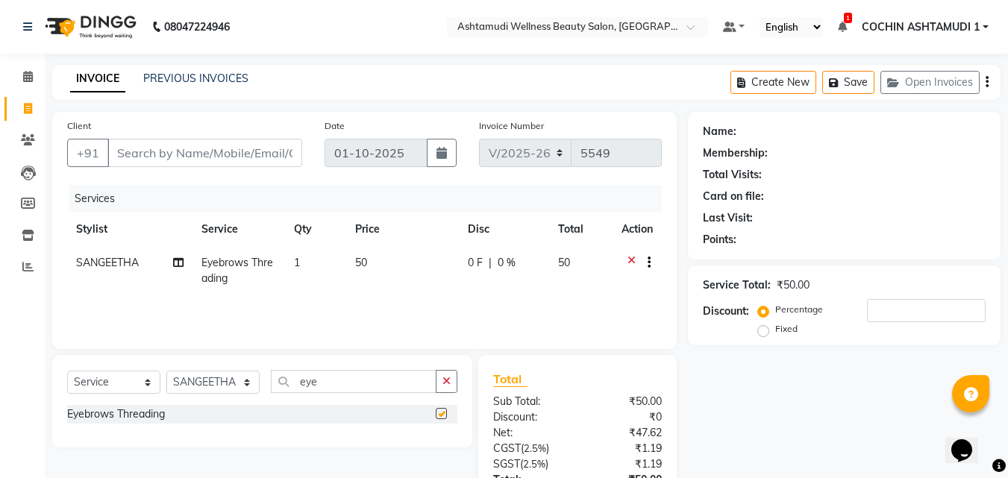
checkbox input "false"
click at [352, 369] on div "Select Service Product Membership Package Voucher Prepaid Gift Card Select Styl…" at bounding box center [262, 401] width 420 height 93
click at [338, 381] on input "eye" at bounding box center [354, 381] width 166 height 23
click at [337, 396] on div "Select Service Product Membership Package Voucher Prepaid Gift Card Select Styl…" at bounding box center [262, 387] width 390 height 35
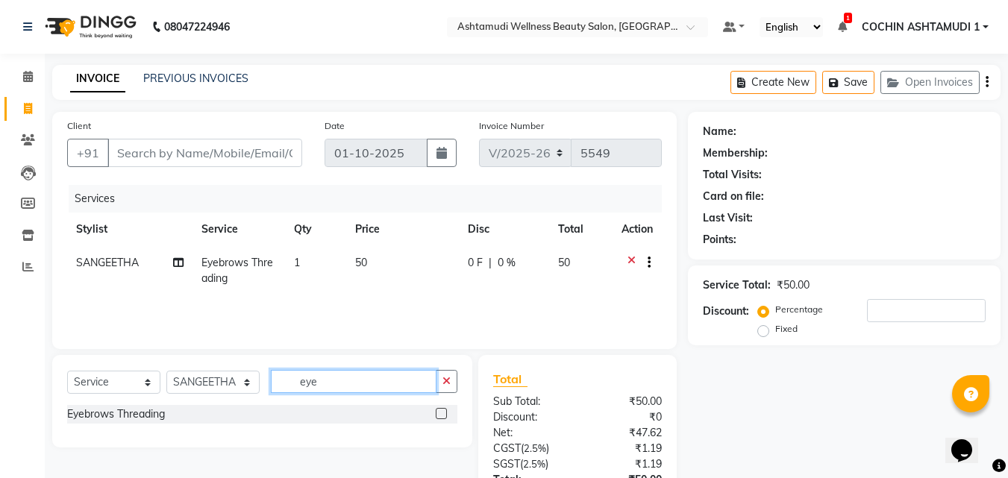
click at [335, 383] on input "eye" at bounding box center [354, 381] width 166 height 23
type input "upper"
click at [153, 434] on div "Upper Lip Threading" at bounding box center [115, 436] width 97 height 16
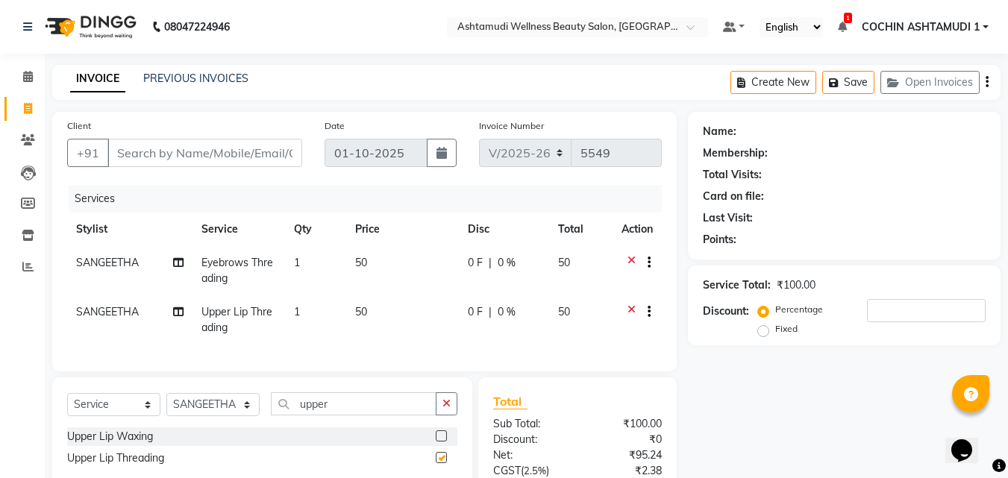
checkbox input "false"
click at [333, 416] on input "upper" at bounding box center [354, 404] width 166 height 23
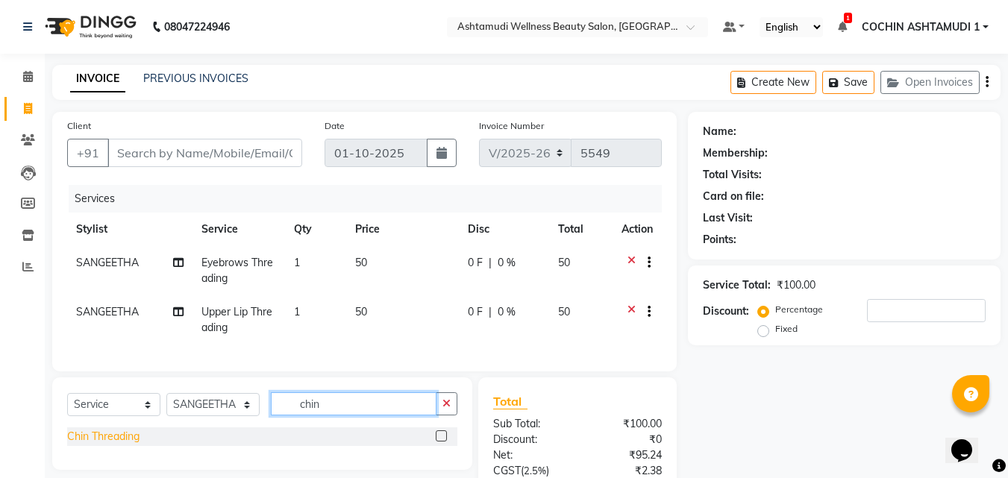
type input "chin"
click at [108, 445] on div "Chin Threading" at bounding box center [103, 437] width 72 height 16
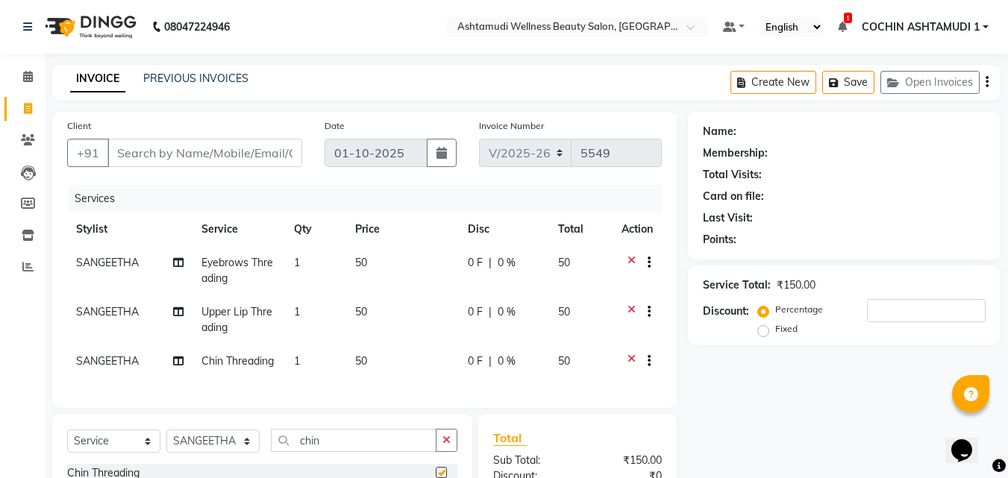
checkbox input "false"
click at [325, 452] on input "chin" at bounding box center [354, 440] width 166 height 23
drag, startPoint x: 325, startPoint y: 460, endPoint x: 324, endPoint y: 420, distance: 39.6
click at [324, 452] on input "chin" at bounding box center [354, 440] width 166 height 23
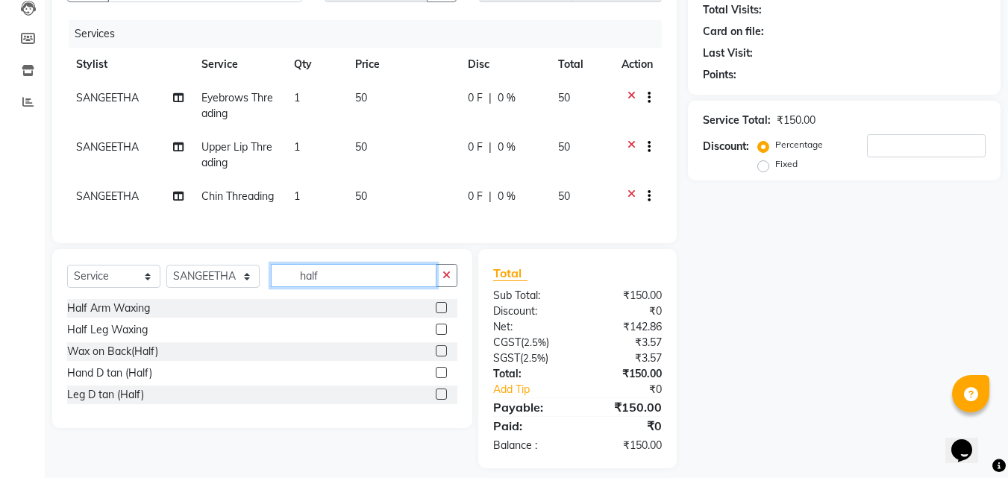
scroll to position [189, 0]
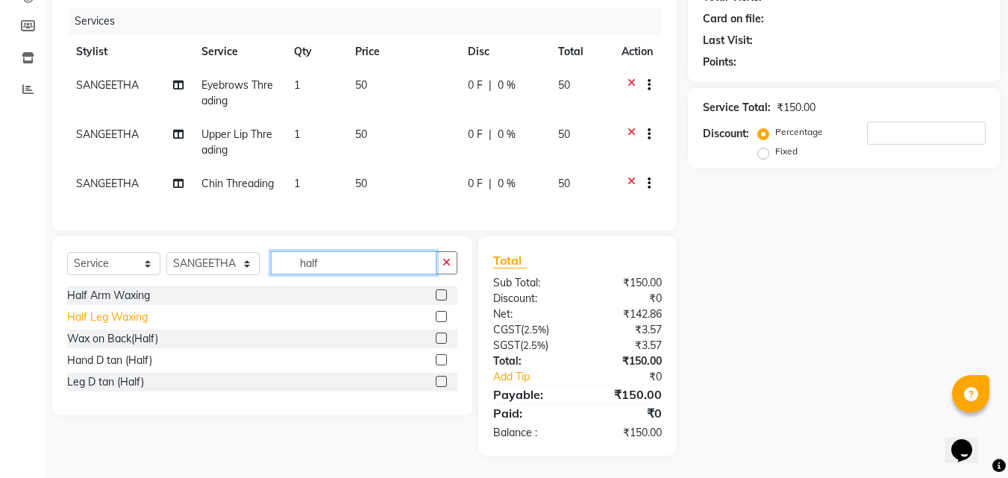
type input "half"
click at [116, 314] on div "Half Leg Waxing" at bounding box center [107, 318] width 81 height 16
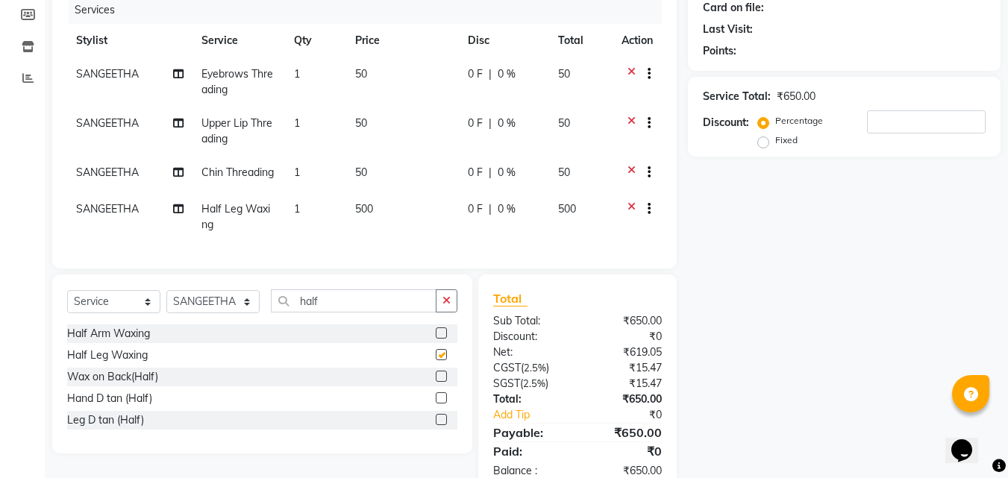
checkbox input "false"
click at [335, 313] on input "half" at bounding box center [354, 301] width 166 height 23
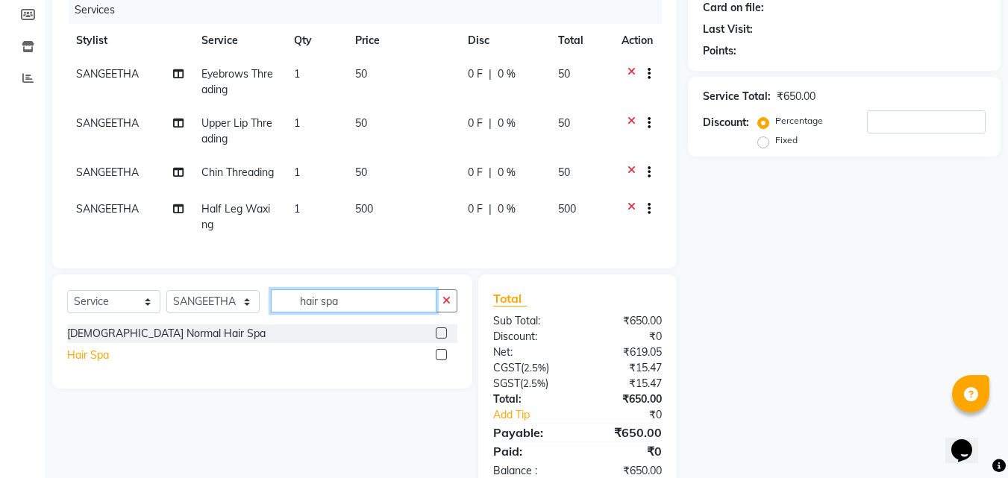
type input "hair spa"
click at [89, 363] on div "Hair Spa" at bounding box center [88, 356] width 42 height 16
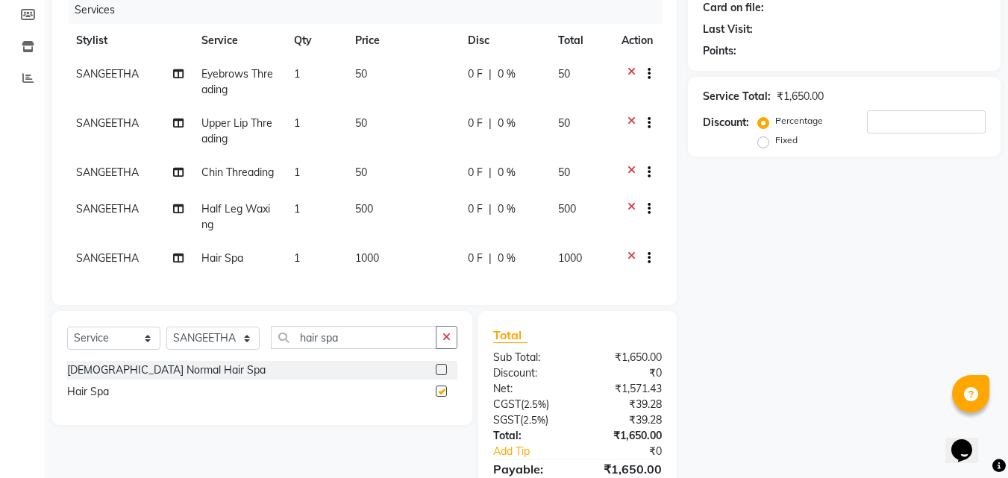
checkbox input "false"
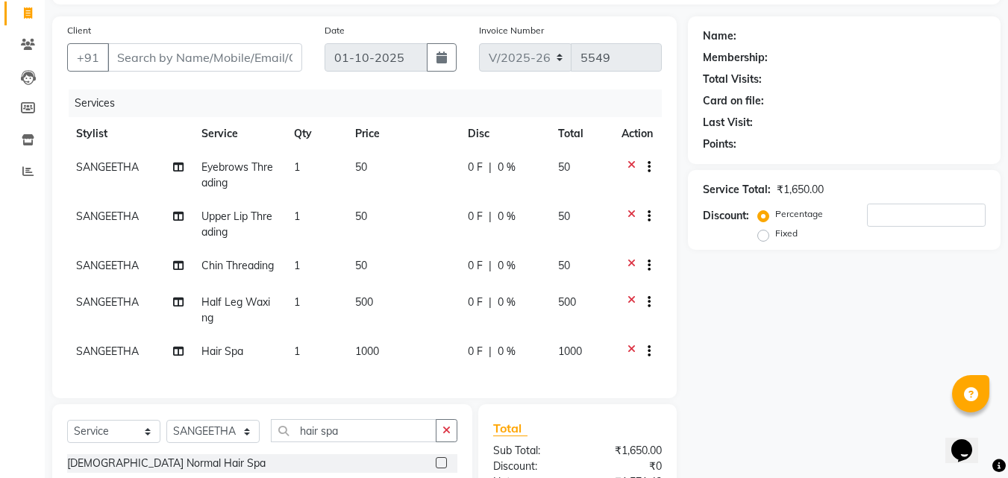
scroll to position [0, 0]
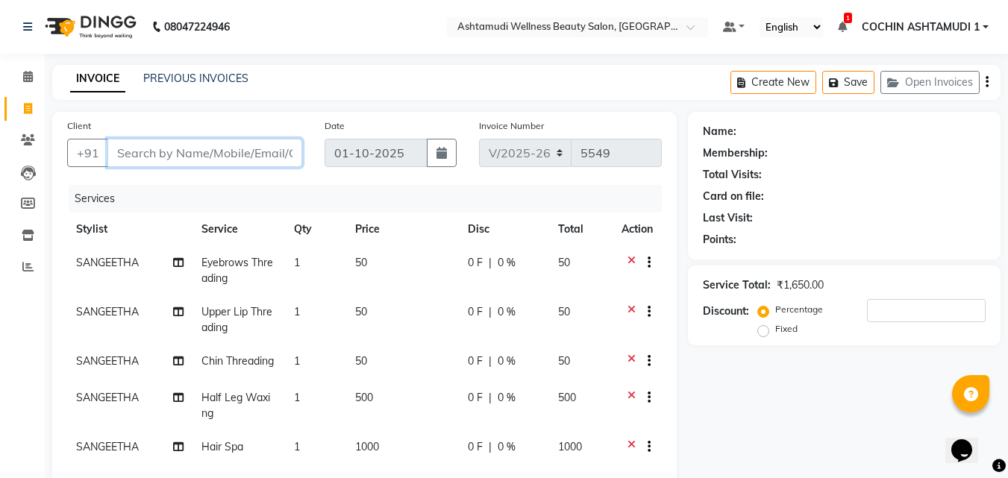
click at [211, 140] on input "Client" at bounding box center [204, 153] width 195 height 28
type input "9"
type input "0"
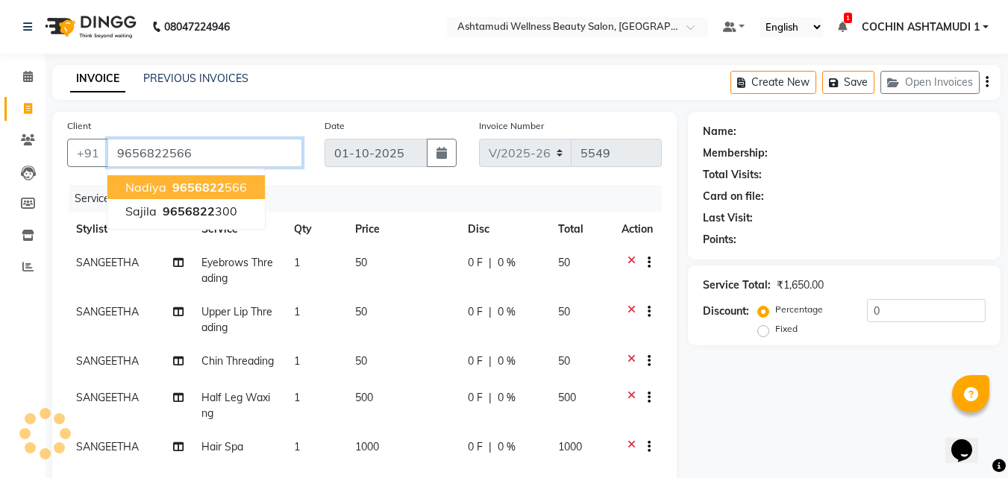
type input "9656822566"
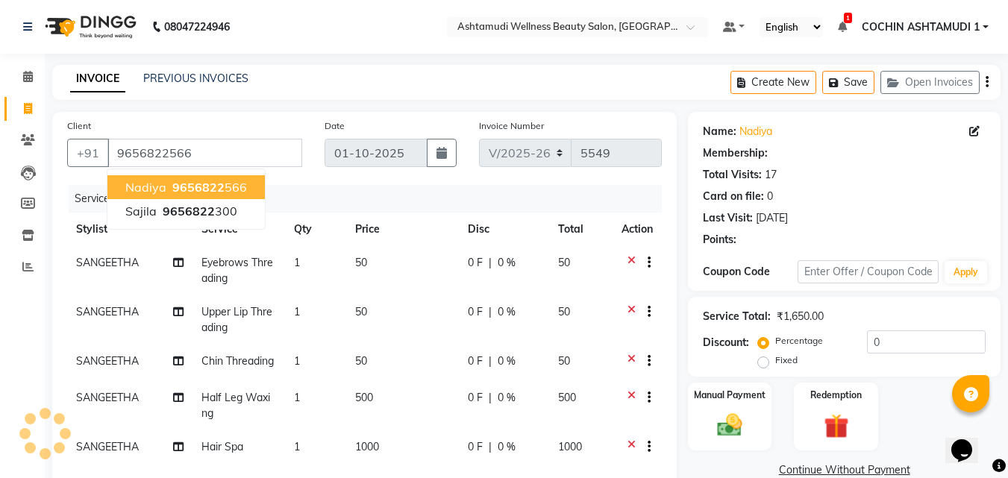
type input "15"
select select "2: Object"
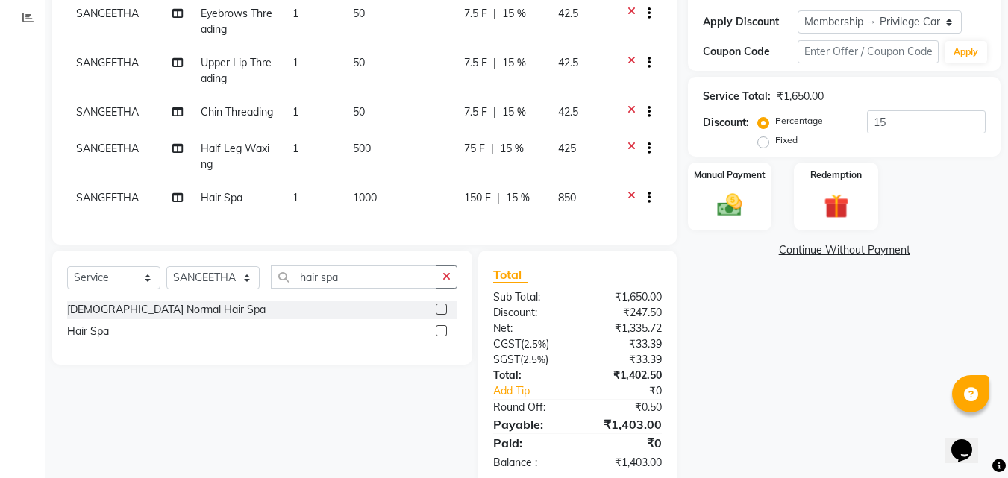
scroll to position [303, 0]
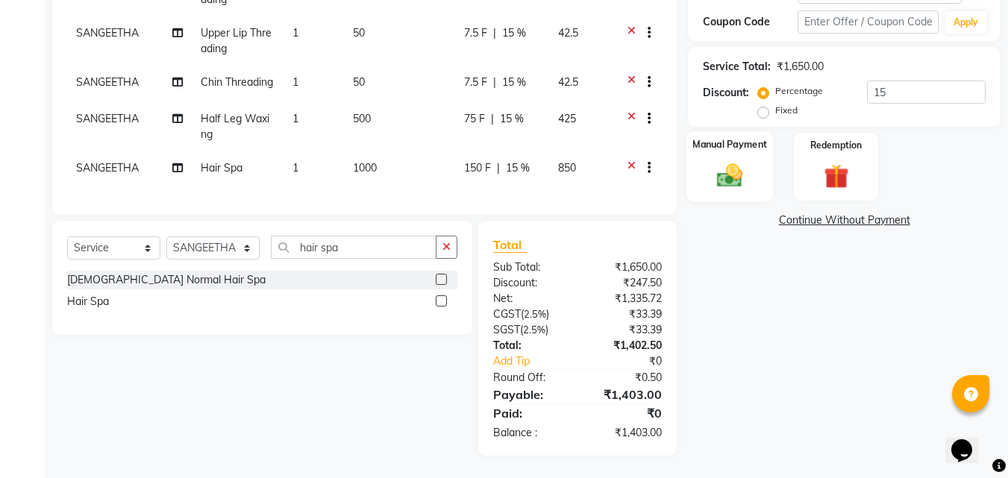
click at [734, 160] on img at bounding box center [730, 175] width 42 height 30
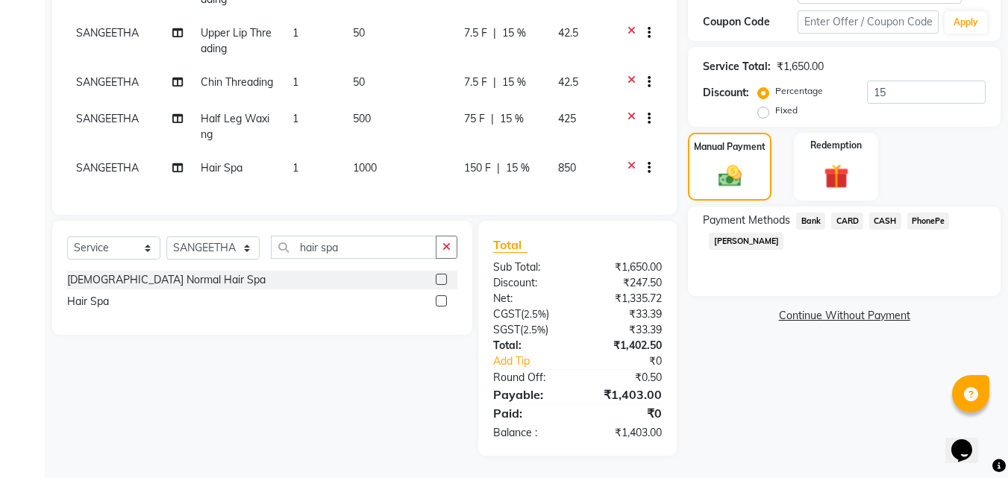
click at [936, 213] on span "PhonePe" at bounding box center [929, 221] width 43 height 17
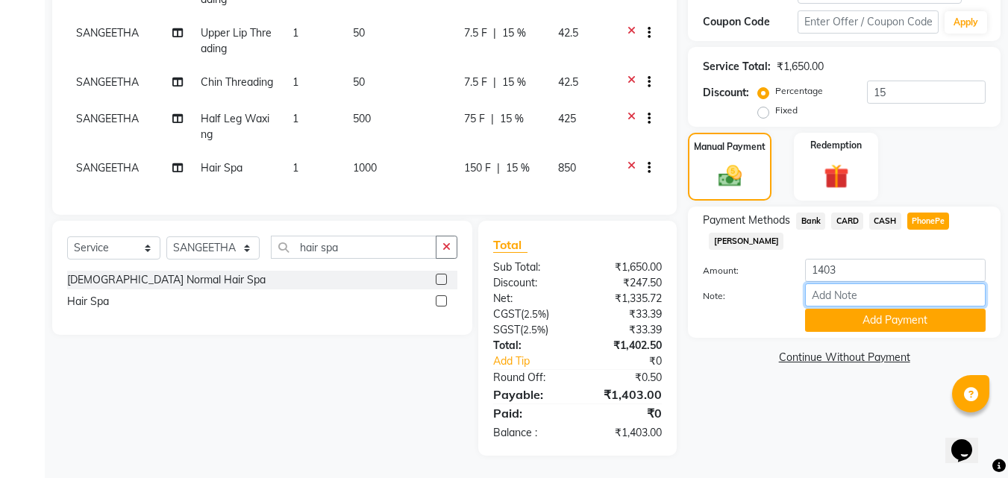
click at [855, 284] on input "Note:" at bounding box center [895, 295] width 181 height 23
type input "[PERSON_NAME]"
click at [868, 309] on button "Add Payment" at bounding box center [895, 320] width 181 height 23
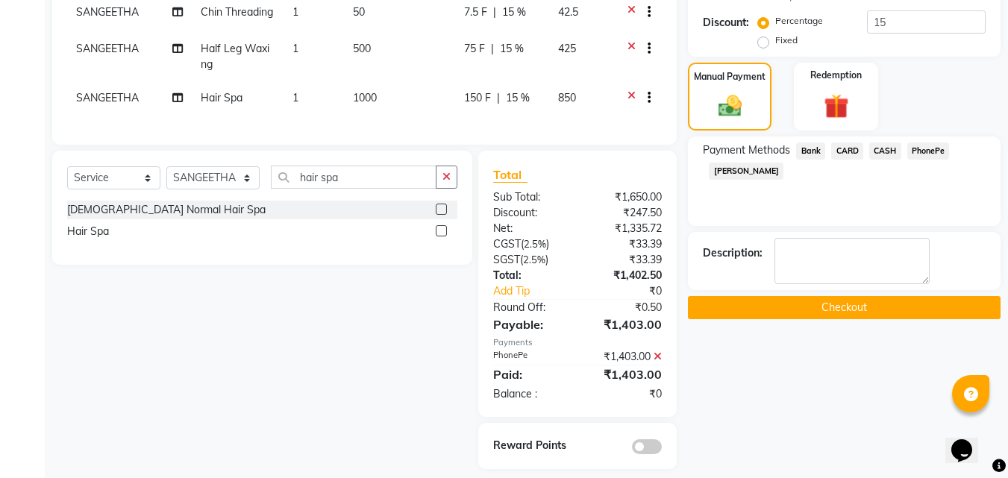
scroll to position [387, 0]
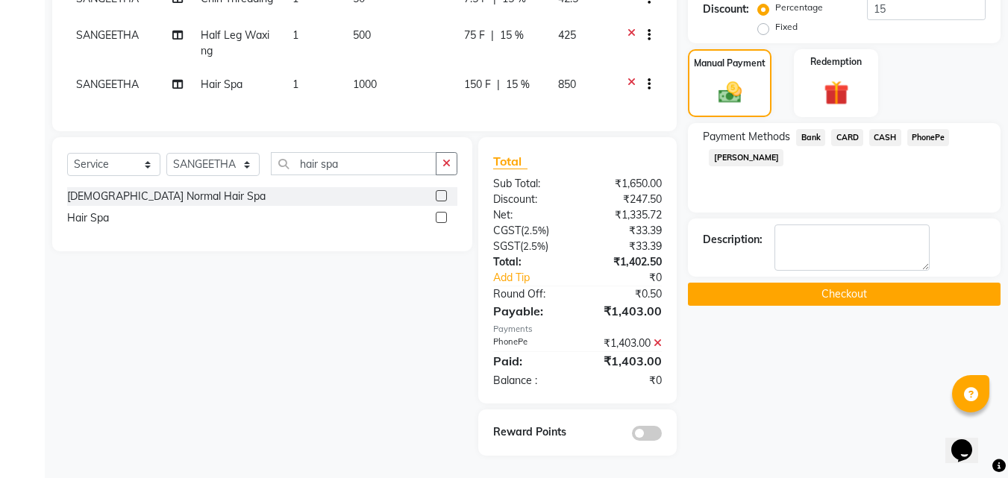
click at [843, 283] on button "Checkout" at bounding box center [844, 294] width 313 height 23
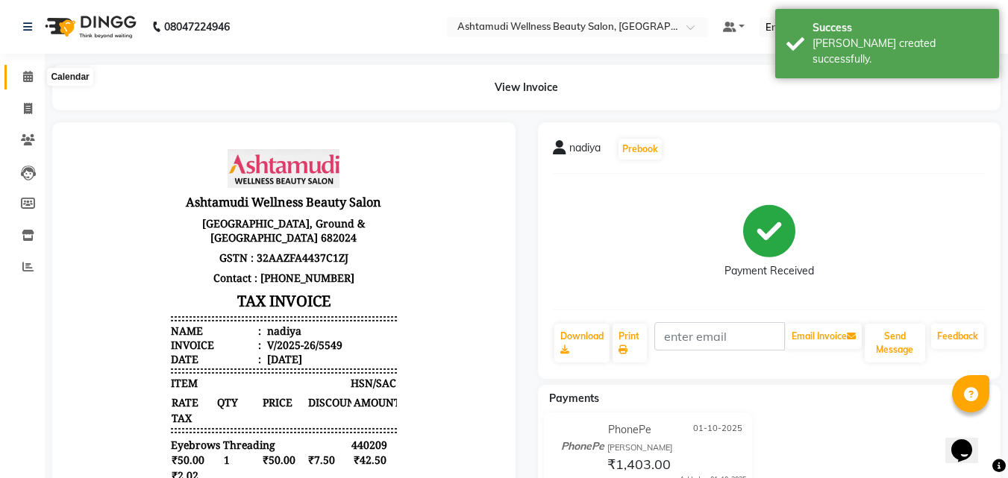
click at [26, 81] on icon at bounding box center [28, 76] width 10 height 11
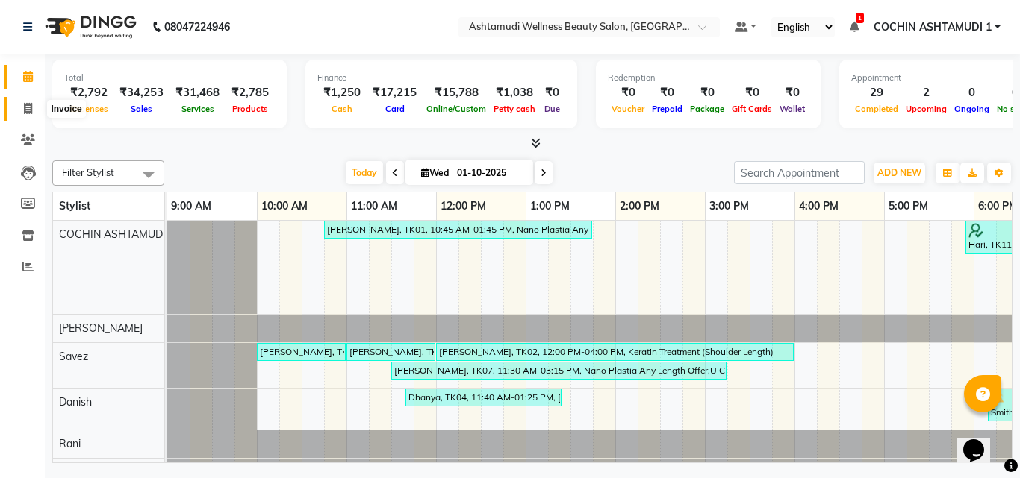
click at [37, 109] on span at bounding box center [28, 109] width 26 height 17
select select "4632"
select select "service"
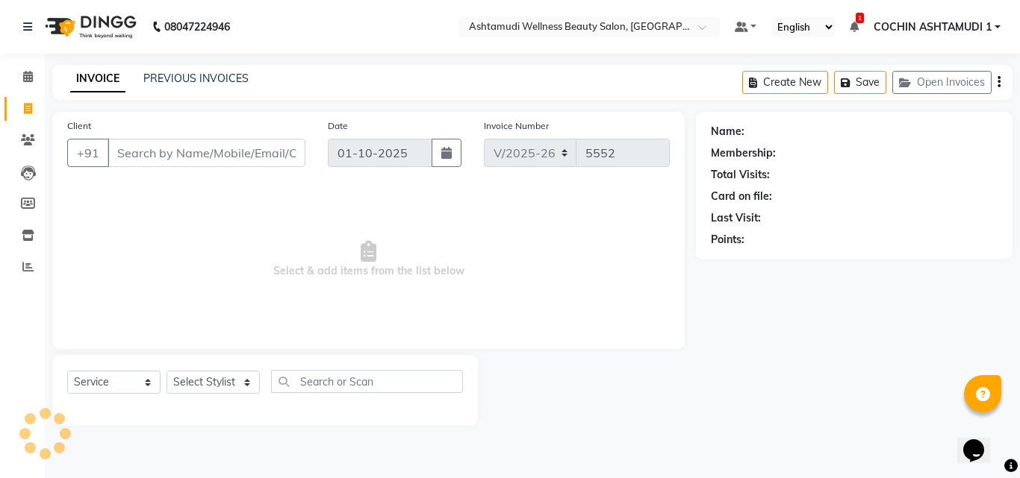
click at [134, 153] on input "Client" at bounding box center [206, 153] width 198 height 28
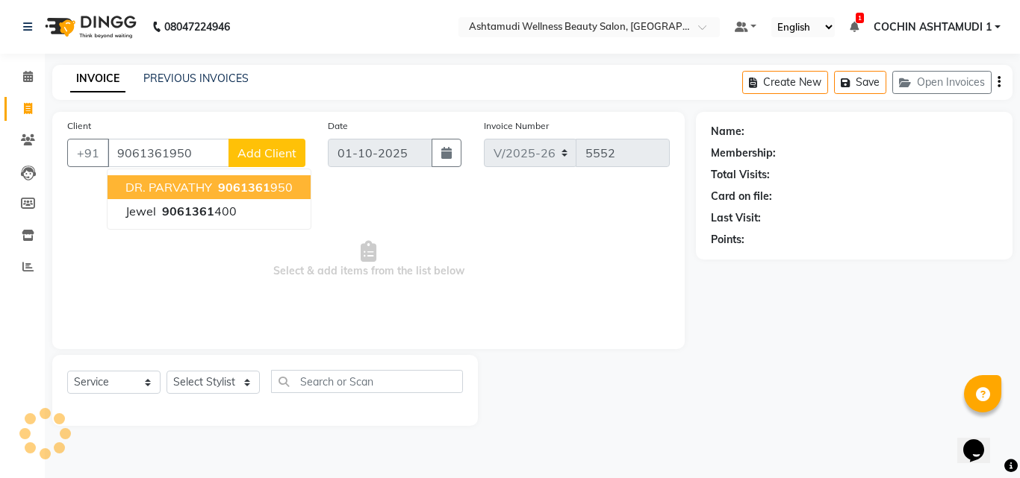
type input "9061361950"
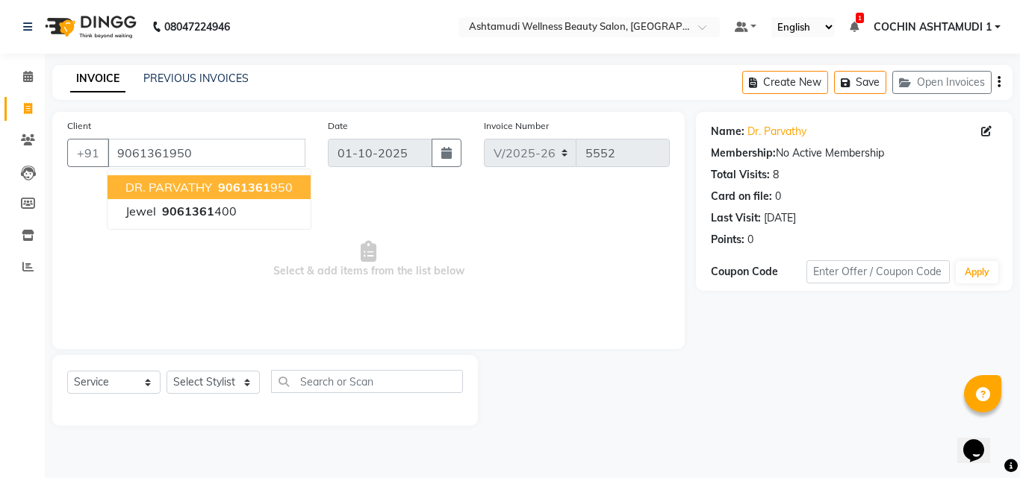
click at [272, 296] on span "Select & add items from the list below" at bounding box center [368, 259] width 602 height 149
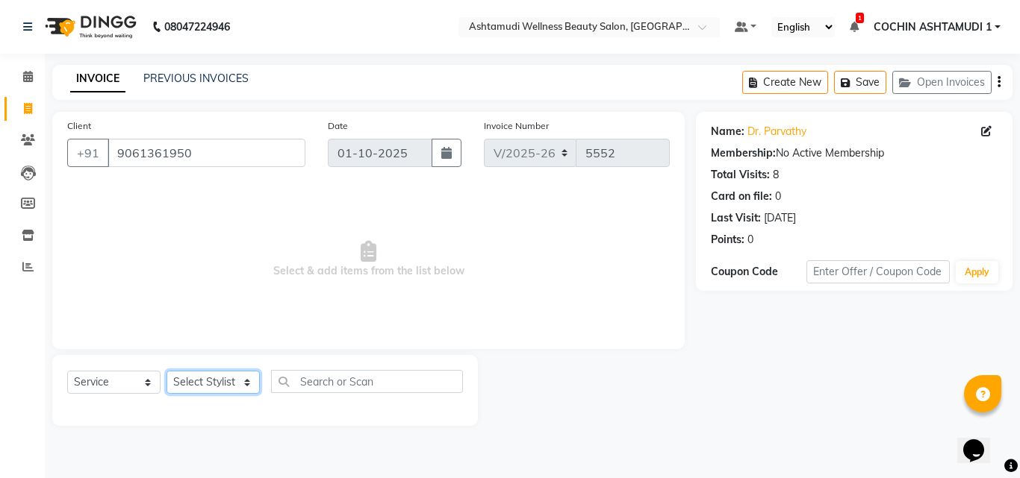
click at [194, 376] on select "Select Stylist [PERSON_NAME](URAJ) [PERSON_NAME] COCHIN ASHTAMUDI Danish Fousiy…" at bounding box center [212, 382] width 93 height 23
select select "88466"
click at [166, 371] on select "Select Stylist [PERSON_NAME](URAJ) [PERSON_NAME] COCHIN ASHTAMUDI Danish Fousiy…" at bounding box center [212, 382] width 93 height 23
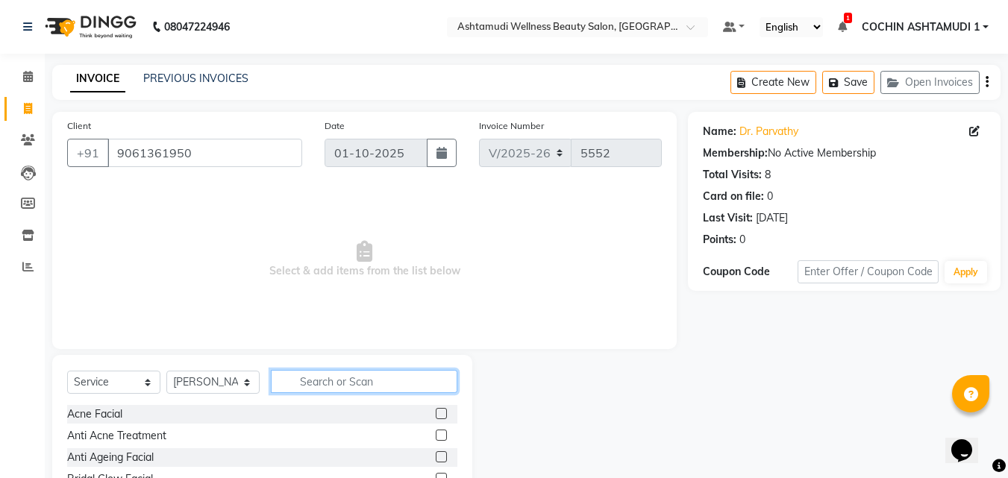
click at [319, 378] on input "text" at bounding box center [364, 381] width 187 height 23
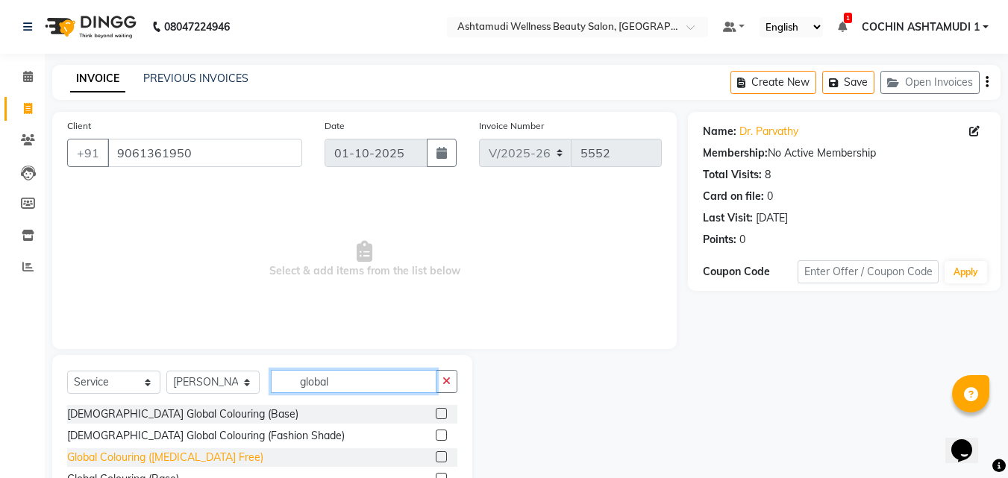
type input "global"
click at [112, 455] on div "Global Colouring ([MEDICAL_DATA] Free)" at bounding box center [165, 458] width 196 height 16
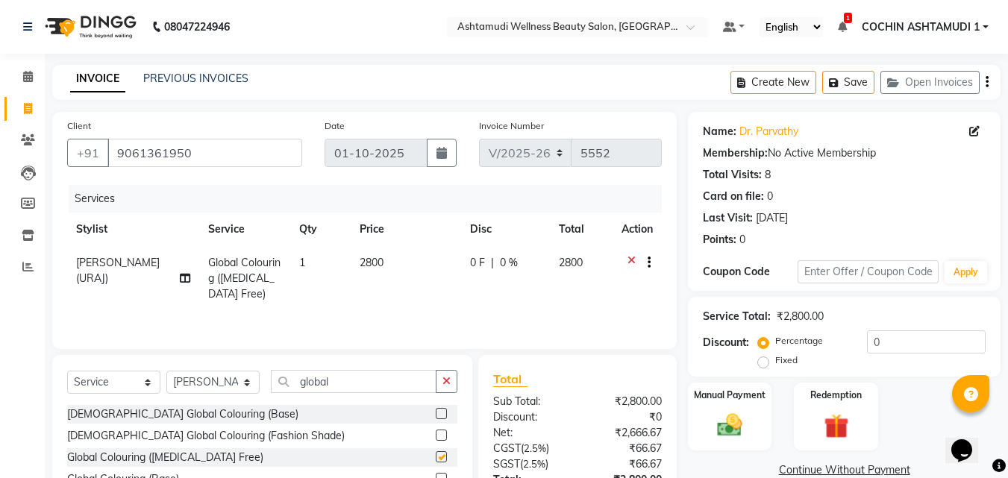
checkbox input "false"
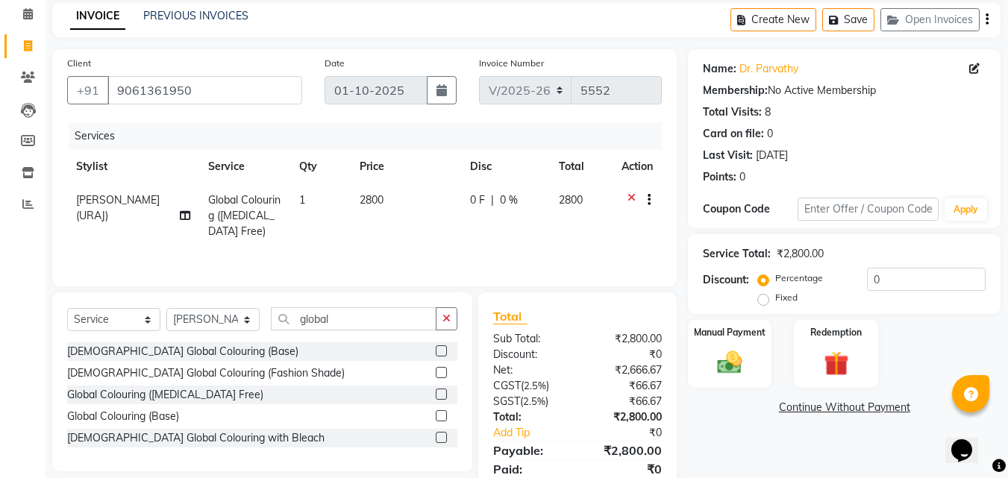
scroll to position [119, 0]
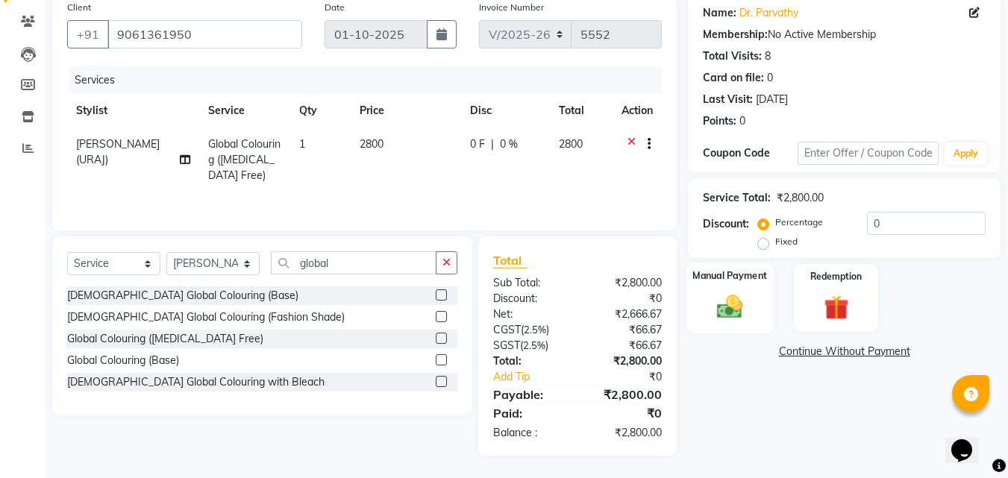
click at [733, 305] on img at bounding box center [730, 307] width 42 height 30
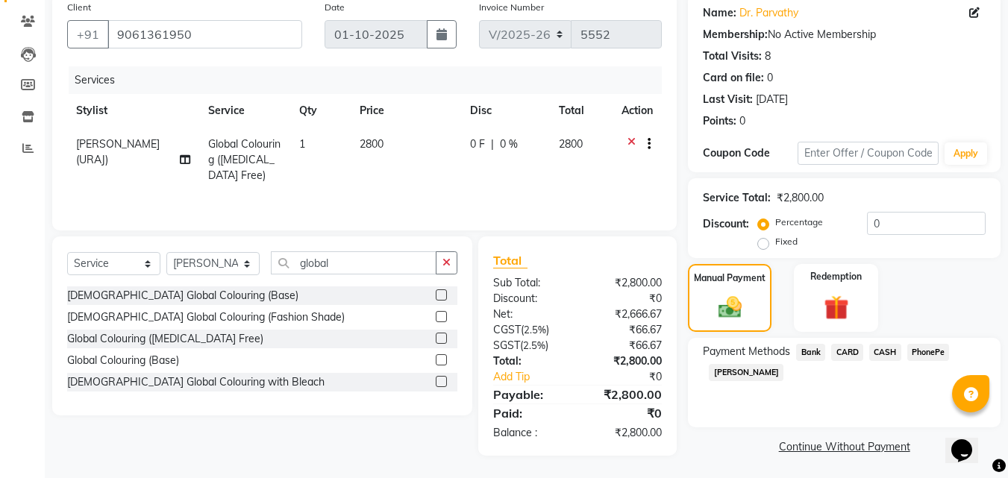
click at [849, 355] on span "CARD" at bounding box center [848, 352] width 32 height 17
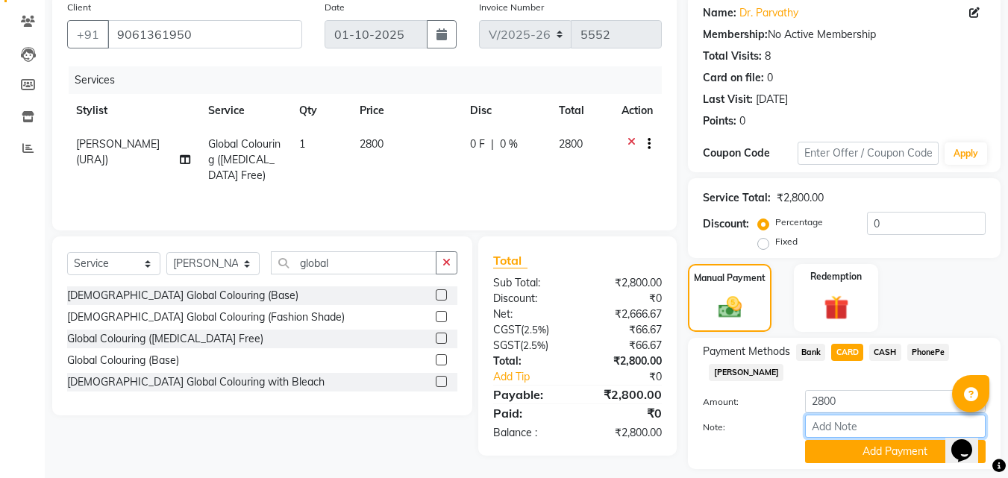
click at [824, 425] on input "Note:" at bounding box center [895, 426] width 181 height 23
type input "[PERSON_NAME]"
click at [872, 460] on button "Add Payment" at bounding box center [895, 451] width 181 height 23
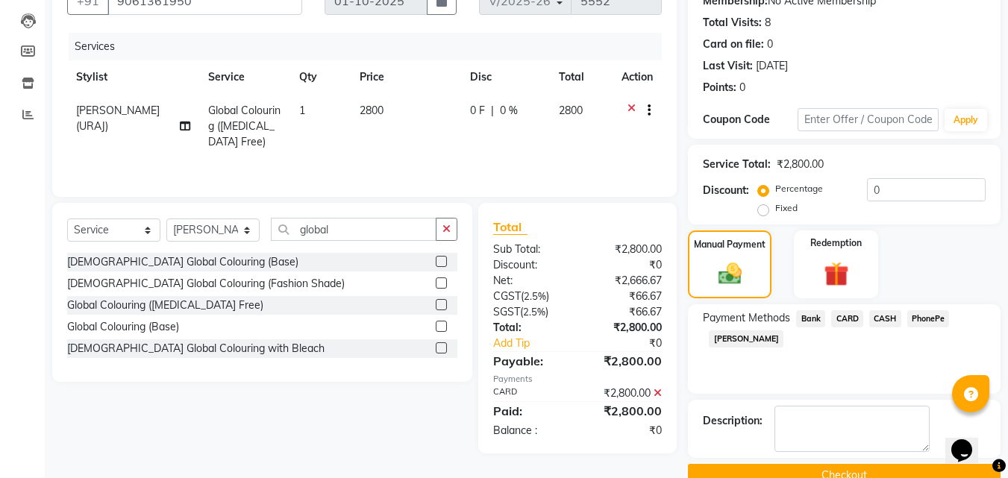
scroll to position [184, 0]
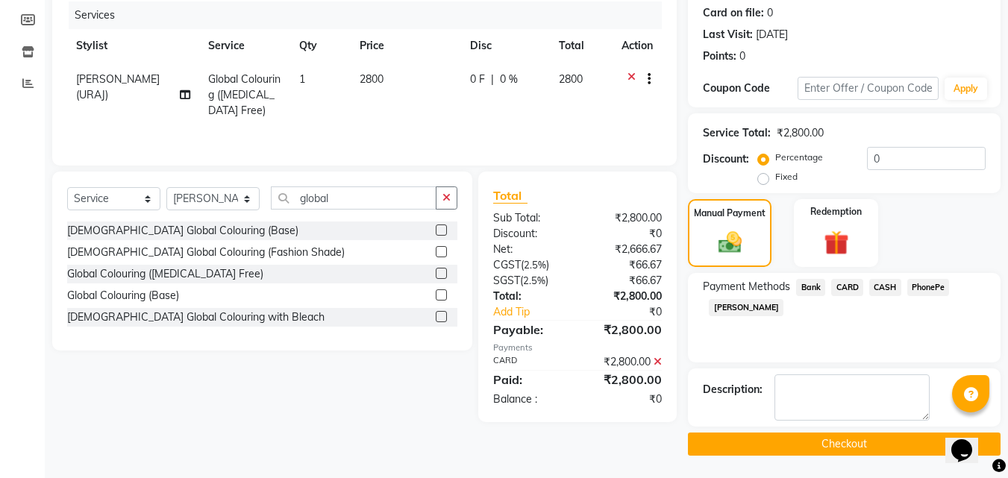
click at [854, 441] on button "Checkout" at bounding box center [844, 444] width 313 height 23
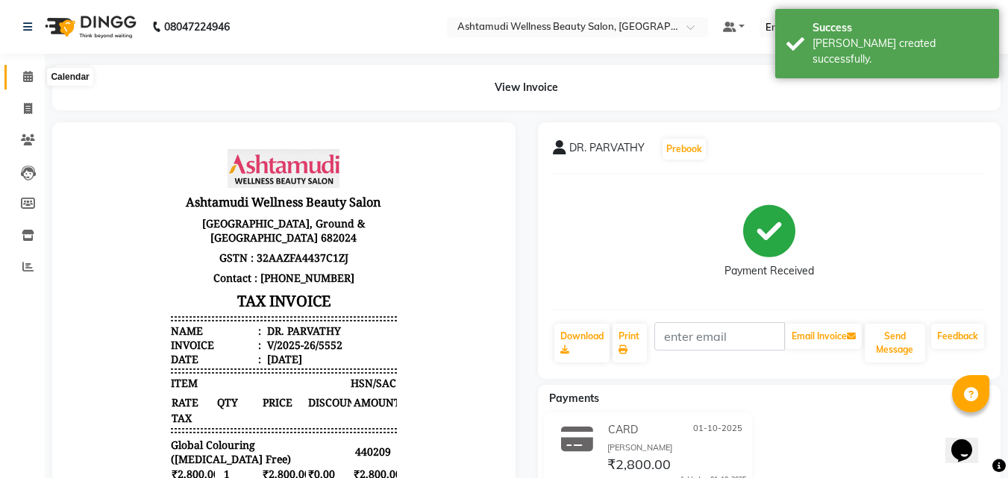
click at [33, 74] on icon at bounding box center [28, 76] width 10 height 11
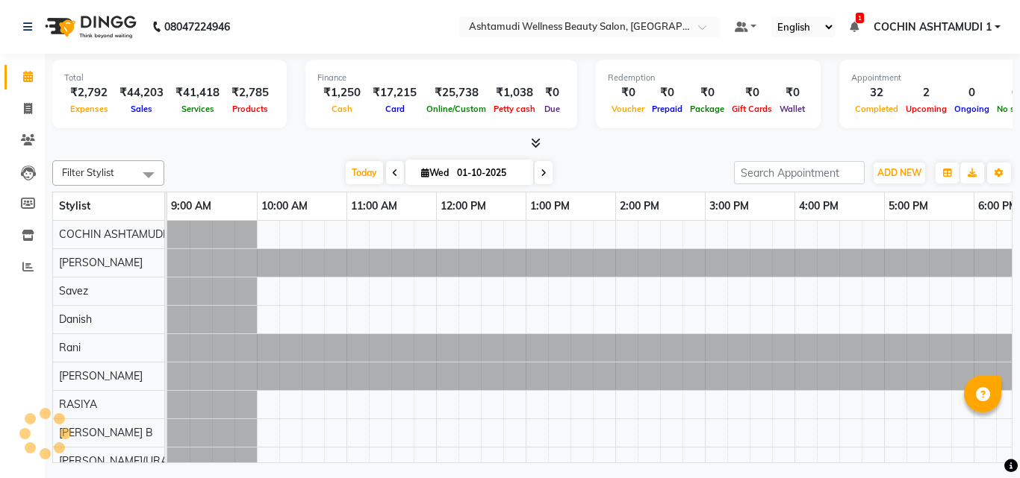
select select "en"
